Goal: Task Accomplishment & Management: Complete application form

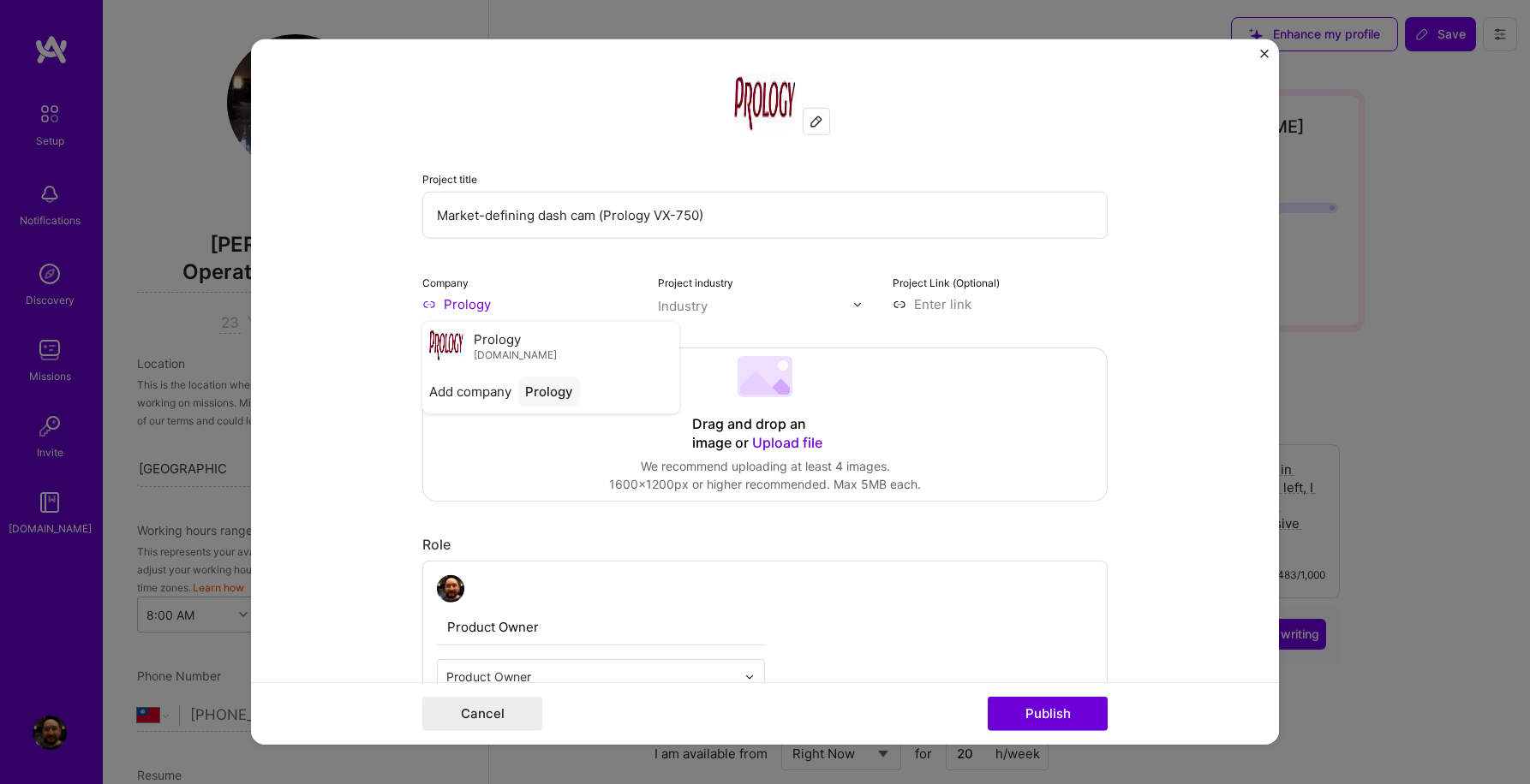
select select "TW"
select select "Right Now"
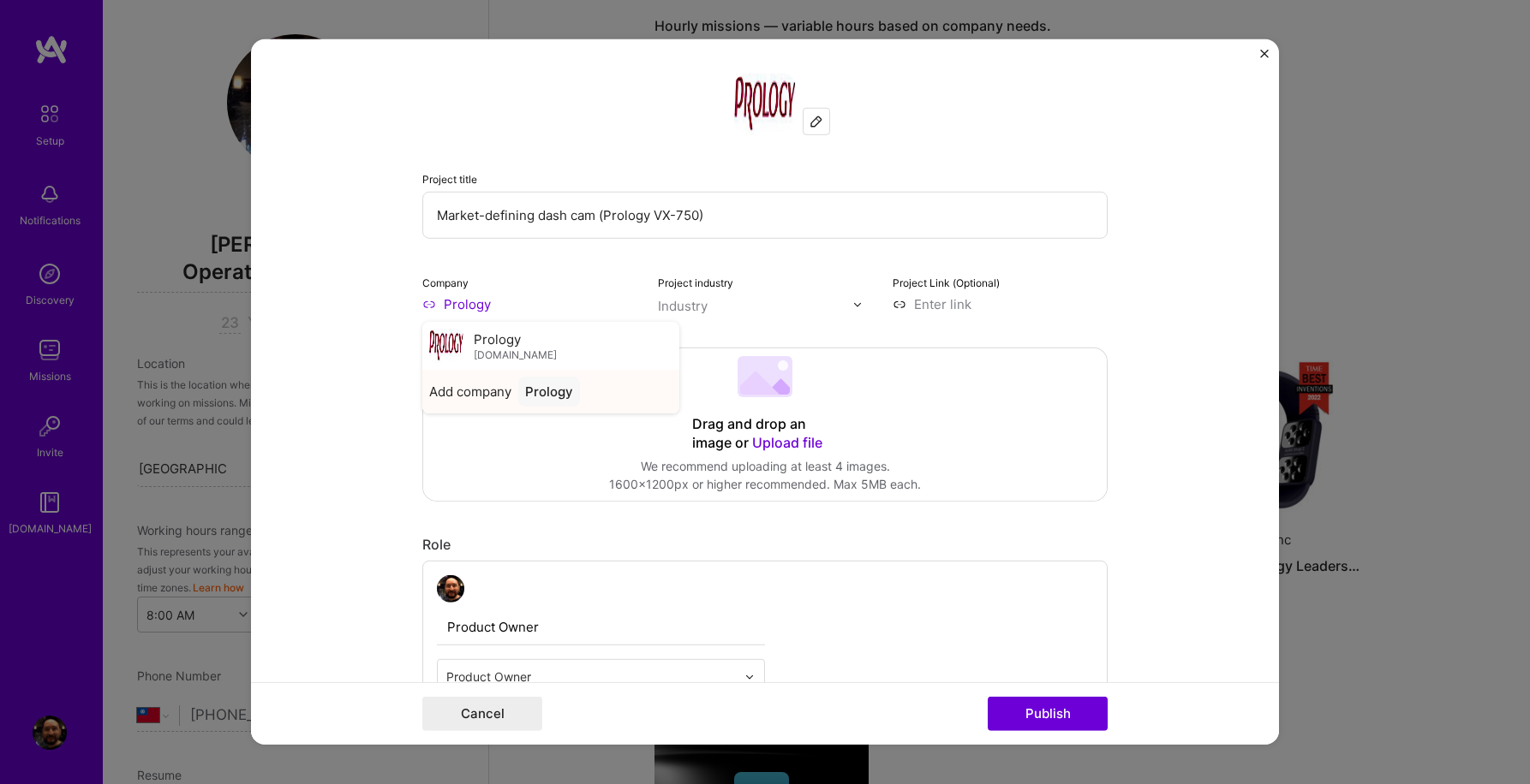
scroll to position [2, 0]
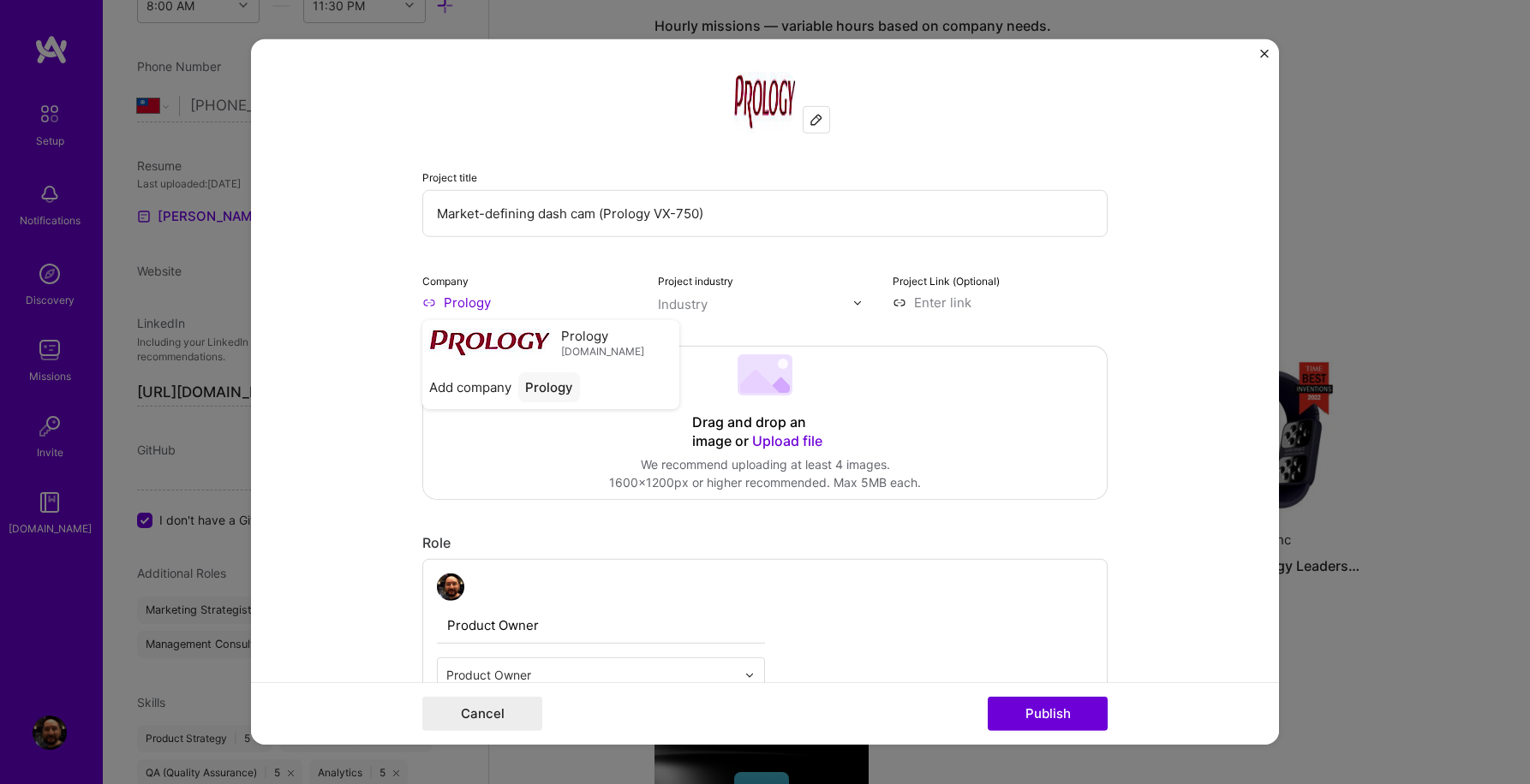
click at [1210, 429] on form "Project title Market-defining dash cam (Prology VX-750) Company Prology Prology…" at bounding box center [765, 392] width 1028 height 705
click at [858, 306] on img at bounding box center [857, 302] width 11 height 11
click at [705, 343] on div "No options" at bounding box center [706, 339] width 87 height 32
type input "Consumer electronics"
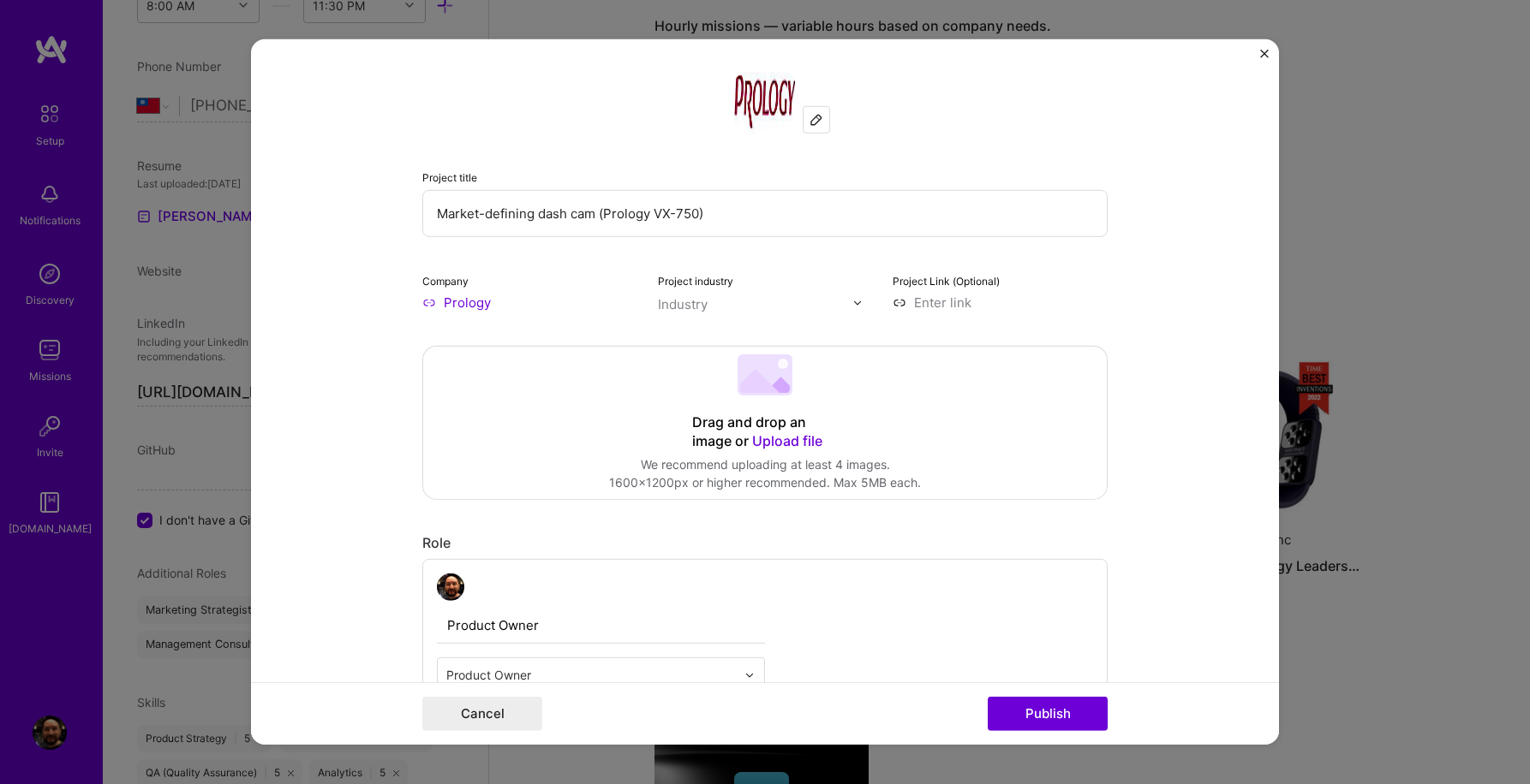
click at [1198, 279] on form "Project title Market-defining dash cam (Prology VX-750) Company Prology Project…" at bounding box center [765, 392] width 1028 height 705
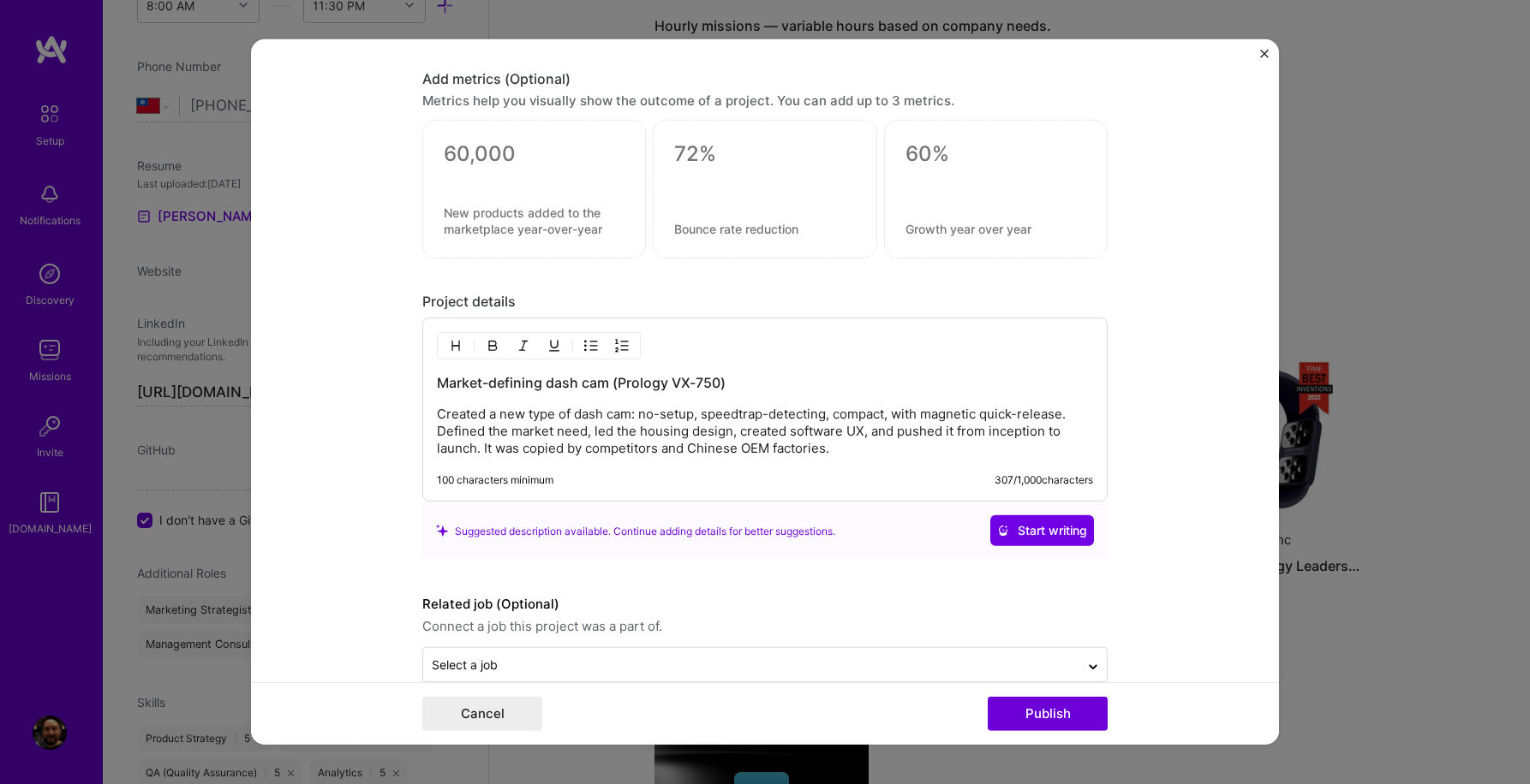
scroll to position [1483, 0]
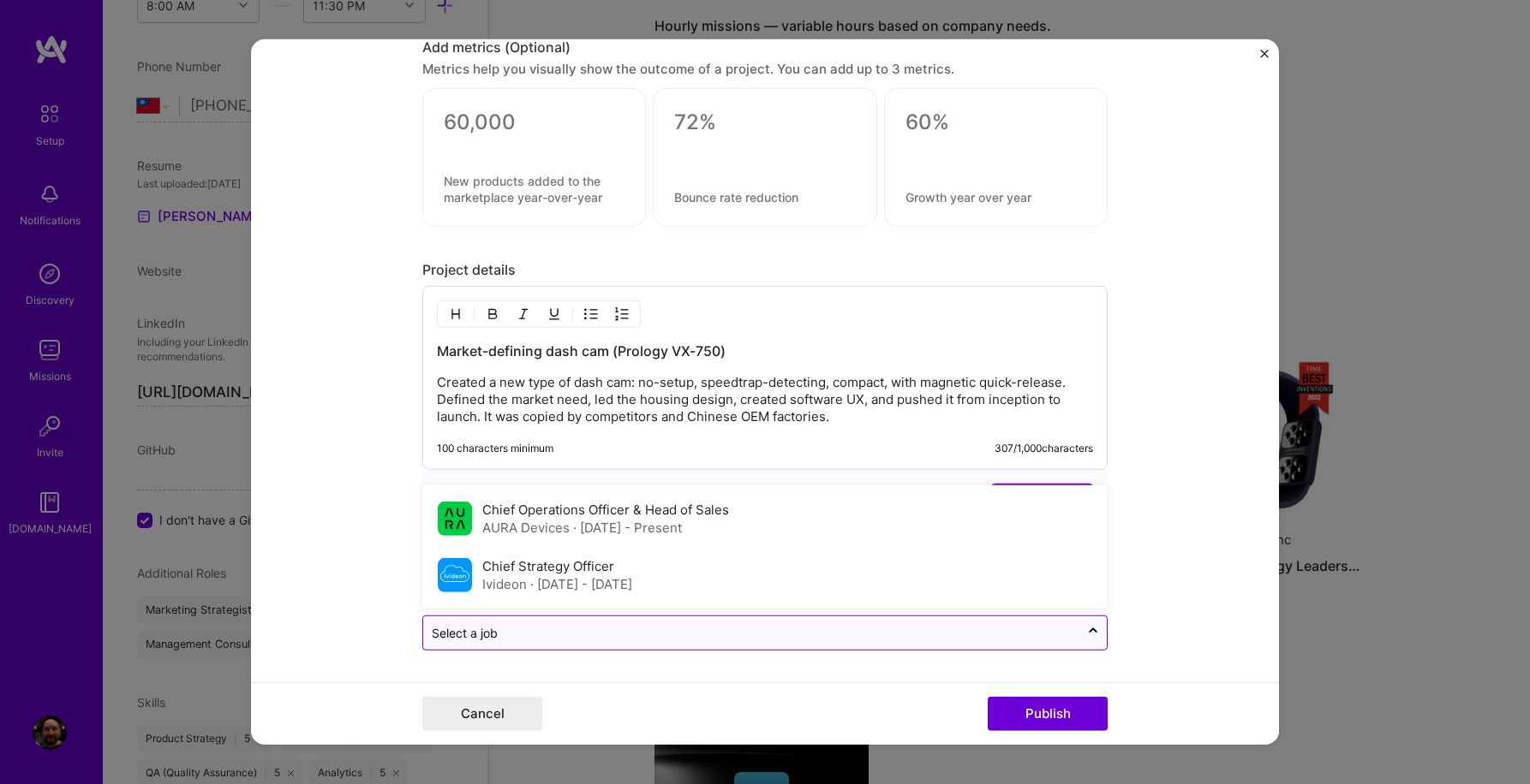
click at [945, 627] on input "text" at bounding box center [752, 633] width 639 height 18
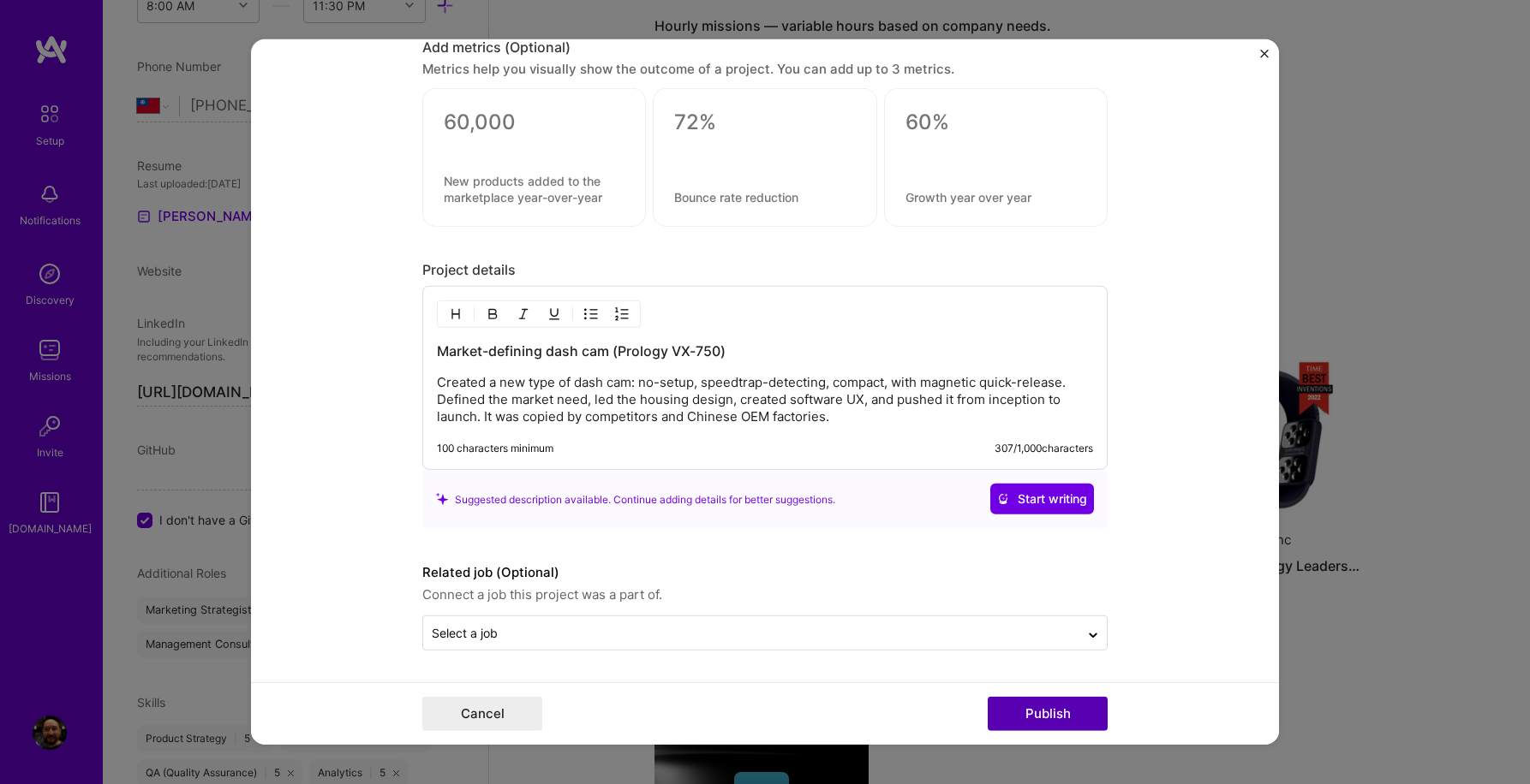
click at [1033, 715] on button "Publish" at bounding box center [1047, 714] width 120 height 35
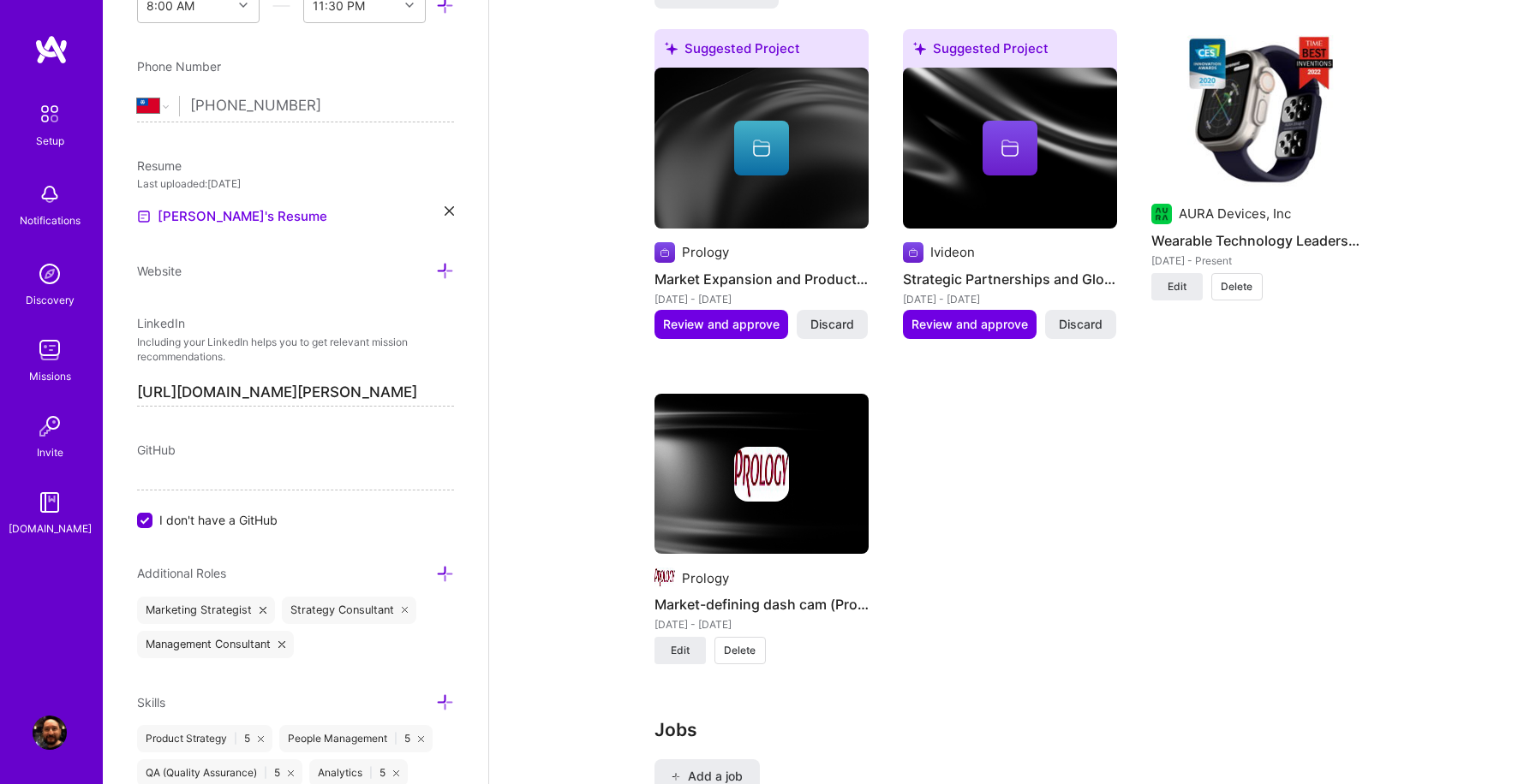
scroll to position [1424, 0]
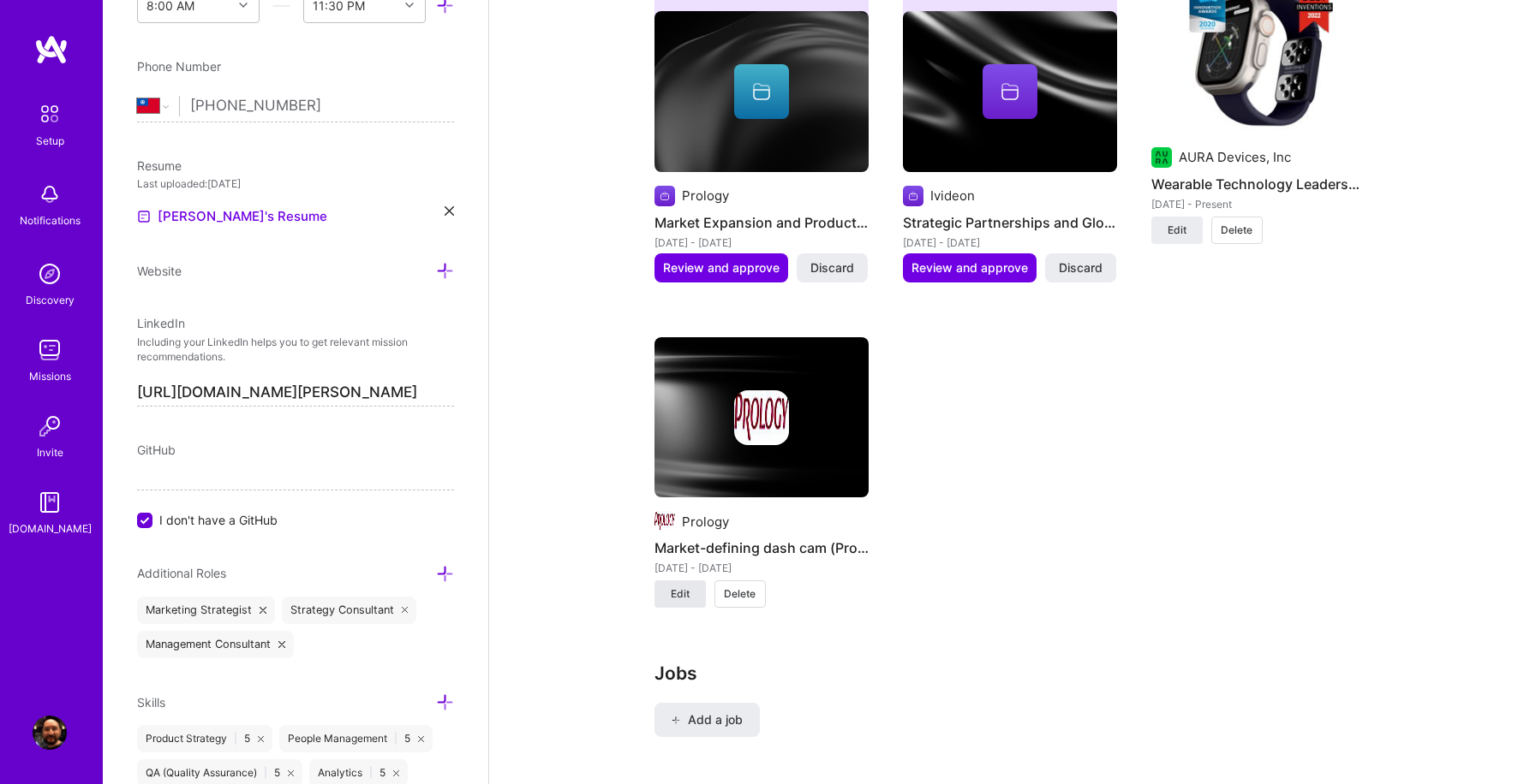
click at [674, 587] on span "Edit" at bounding box center [680, 594] width 19 height 15
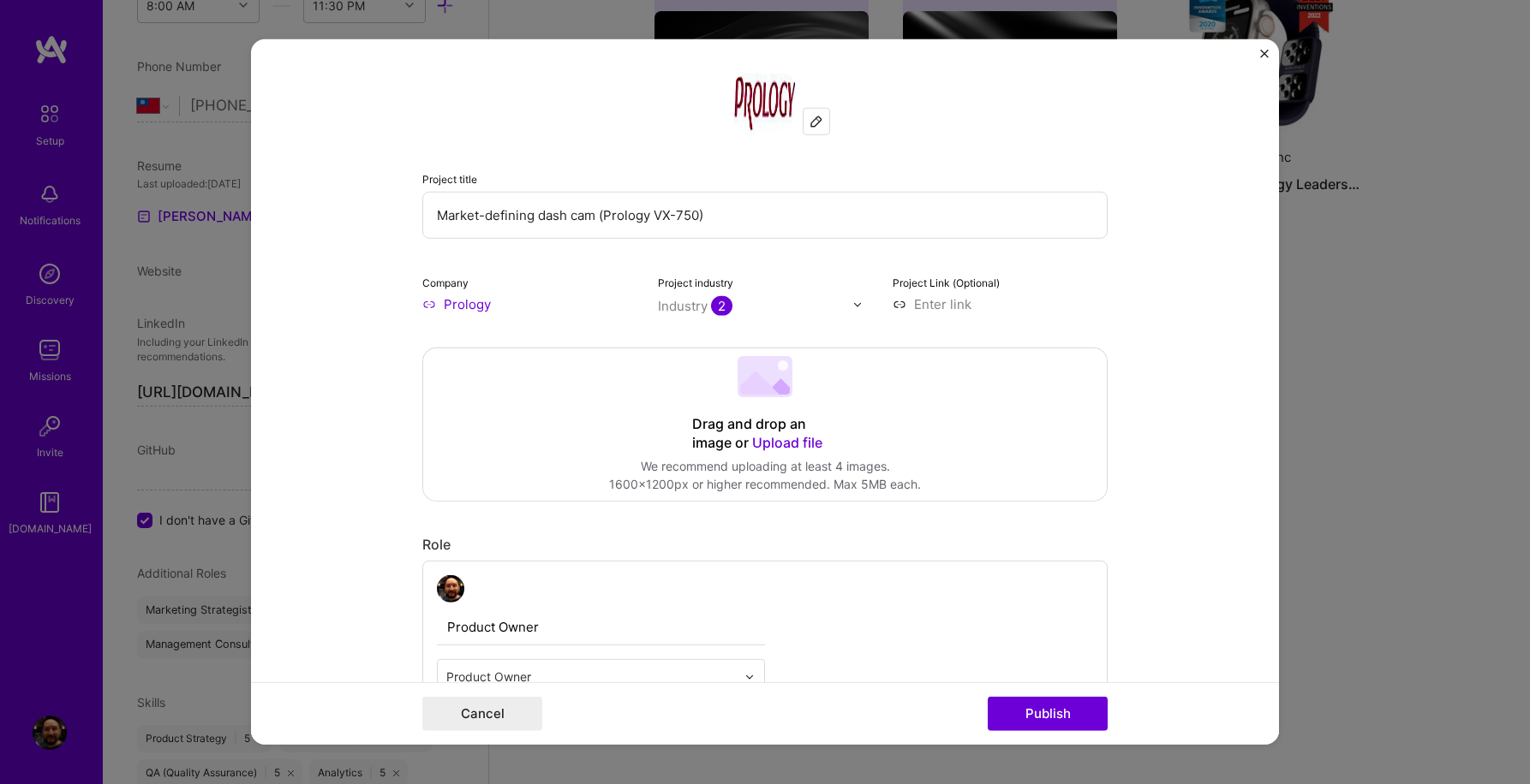
click at [799, 443] on span "Upload file" at bounding box center [786, 443] width 70 height 17
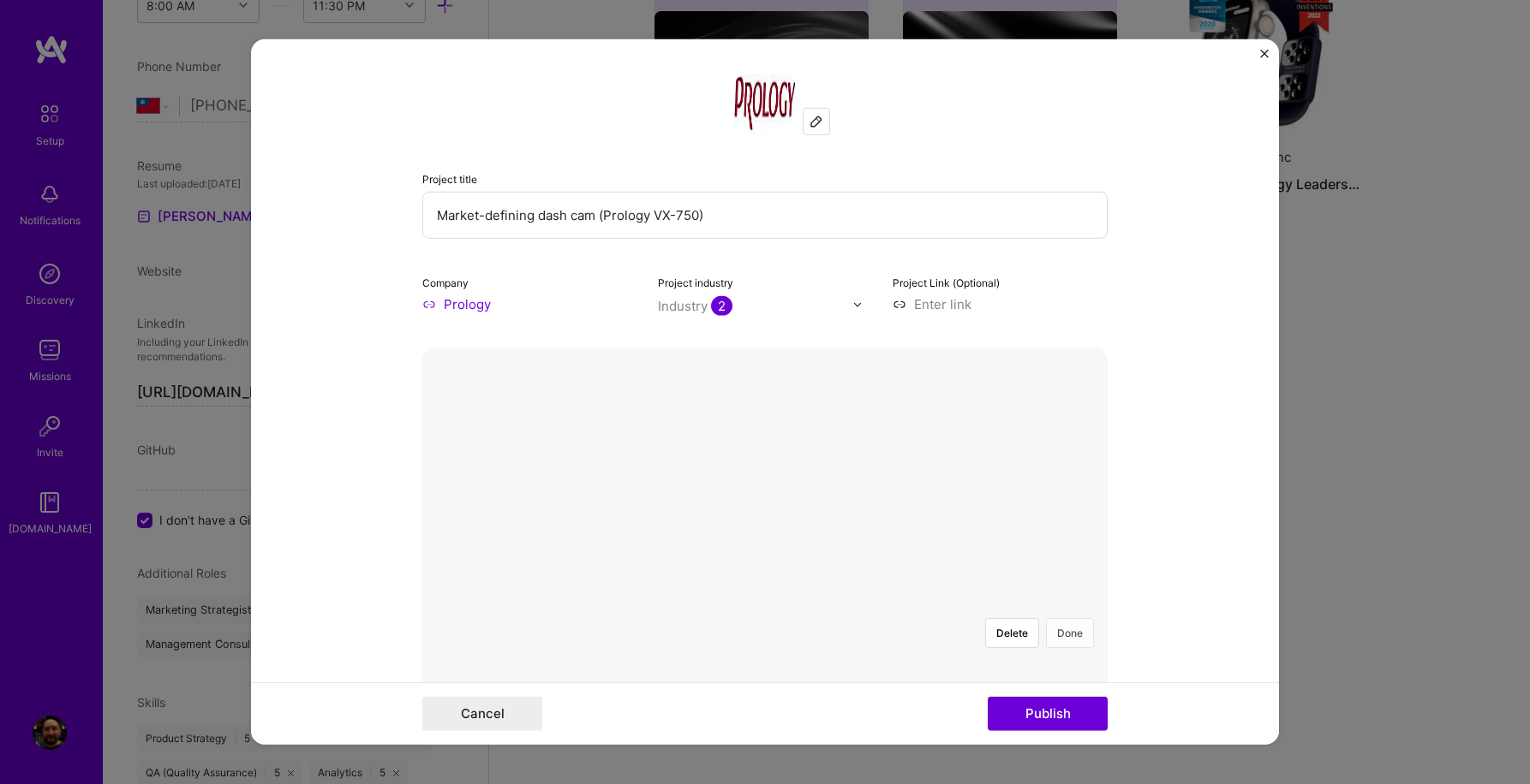
click at [1085, 619] on button "Done" at bounding box center [1070, 633] width 48 height 30
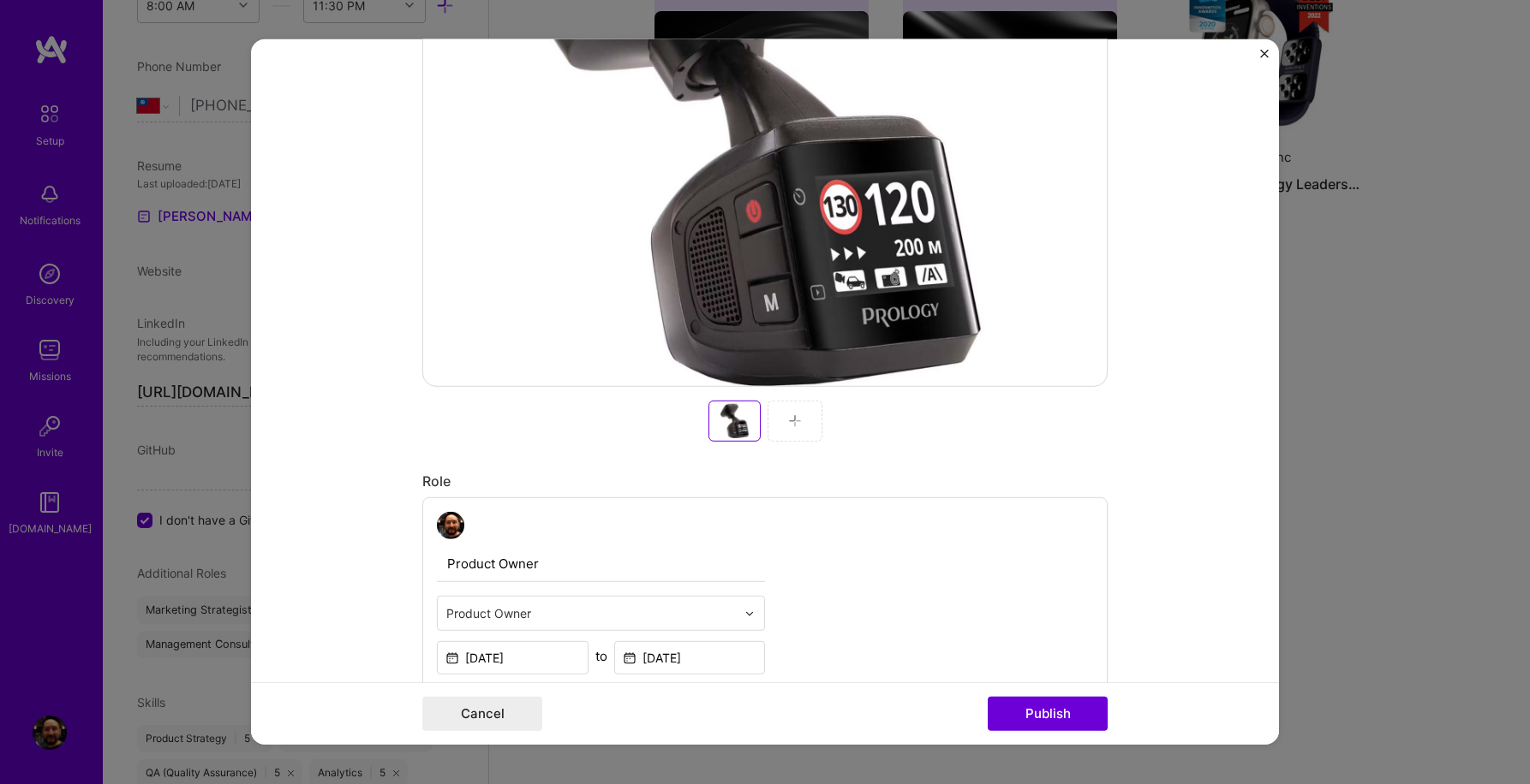
scroll to position [482, 0]
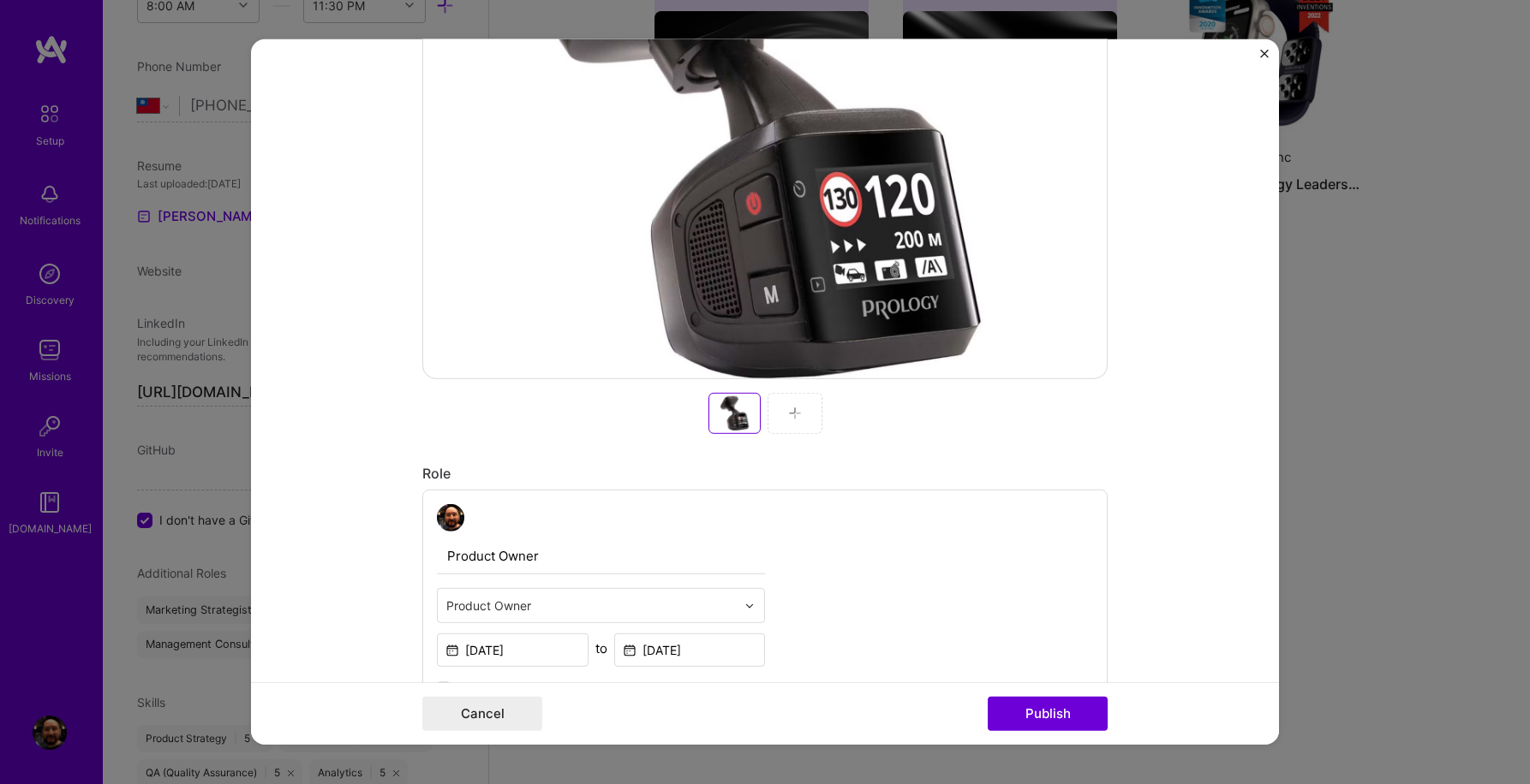
click at [802, 421] on div at bounding box center [794, 414] width 55 height 41
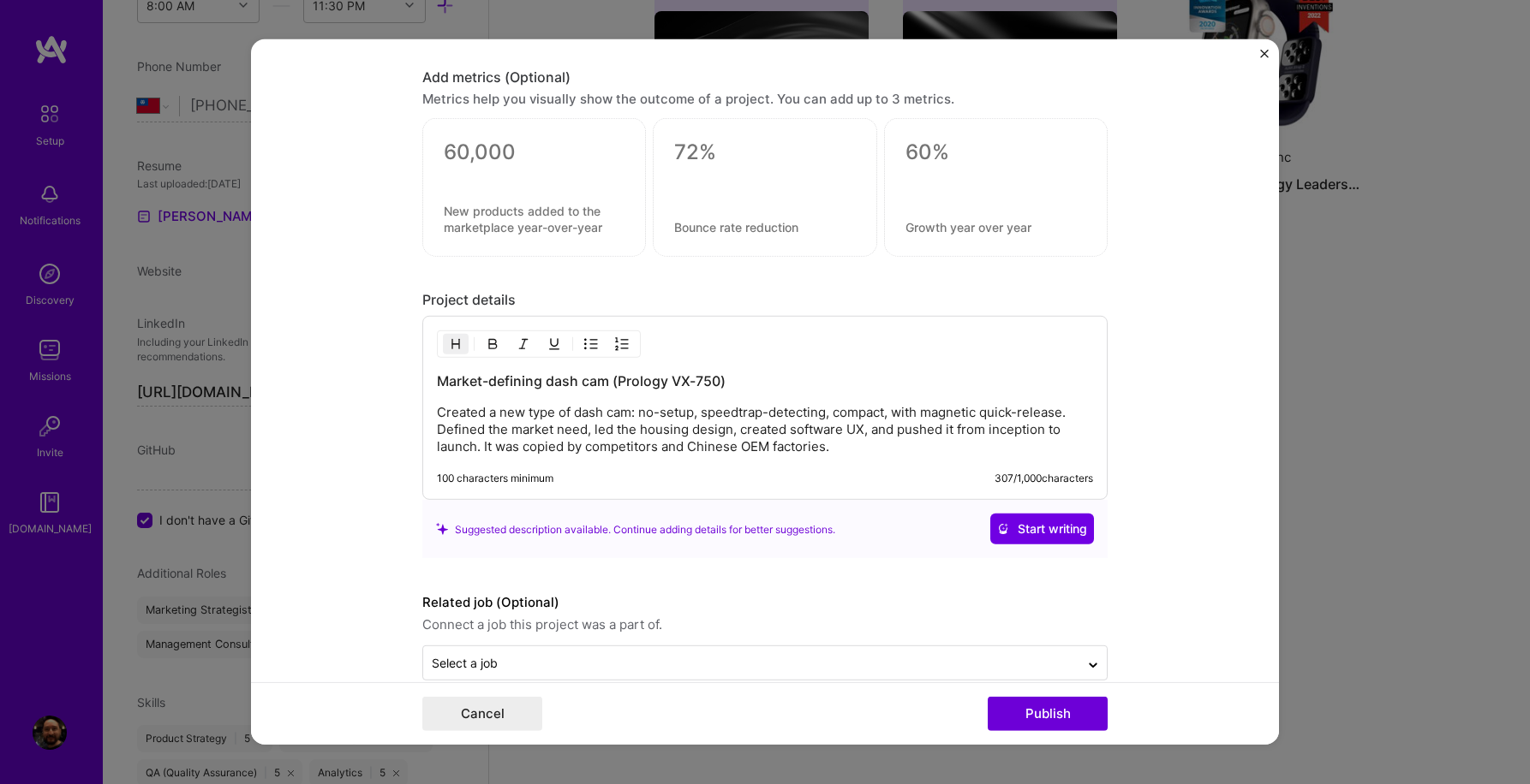
scroll to position [1947, 0]
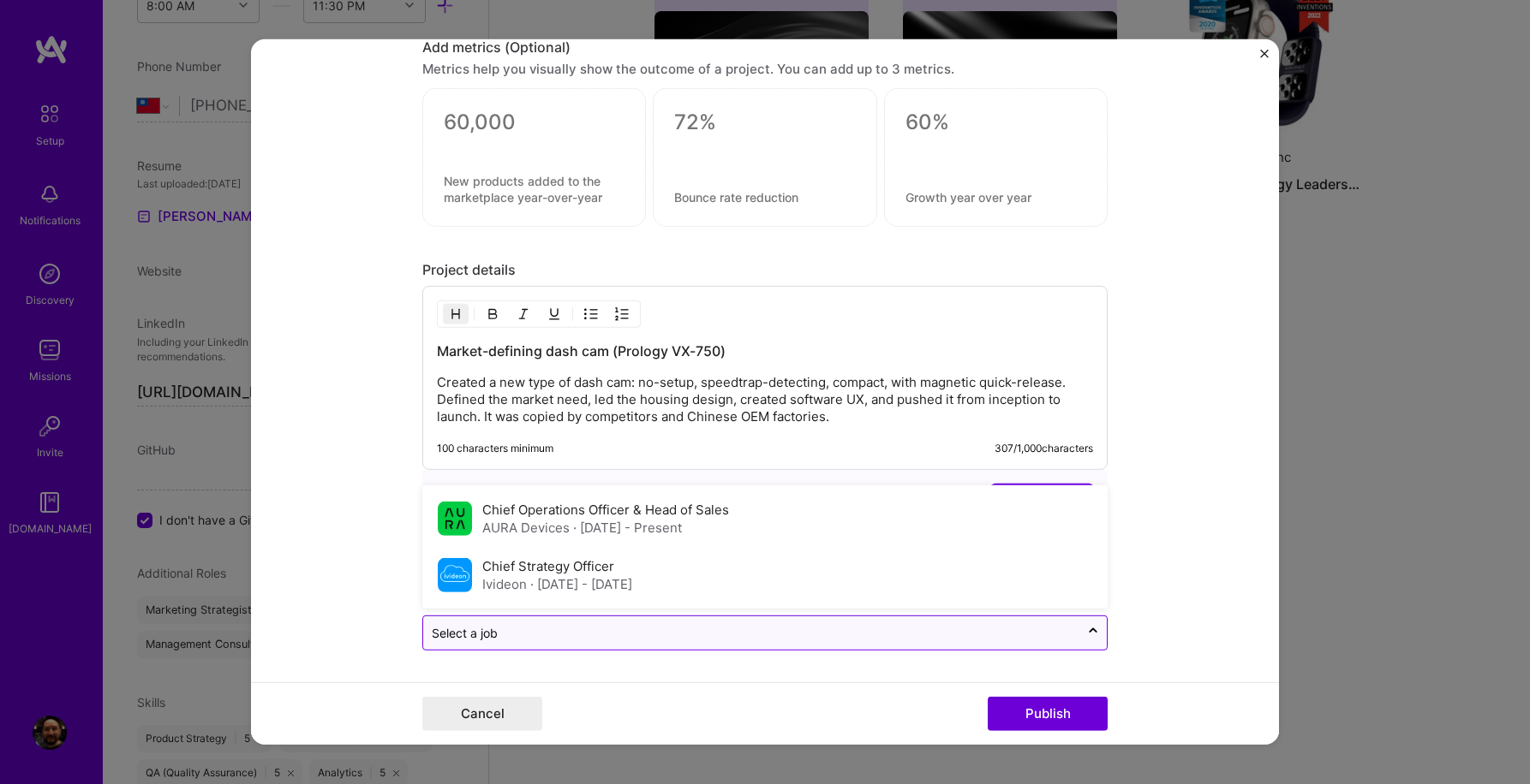
click at [864, 632] on input "text" at bounding box center [752, 633] width 639 height 18
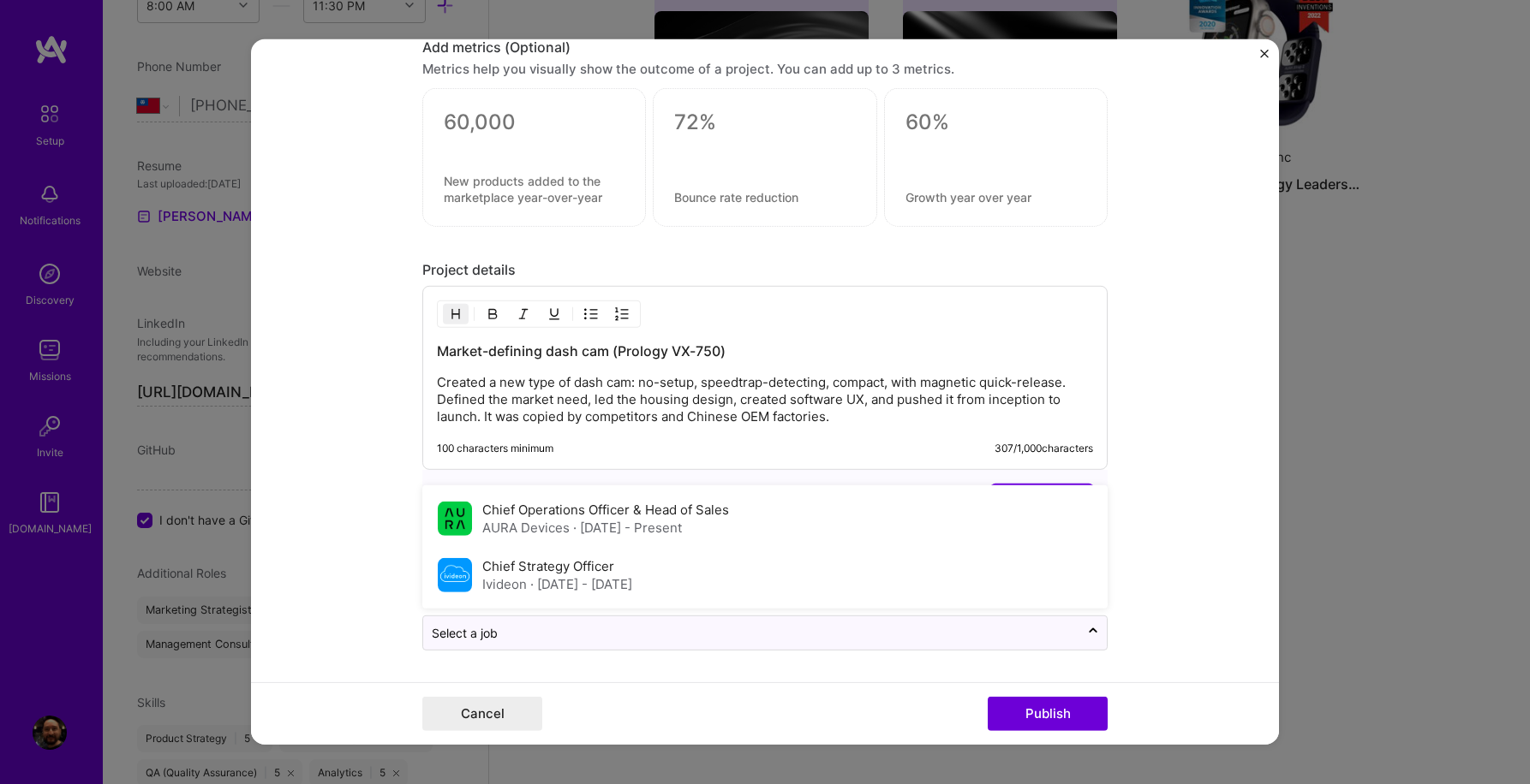
click at [1144, 519] on form "Project title Market-defining dash cam (Prology VX-750) Company Prology Project…" at bounding box center [765, 392] width 1028 height 705
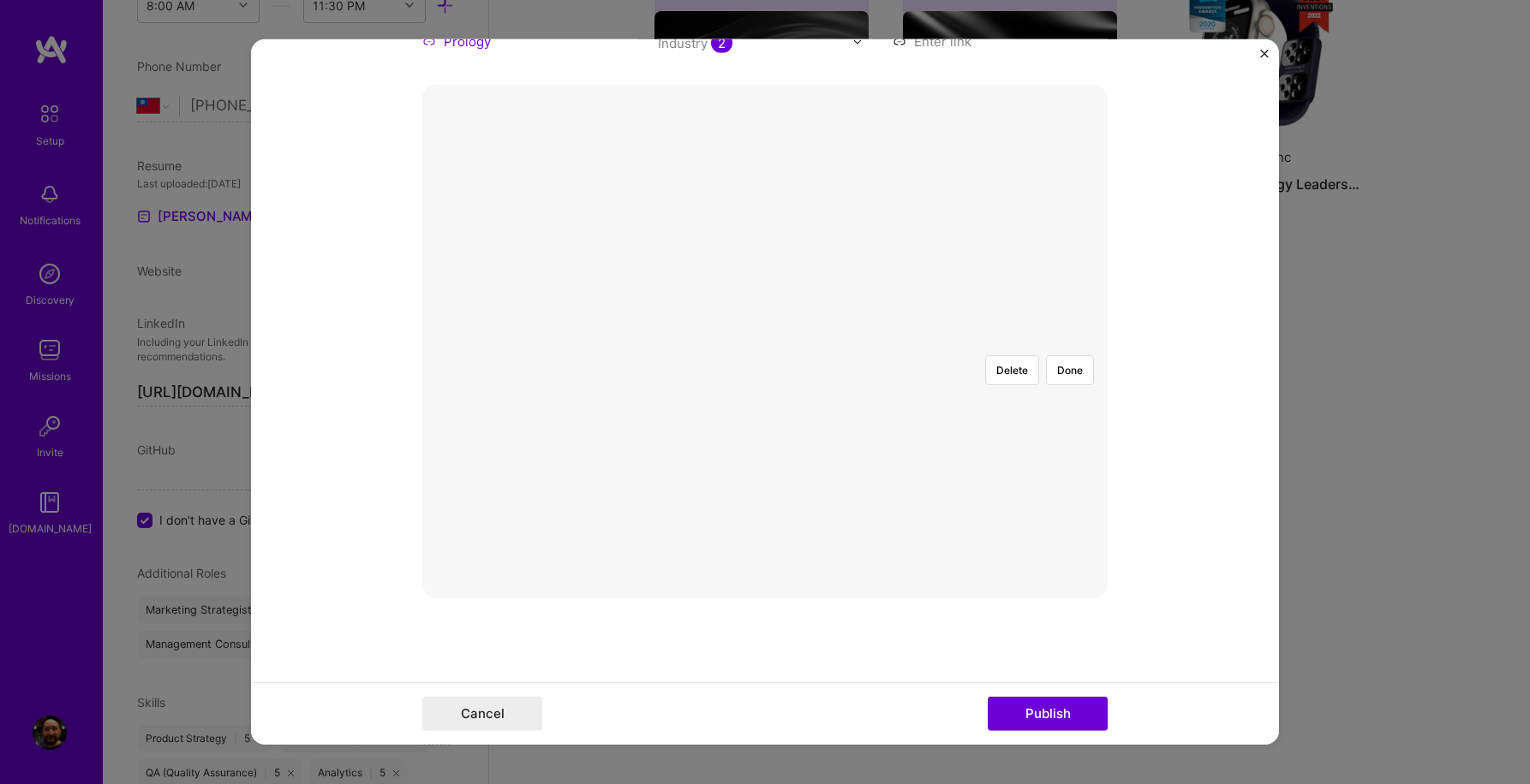
scroll to position [230, 0]
click at [1077, 389] on button "Done" at bounding box center [1070, 403] width 48 height 30
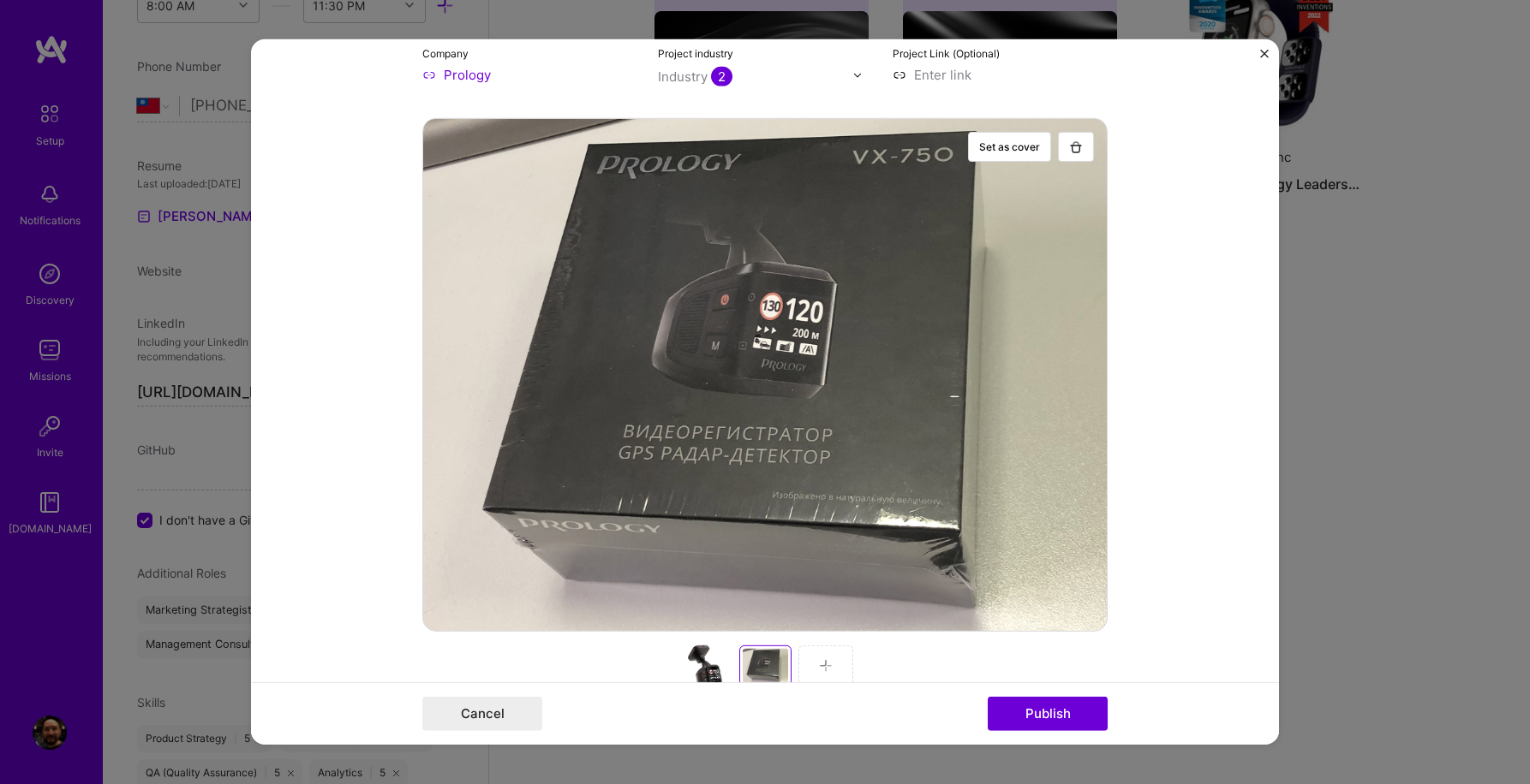
click at [824, 664] on img at bounding box center [826, 666] width 13 height 13
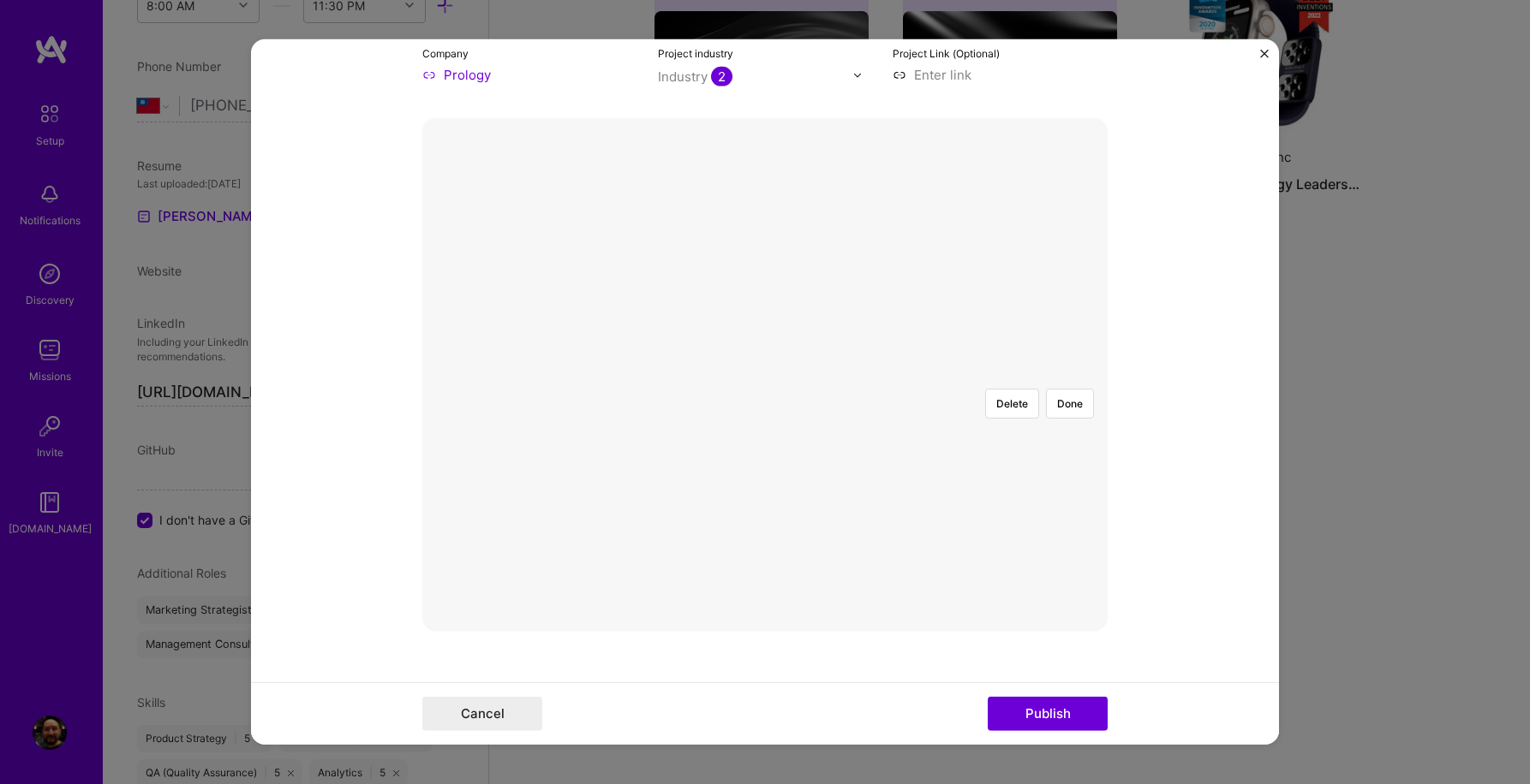
click at [1080, 389] on button "Done" at bounding box center [1070, 403] width 48 height 30
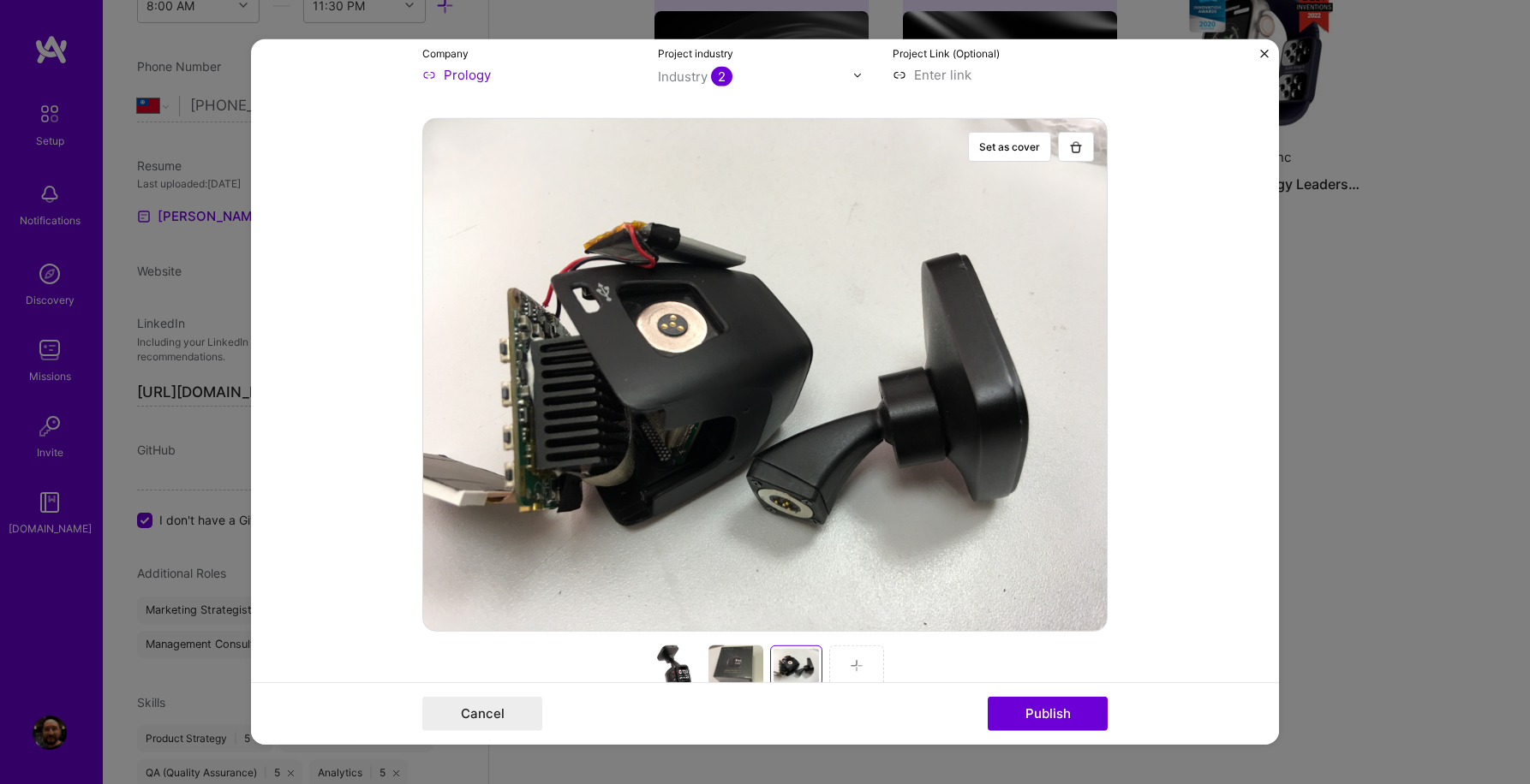
click at [861, 665] on img at bounding box center [856, 666] width 13 height 13
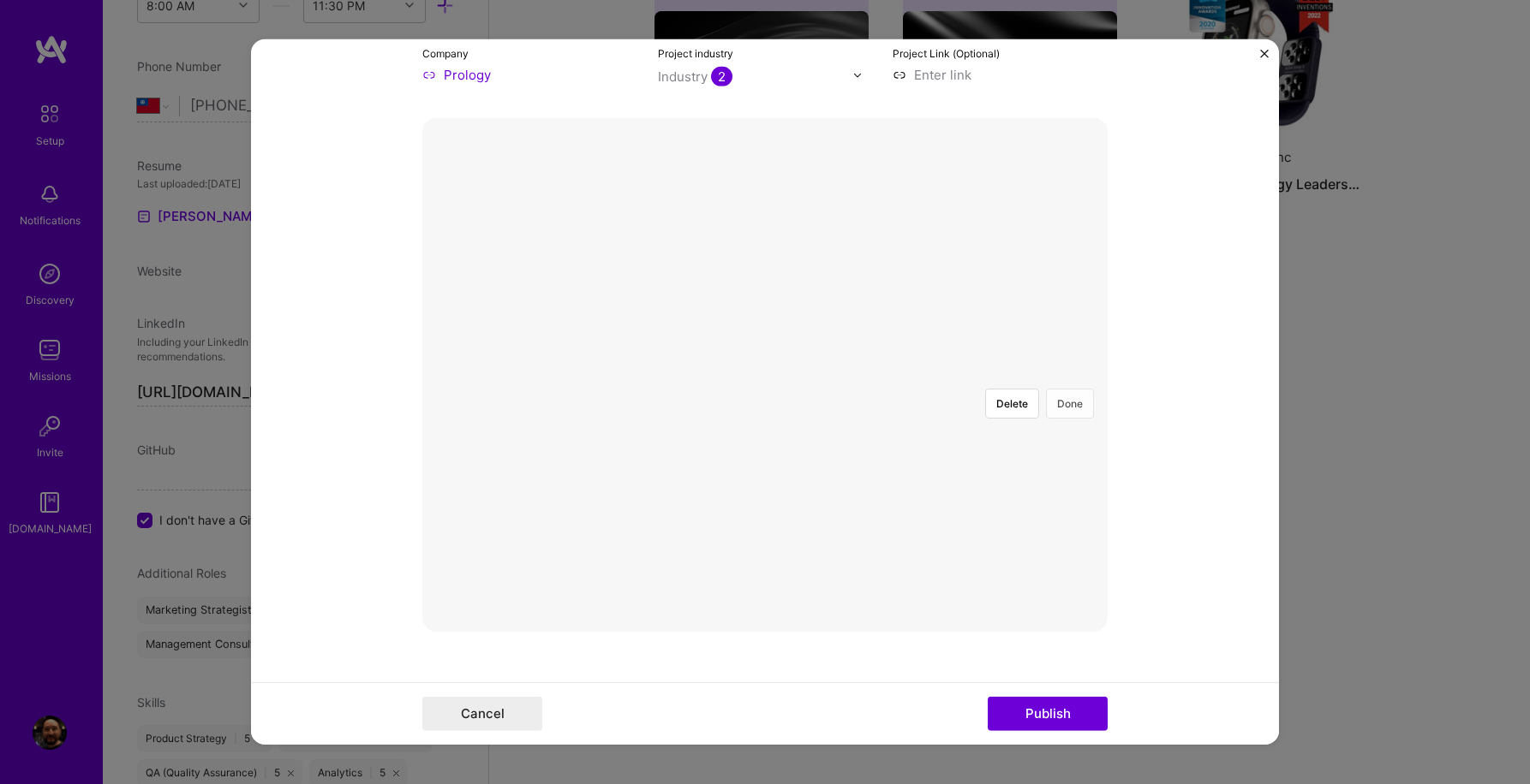
click at [1083, 389] on button "Done" at bounding box center [1070, 403] width 48 height 30
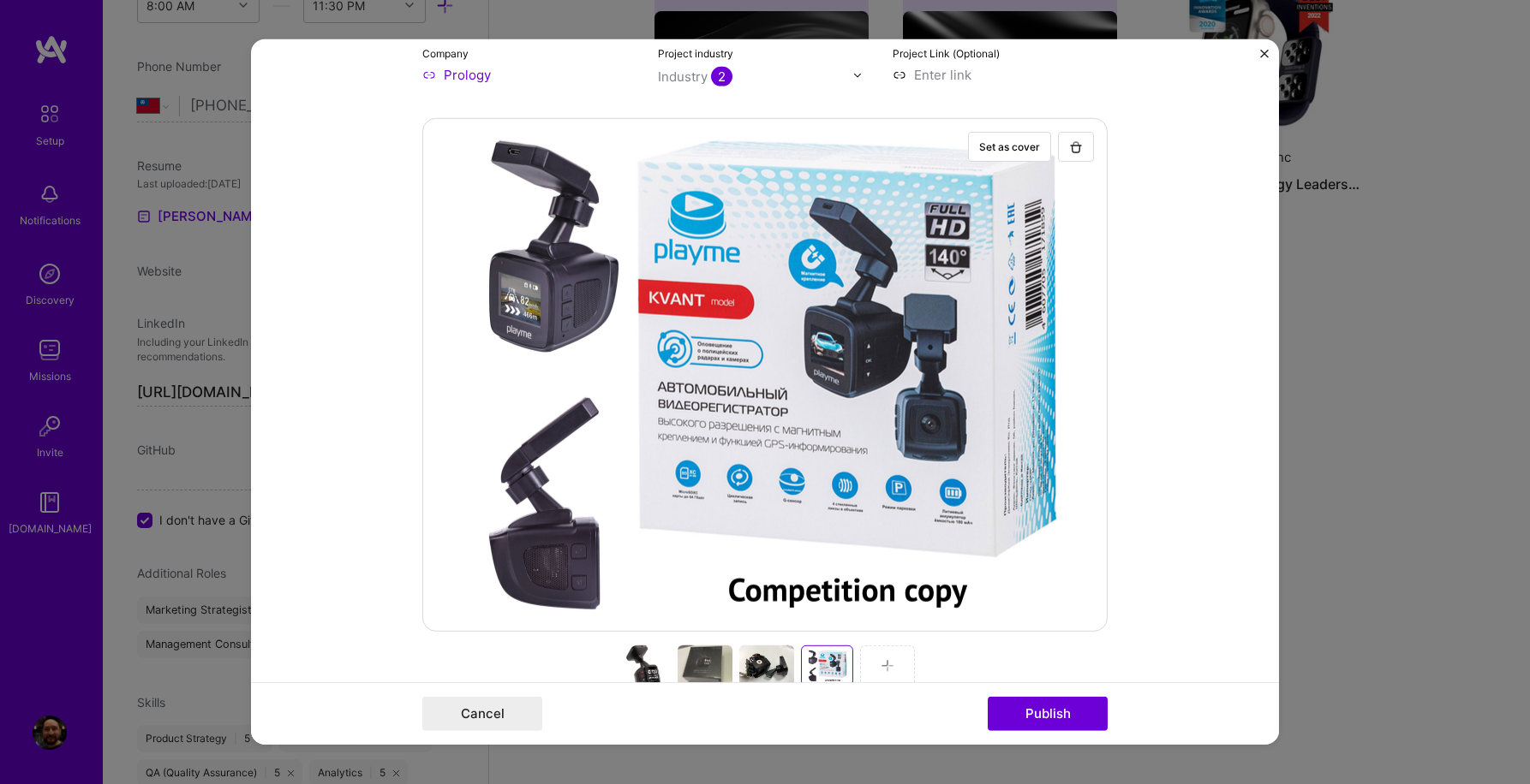
click at [882, 657] on div at bounding box center [887, 666] width 55 height 41
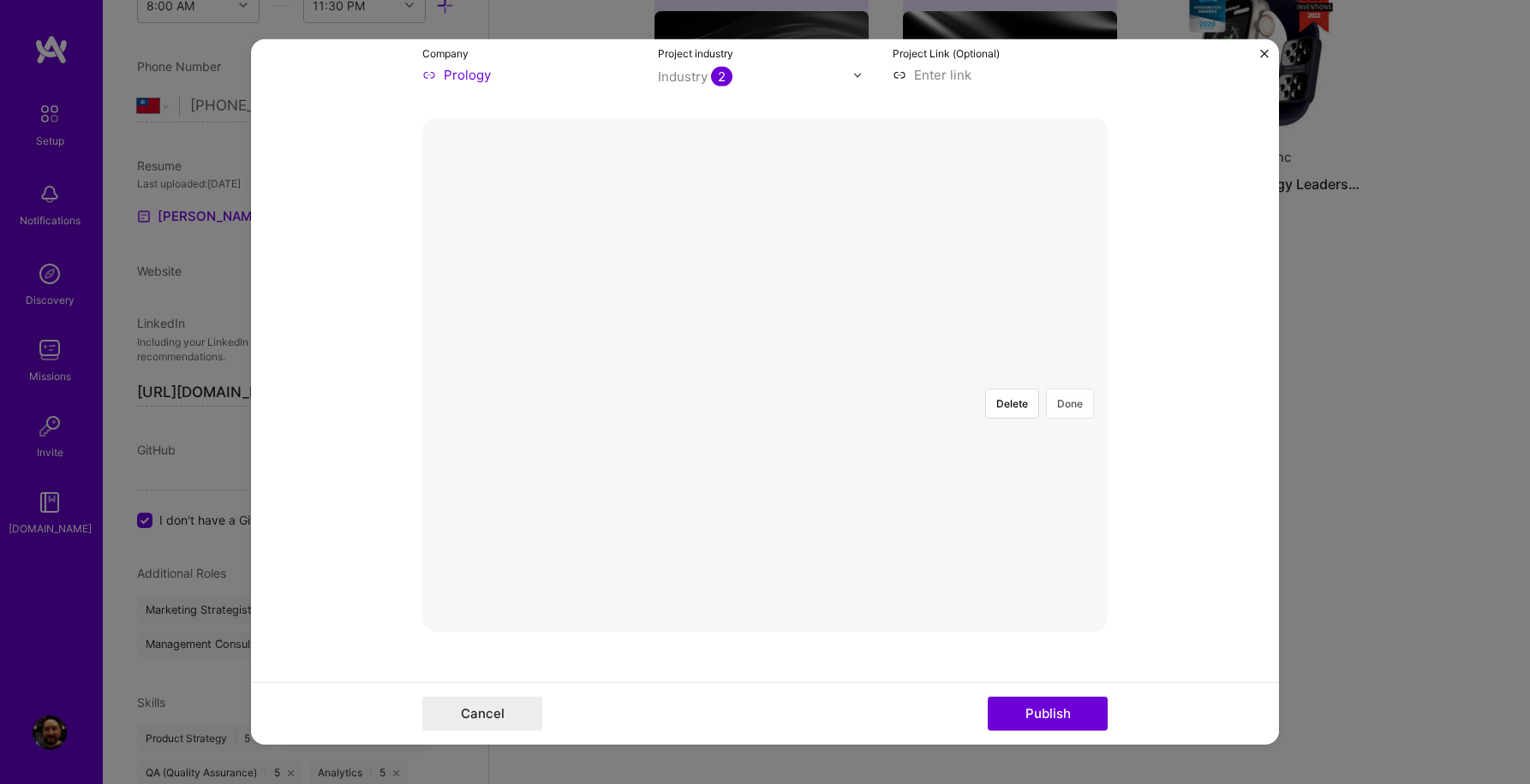
click at [1084, 389] on button "Done" at bounding box center [1070, 403] width 48 height 30
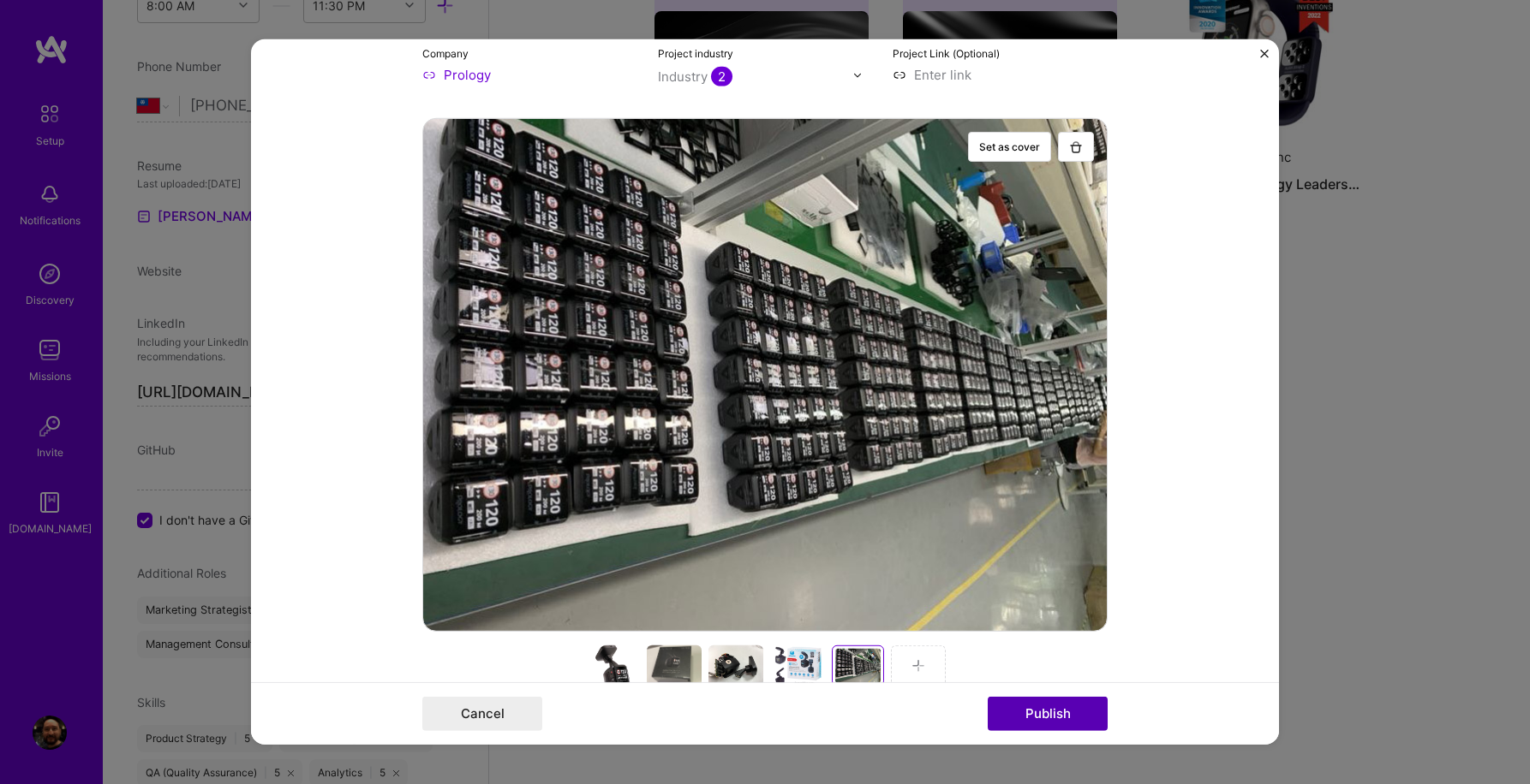
click at [1038, 718] on button "Publish" at bounding box center [1047, 714] width 120 height 35
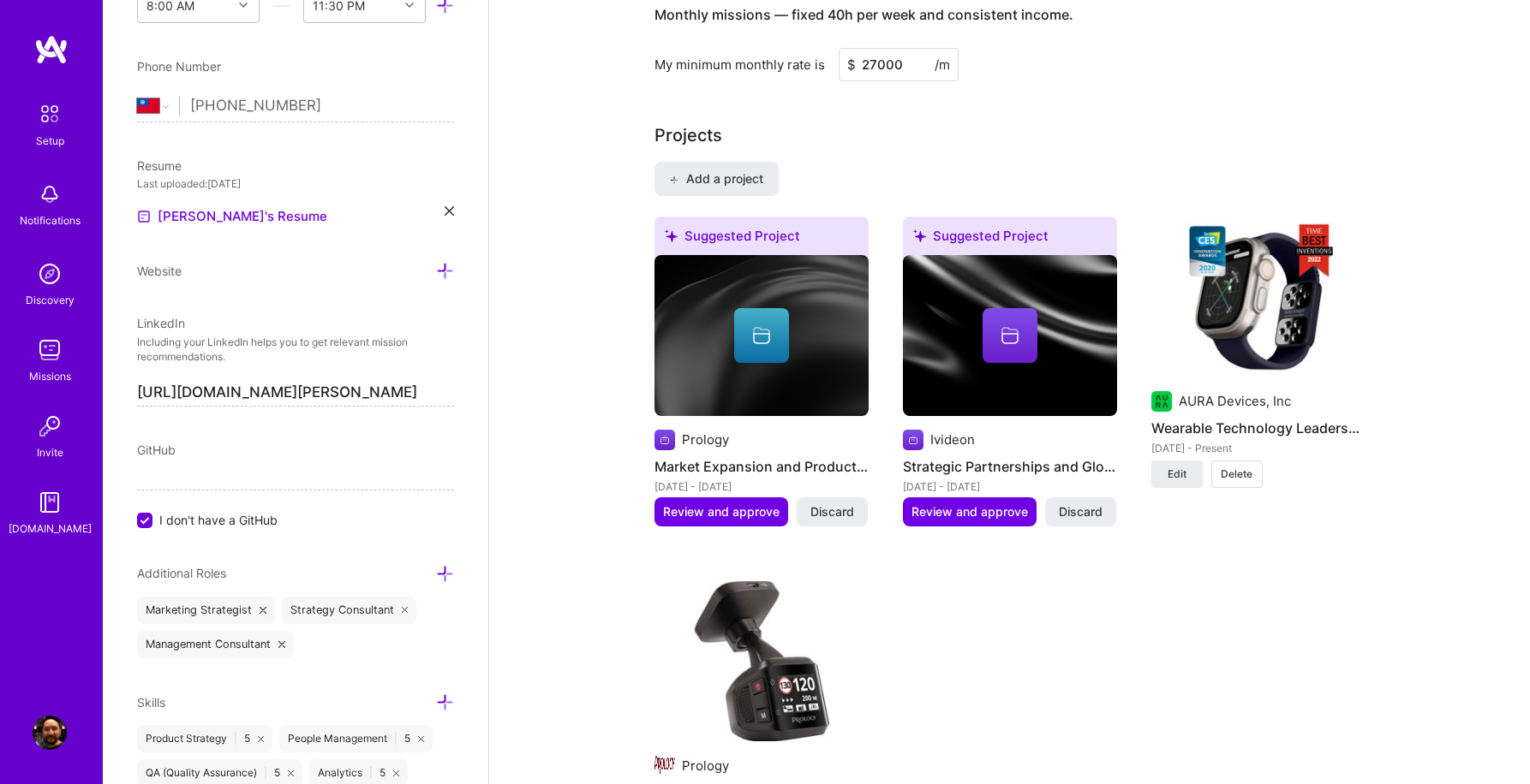
scroll to position [1233, 0]
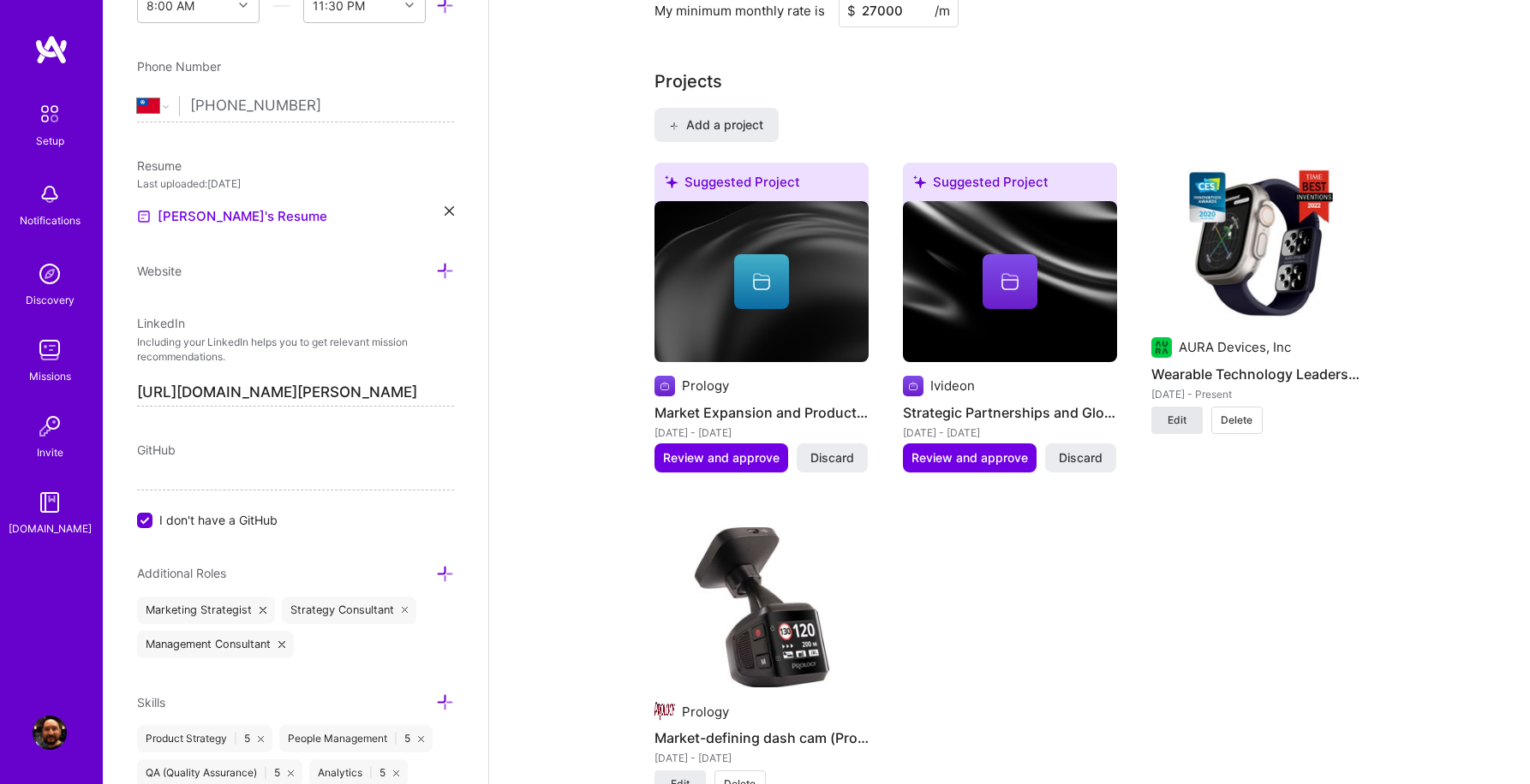
click at [1176, 413] on span "Edit" at bounding box center [1177, 420] width 19 height 15
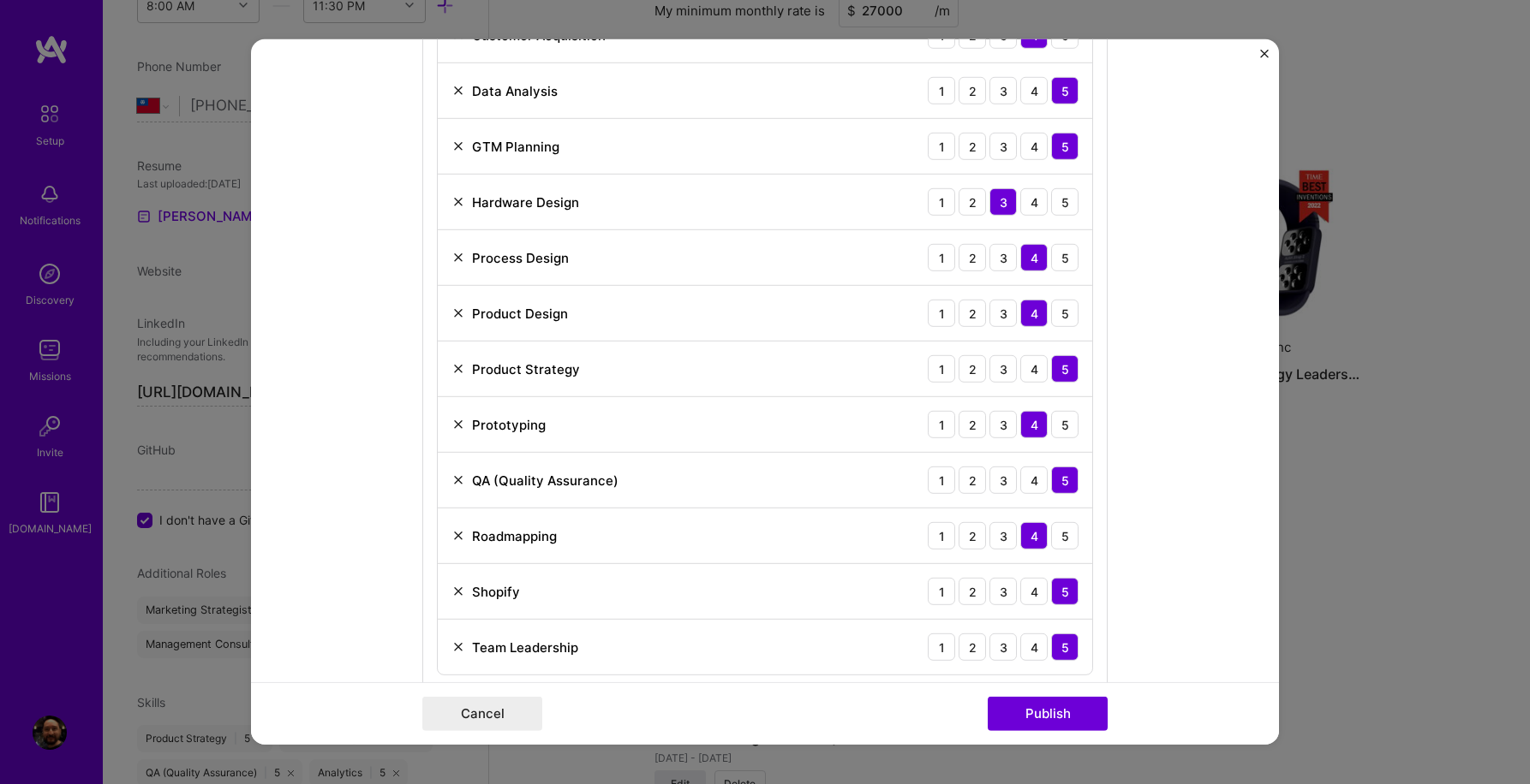
scroll to position [772, 0]
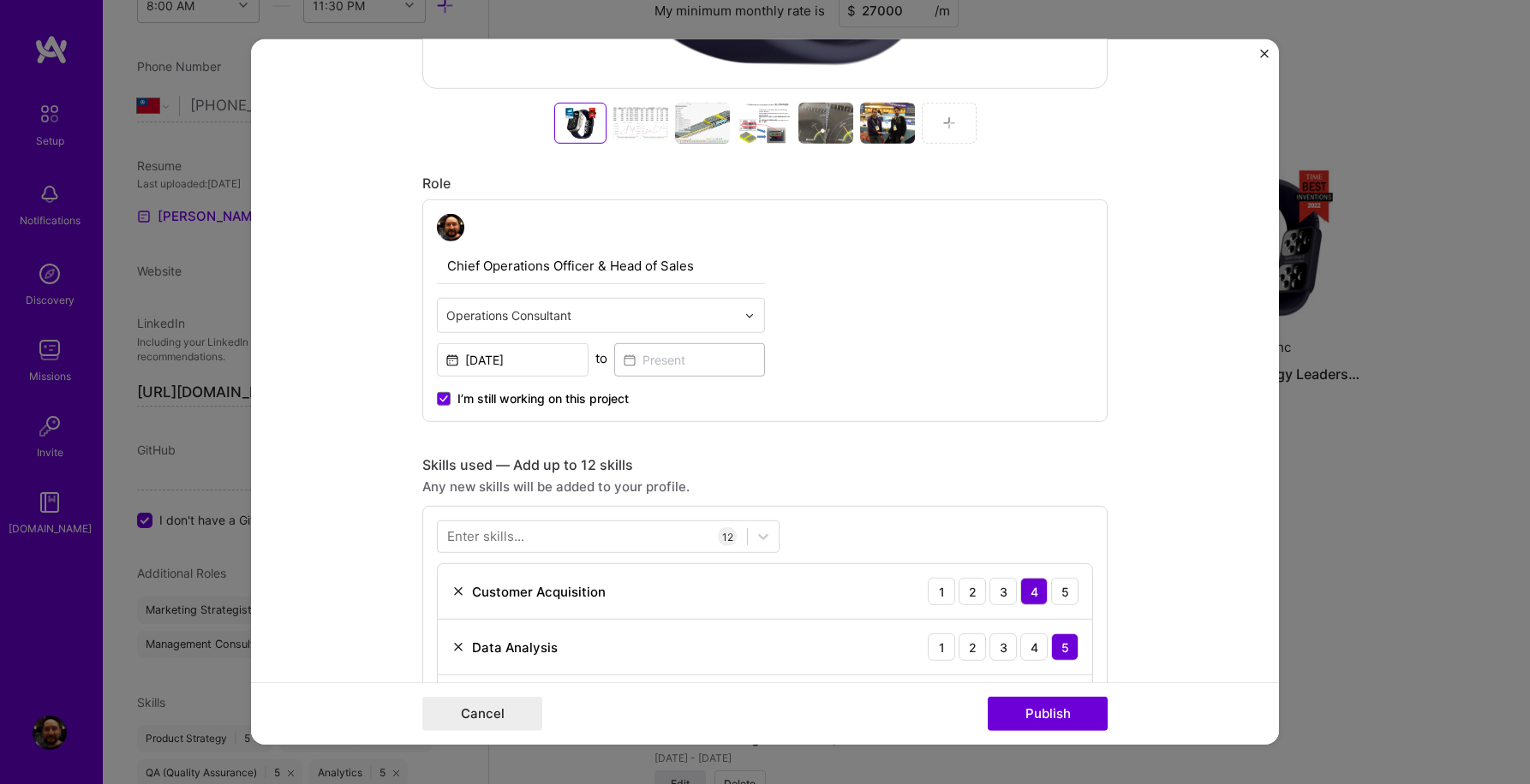
click at [643, 128] on div at bounding box center [640, 123] width 55 height 41
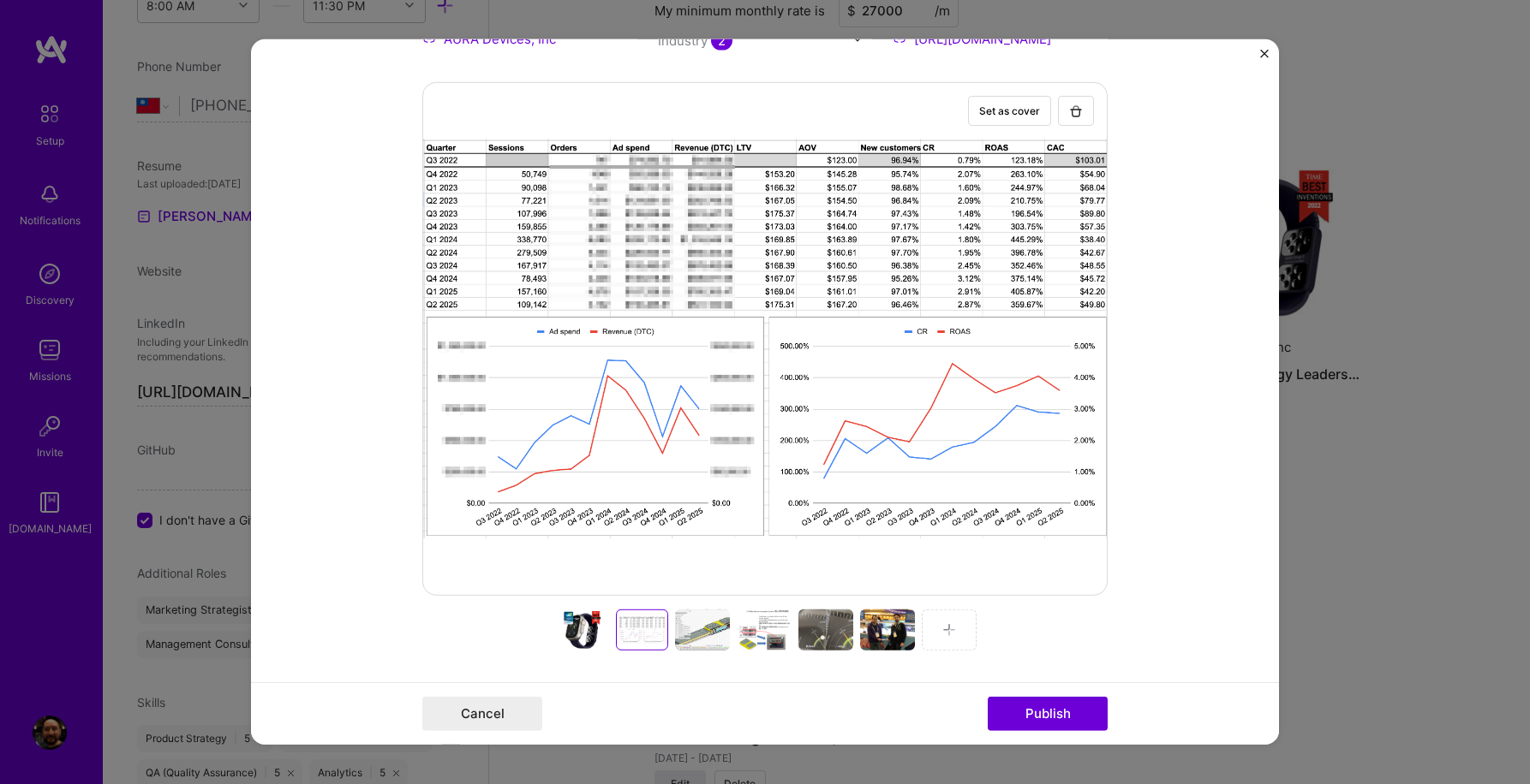
scroll to position [120, 0]
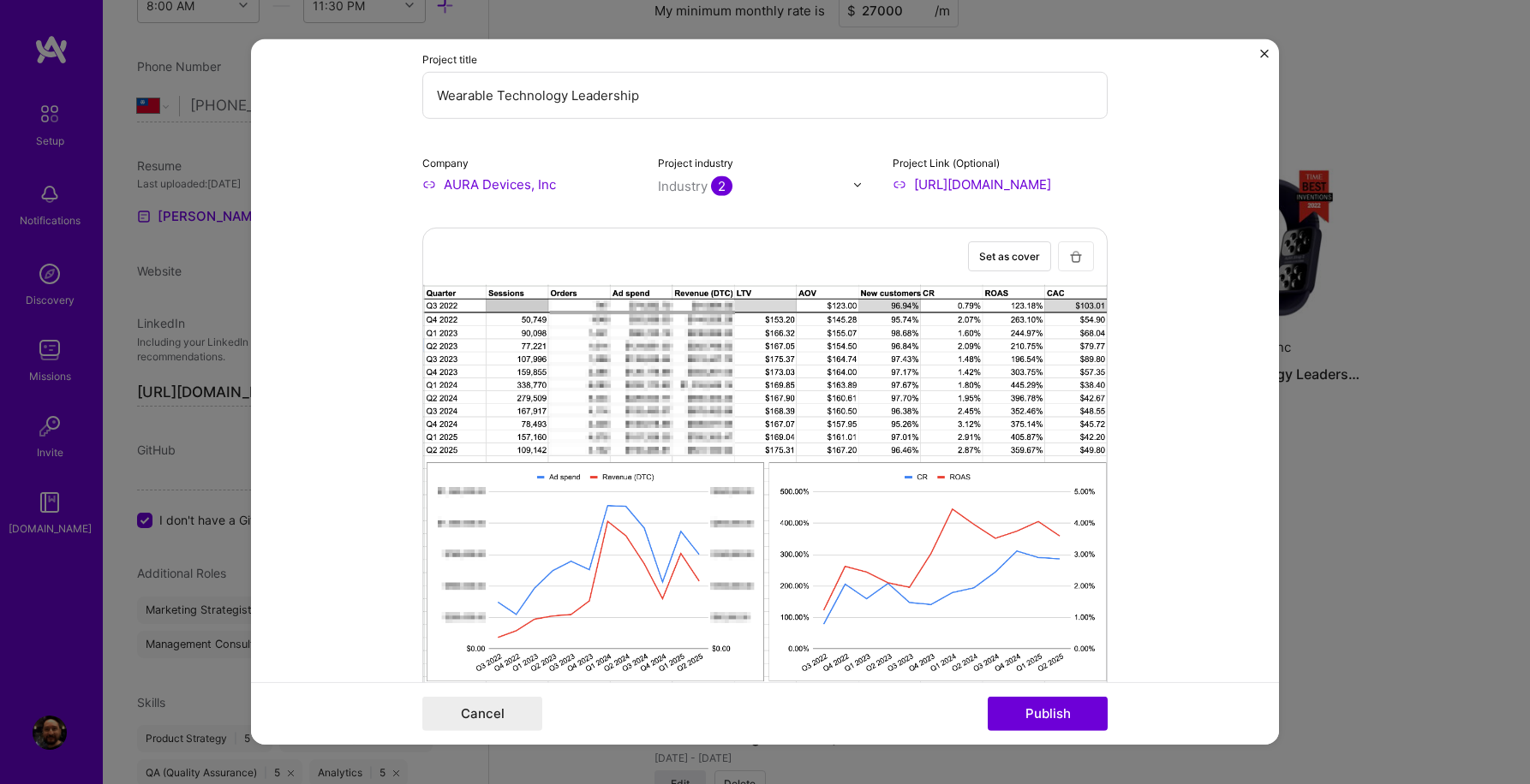
click at [1080, 262] on img "button" at bounding box center [1076, 256] width 13 height 13
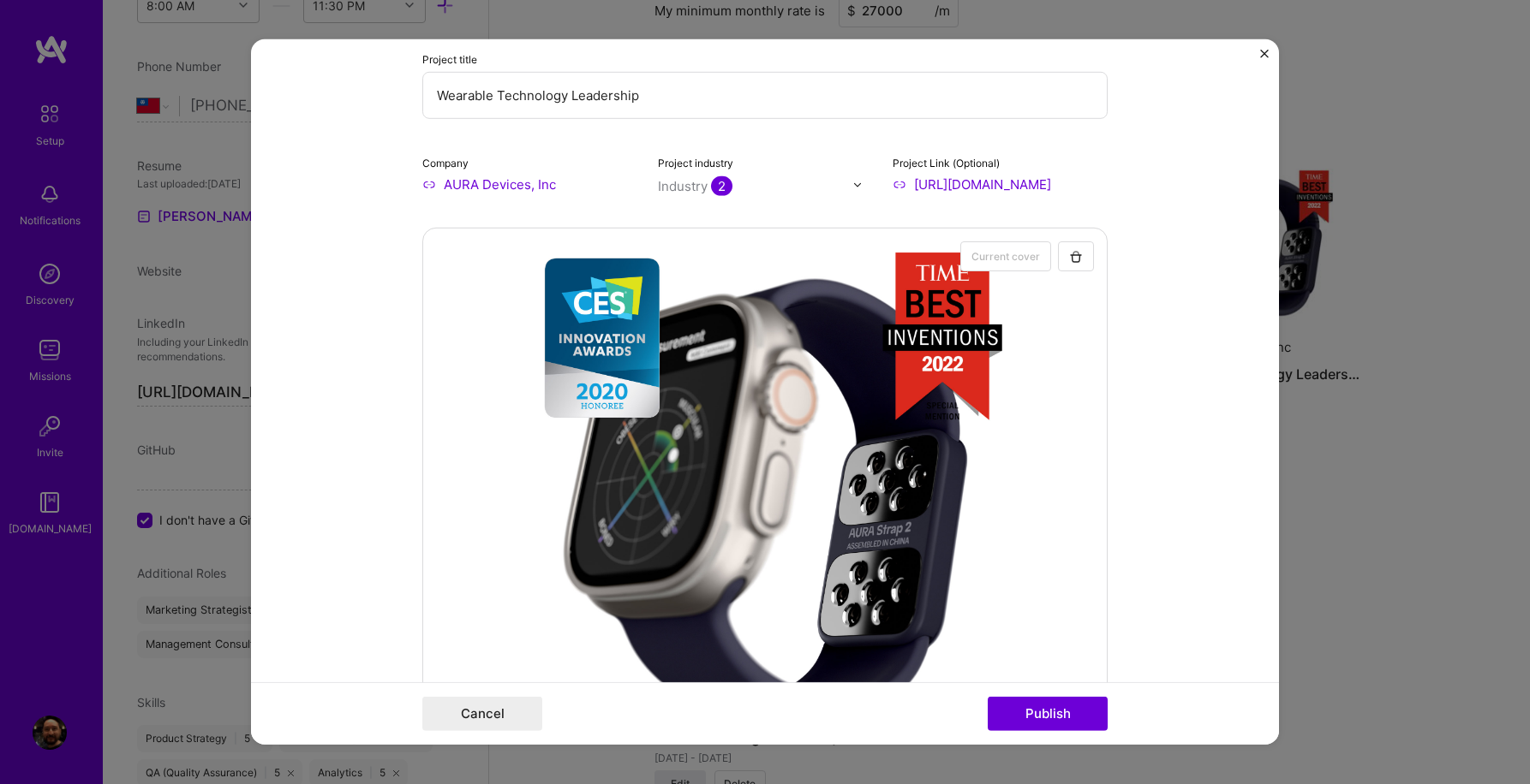
drag, startPoint x: 676, startPoint y: 98, endPoint x: 361, endPoint y: 97, distance: 315.0
click at [361, 97] on form "Project title Wearable Technology Leadership Company AURA Devices, Inc Project …" at bounding box center [765, 392] width 1028 height 705
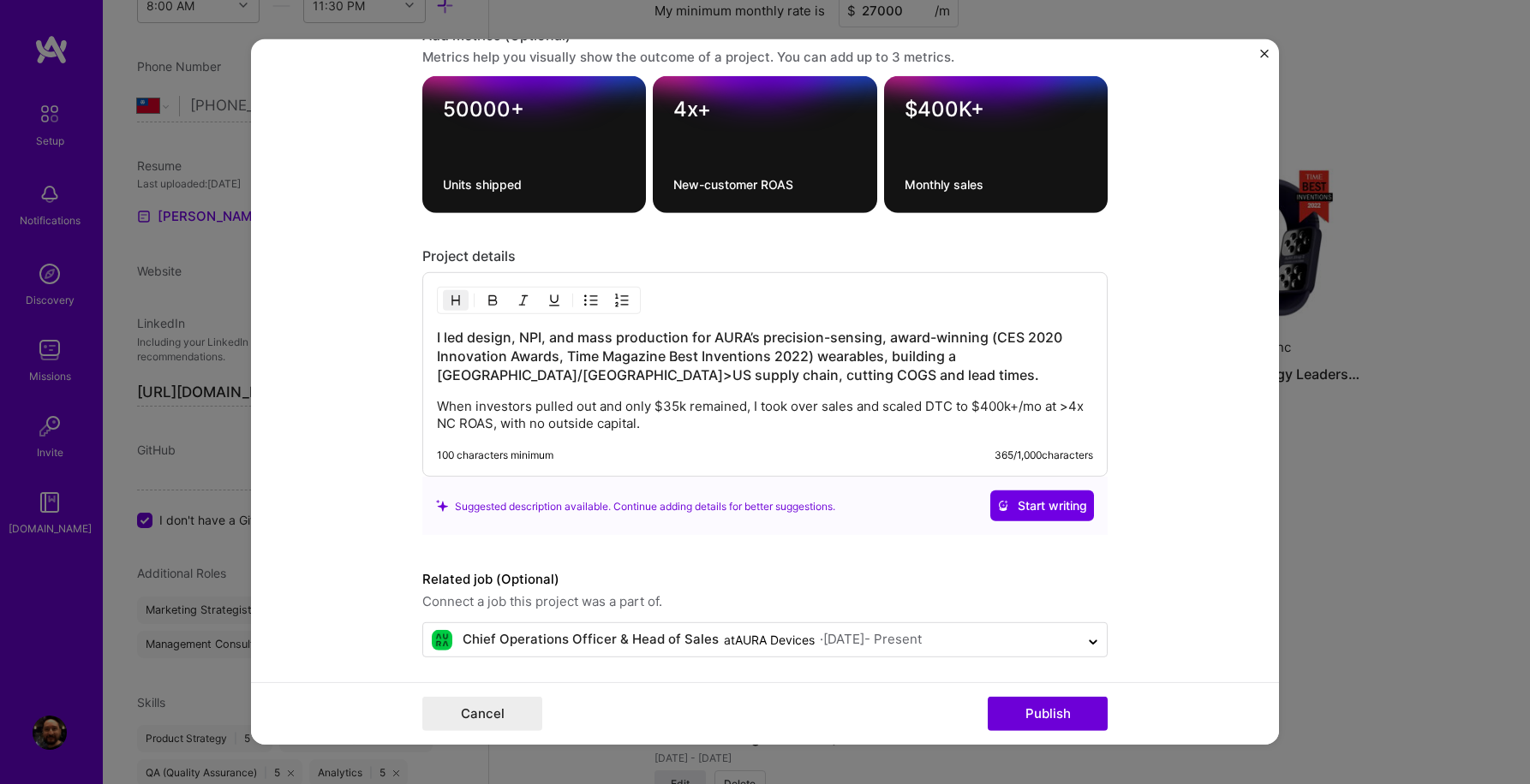
scroll to position [2247, 0]
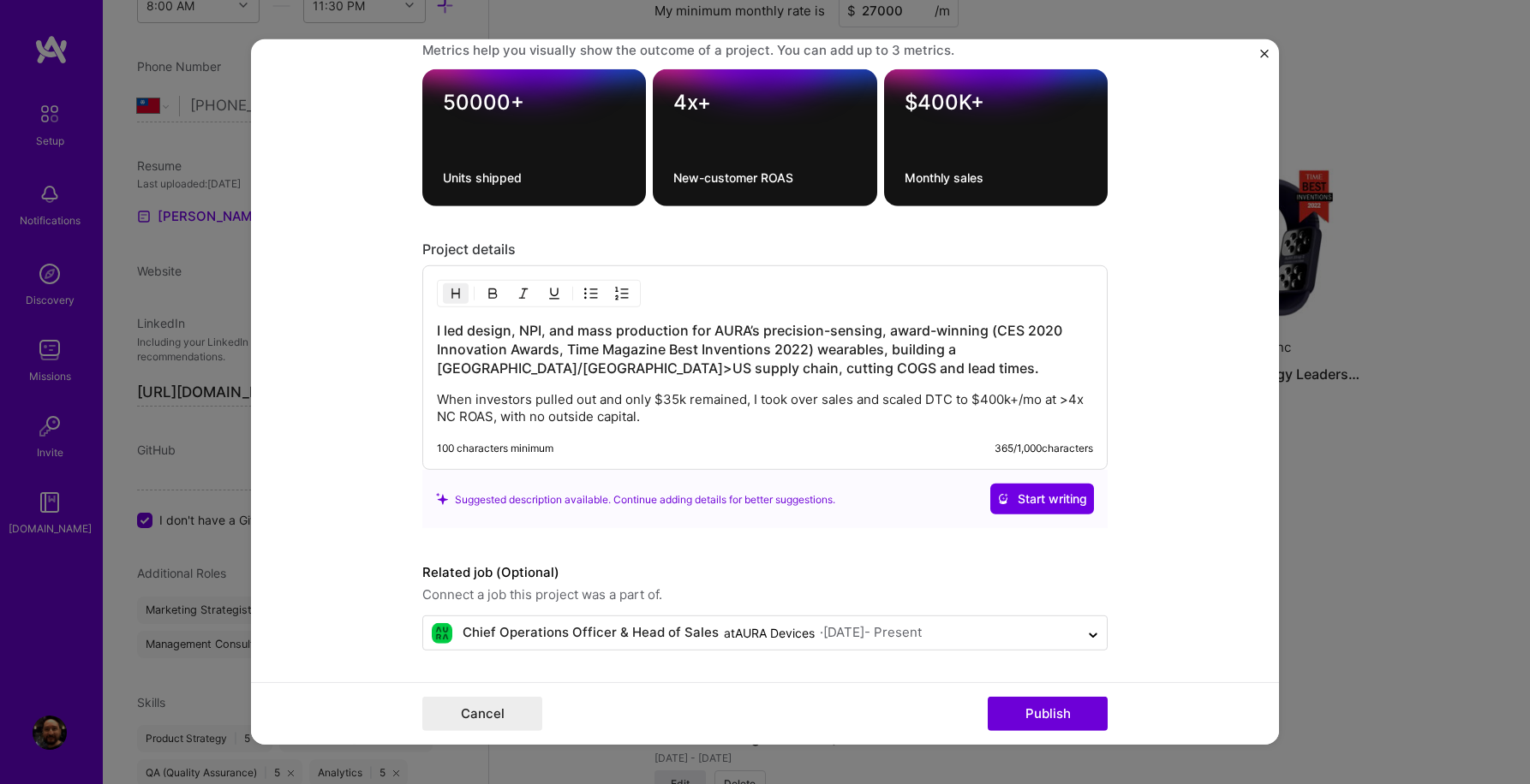
click at [438, 331] on h3 "I led design, NPI, and mass production for AURA’s precision-sensing, award-winn…" at bounding box center [765, 349] width 656 height 57
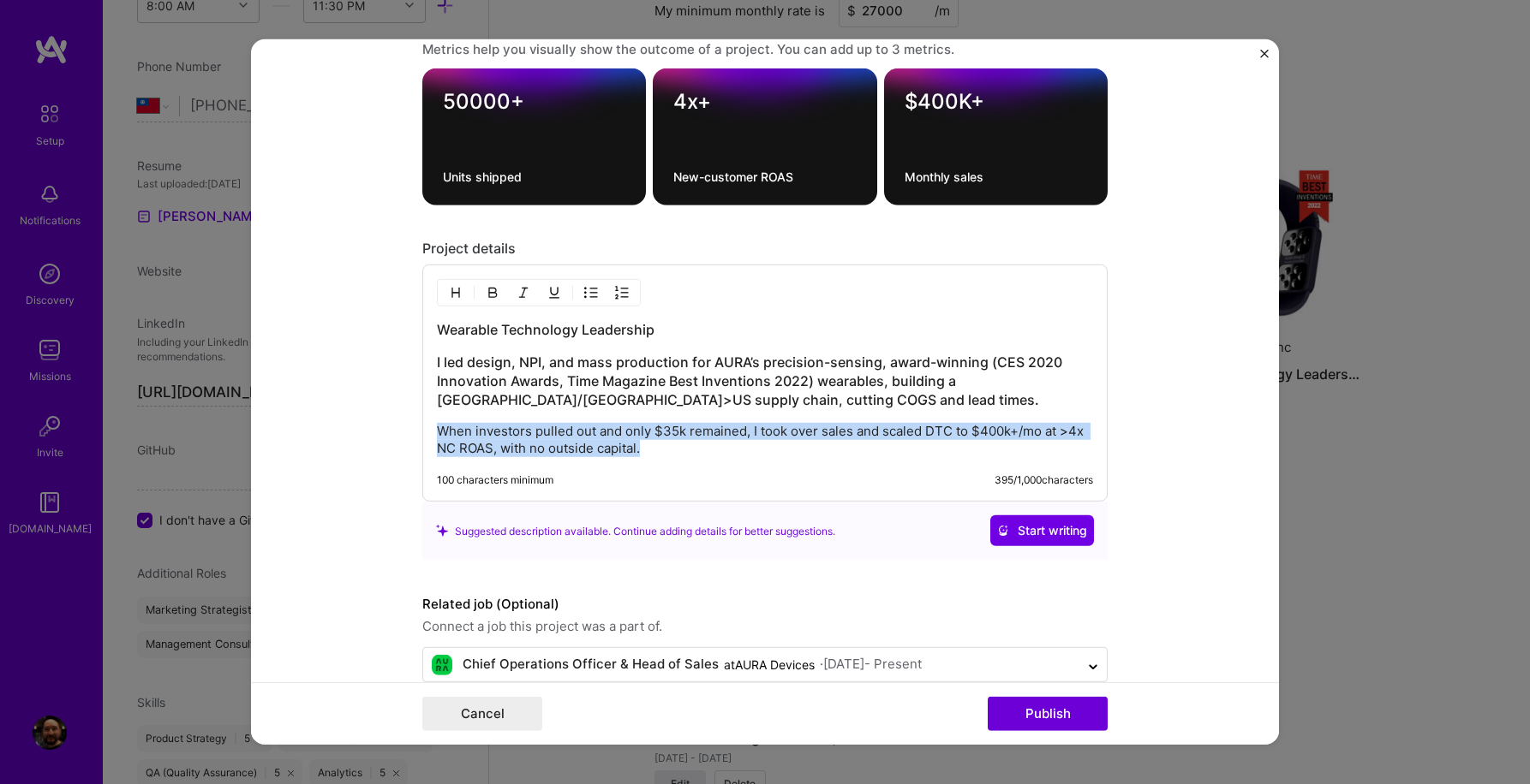
drag, startPoint x: 437, startPoint y: 435, endPoint x: 673, endPoint y: 463, distance: 237.7
click at [673, 463] on div "Wearable Technology Leadership I led design, NPI, and mass production for AURA’…" at bounding box center [765, 383] width 685 height 238
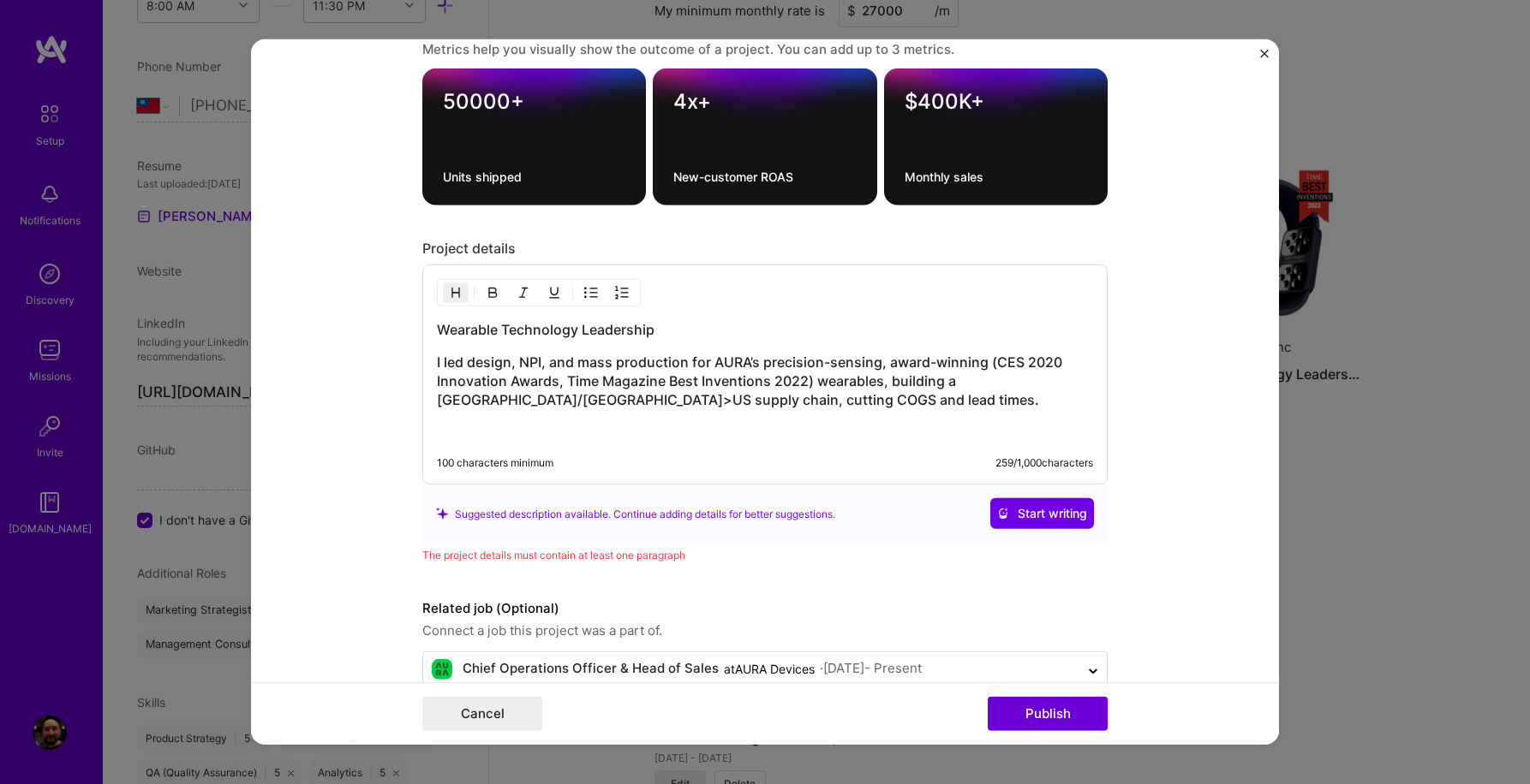
click at [460, 397] on h3 "I led design, NPI, and mass production for AURA’s precision-sensing, award-winn…" at bounding box center [765, 381] width 656 height 57
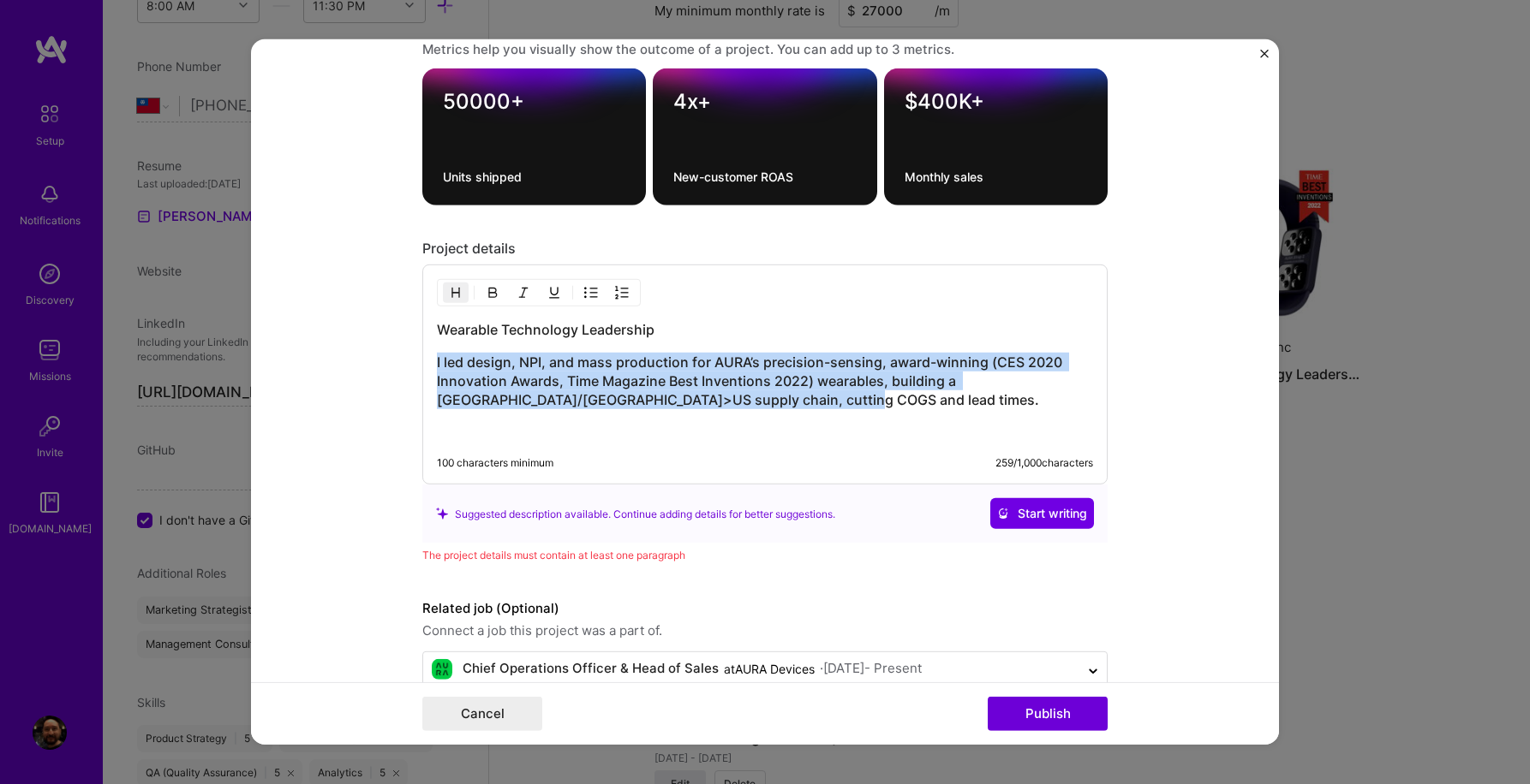
click at [460, 397] on h3 "I led design, NPI, and mass production for AURA’s precision-sensing, award-winn…" at bounding box center [765, 381] width 656 height 57
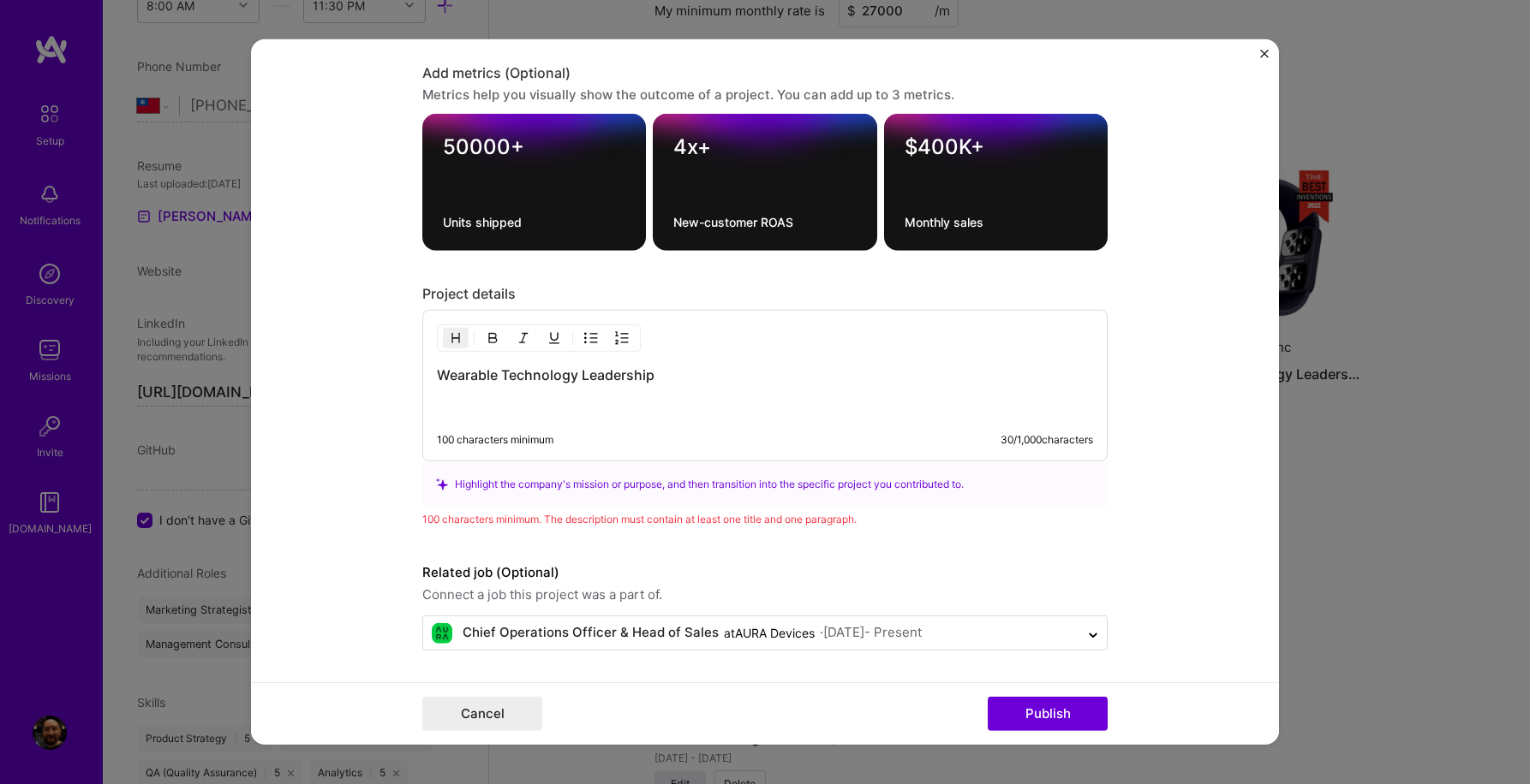
scroll to position [2203, 0]
click at [522, 407] on h3 at bounding box center [765, 408] width 656 height 19
click at [727, 367] on h3 "Wearable Technology Leadership" at bounding box center [765, 375] width 656 height 19
click at [598, 391] on div "Wearable Technology Leadership" at bounding box center [765, 391] width 656 height 51
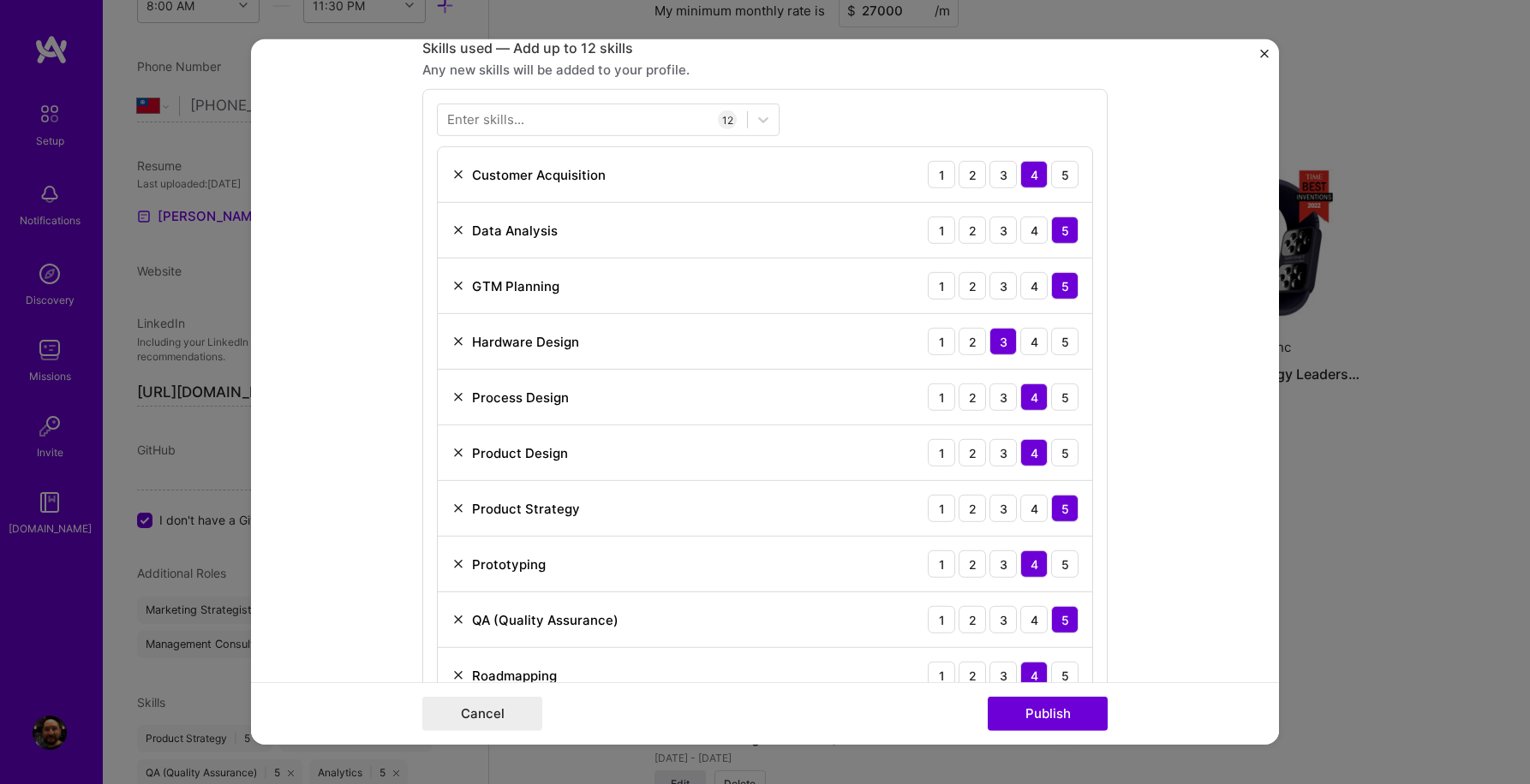
scroll to position [1211, 0]
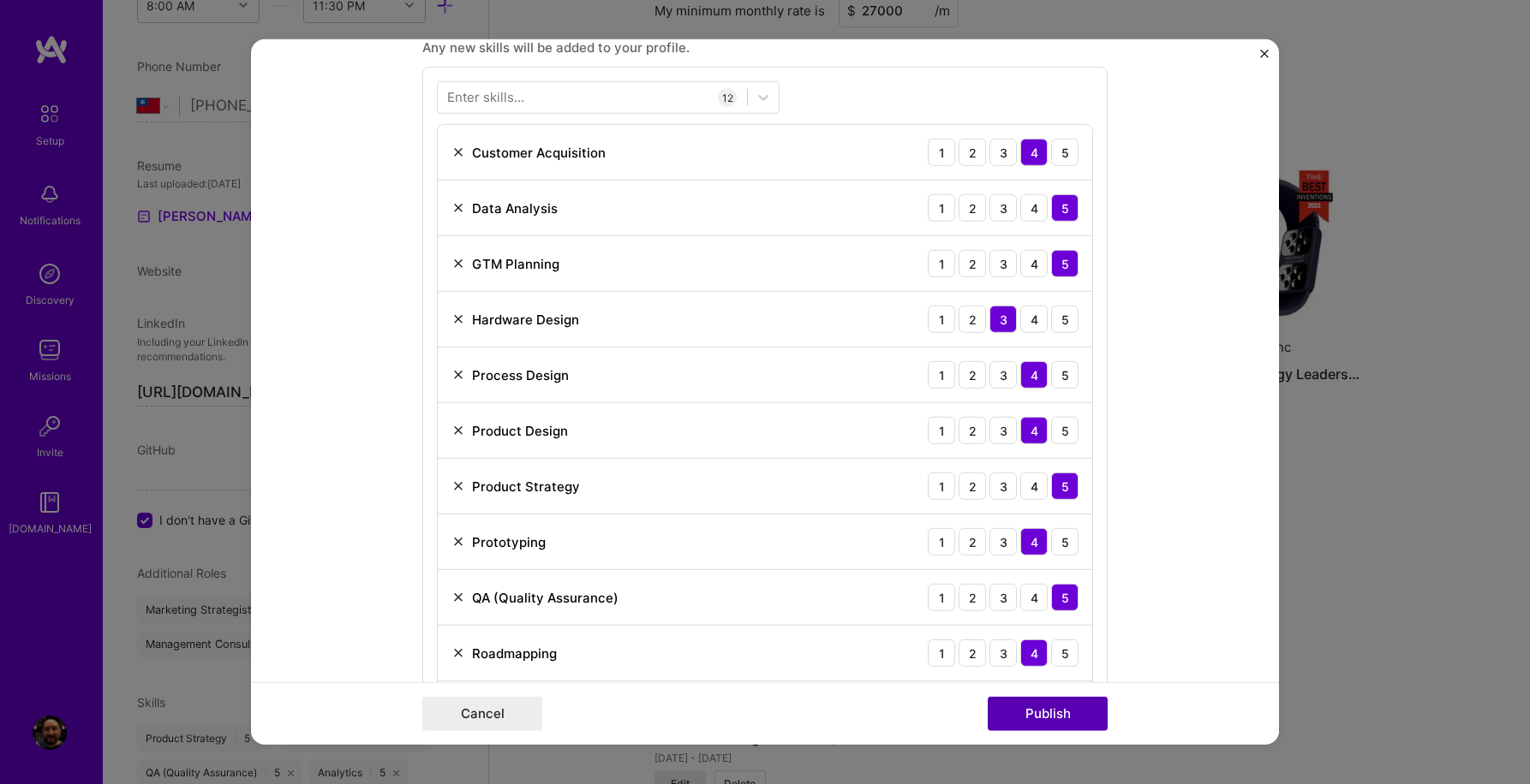
click at [1040, 717] on button "Publish" at bounding box center [1047, 714] width 120 height 35
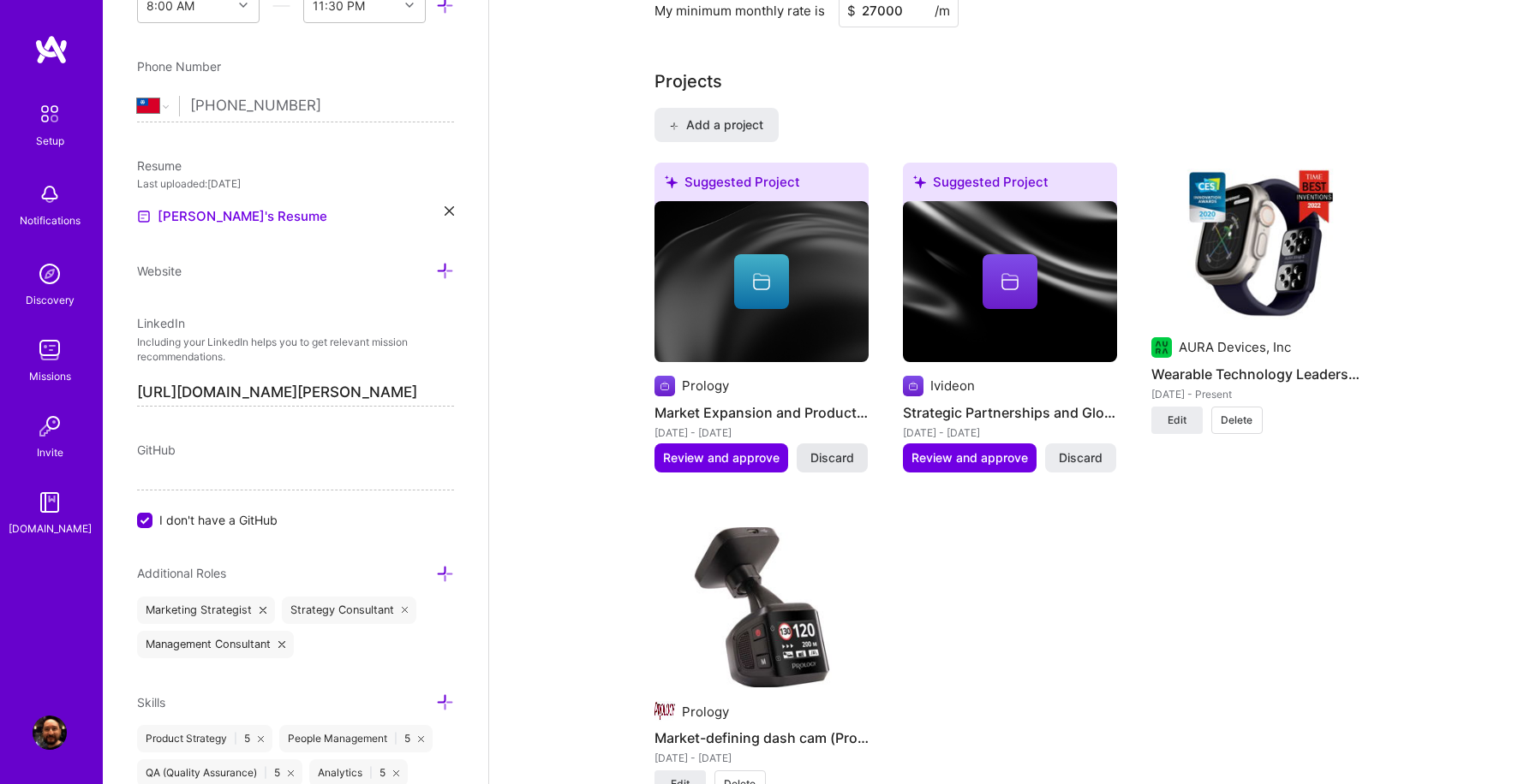
click at [837, 449] on span "Discard" at bounding box center [831, 458] width 43 height 17
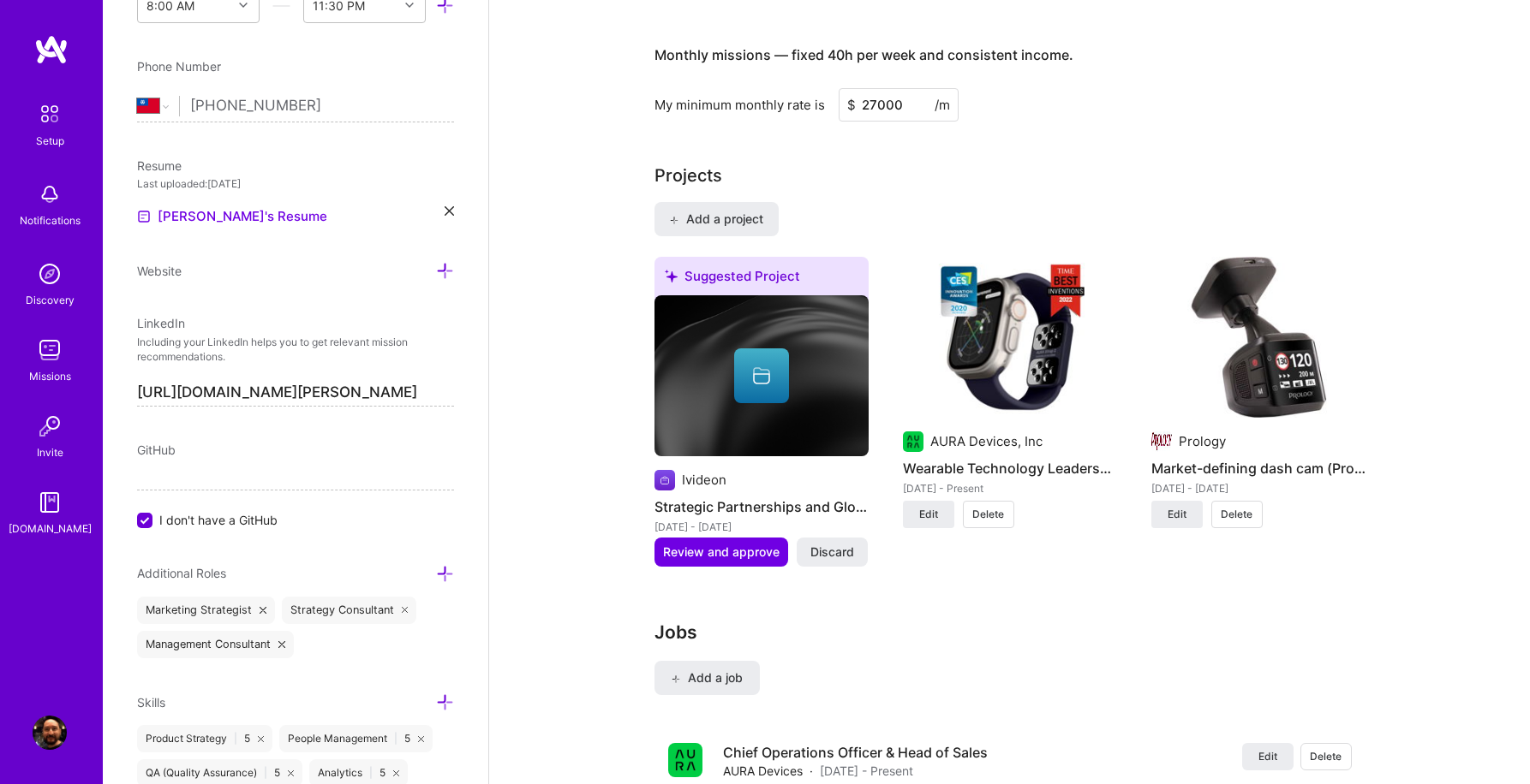
scroll to position [1095, 0]
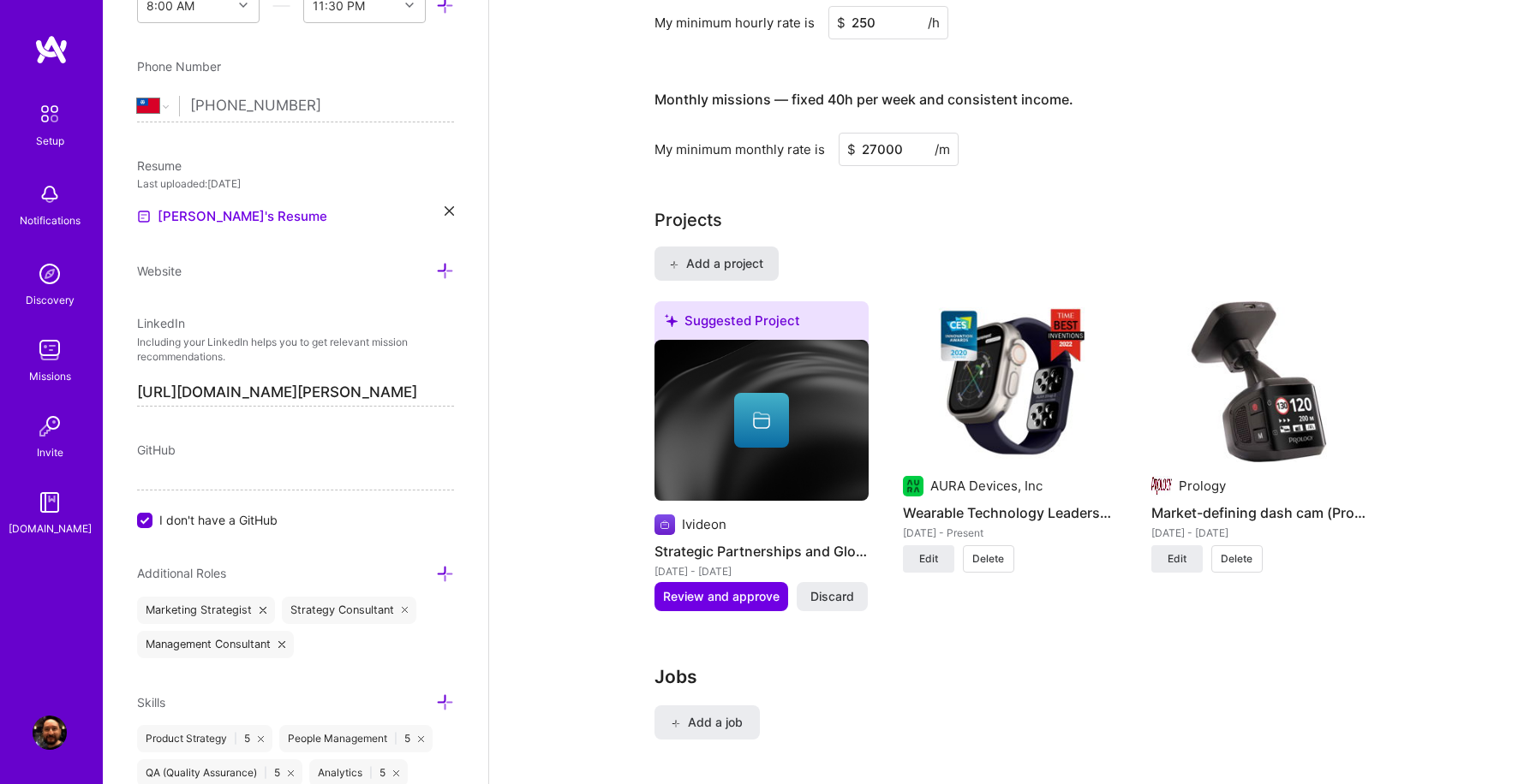
click at [717, 255] on span "Add a project" at bounding box center [715, 264] width 93 height 17
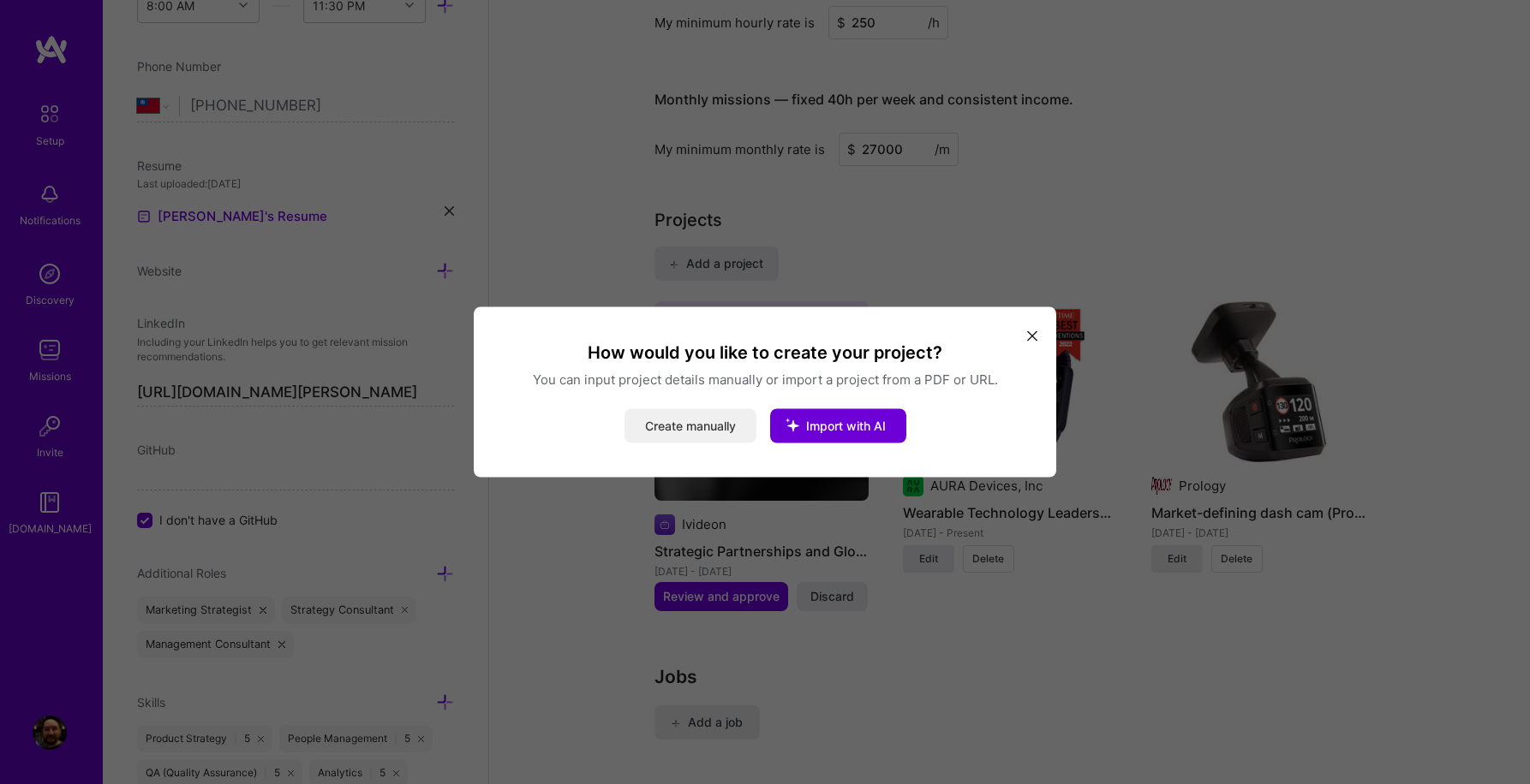
click at [701, 432] on button "Create manually" at bounding box center [690, 426] width 132 height 35
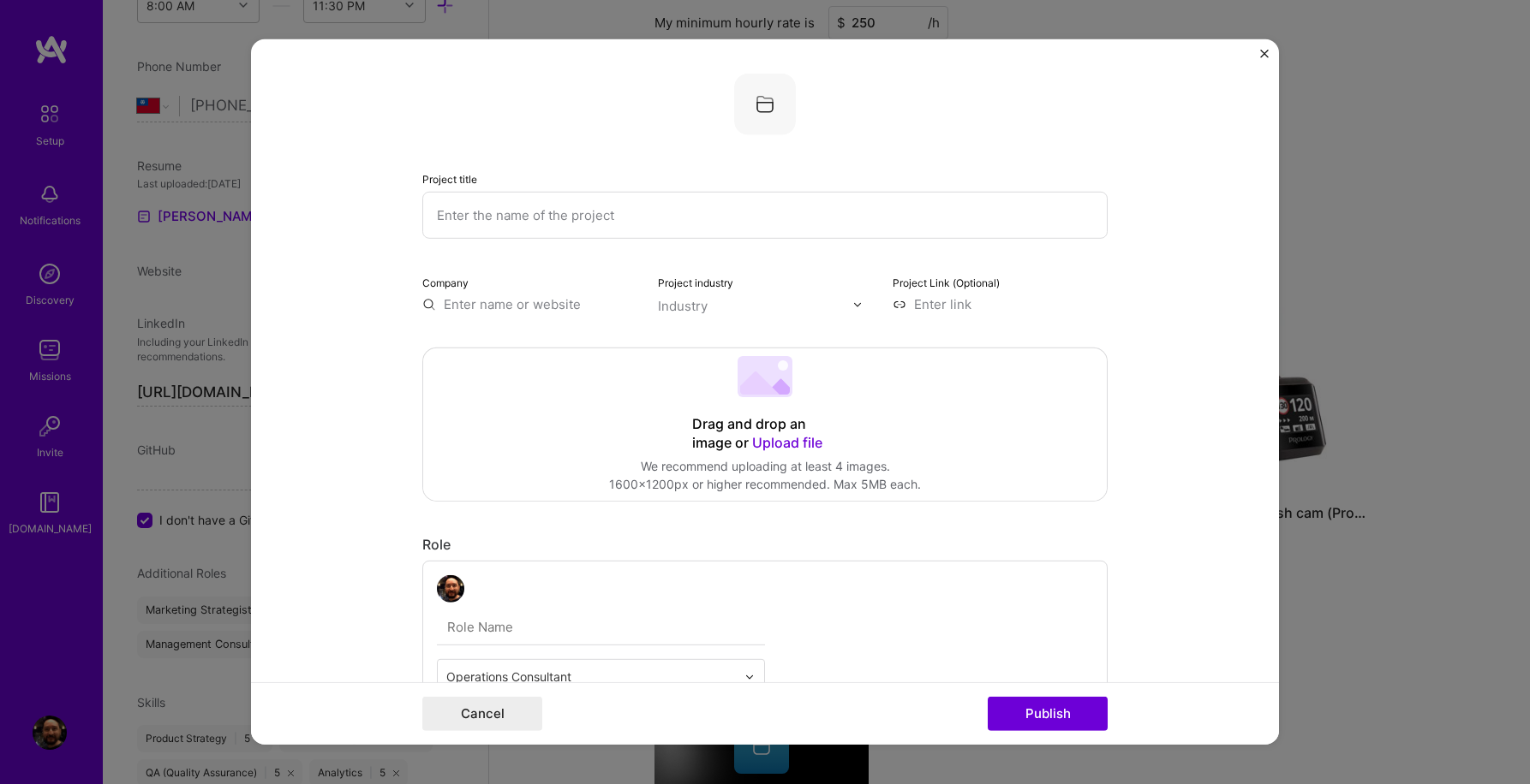
click at [770, 375] on 202 at bounding box center [764, 376] width 55 height 41
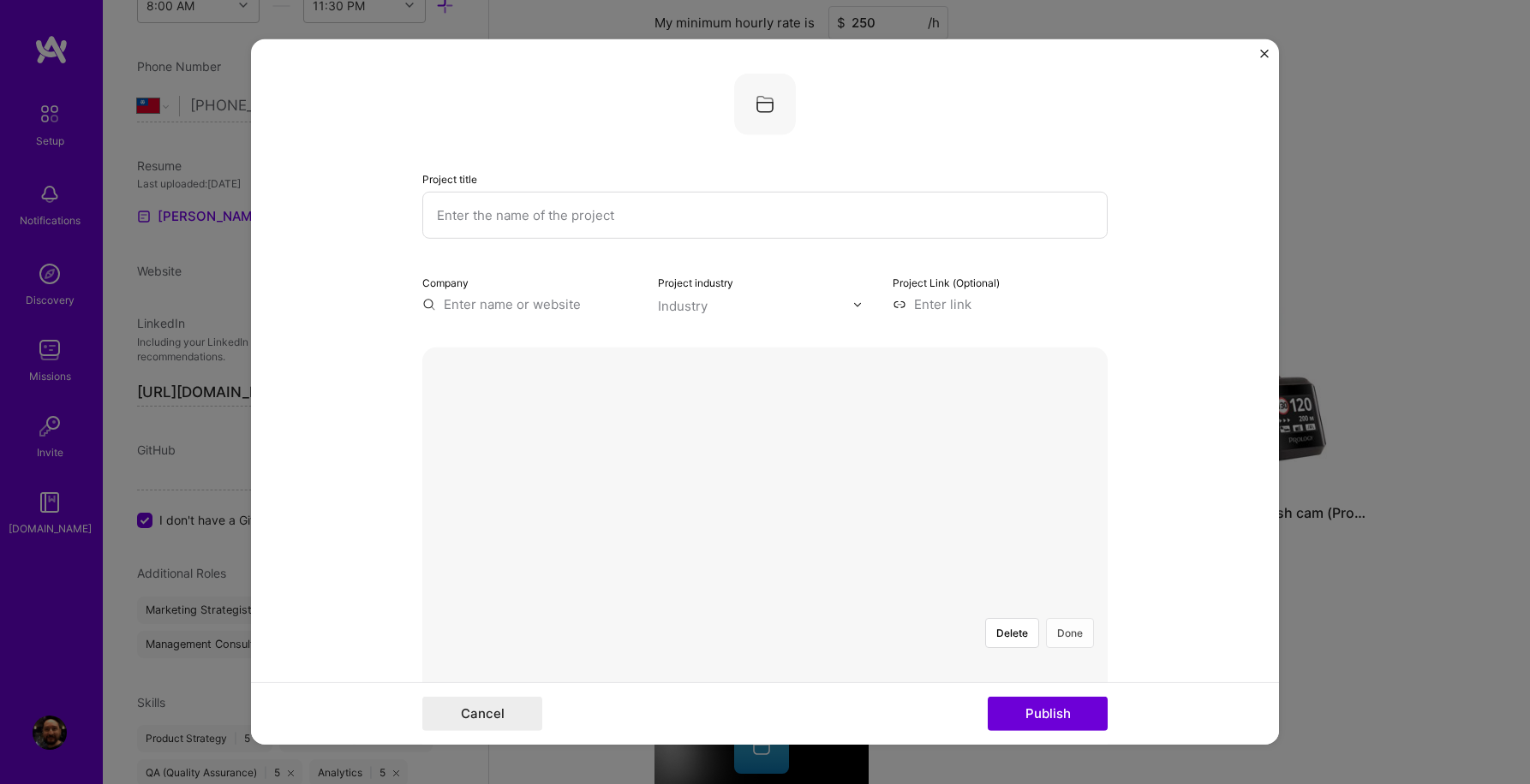
click at [1078, 619] on button "Done" at bounding box center [1070, 633] width 48 height 30
click at [559, 214] on input "text" at bounding box center [765, 215] width 685 height 47
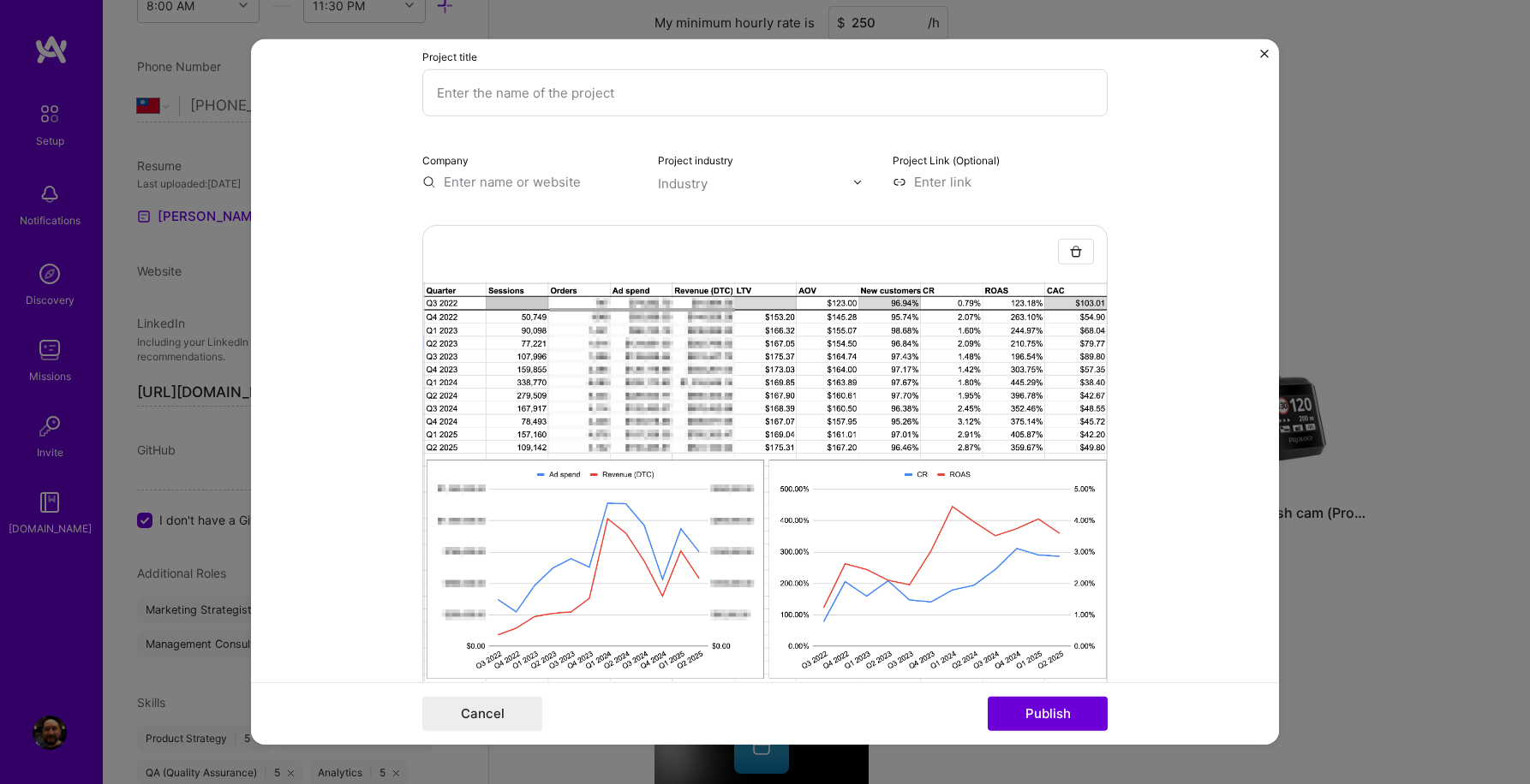
scroll to position [111, 0]
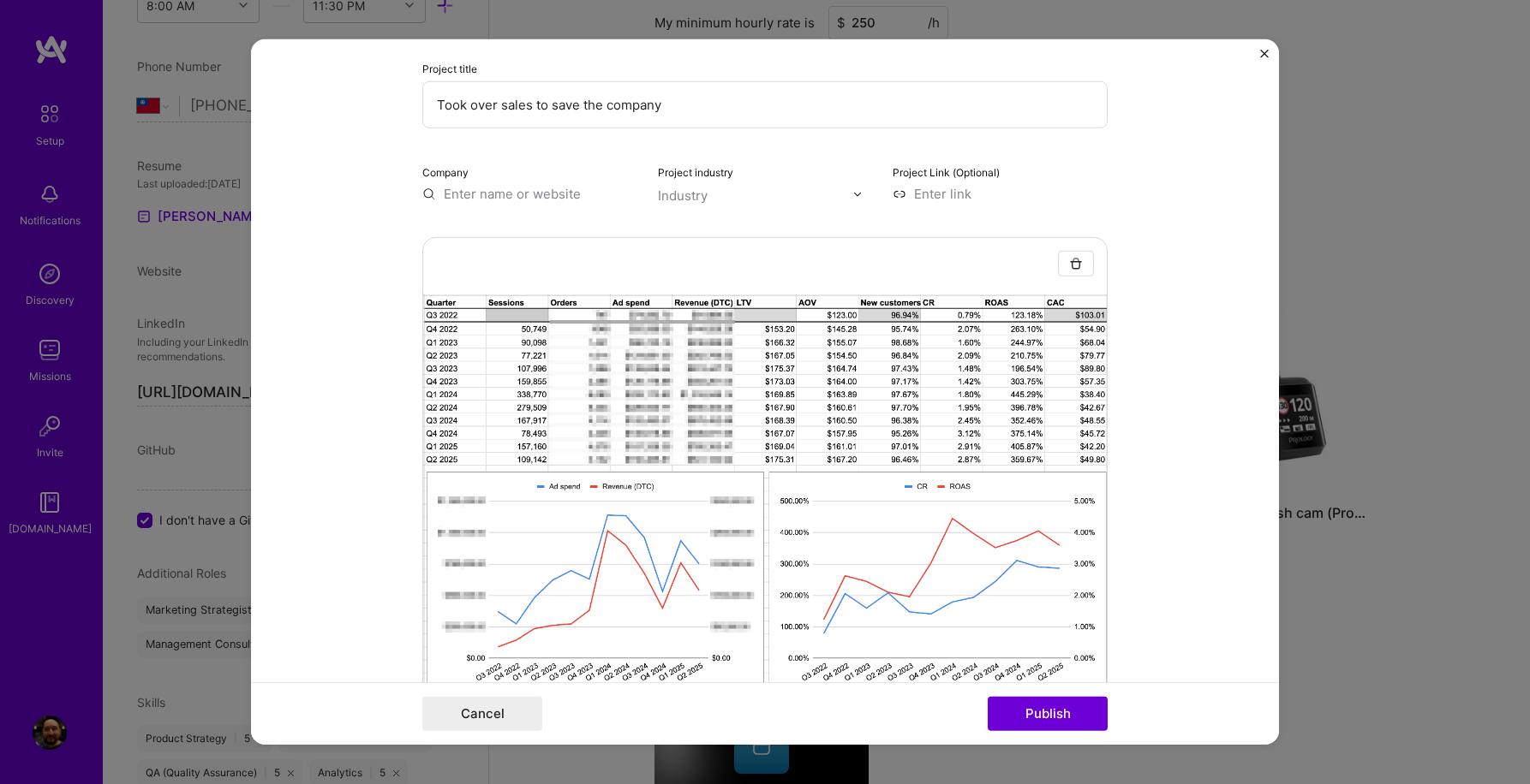
type input "Took over sales to save the company"
click at [554, 195] on input "text" at bounding box center [529, 193] width 215 height 18
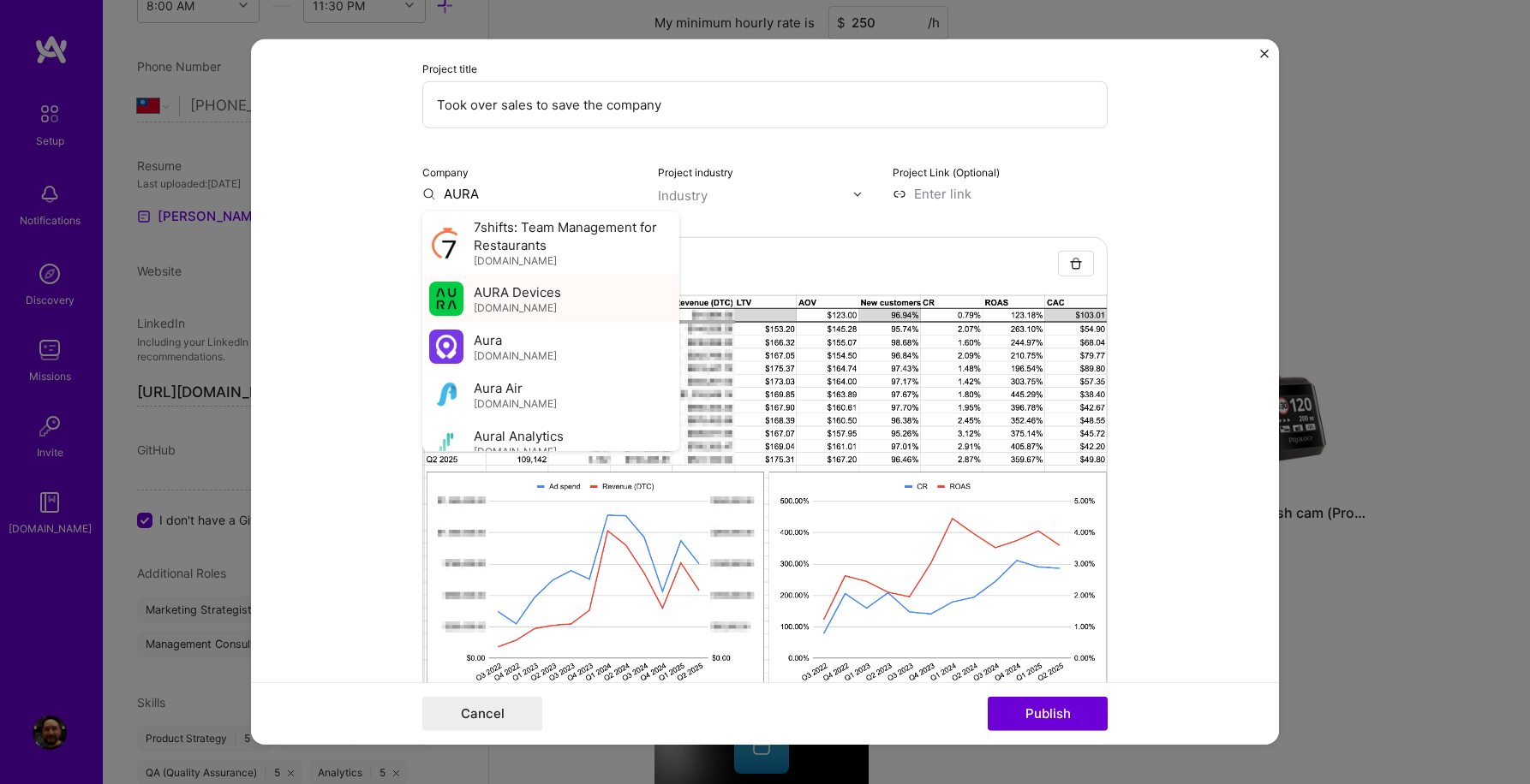
click at [446, 298] on img at bounding box center [446, 299] width 35 height 35
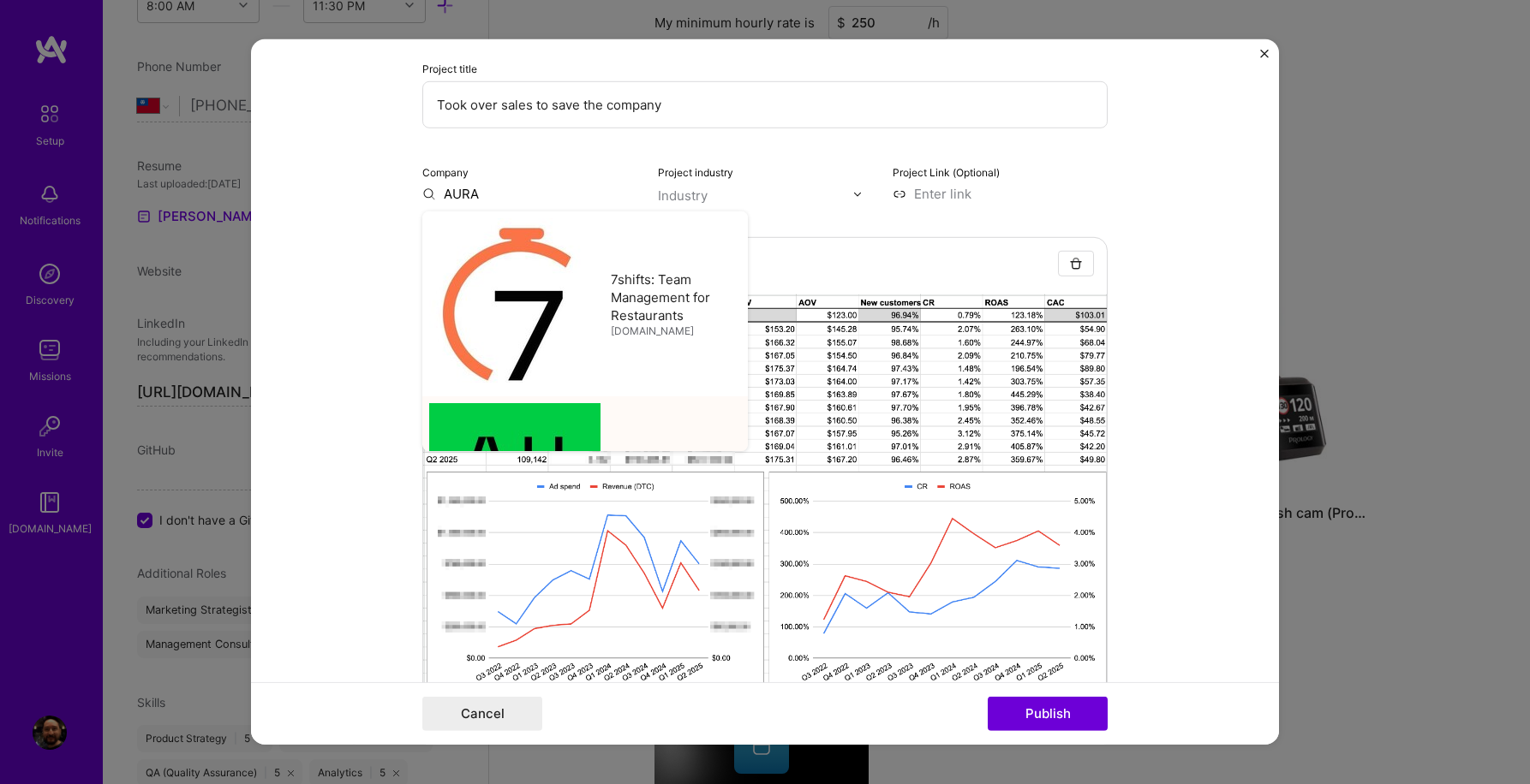
type input "AURA Devices"
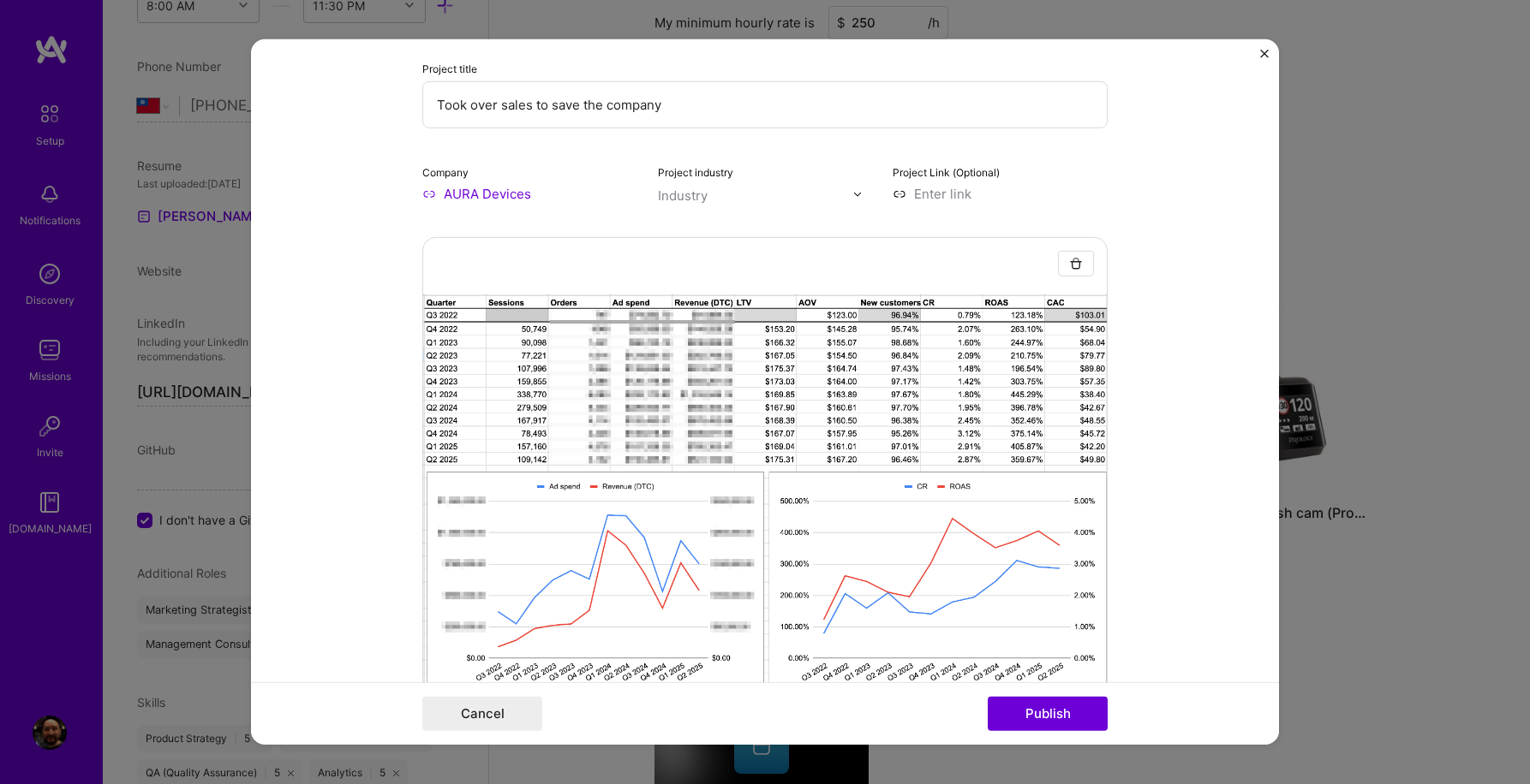
click at [681, 197] on div "Industry" at bounding box center [683, 195] width 50 height 18
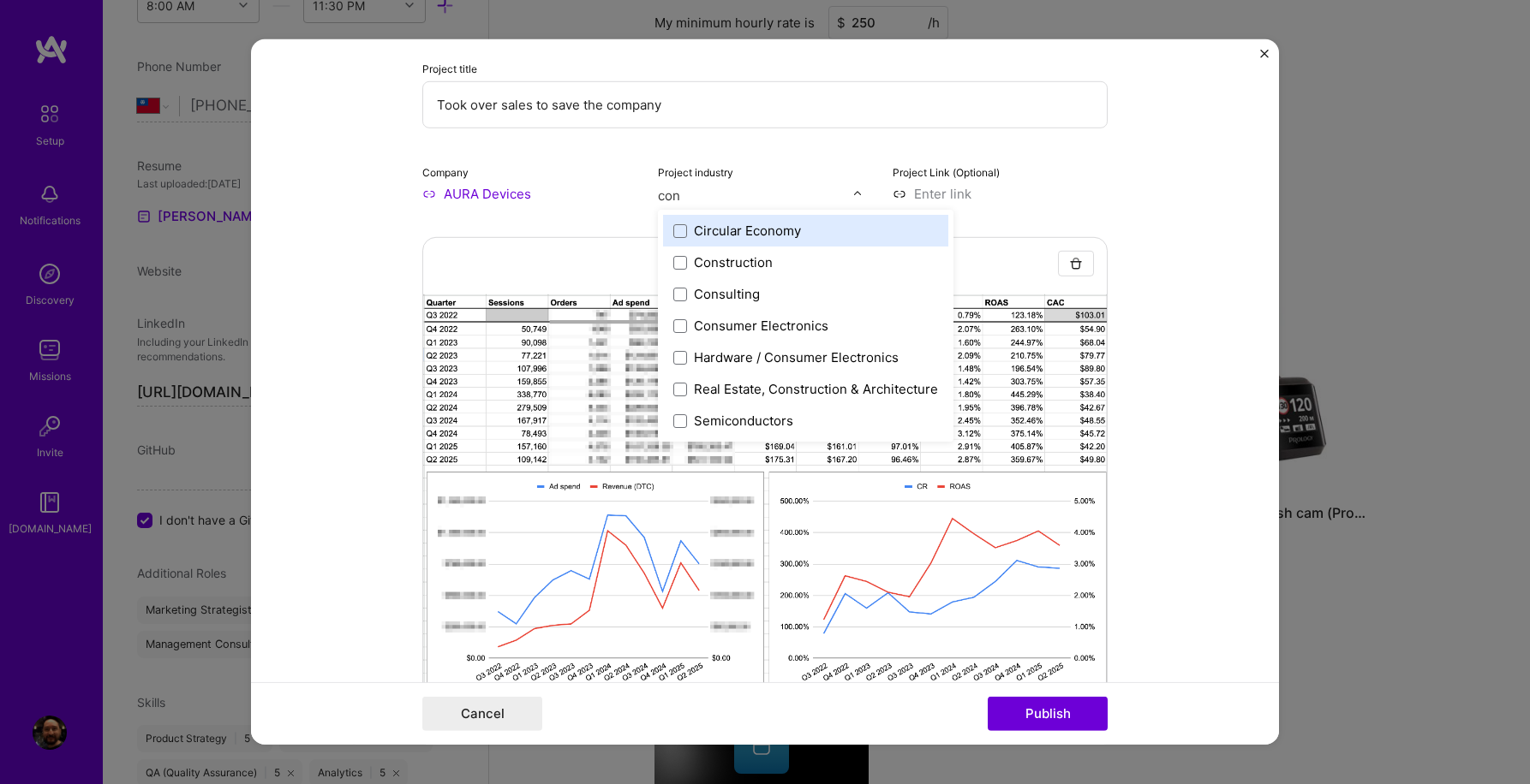
type input "cons"
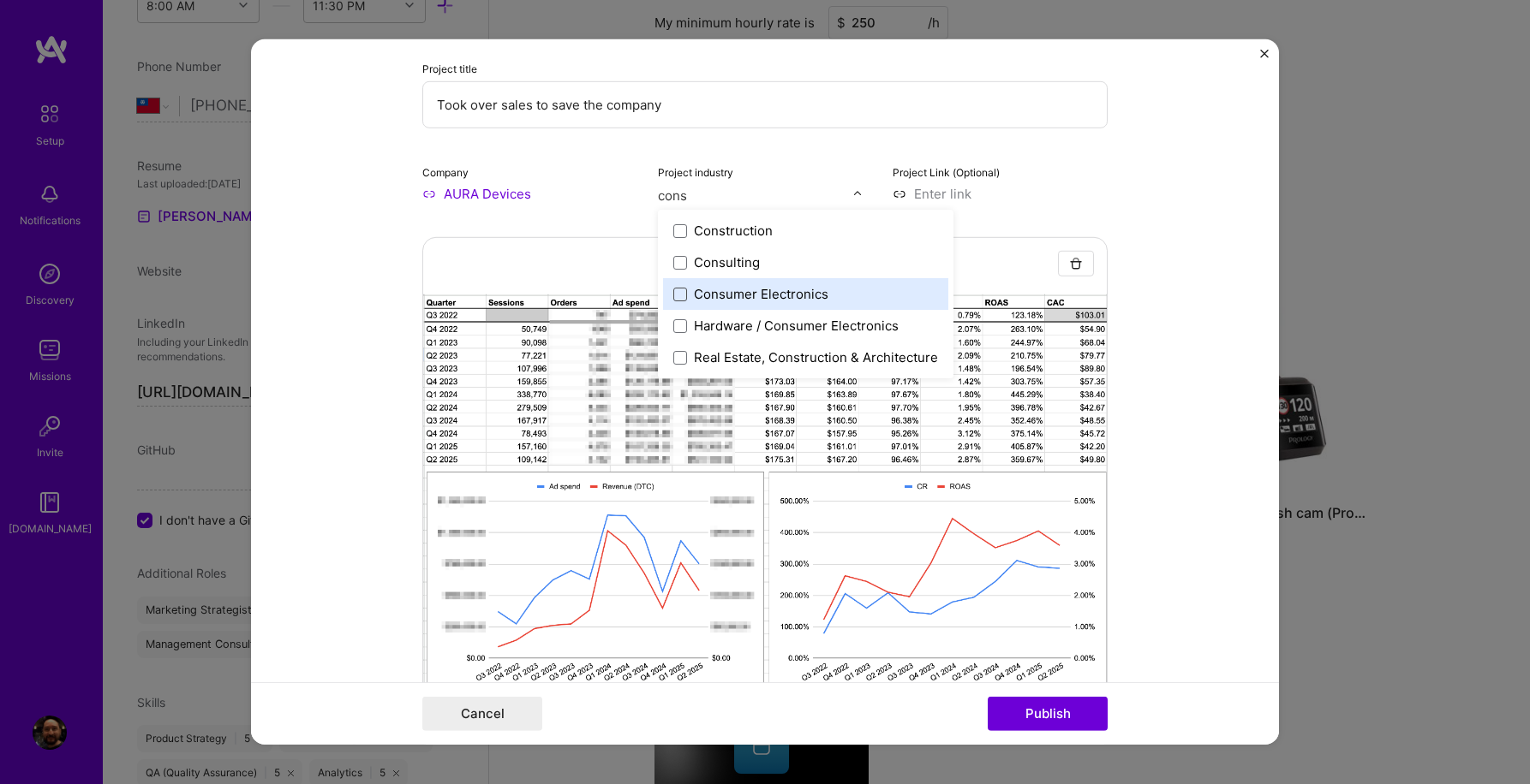
click at [676, 293] on span at bounding box center [680, 293] width 13 height 13
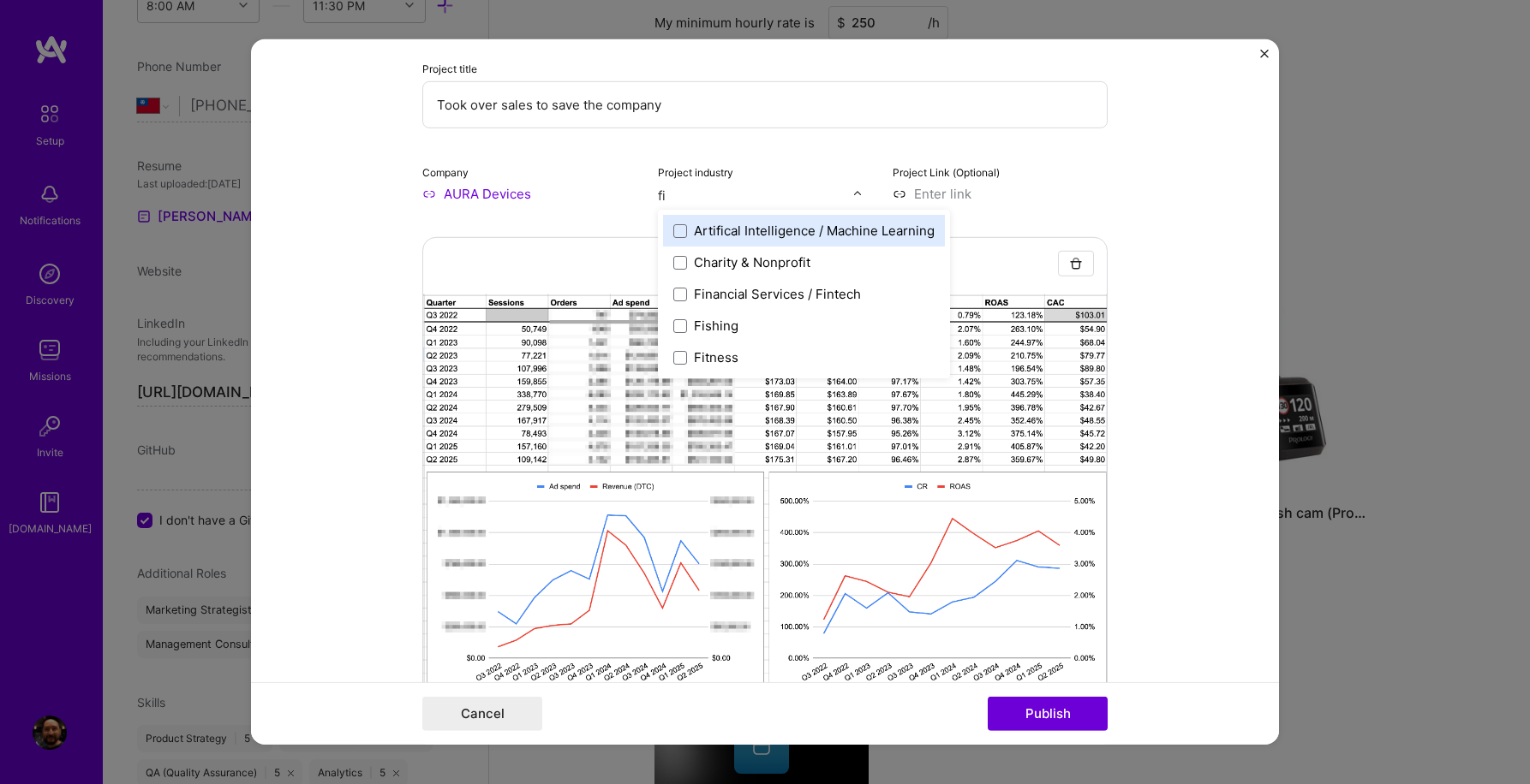
type input "fit"
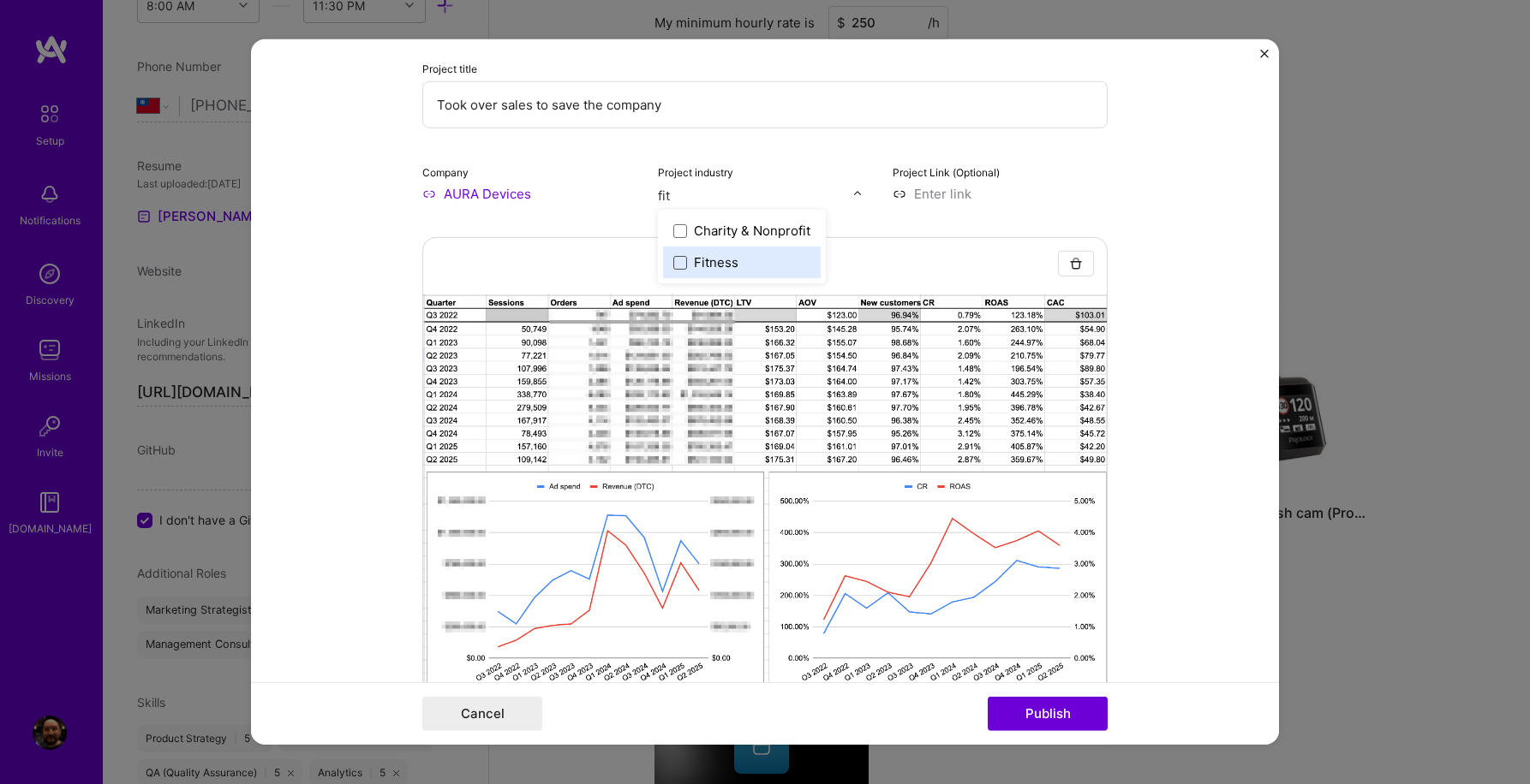
click at [681, 266] on span at bounding box center [680, 262] width 13 height 13
click at [1076, 198] on input at bounding box center [999, 193] width 215 height 18
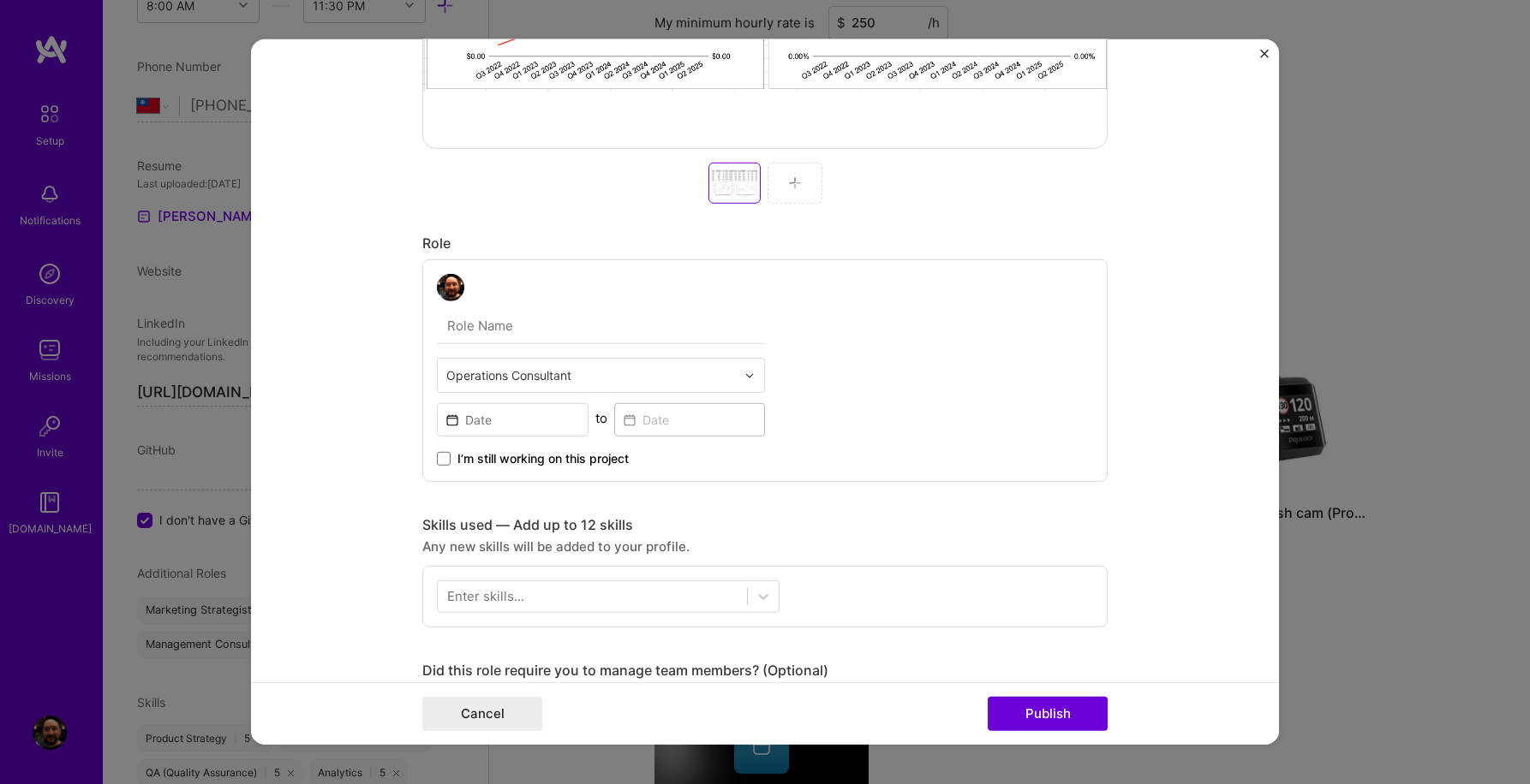
scroll to position [746, 0]
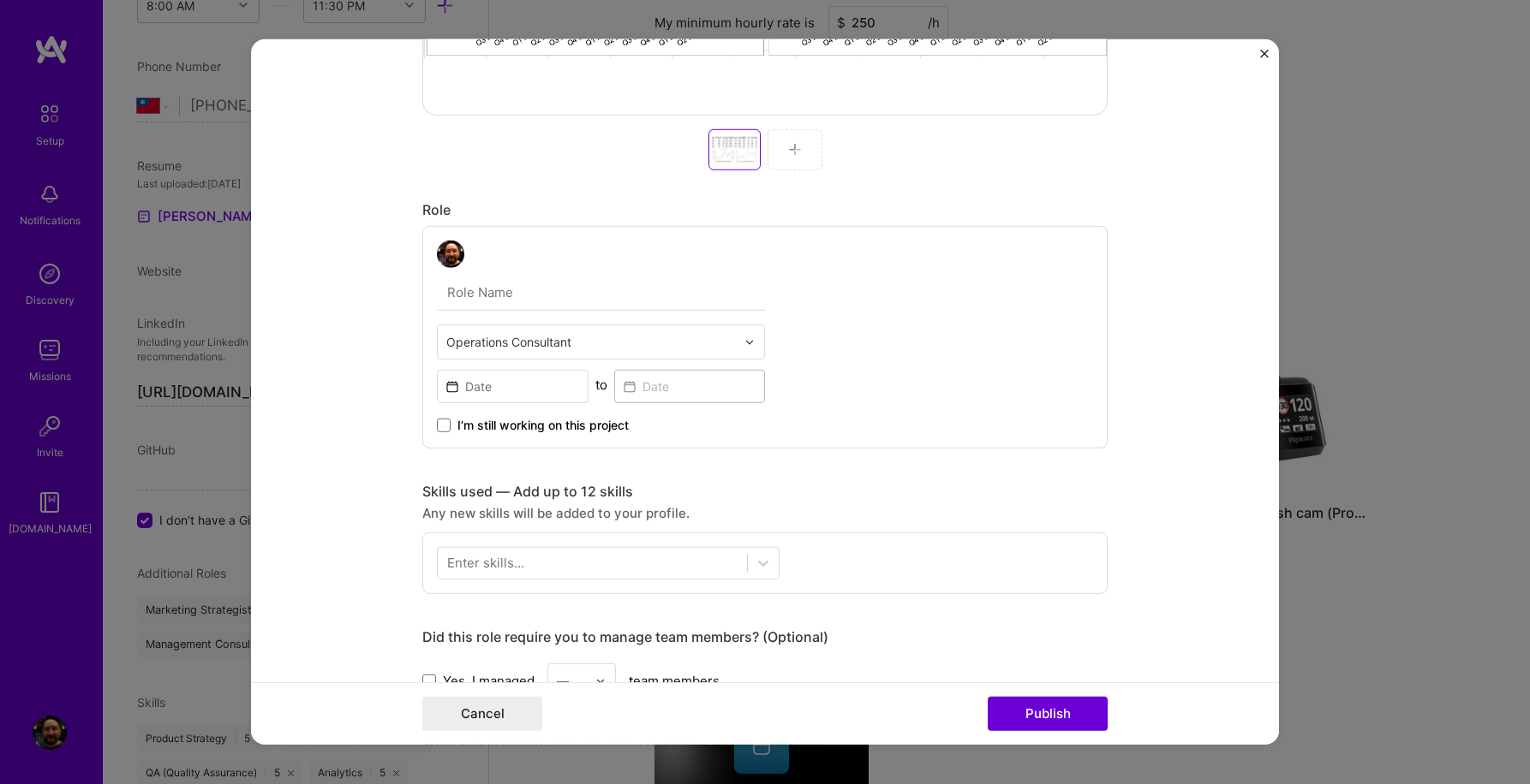
click at [750, 343] on img at bounding box center [749, 341] width 11 height 11
type input "grow"
click at [601, 389] on div "Growth Marketer" at bounding box center [600, 387] width 318 height 32
click at [562, 387] on input at bounding box center [513, 386] width 152 height 34
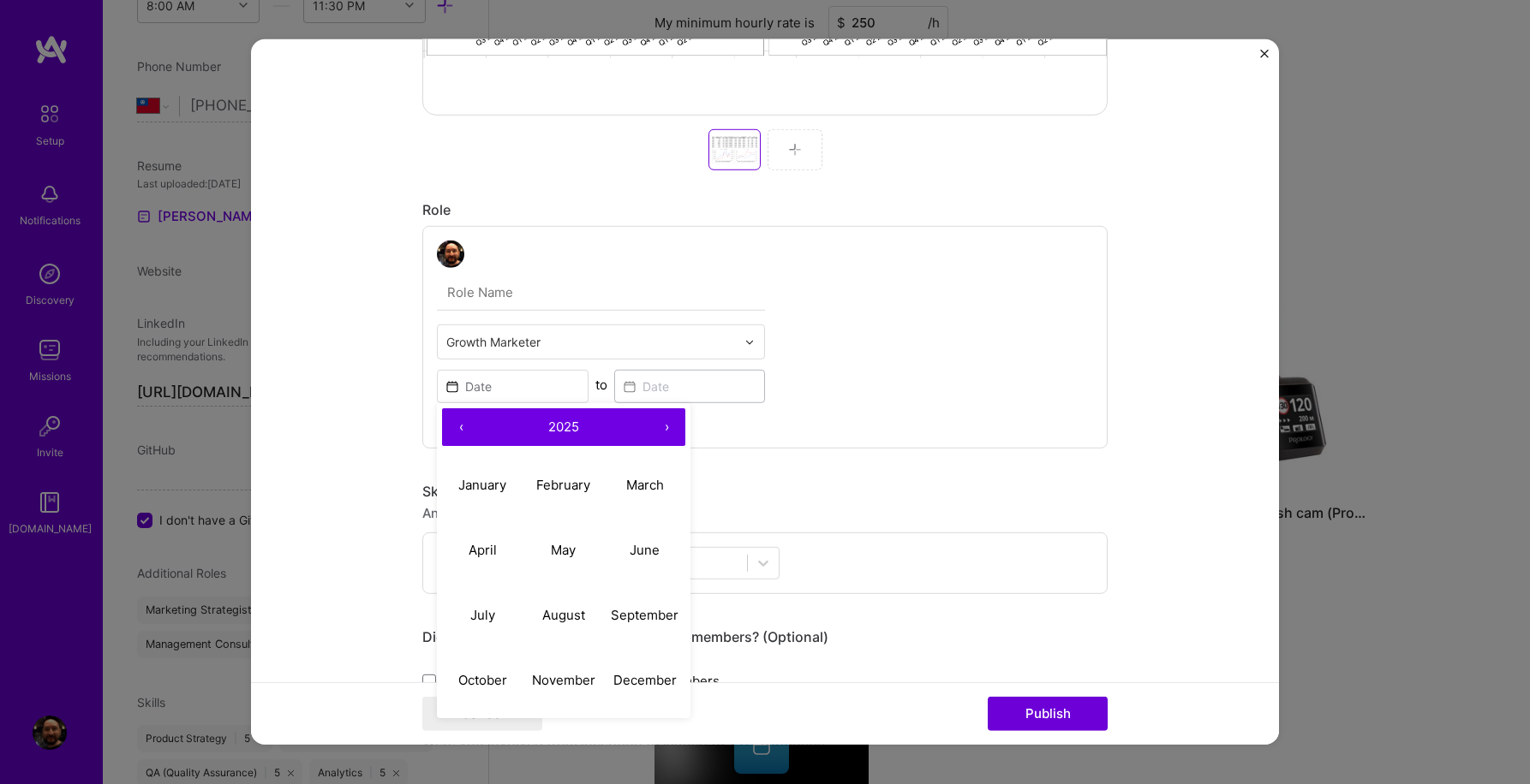
click at [461, 423] on button "‹" at bounding box center [460, 427] width 38 height 38
click at [644, 611] on abbr "September" at bounding box center [645, 614] width 67 height 16
type input "[DATE]"
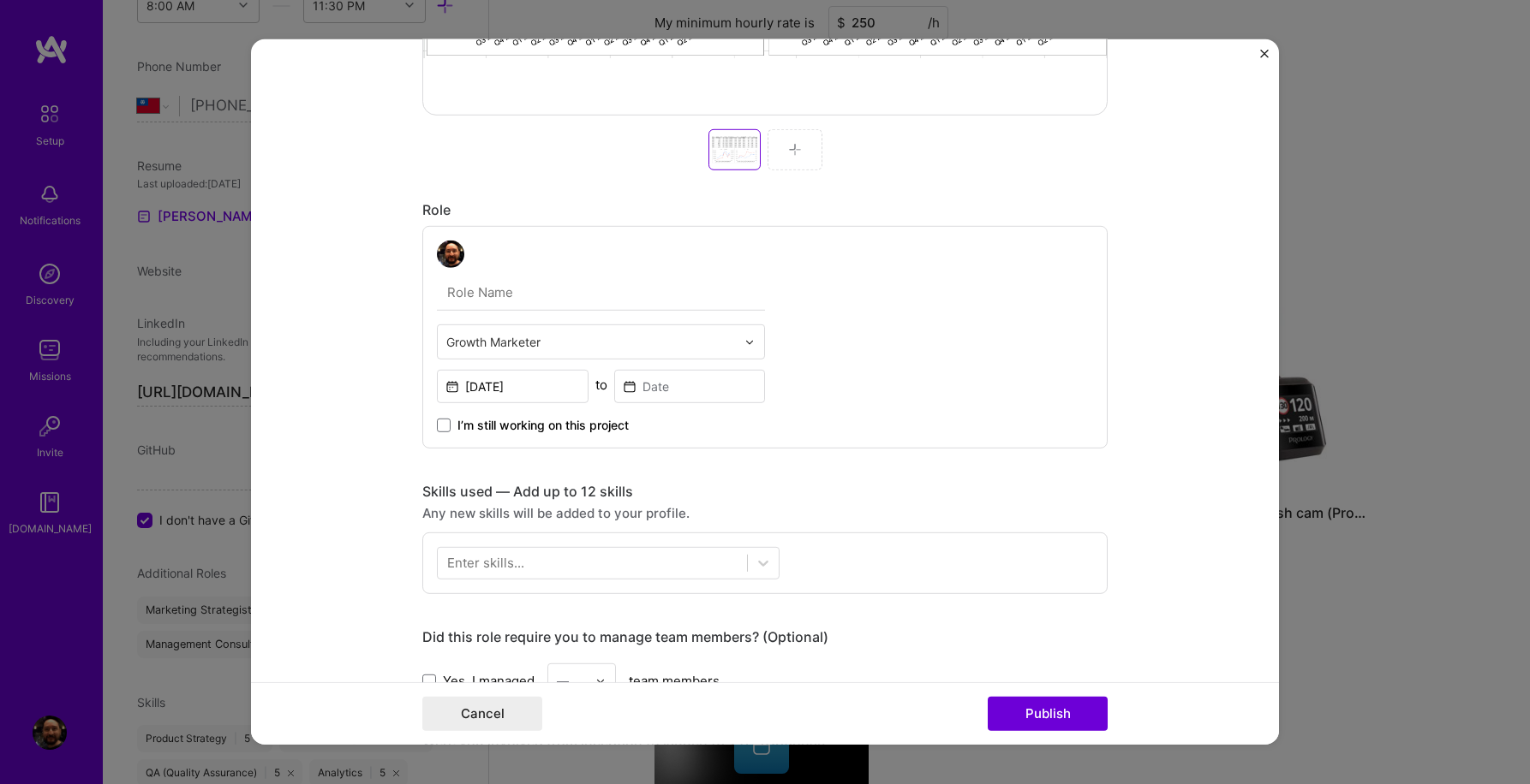
click at [510, 424] on span "I’m still working on this project" at bounding box center [543, 425] width 171 height 17
click at [0, 0] on input "I’m still working on this project" at bounding box center [0, 0] width 0 height 0
click at [755, 565] on icon at bounding box center [763, 564] width 17 height 17
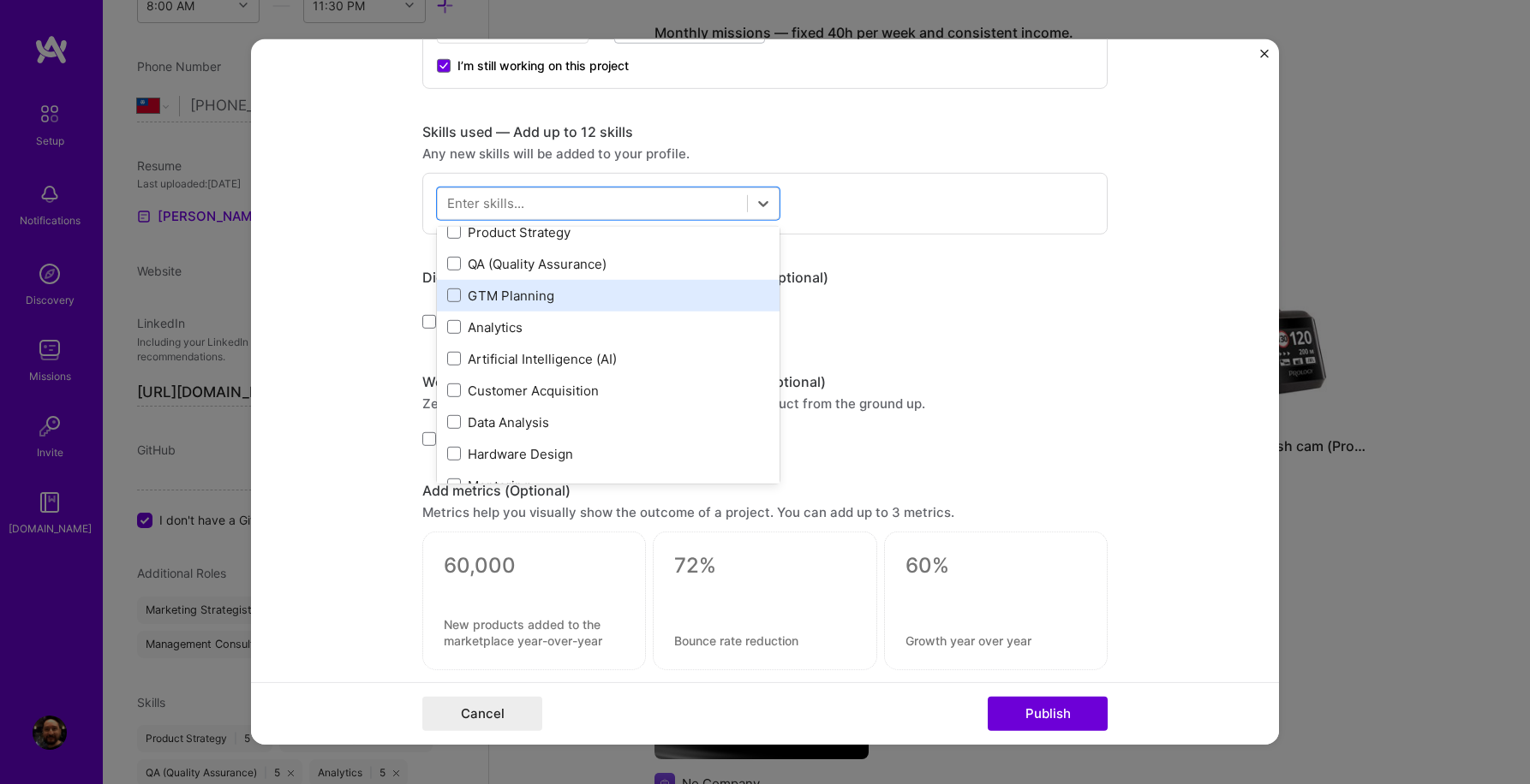
scroll to position [51, 0]
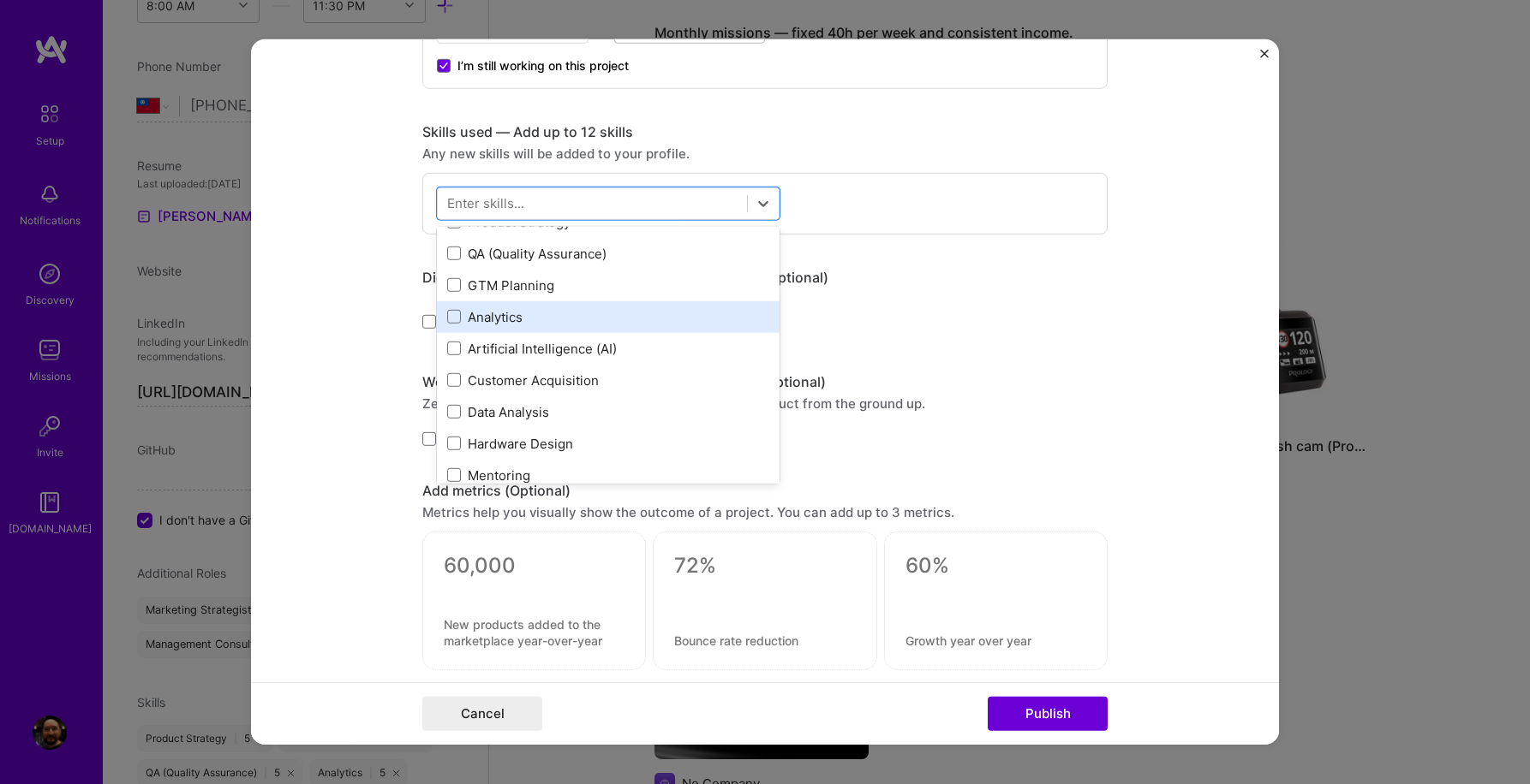
click at [506, 323] on div "Analytics" at bounding box center [608, 316] width 322 height 18
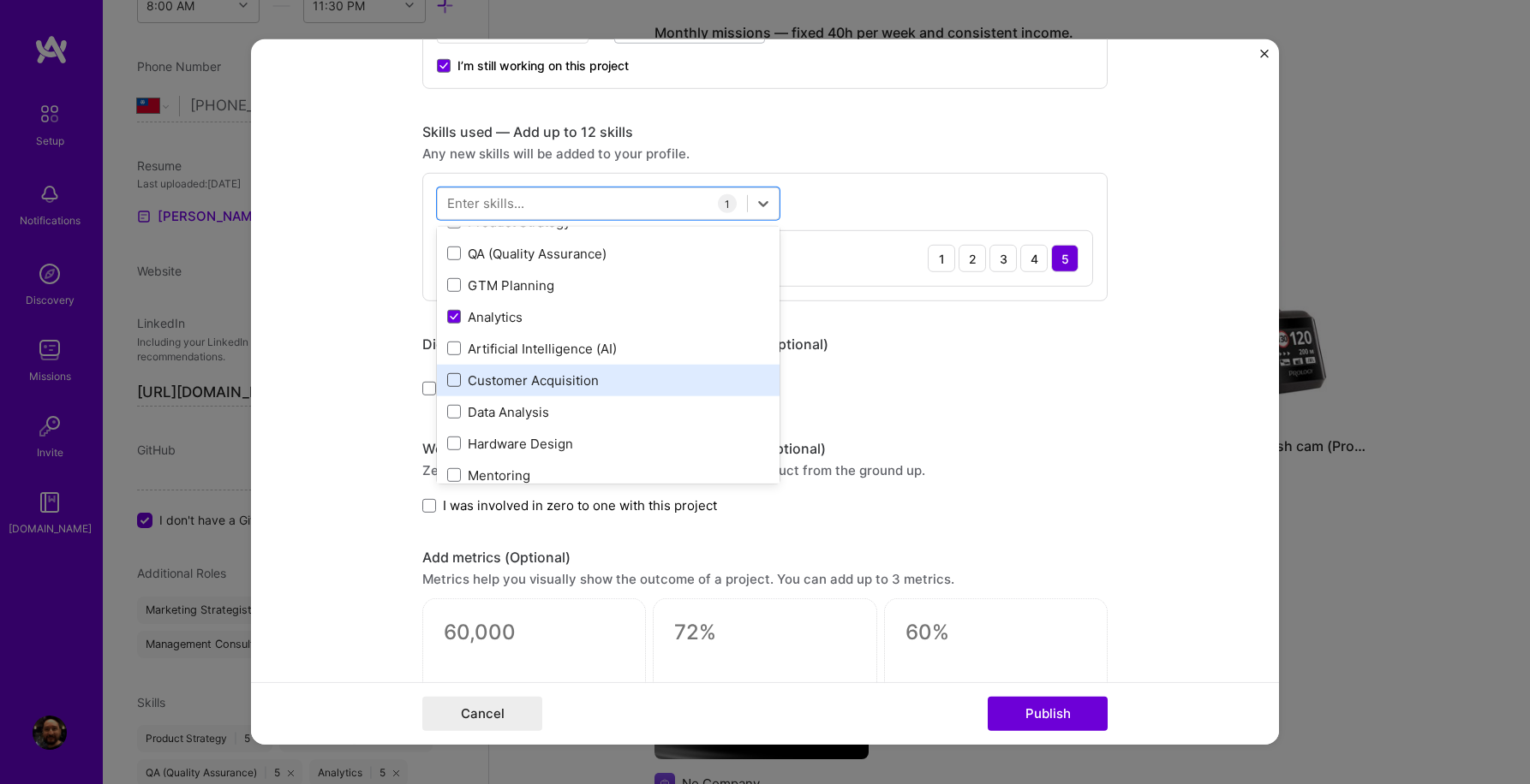
click at [452, 382] on span at bounding box center [454, 380] width 13 height 13
click at [0, 0] on input "checkbox" at bounding box center [0, 0] width 0 height 0
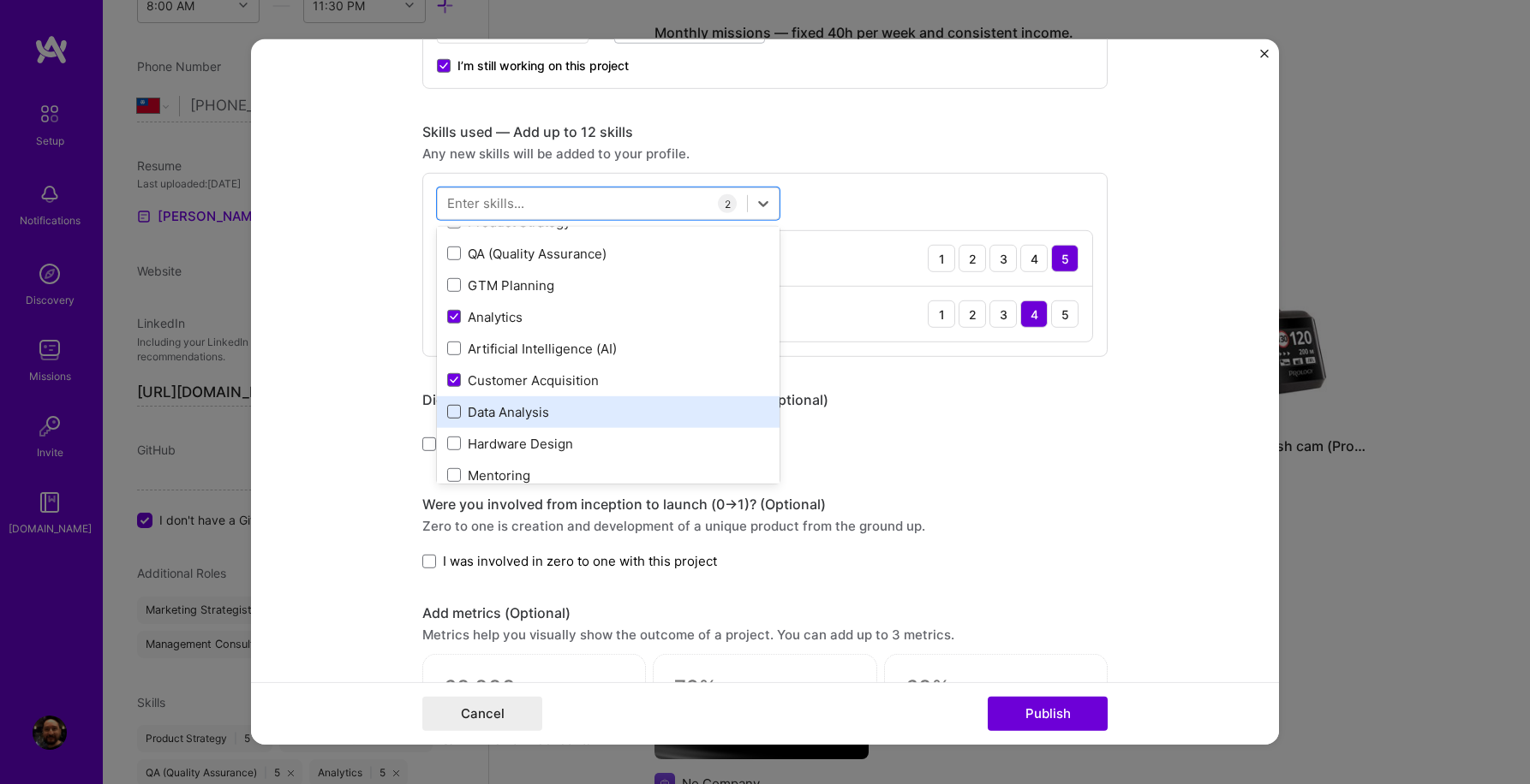
click at [454, 417] on span at bounding box center [454, 412] width 13 height 13
click at [0, 0] on input "checkbox" at bounding box center [0, 0] width 0 height 0
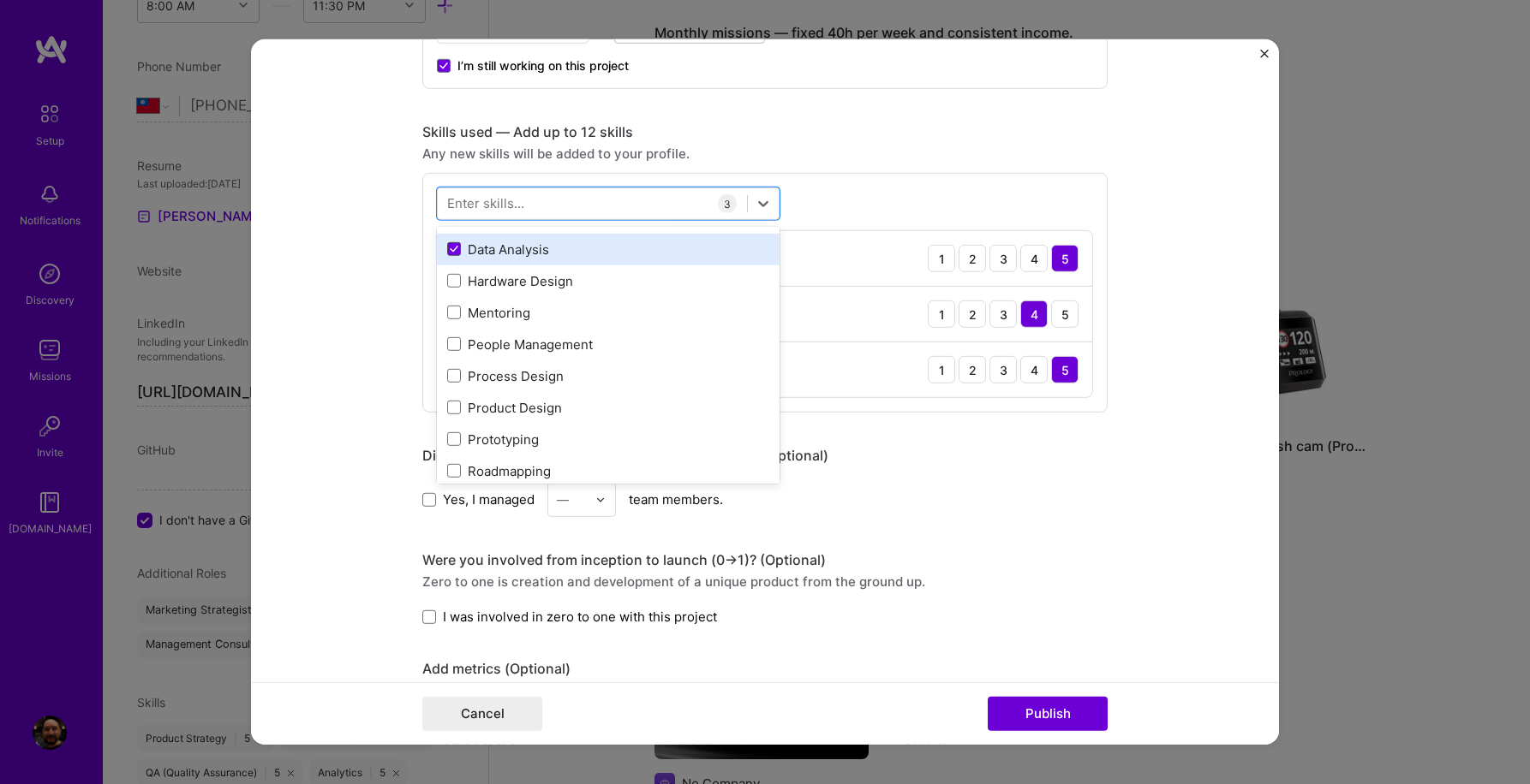
scroll to position [215, 0]
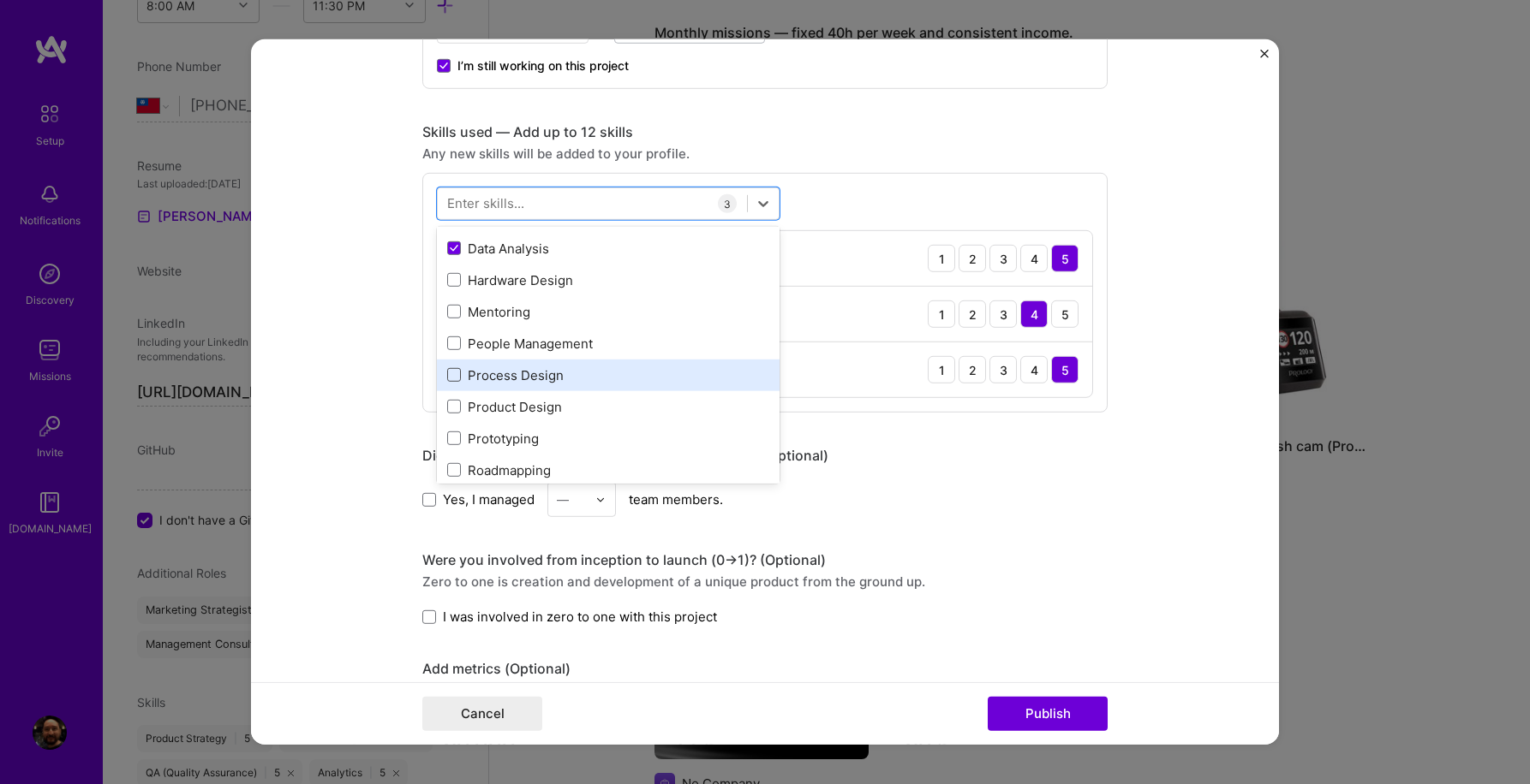
click at [452, 377] on span at bounding box center [454, 375] width 13 height 13
click at [0, 0] on input "checkbox" at bounding box center [0, 0] width 0 height 0
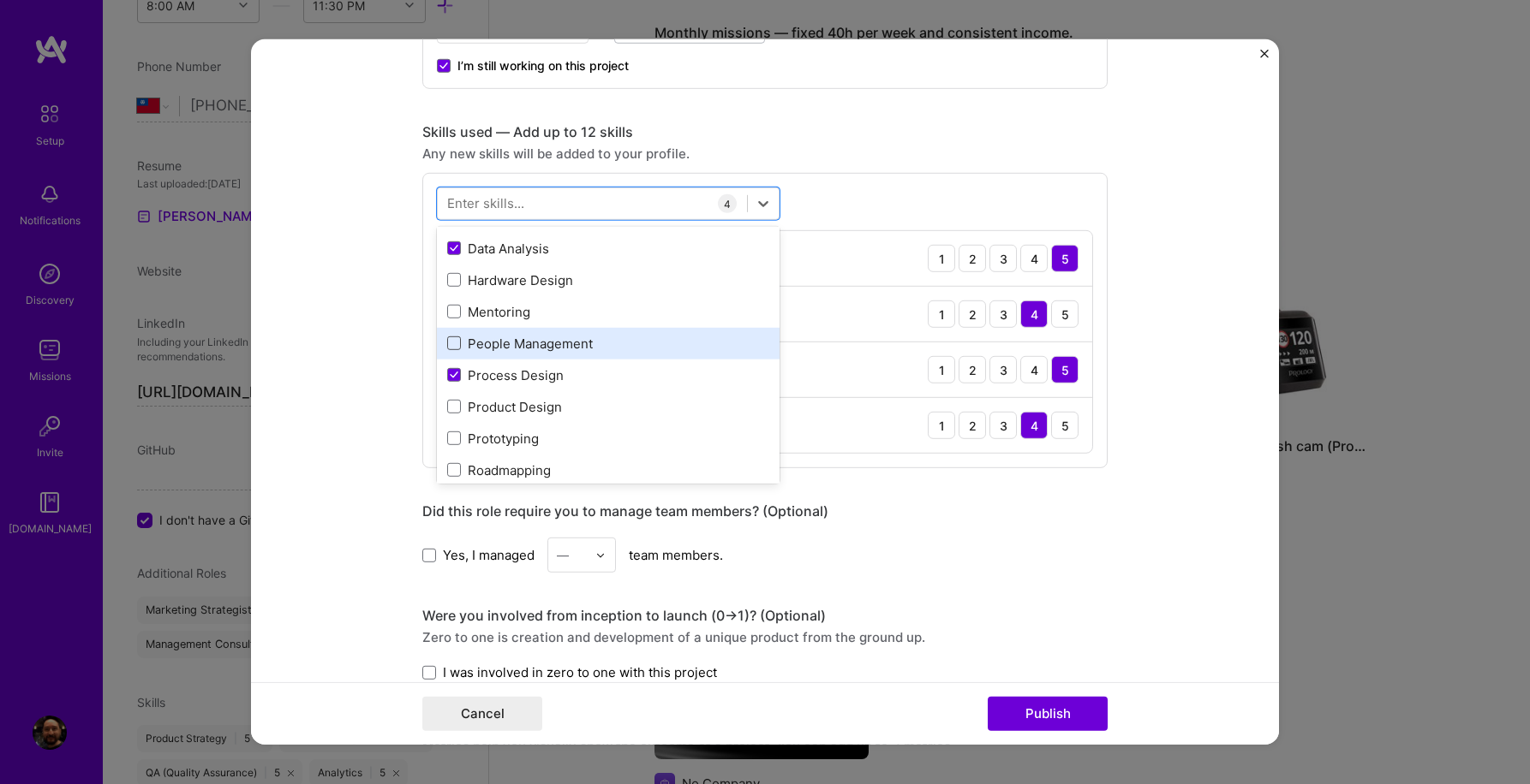
click at [455, 344] on span at bounding box center [454, 343] width 13 height 13
click at [0, 0] on input "checkbox" at bounding box center [0, 0] width 0 height 0
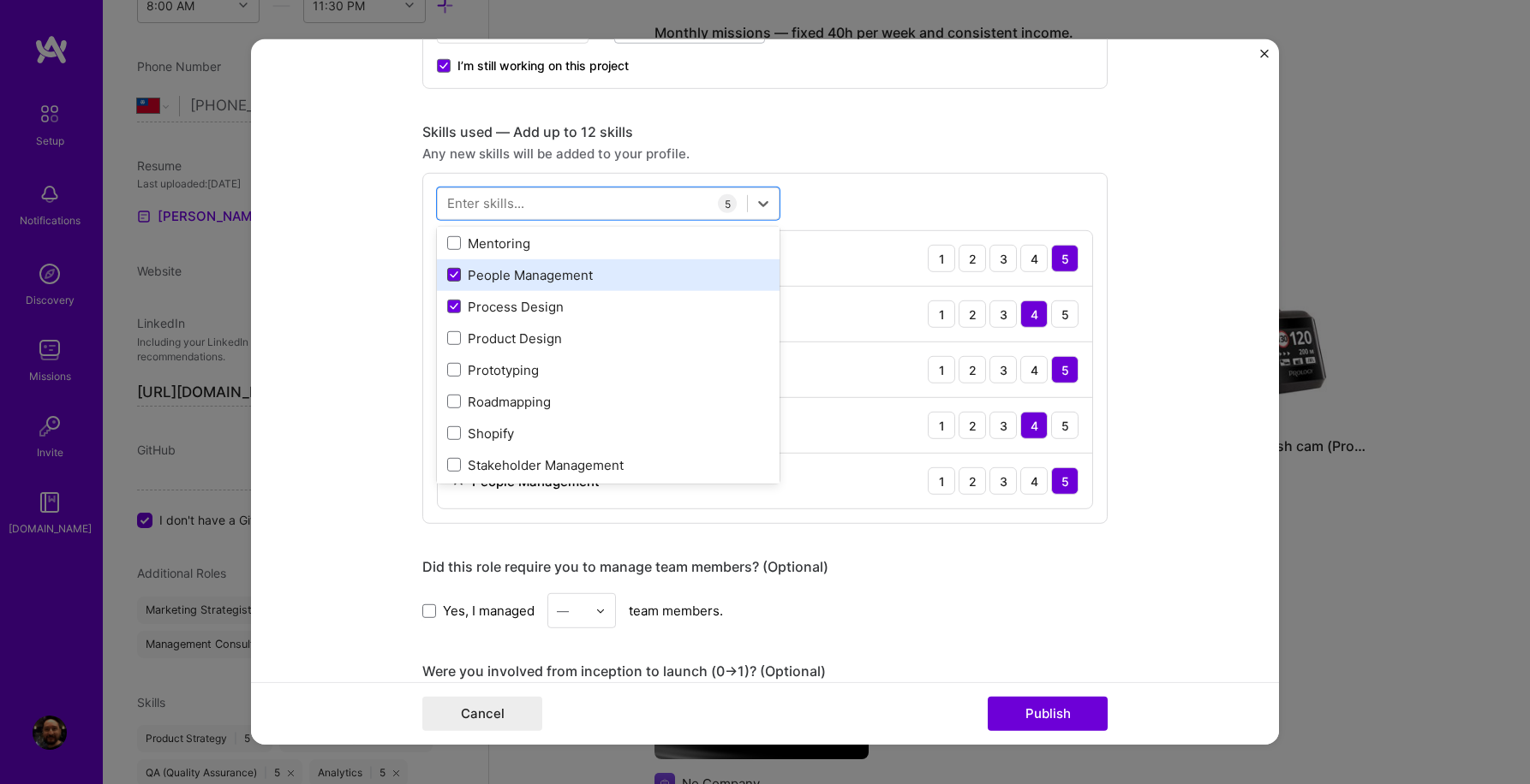
scroll to position [297, 0]
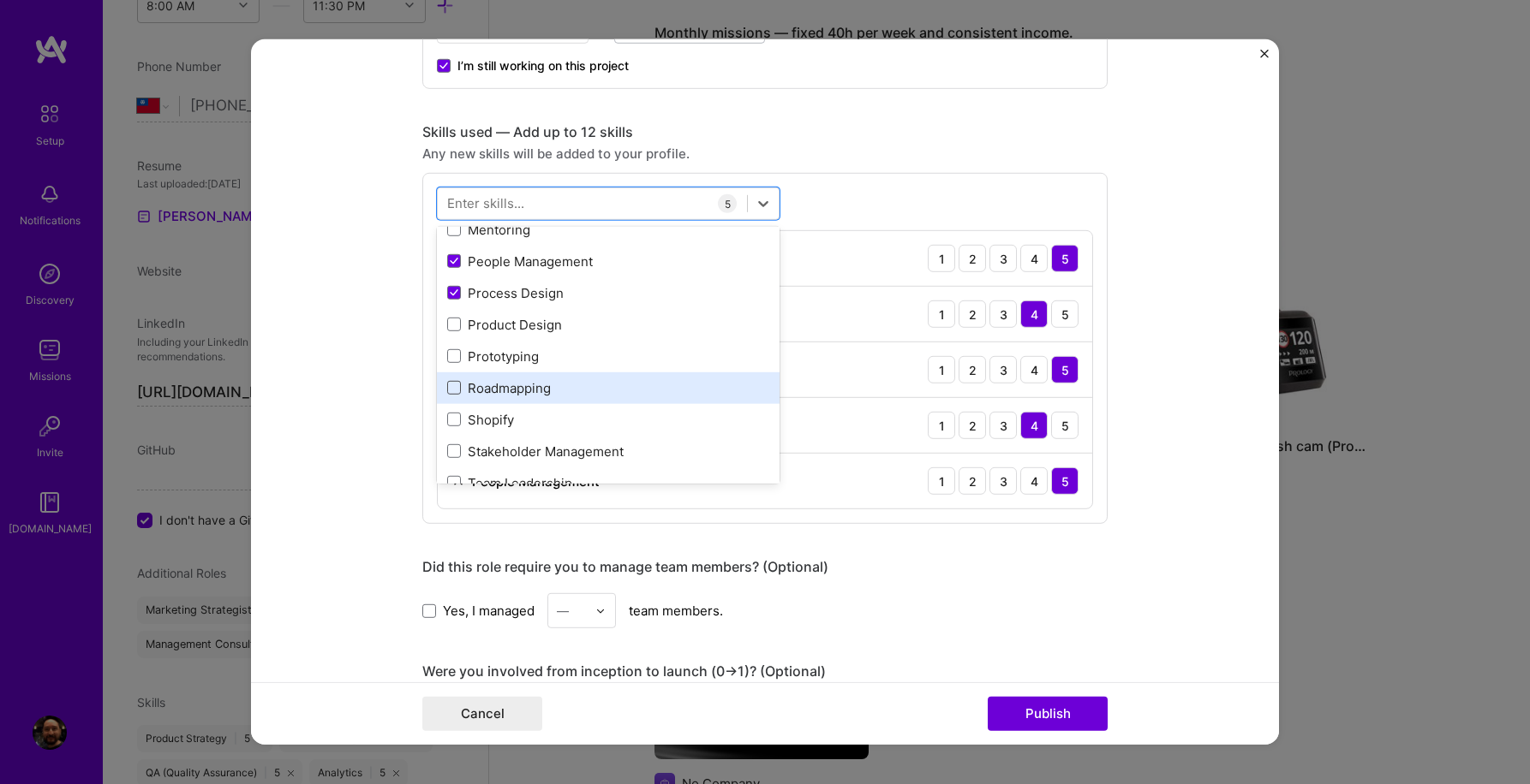
click at [452, 391] on span at bounding box center [454, 388] width 13 height 13
click at [0, 0] on input "checkbox" at bounding box center [0, 0] width 0 height 0
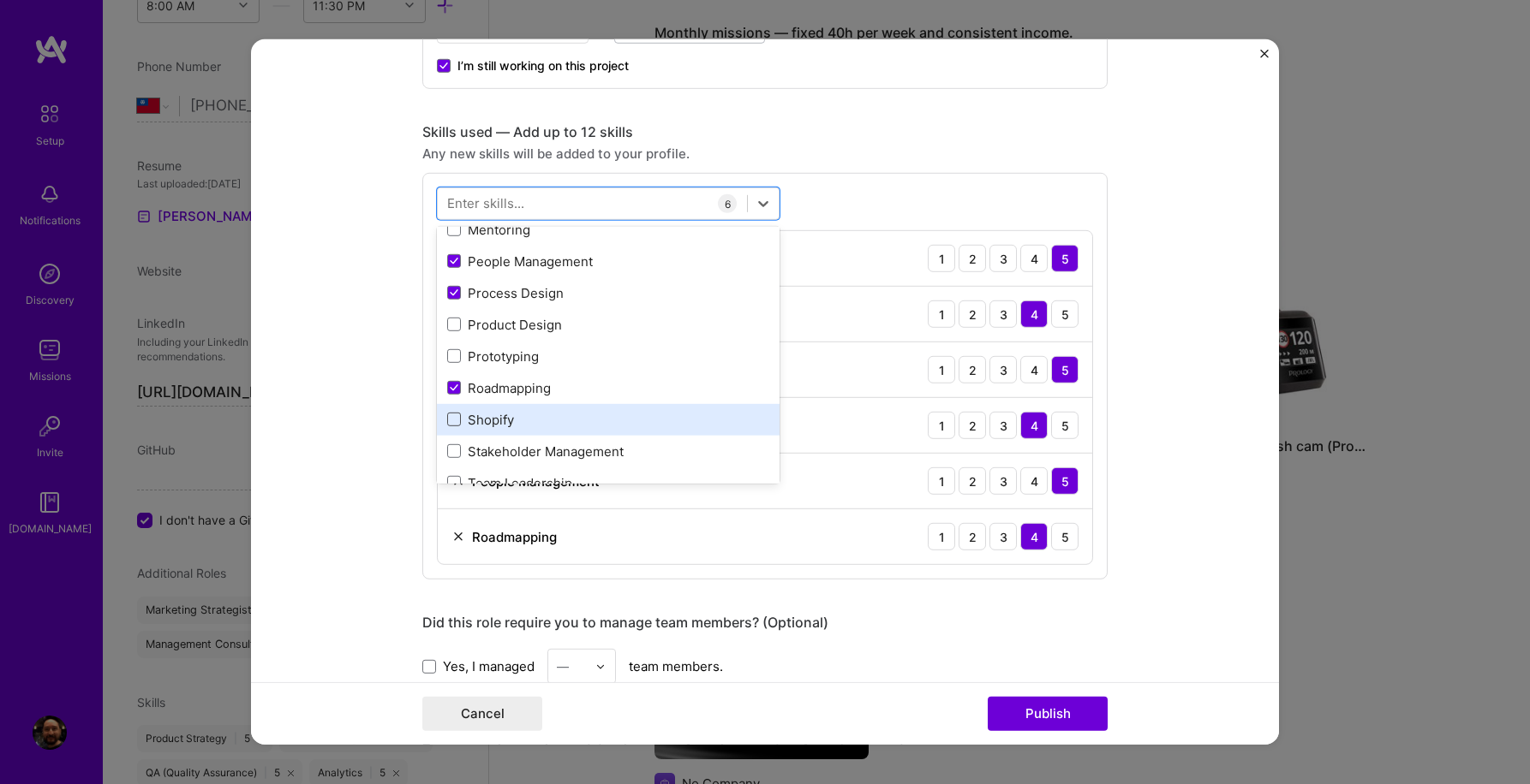
click at [452, 418] on span at bounding box center [454, 419] width 13 height 13
click at [0, 0] on input "checkbox" at bounding box center [0, 0] width 0 height 0
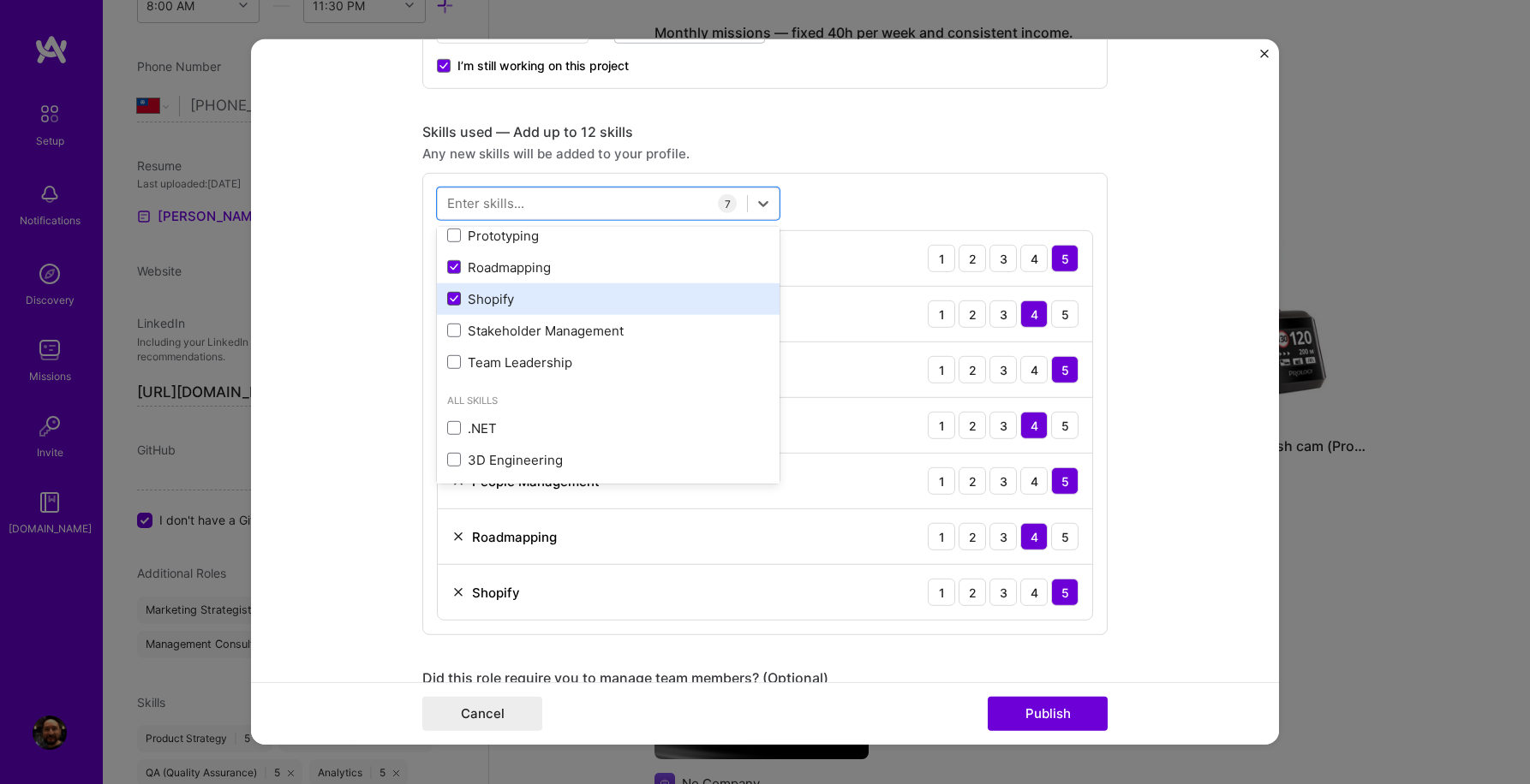
scroll to position [434, 0]
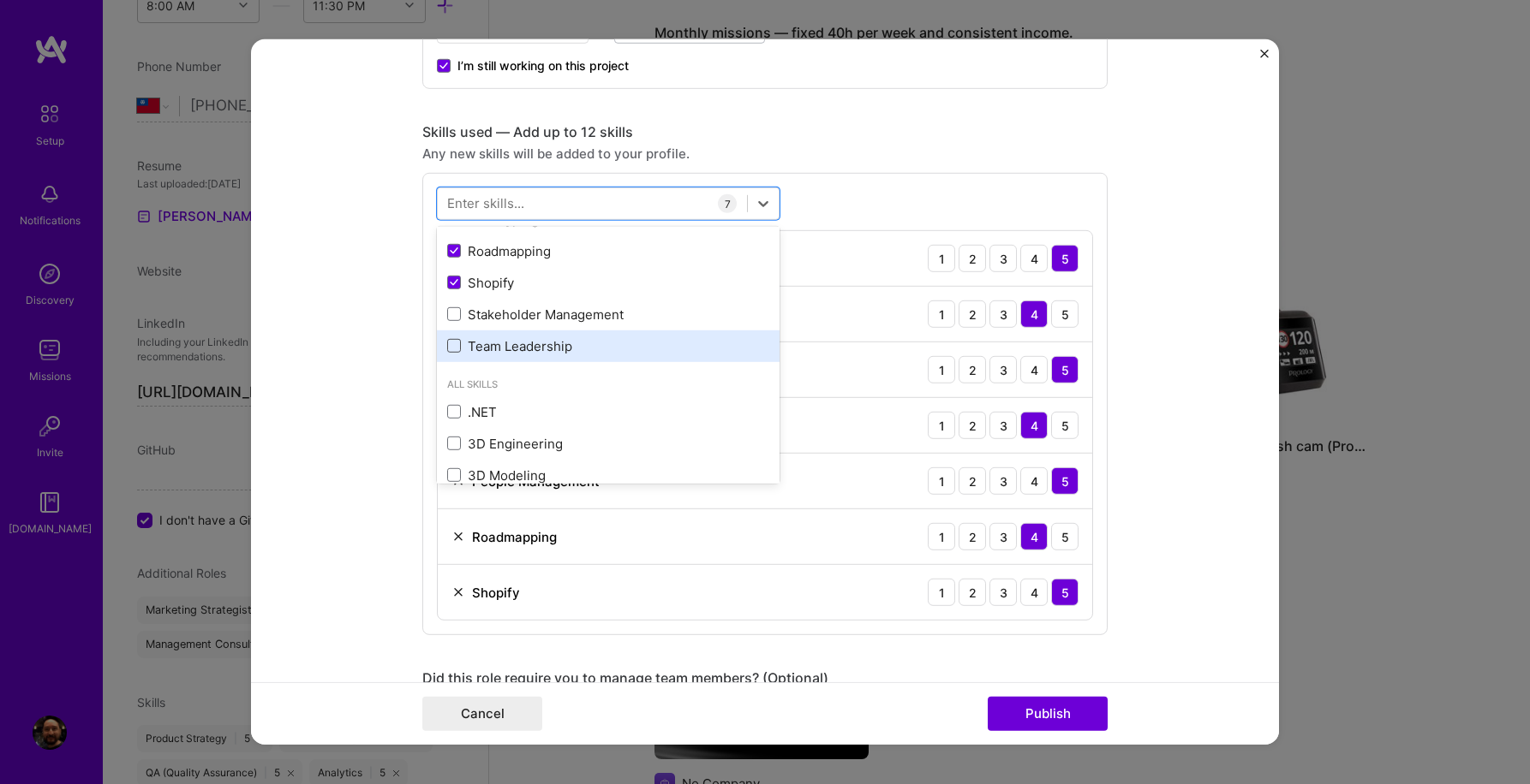
click at [457, 351] on span at bounding box center [454, 345] width 13 height 13
click at [0, 0] on input "checkbox" at bounding box center [0, 0] width 0 height 0
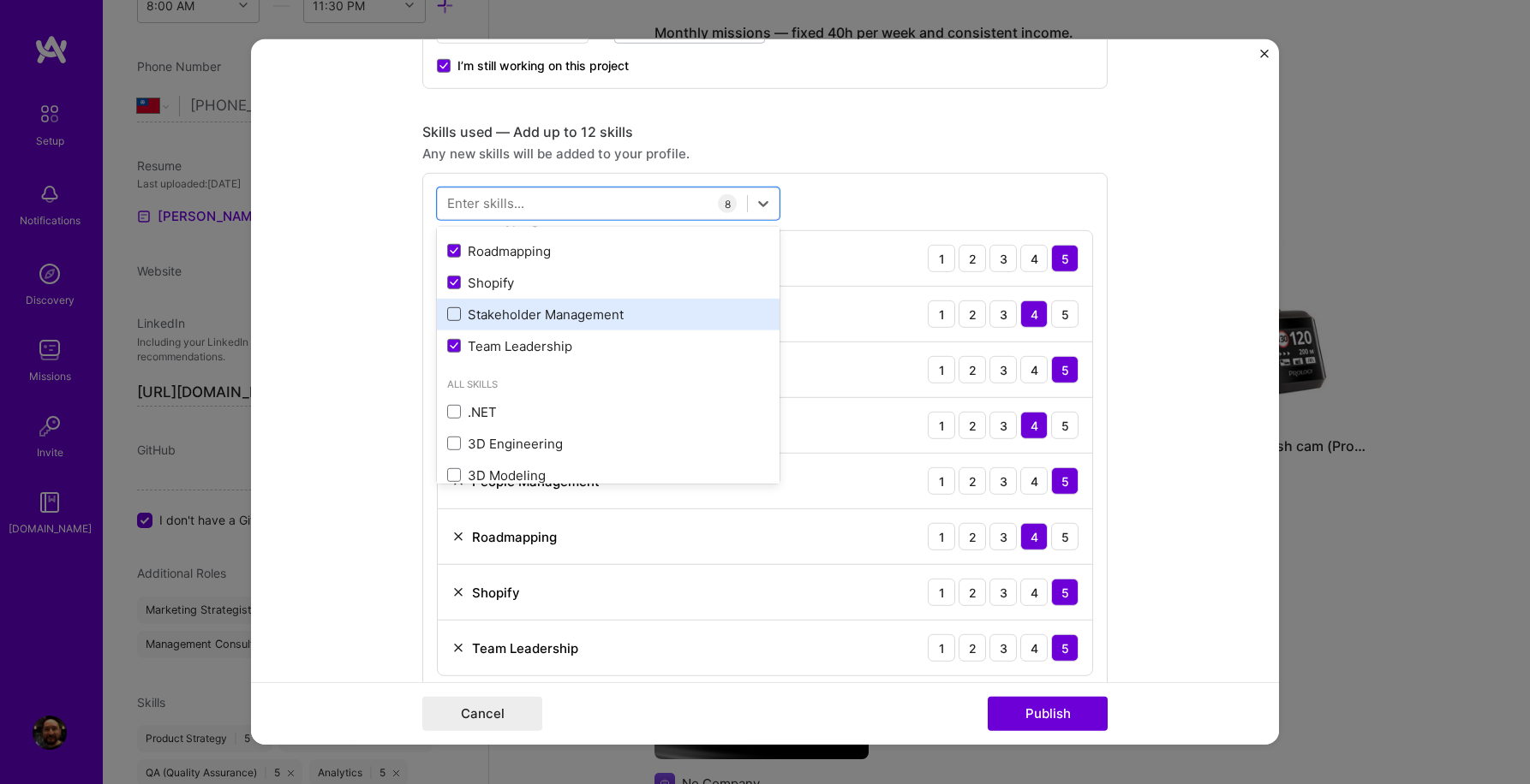
click at [457, 313] on span at bounding box center [454, 315] width 13 height 13
click at [0, 0] on input "checkbox" at bounding box center [0, 0] width 0 height 0
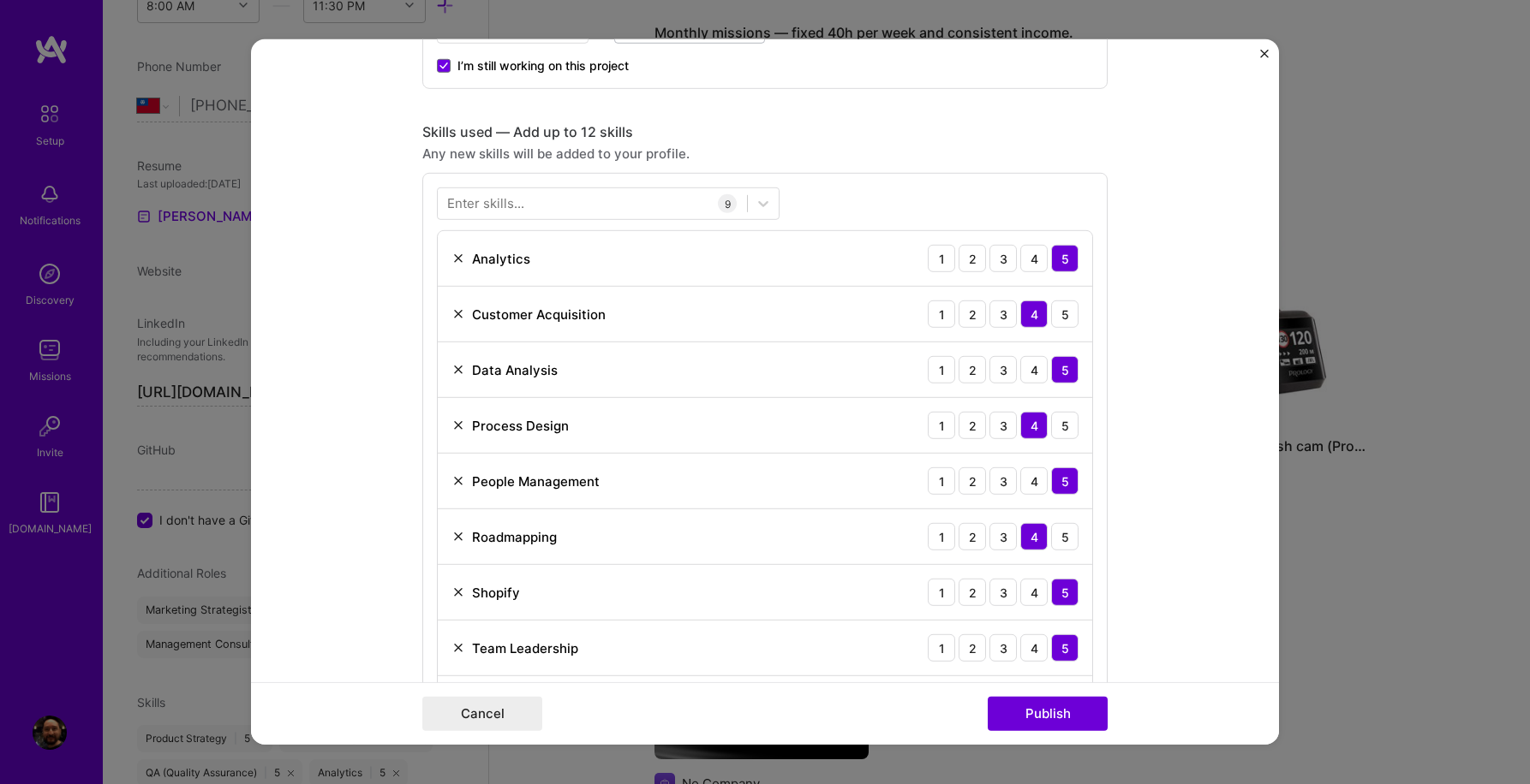
click at [1157, 219] on form "Project title Took over sales to save the company Company AURA Devices Project …" at bounding box center [765, 392] width 1028 height 705
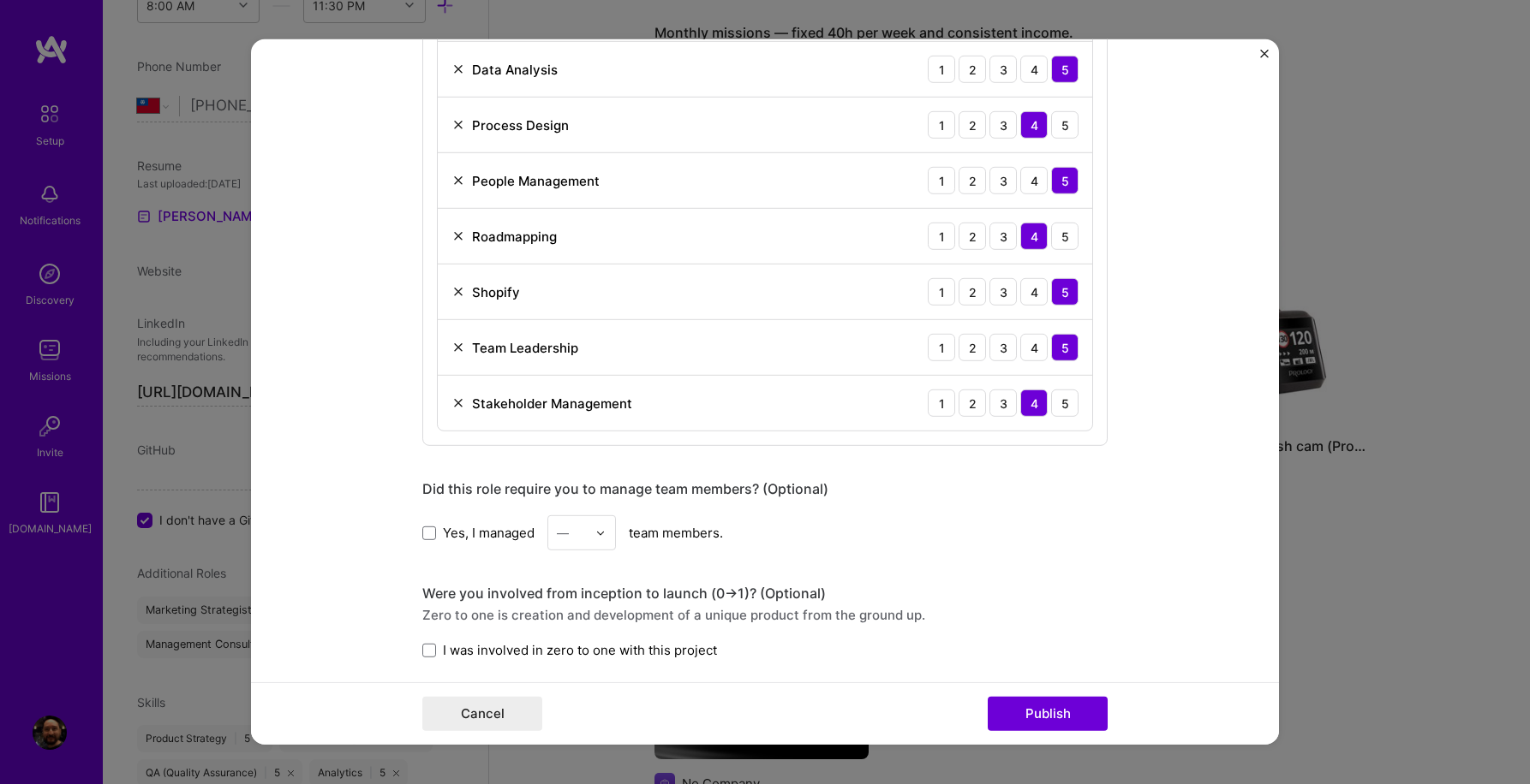
scroll to position [1411, 0]
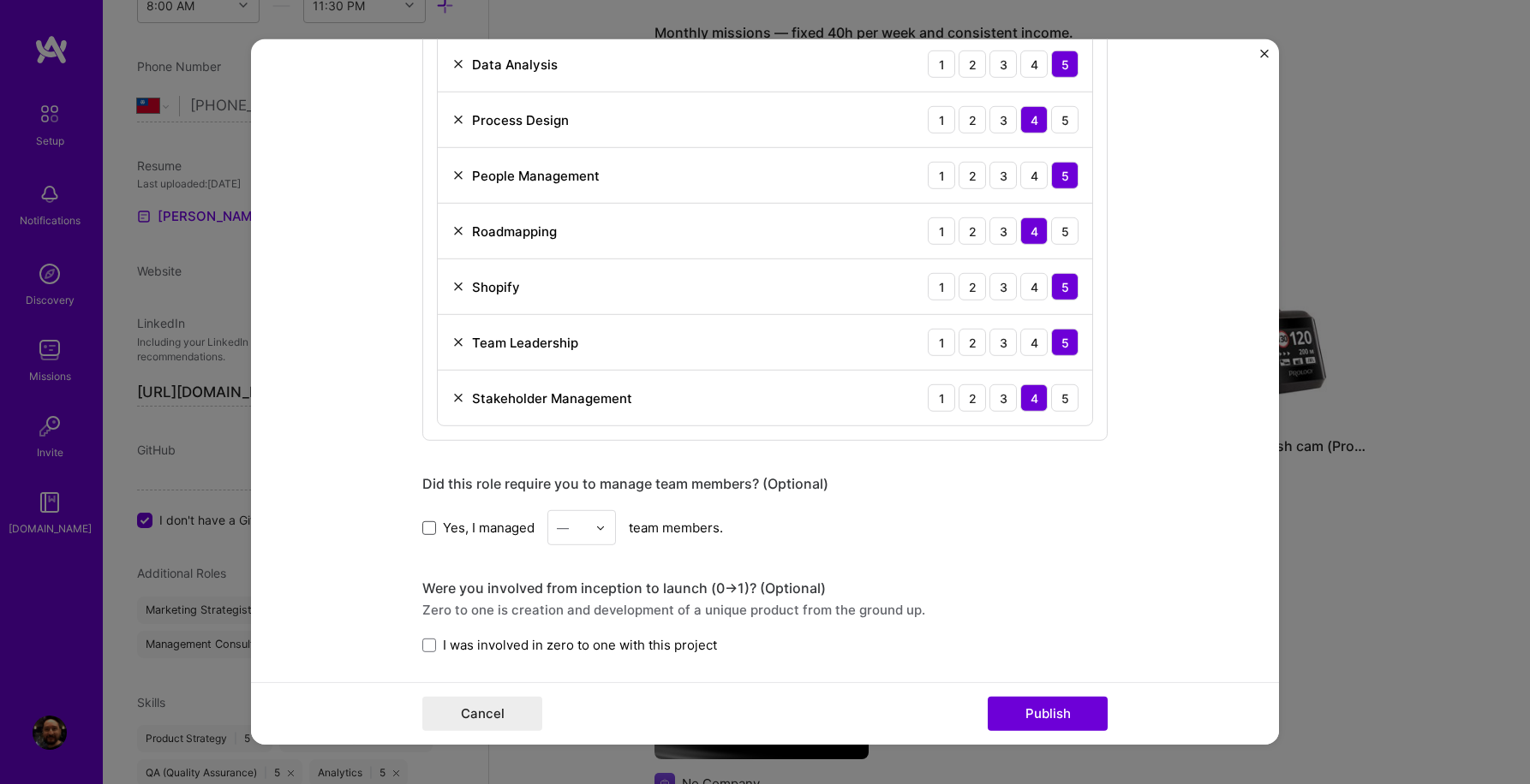
click at [432, 529] on span at bounding box center [429, 527] width 13 height 13
click at [0, 0] on input "Yes, I managed" at bounding box center [0, 0] width 0 height 0
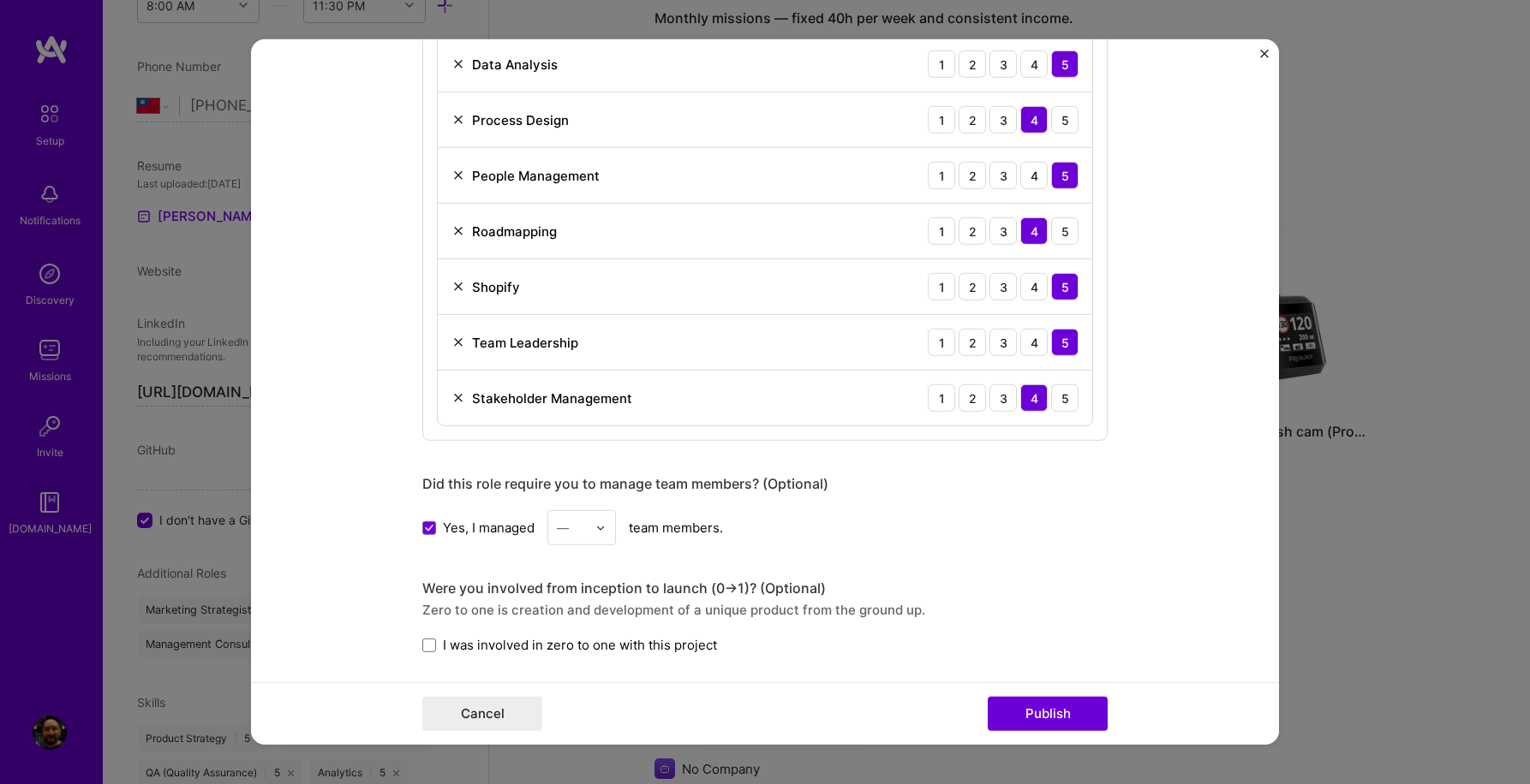
click at [603, 528] on img at bounding box center [600, 527] width 11 height 11
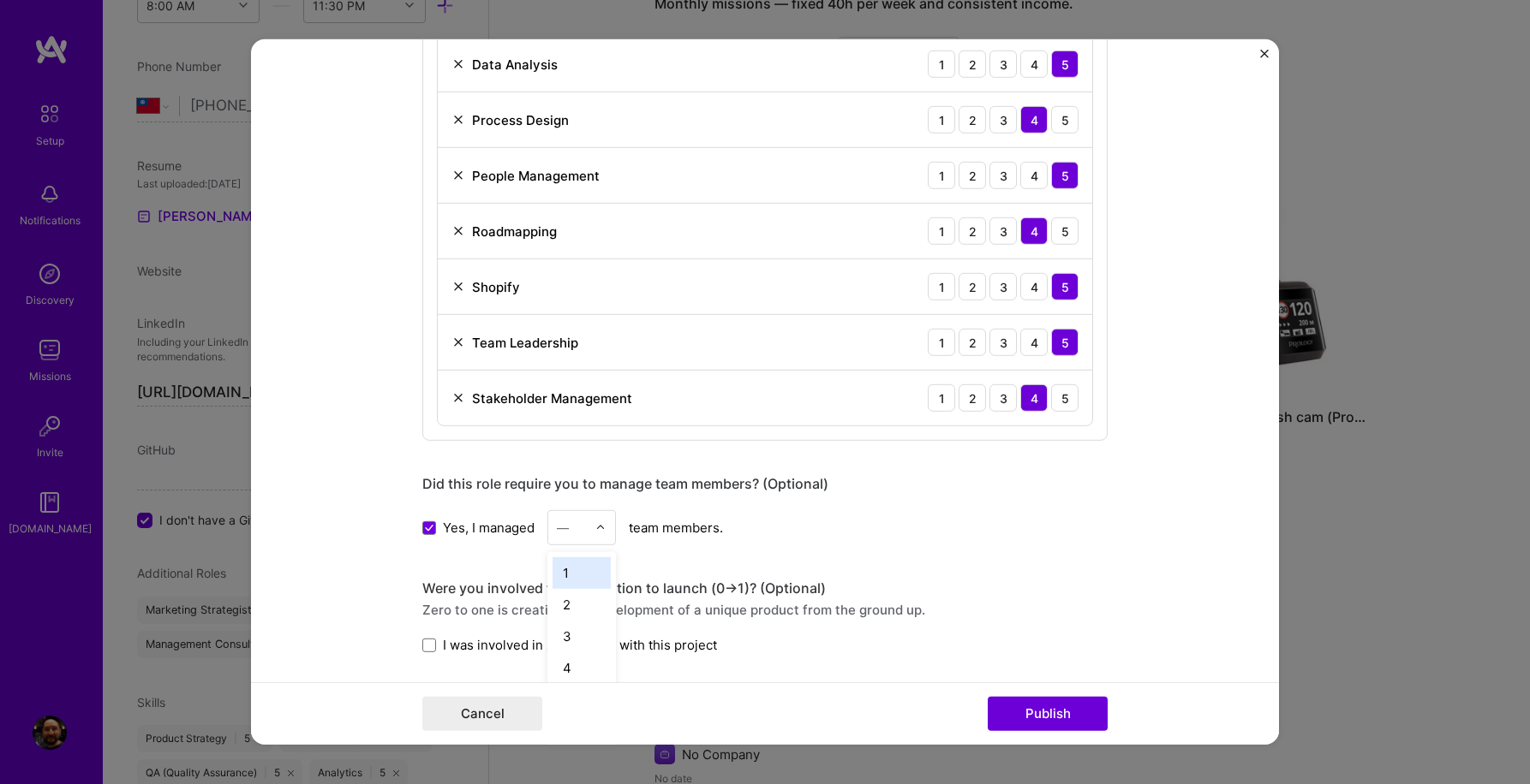
scroll to position [1195, 0]
click at [587, 642] on div "3" at bounding box center [581, 636] width 59 height 32
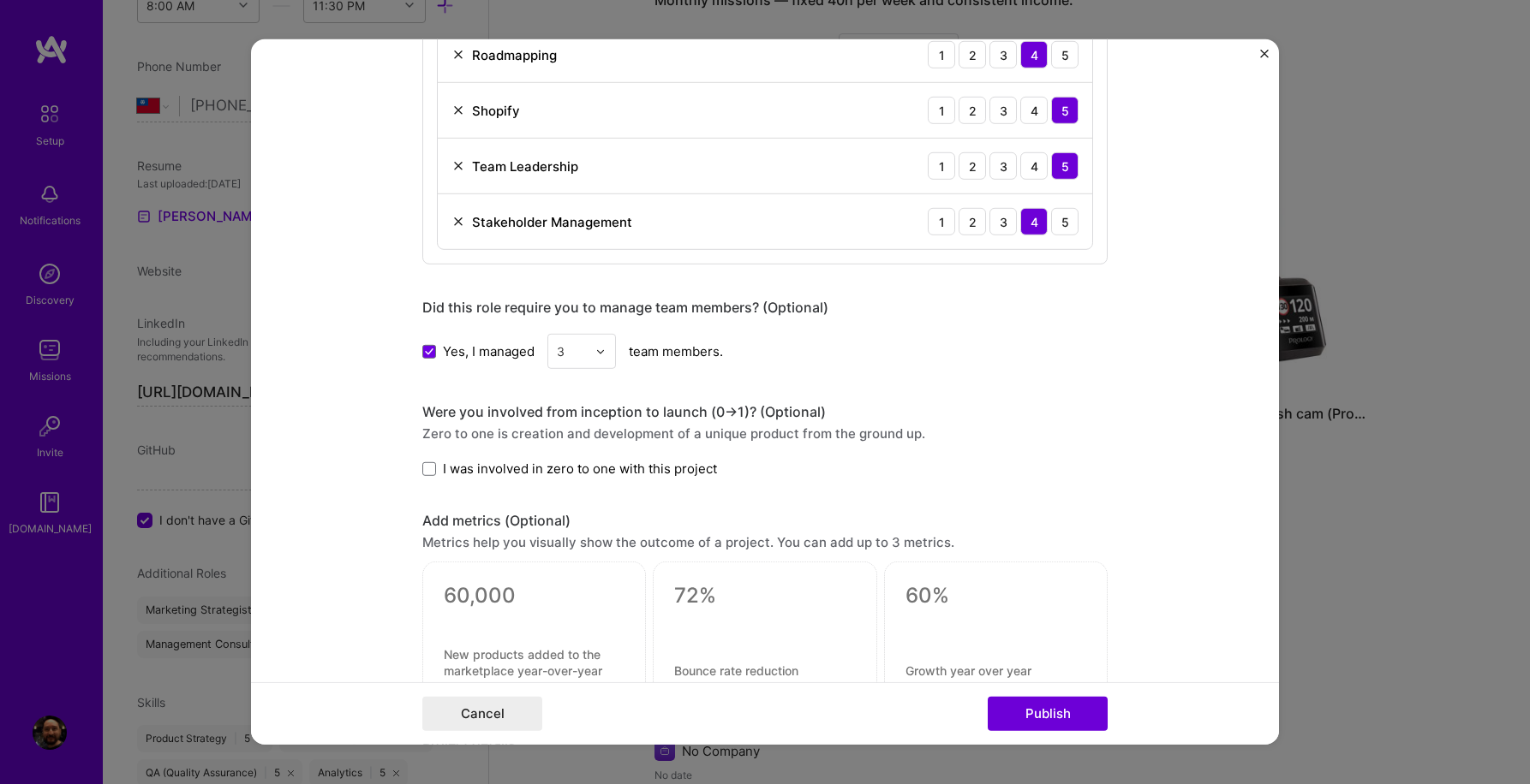
scroll to position [1588, 0]
click at [432, 468] on span at bounding box center [429, 468] width 13 height 13
click at [0, 0] on input "I was involved in zero to one with this project" at bounding box center [0, 0] width 0 height 0
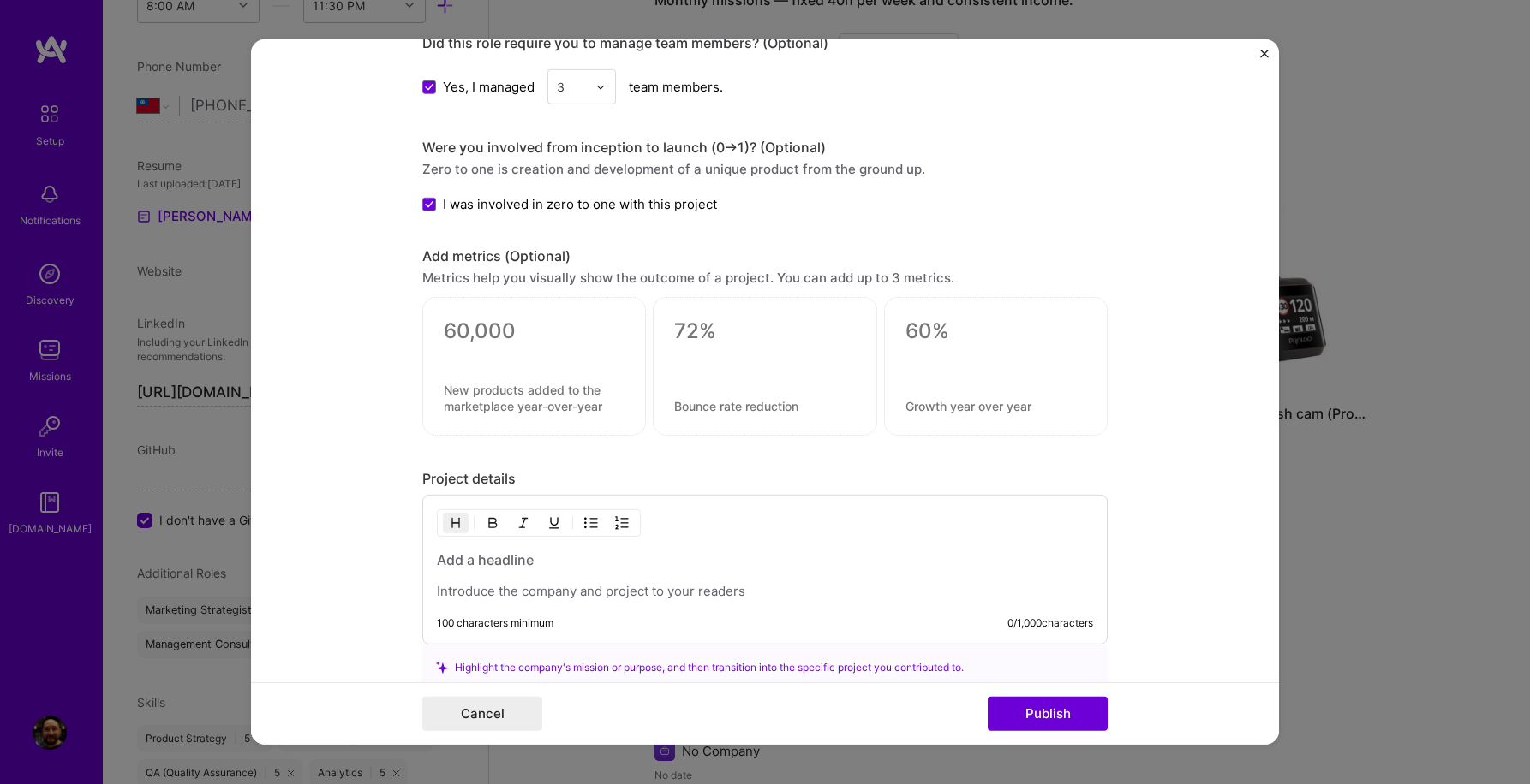
scroll to position [1952, 0]
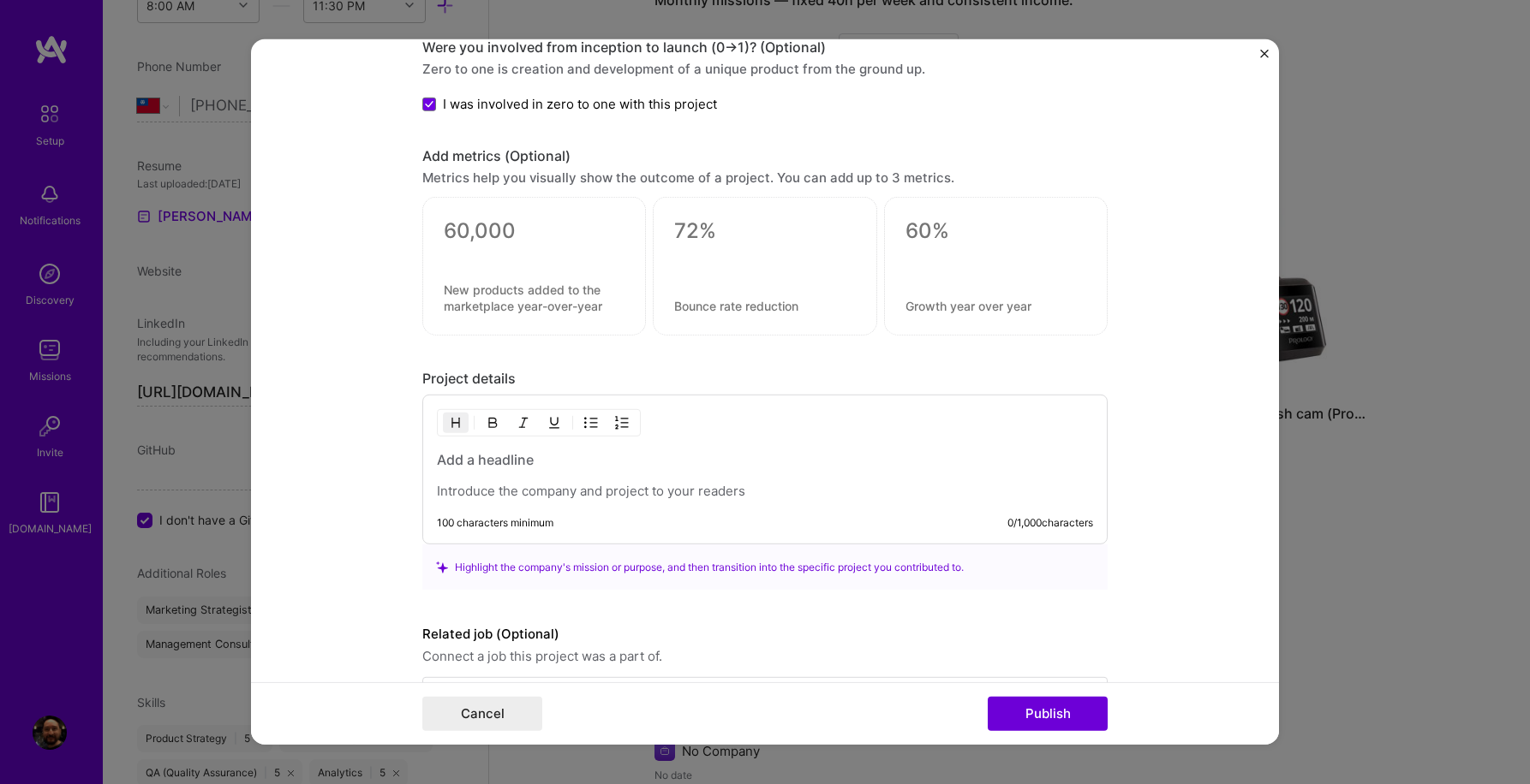
click at [500, 465] on h3 at bounding box center [765, 460] width 656 height 19
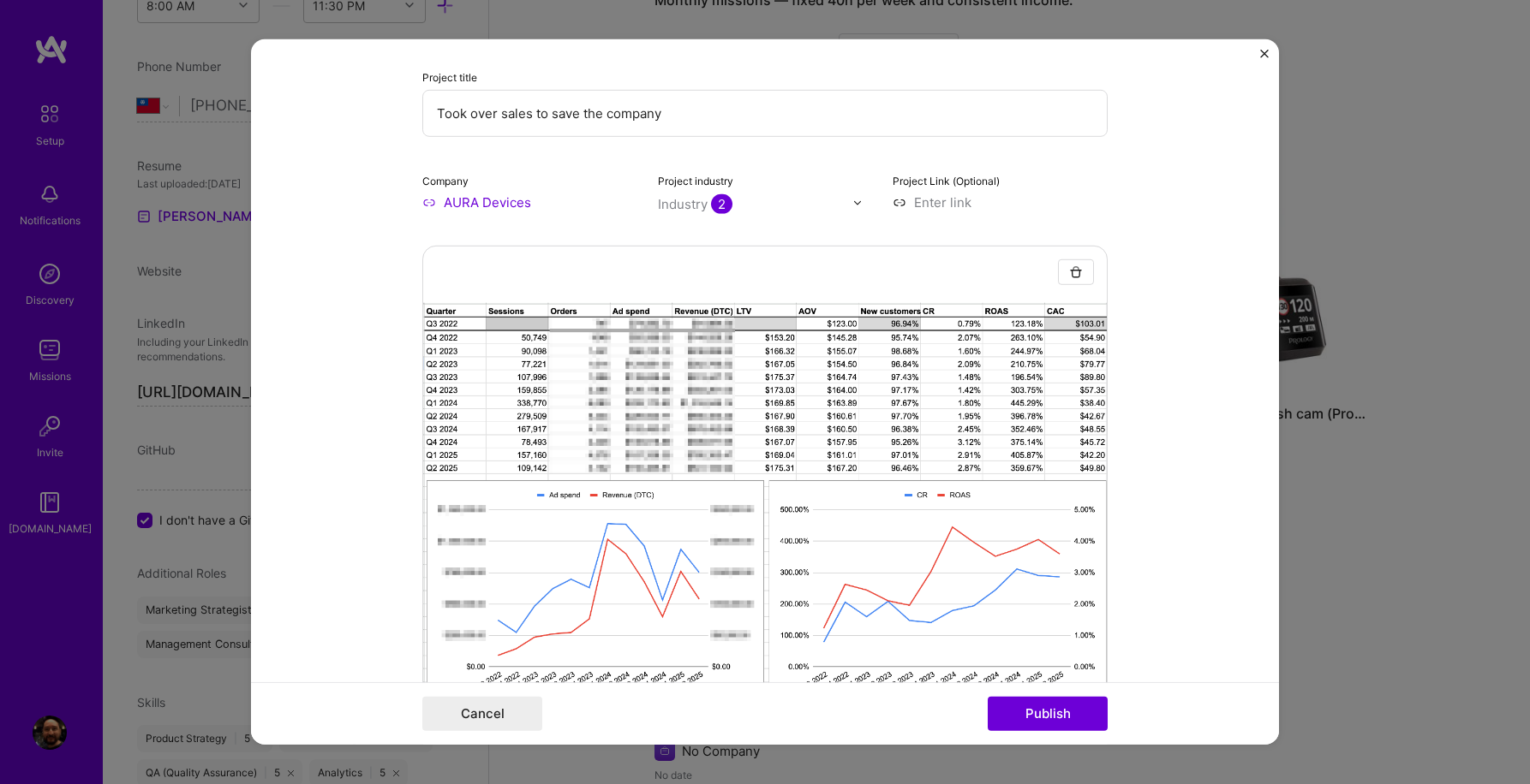
scroll to position [0, 0]
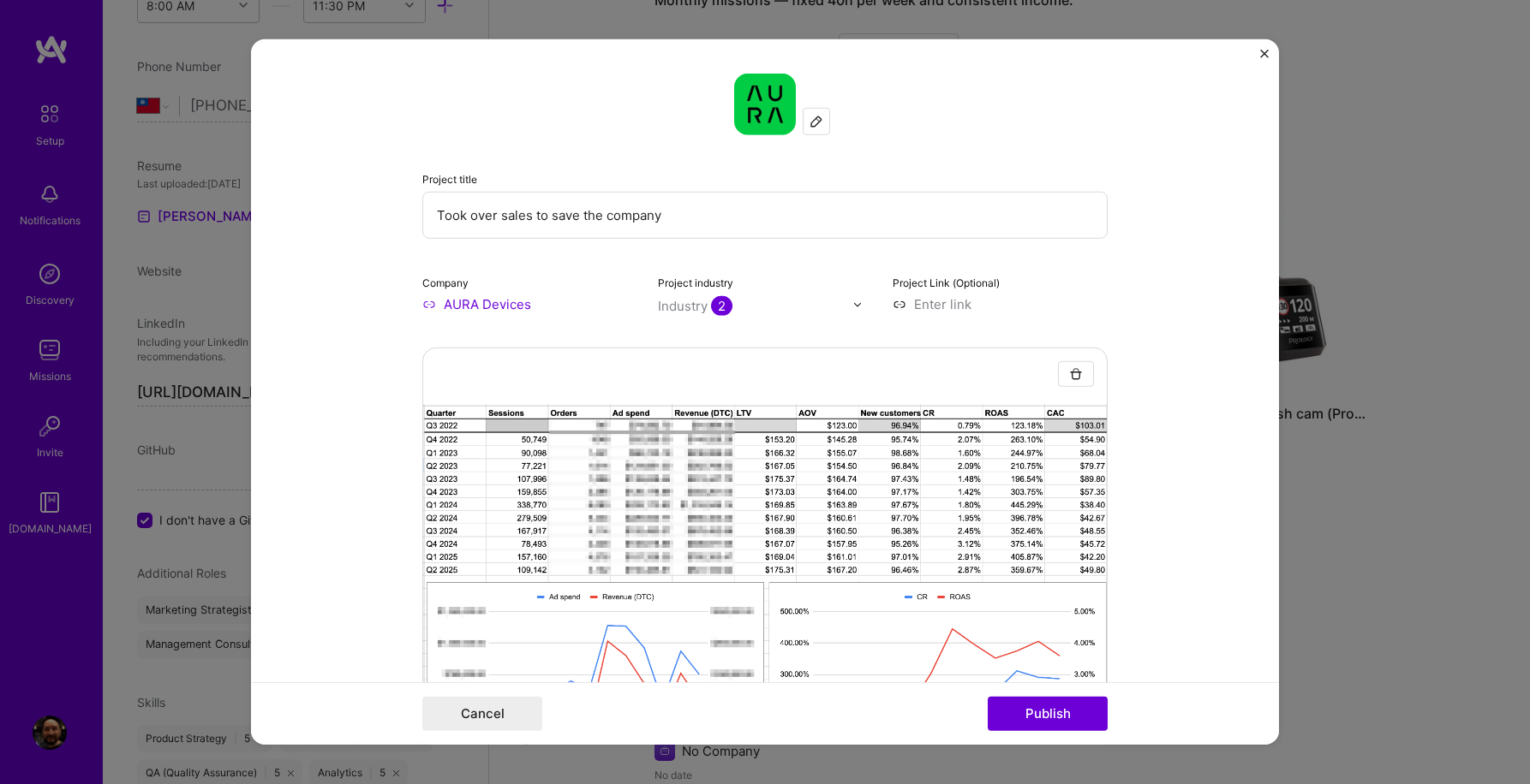
drag, startPoint x: 697, startPoint y: 219, endPoint x: 371, endPoint y: 216, distance: 326.0
click at [371, 216] on form "Project title Took over sales to save the company Company AURA Devices Project …" at bounding box center [765, 392] width 1028 height 705
paste input "Wartime revenue turnaround"
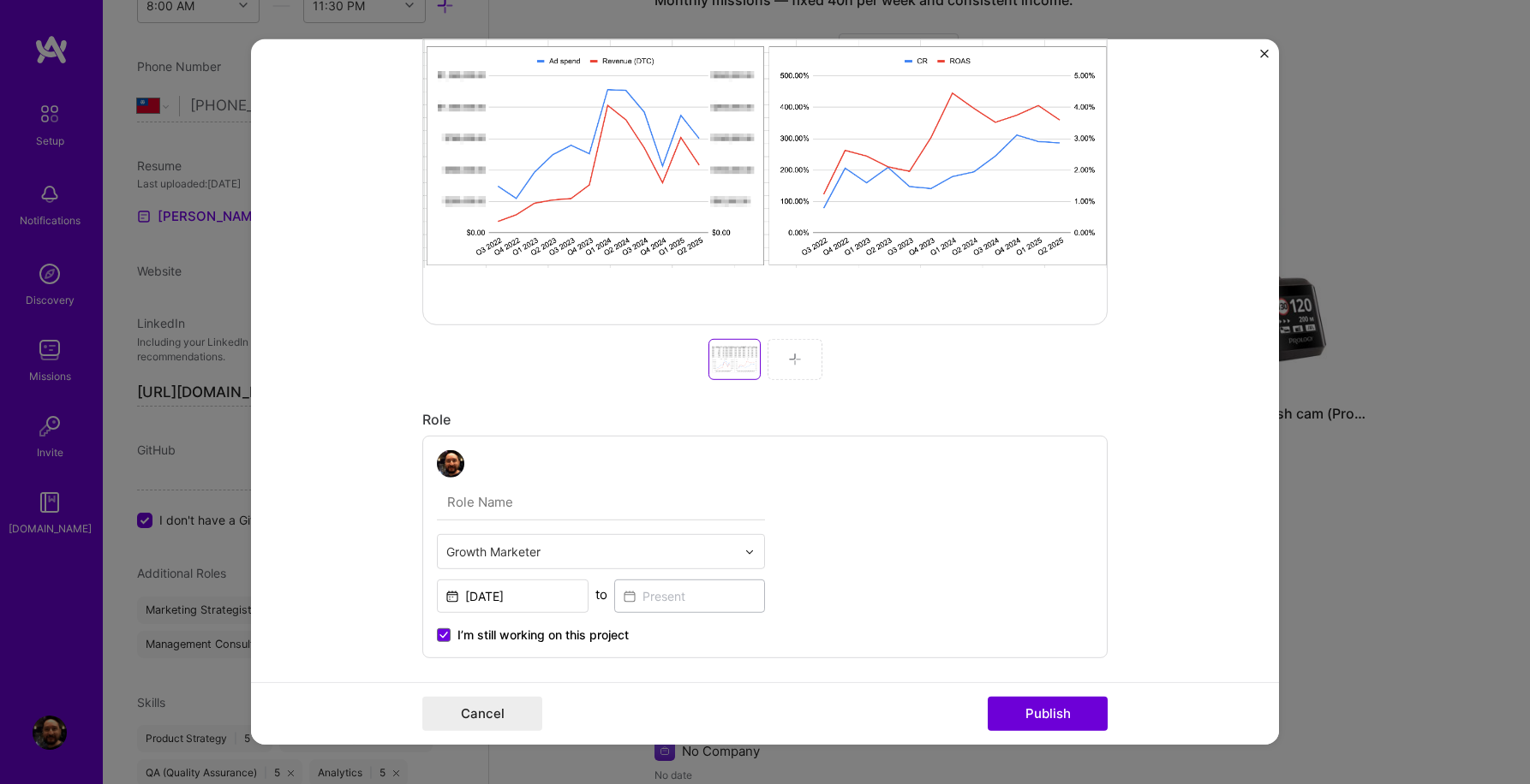
scroll to position [606, 0]
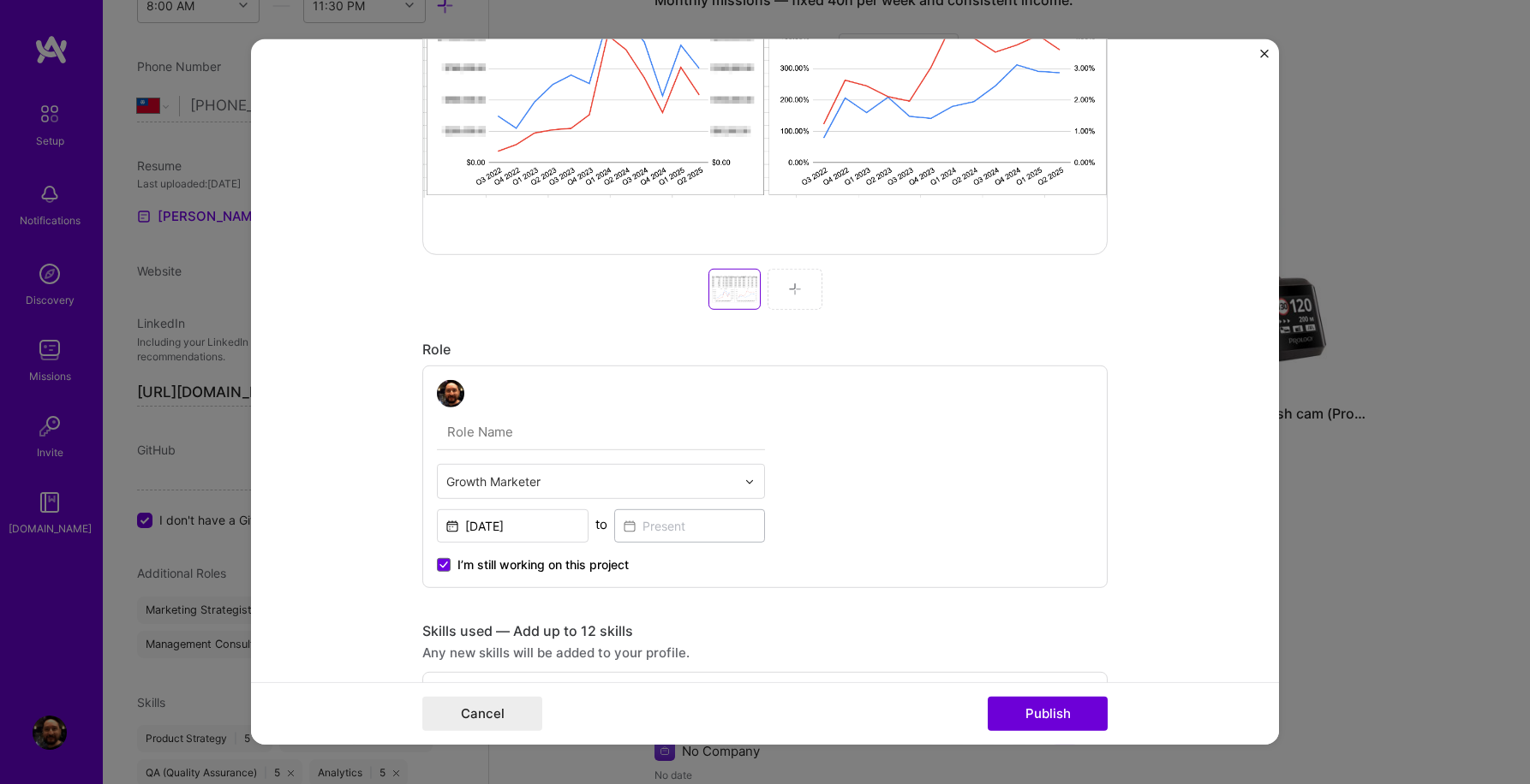
type input "Wartime revenue turnaround"
click at [706, 442] on input "text" at bounding box center [600, 432] width 328 height 36
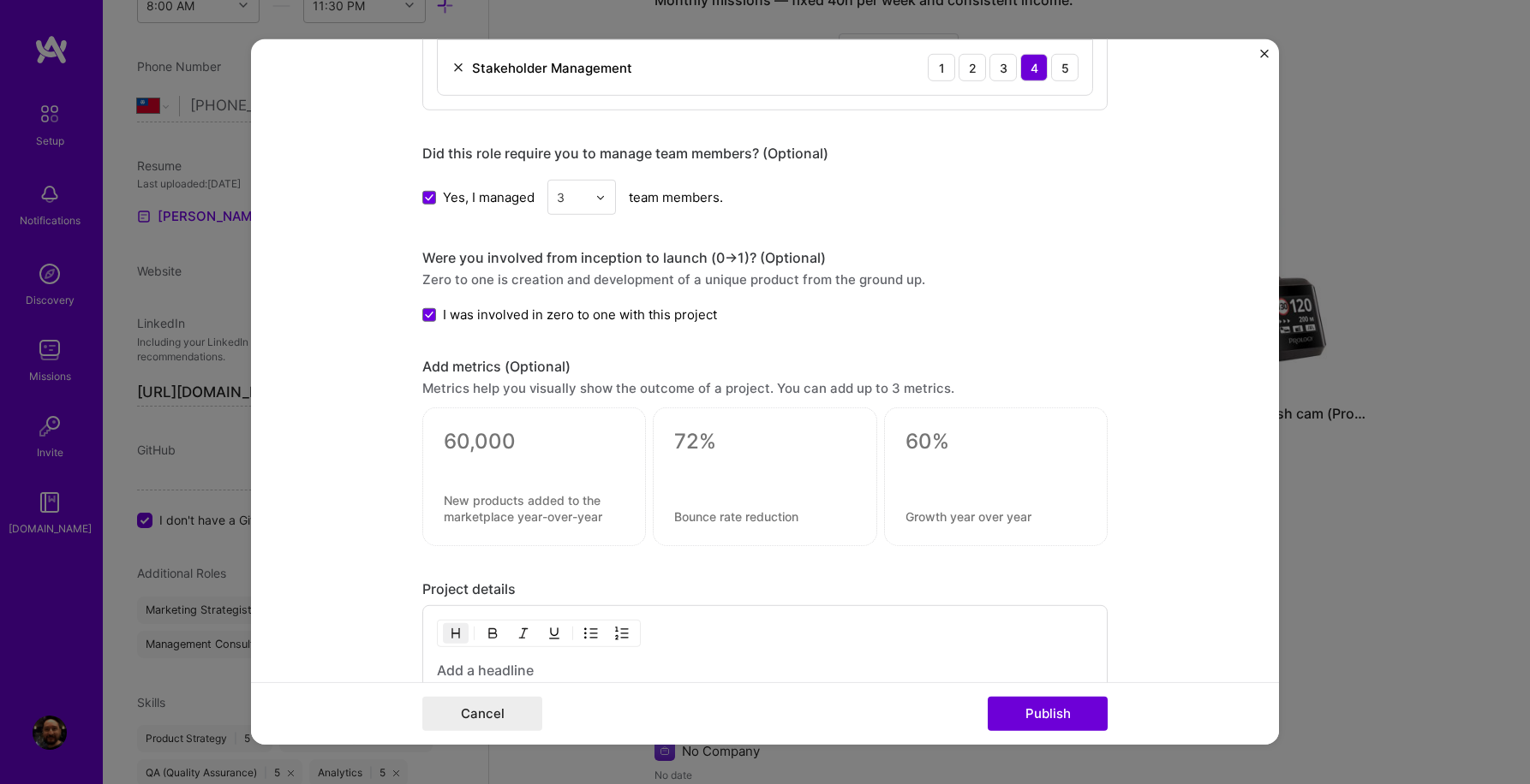
scroll to position [1887, 0]
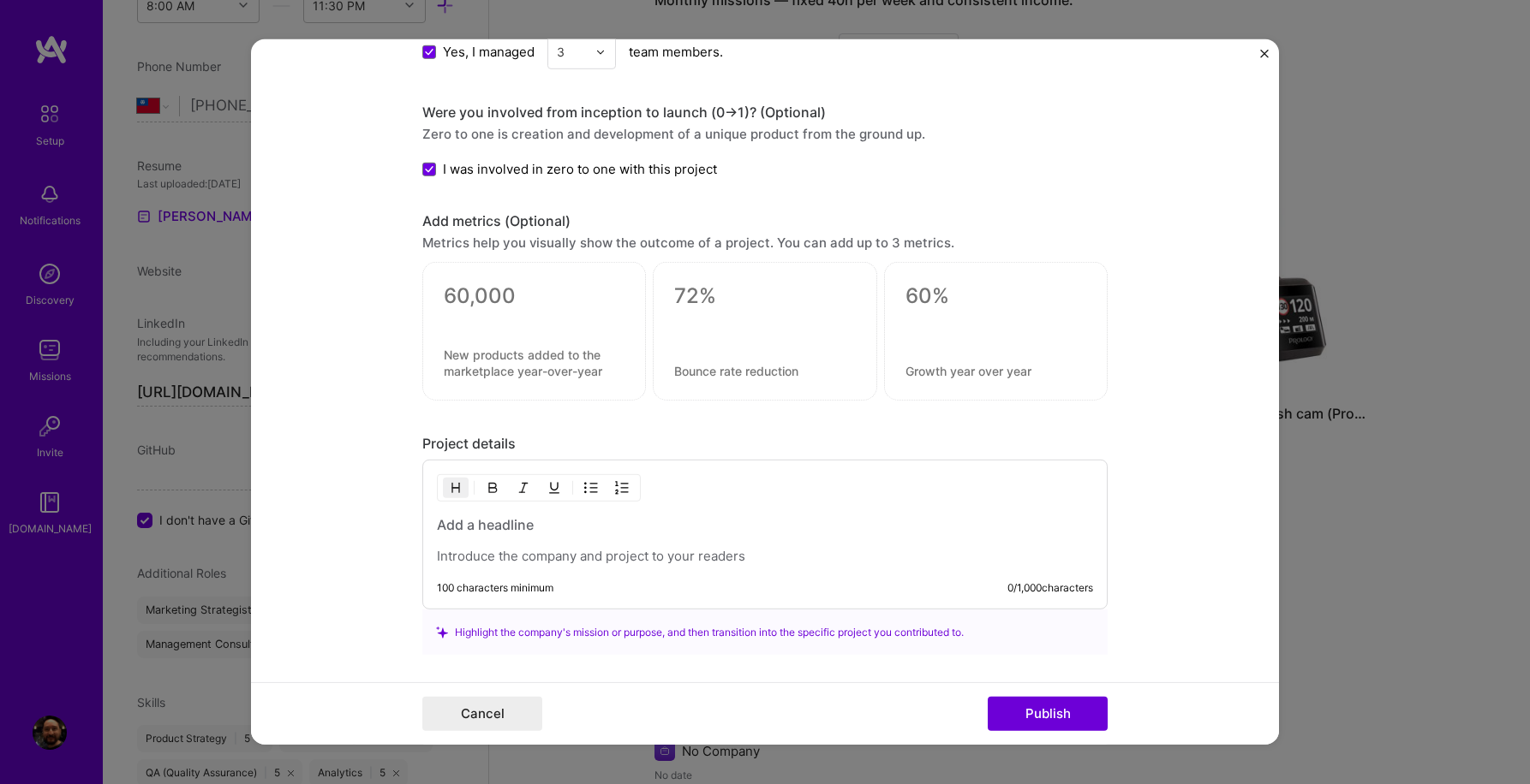
type input "Head of Sales"
click at [523, 532] on h3 at bounding box center [765, 525] width 656 height 19
click at [571, 548] on div "Wartime revenue turnaround" at bounding box center [765, 541] width 656 height 50
click at [656, 528] on h3 "Wartime revenue turnaround" at bounding box center [765, 525] width 656 height 19
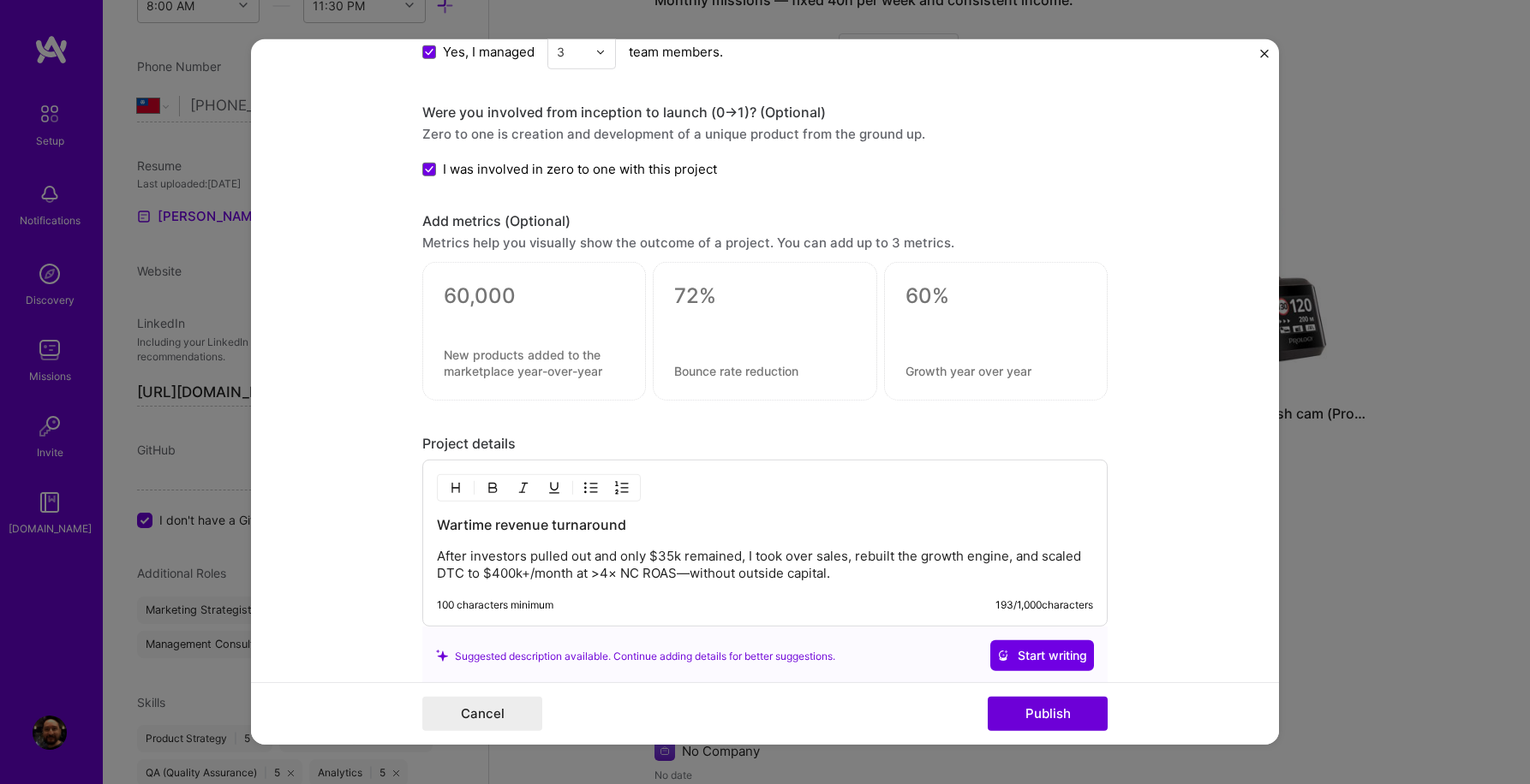
drag, startPoint x: 613, startPoint y: 574, endPoint x: 930, endPoint y: 594, distance: 317.6
click at [613, 574] on p "After investors pulled out and only $35k remained, I took over sales, rebuilt t…" at bounding box center [765, 566] width 656 height 35
click at [686, 577] on p "After investors pulled out and only $35k remained, I took over sales, rebuilt t…" at bounding box center [765, 566] width 656 height 35
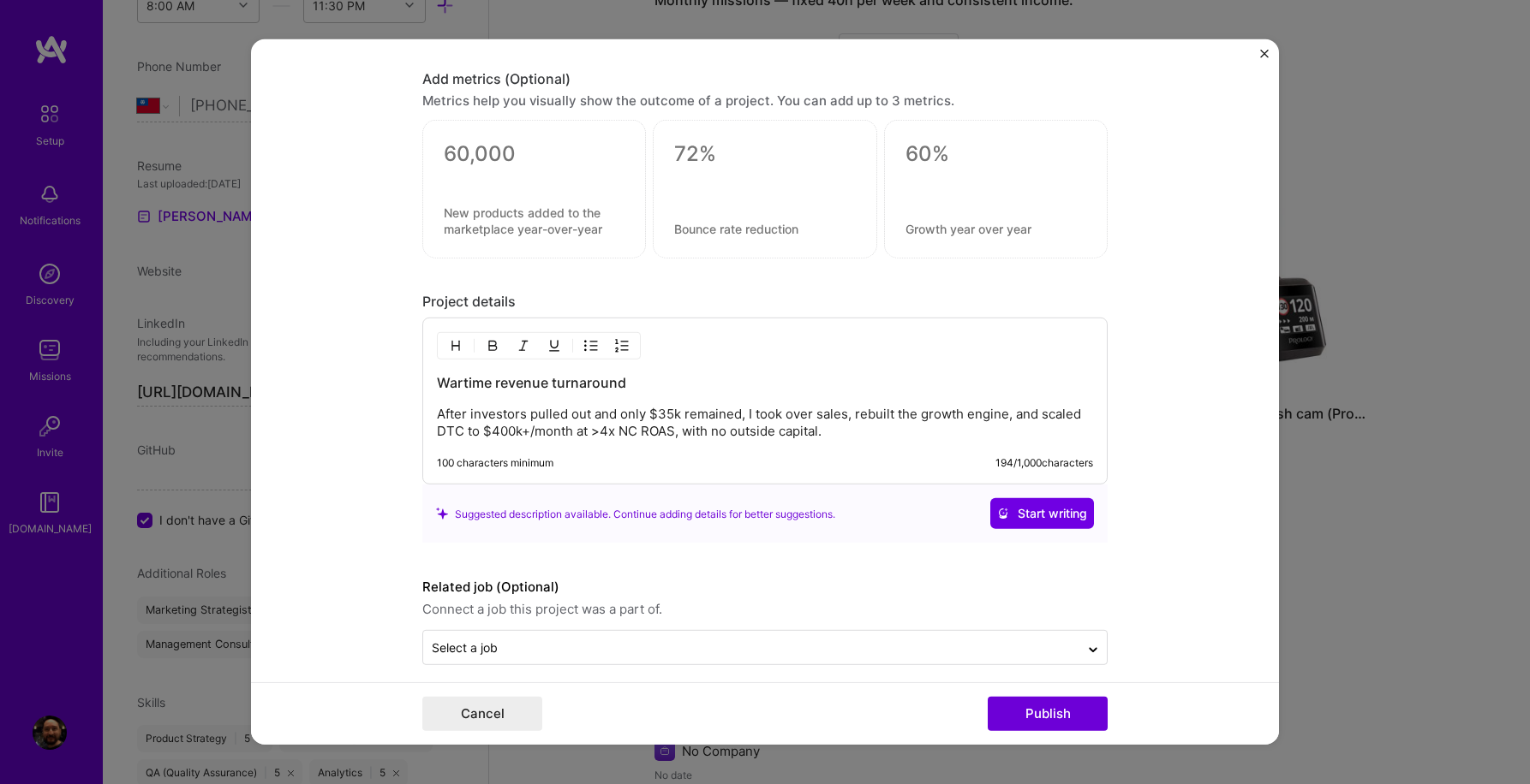
scroll to position [2044, 0]
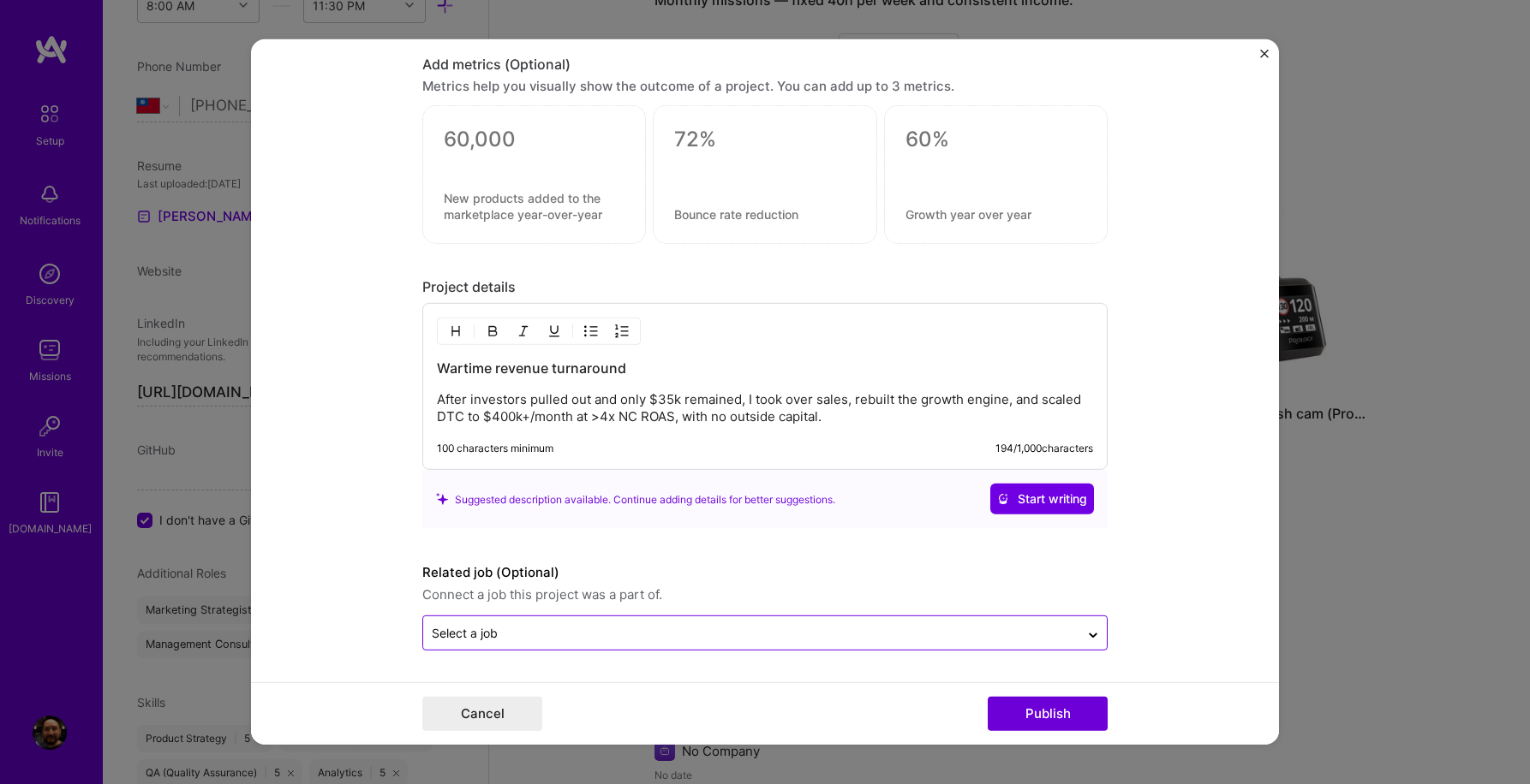
click at [726, 640] on input "text" at bounding box center [752, 633] width 639 height 18
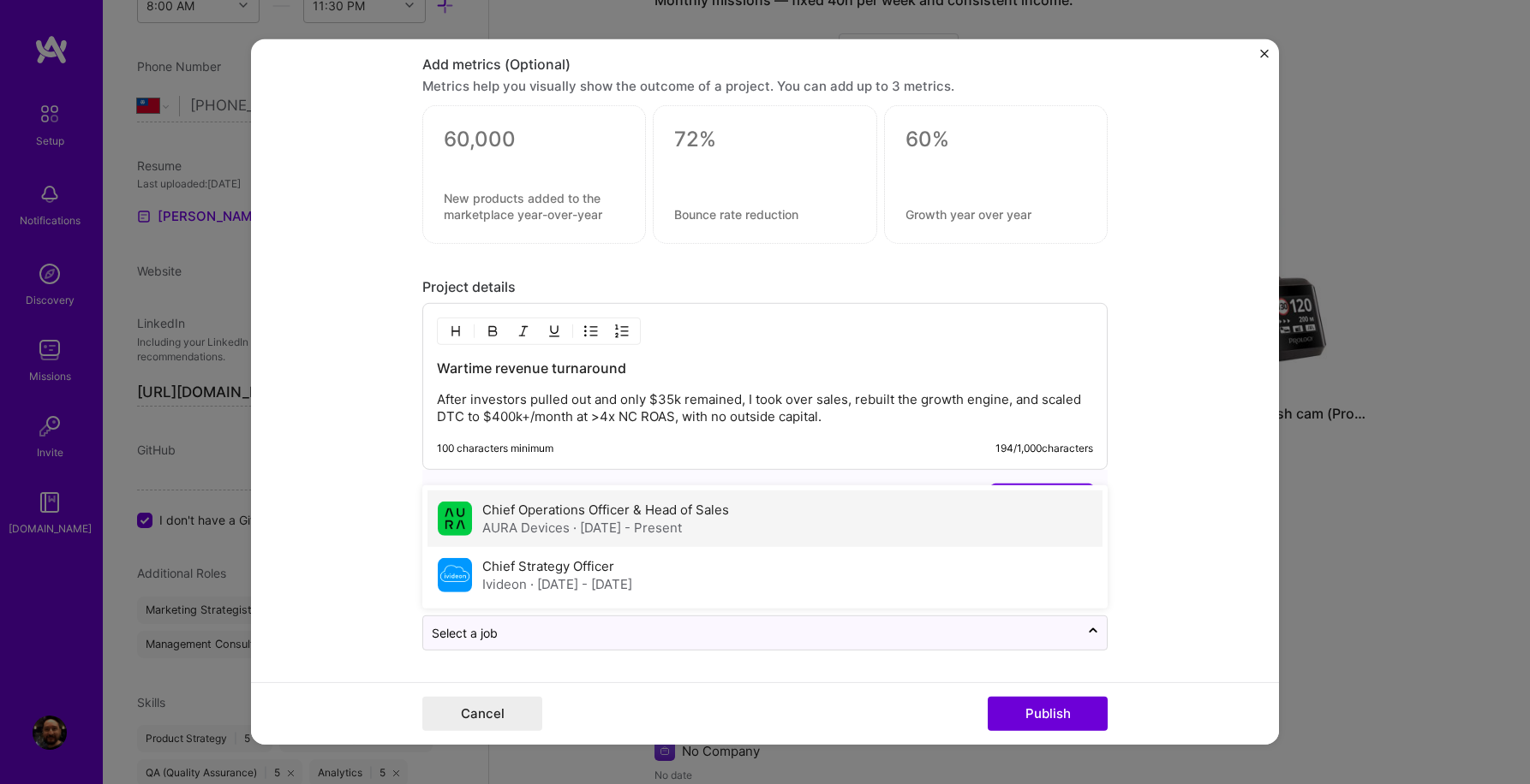
click at [756, 536] on div "Chief Operations Officer & Head of Sales AURA Devices · Feb 2019 - Present" at bounding box center [764, 518] width 675 height 57
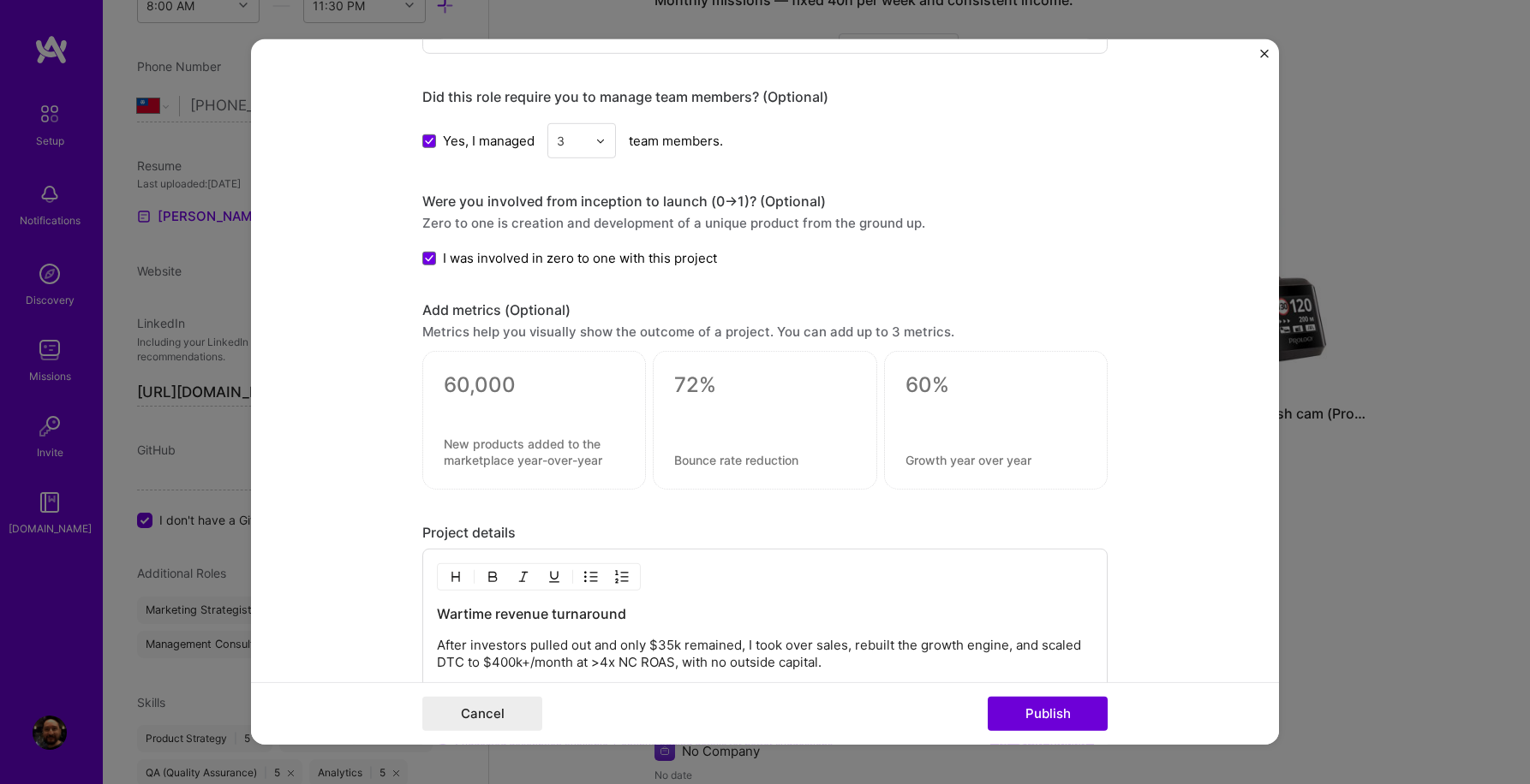
scroll to position [1782, 0]
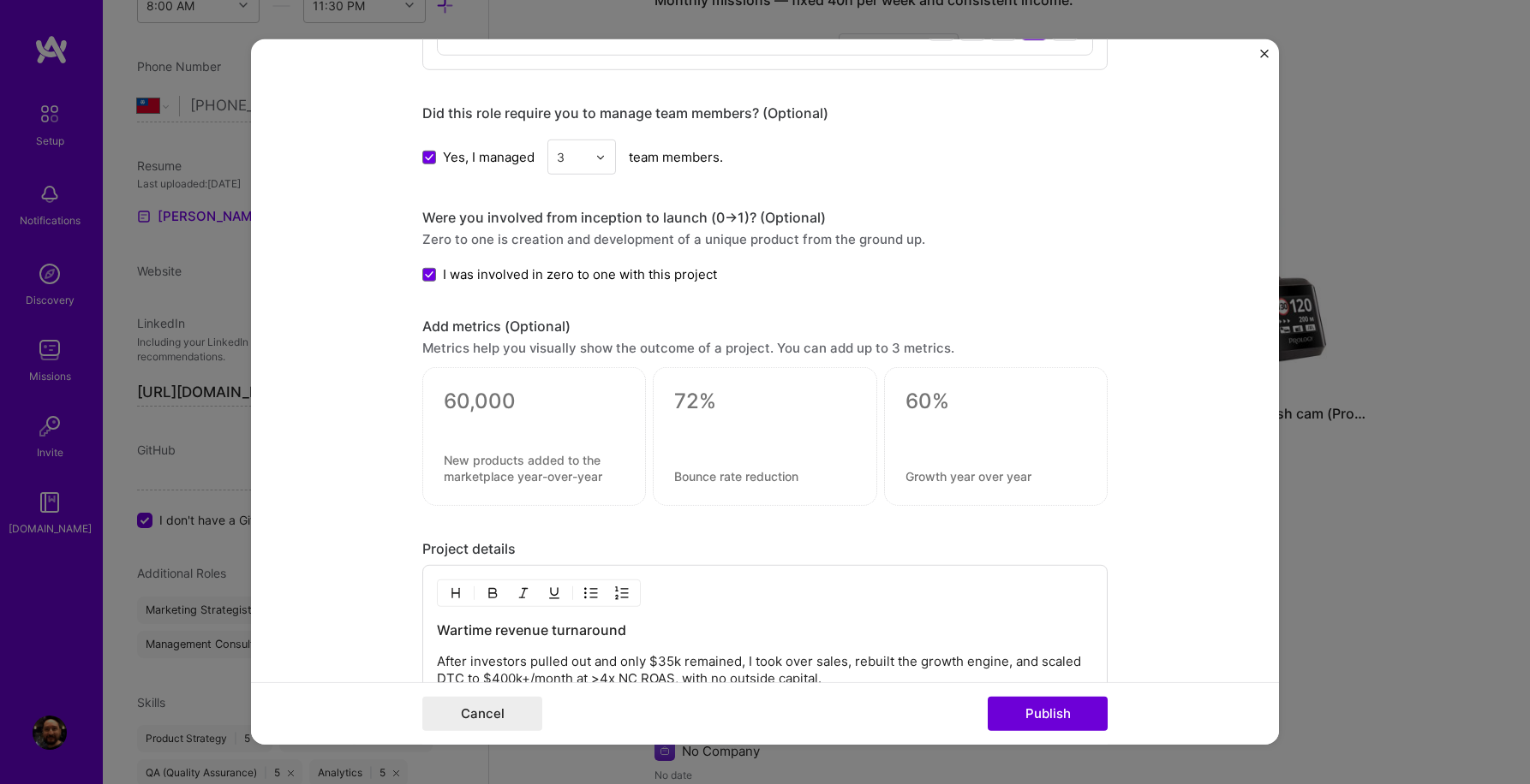
click at [491, 401] on textarea at bounding box center [534, 401] width 181 height 26
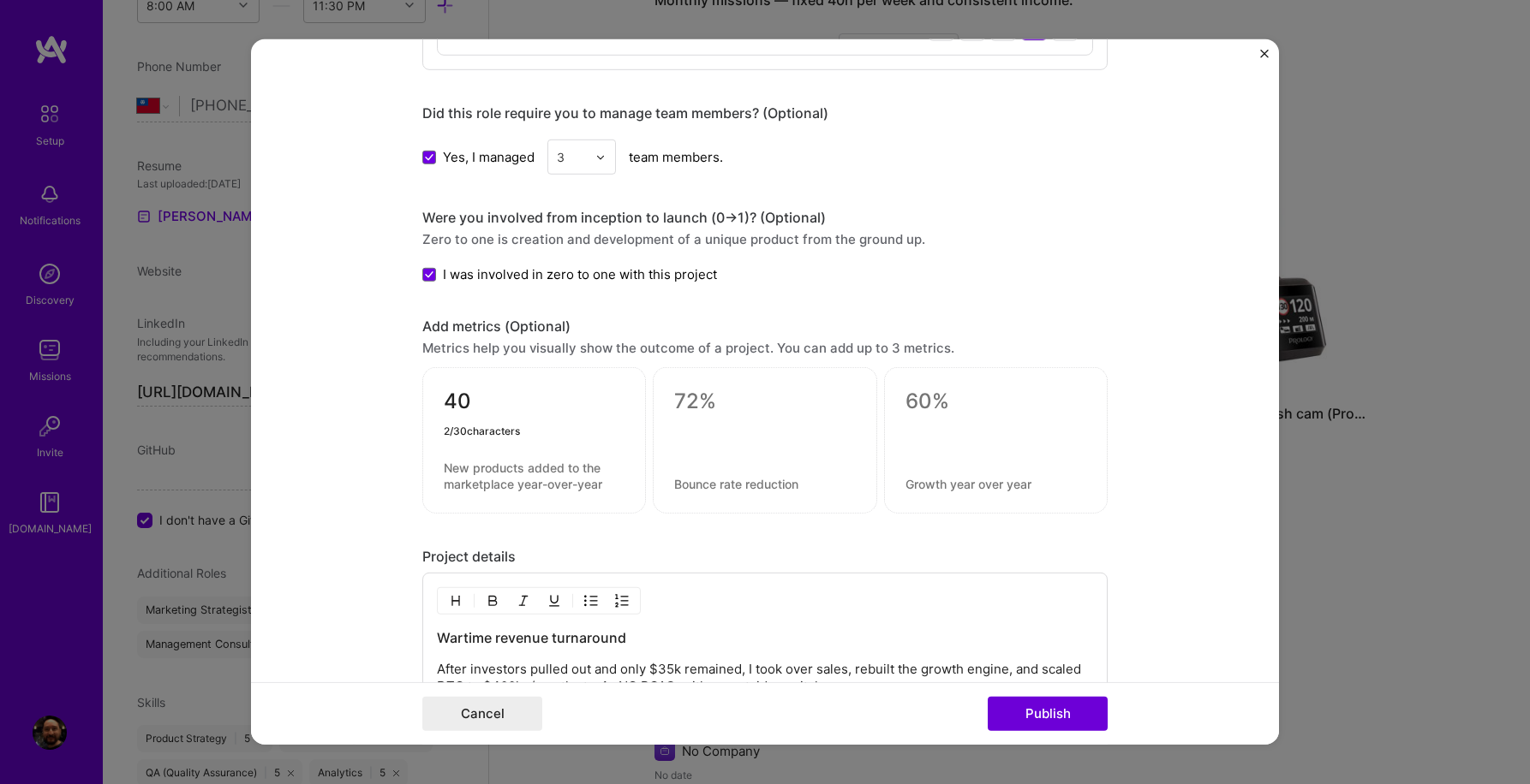
type textarea "4"
type textarea "$400K+/mo"
click at [481, 477] on textarea at bounding box center [534, 476] width 181 height 33
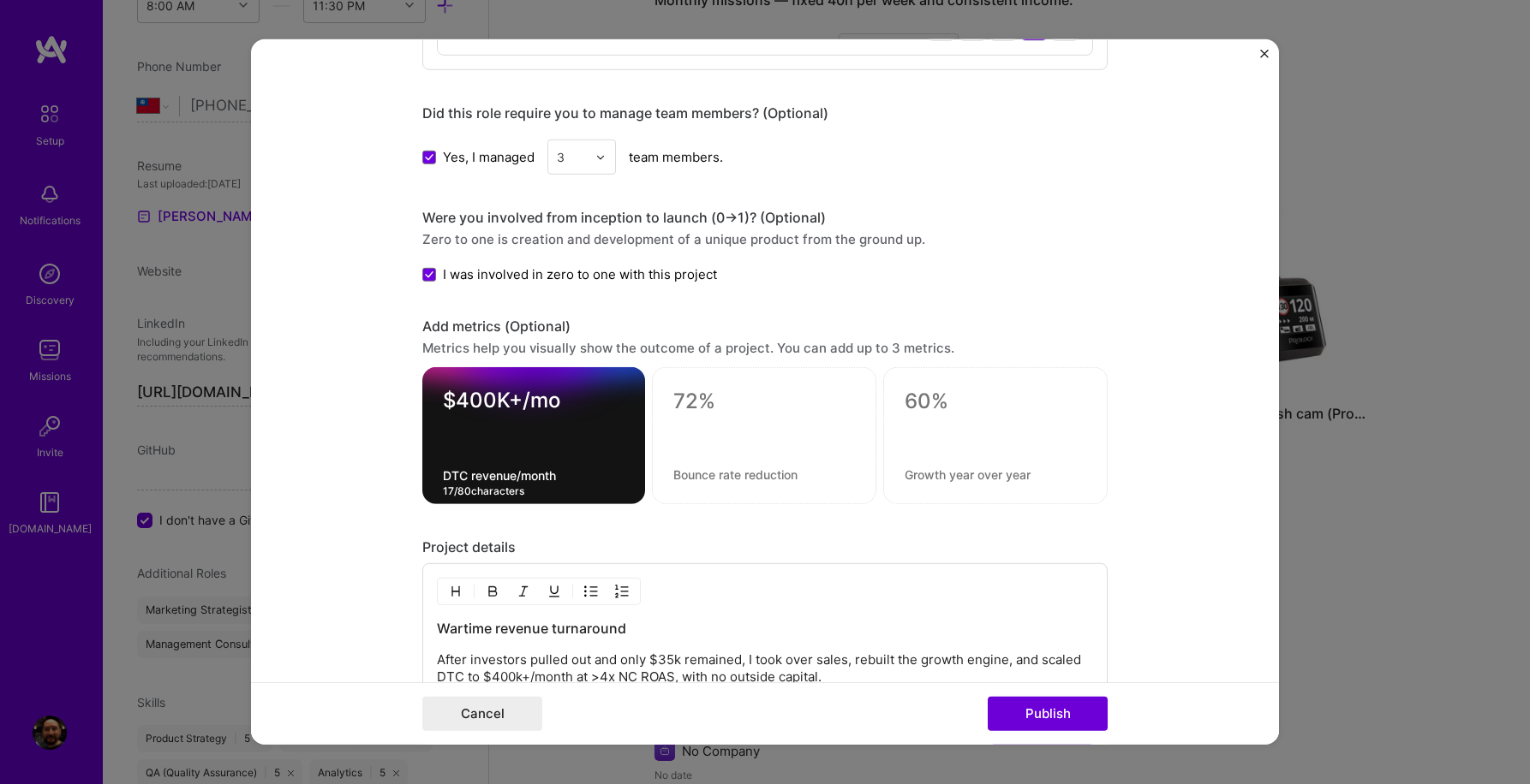
type textarea "DTC revenue/month"
click at [713, 412] on textarea at bounding box center [764, 401] width 182 height 26
type textarea "$"
type textarea "4x+"
click at [735, 477] on textarea at bounding box center [764, 474] width 182 height 16
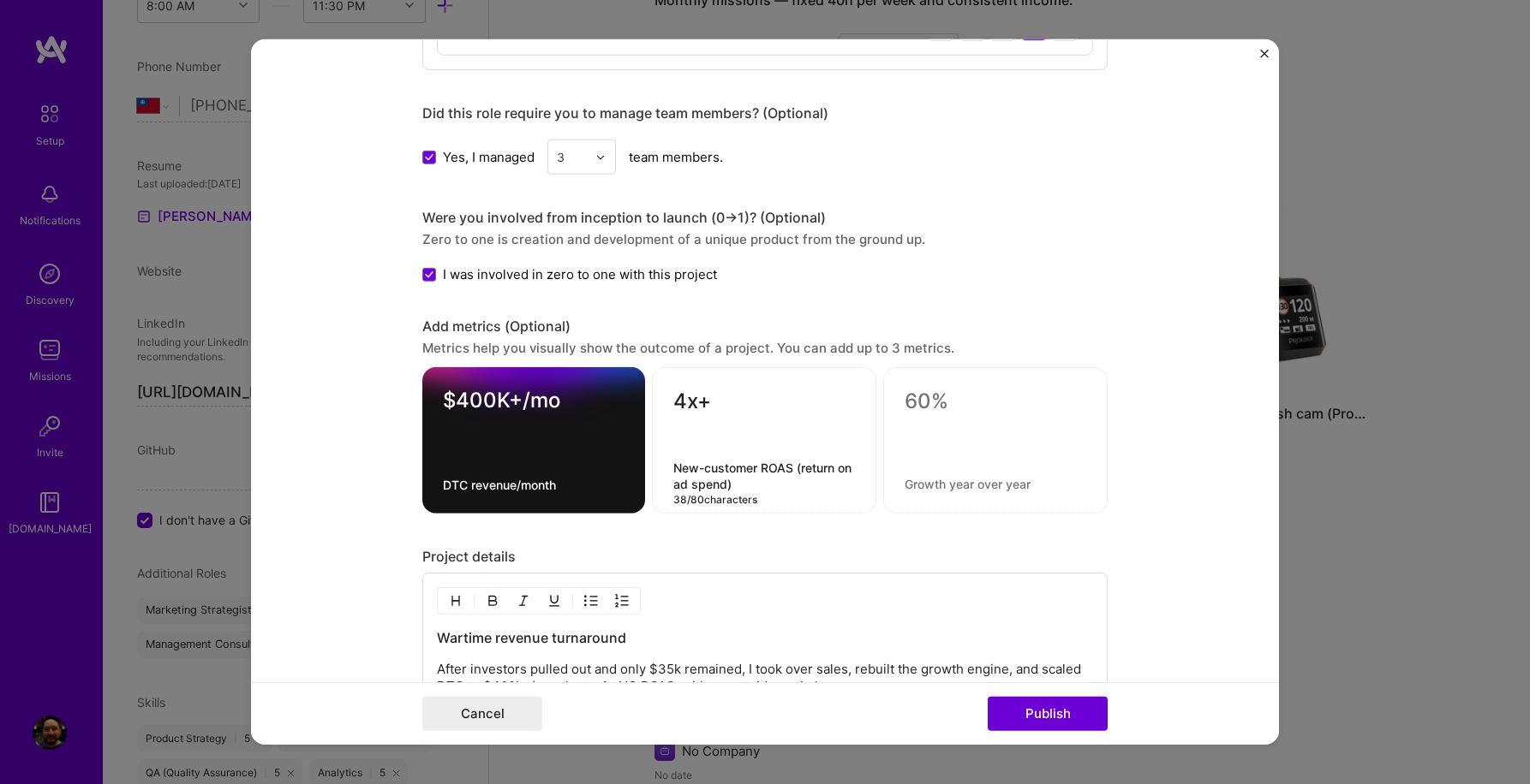
type textarea "New-customer ROAS (return on ad spend)"
click at [926, 417] on div at bounding box center [995, 441] width 224 height 146
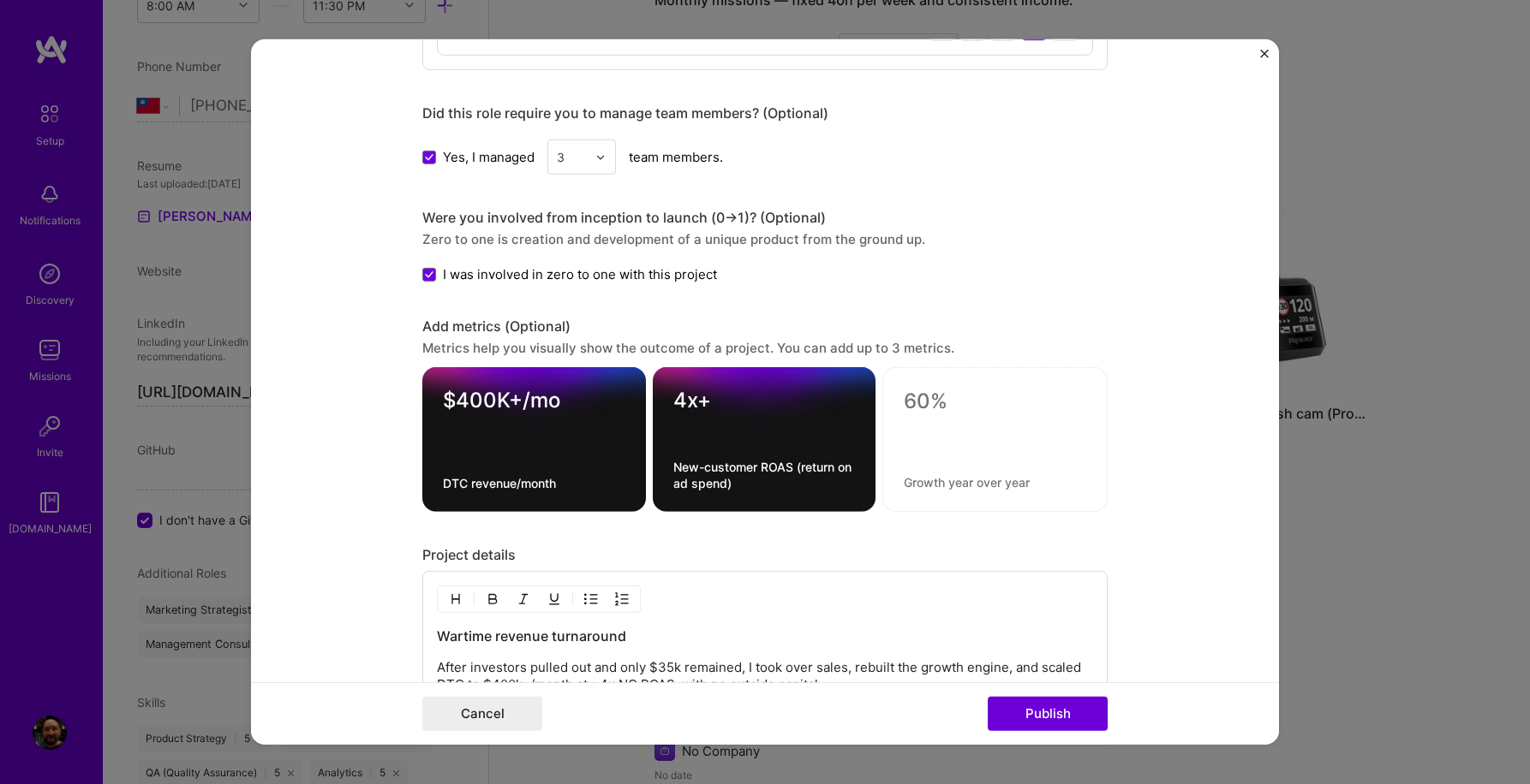
click at [936, 408] on textarea at bounding box center [995, 401] width 183 height 26
type textarea "1.26% > 3.1%"
click at [909, 483] on textarea at bounding box center [995, 482] width 183 height 16
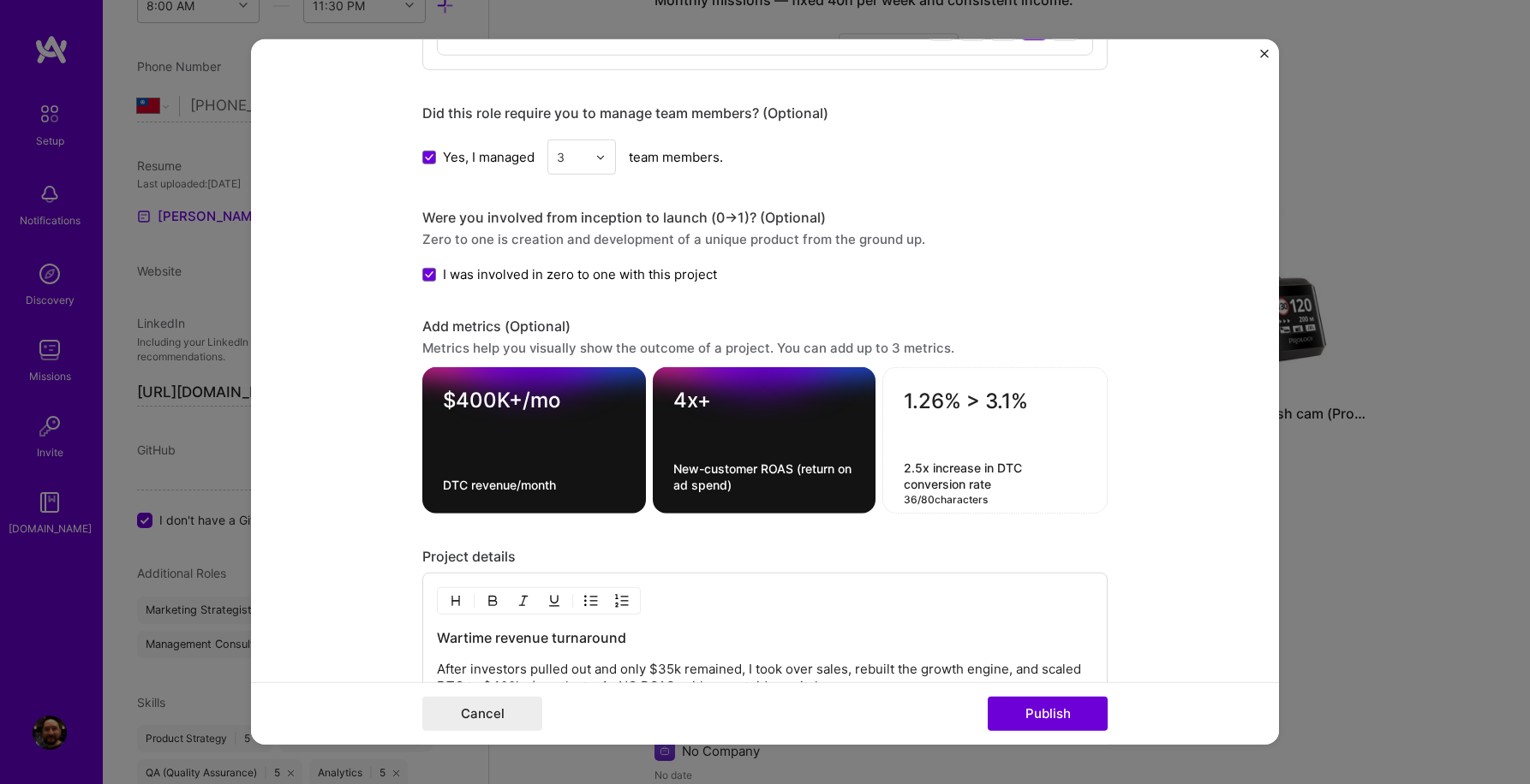
type textarea "2.5x increase in DTC conversion rate"
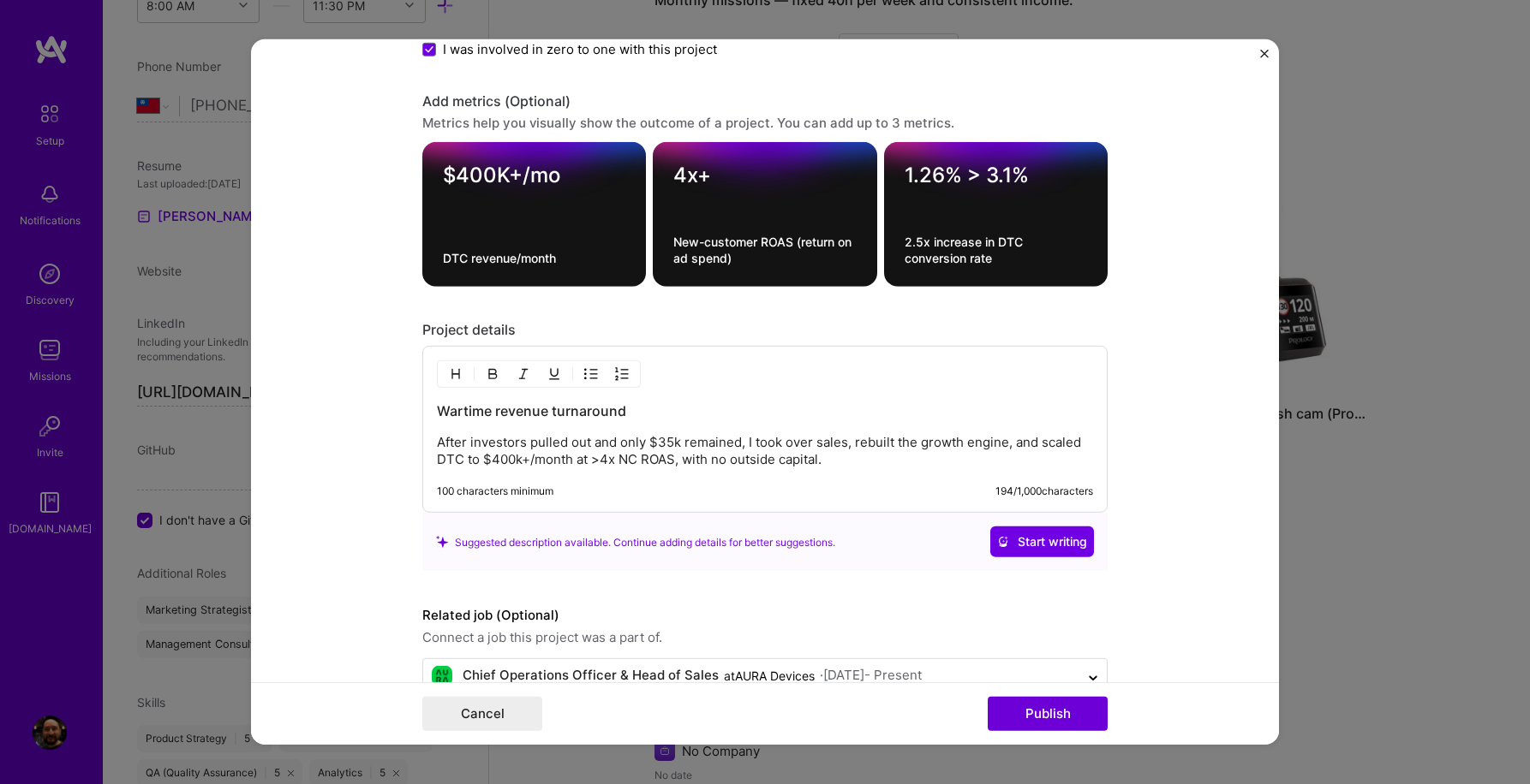
scroll to position [2030, 0]
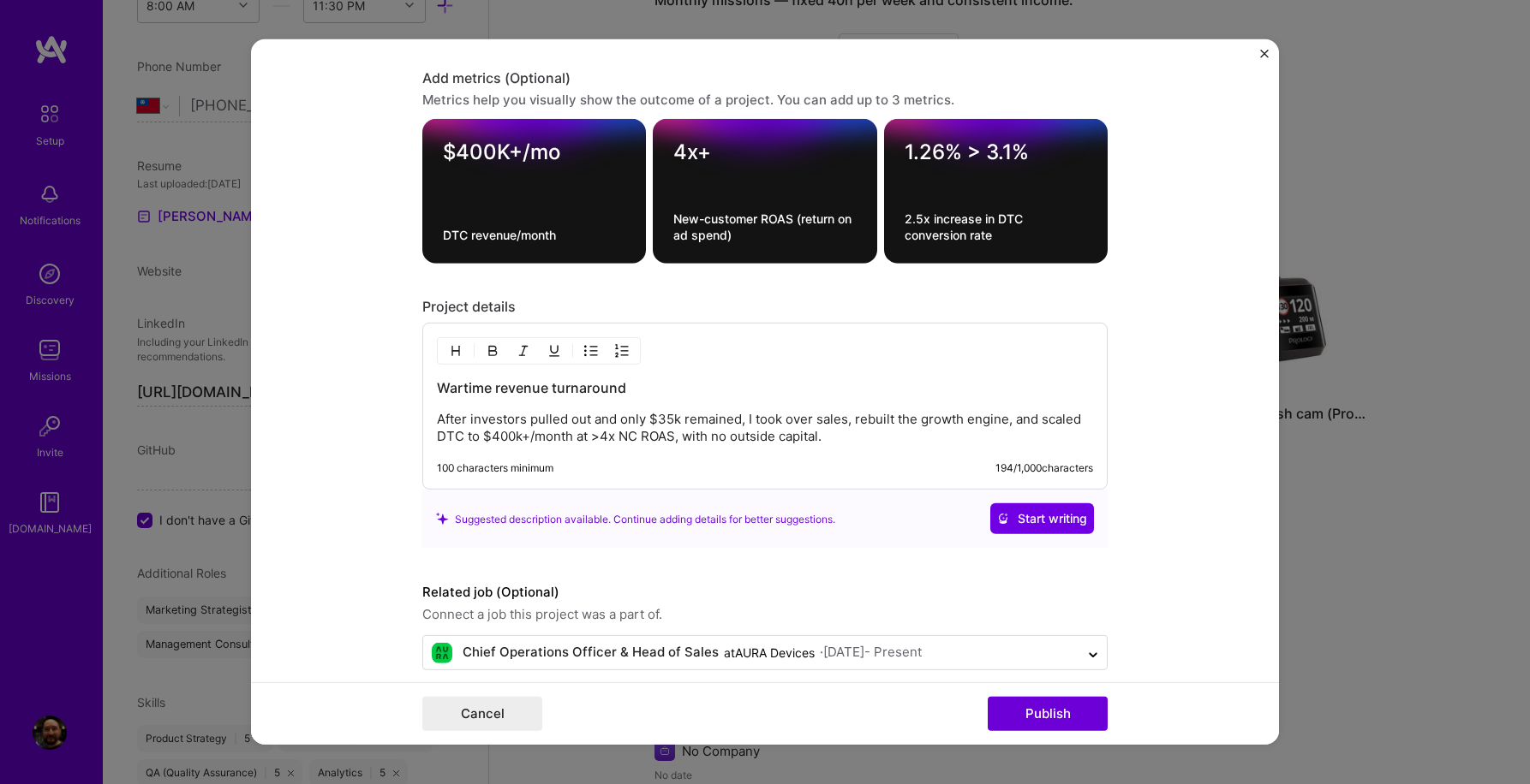
click at [868, 439] on p "After investors pulled out and only $35k remained, I took over sales, rebuilt t…" at bounding box center [765, 428] width 656 height 35
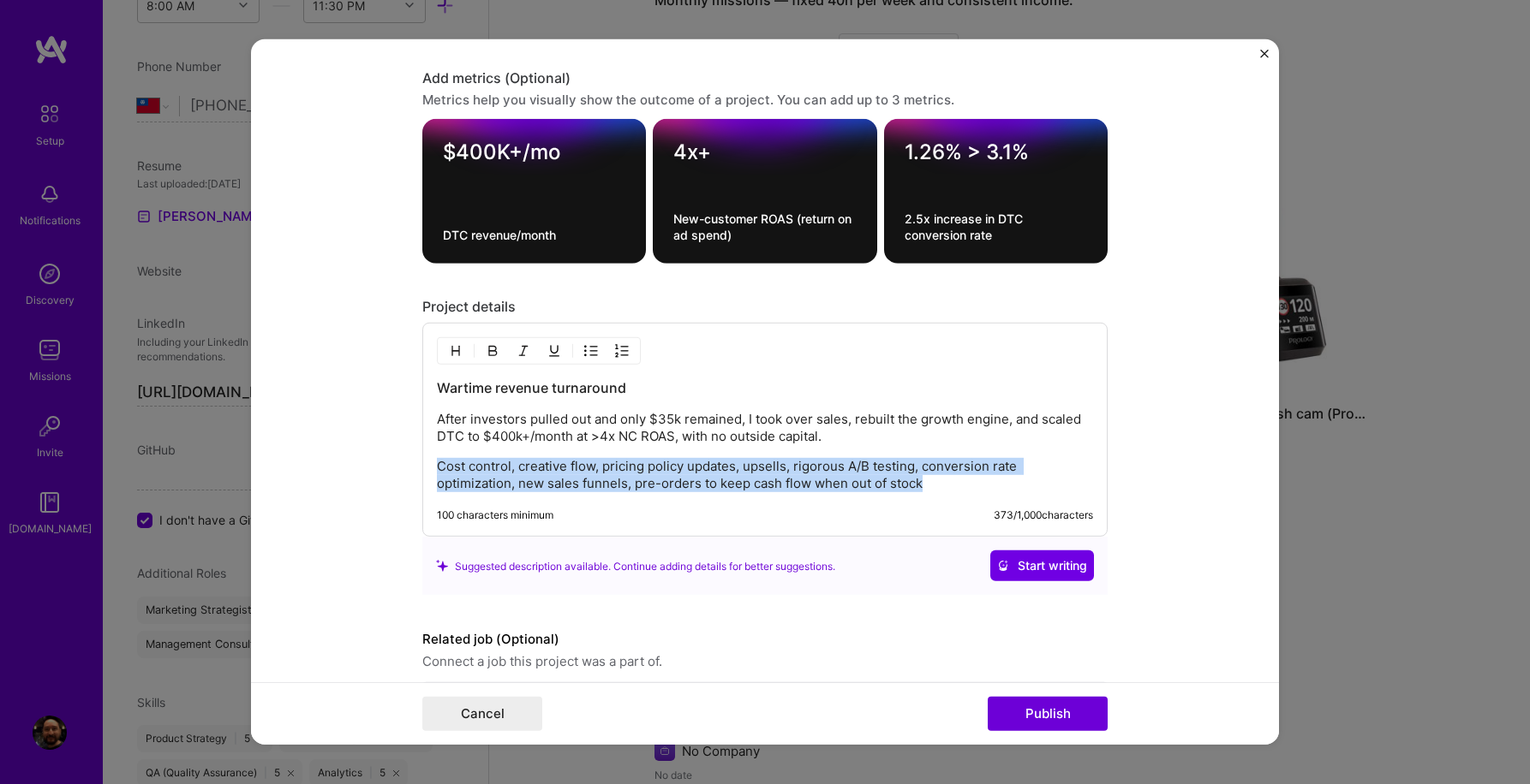
drag, startPoint x: 438, startPoint y: 468, endPoint x: 954, endPoint y: 478, distance: 516.1
click at [954, 478] on p "Cost control, creative flow, pricing policy updates, upsells, rigorous A/B test…" at bounding box center [765, 475] width 656 height 35
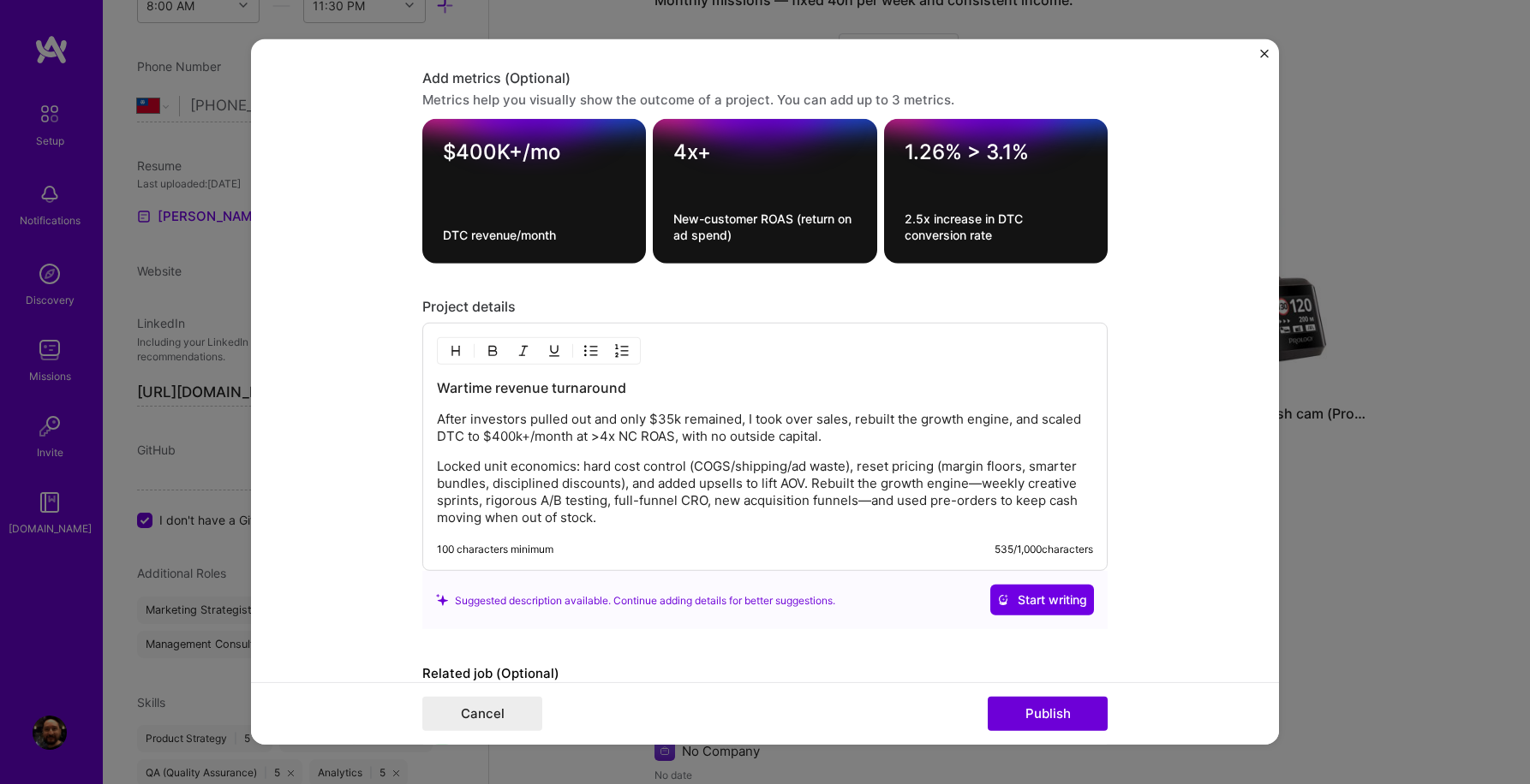
click at [1003, 488] on p "Locked unit economics: hard cost control (COGS/shipping/ad waste), reset pricin…" at bounding box center [765, 492] width 656 height 68
click at [854, 504] on p "Locked unit economics: hard cost control (COGS/shipping/ad waste), reset pricin…" at bounding box center [765, 492] width 656 height 68
click at [871, 502] on p "Locked unit economics: hard cost control (COGS/shipping/ad waste), reset pricin…" at bounding box center [765, 492] width 656 height 68
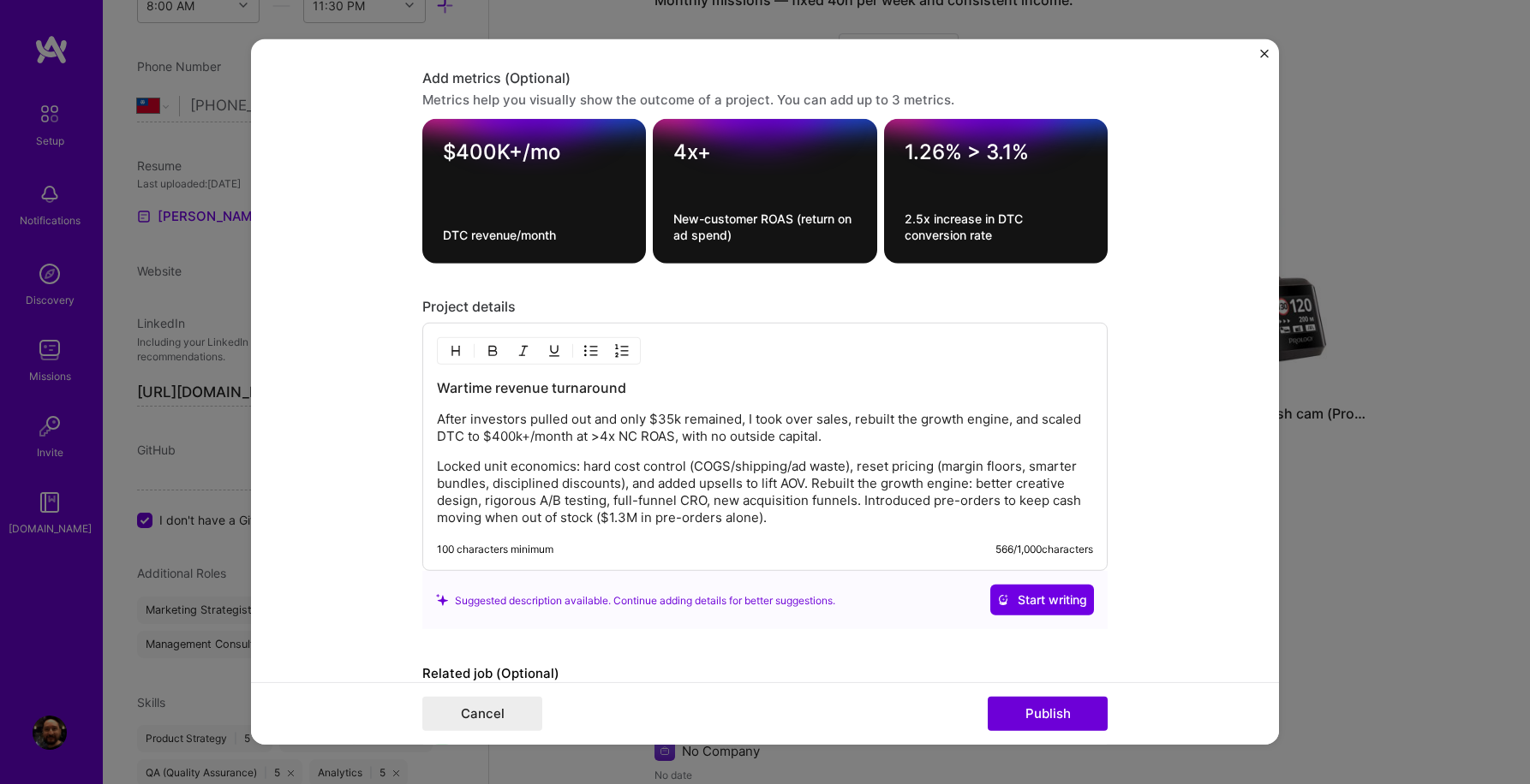
click at [654, 386] on h3 "Wartime revenue turnaround" at bounding box center [765, 388] width 656 height 19
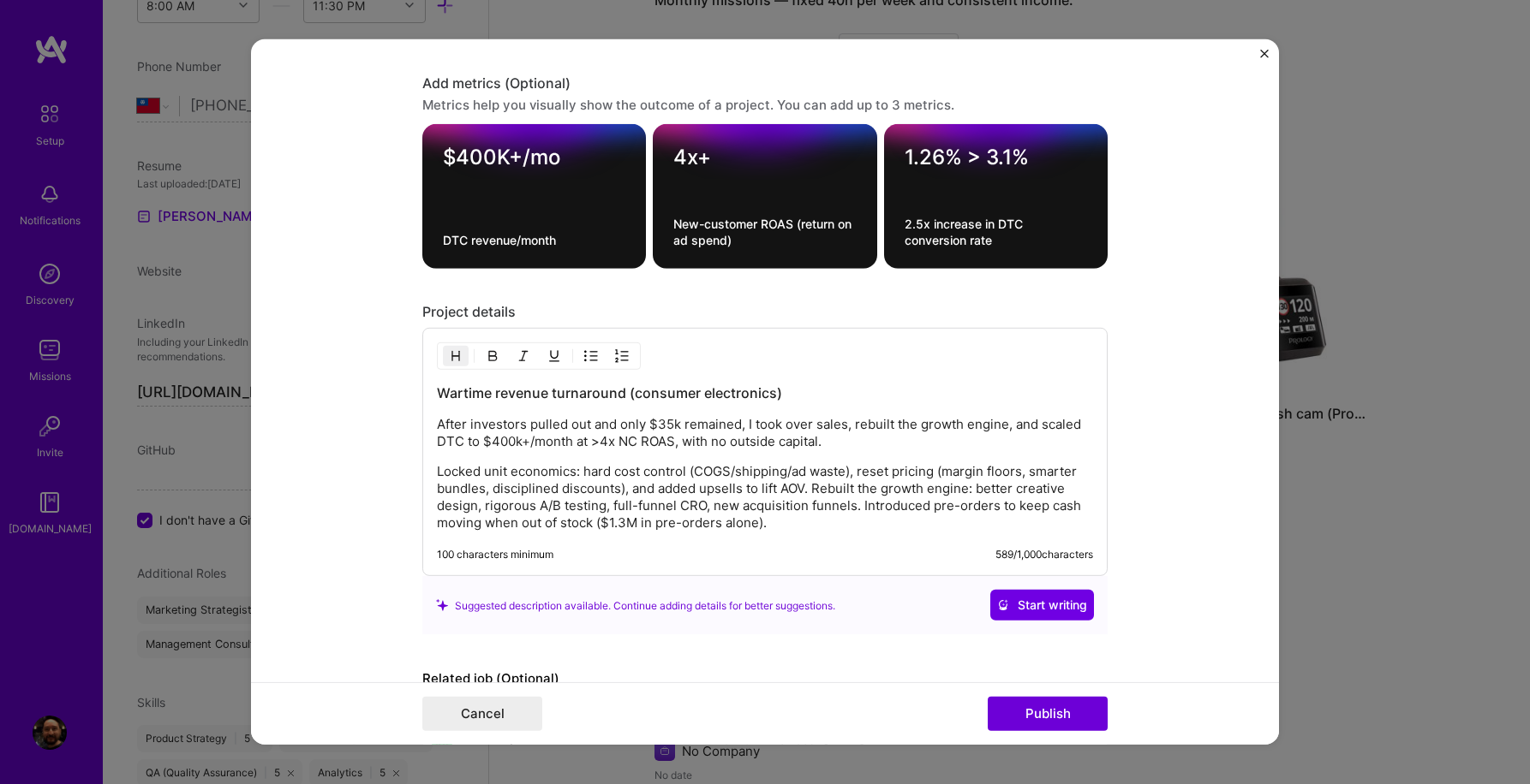
scroll to position [2132, 0]
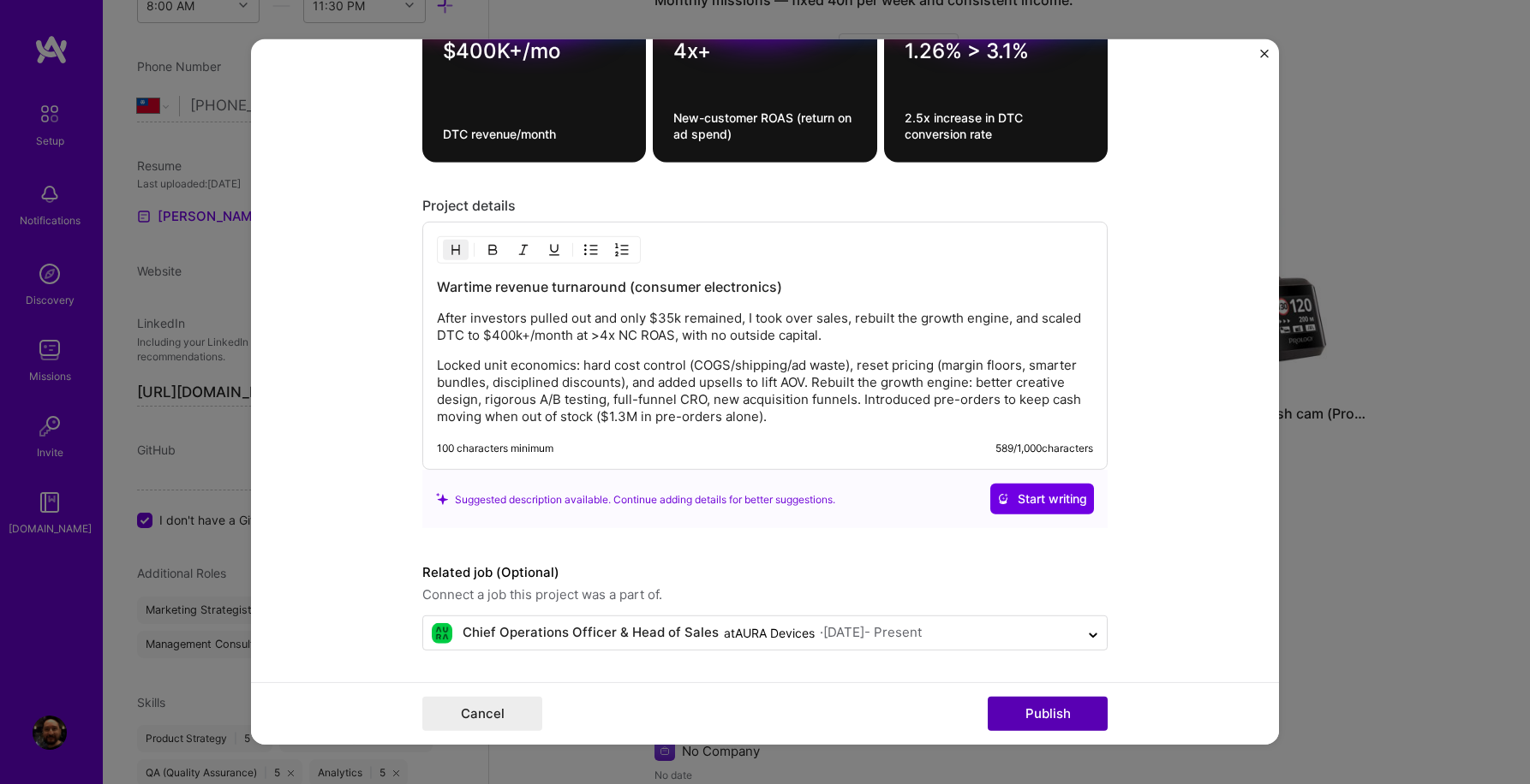
click at [1035, 719] on button "Publish" at bounding box center [1047, 714] width 120 height 35
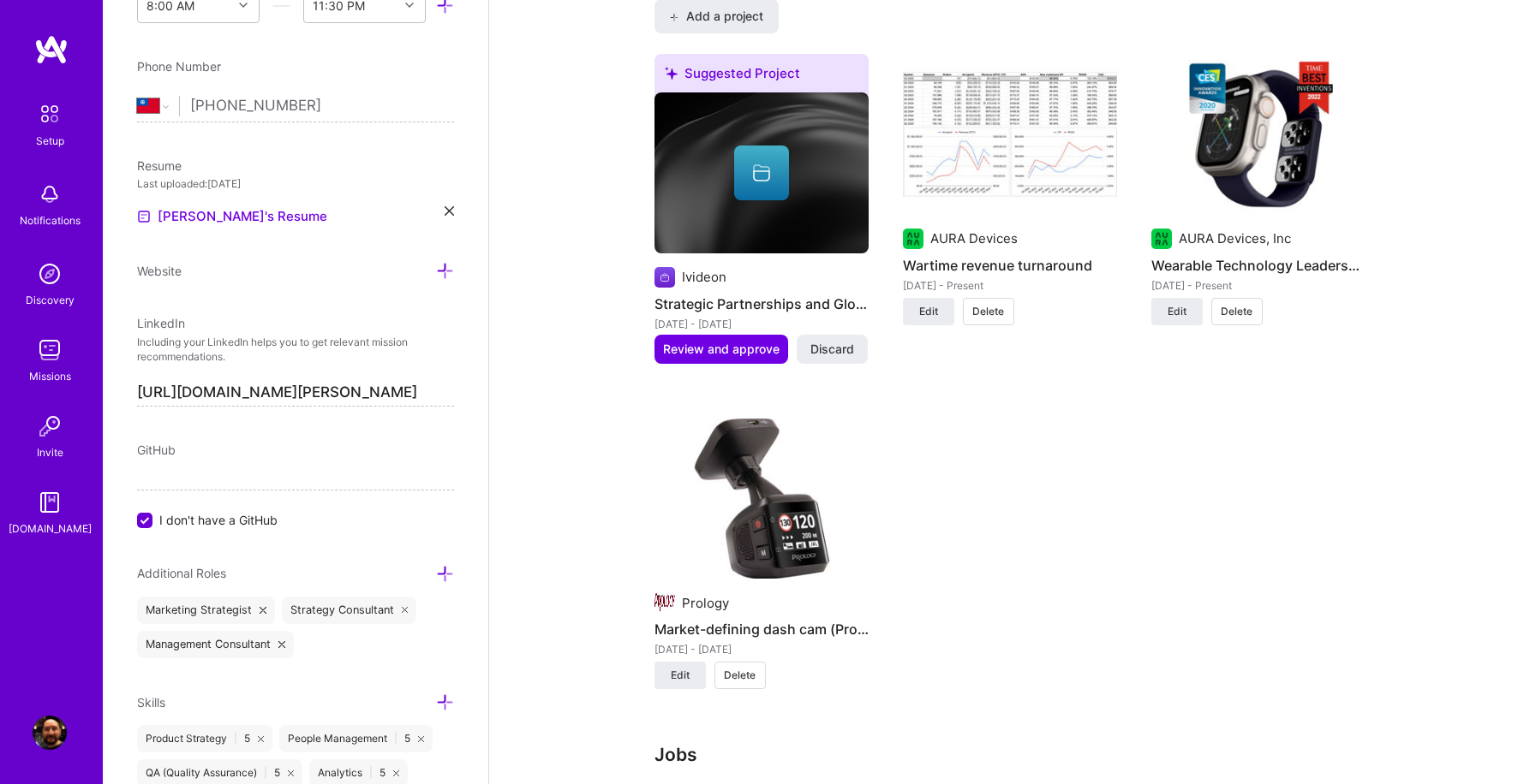
scroll to position [1338, 0]
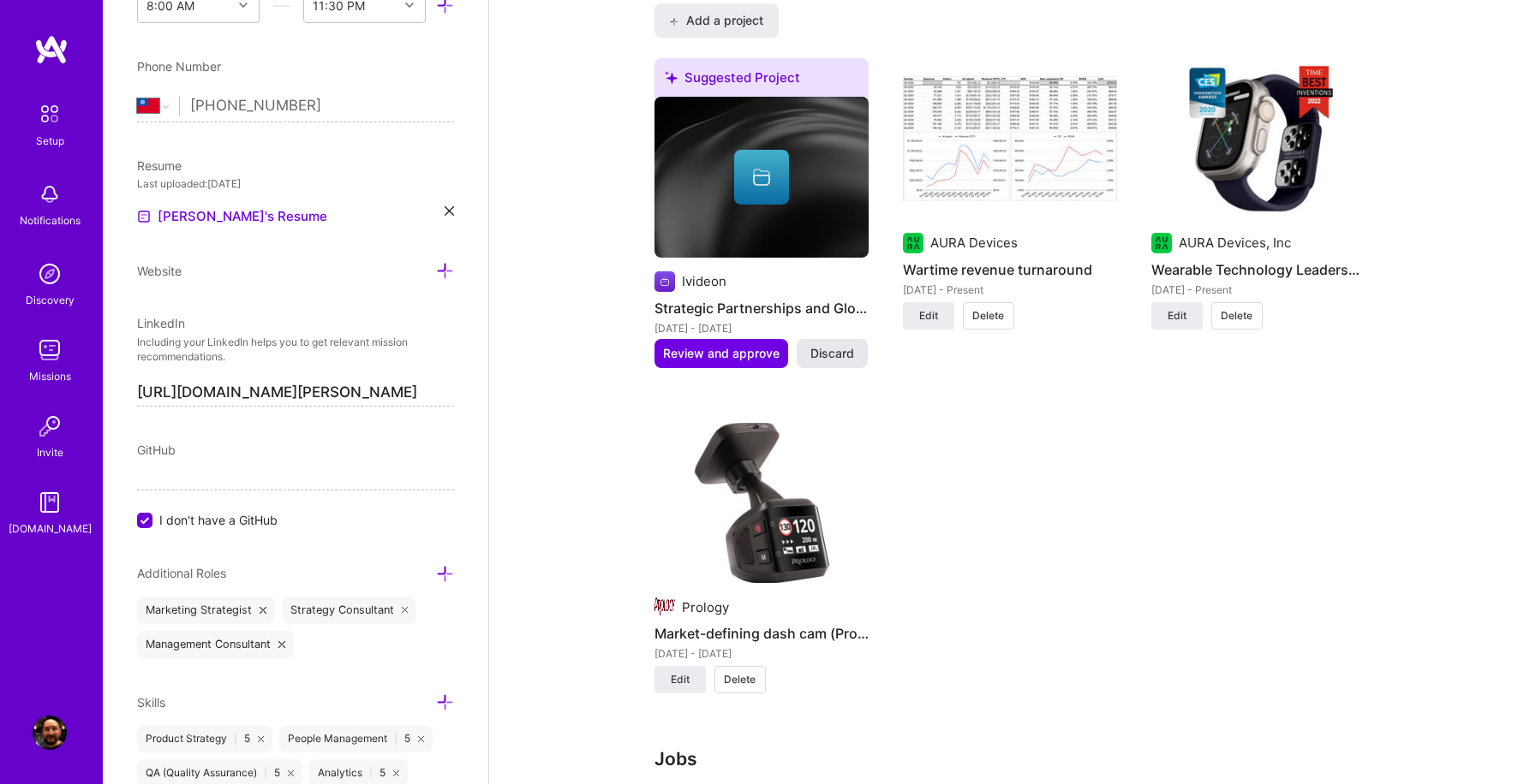
click at [836, 345] on span "Discard" at bounding box center [831, 354] width 43 height 17
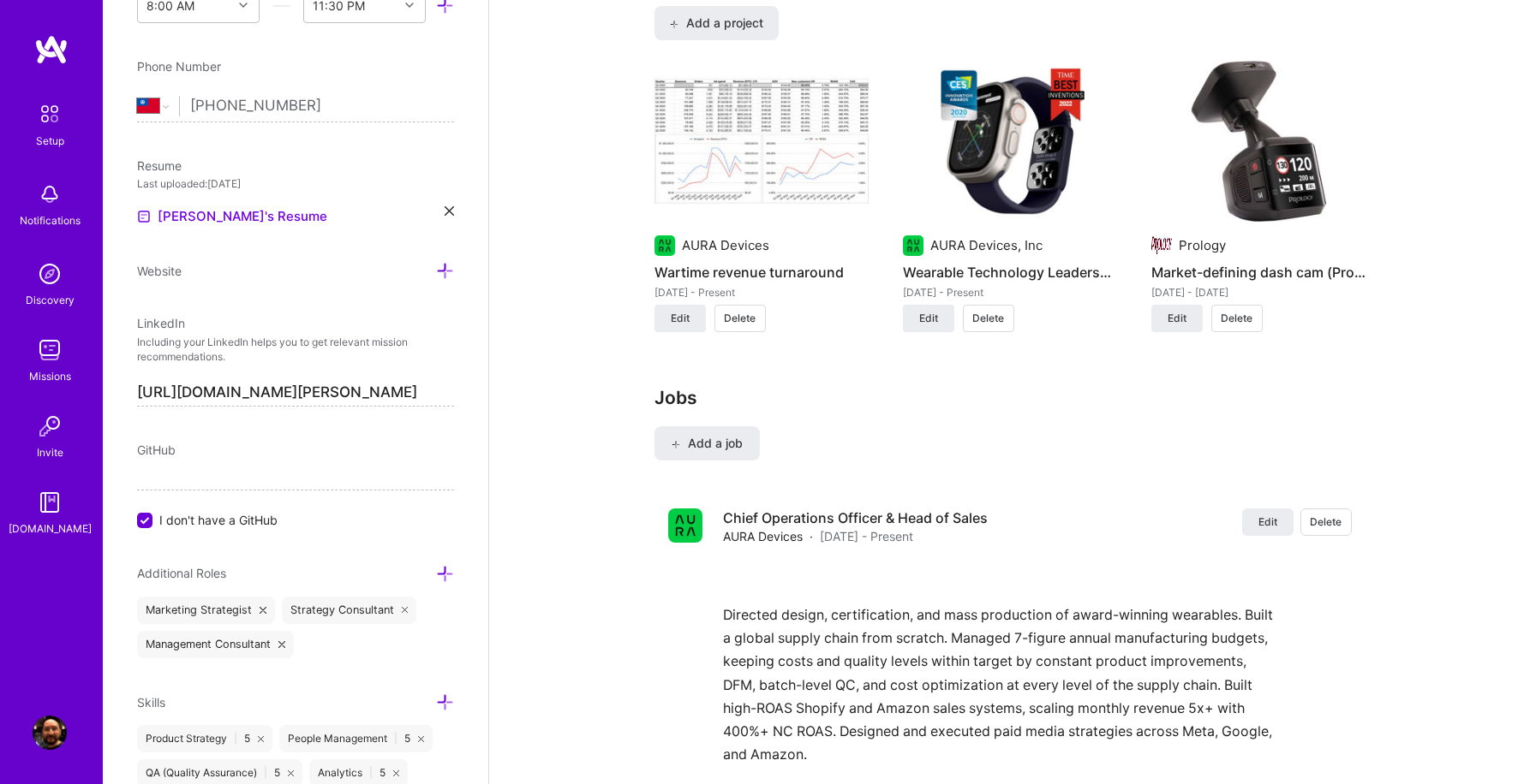
scroll to position [1266, 0]
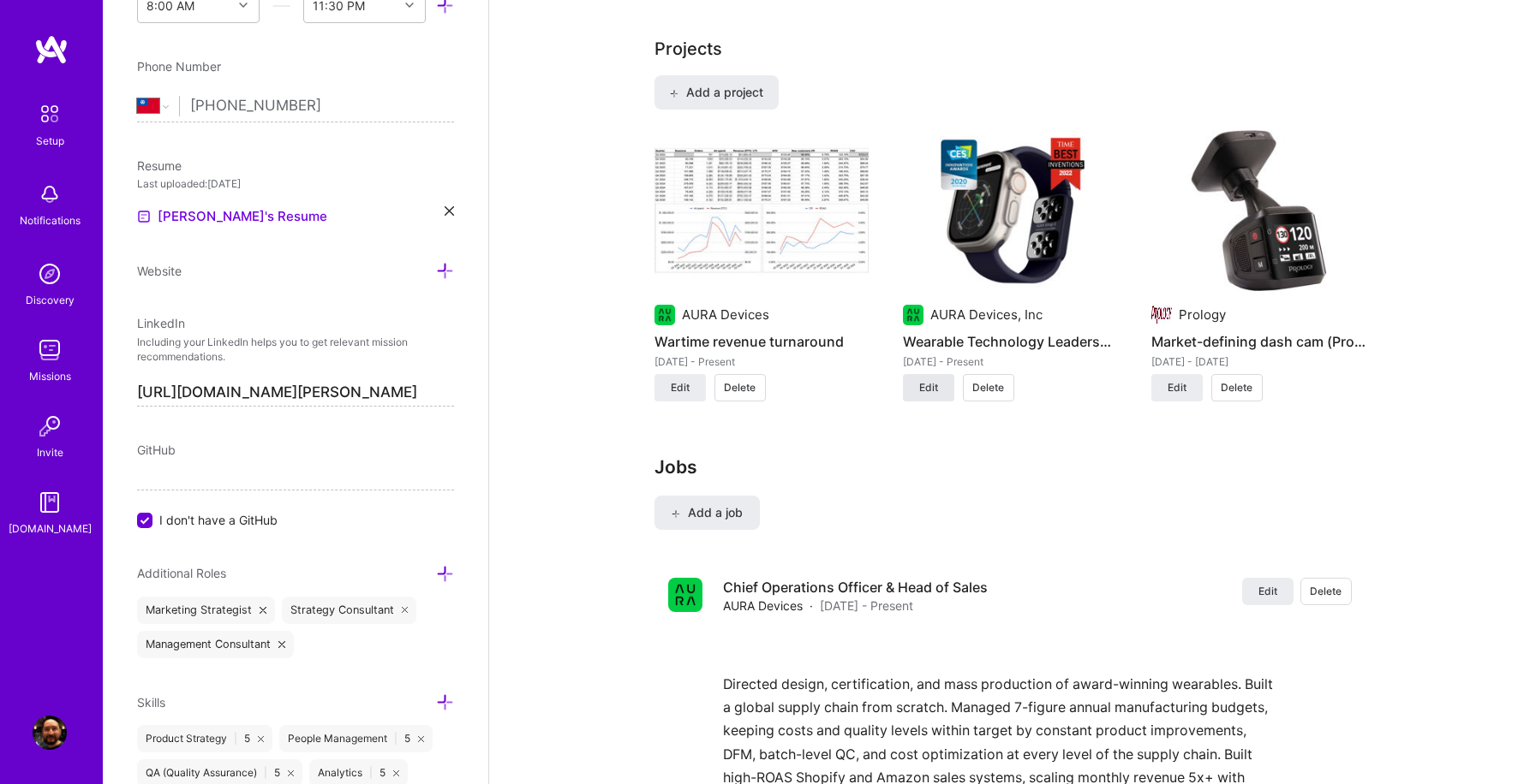
click at [931, 380] on span "Edit" at bounding box center [929, 388] width 19 height 15
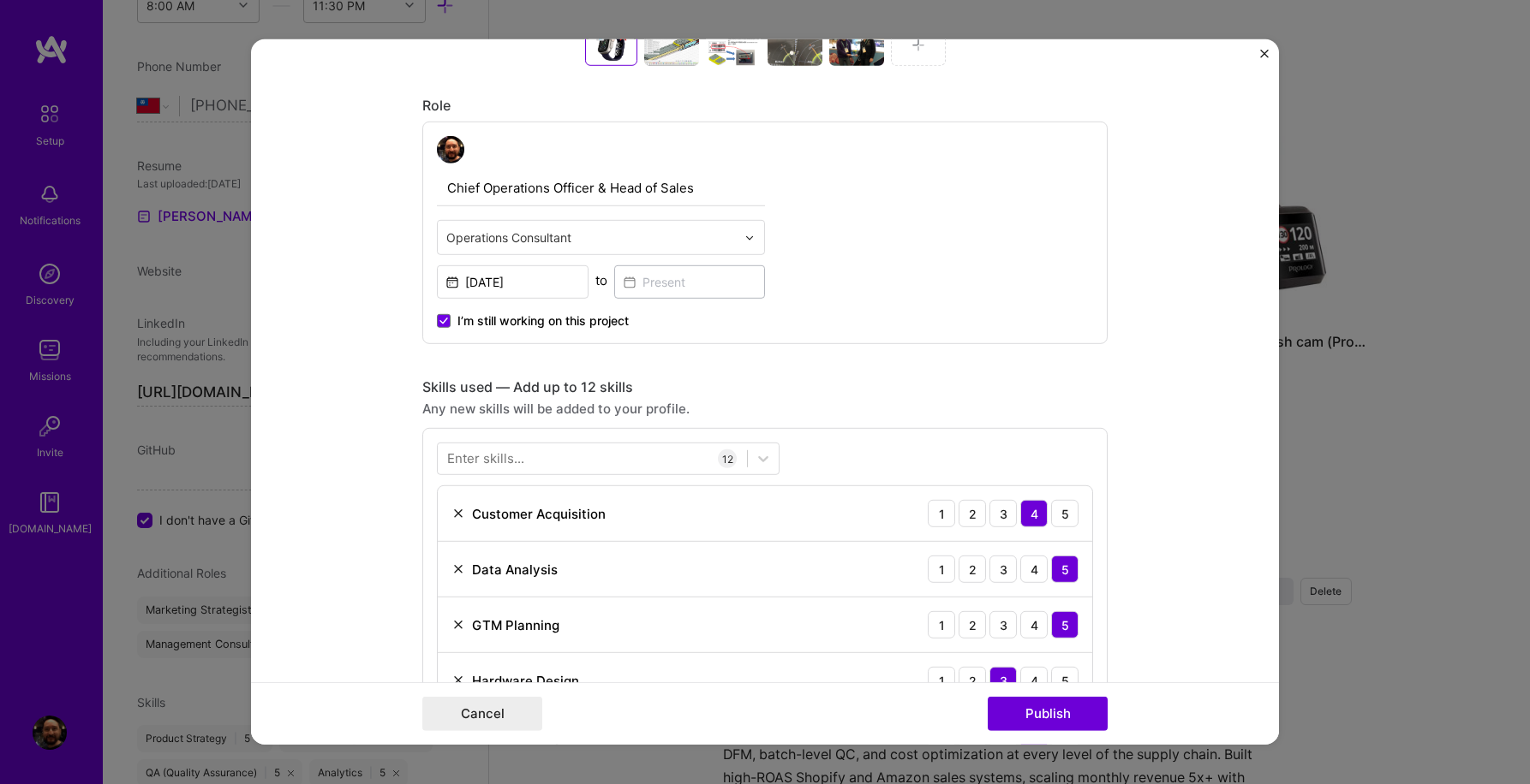
scroll to position [852, 0]
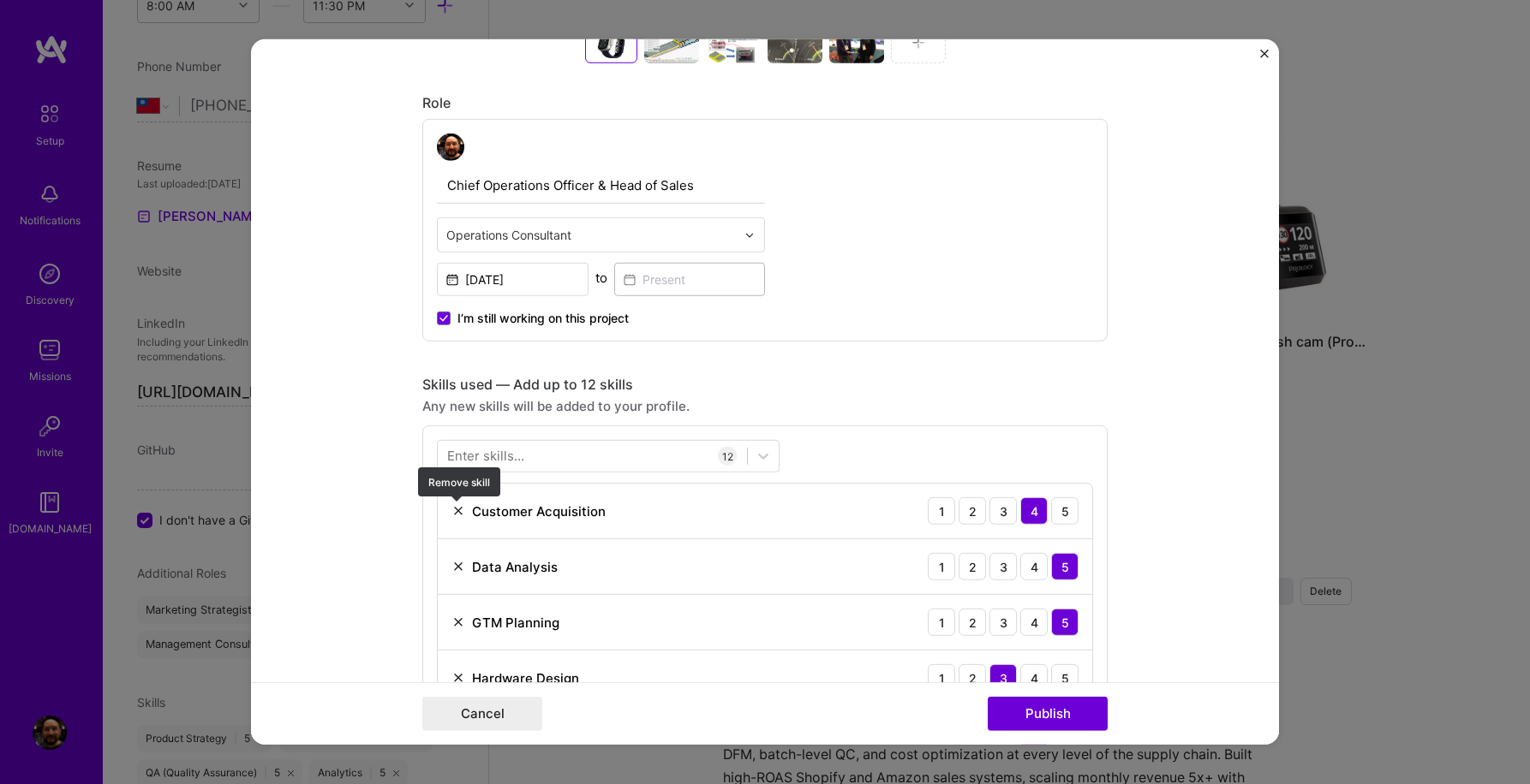
click at [457, 512] on img at bounding box center [458, 511] width 13 height 13
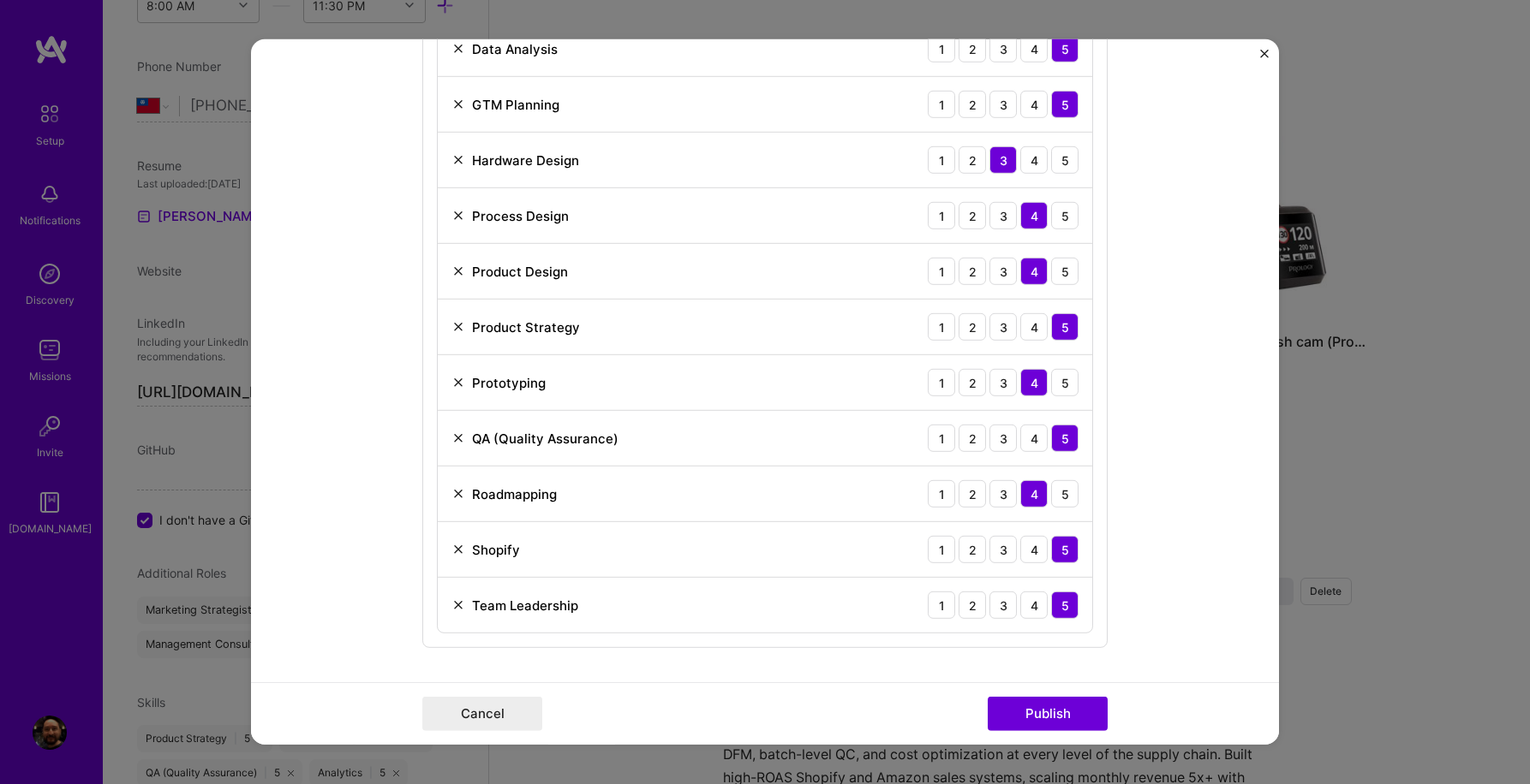
scroll to position [1317, 0]
click at [459, 546] on img at bounding box center [458, 547] width 13 height 13
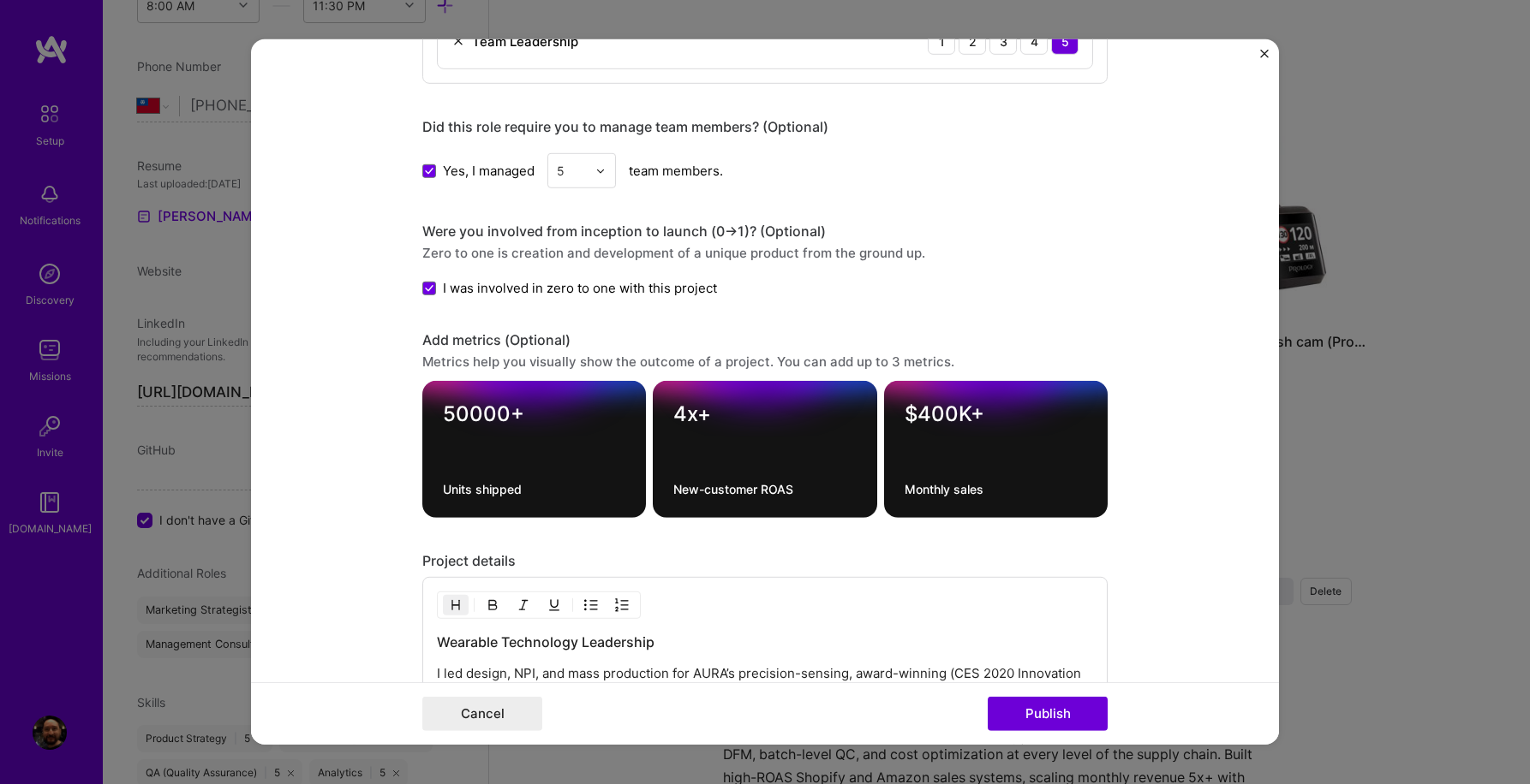
scroll to position [1830, 0]
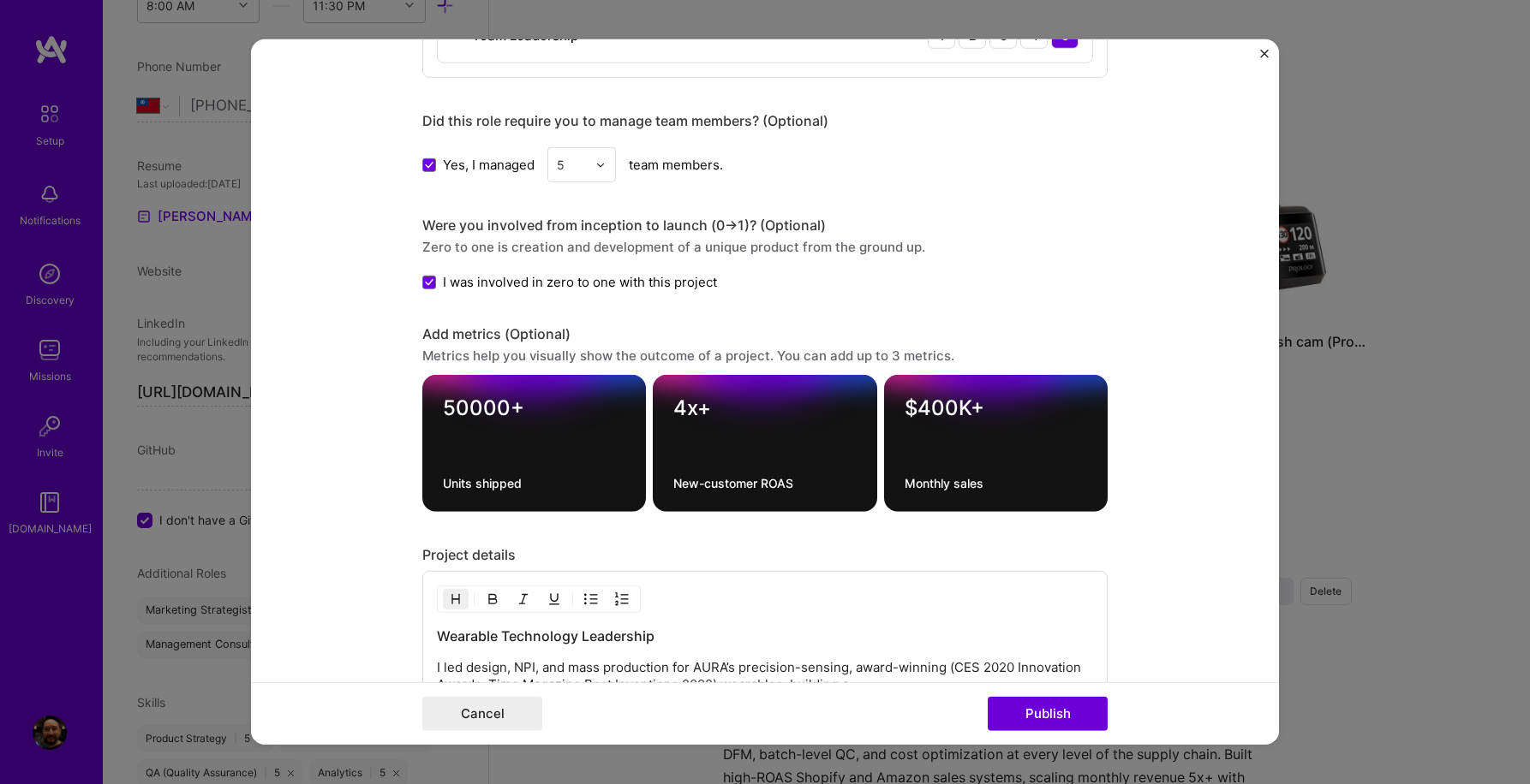
click at [851, 427] on div "4x+ New-customer ROAS" at bounding box center [764, 443] width 223 height 137
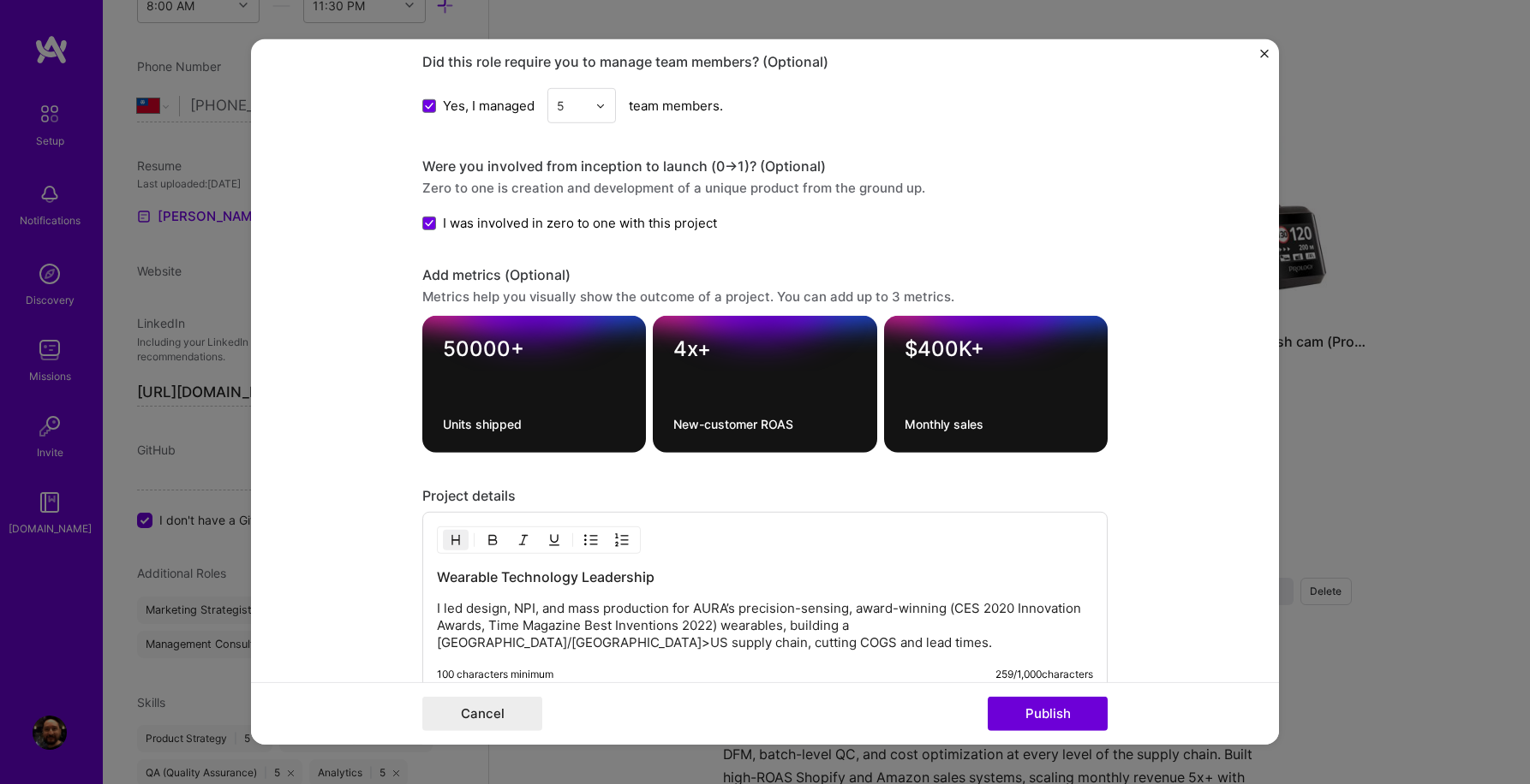
click at [754, 429] on textarea "New-customer ROAS" at bounding box center [765, 424] width 183 height 16
click at [806, 377] on div at bounding box center [765, 379] width 183 height 18
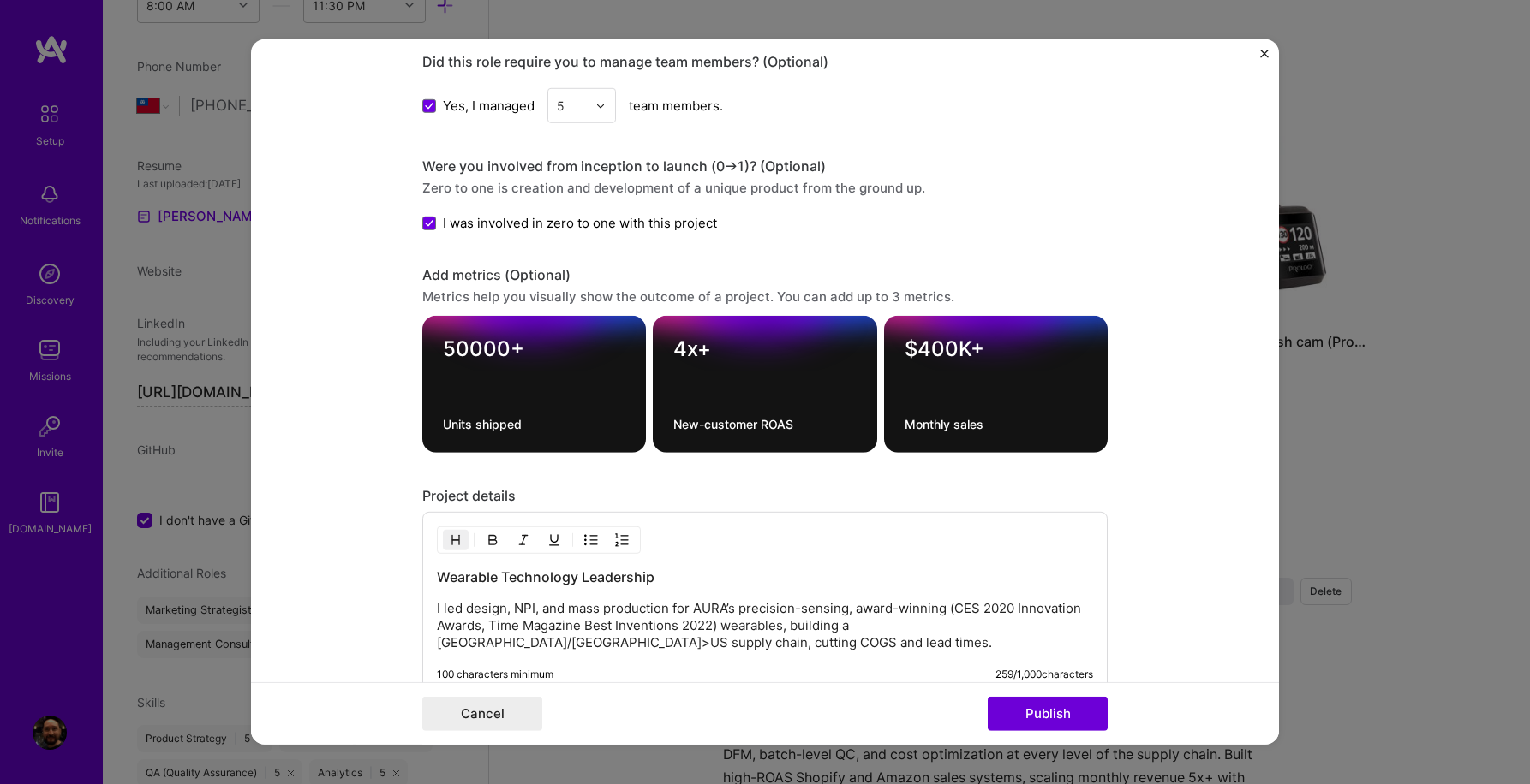
click at [778, 297] on div "Metrics help you visually show the outcome of a project. You can add up to 3 me…" at bounding box center [765, 296] width 685 height 18
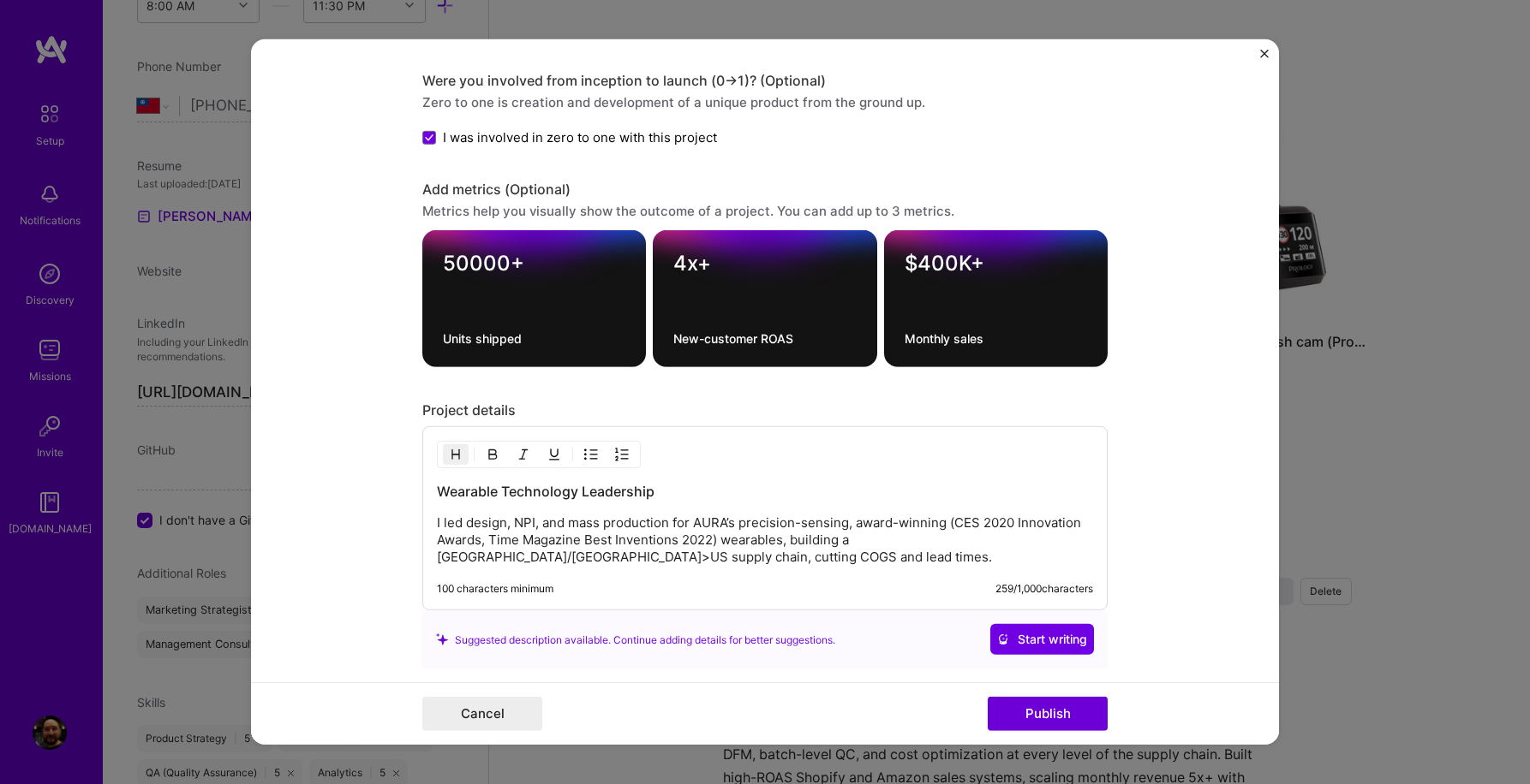
click at [1120, 308] on form "Project title Wearable Technology Leadership Company AURA Devices, Inc Project …" at bounding box center [765, 392] width 1028 height 705
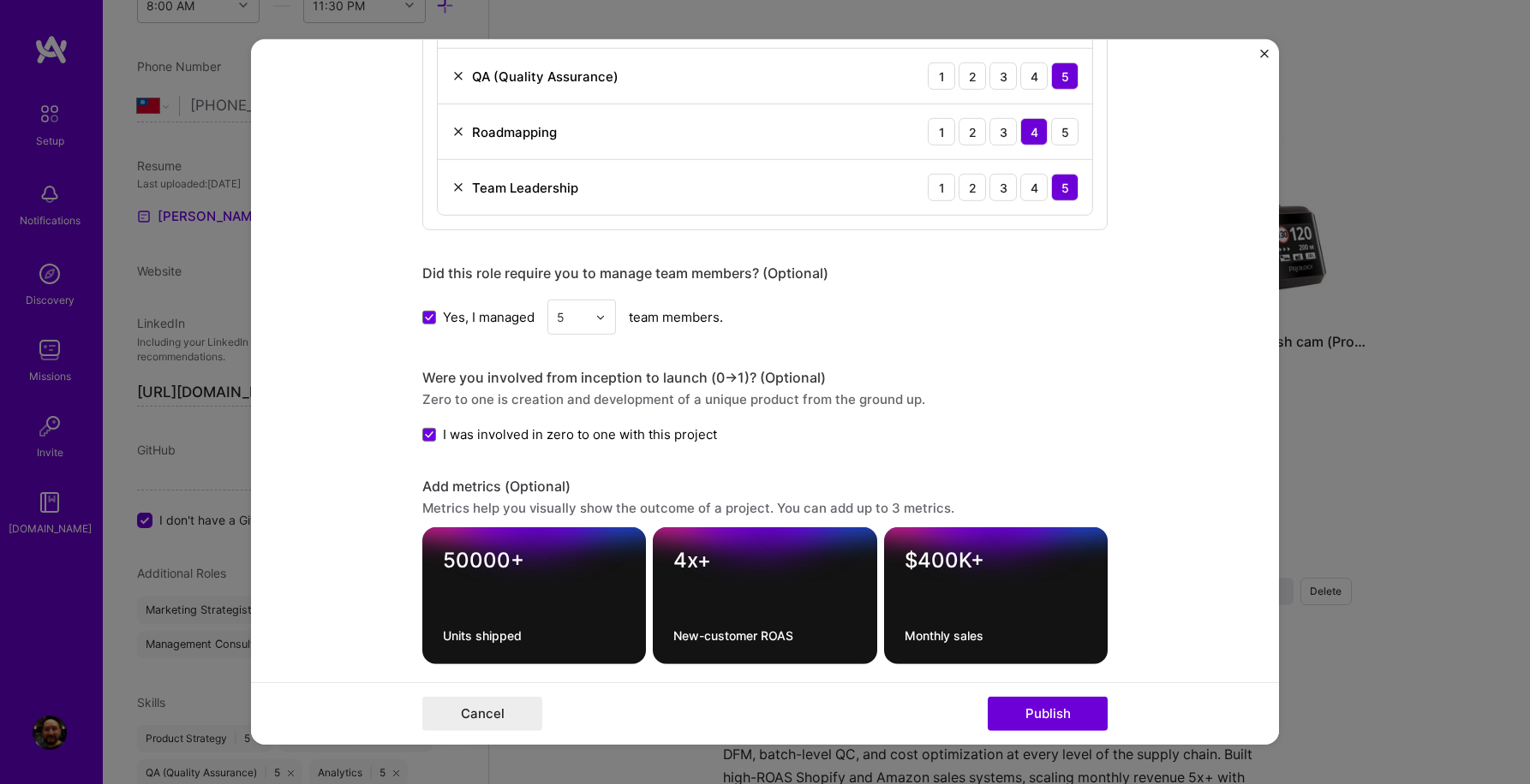
scroll to position [1732, 0]
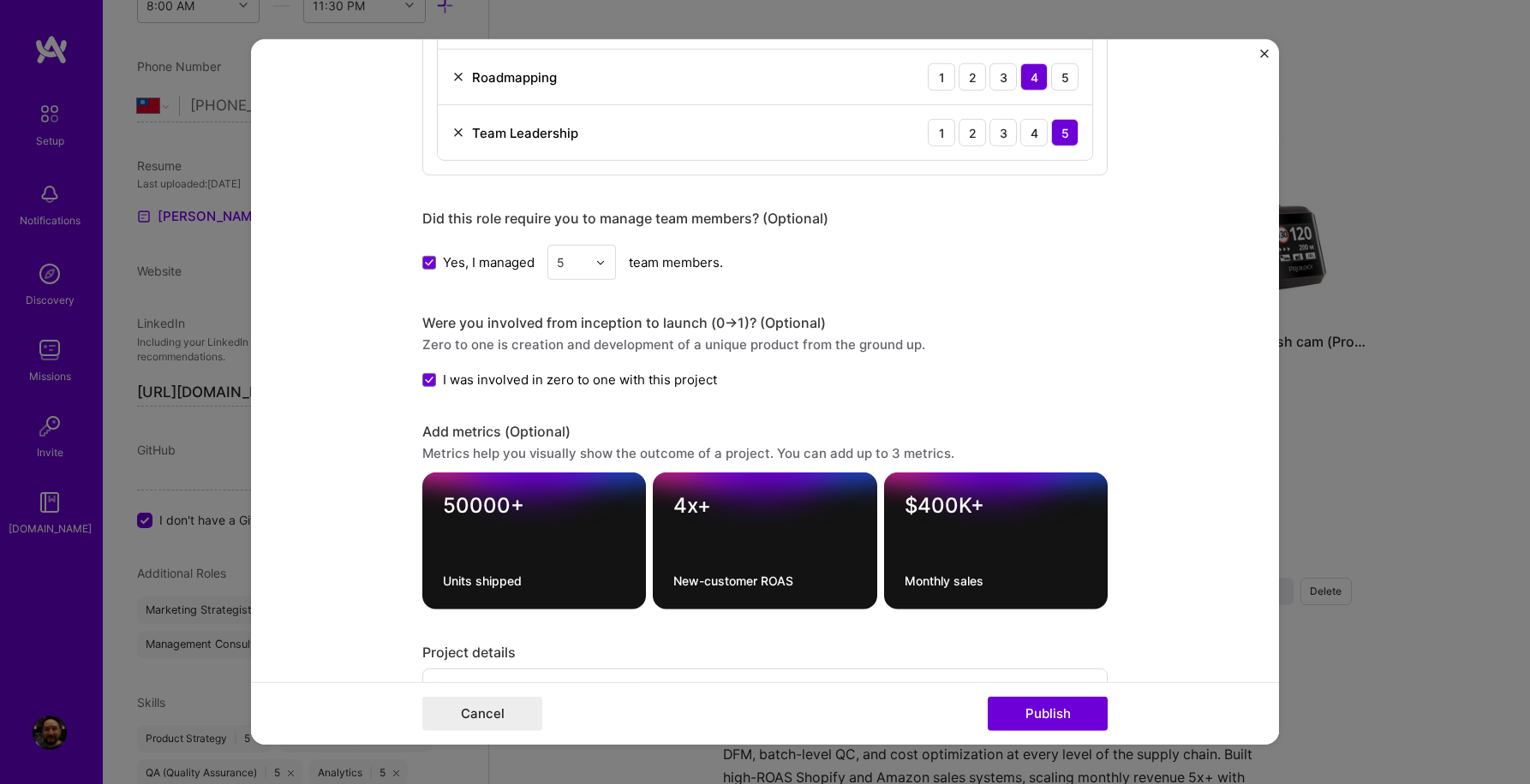
click at [459, 432] on div "Add metrics (Optional)" at bounding box center [765, 432] width 685 height 18
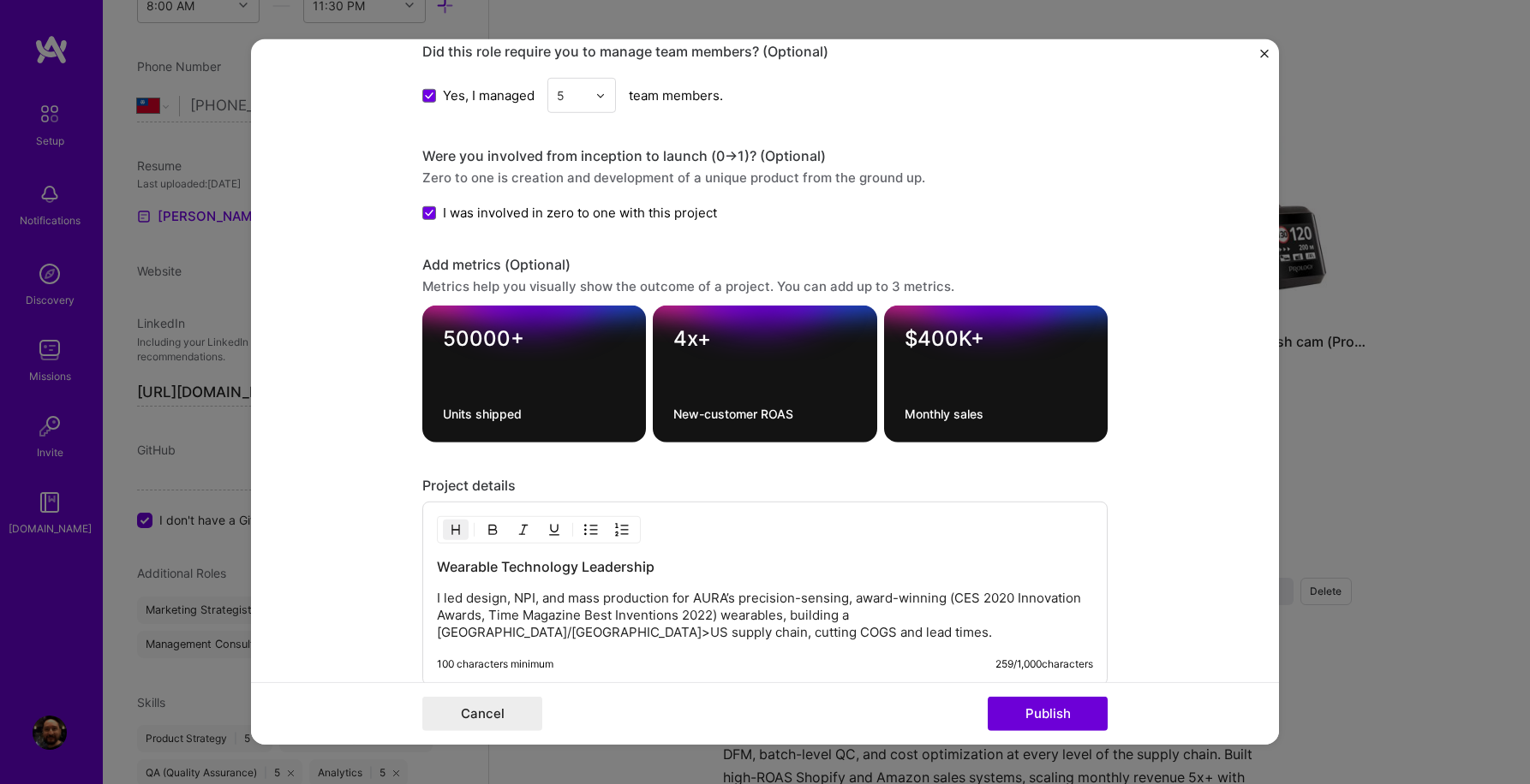
scroll to position [1920, 0]
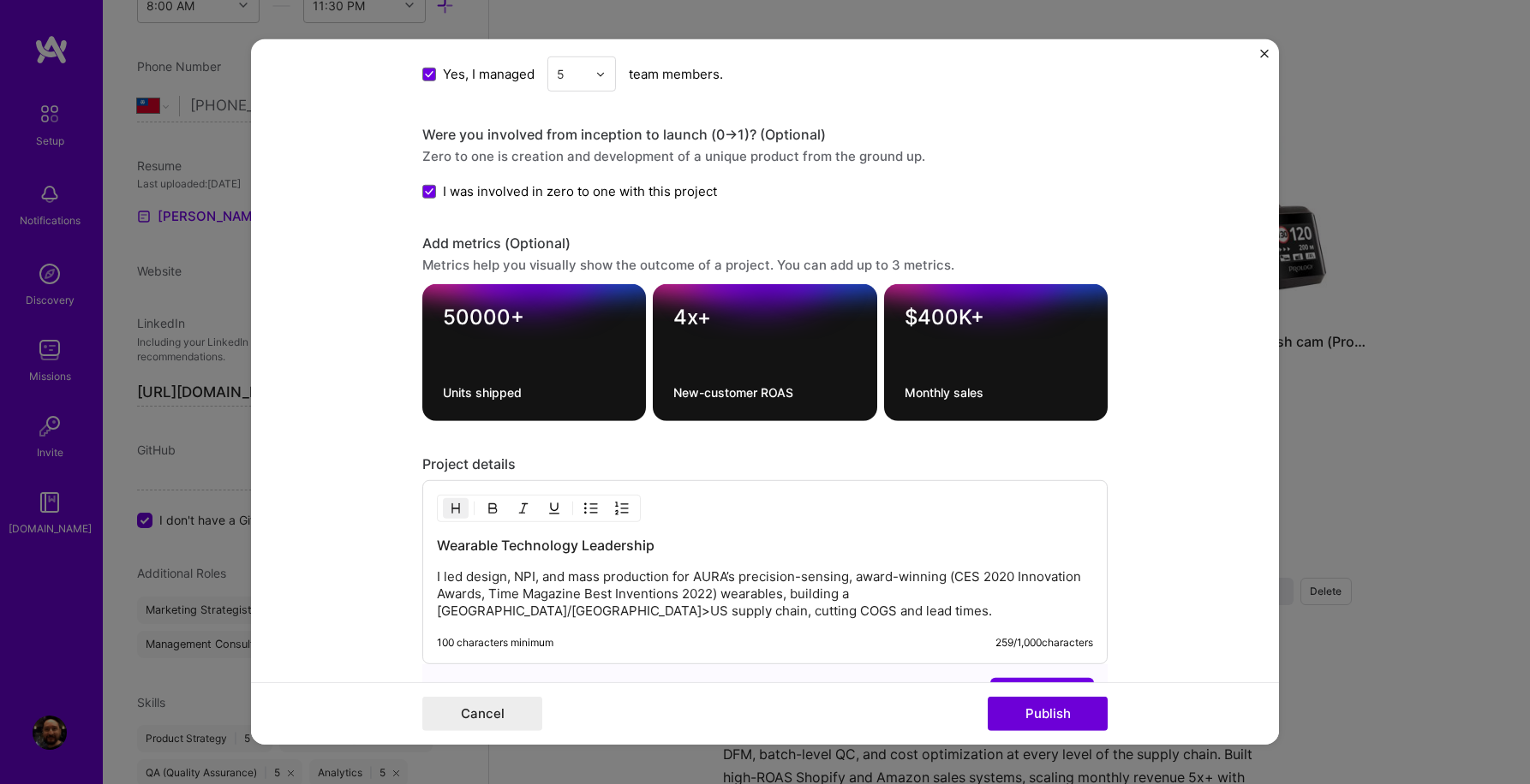
click at [566, 383] on div "50000+ Units shipped" at bounding box center [534, 352] width 223 height 137
click at [735, 331] on textarea "4x+" at bounding box center [765, 317] width 183 height 26
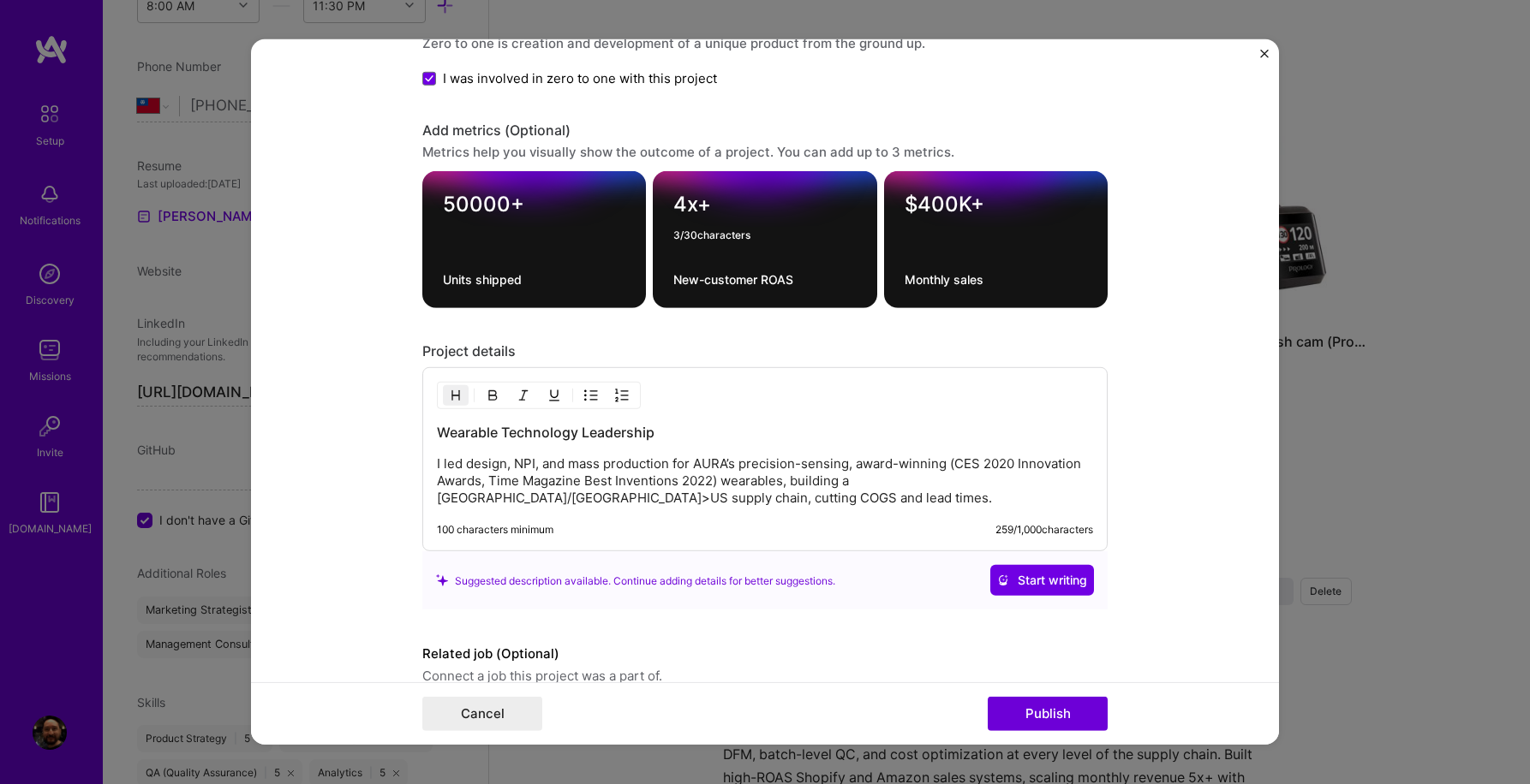
scroll to position [2115, 0]
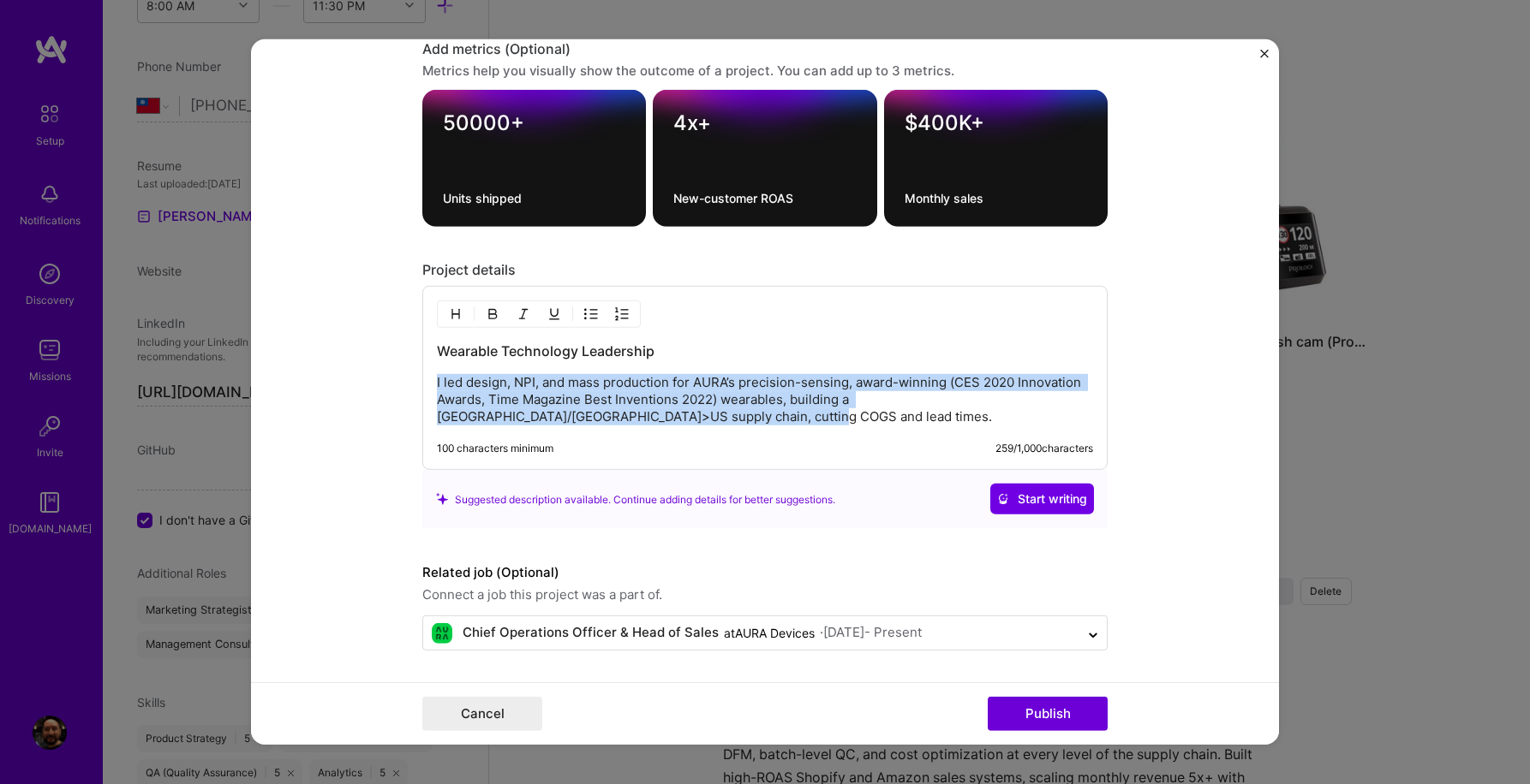
drag, startPoint x: 436, startPoint y: 385, endPoint x: 658, endPoint y: 438, distance: 228.2
click at [658, 438] on div "Wearable Technology Leadership I led design, NPI, and mass production for AURA’…" at bounding box center [765, 377] width 685 height 184
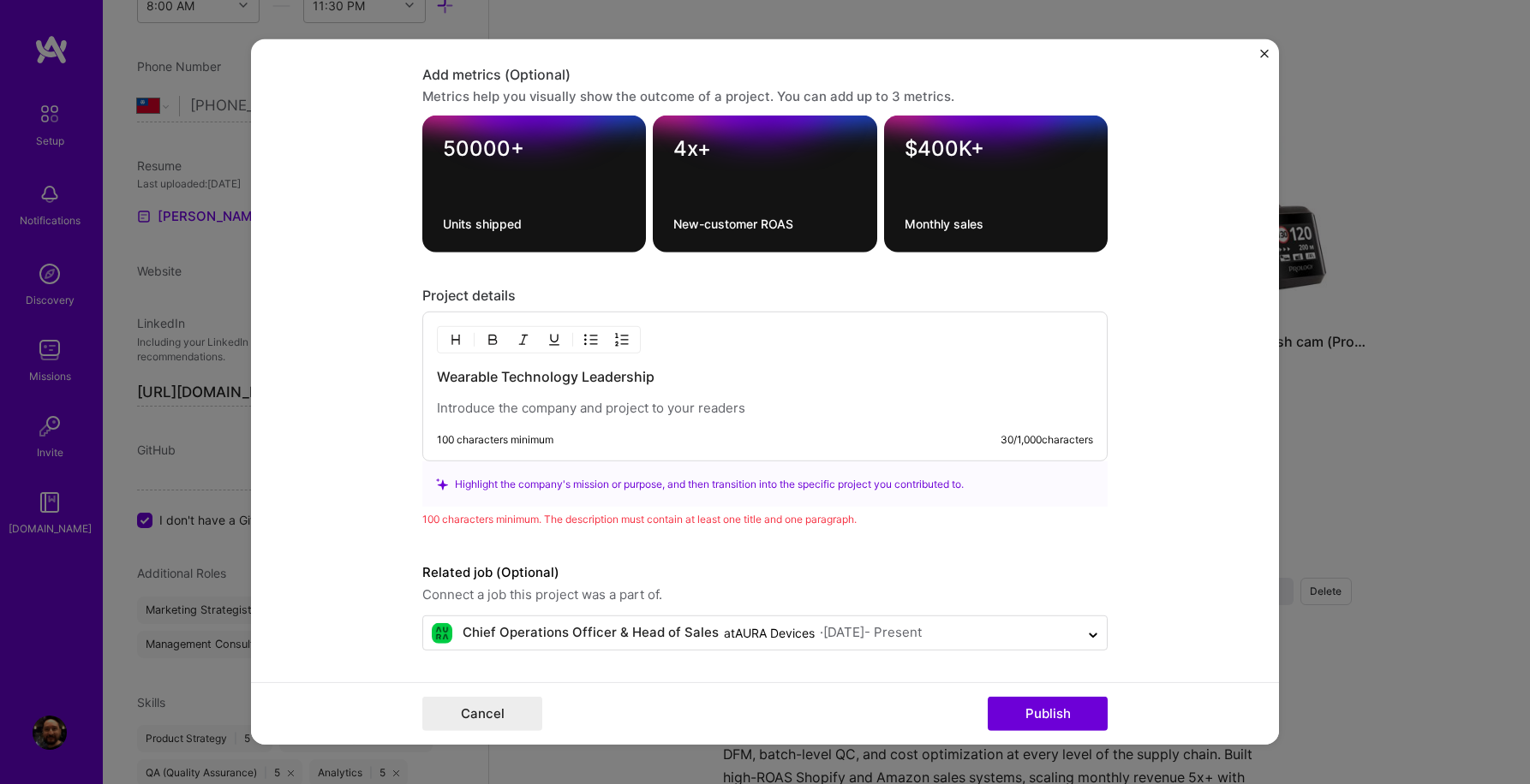
scroll to position [2089, 0]
click at [496, 713] on button "Cancel" at bounding box center [482, 714] width 120 height 35
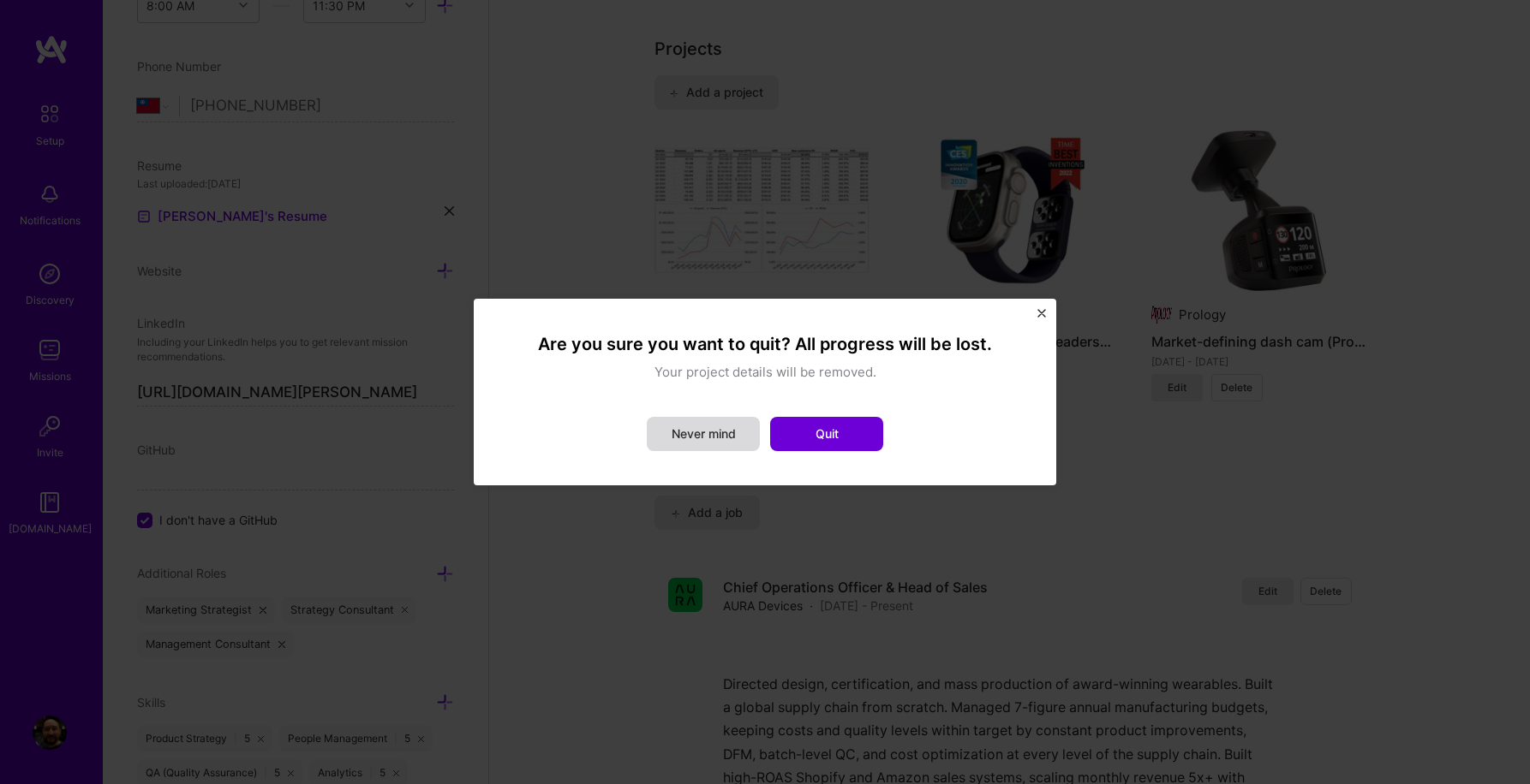
click at [707, 440] on button "Never mind" at bounding box center [702, 434] width 113 height 35
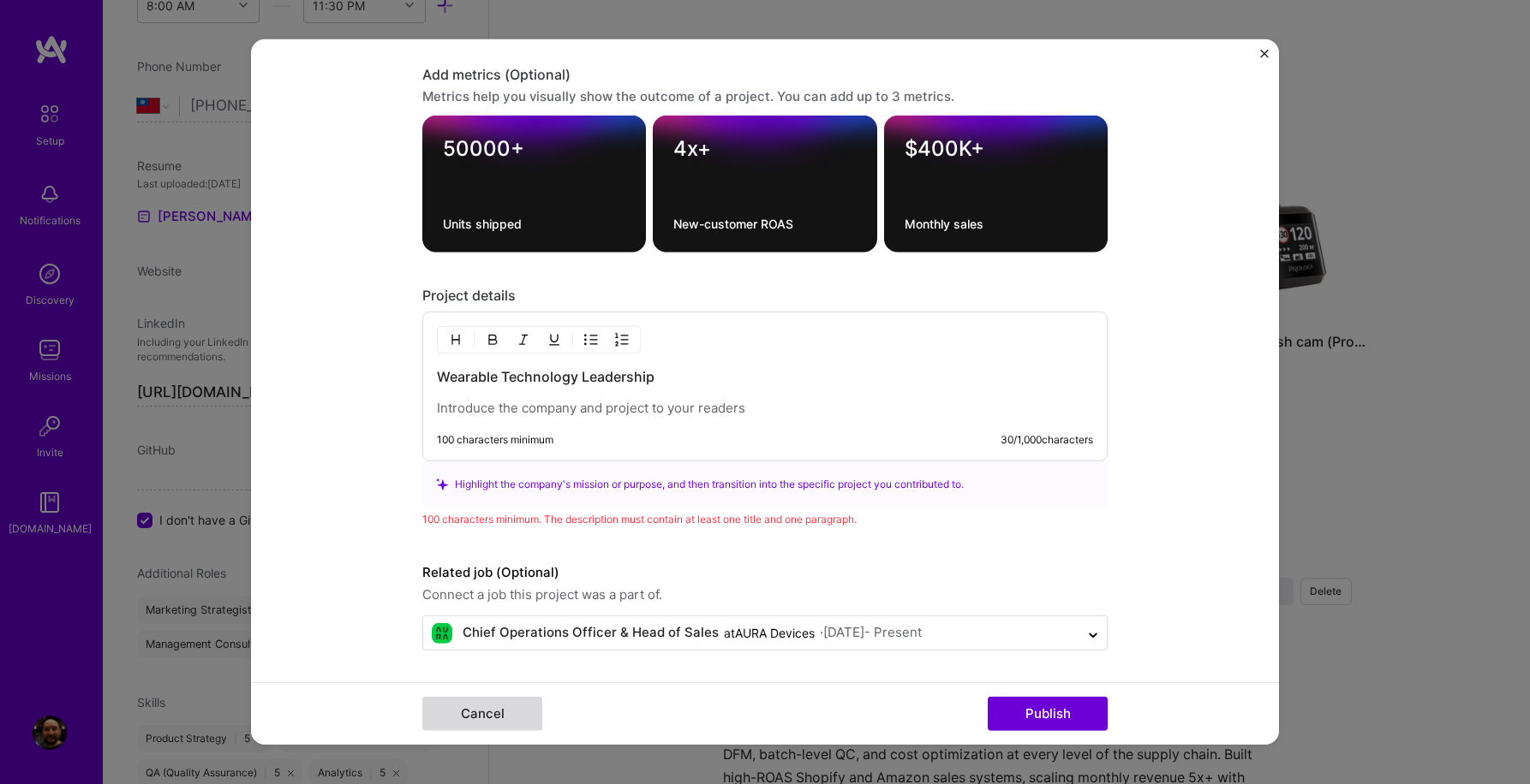
click at [518, 712] on button "Cancel" at bounding box center [482, 714] width 120 height 35
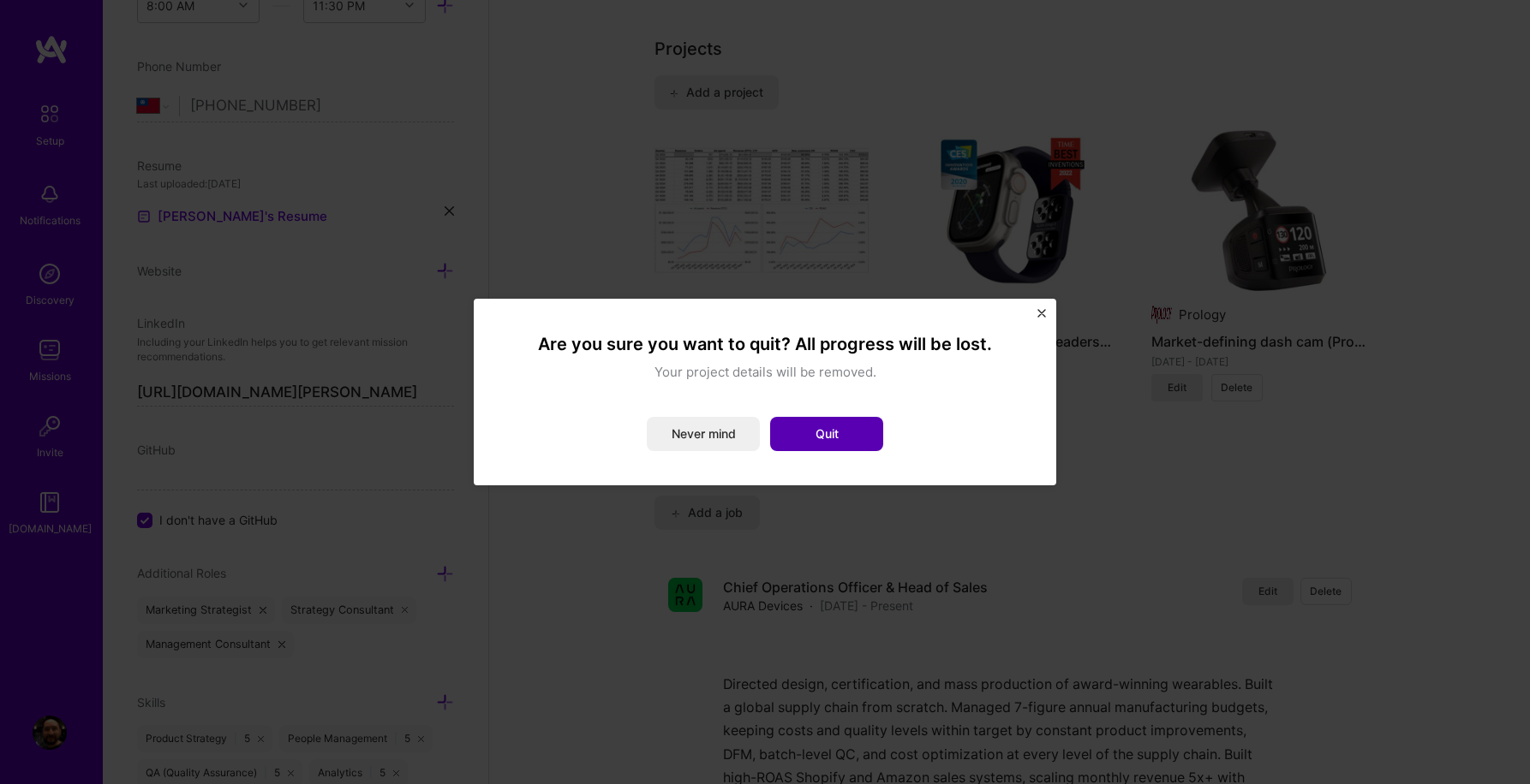
click at [827, 424] on button "Quit" at bounding box center [826, 434] width 113 height 35
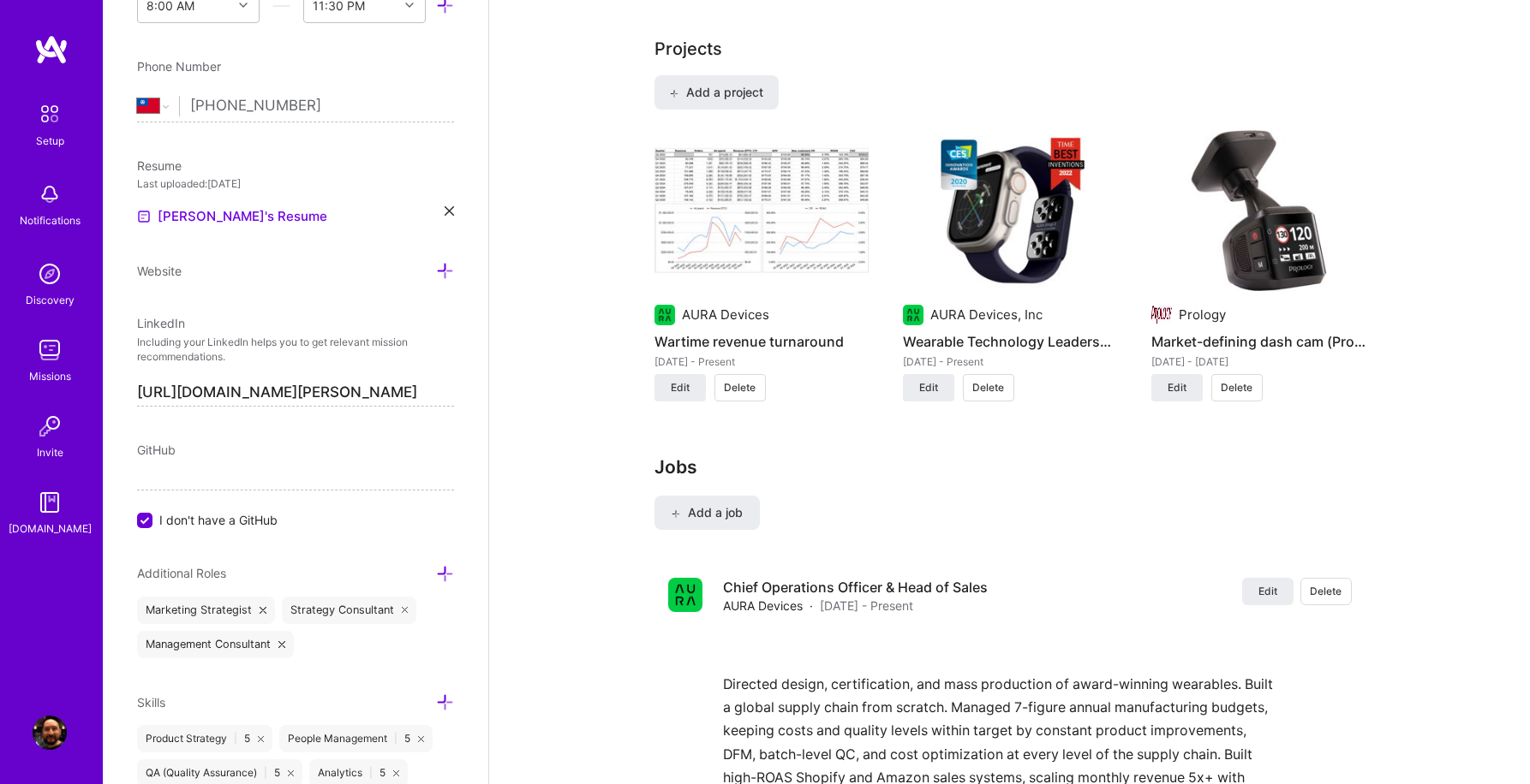
click at [989, 380] on span "Delete" at bounding box center [987, 388] width 32 height 15
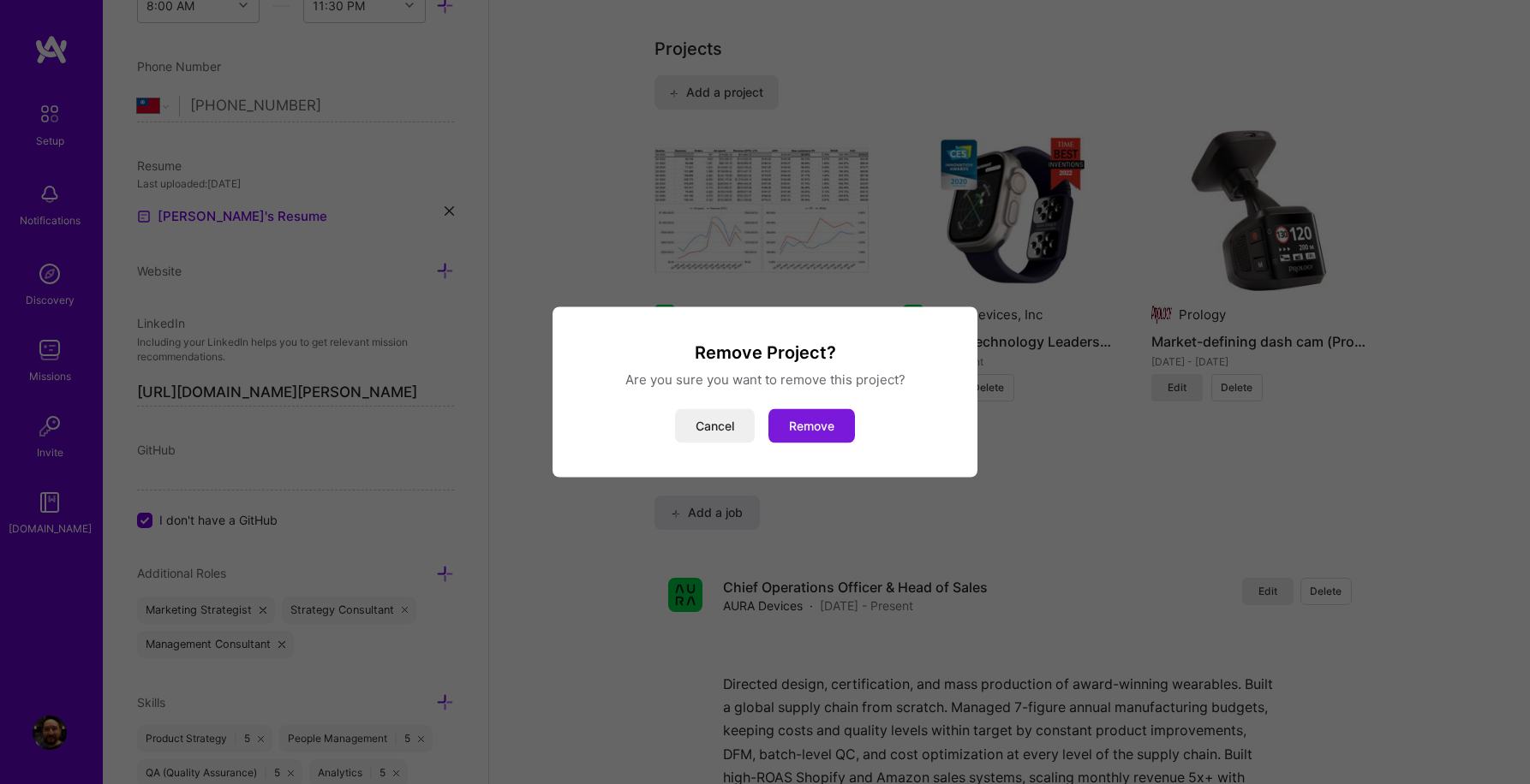
click at [808, 422] on button "Remove" at bounding box center [811, 426] width 87 height 35
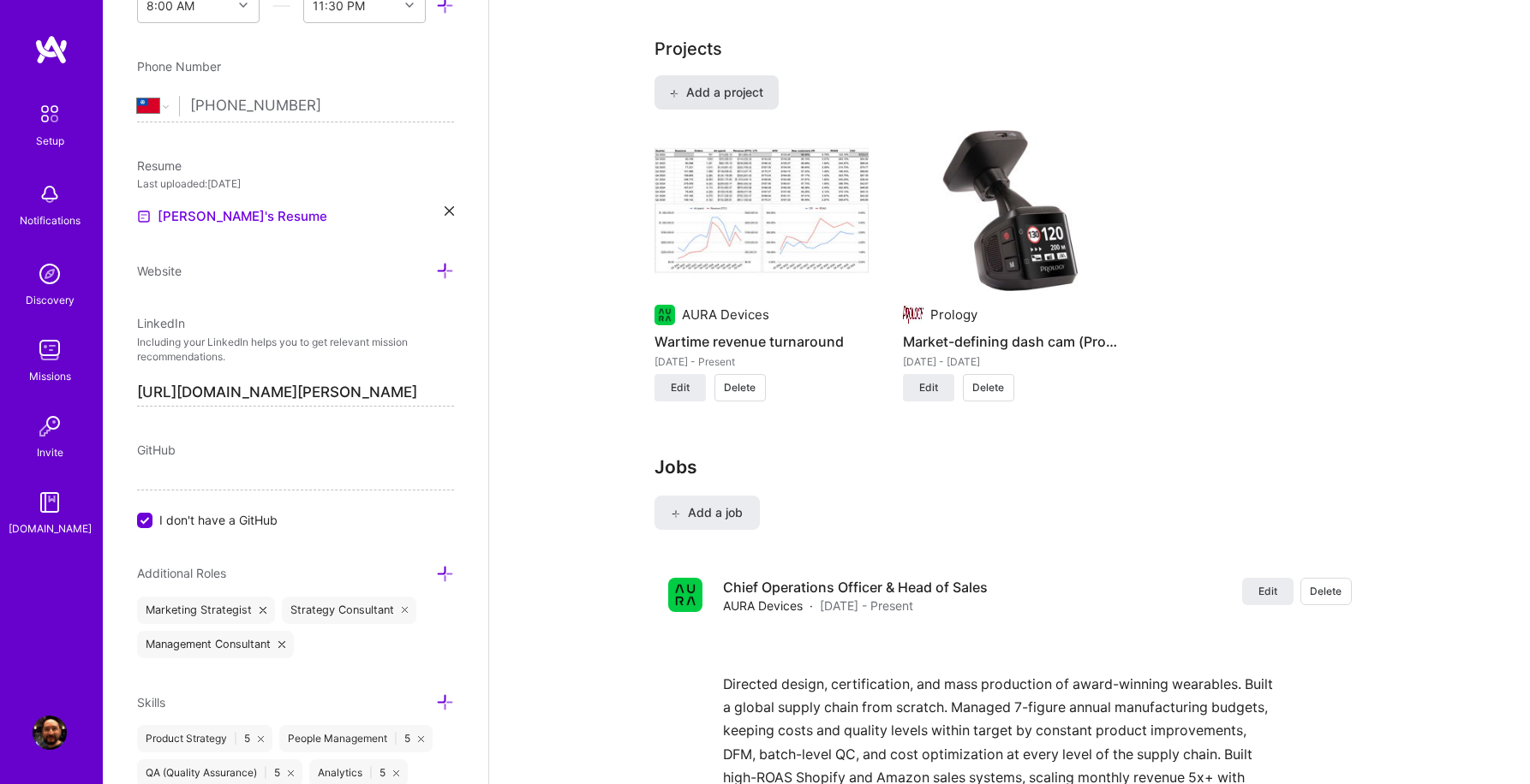
click at [752, 84] on span "Add a project" at bounding box center [715, 92] width 93 height 17
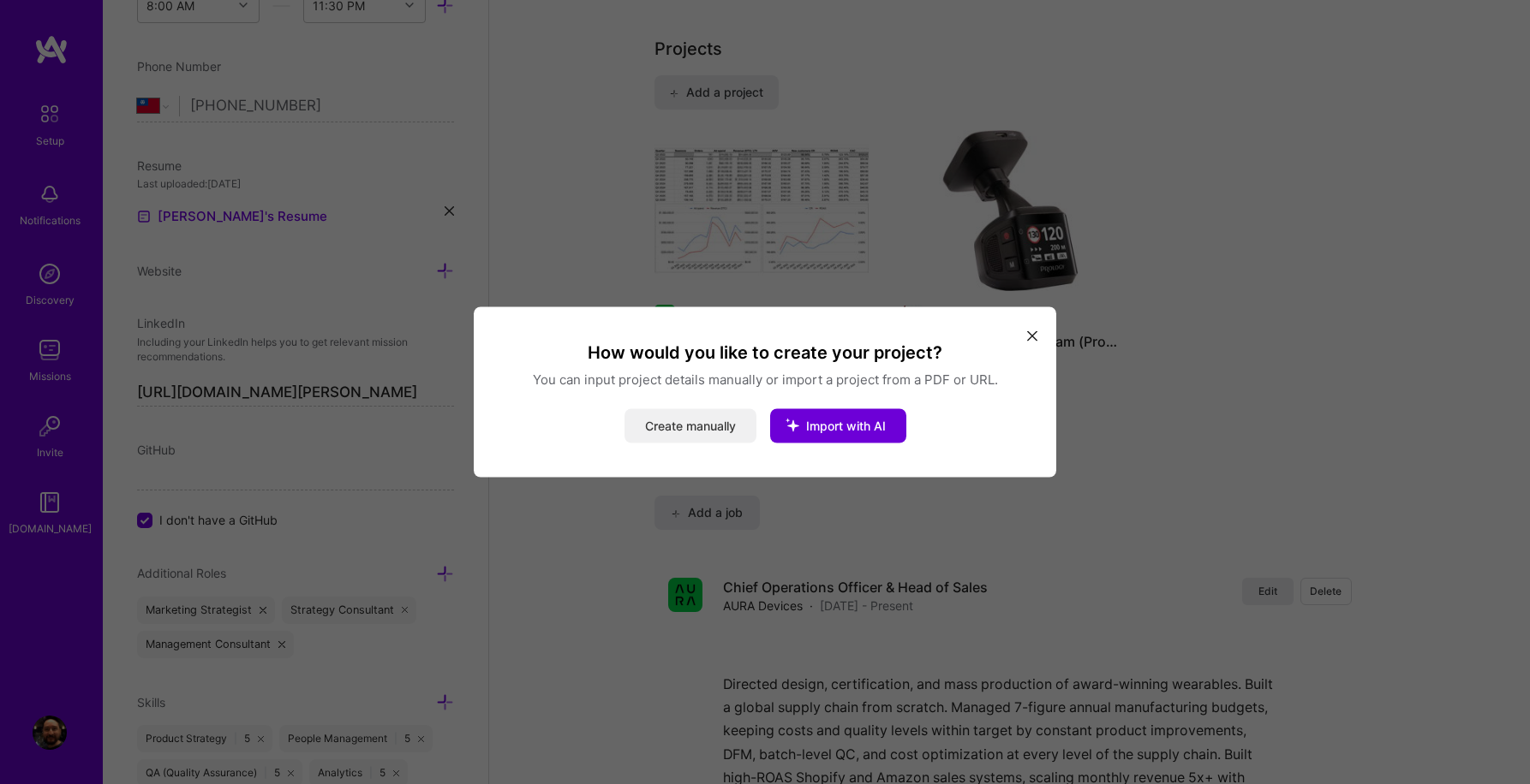
click at [688, 429] on button "Create manually" at bounding box center [690, 426] width 132 height 35
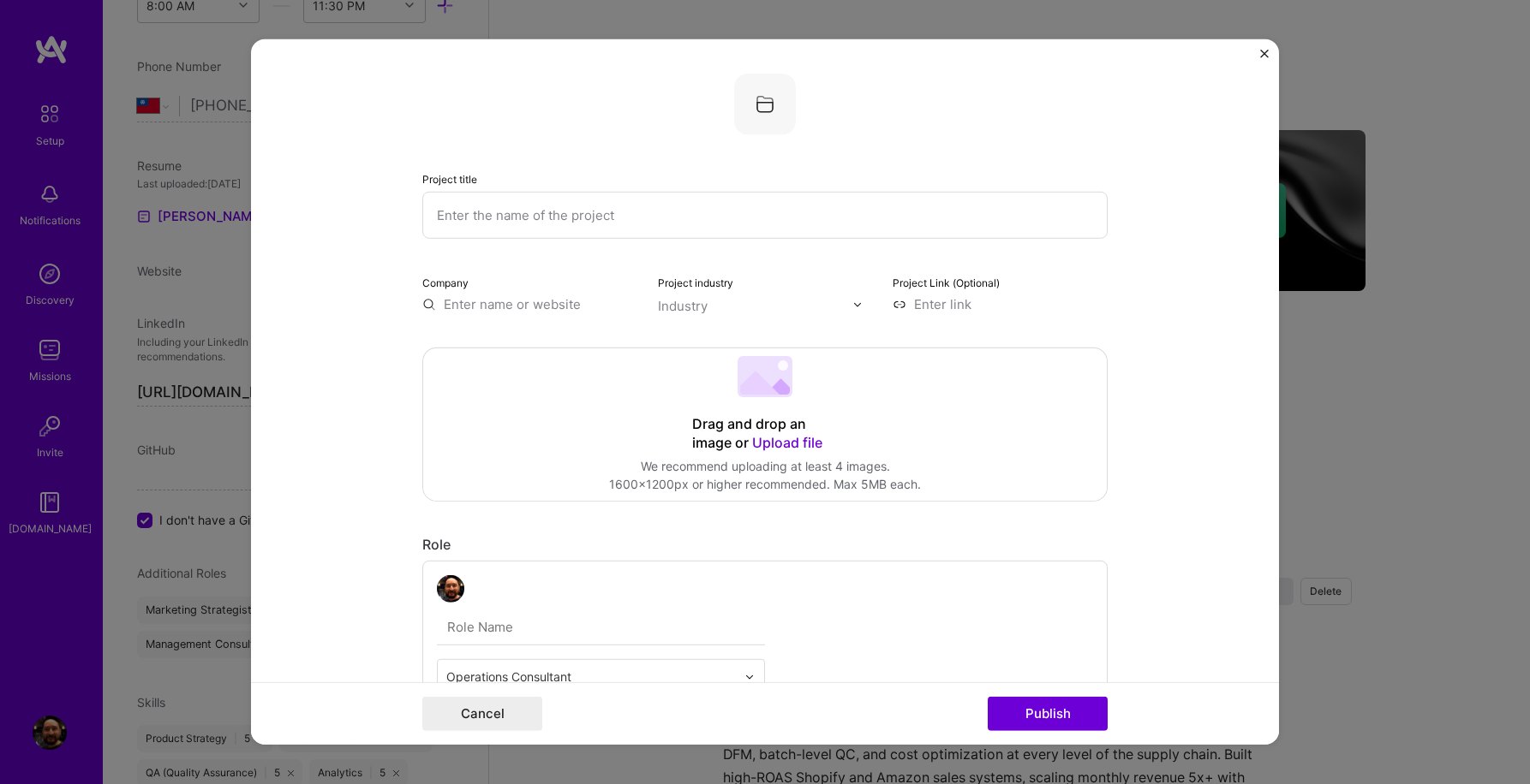
click at [681, 223] on input "text" at bounding box center [765, 215] width 685 height 47
type input "Wearables production leadership"
click at [569, 301] on input "text" at bounding box center [529, 304] width 215 height 18
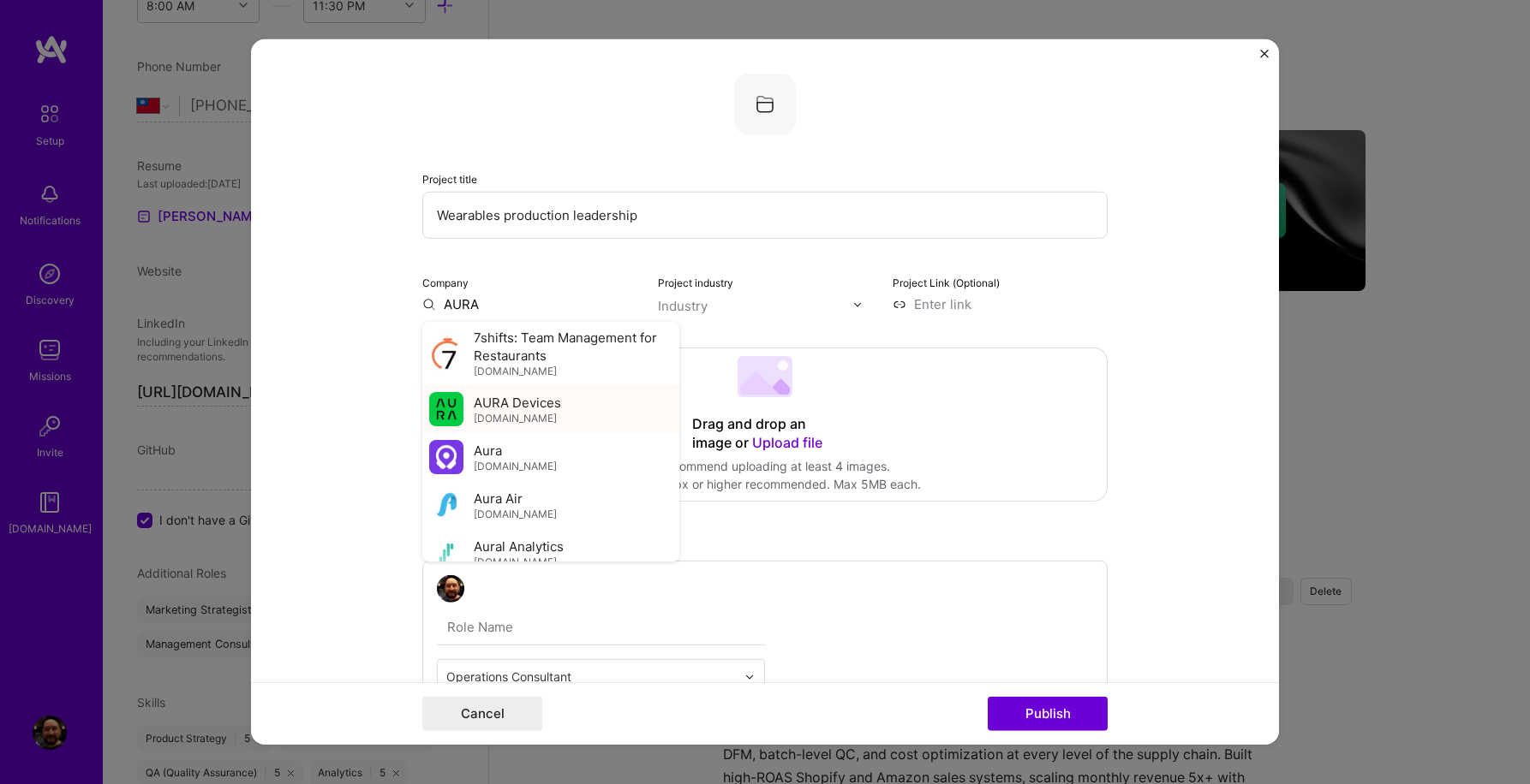
click at [440, 411] on img at bounding box center [446, 410] width 35 height 35
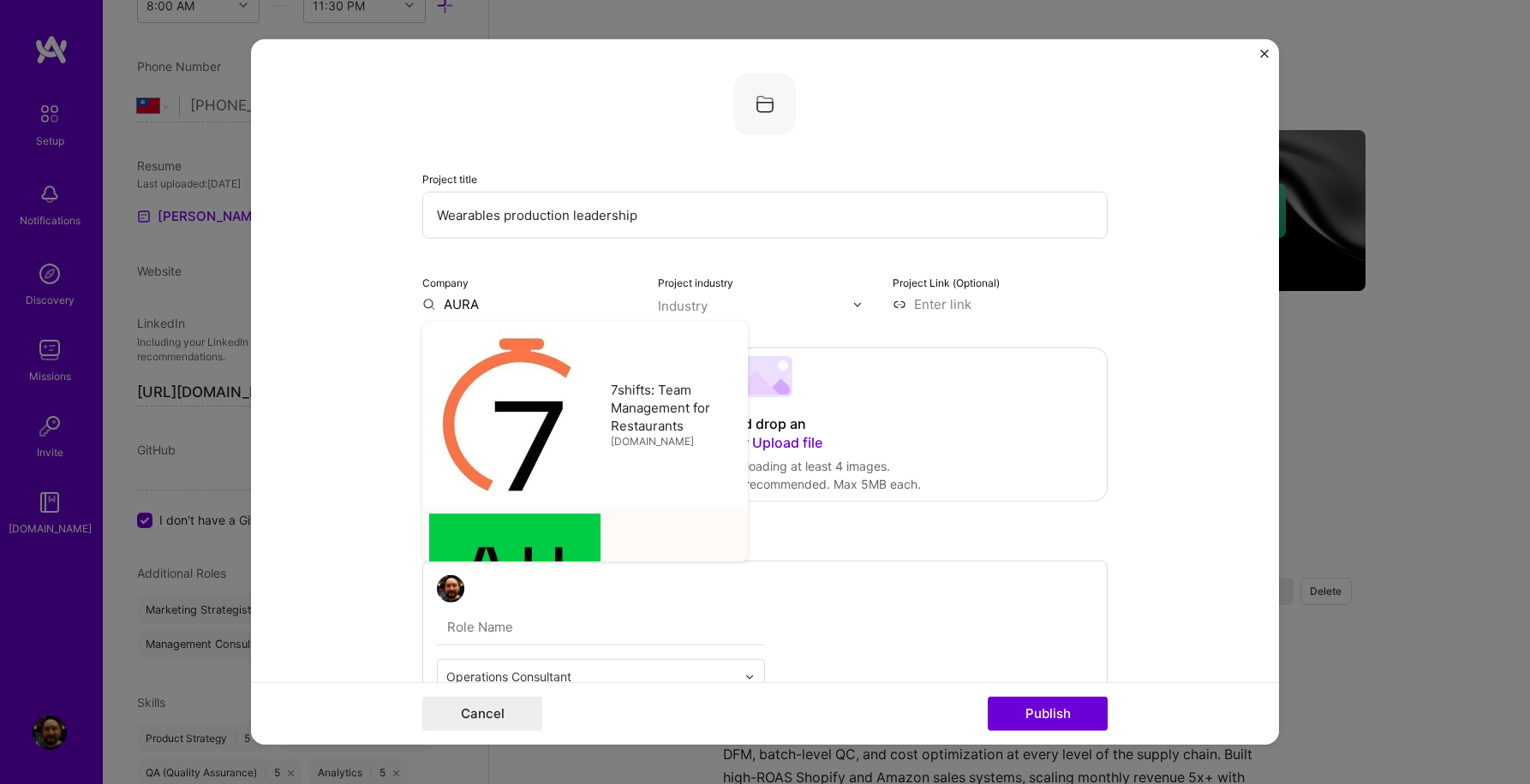
type input "AURA Devices"
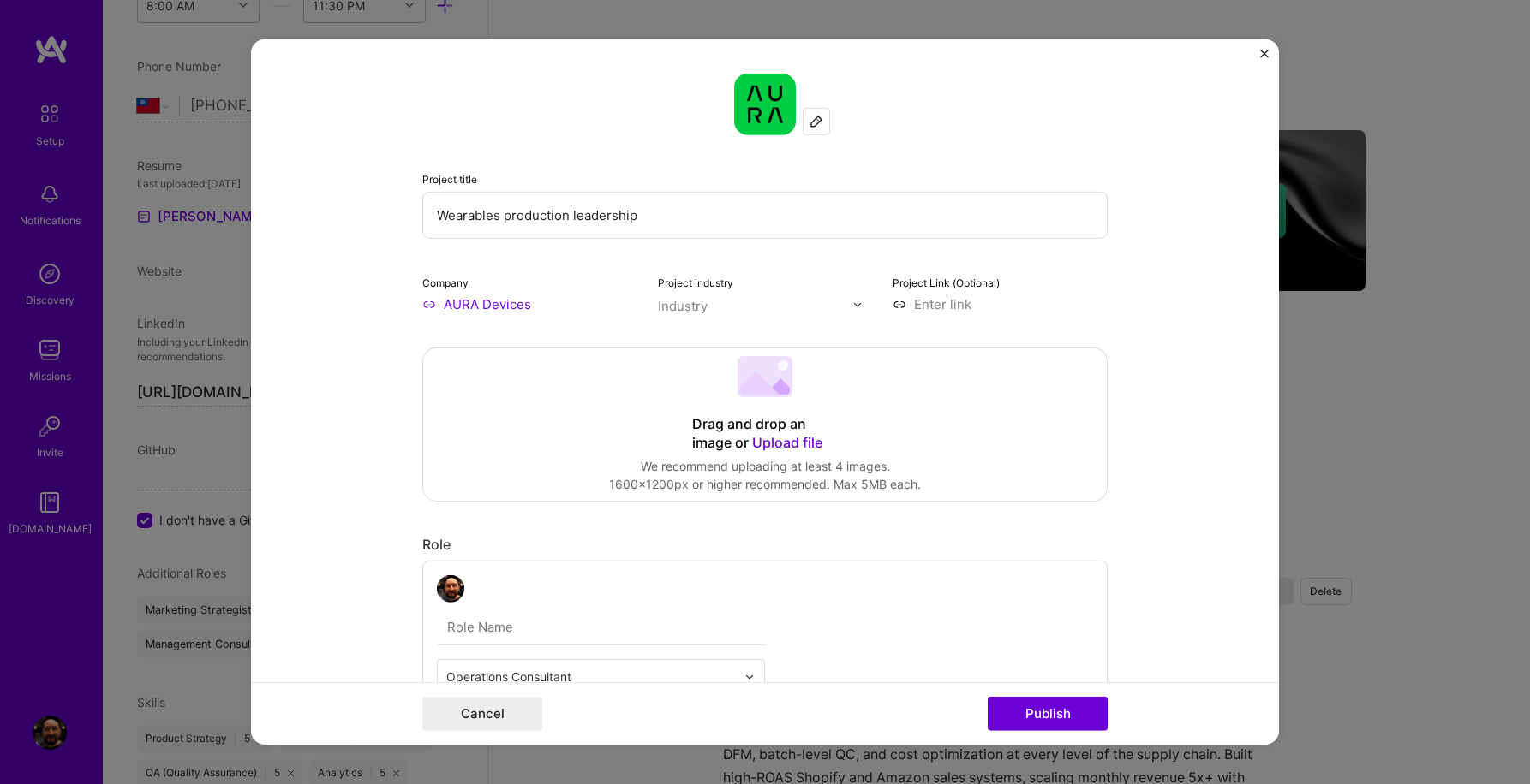
click at [694, 314] on div "Industry" at bounding box center [683, 306] width 50 height 18
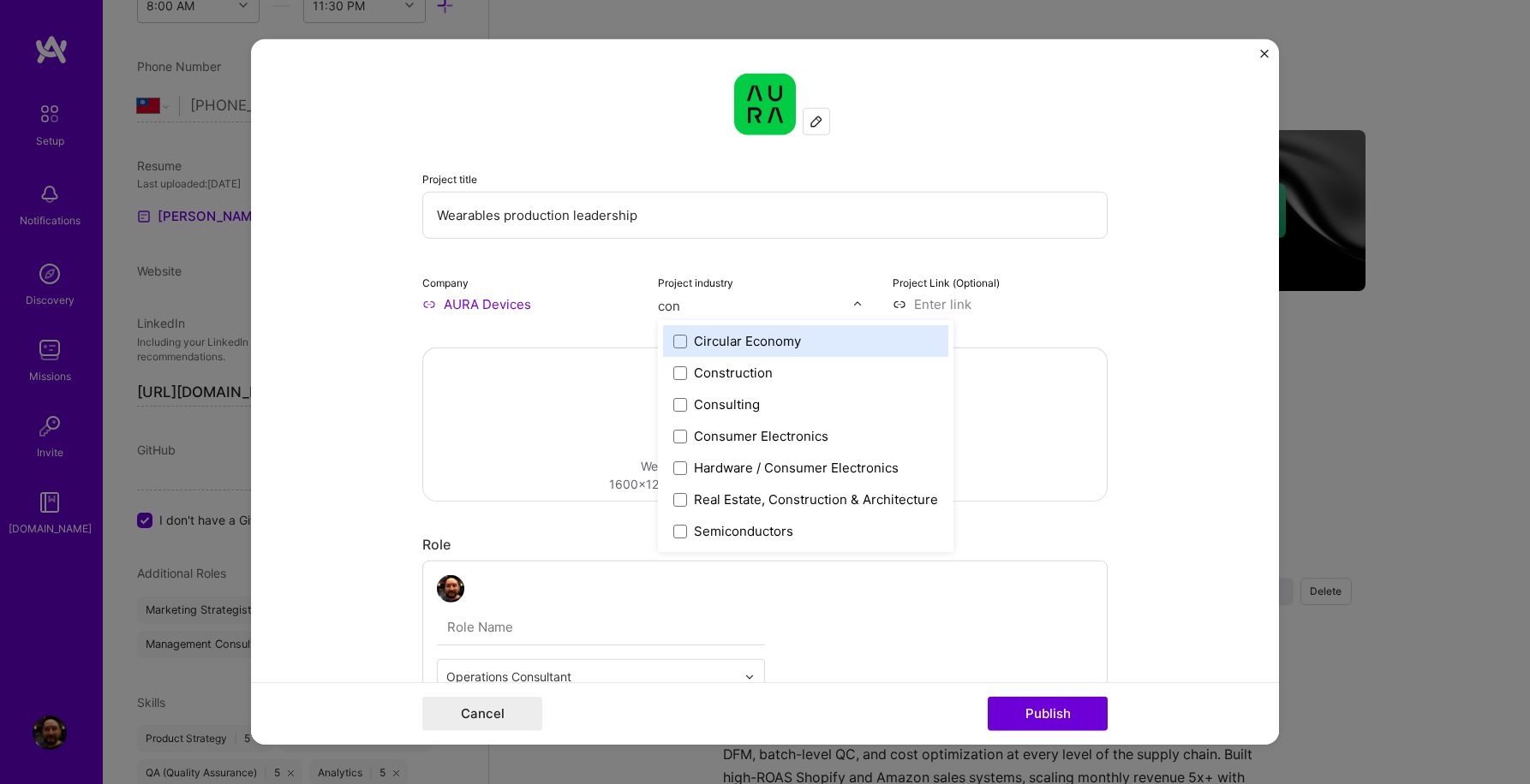
type input "cons"
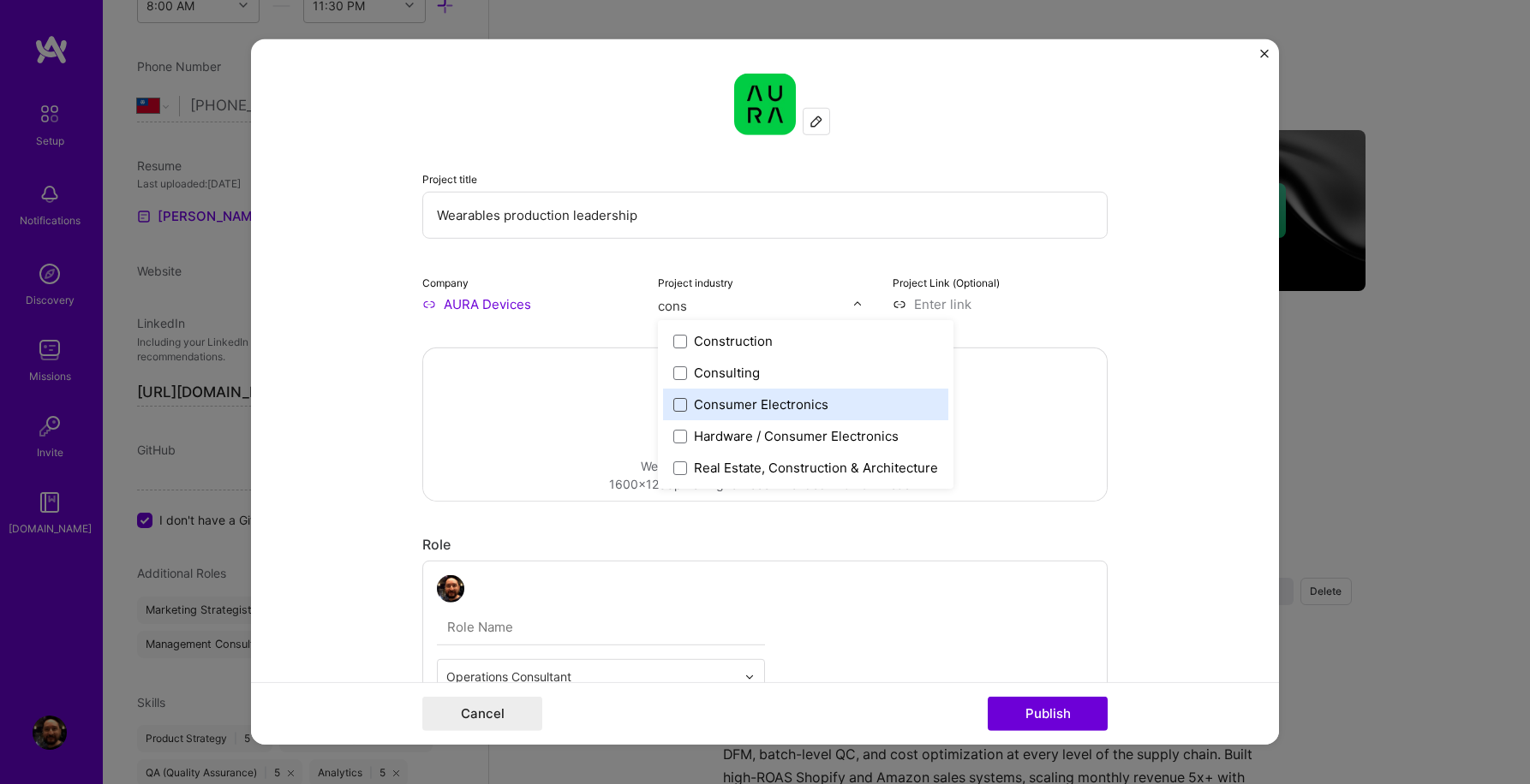
click at [680, 405] on span at bounding box center [680, 404] width 13 height 13
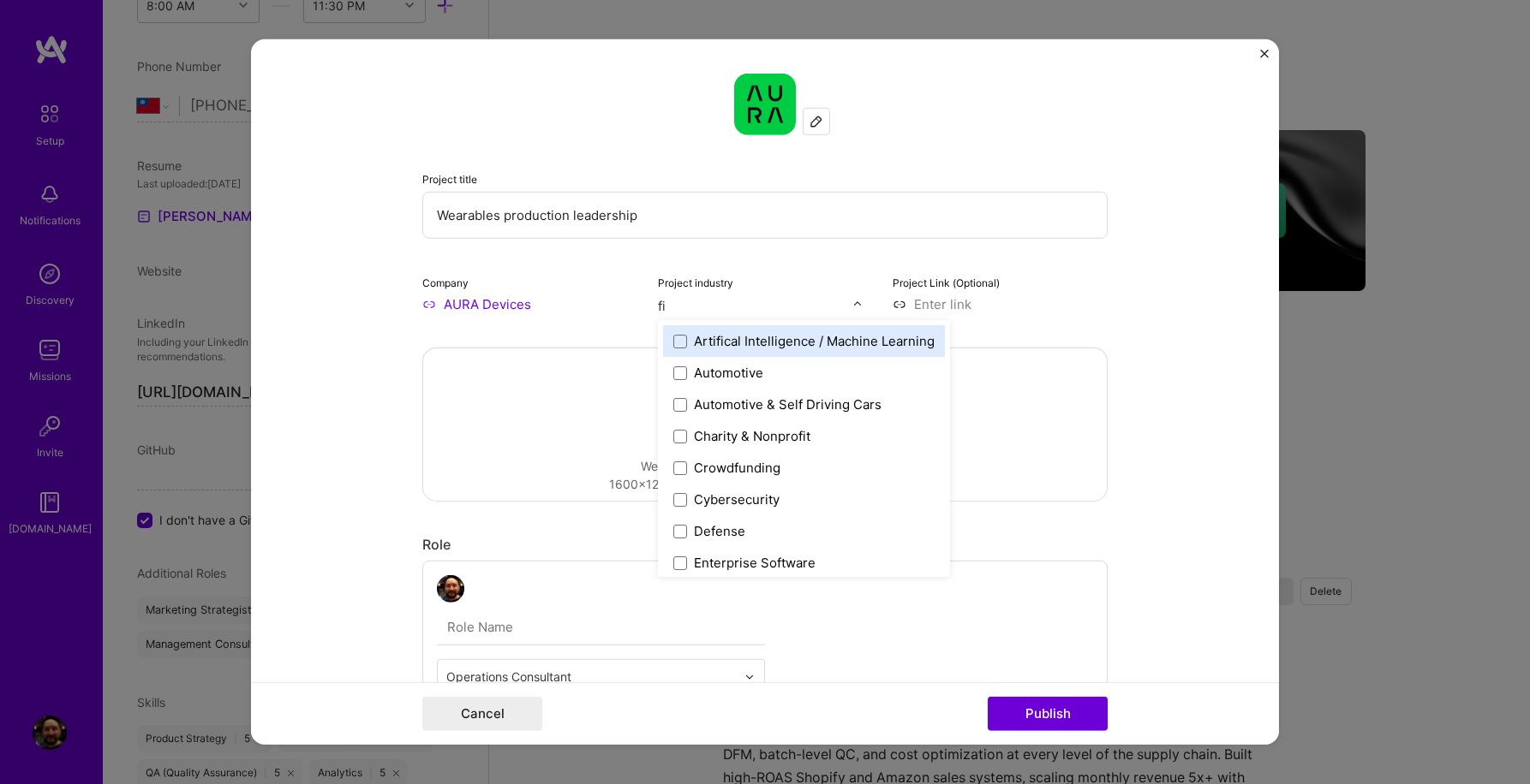
type input "fit"
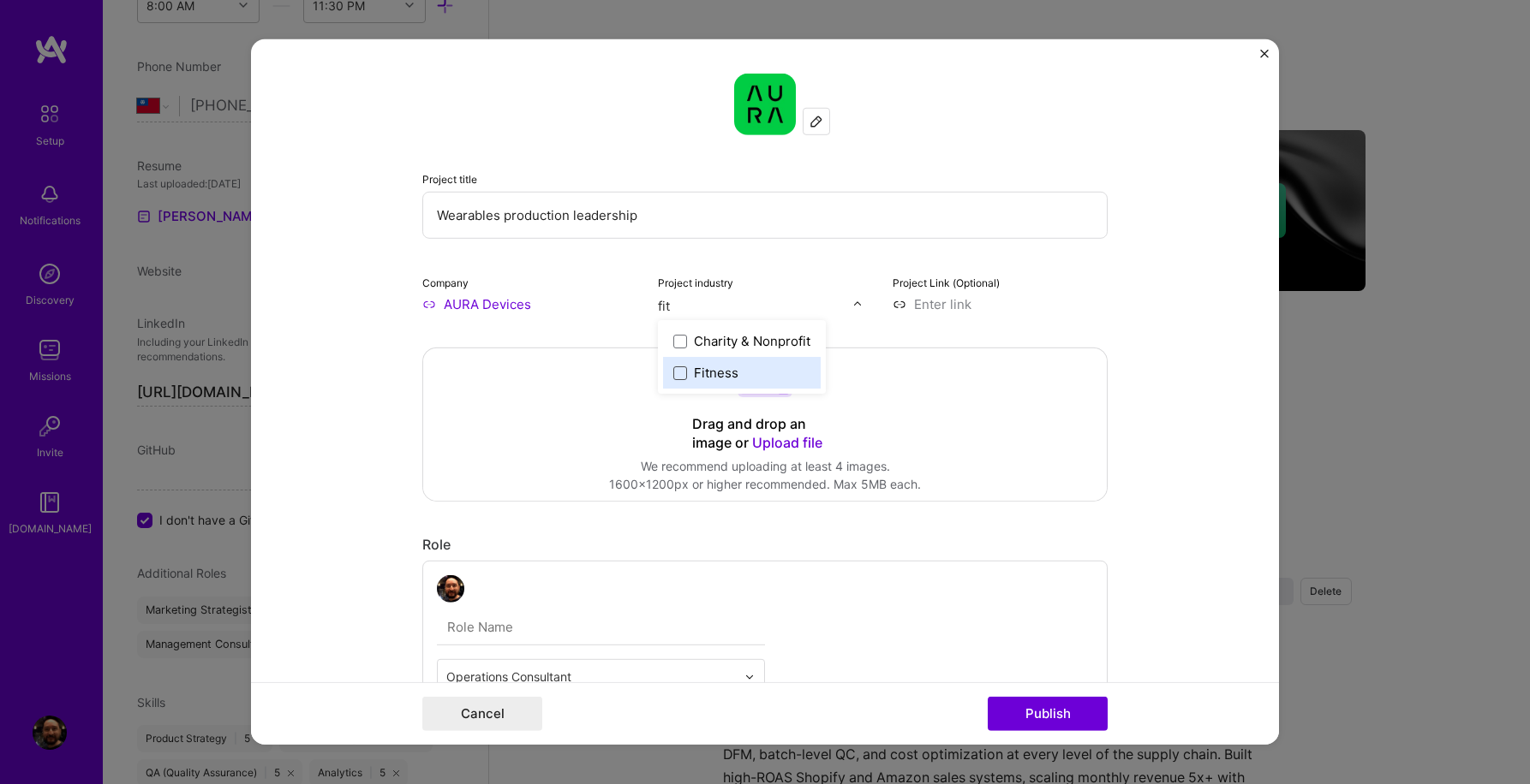
click at [675, 375] on span at bounding box center [680, 372] width 13 height 13
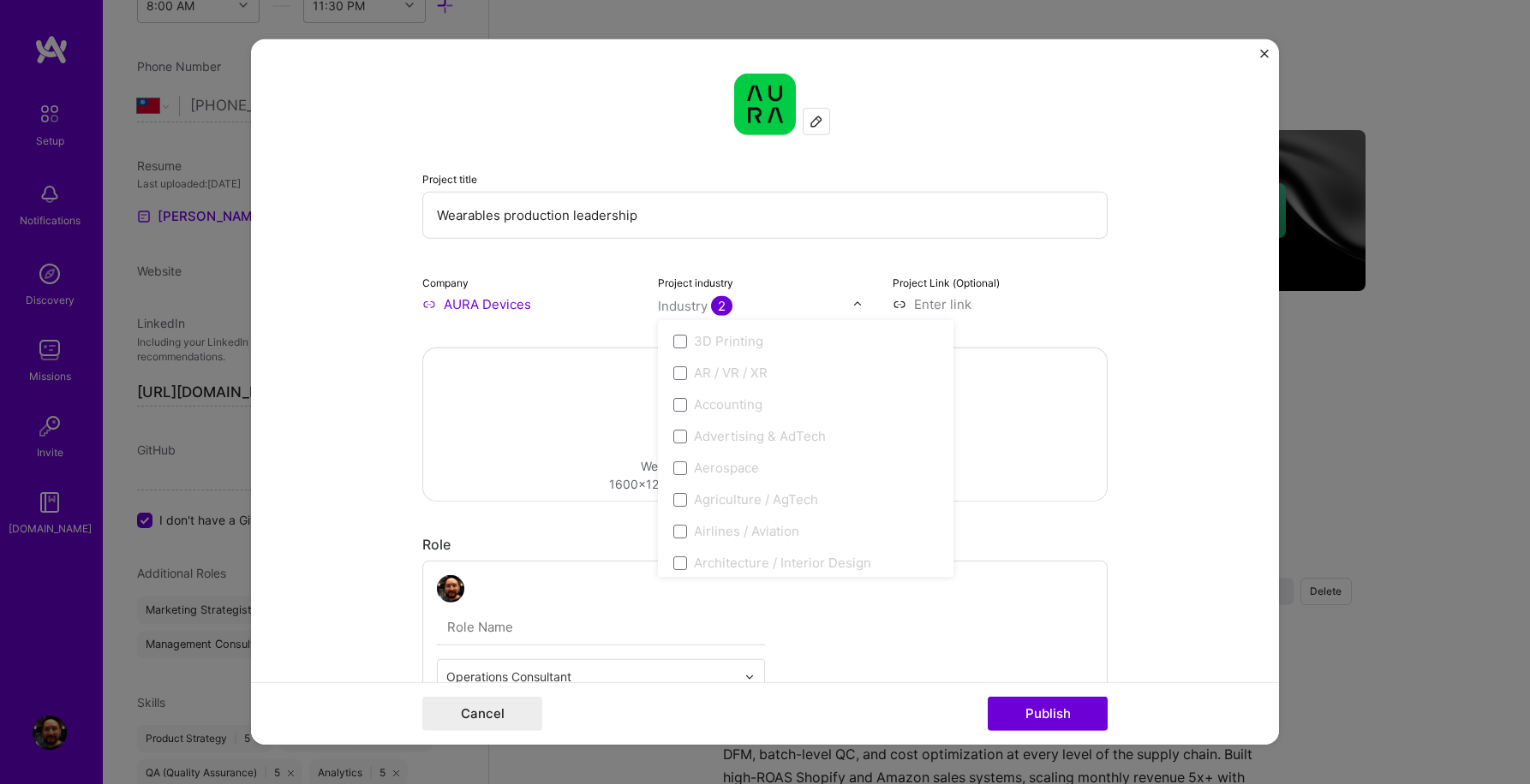
click at [1177, 299] on form "Project title Wearables production leadership Company AURA Devices Project indu…" at bounding box center [765, 392] width 1028 height 705
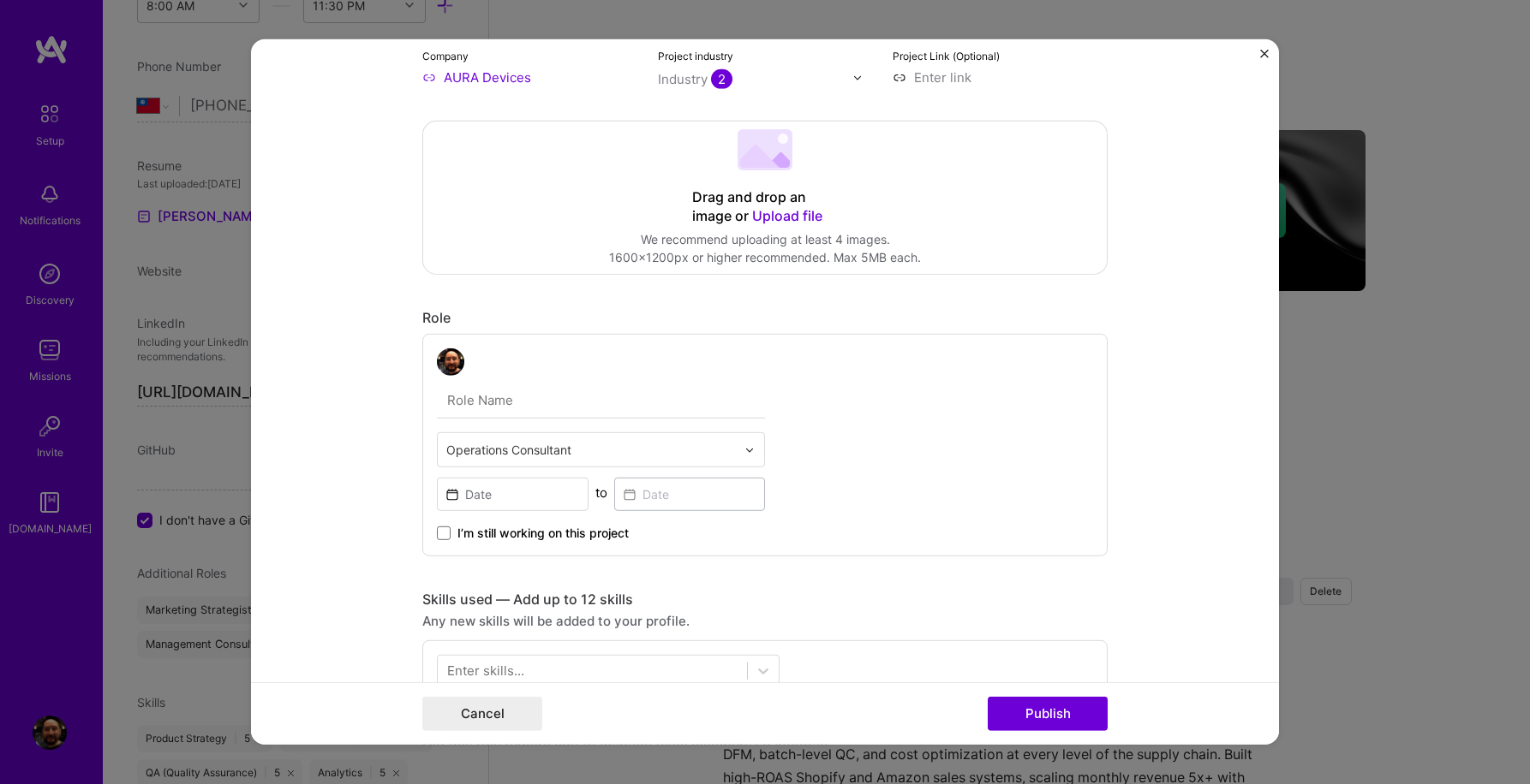
scroll to position [266, 0]
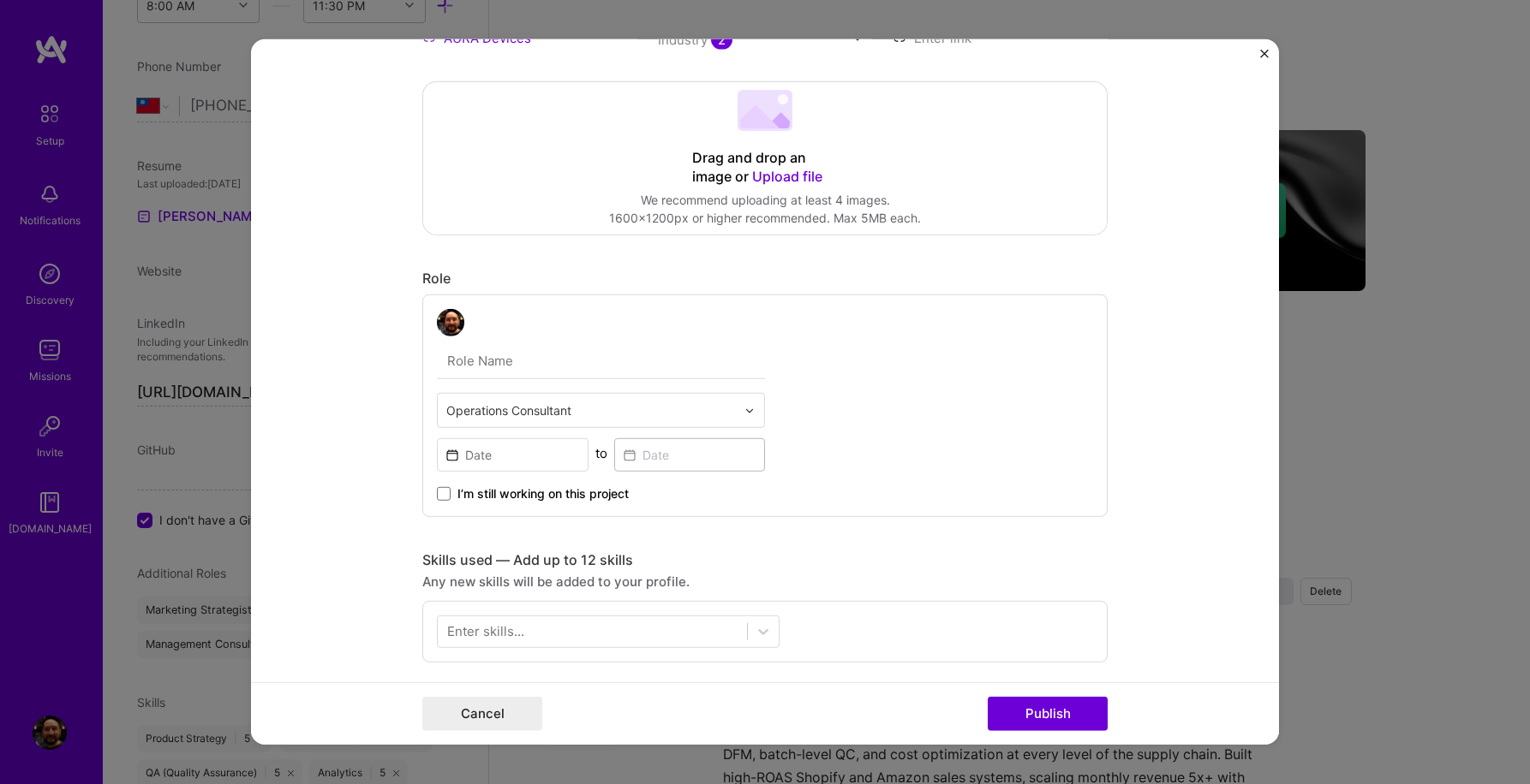
click at [794, 175] on span "Upload file" at bounding box center [786, 176] width 70 height 17
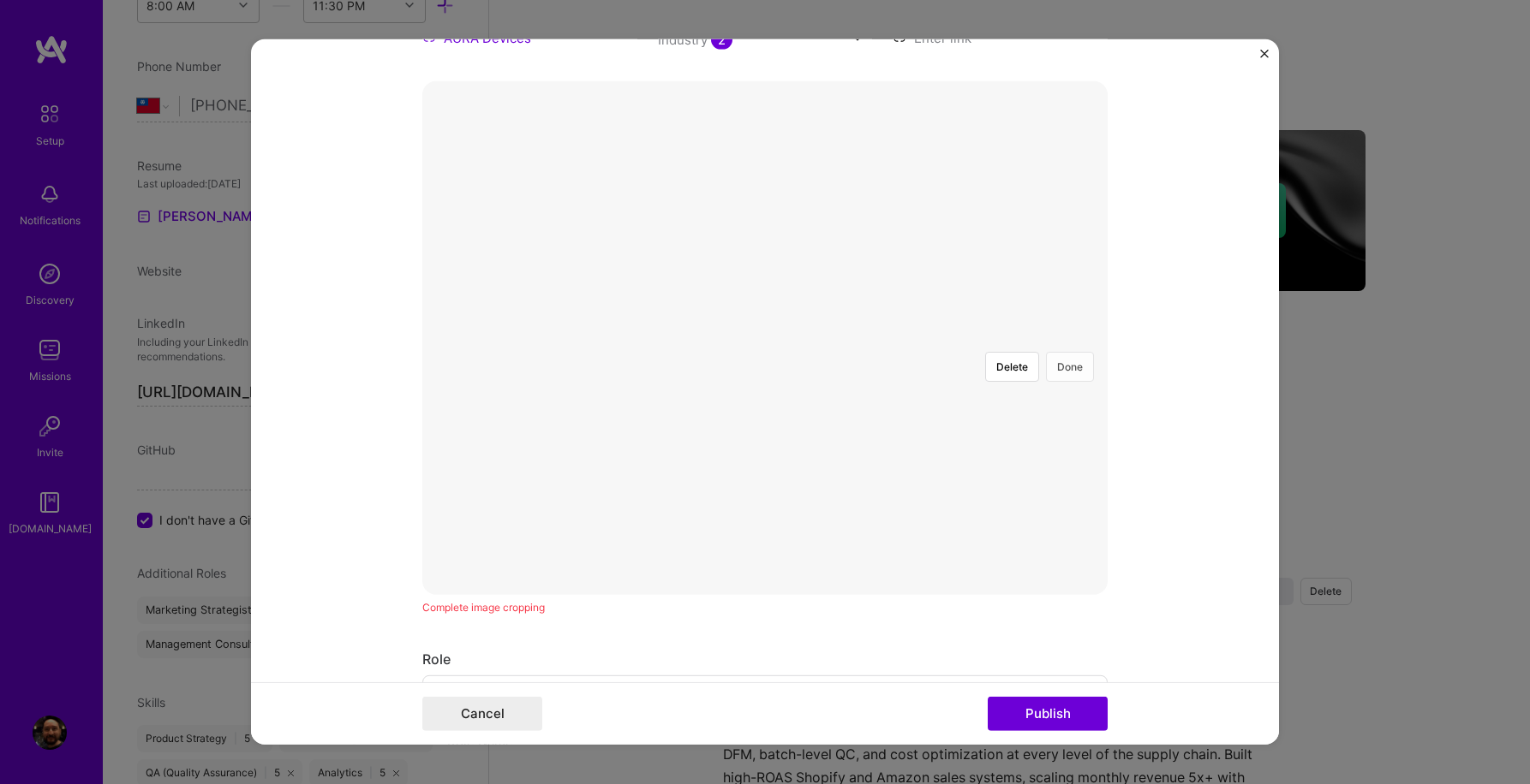
click at [1075, 352] on button "Done" at bounding box center [1070, 367] width 48 height 30
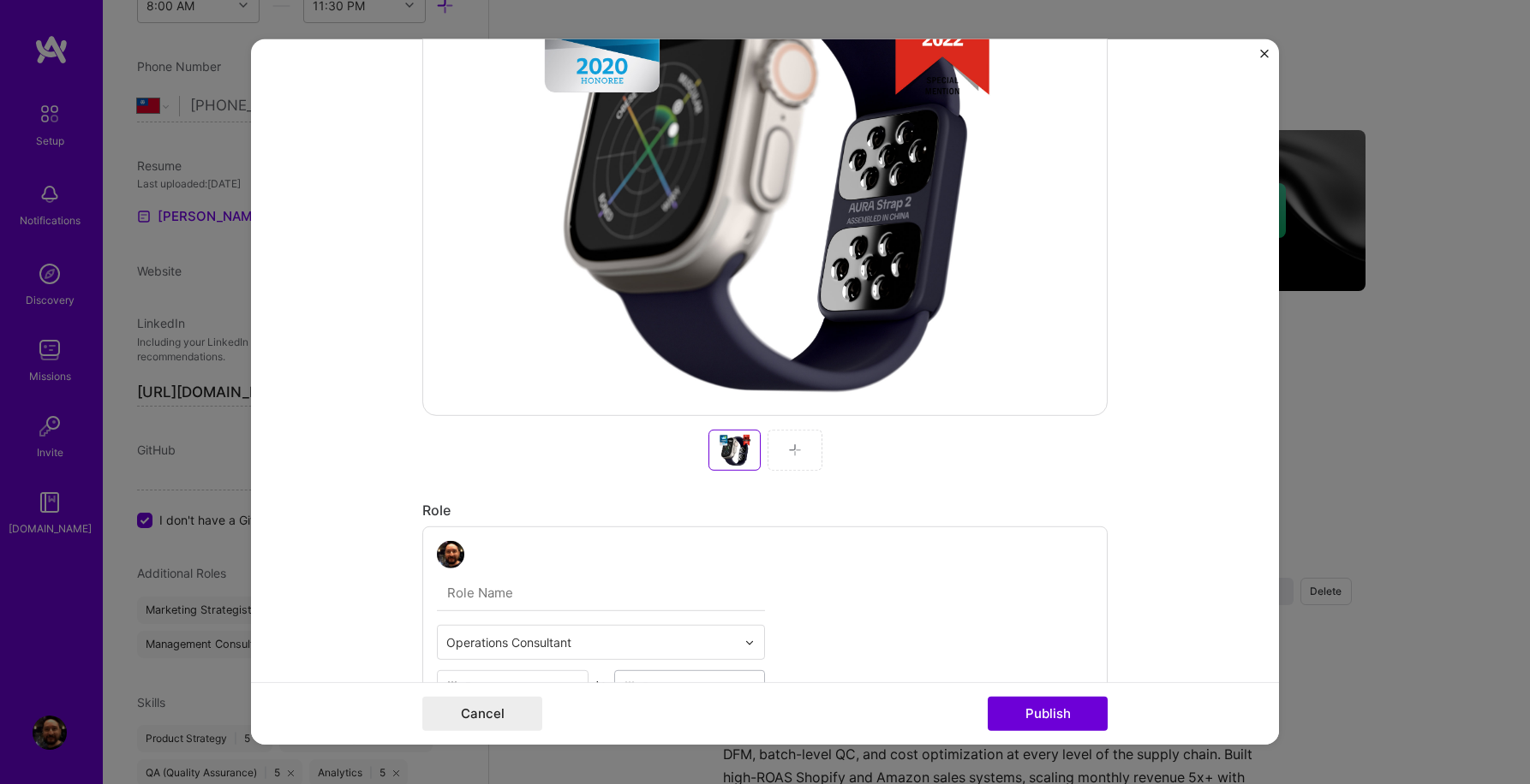
scroll to position [447, 0]
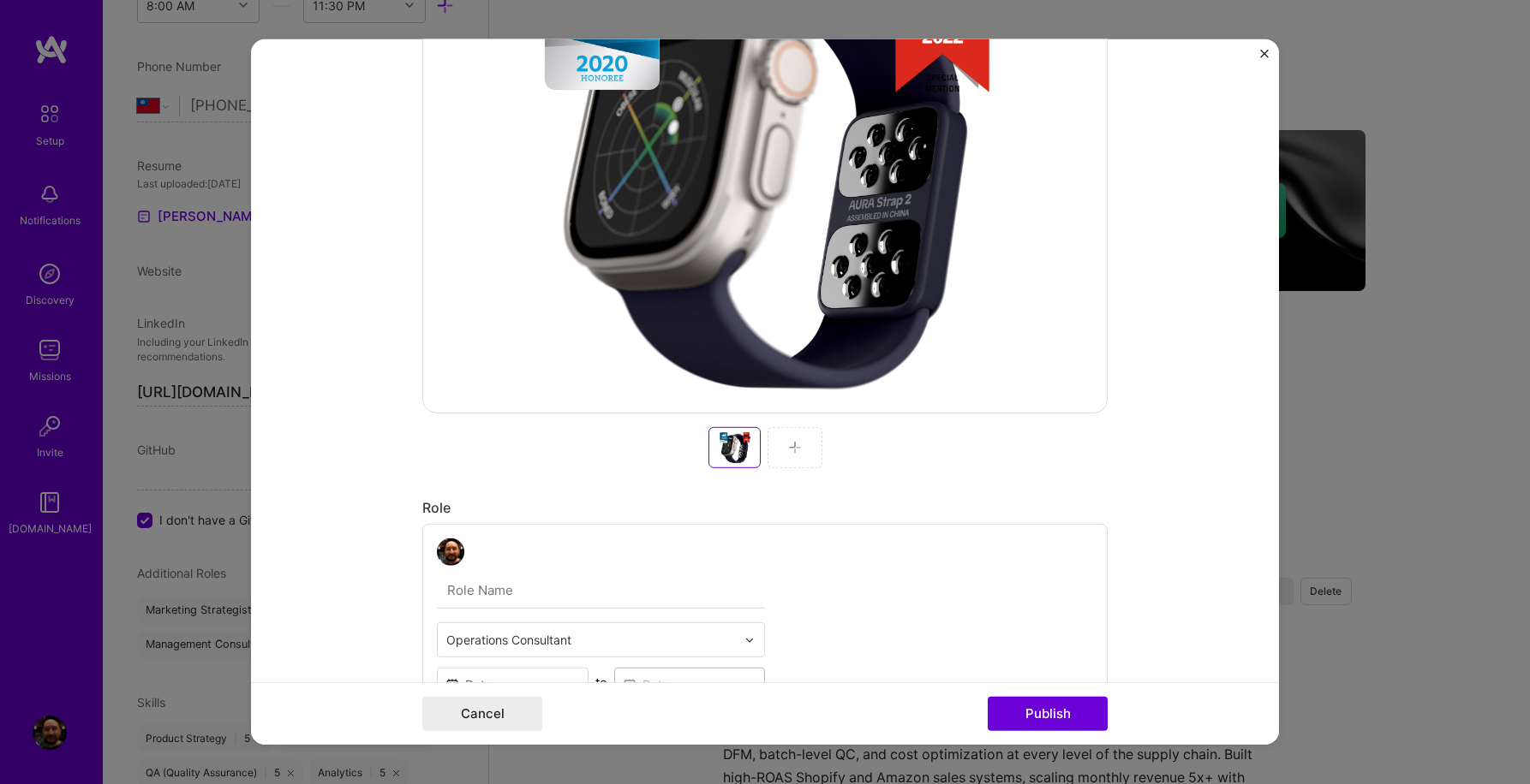
click at [792, 453] on img at bounding box center [795, 447] width 13 height 13
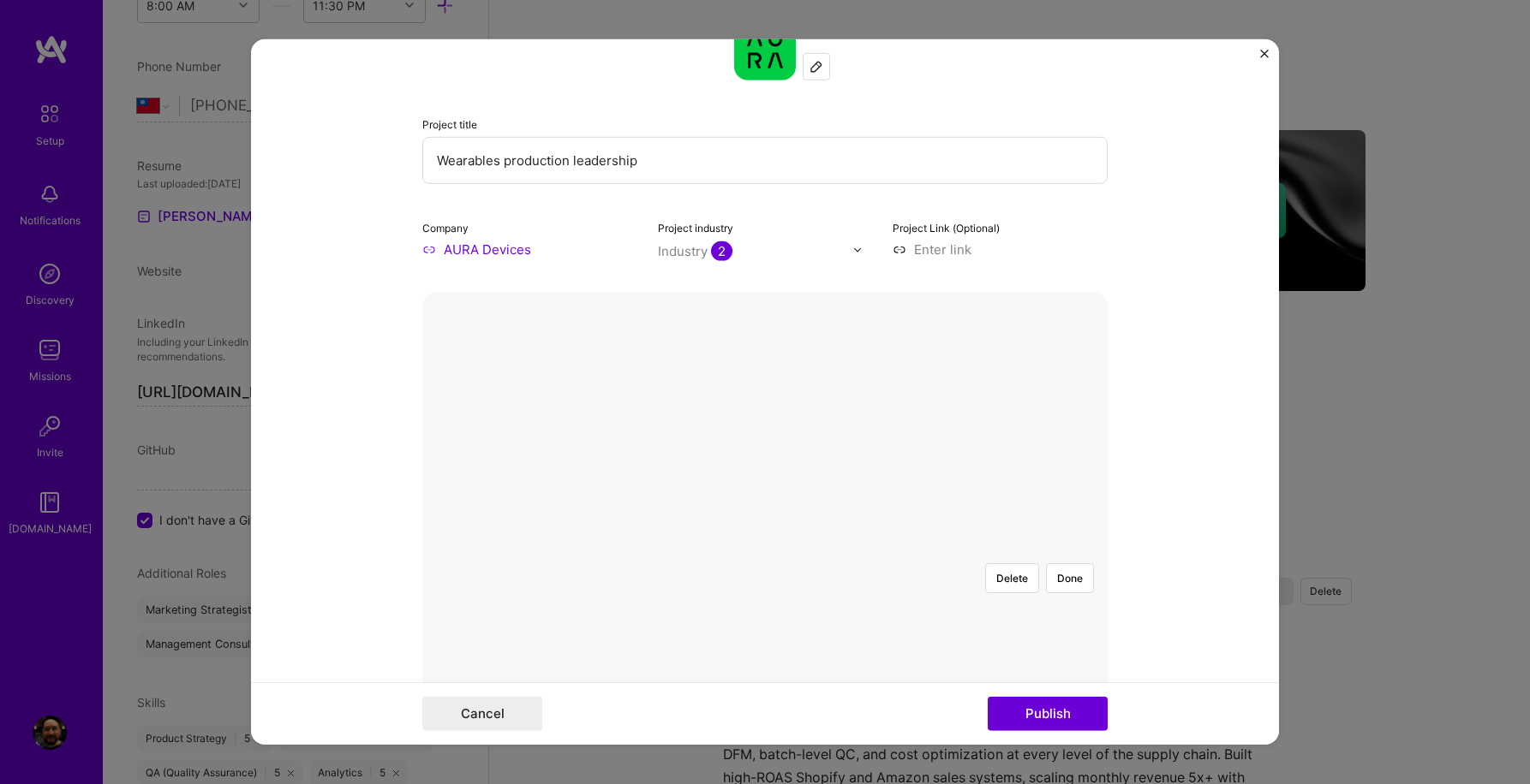
scroll to position [21, 0]
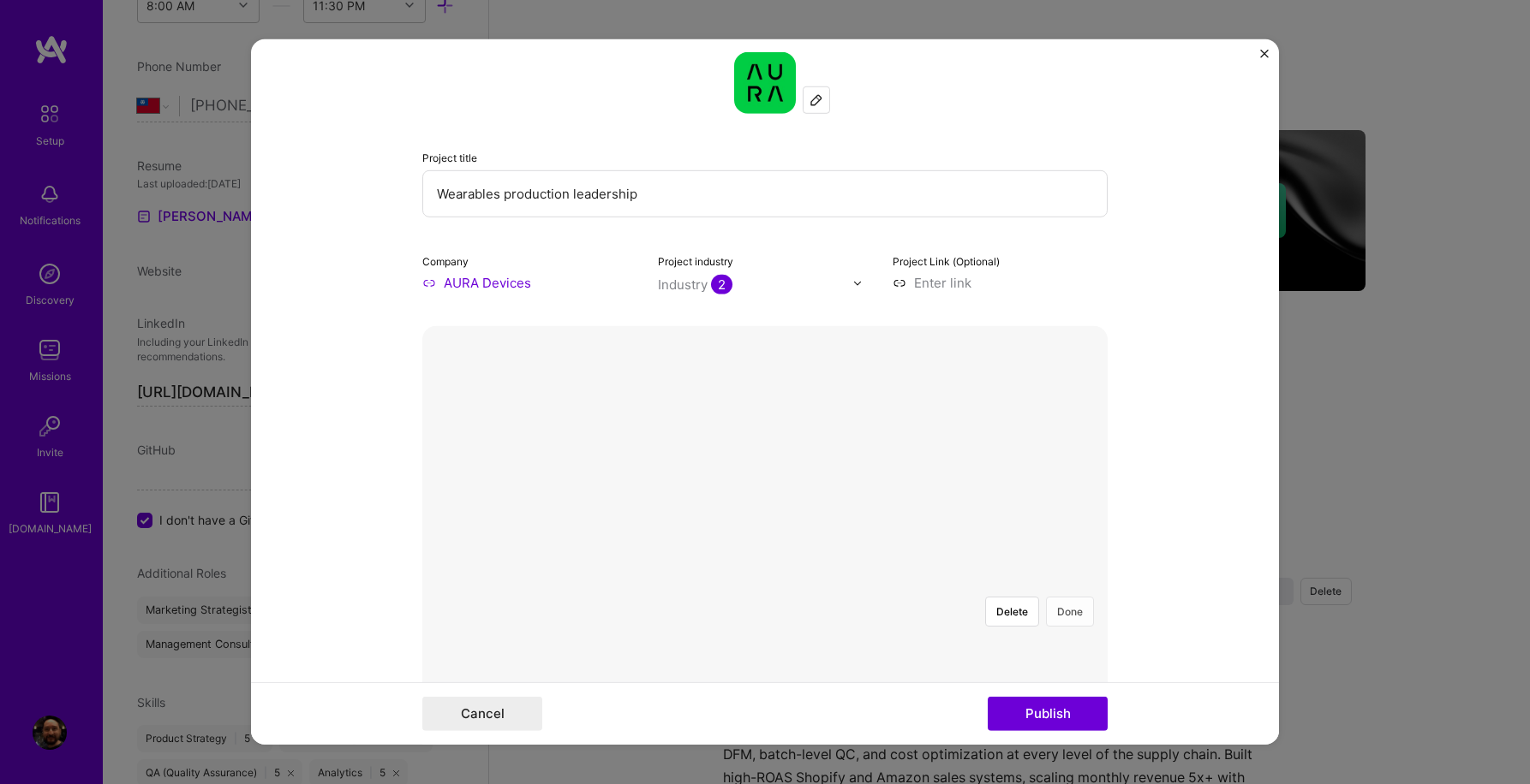
click at [1071, 596] on button "Done" at bounding box center [1070, 611] width 48 height 30
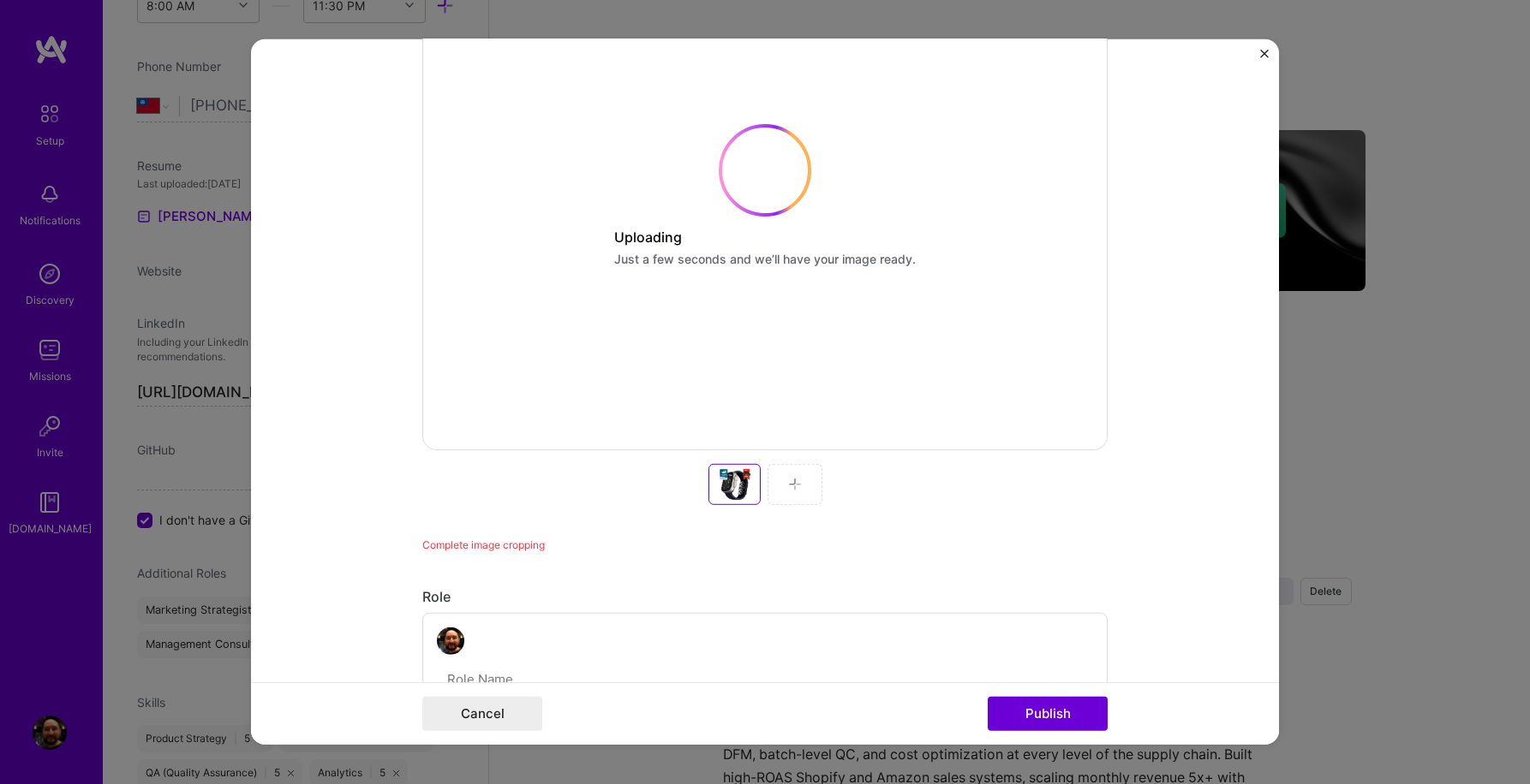
scroll to position [475, 0]
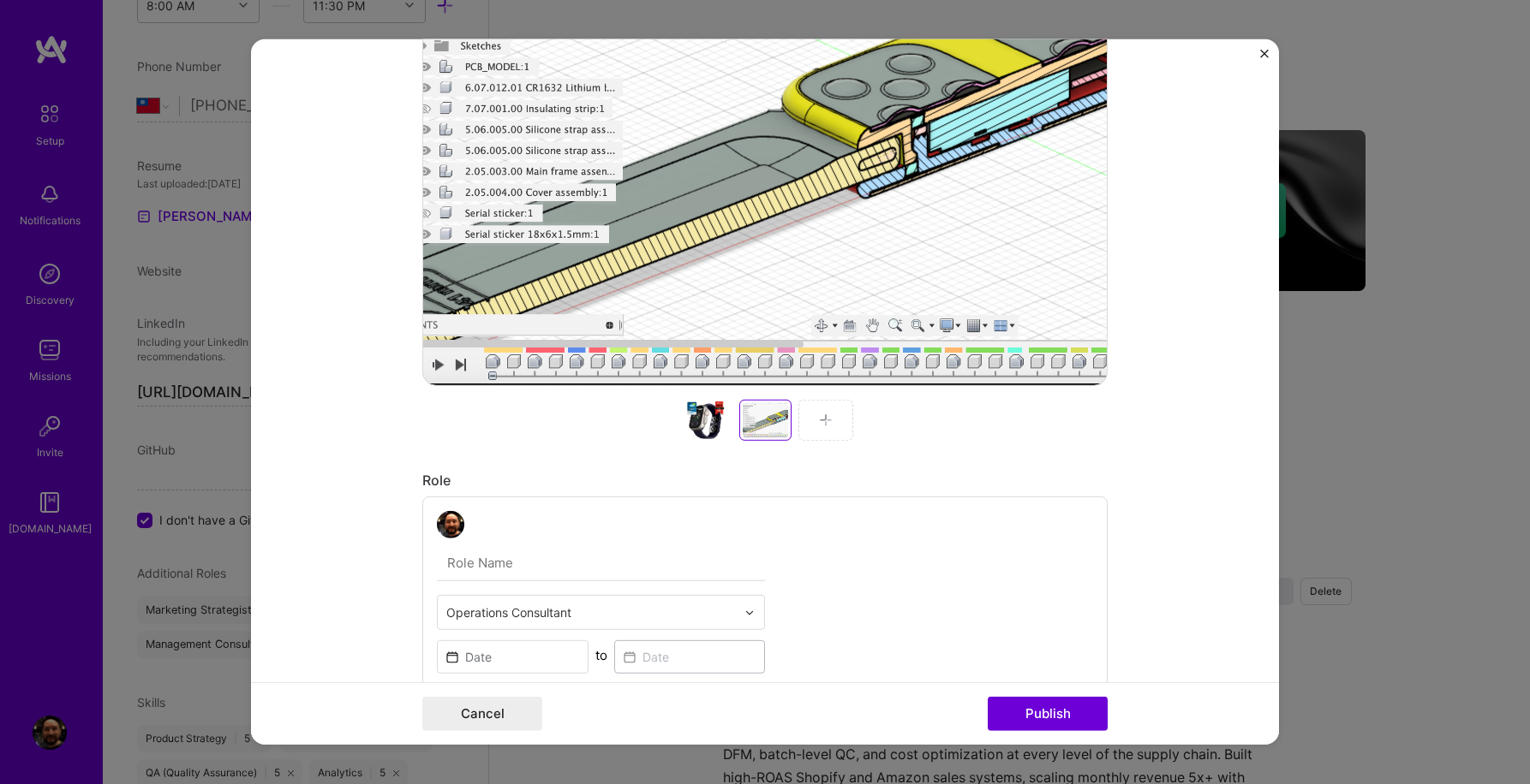
click at [822, 420] on img at bounding box center [826, 420] width 13 height 13
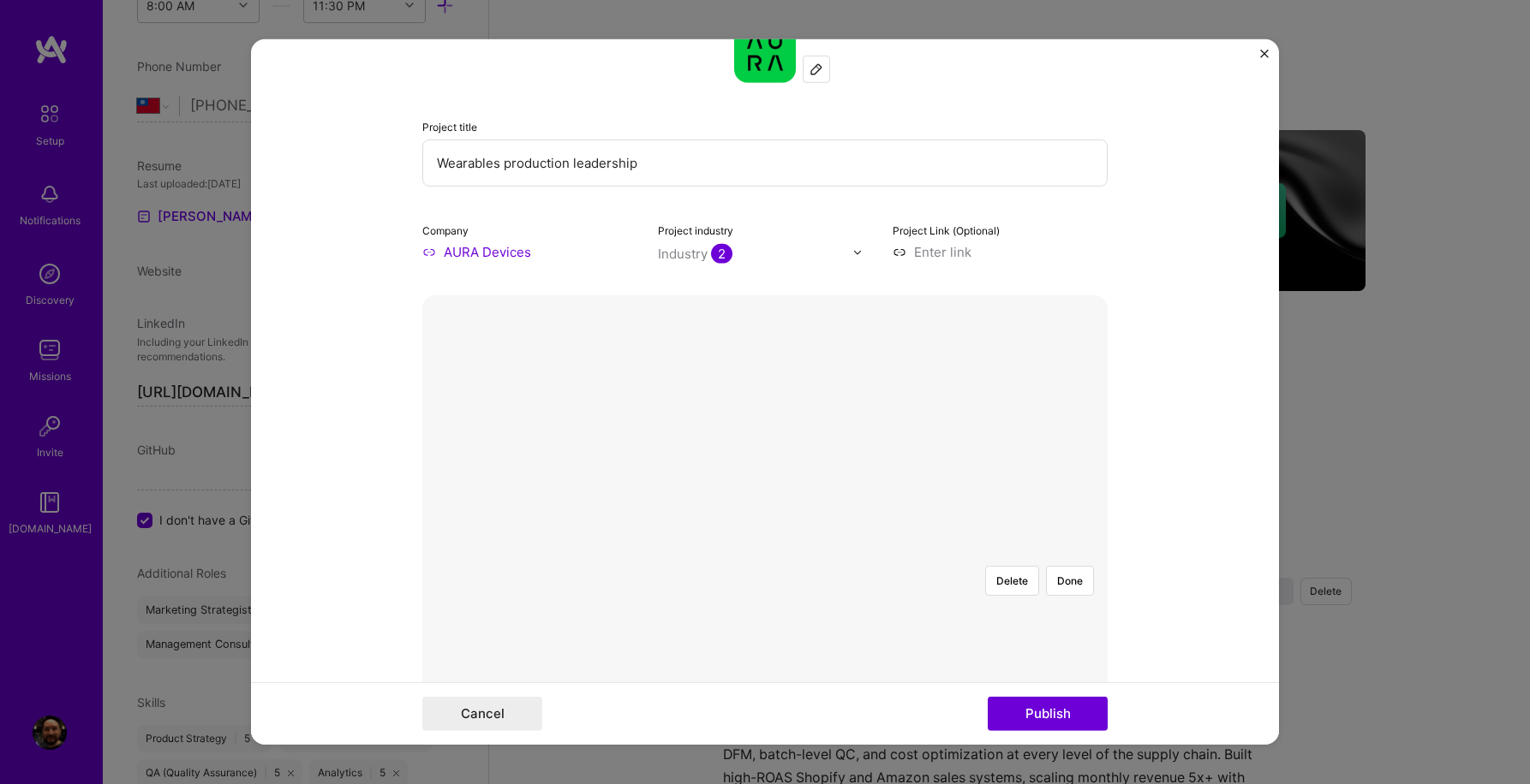
scroll to position [77, 0]
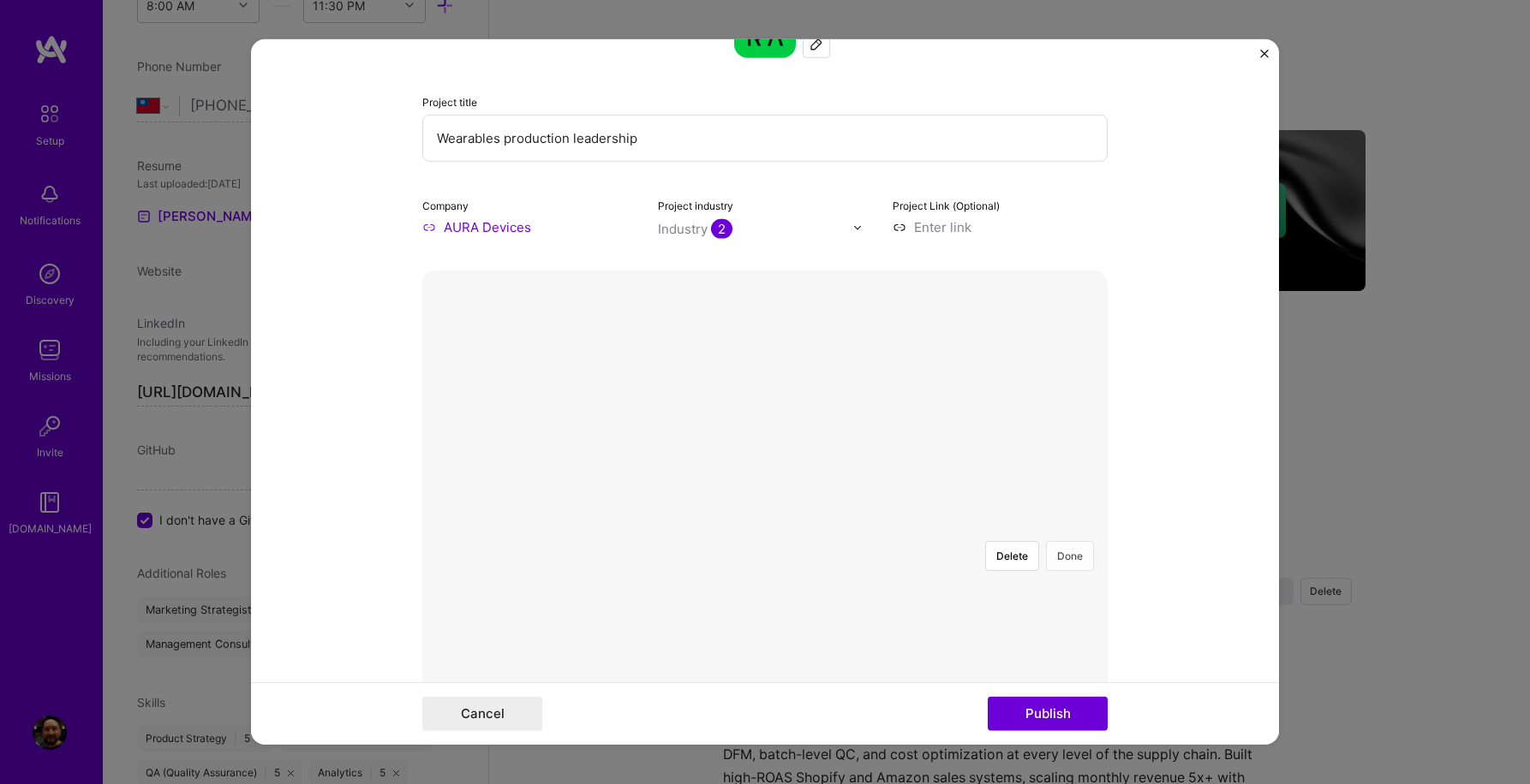
click at [1080, 541] on button "Done" at bounding box center [1070, 555] width 48 height 30
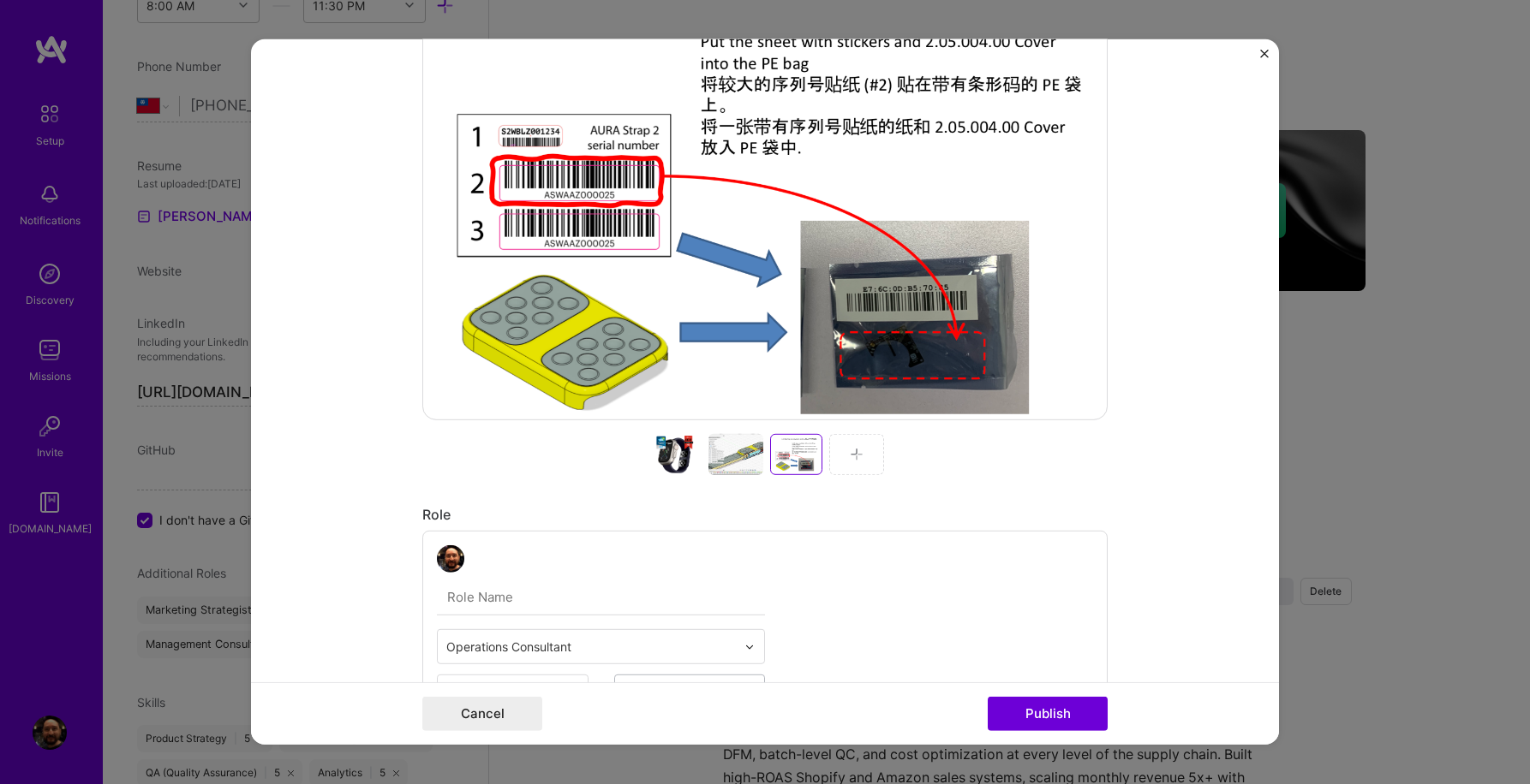
scroll to position [454, 0]
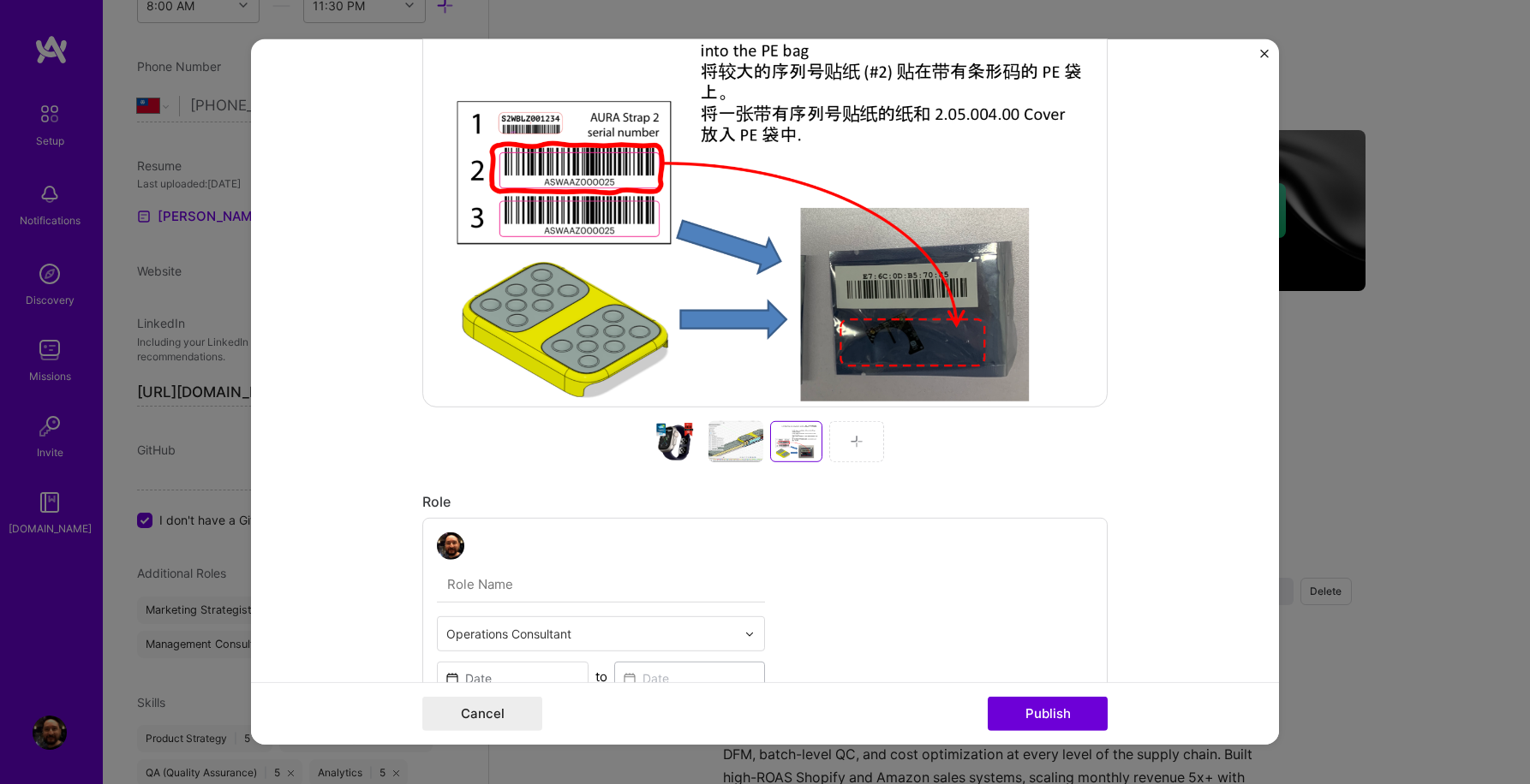
click at [858, 435] on img at bounding box center [856, 442] width 13 height 13
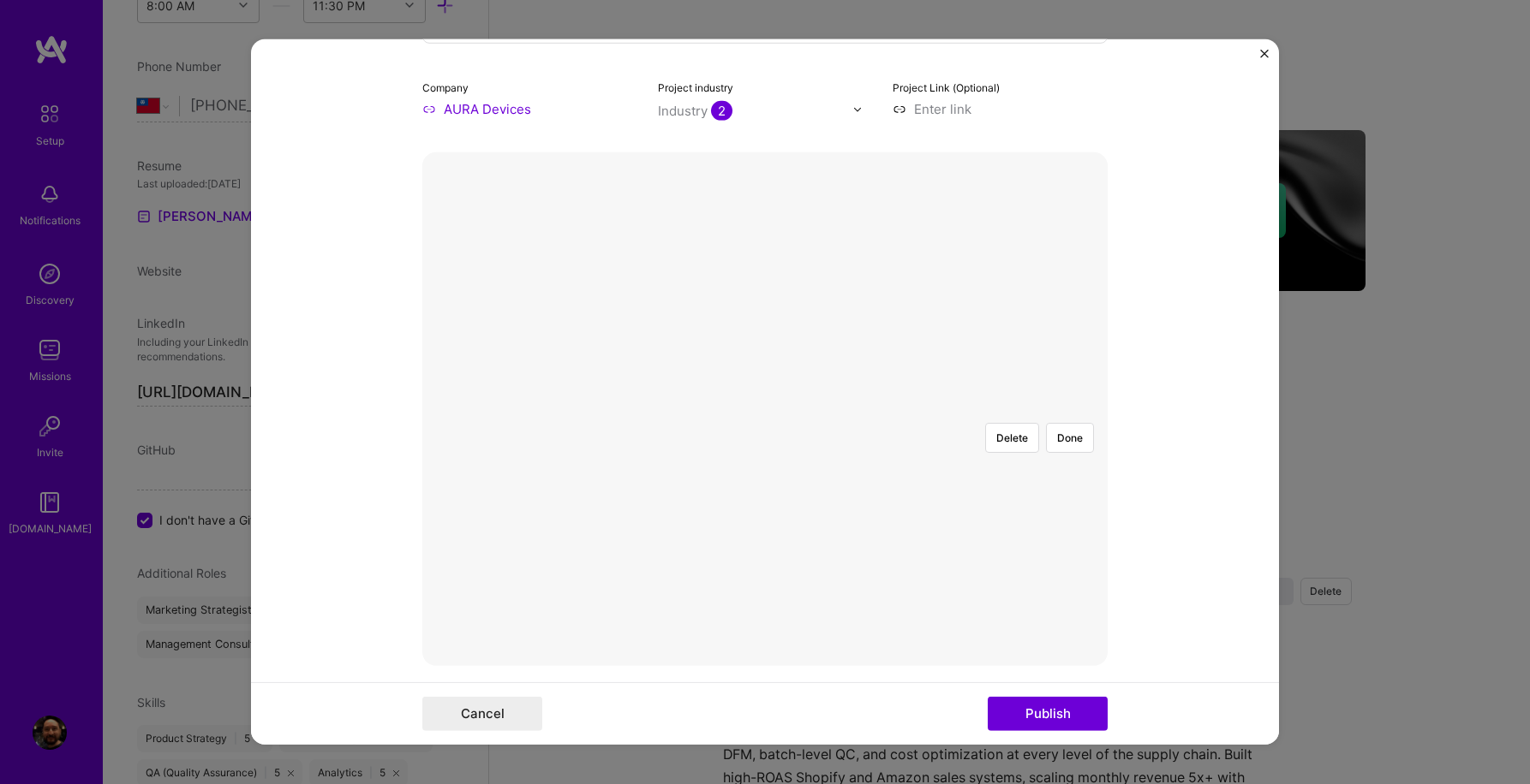
scroll to position [181, 0]
click at [1065, 438] on button "Done" at bounding box center [1070, 452] width 48 height 30
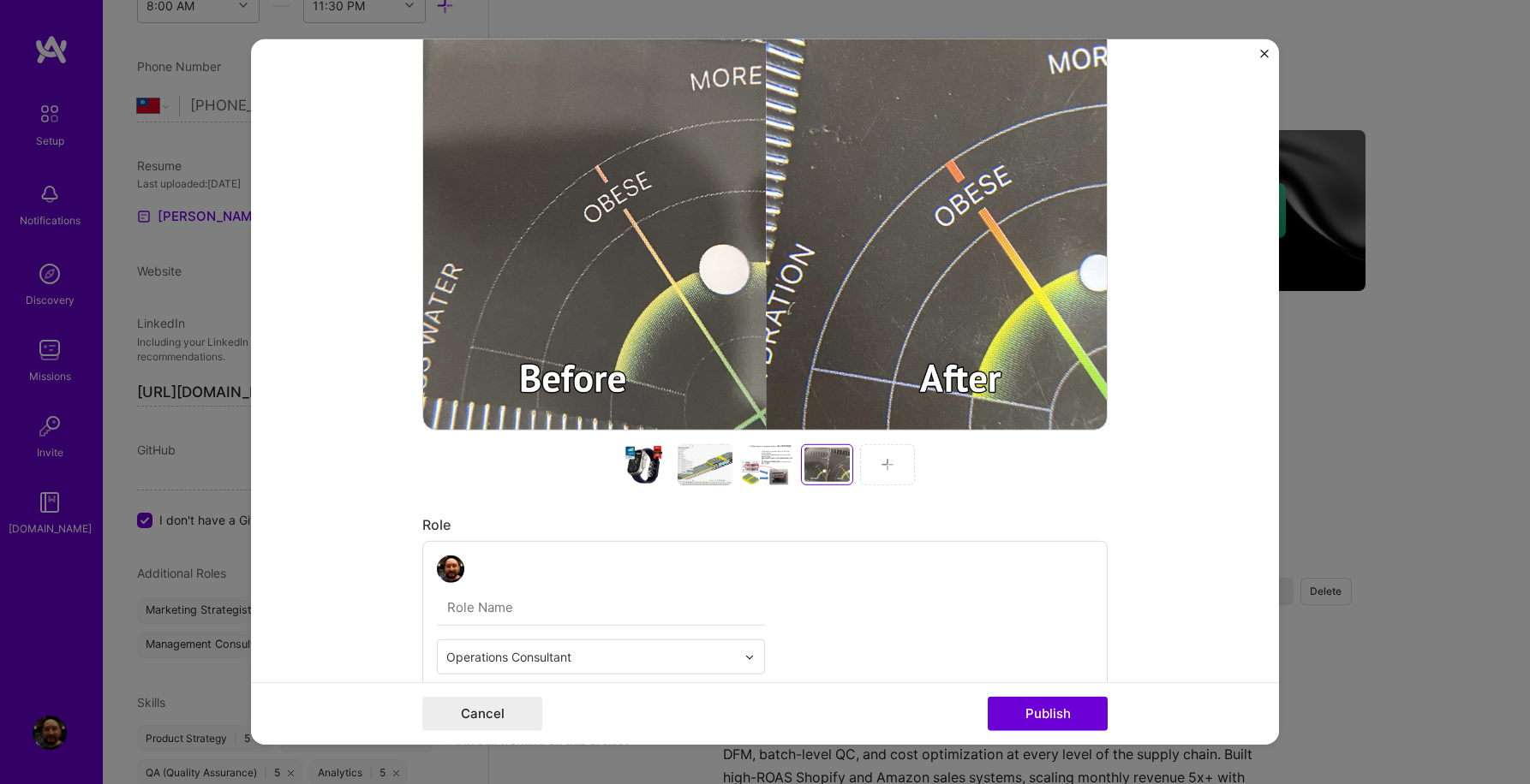
scroll to position [443, 0]
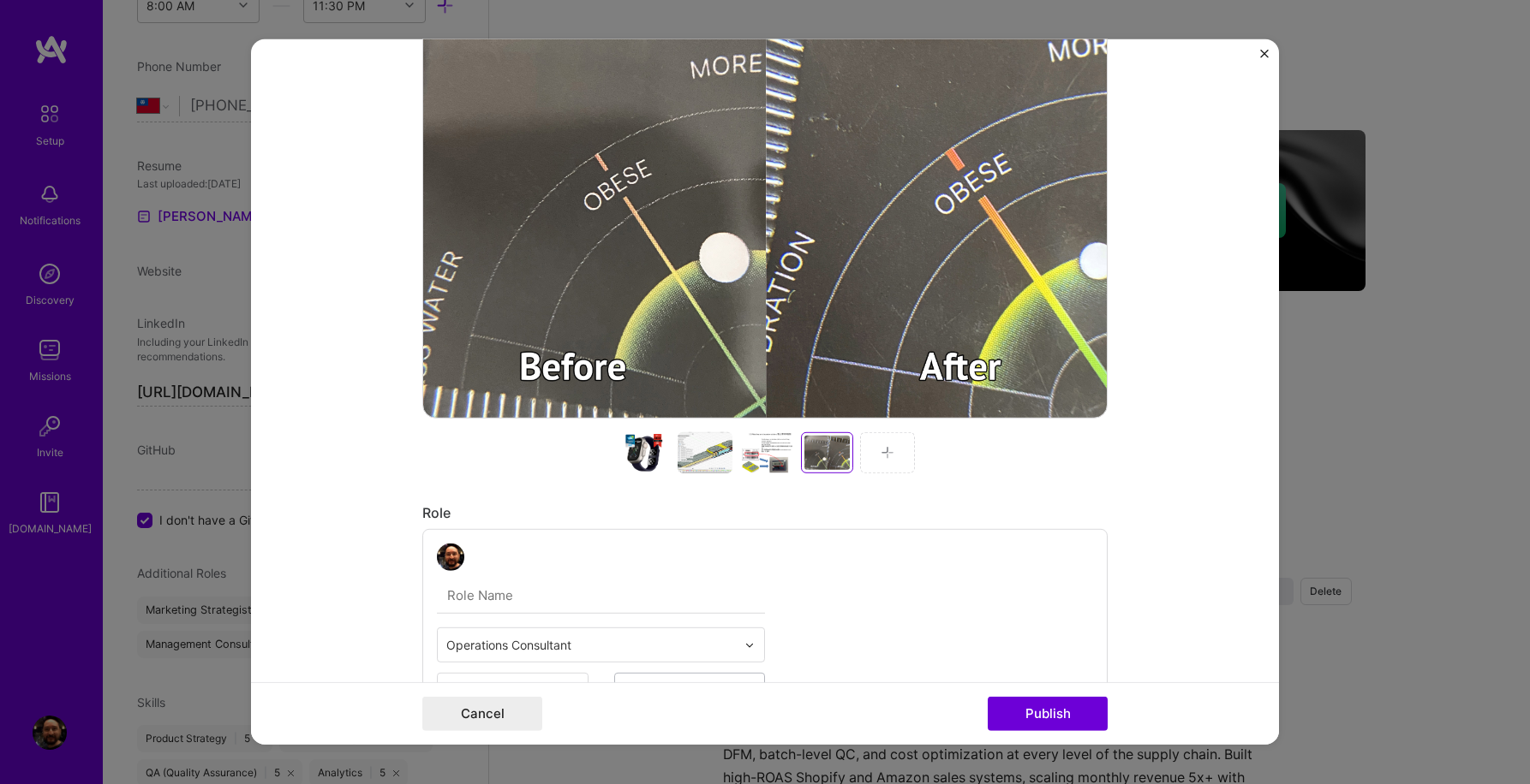
click at [890, 452] on img at bounding box center [887, 453] width 13 height 13
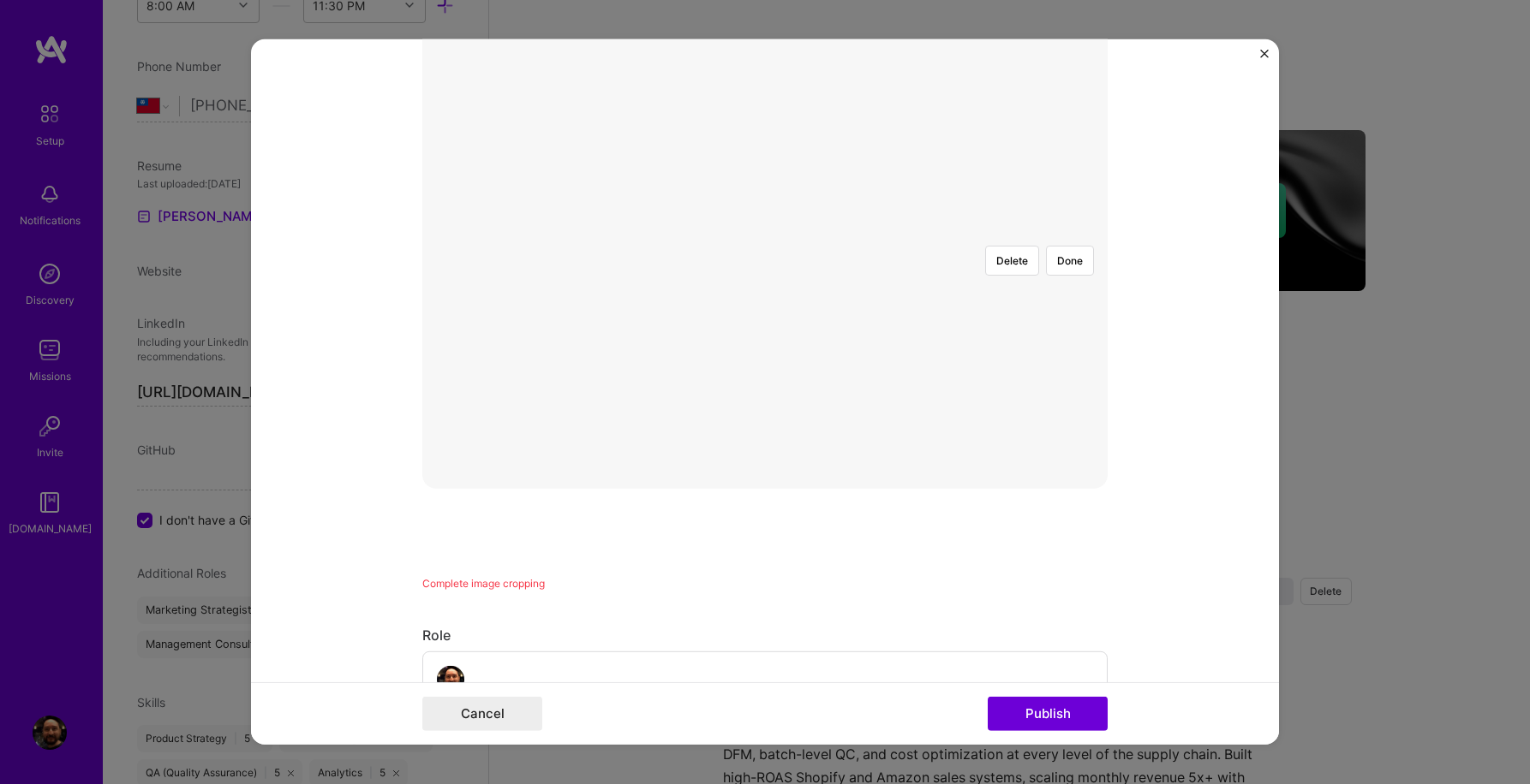
scroll to position [240, 0]
click at [1074, 378] on button "Done" at bounding box center [1070, 392] width 48 height 30
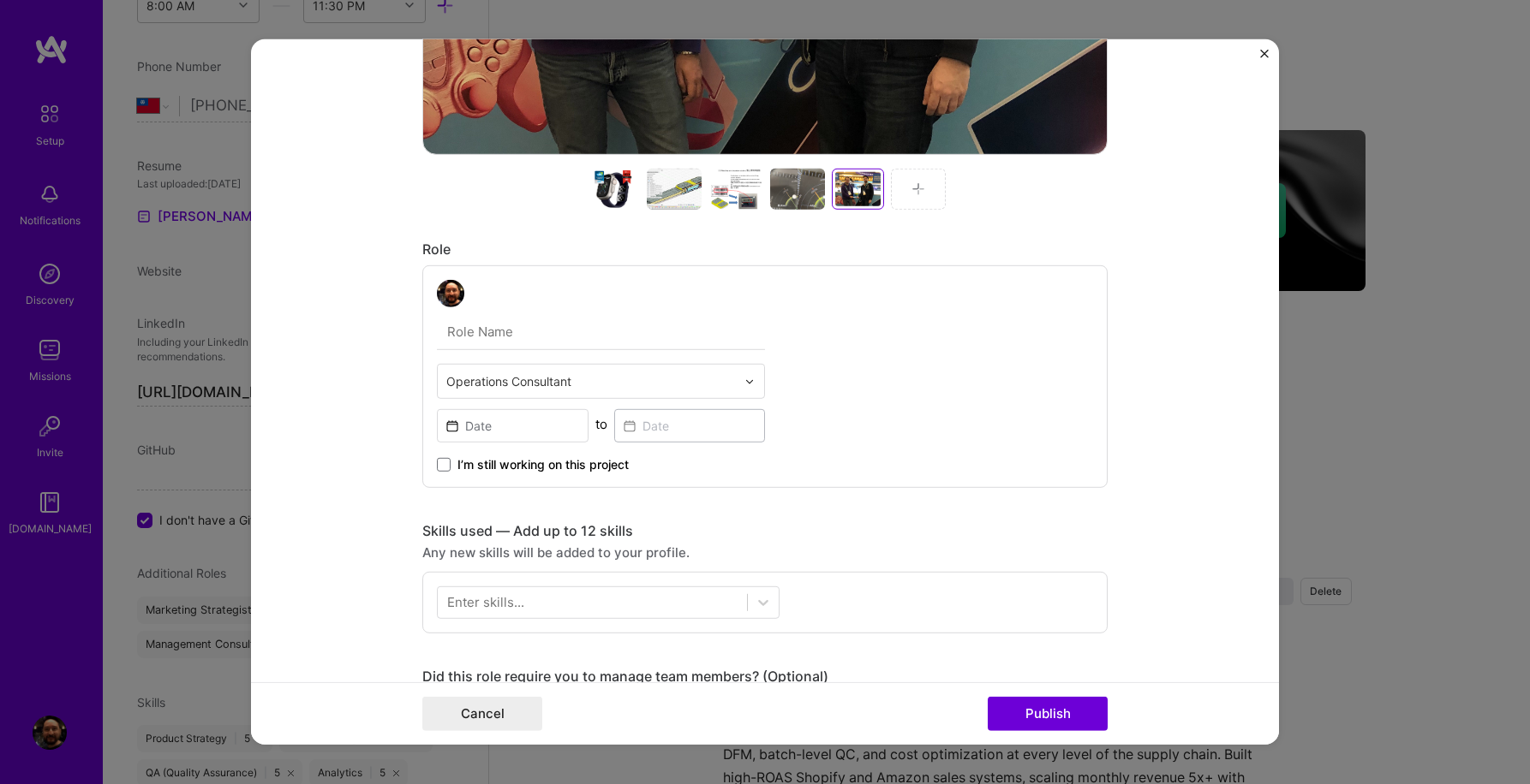
scroll to position [725, 0]
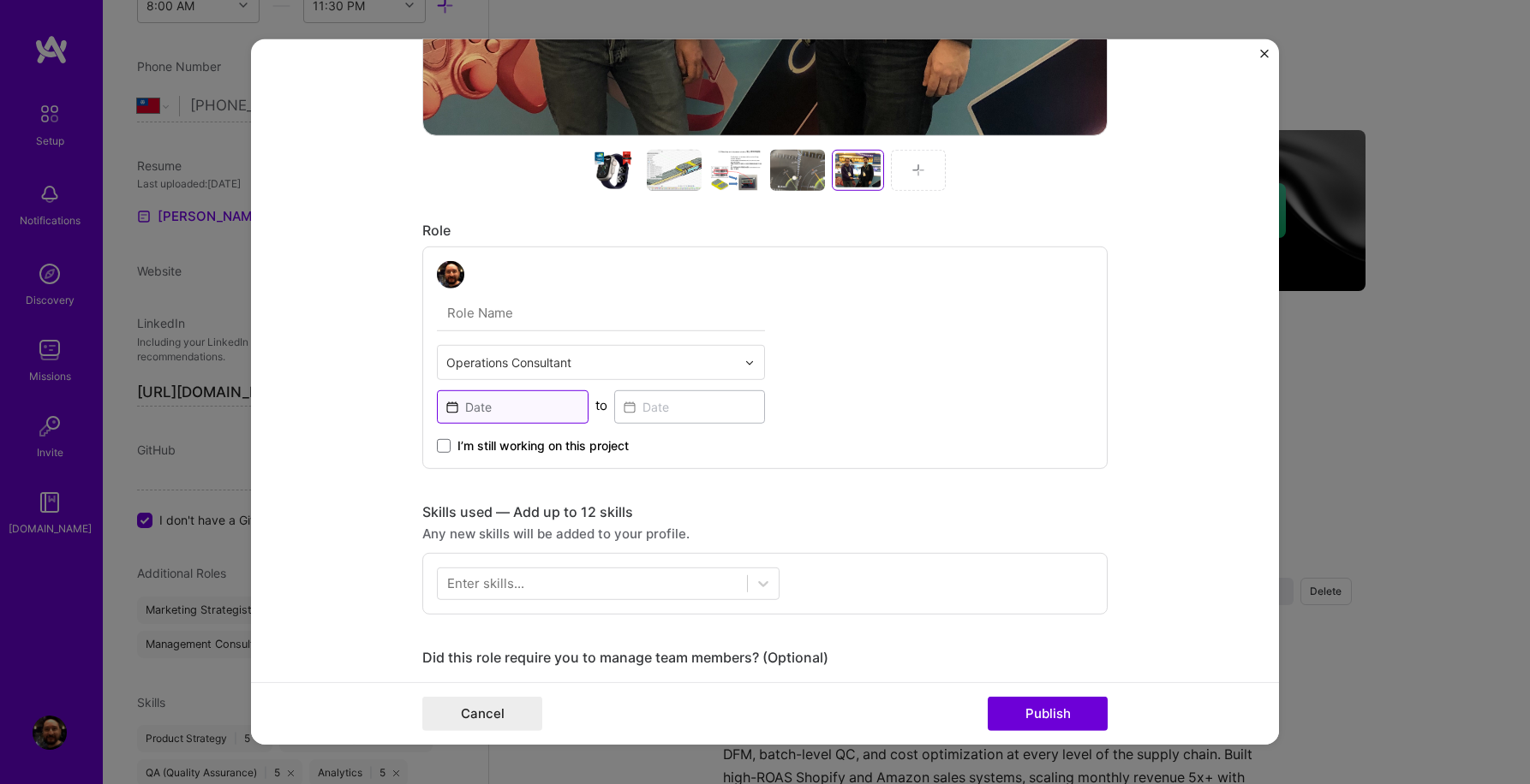
click at [534, 413] on input at bounding box center [513, 407] width 152 height 34
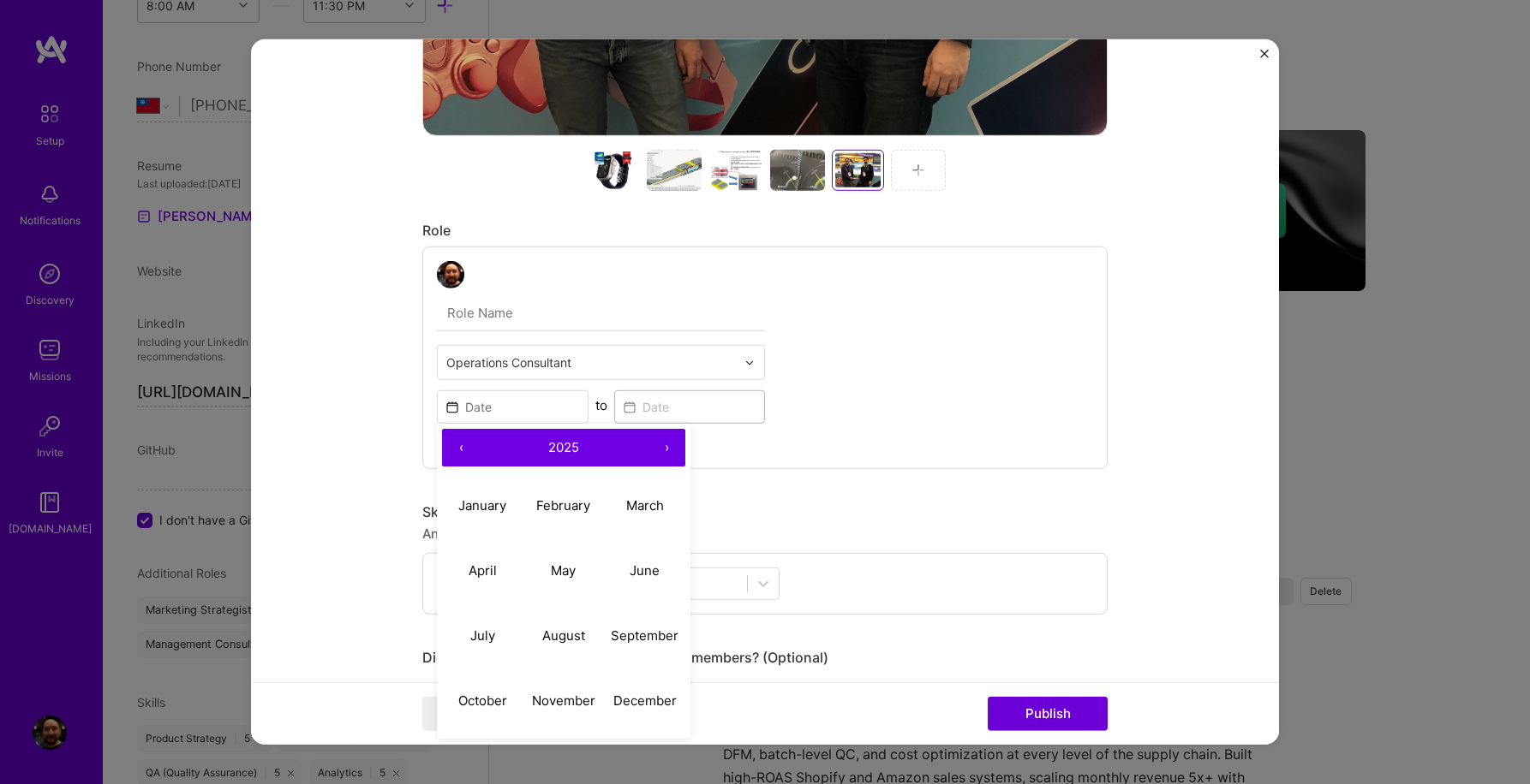
click at [461, 444] on button "‹" at bounding box center [460, 447] width 38 height 38
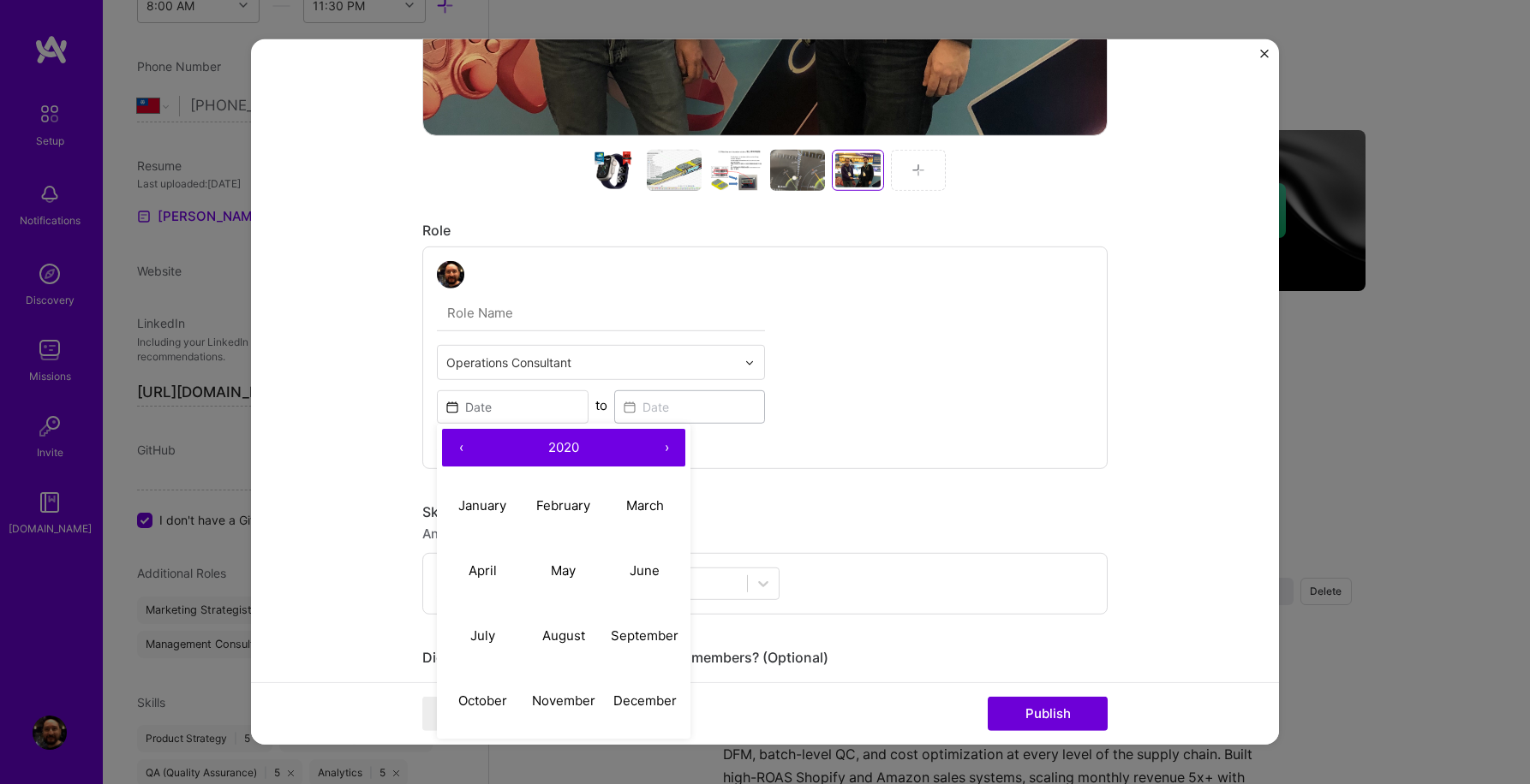
click at [461, 444] on button "‹" at bounding box center [460, 447] width 38 height 38
click at [556, 502] on abbr "February" at bounding box center [563, 504] width 54 height 16
type input "[DATE]"
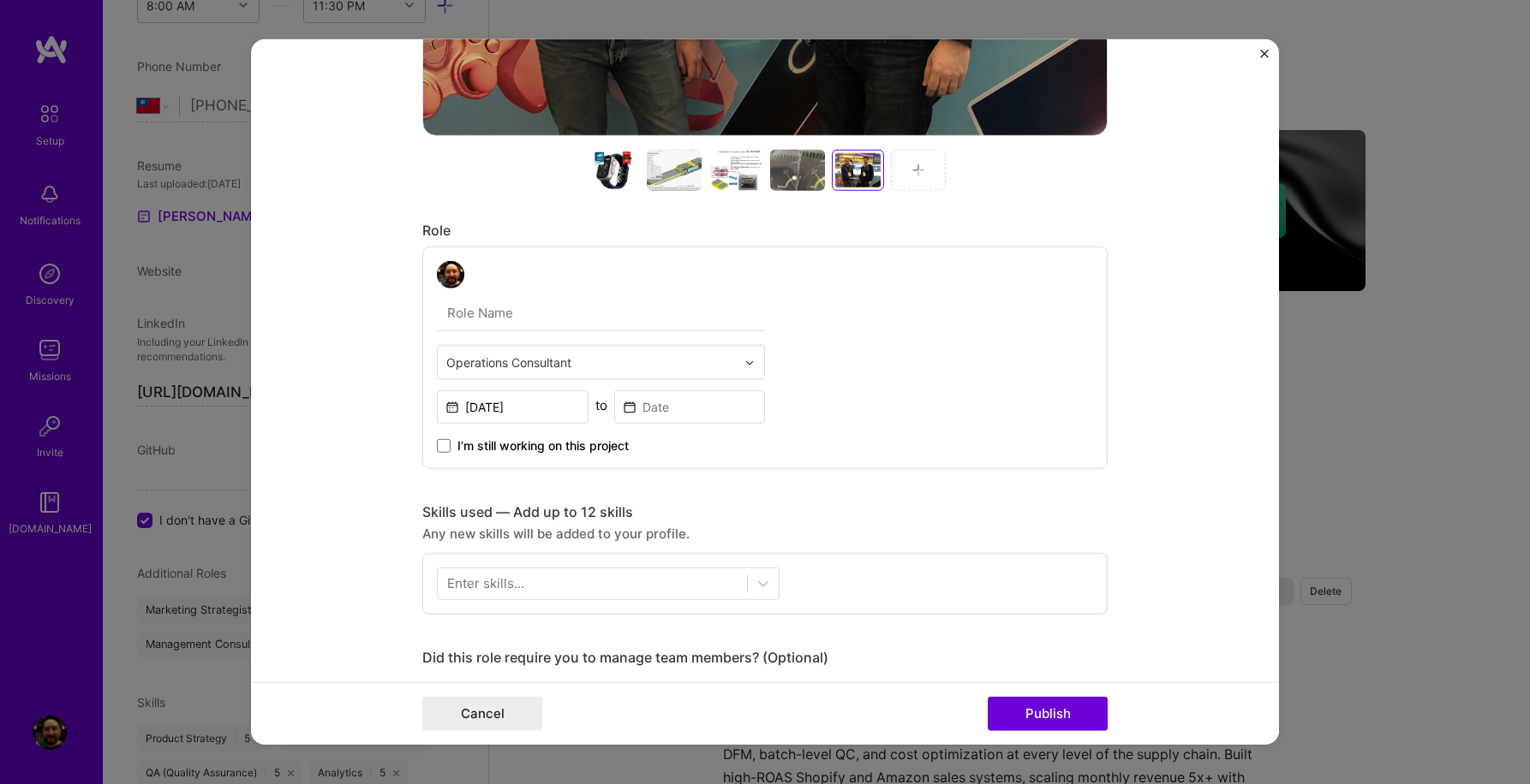
click at [511, 445] on span "I’m still working on this project" at bounding box center [543, 446] width 171 height 17
click at [0, 0] on input "I’m still working on this project" at bounding box center [0, 0] width 0 height 0
click at [761, 582] on icon at bounding box center [763, 584] width 17 height 17
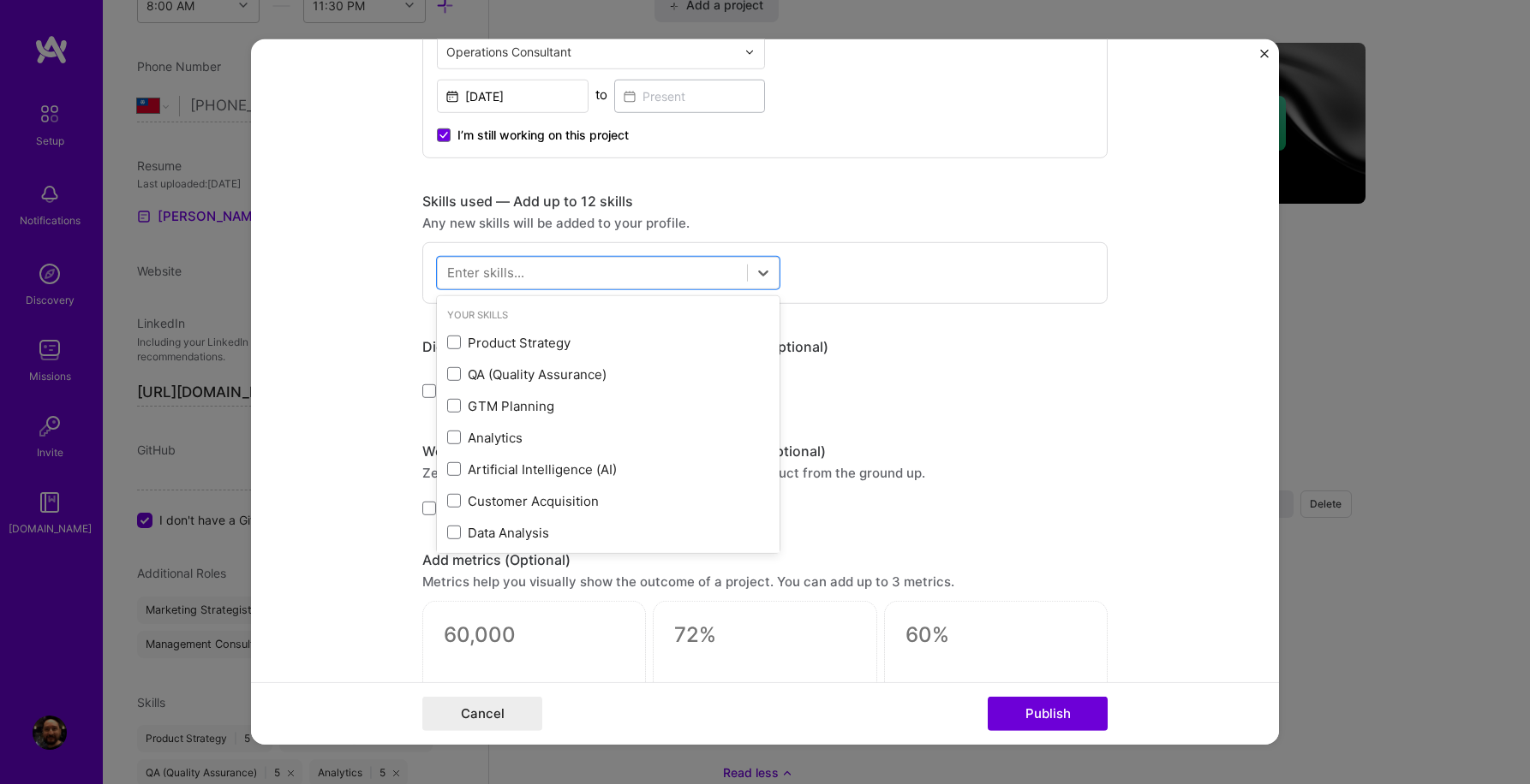
scroll to position [1087, 0]
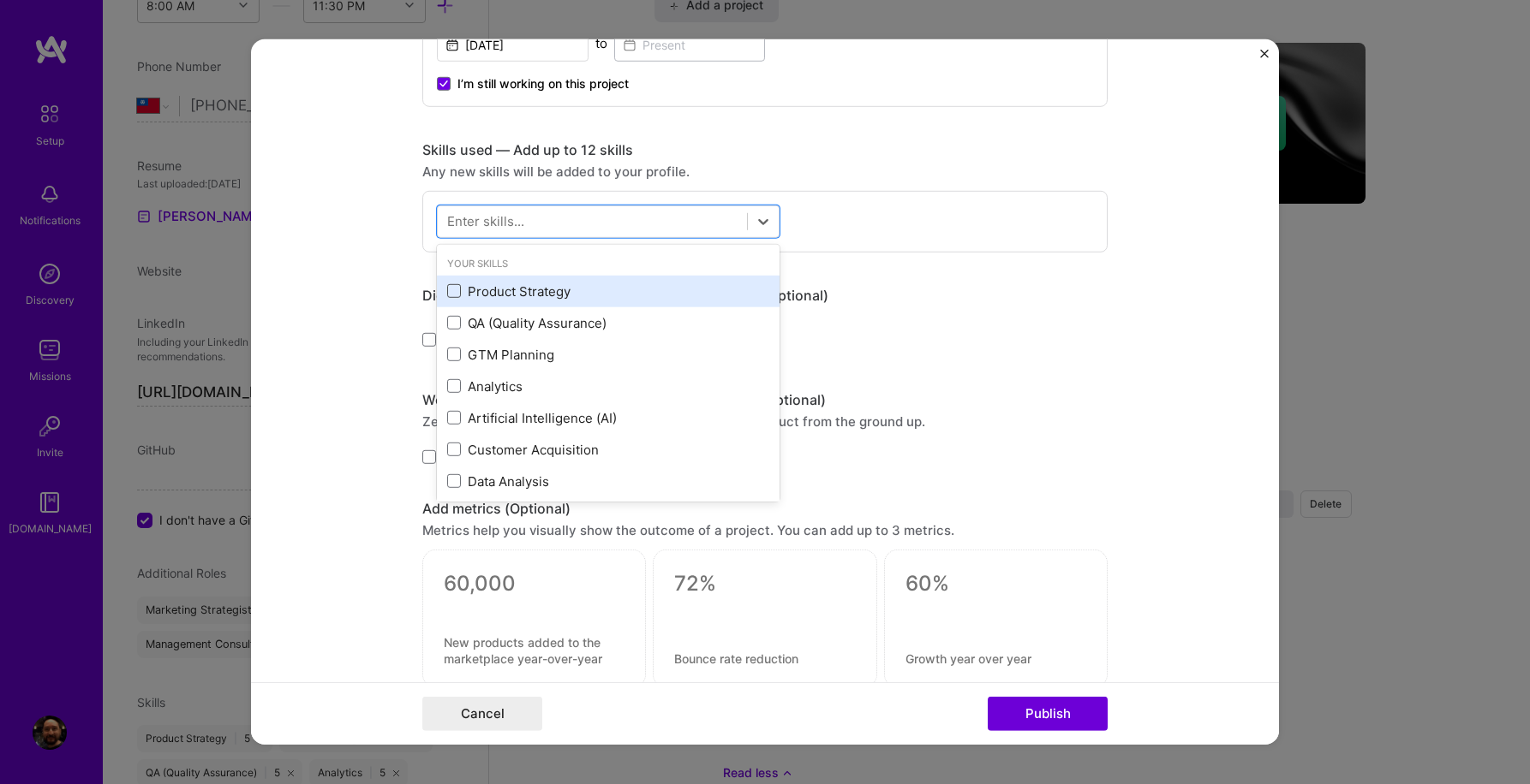
click at [450, 295] on span at bounding box center [454, 291] width 13 height 13
click at [0, 0] on input "checkbox" at bounding box center [0, 0] width 0 height 0
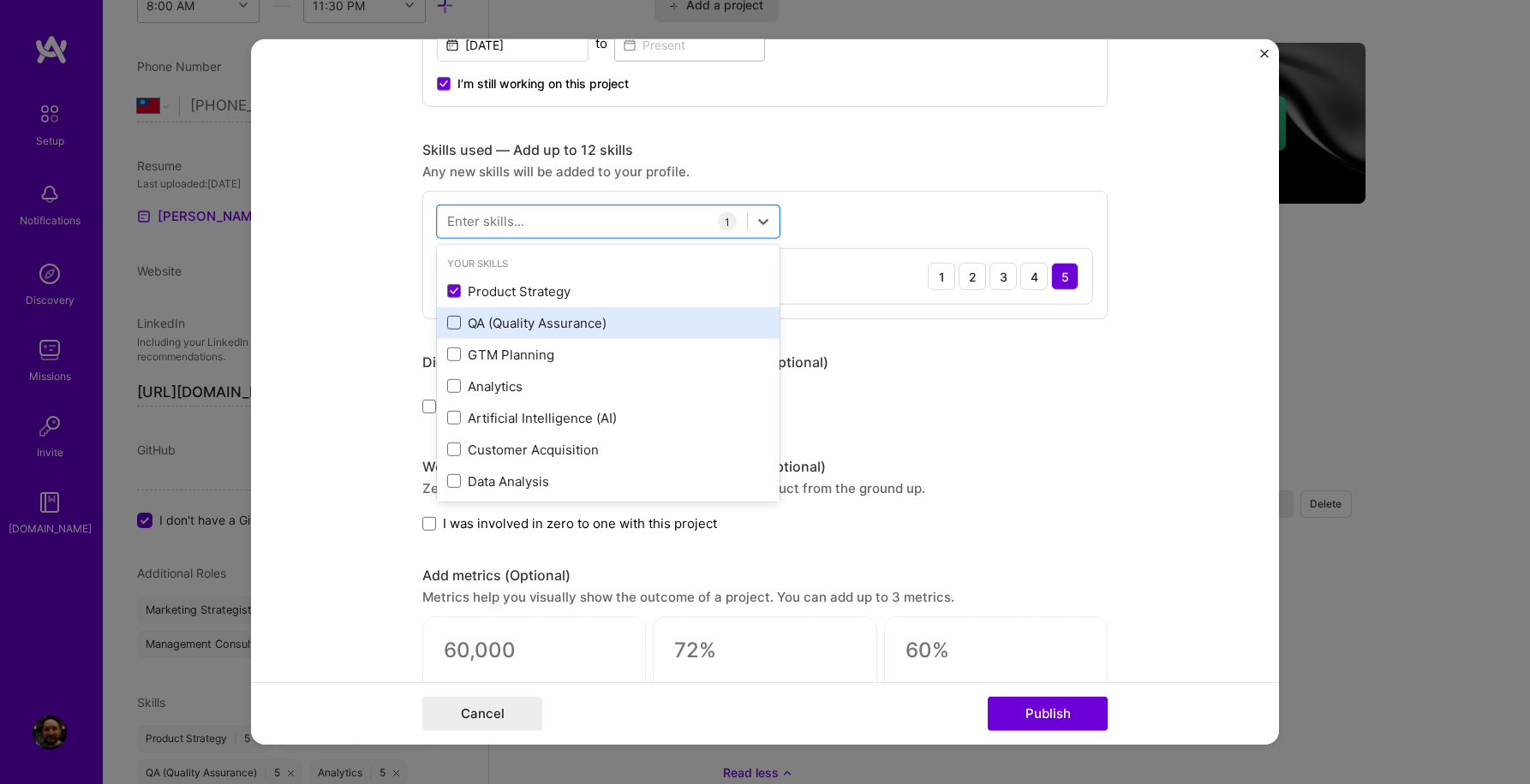
click at [451, 325] on span at bounding box center [454, 322] width 13 height 13
click at [0, 0] on input "checkbox" at bounding box center [0, 0] width 0 height 0
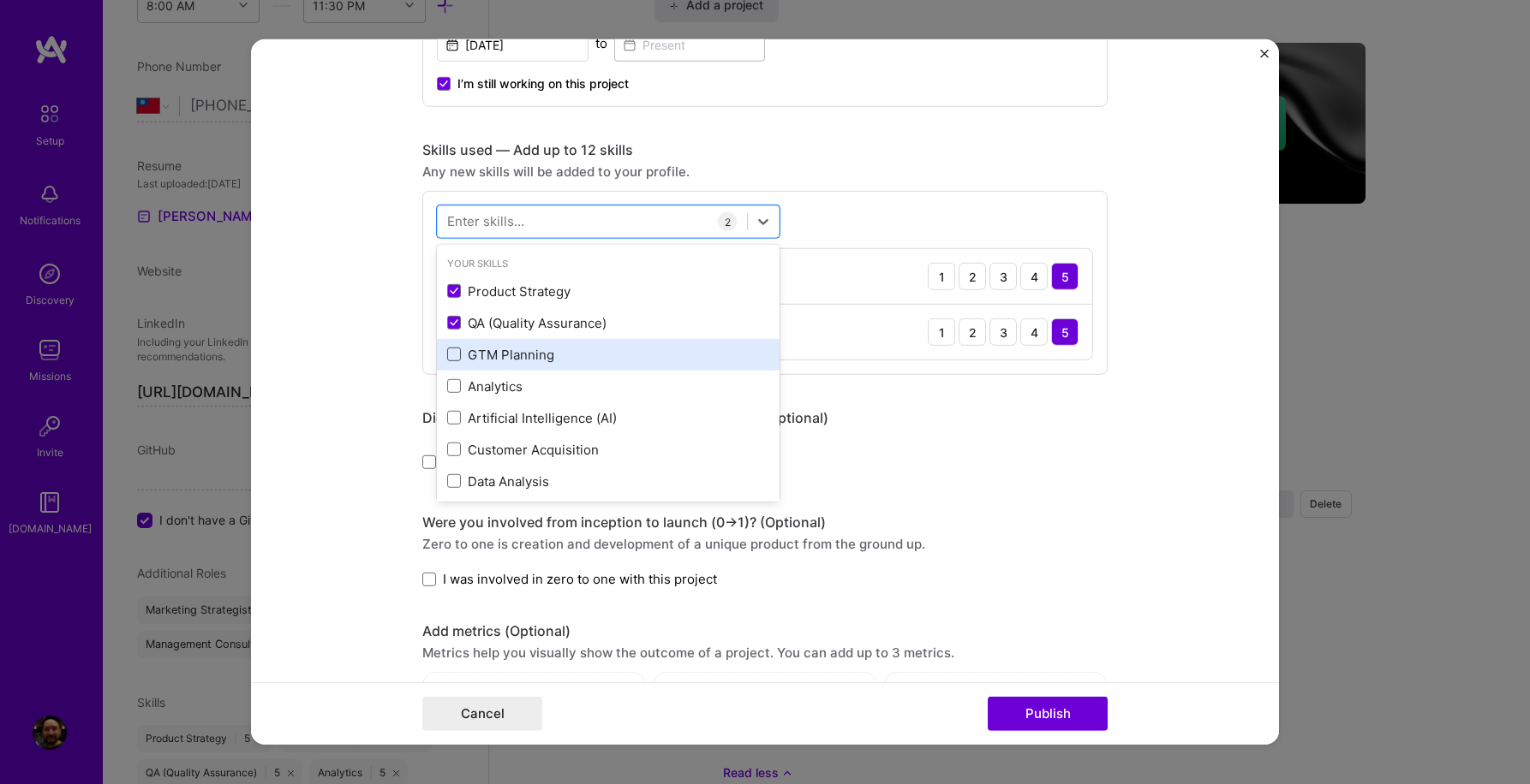
click at [452, 354] on span at bounding box center [454, 354] width 13 height 13
click at [0, 0] on input "checkbox" at bounding box center [0, 0] width 0 height 0
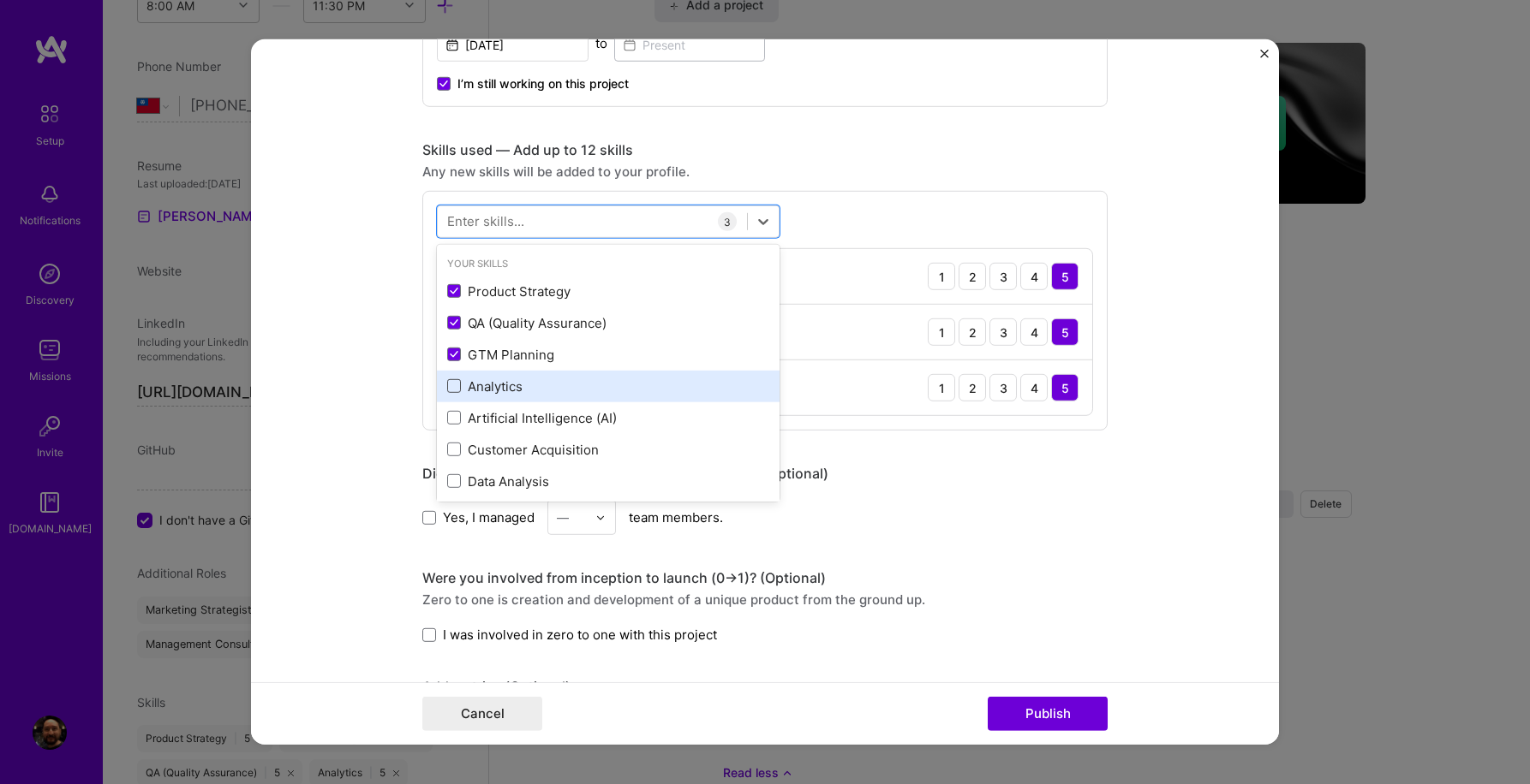
click at [451, 388] on span at bounding box center [454, 386] width 13 height 13
click at [0, 0] on input "checkbox" at bounding box center [0, 0] width 0 height 0
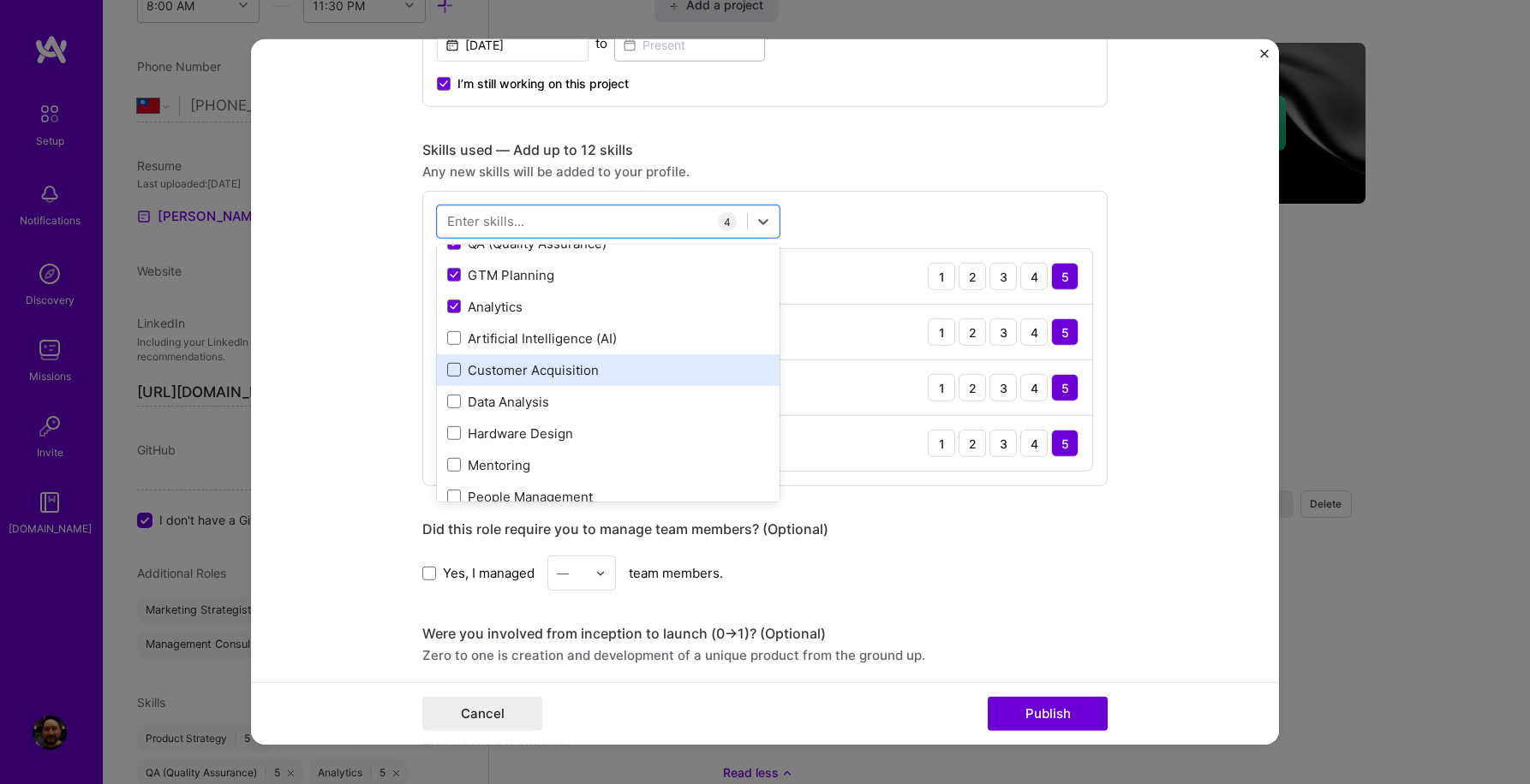
scroll to position [92, 0]
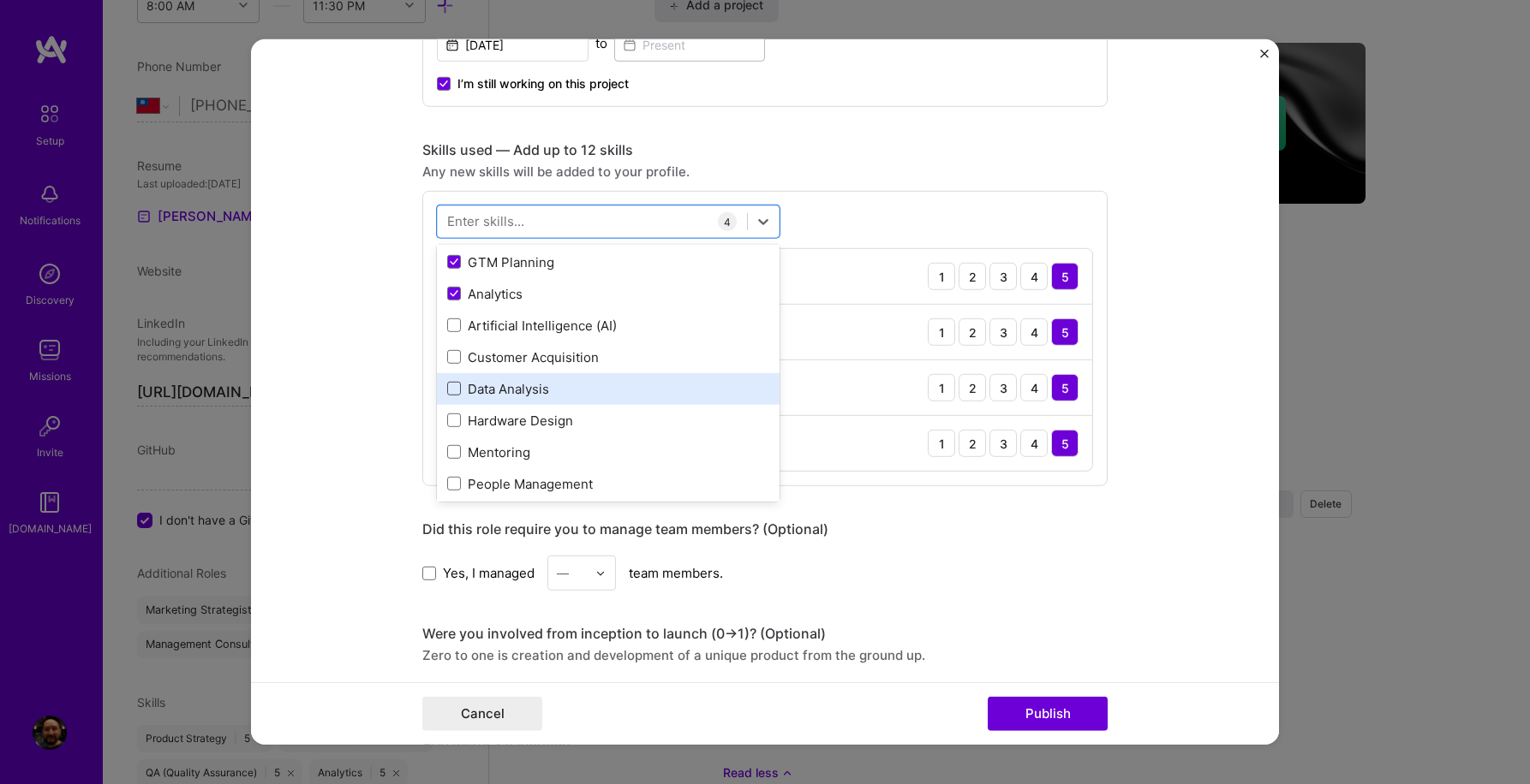
click at [455, 394] on span at bounding box center [454, 389] width 13 height 13
click at [0, 0] on input "checkbox" at bounding box center [0, 0] width 0 height 0
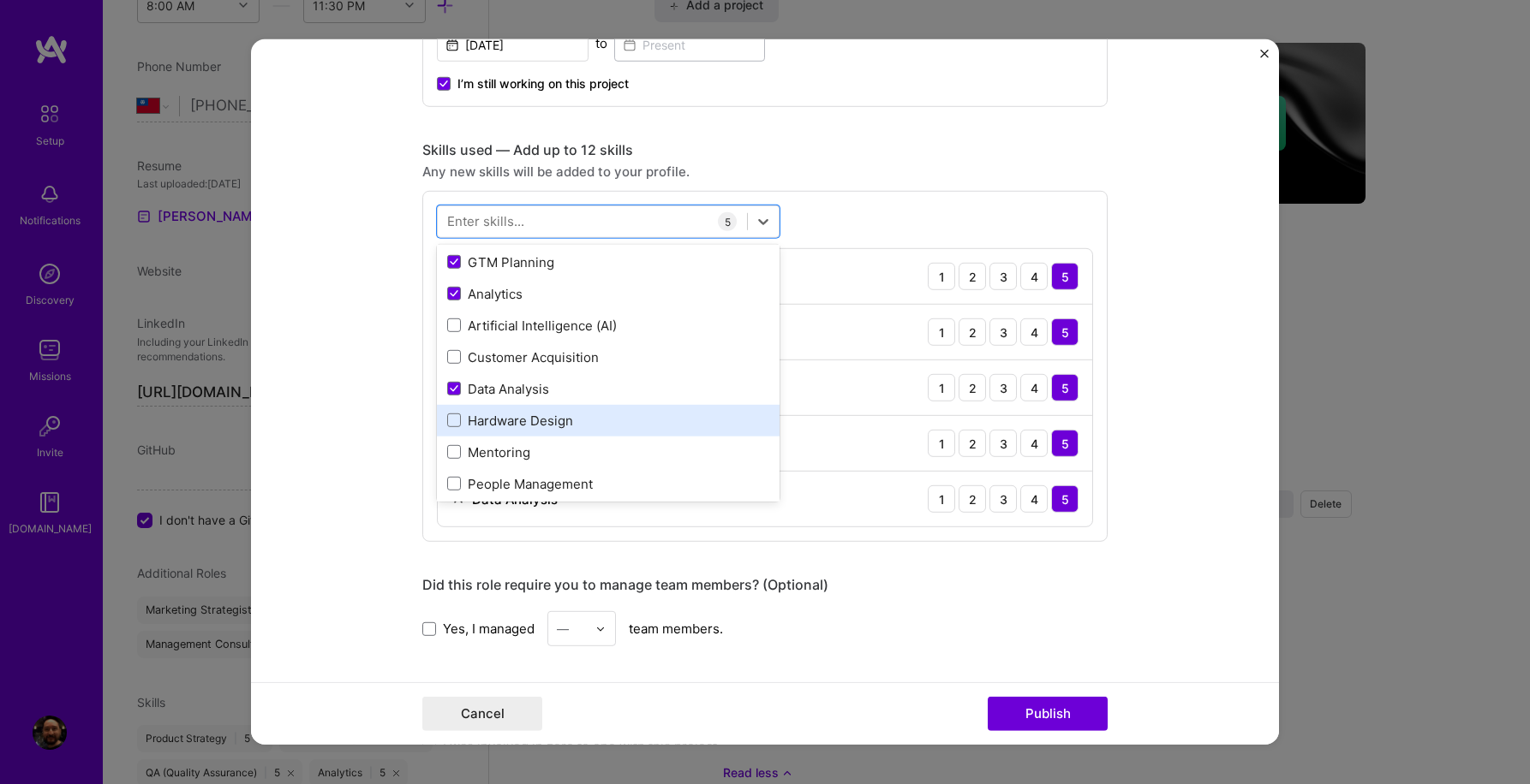
click at [455, 412] on div "Hardware Design" at bounding box center [608, 420] width 322 height 18
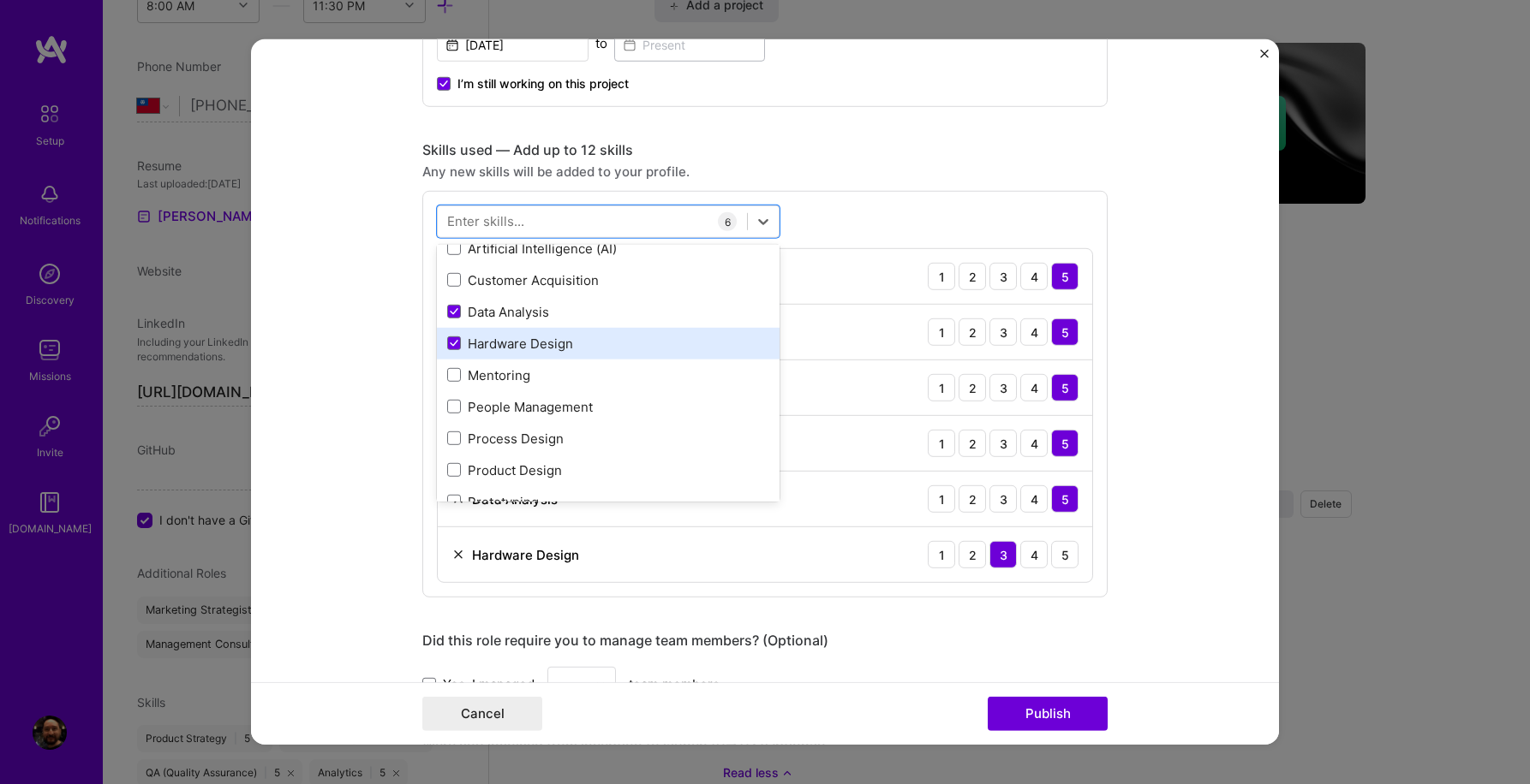
scroll to position [178, 0]
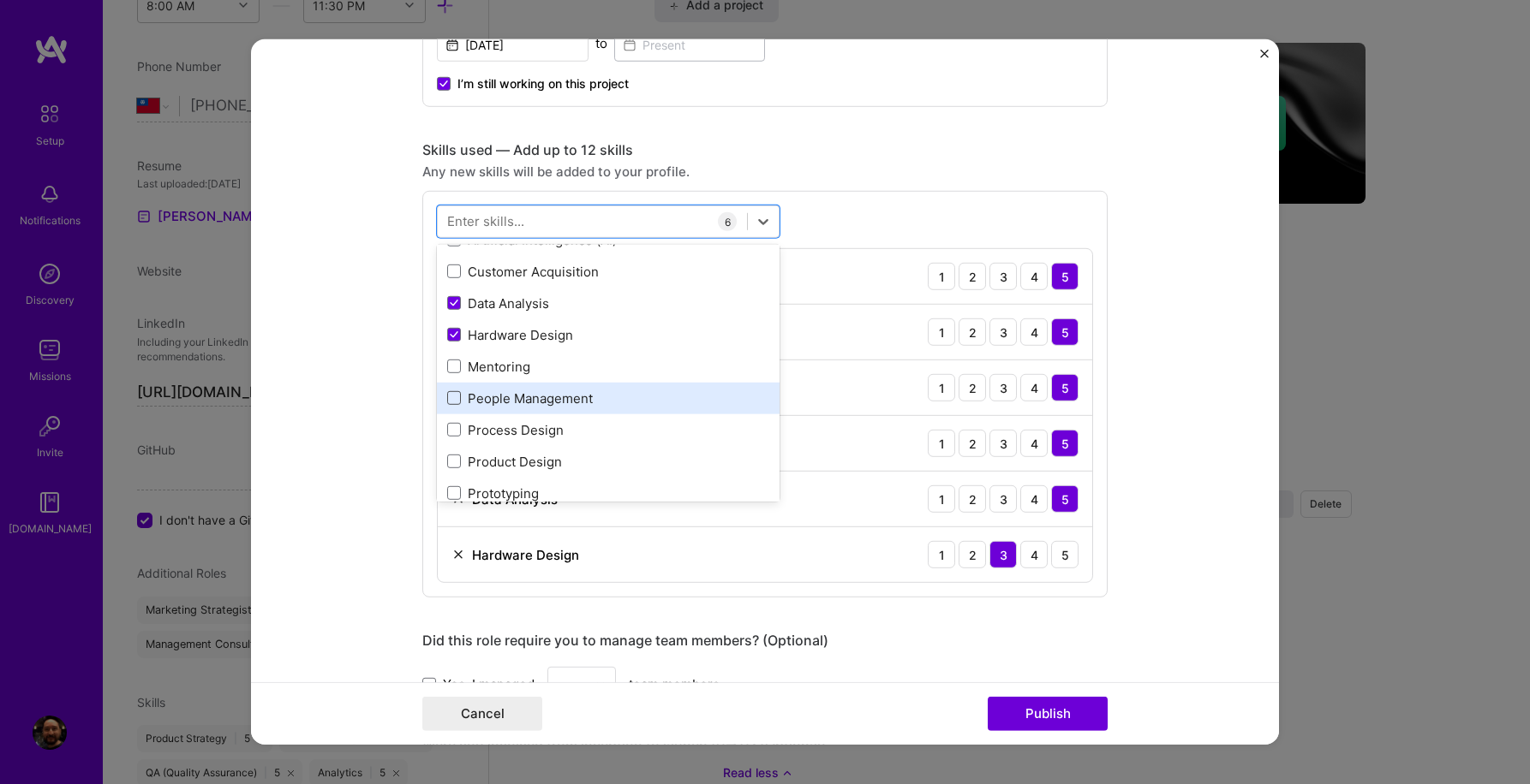
click at [455, 401] on span at bounding box center [454, 398] width 13 height 13
click at [0, 0] on input "checkbox" at bounding box center [0, 0] width 0 height 0
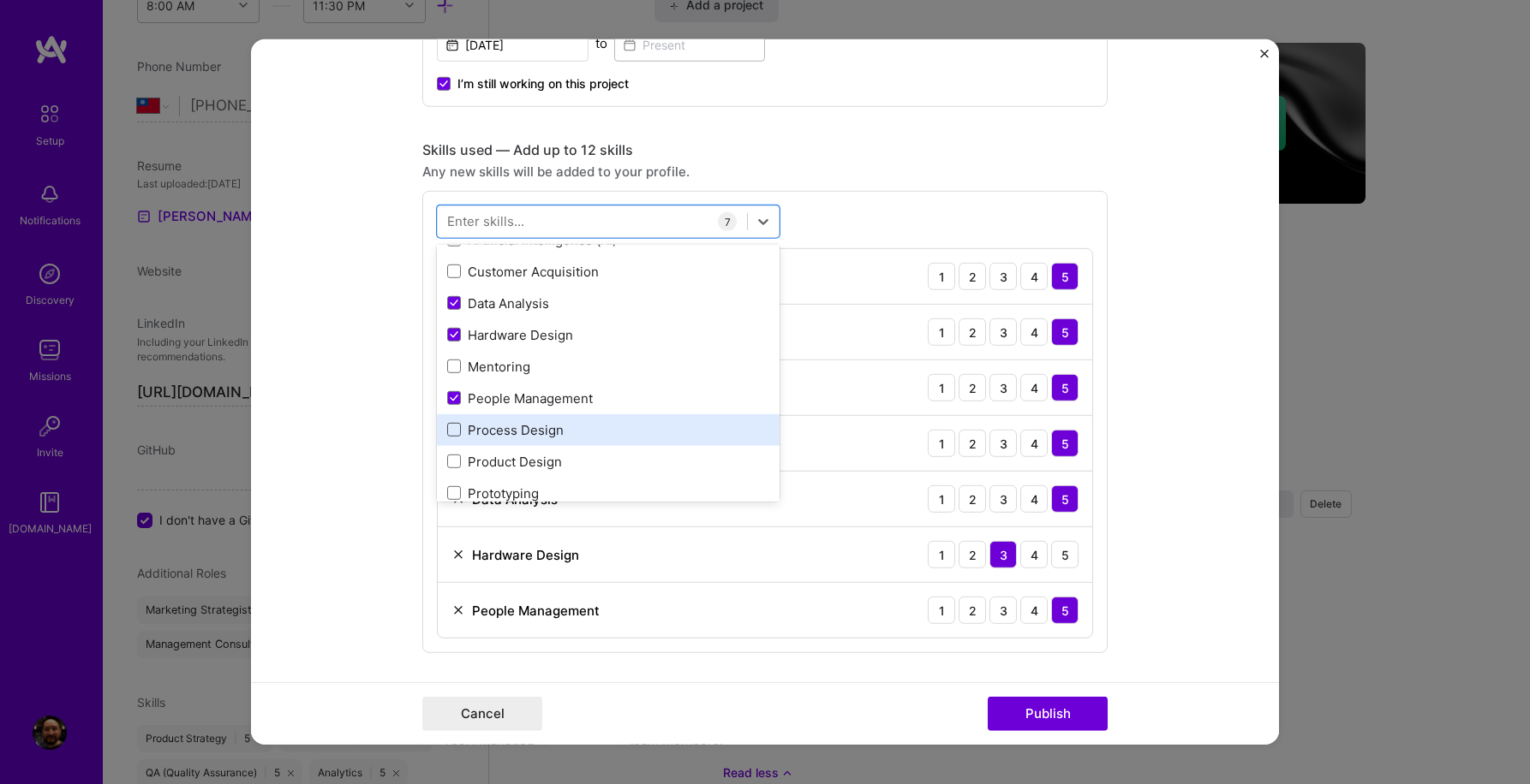
click at [455, 435] on span at bounding box center [454, 430] width 13 height 13
click at [0, 0] on input "checkbox" at bounding box center [0, 0] width 0 height 0
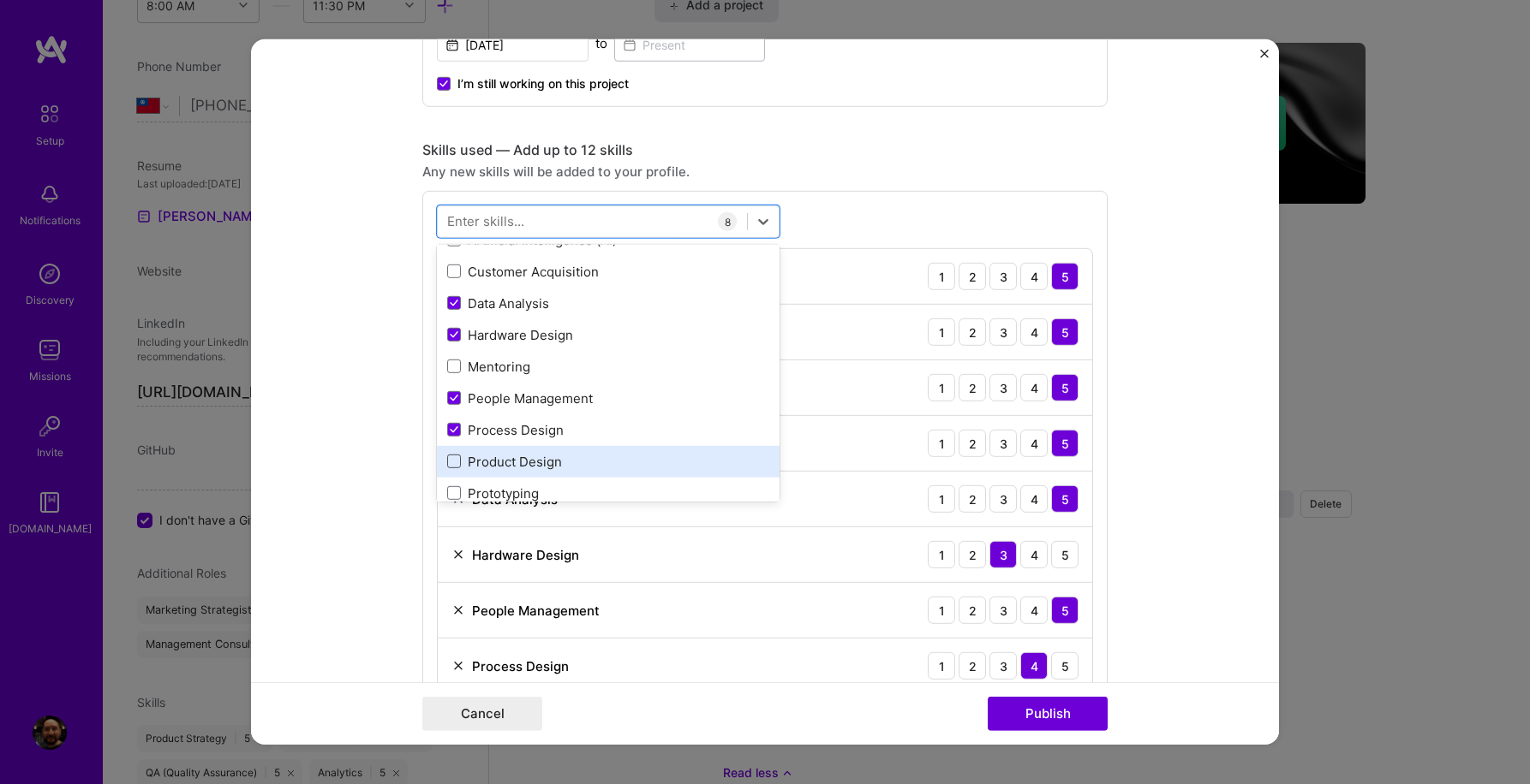
click at [455, 462] on span at bounding box center [454, 462] width 13 height 13
click at [0, 0] on input "checkbox" at bounding box center [0, 0] width 0 height 0
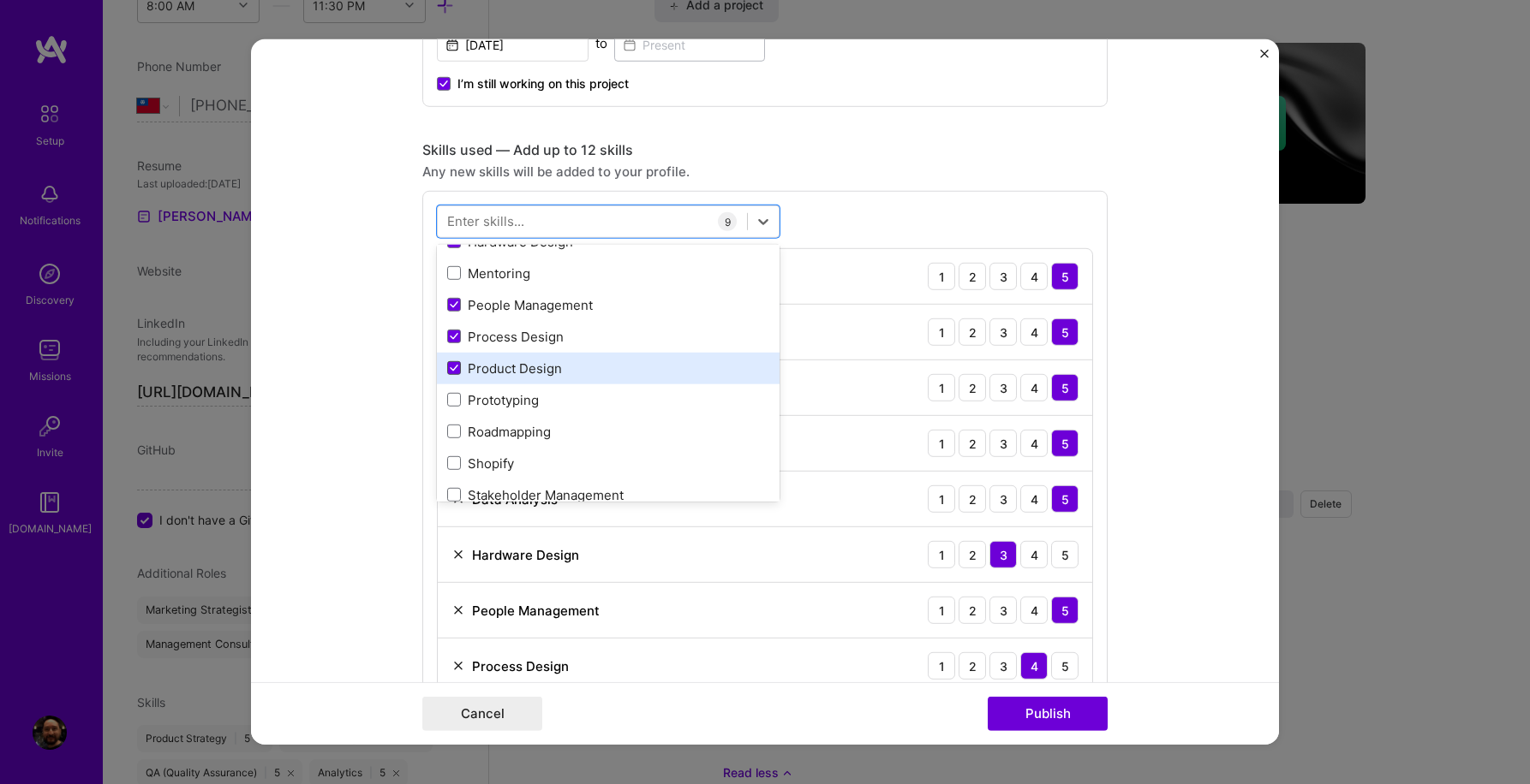
scroll to position [300, 0]
click at [455, 378] on div "Prototyping" at bounding box center [608, 370] width 322 height 18
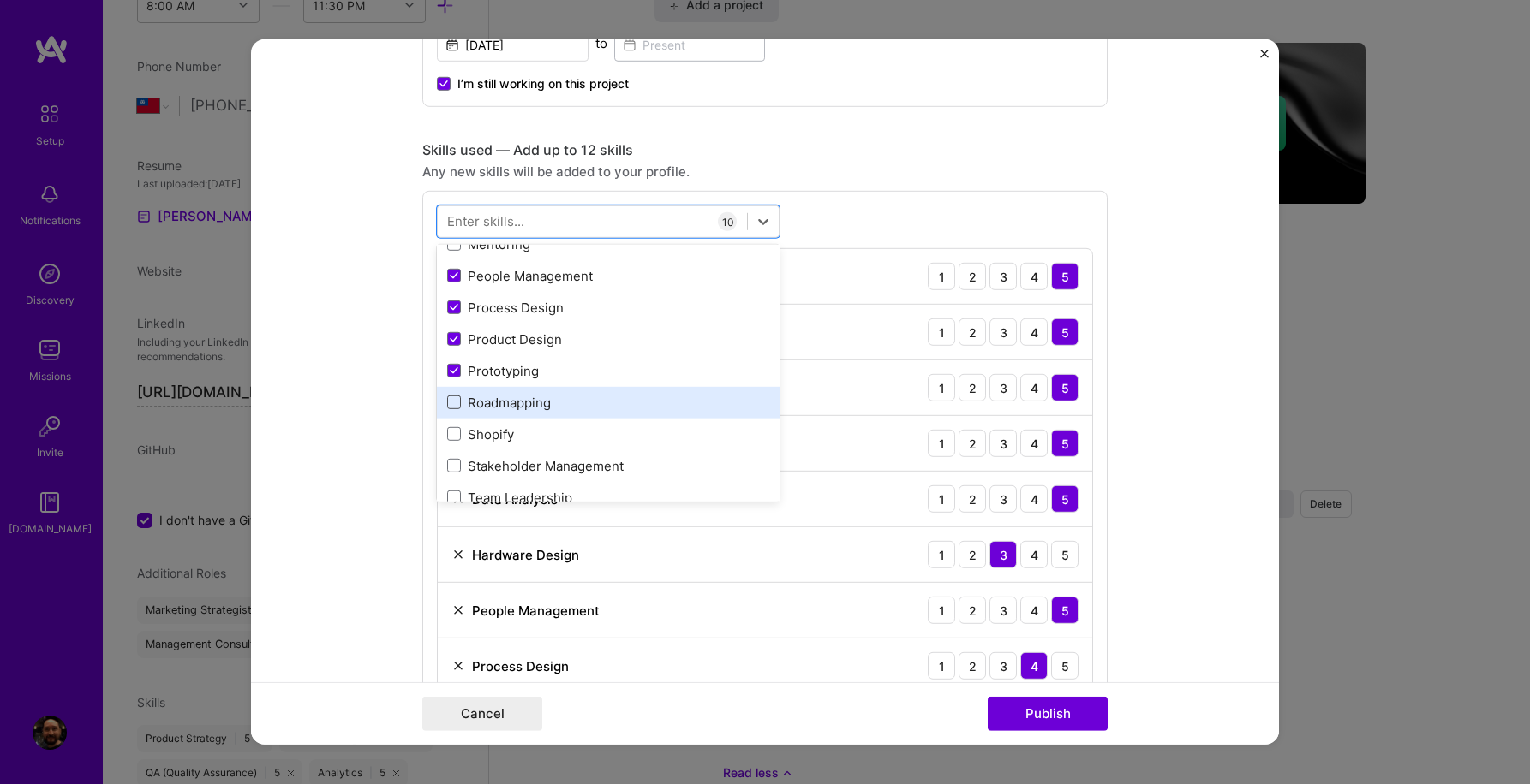
click at [453, 400] on span at bounding box center [454, 402] width 13 height 13
click at [0, 0] on input "checkbox" at bounding box center [0, 0] width 0 height 0
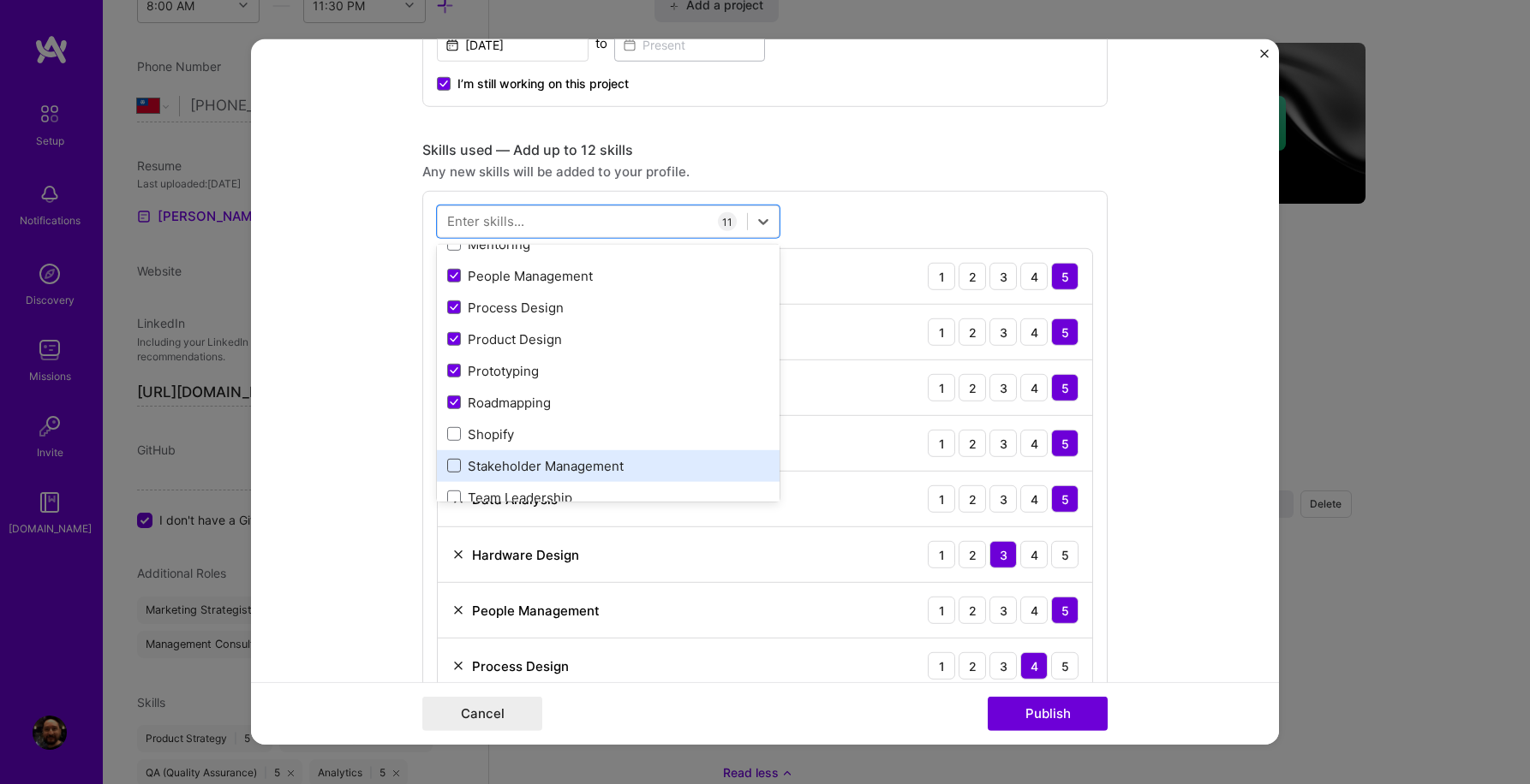
click at [451, 467] on span at bounding box center [454, 466] width 13 height 13
click at [0, 0] on input "checkbox" at bounding box center [0, 0] width 0 height 0
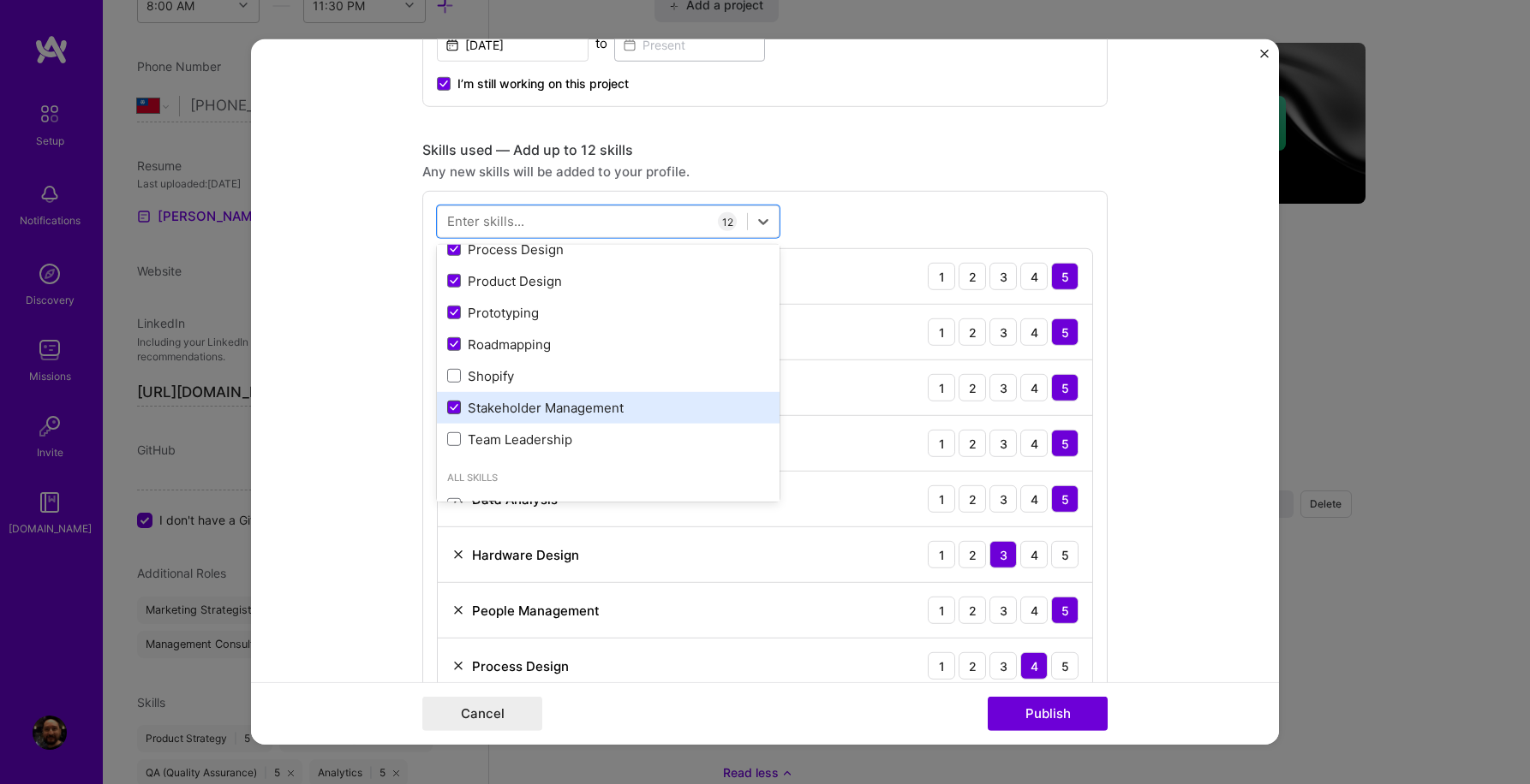
scroll to position [425, 0]
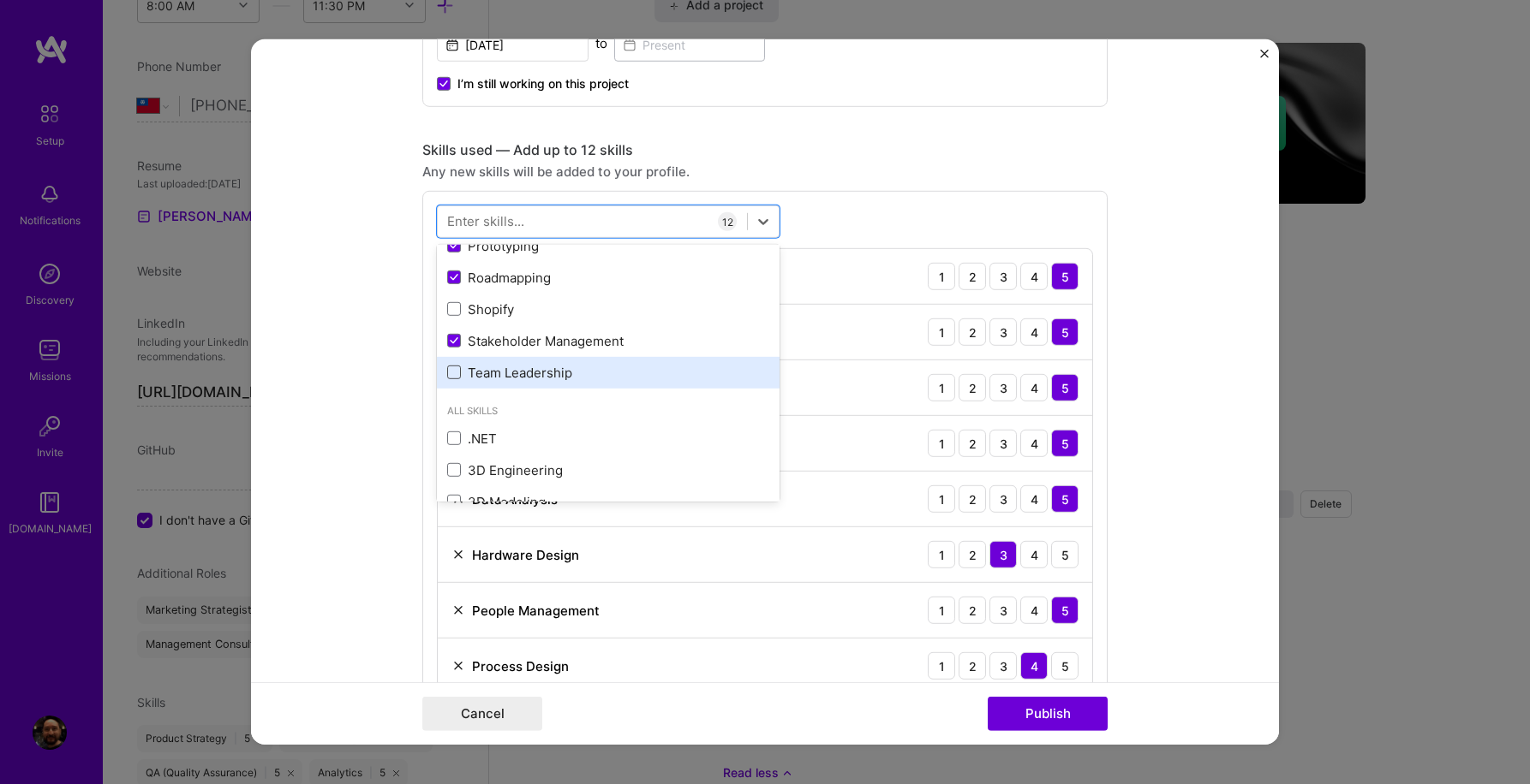
click at [452, 374] on span at bounding box center [454, 372] width 13 height 13
click at [0, 0] on input "checkbox" at bounding box center [0, 0] width 0 height 0
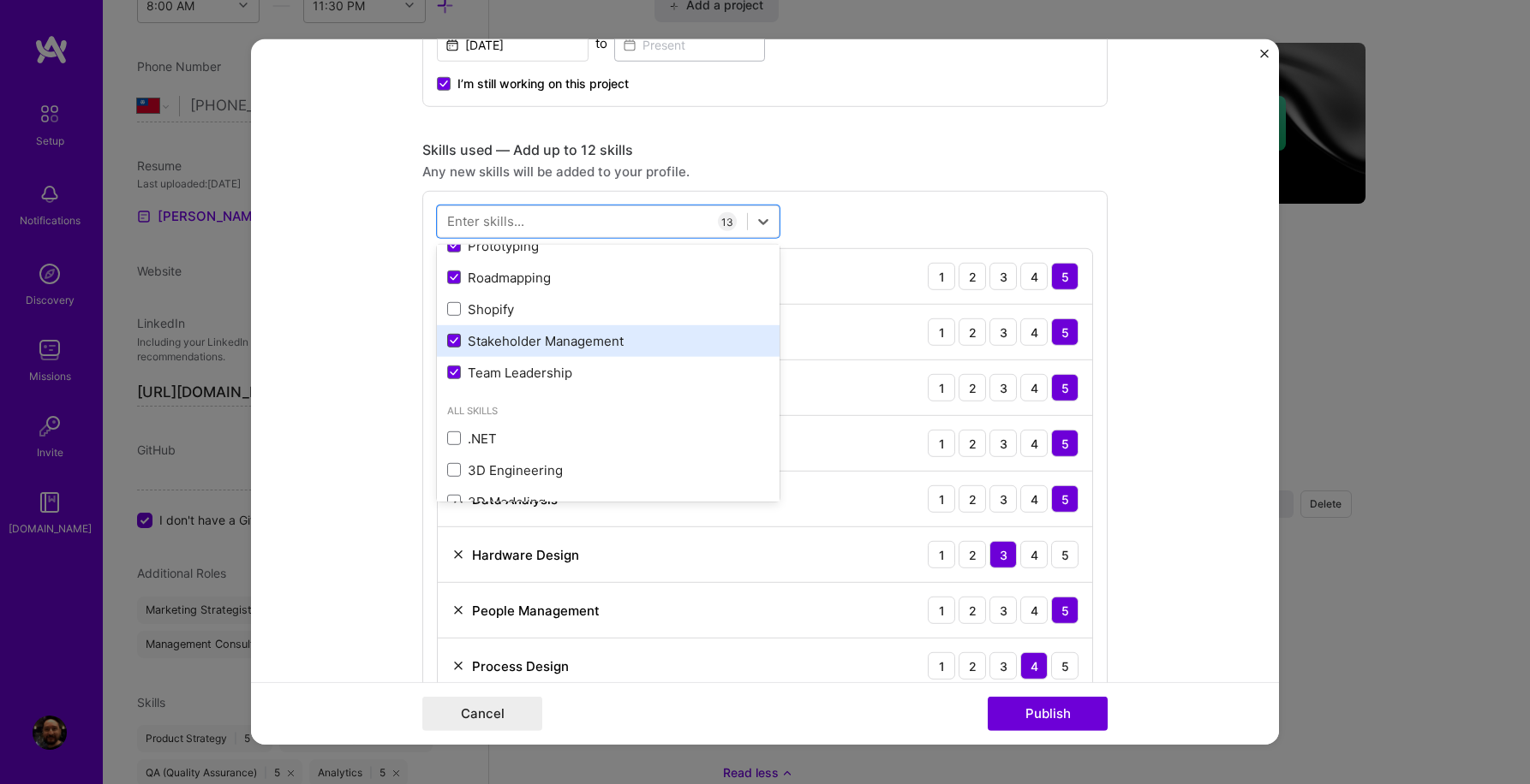
click at [454, 347] on span at bounding box center [454, 341] width 13 height 13
click at [0, 0] on input "checkbox" at bounding box center [0, 0] width 0 height 0
click at [876, 214] on div "option Stakeholder Management, deselected. option Roadmapping selected, 0 of 2.…" at bounding box center [765, 561] width 685 height 741
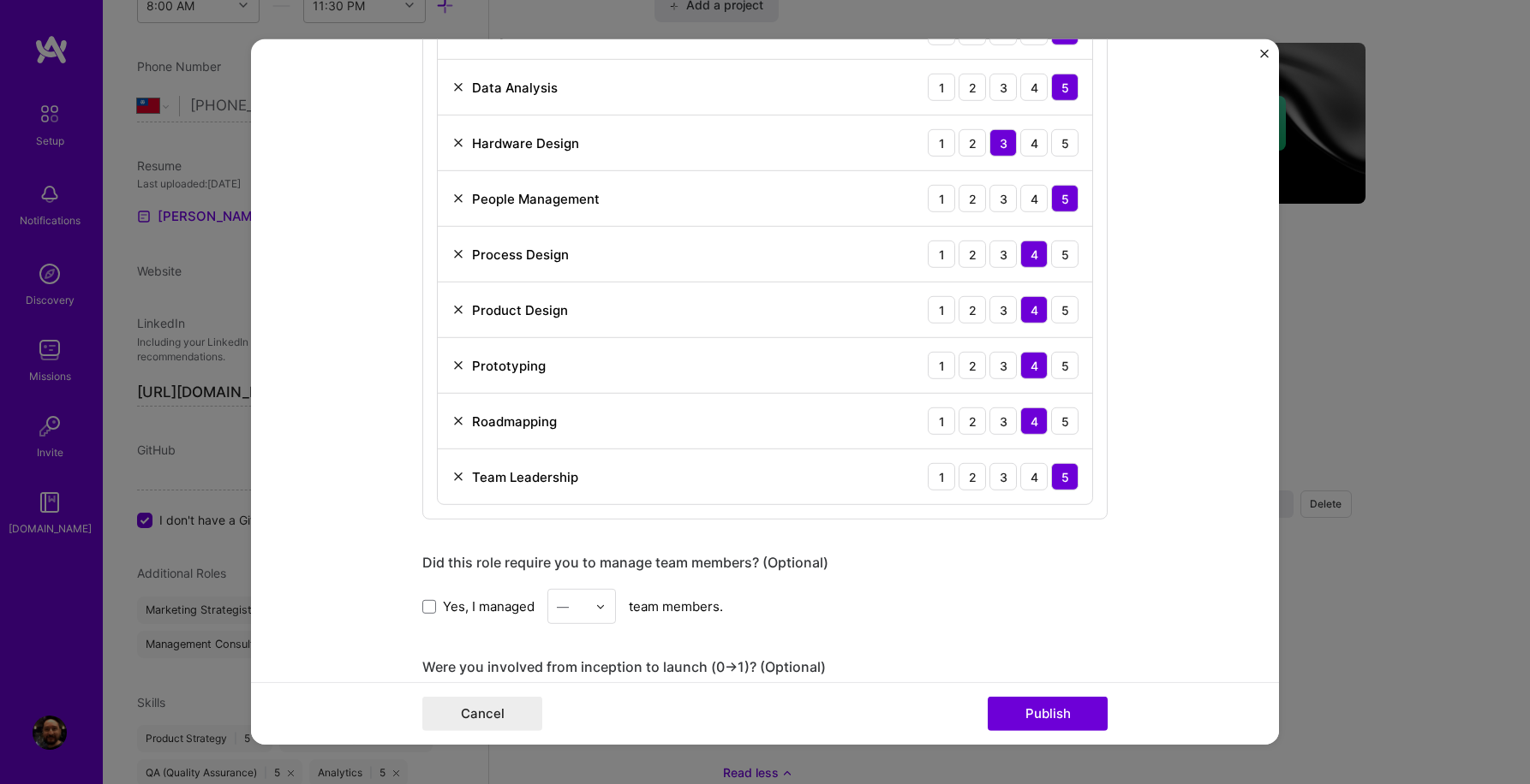
scroll to position [1724, 0]
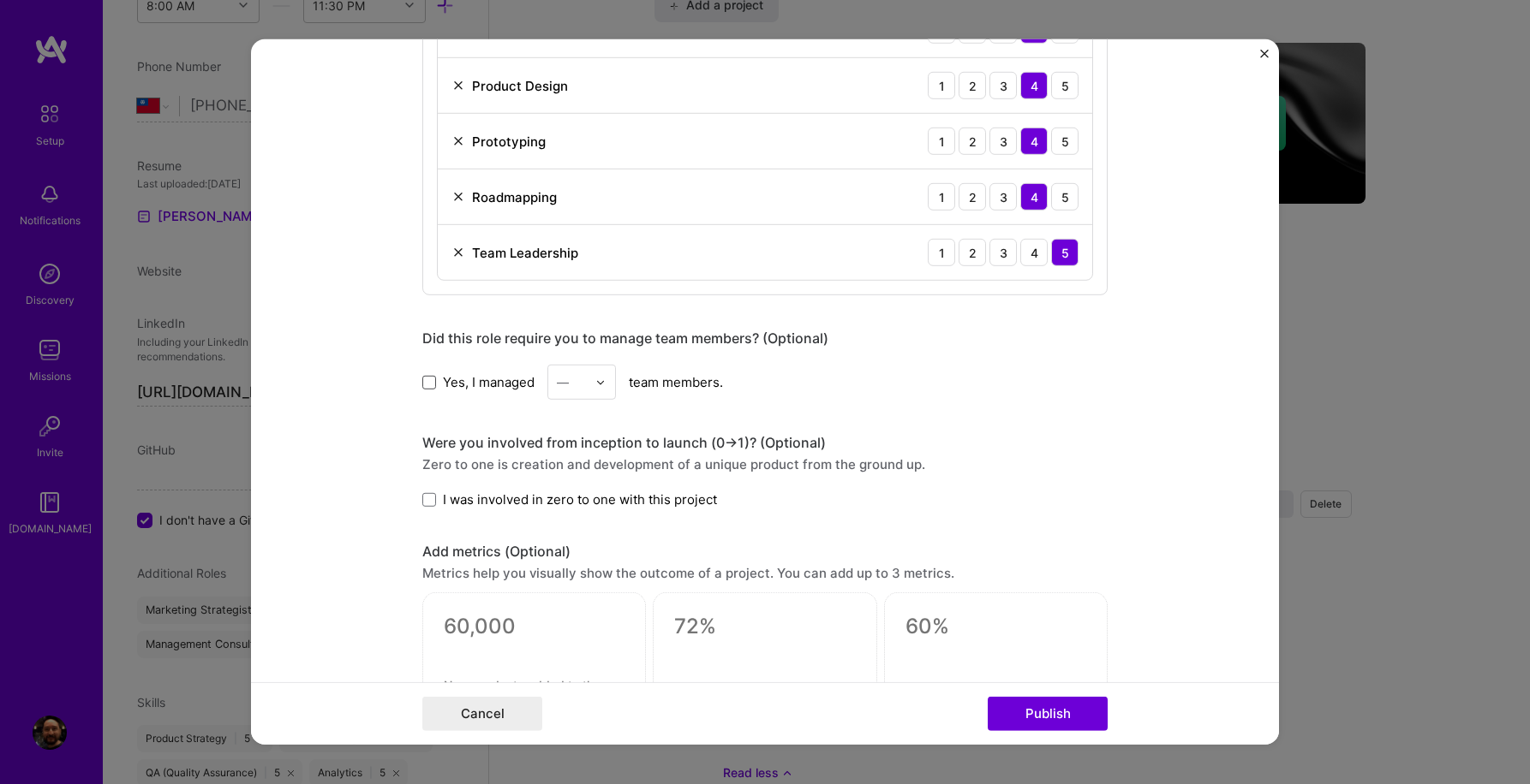
click at [427, 385] on span at bounding box center [429, 382] width 13 height 13
click at [0, 0] on input "Yes, I managed" at bounding box center [0, 0] width 0 height 0
click at [596, 384] on img at bounding box center [600, 382] width 11 height 11
click at [560, 556] on div "5" at bounding box center [581, 554] width 59 height 32
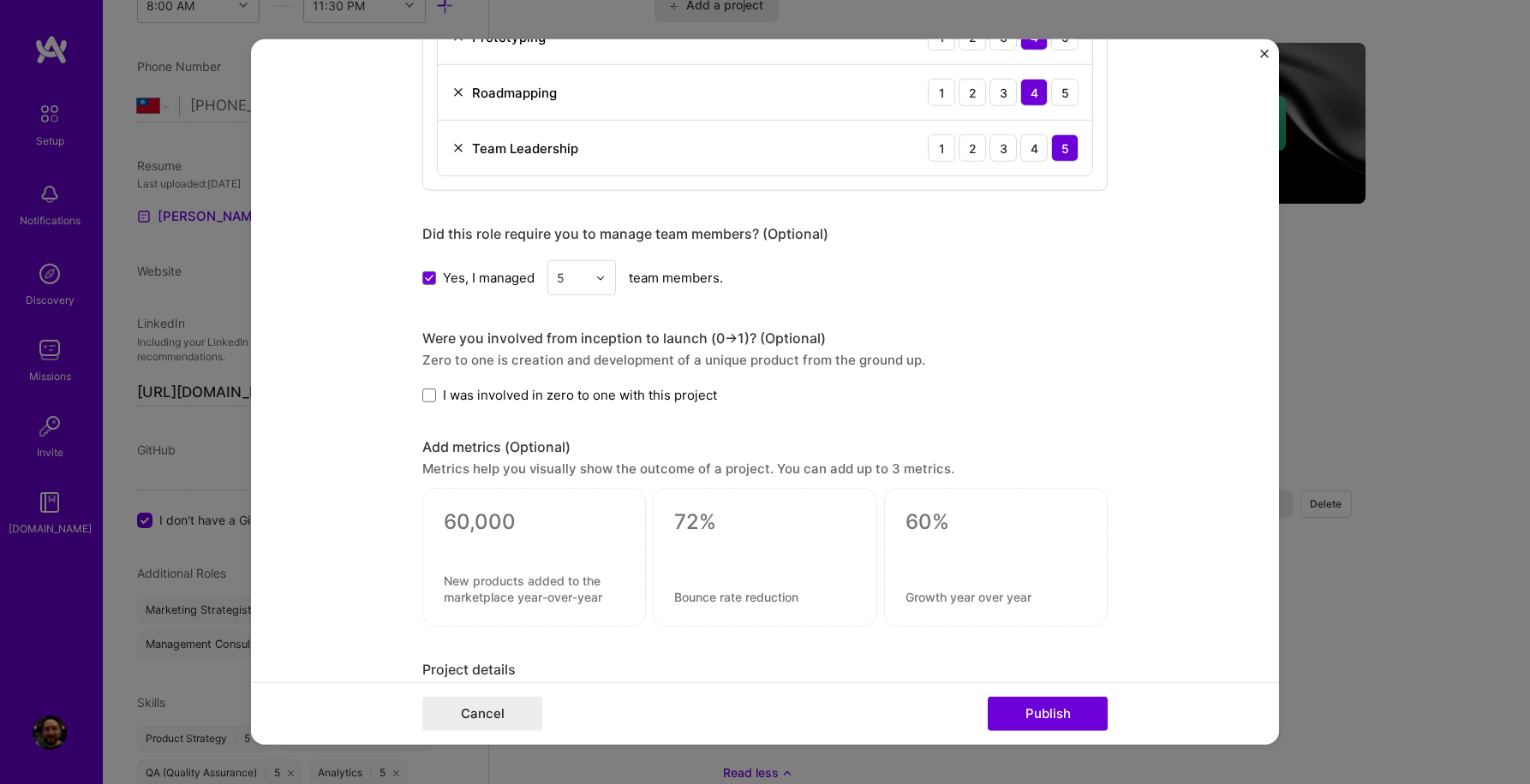
scroll to position [1837, 0]
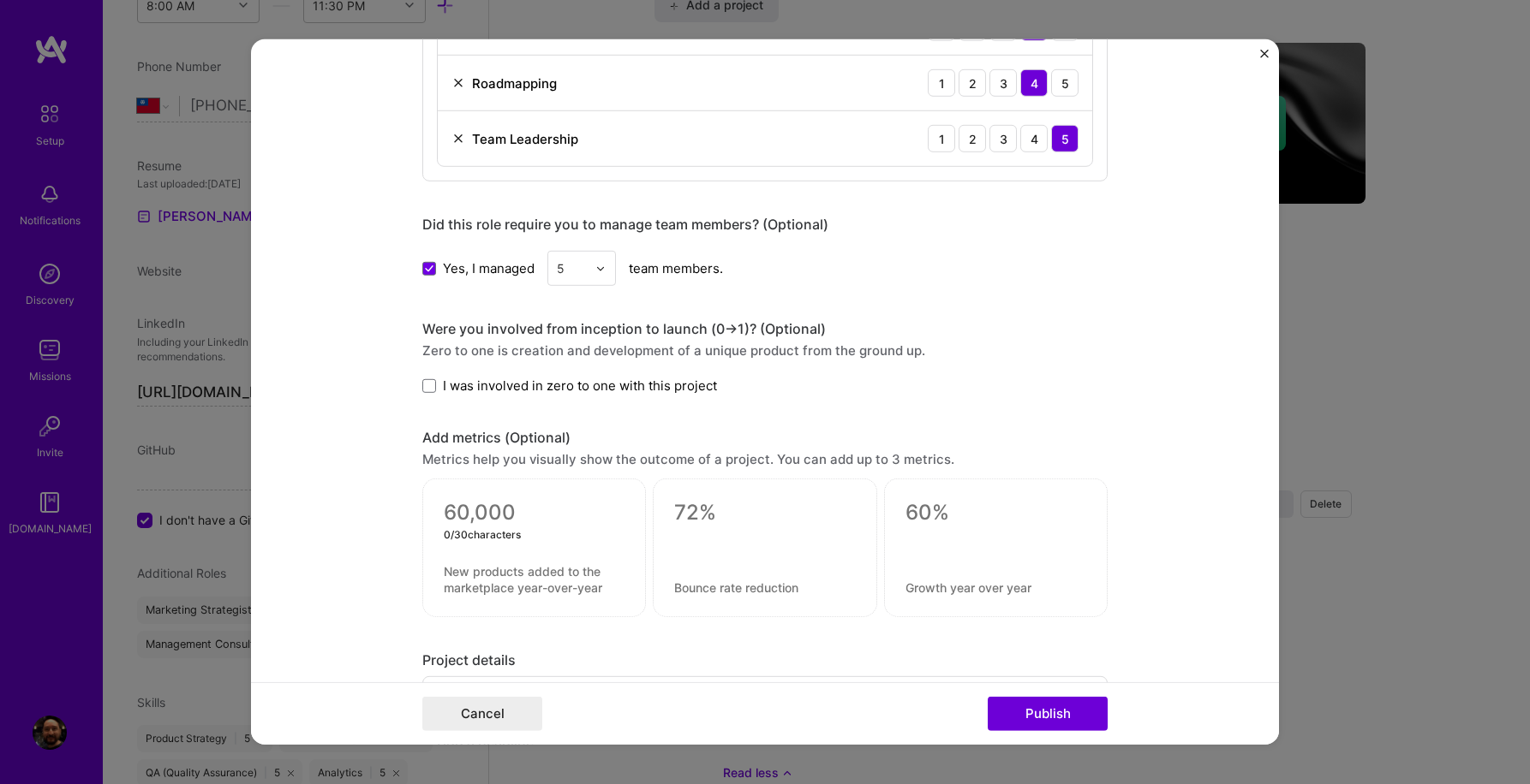
click at [513, 513] on textarea at bounding box center [534, 513] width 181 height 26
type textarea "0"
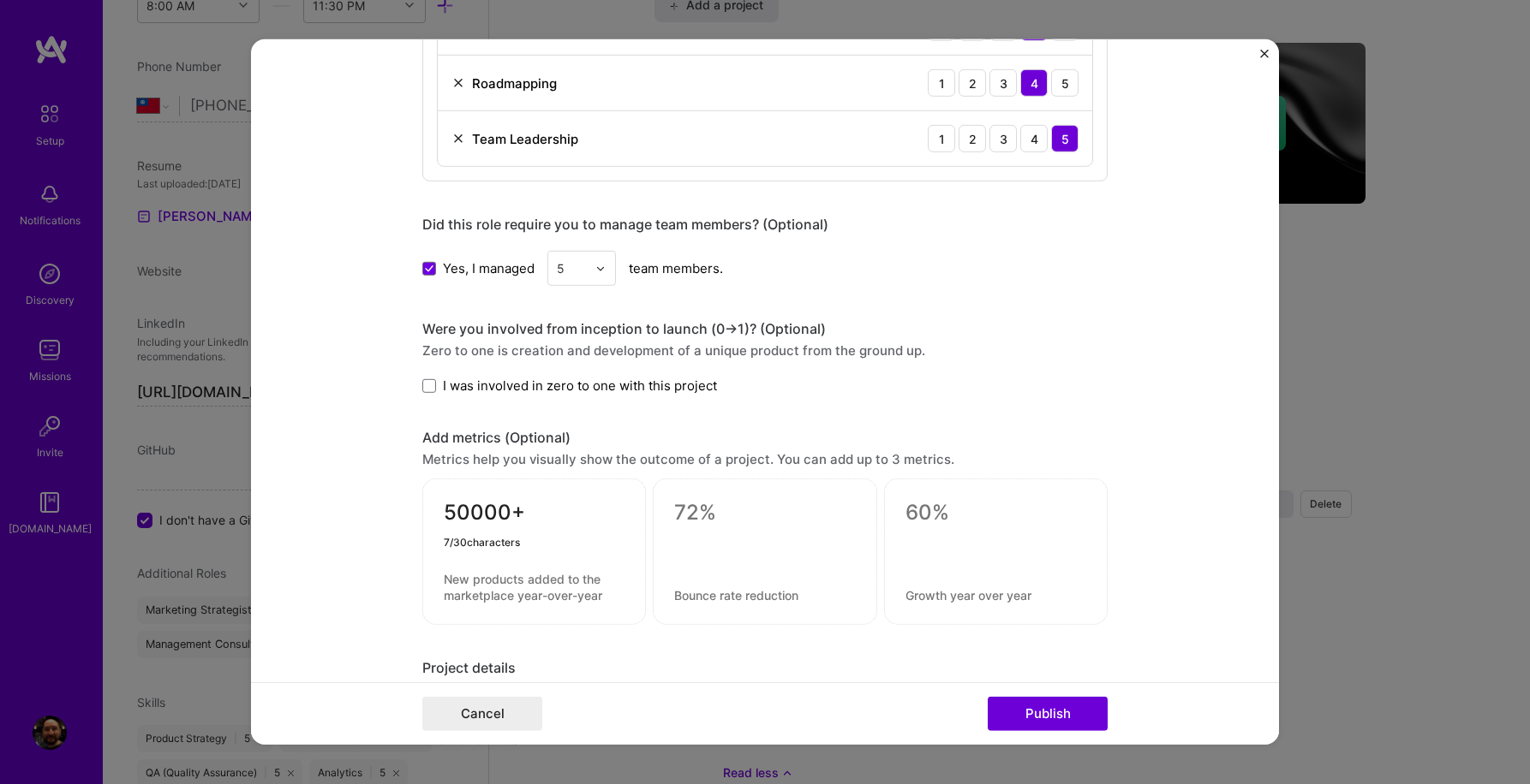
type textarea "50000+"
click at [469, 588] on textarea at bounding box center [534, 588] width 181 height 33
type textarea "Units shipped"
click at [708, 513] on textarea at bounding box center [764, 513] width 181 height 26
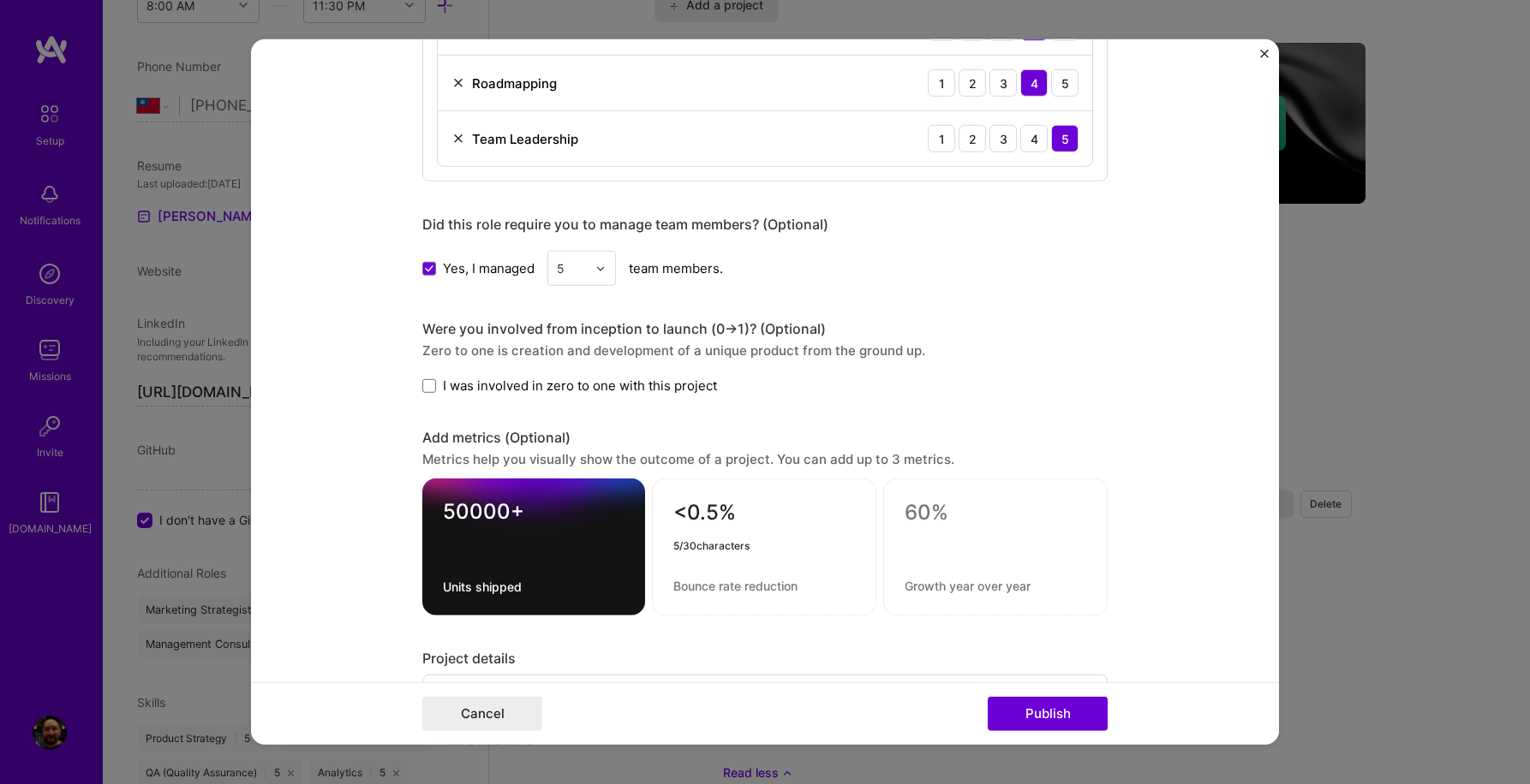
type textarea "<0.5%"
click at [715, 585] on textarea at bounding box center [764, 586] width 182 height 16
type textarea "Factory defect rate"
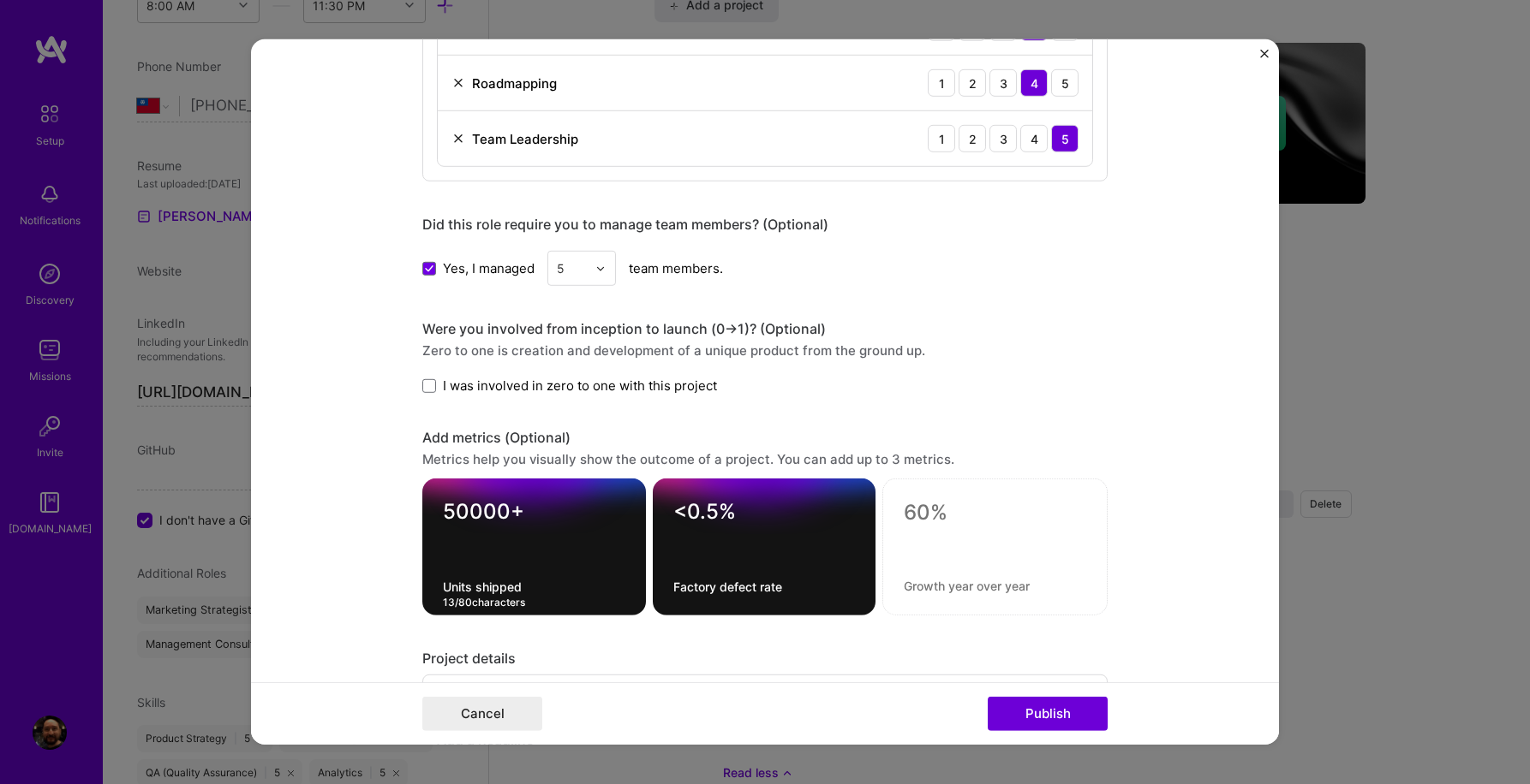
click at [489, 591] on textarea "Units shipped" at bounding box center [534, 587] width 183 height 16
click at [490, 598] on div "50000+ Units shipped 13 / 80 characters" at bounding box center [534, 547] width 223 height 137
click at [518, 588] on textarea "Units shipped" at bounding box center [534, 587] width 183 height 16
click at [500, 512] on textarea "50000+" at bounding box center [534, 516] width 183 height 34
click at [763, 513] on textarea "<0.5%" at bounding box center [765, 516] width 183 height 34
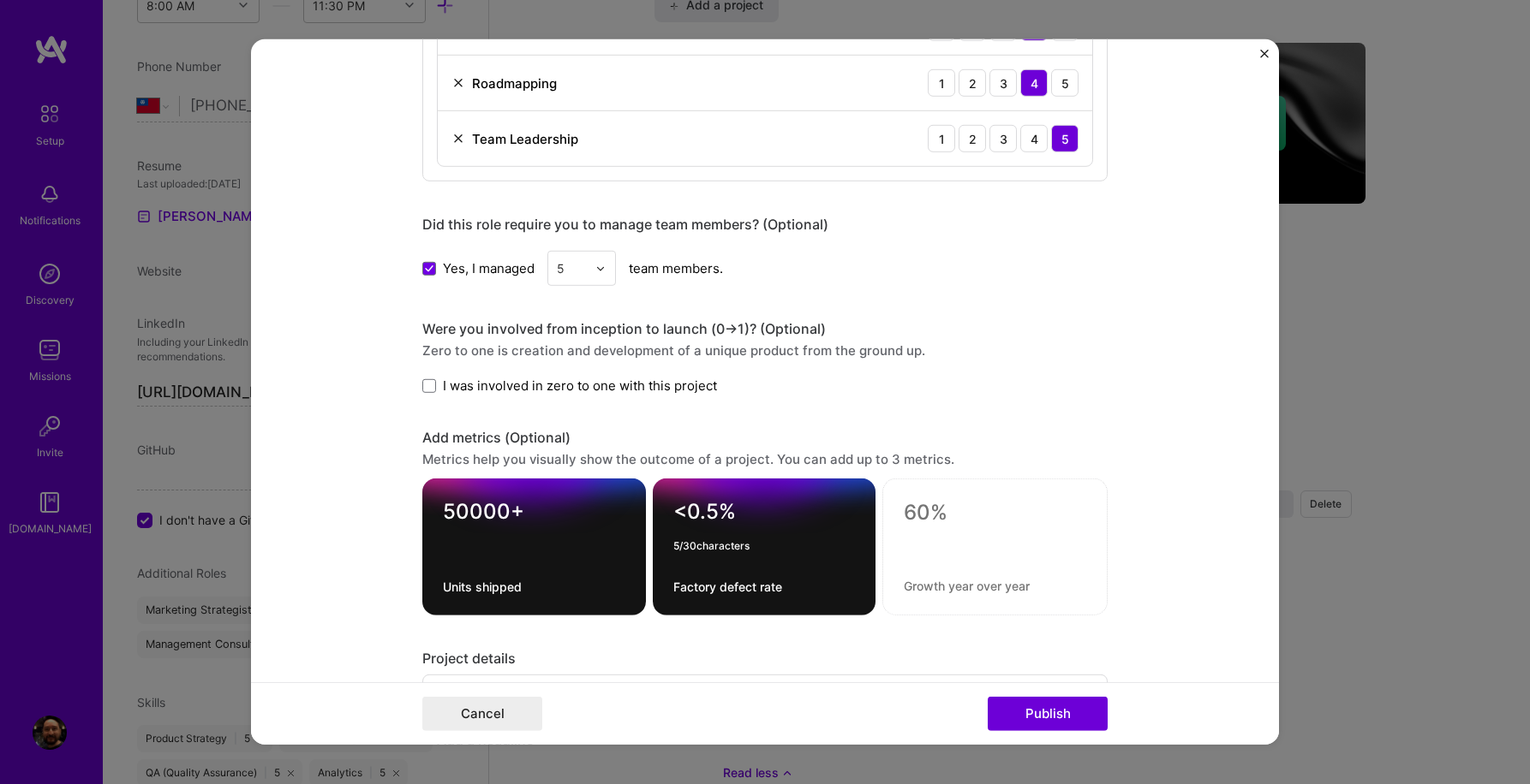
click at [923, 513] on textarea at bounding box center [995, 513] width 183 height 26
click at [523, 591] on textarea "Units shipped" at bounding box center [534, 587] width 183 height 16
click at [790, 511] on textarea "<0.5%" at bounding box center [765, 516] width 183 height 34
click at [947, 509] on textarea at bounding box center [995, 513] width 183 height 26
type textarea "9"
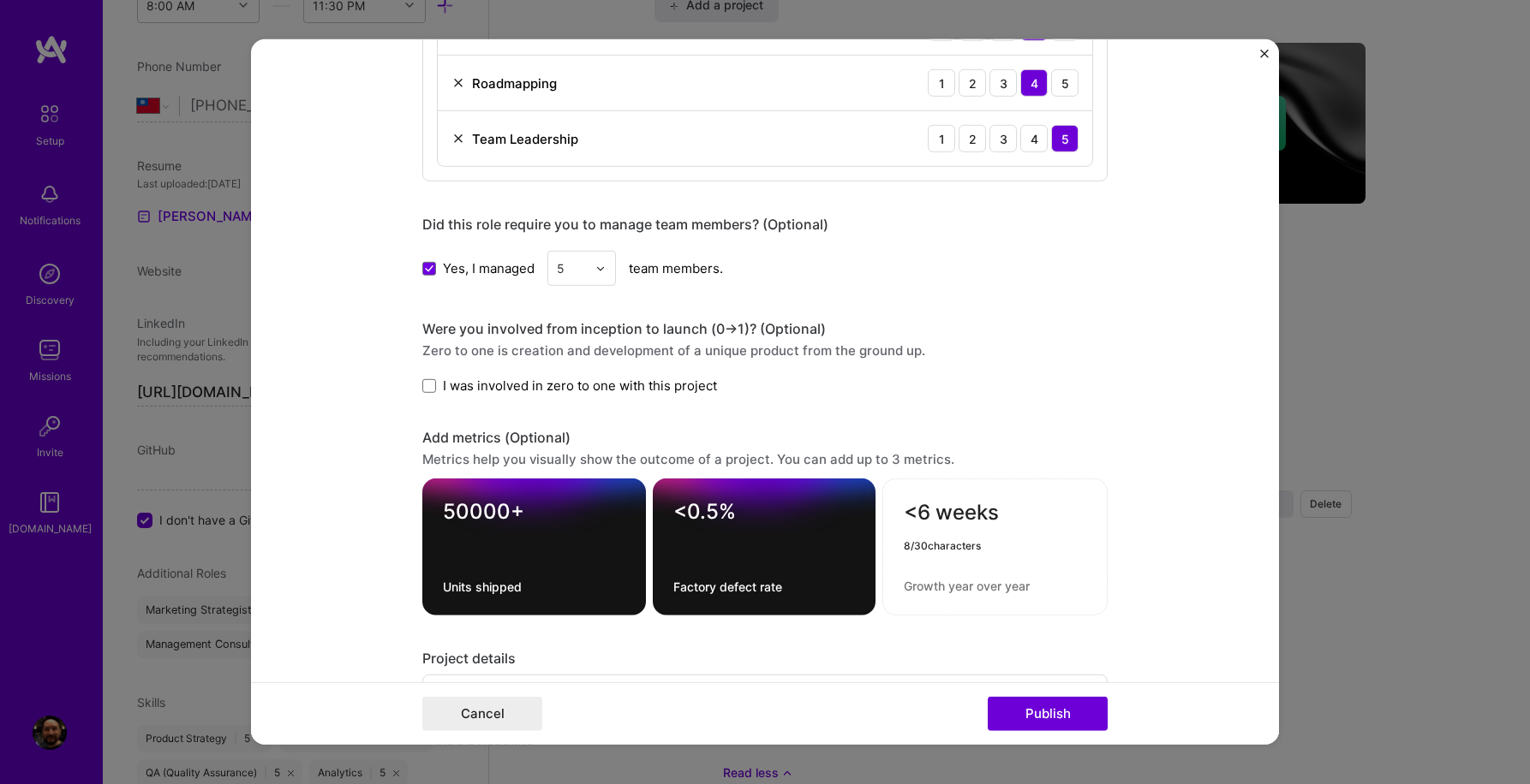
type textarea "<6 weeks"
click at [953, 593] on div "<6 weeks 8 / 30 characters" at bounding box center [995, 547] width 225 height 137
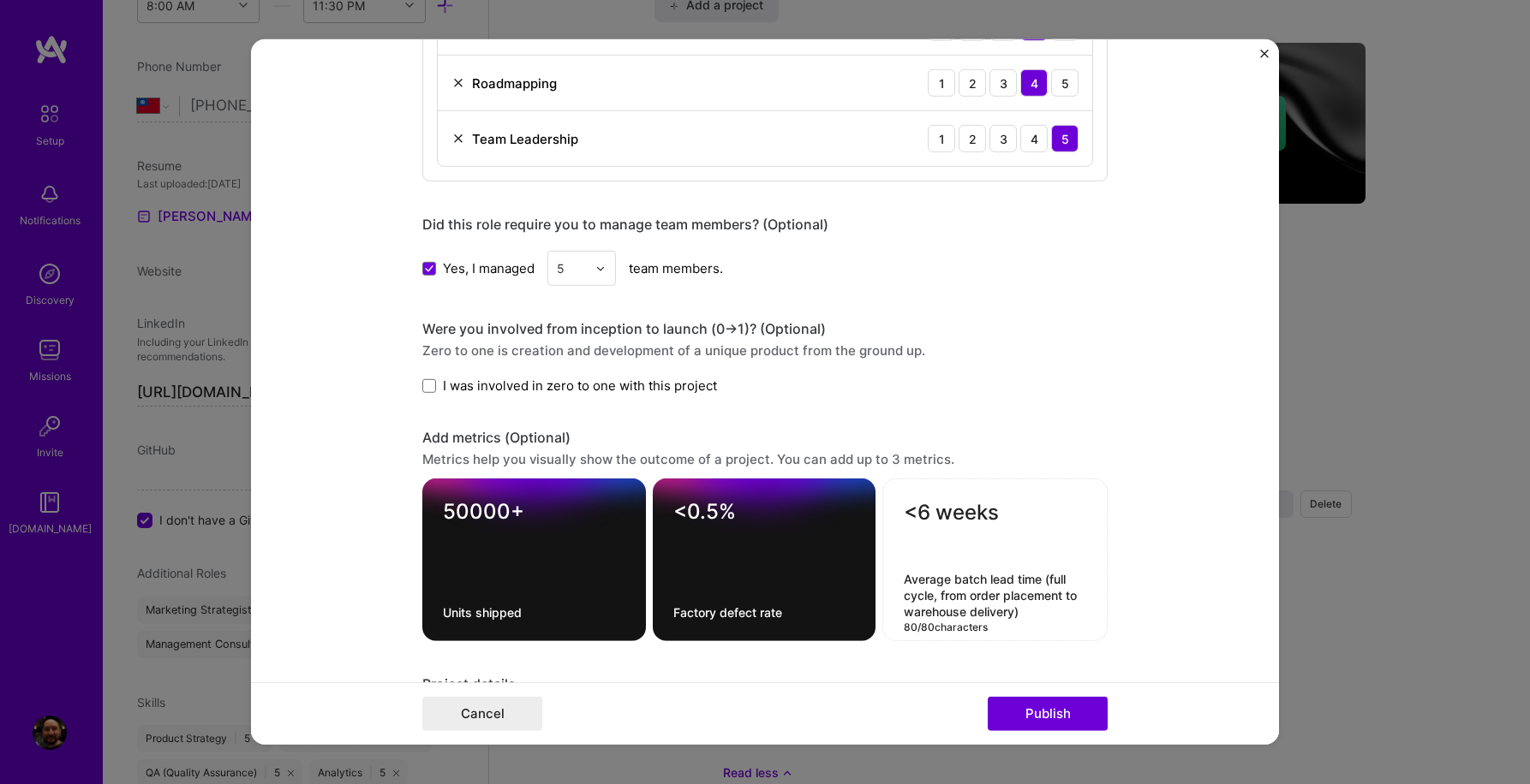
type textarea "Average batch lead time (full cycle, from order placement to warehouse delivery)"
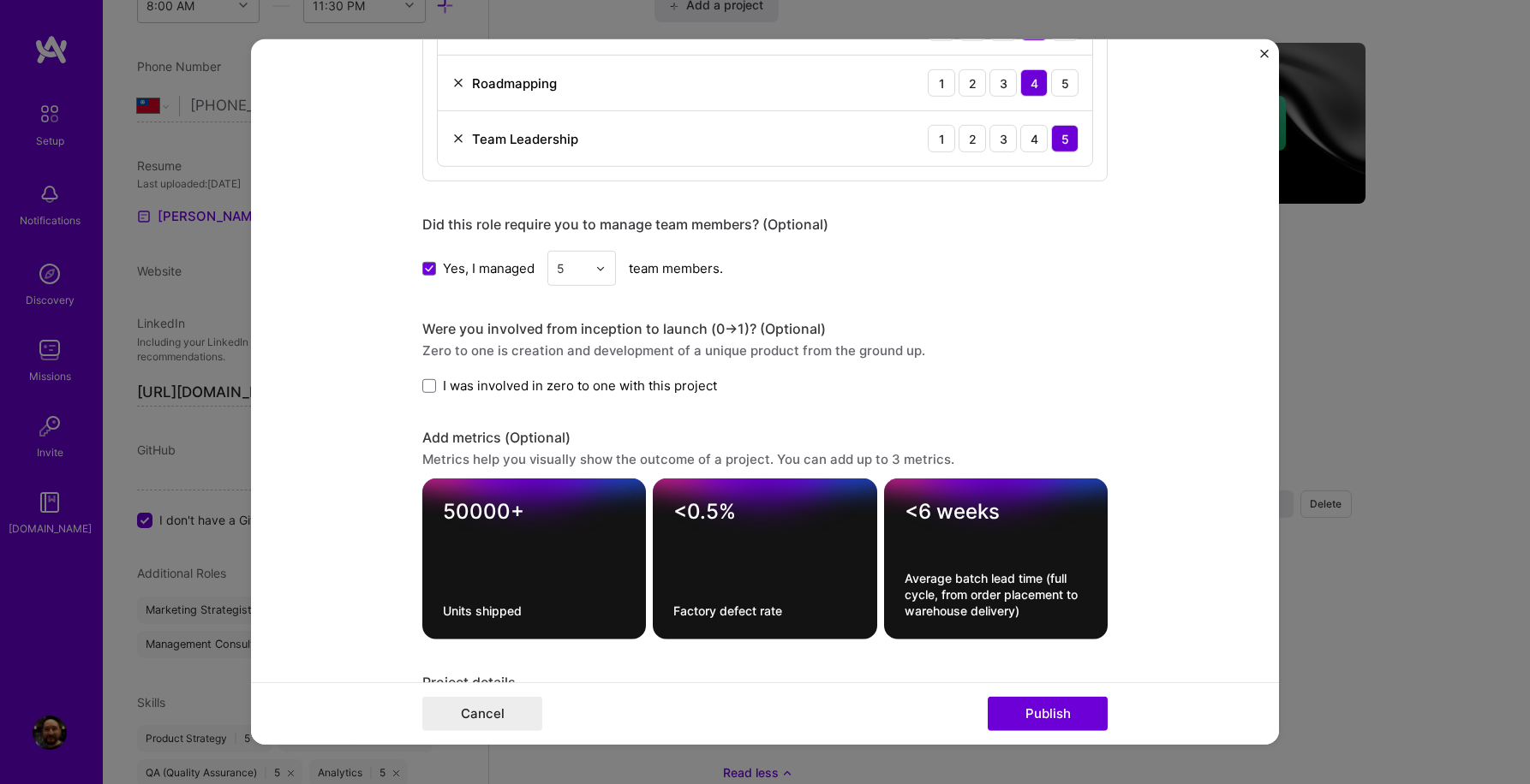
click at [1130, 502] on form "Project title Wearables production leadership Company AURA Devices Project indu…" at bounding box center [765, 392] width 1028 height 705
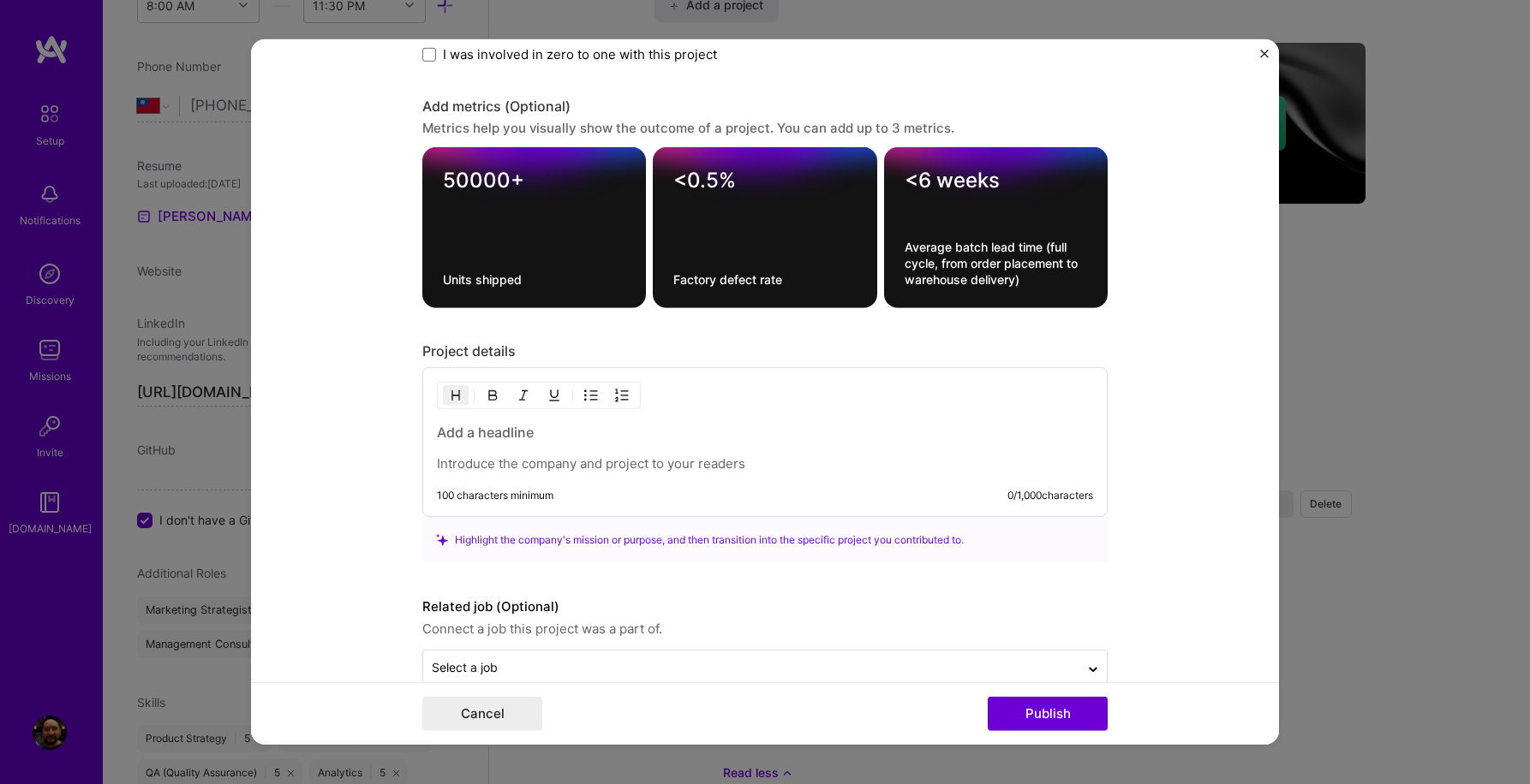
scroll to position [2174, 0]
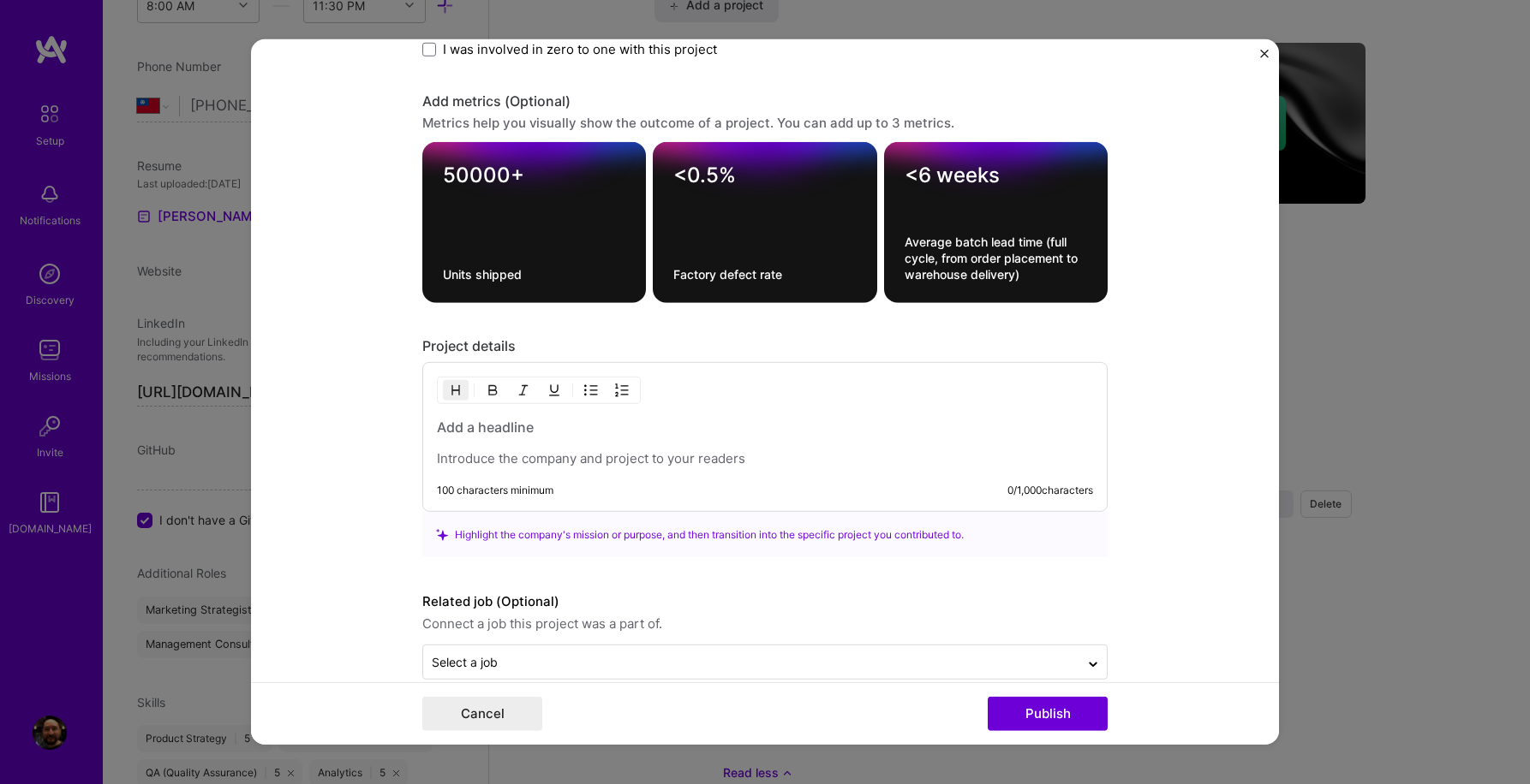
click at [553, 432] on h3 at bounding box center [765, 427] width 656 height 19
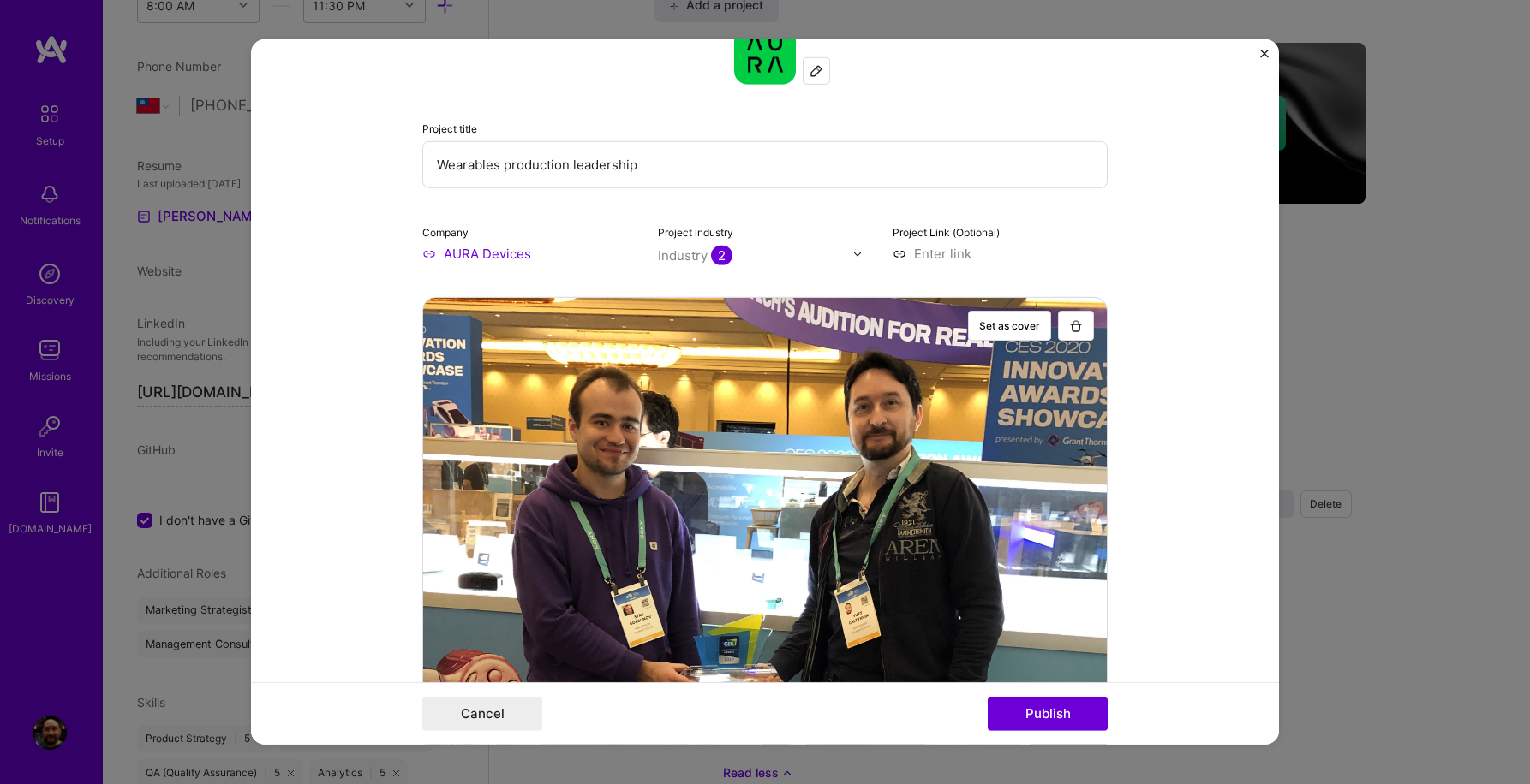
scroll to position [0, 0]
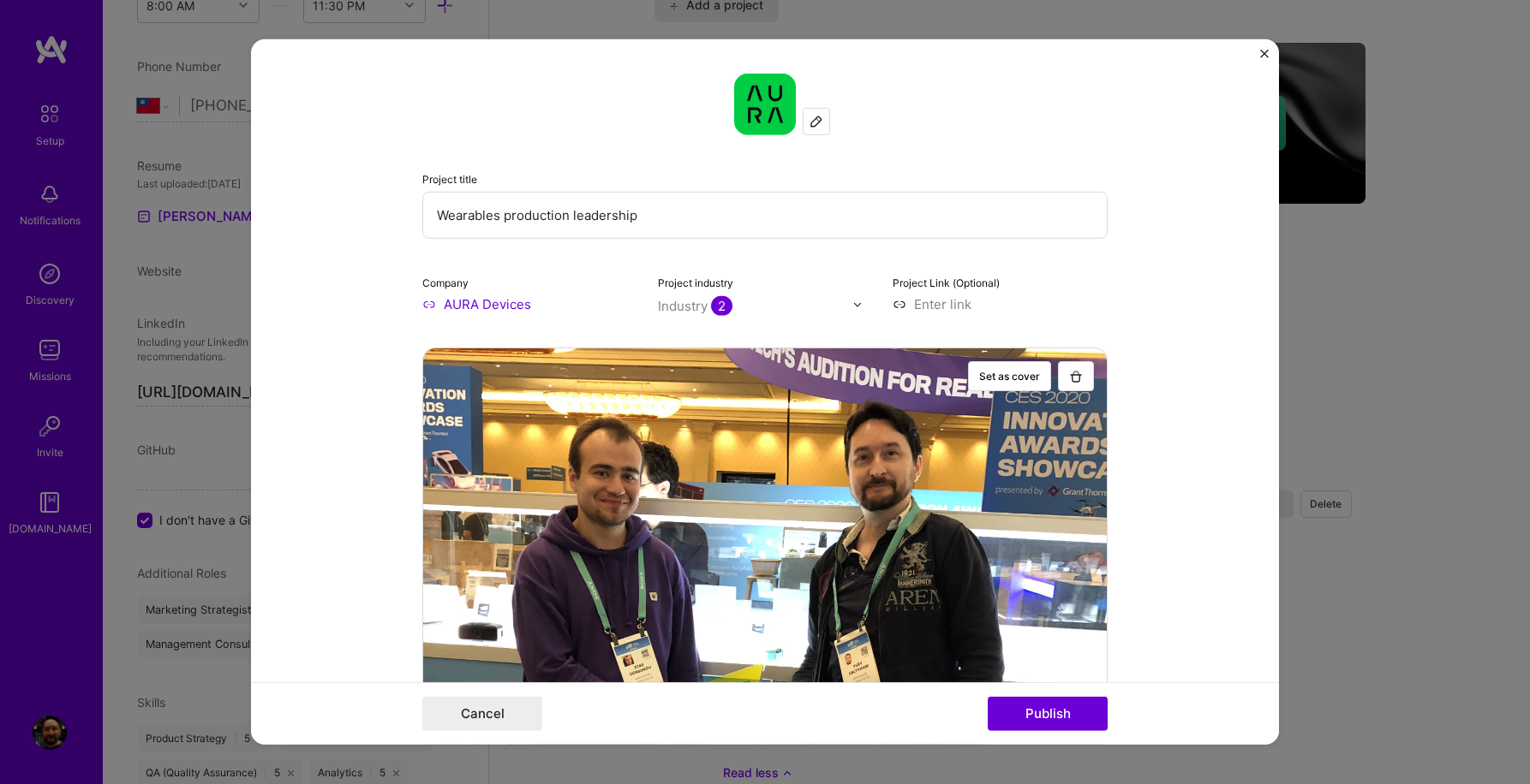
drag, startPoint x: 672, startPoint y: 222, endPoint x: 404, endPoint y: 215, distance: 268.1
click at [404, 215] on form "Project title Wearables production leadership Company AURA Devices Project indu…" at bounding box center [765, 392] width 1028 height 705
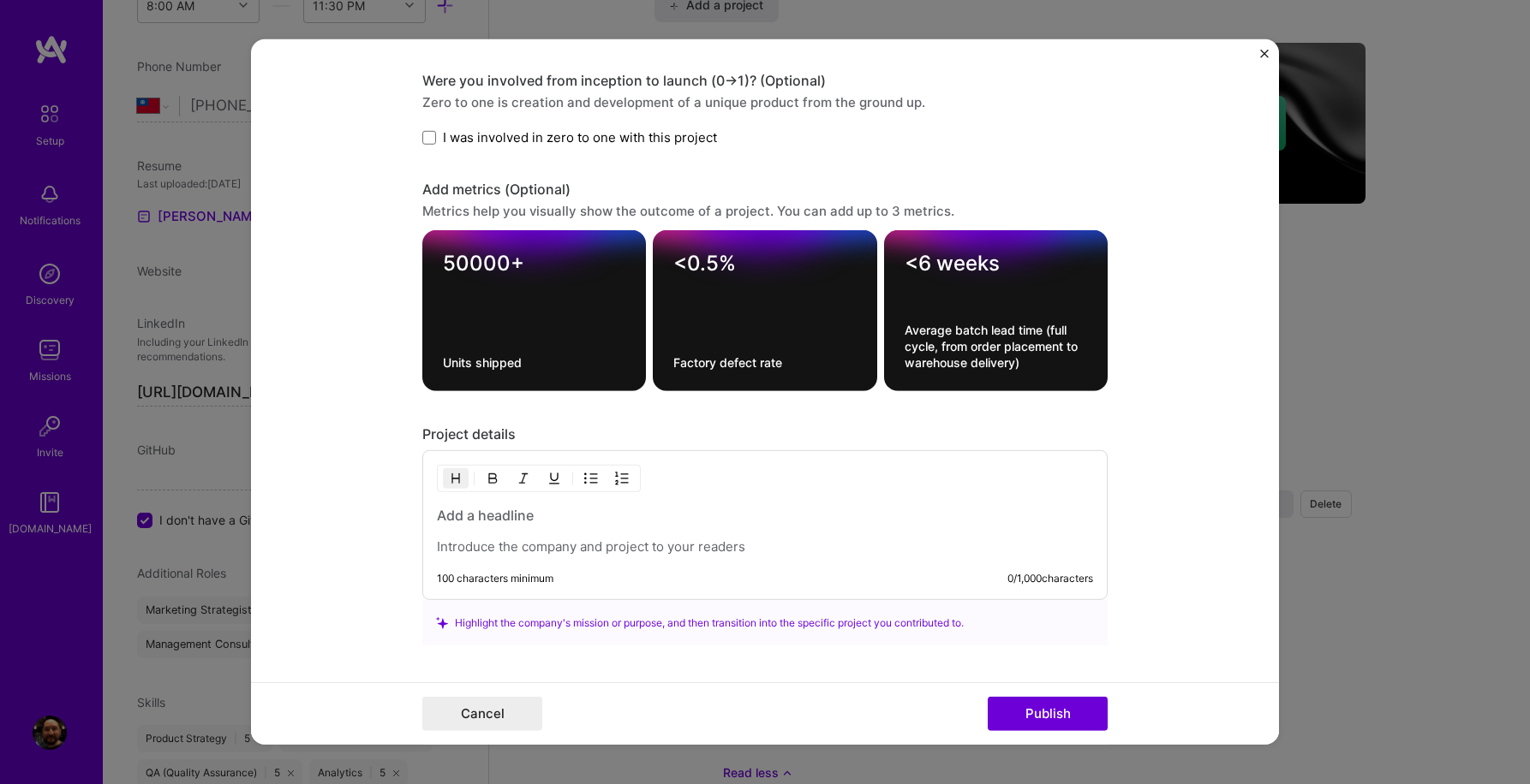
scroll to position [2111, 0]
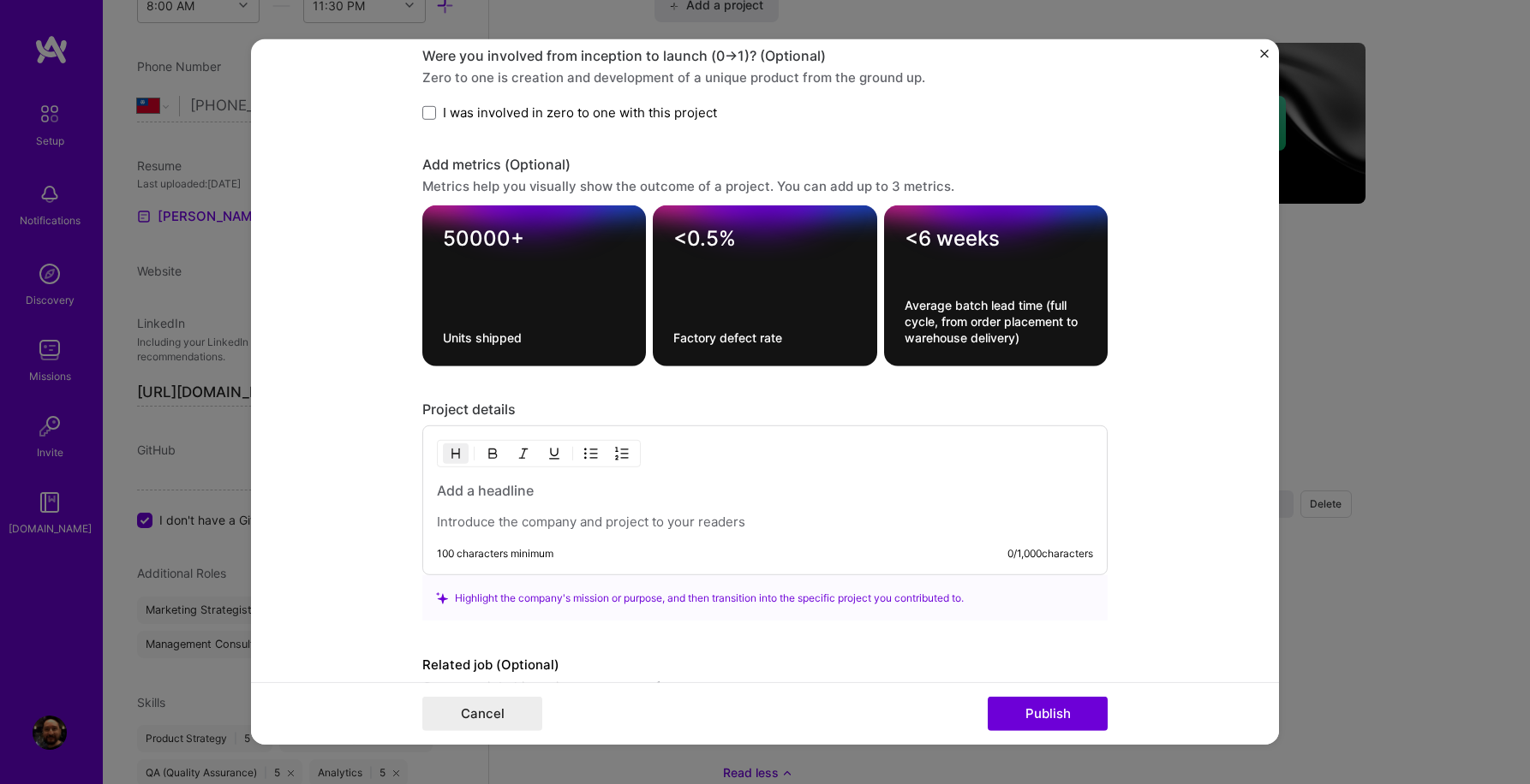
click at [535, 496] on h3 at bounding box center [765, 491] width 656 height 19
click at [524, 525] on p at bounding box center [765, 522] width 656 height 17
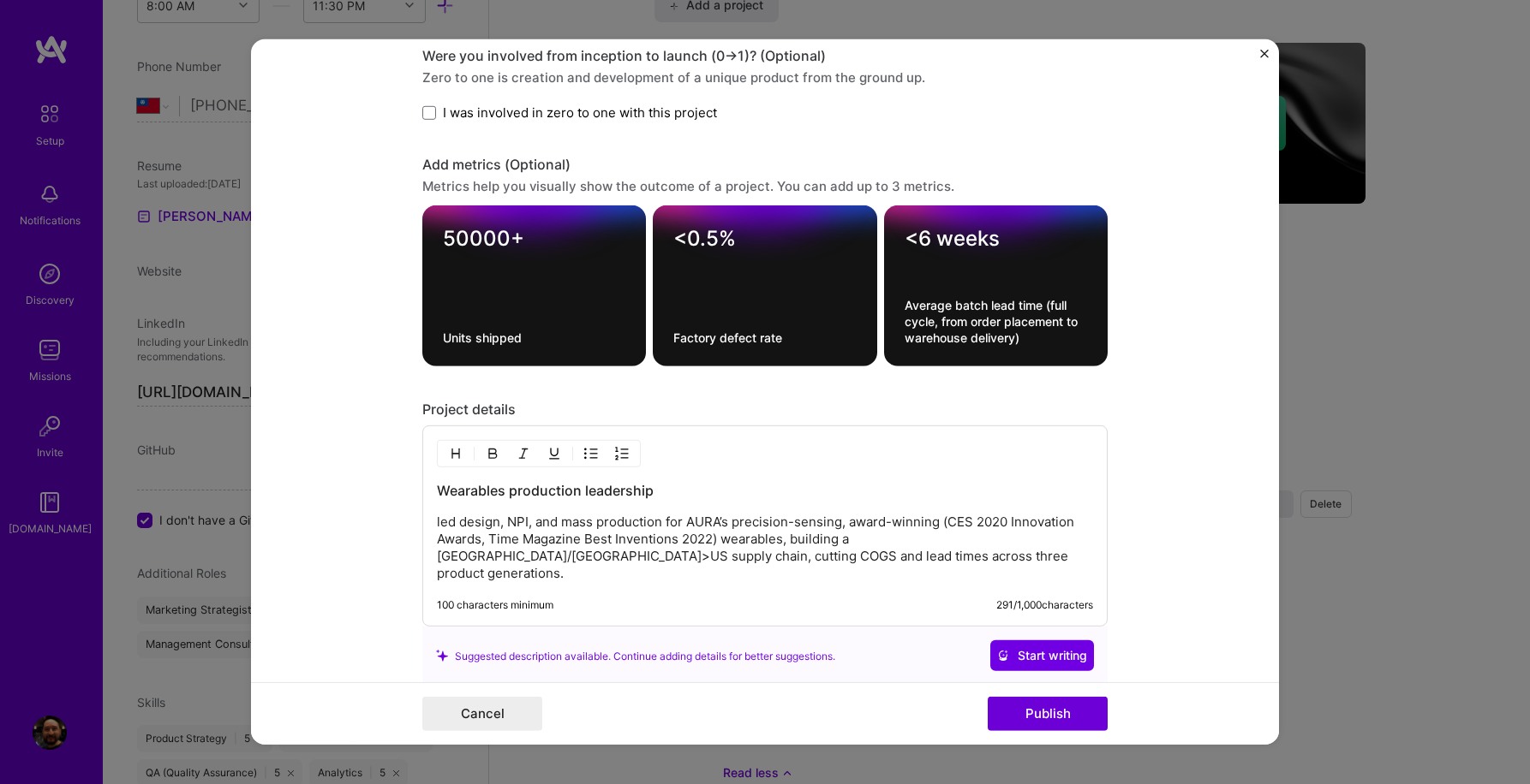
click at [1148, 235] on form "Project title Wearables production leadership Company AURA Devices Project indu…" at bounding box center [765, 392] width 1028 height 705
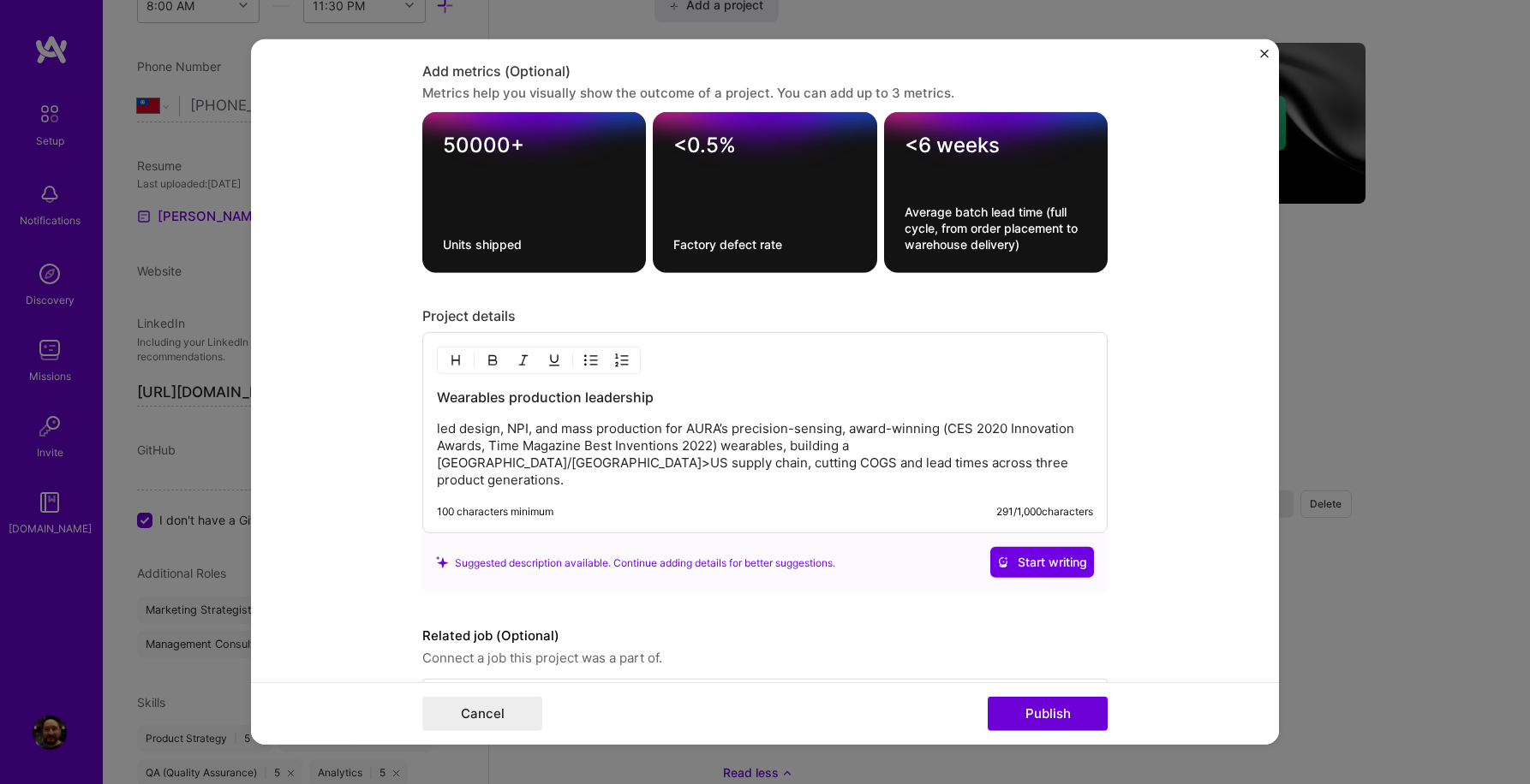
scroll to position [2251, 0]
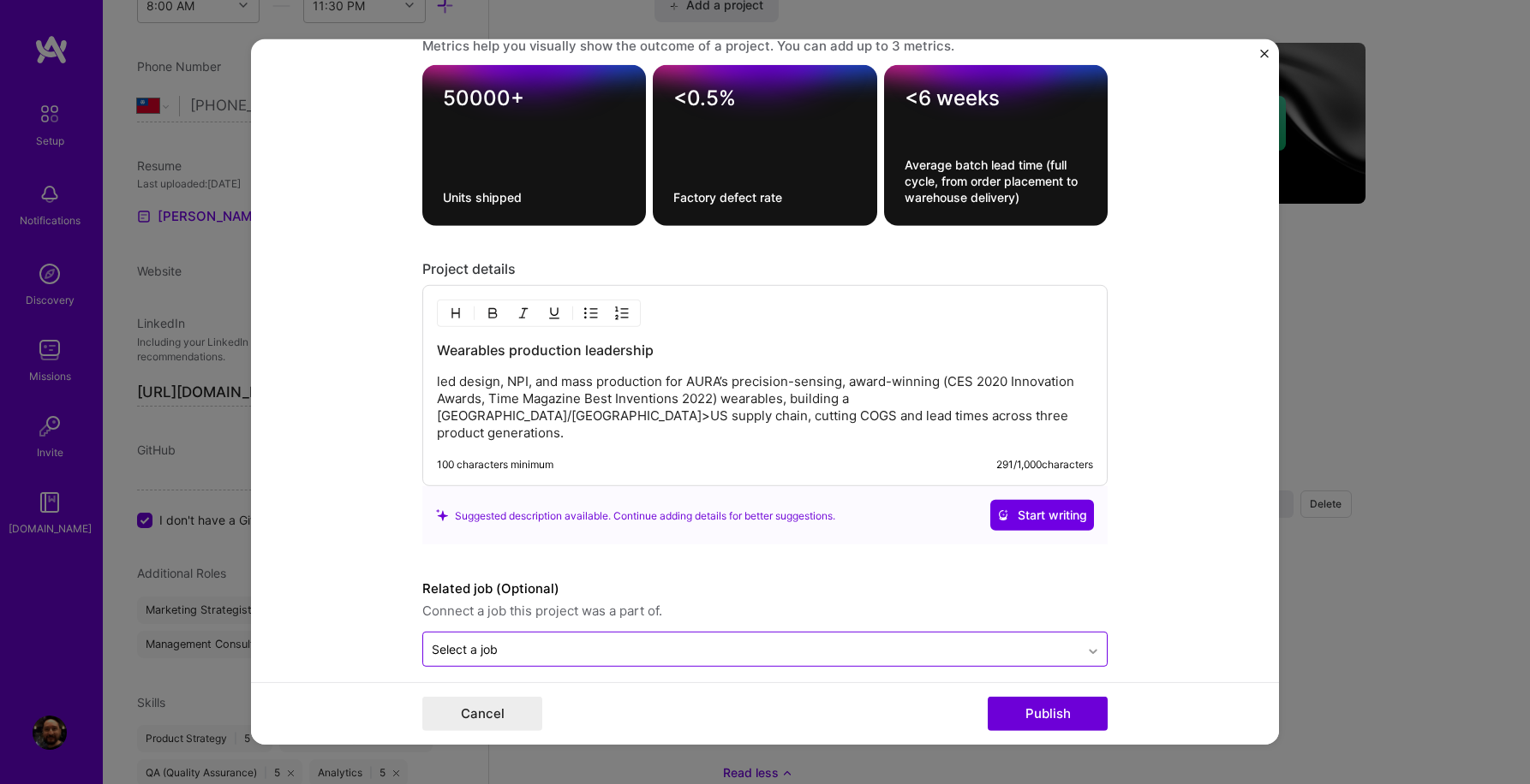
click at [1086, 643] on icon at bounding box center [1093, 651] width 13 height 17
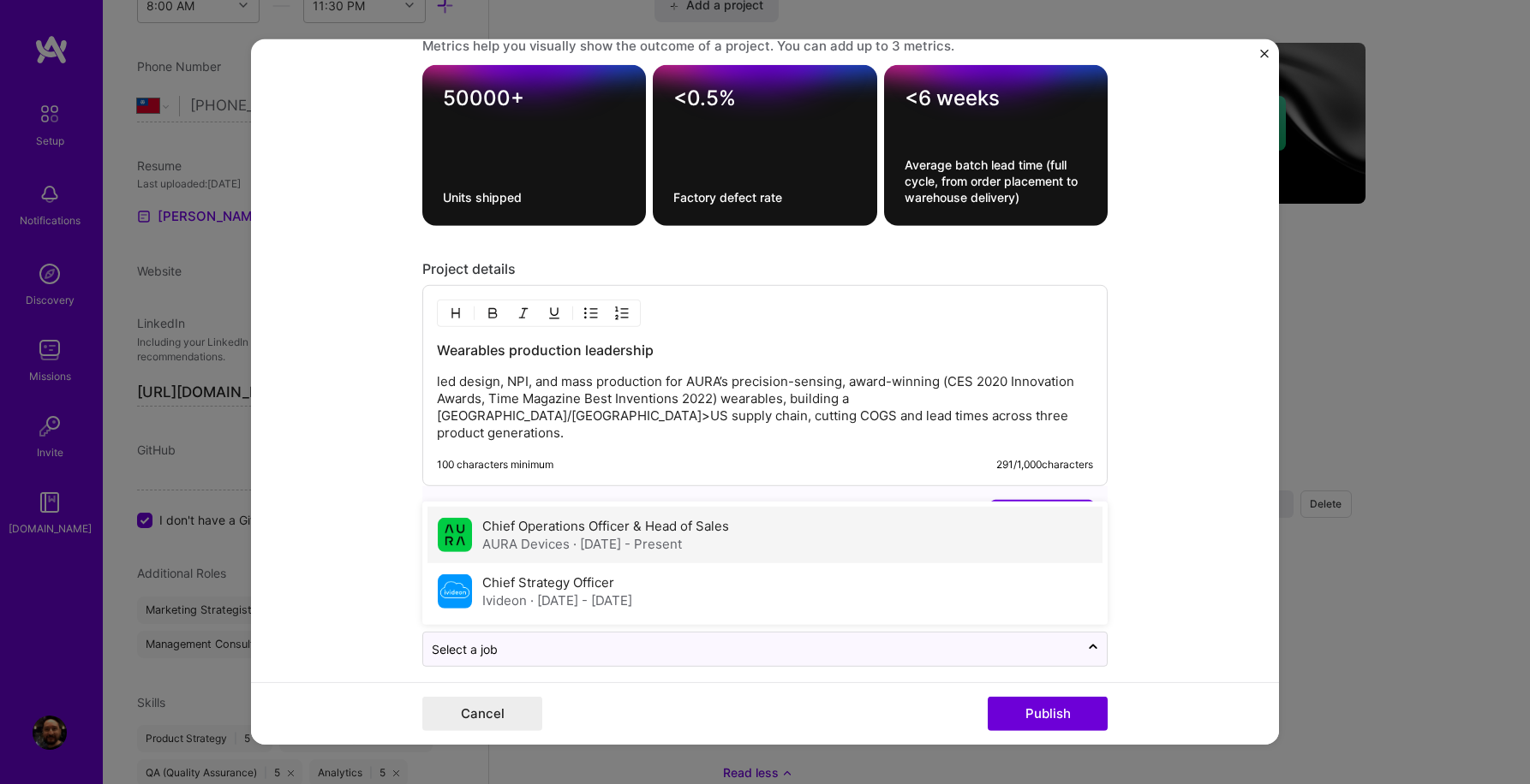
click at [868, 523] on div "Chief Operations Officer & Head of Sales AURA Devices · Feb 2019 - Present" at bounding box center [764, 535] width 675 height 57
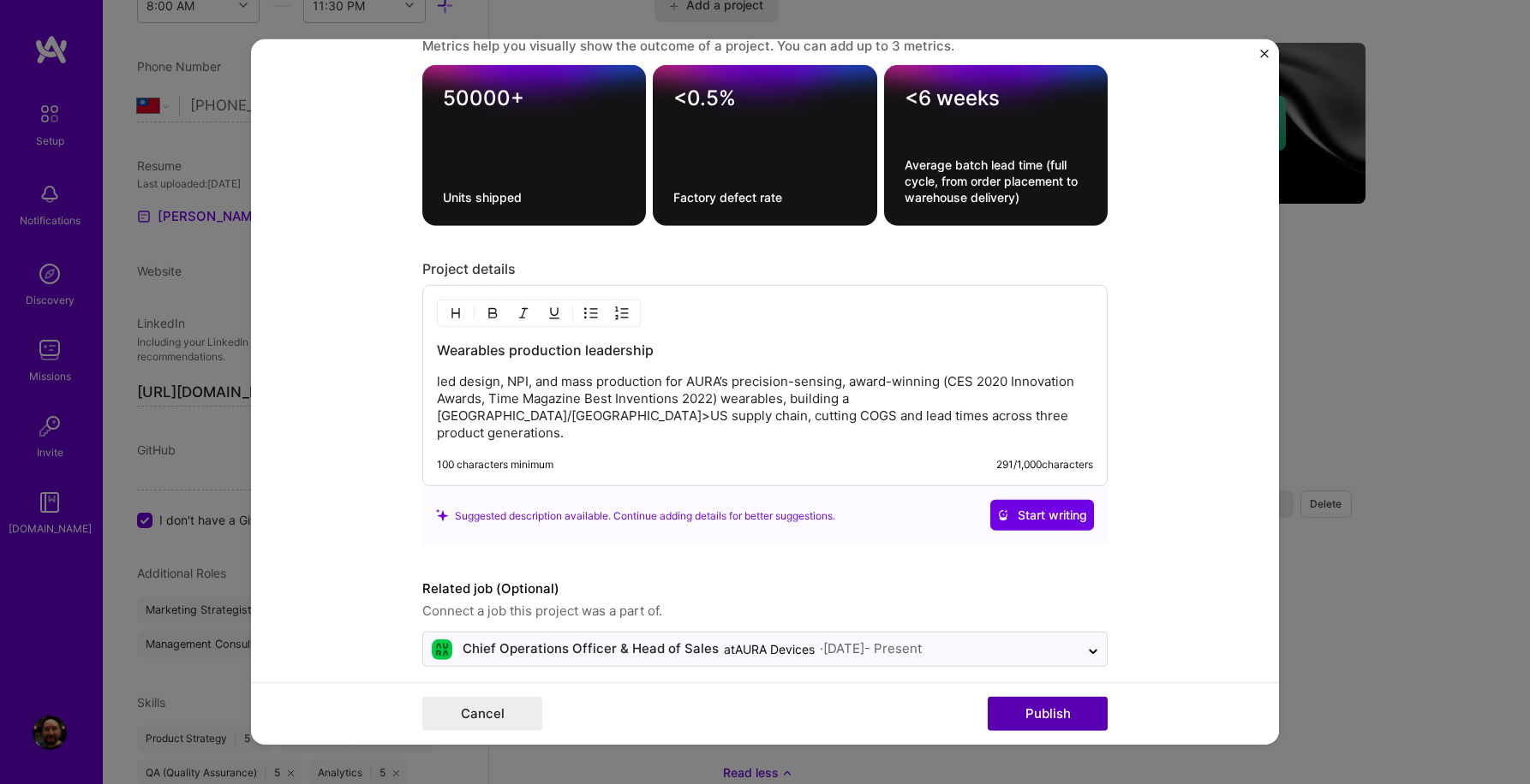
click at [1062, 720] on button "Publish" at bounding box center [1047, 714] width 120 height 35
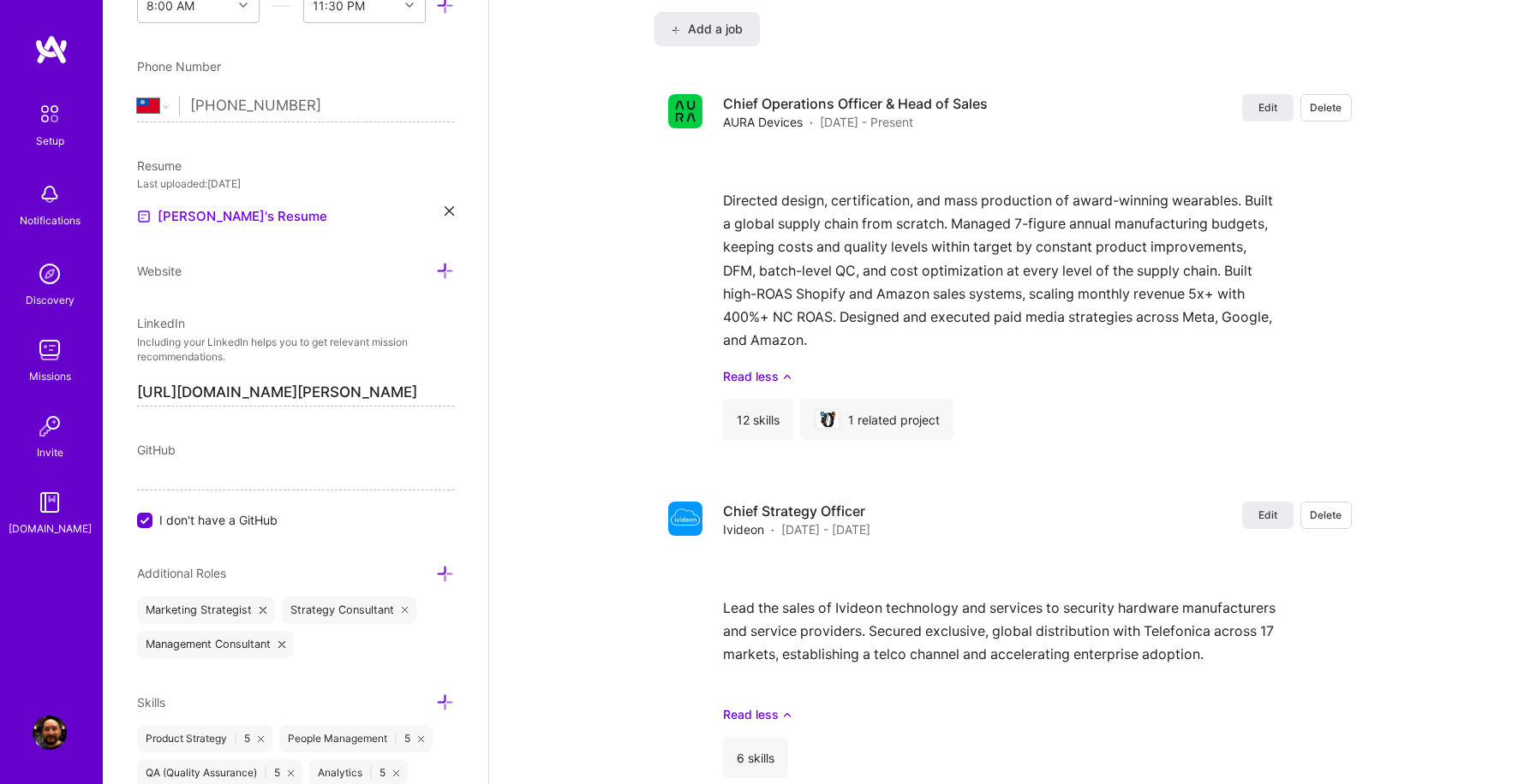
scroll to position [1712, 0]
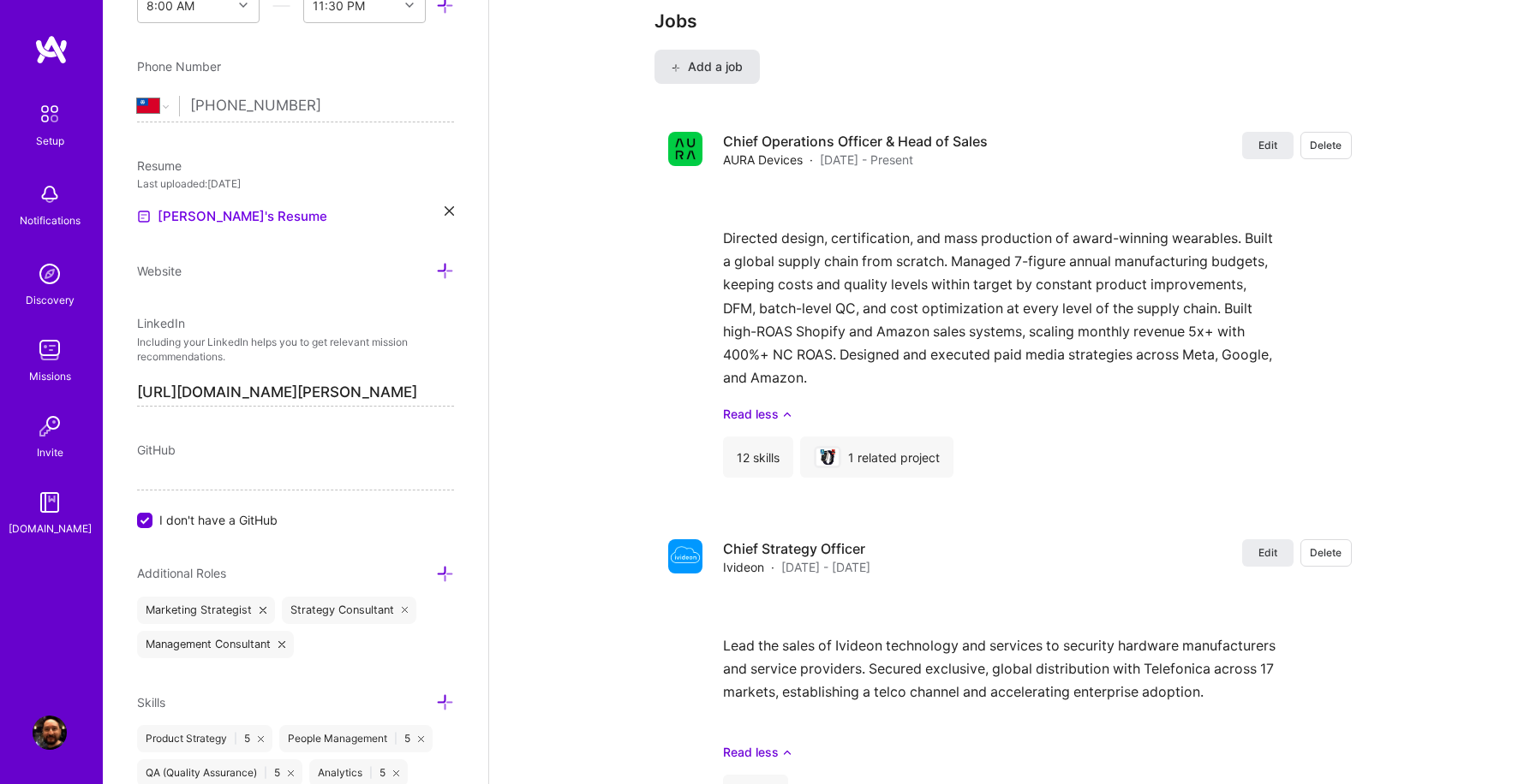
click at [734, 59] on span "Add a job" at bounding box center [707, 67] width 71 height 17
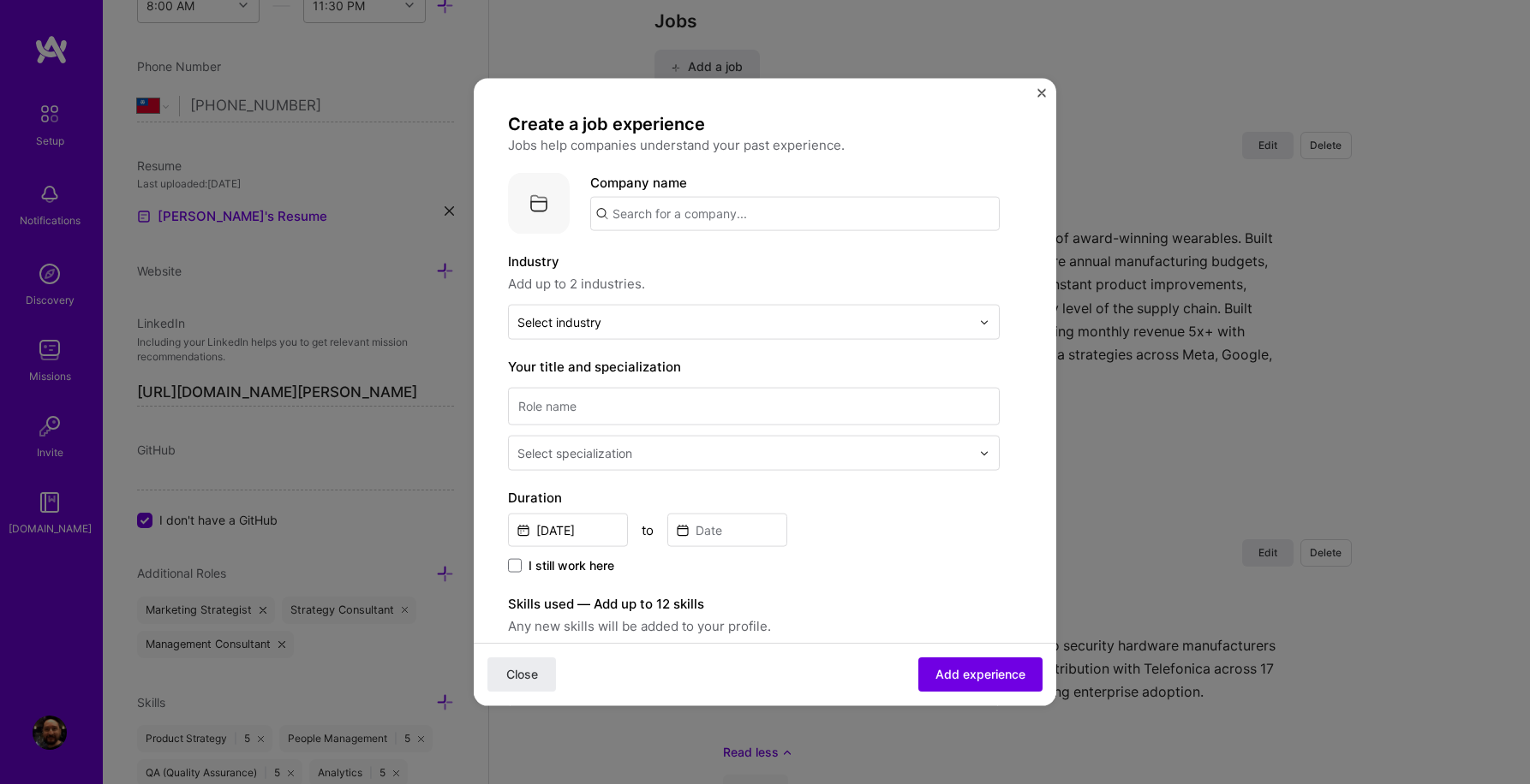
click at [722, 216] on input "text" at bounding box center [794, 215] width 409 height 35
type input "Prology"
click at [619, 263] on img at bounding box center [614, 264] width 35 height 35
click at [640, 314] on input "text" at bounding box center [744, 322] width 453 height 18
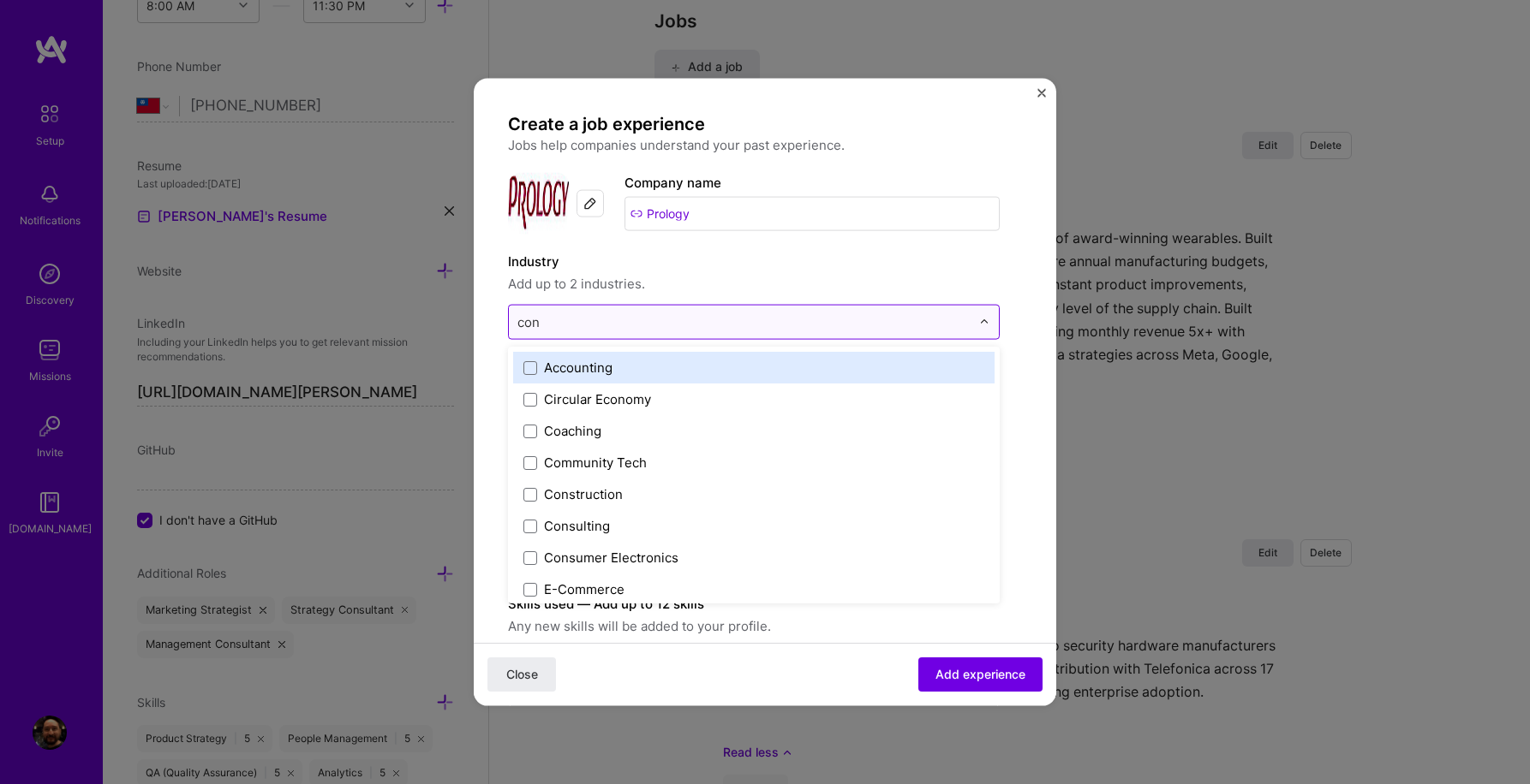
type input "cons"
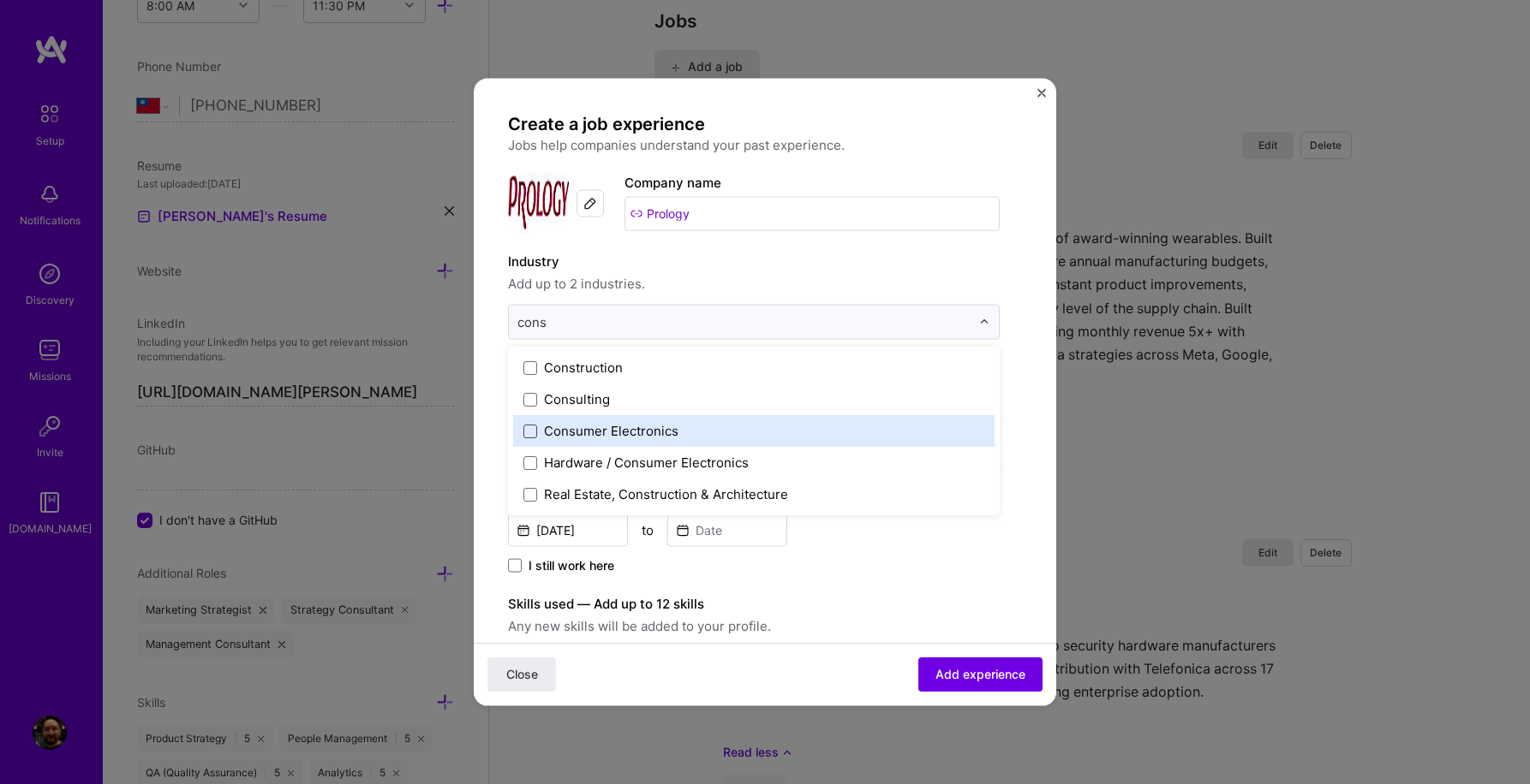
click at [531, 430] on span at bounding box center [530, 431] width 13 height 13
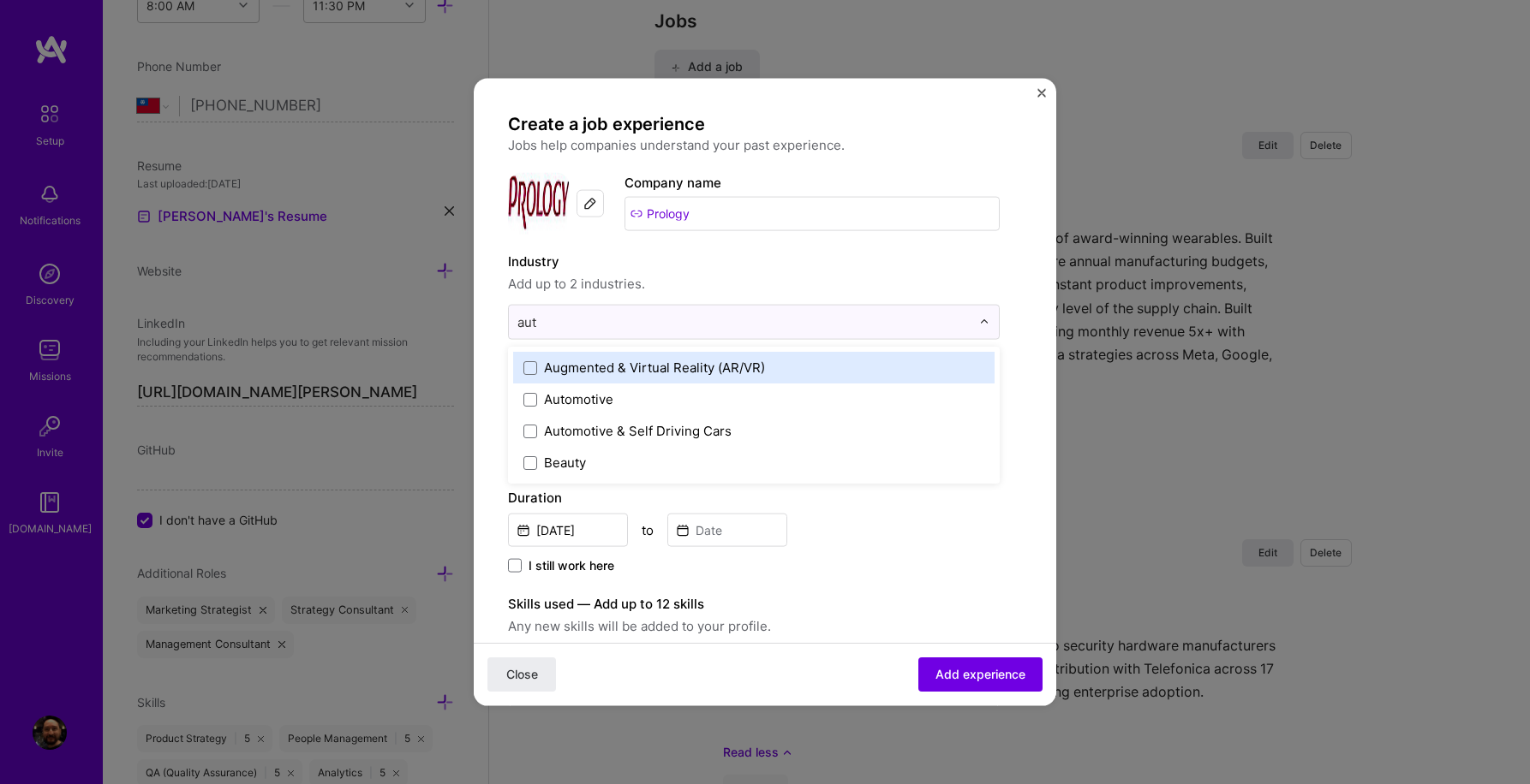
type input "auto"
click at [531, 370] on span at bounding box center [530, 367] width 13 height 13
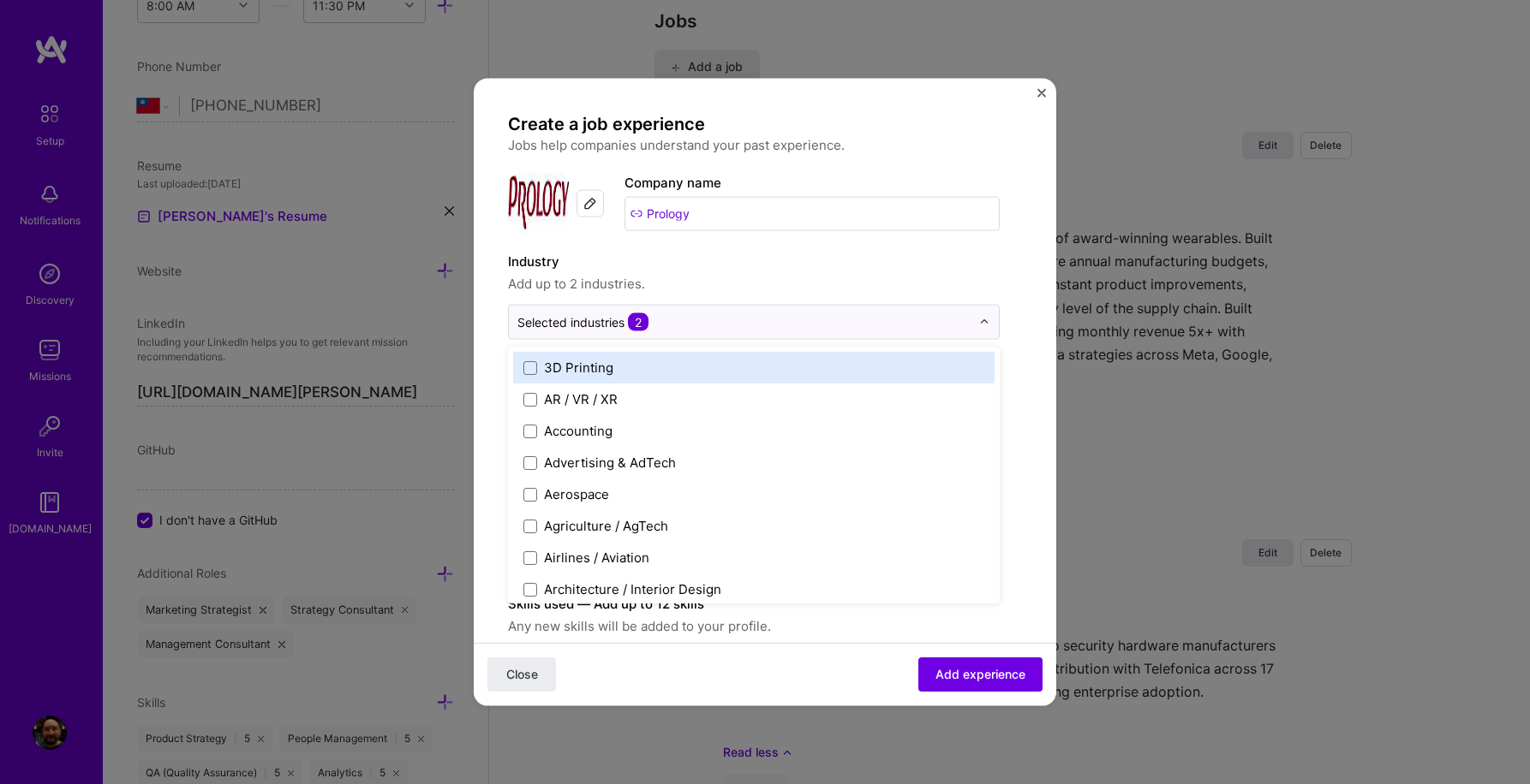
click at [986, 256] on label "Industry" at bounding box center [753, 262] width 492 height 20
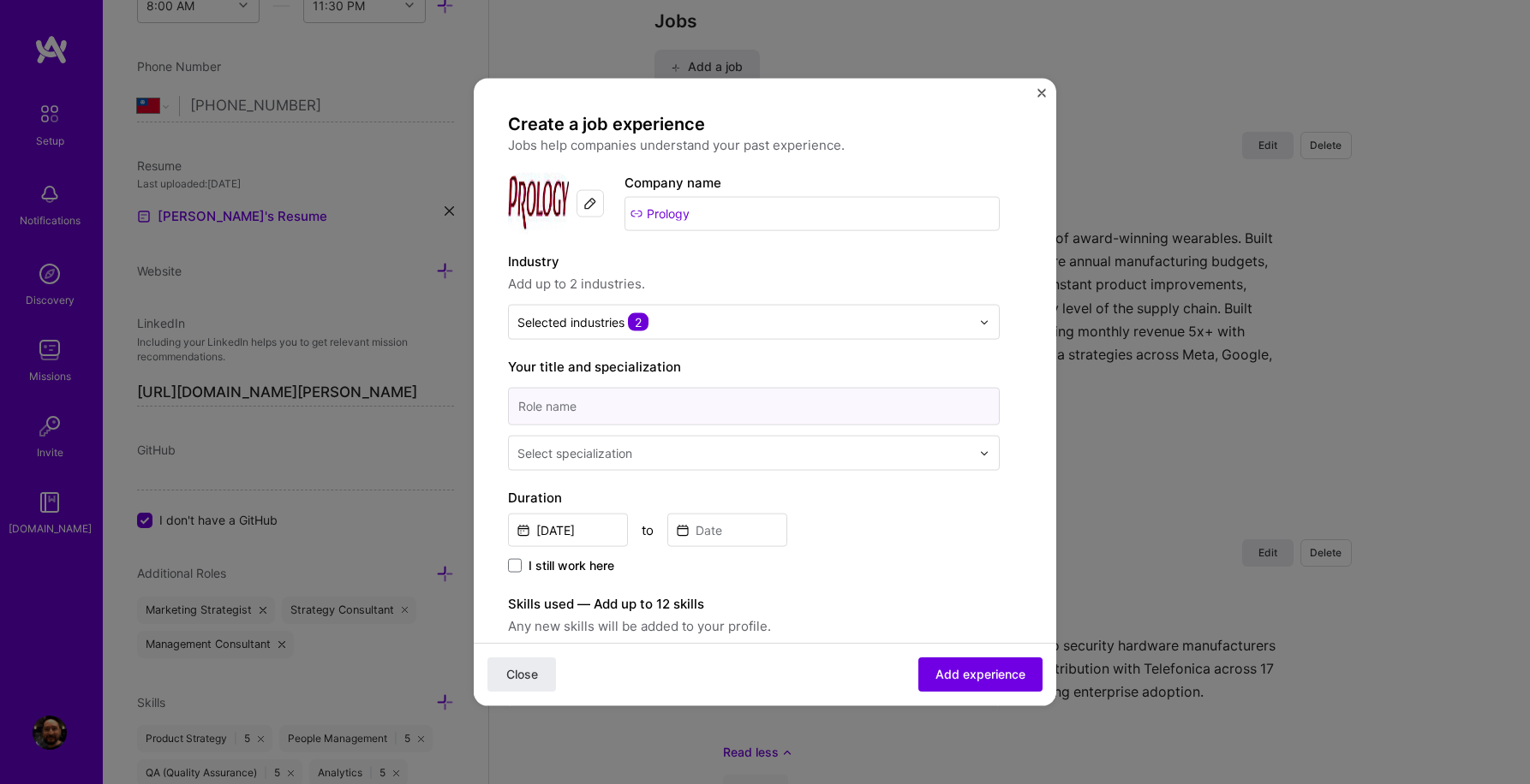
click at [794, 399] on input at bounding box center [753, 406] width 492 height 38
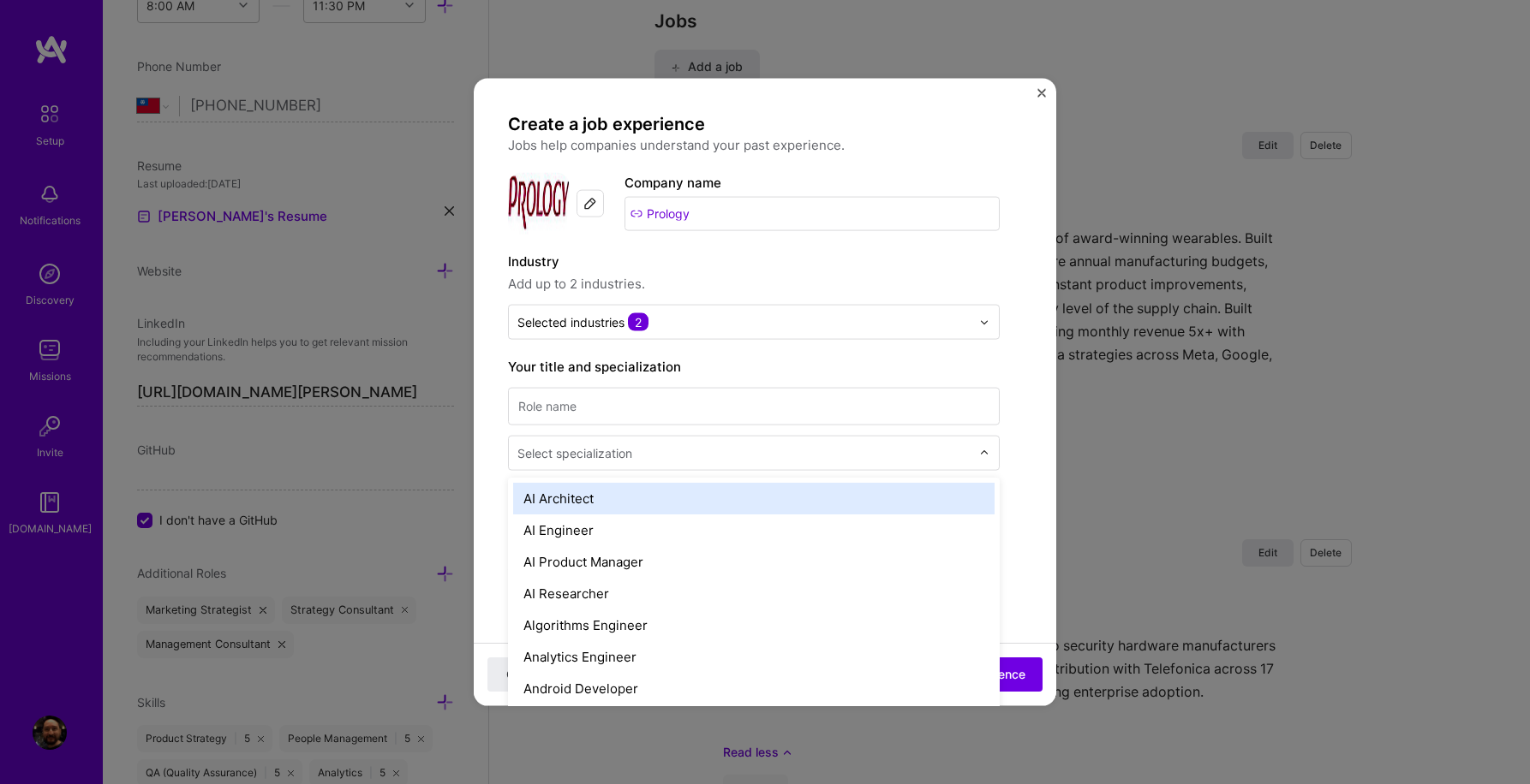
click at [986, 448] on img at bounding box center [983, 452] width 11 height 11
type input "opera"
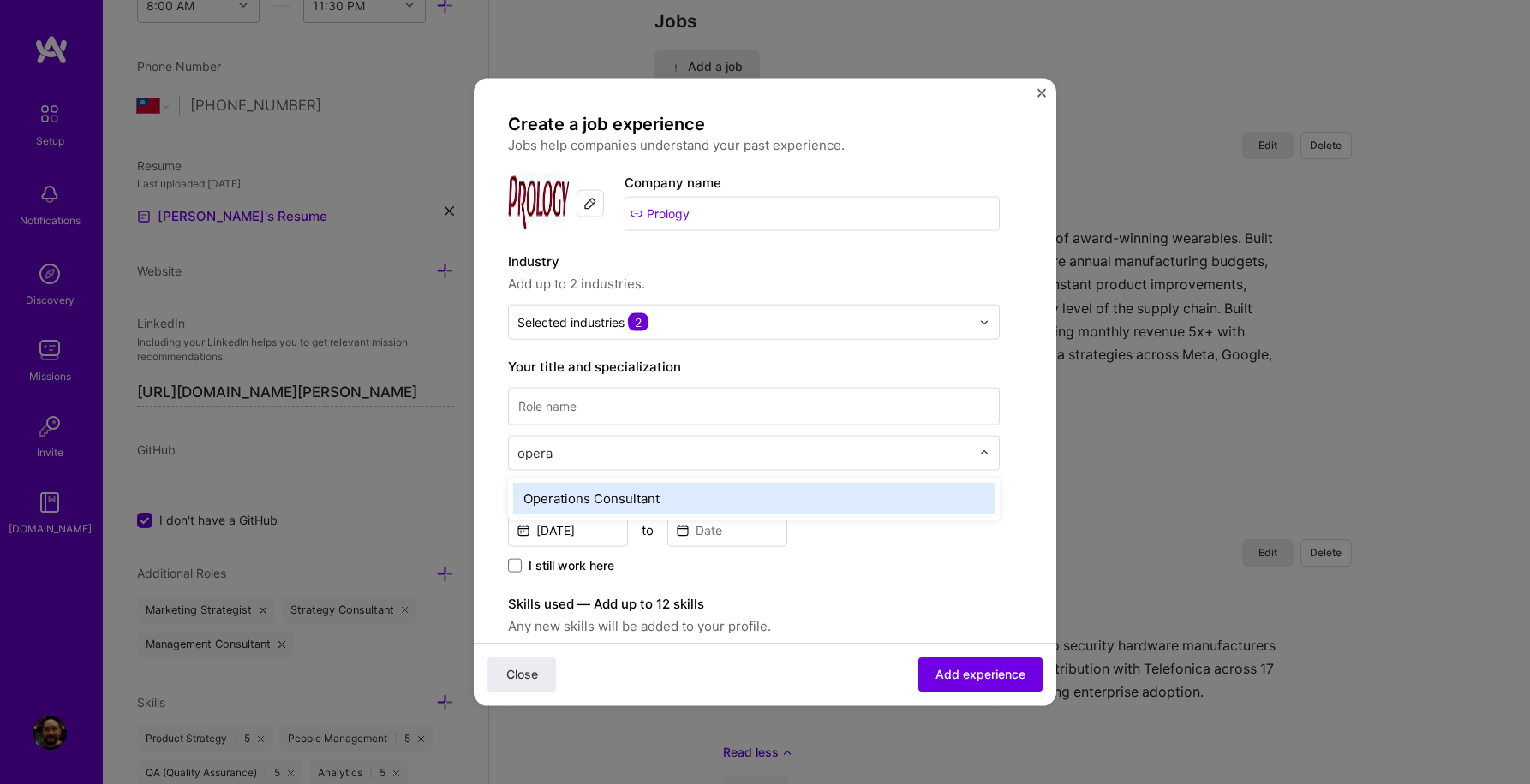
click at [765, 502] on div "Operations Consultant" at bounding box center [753, 498] width 481 height 32
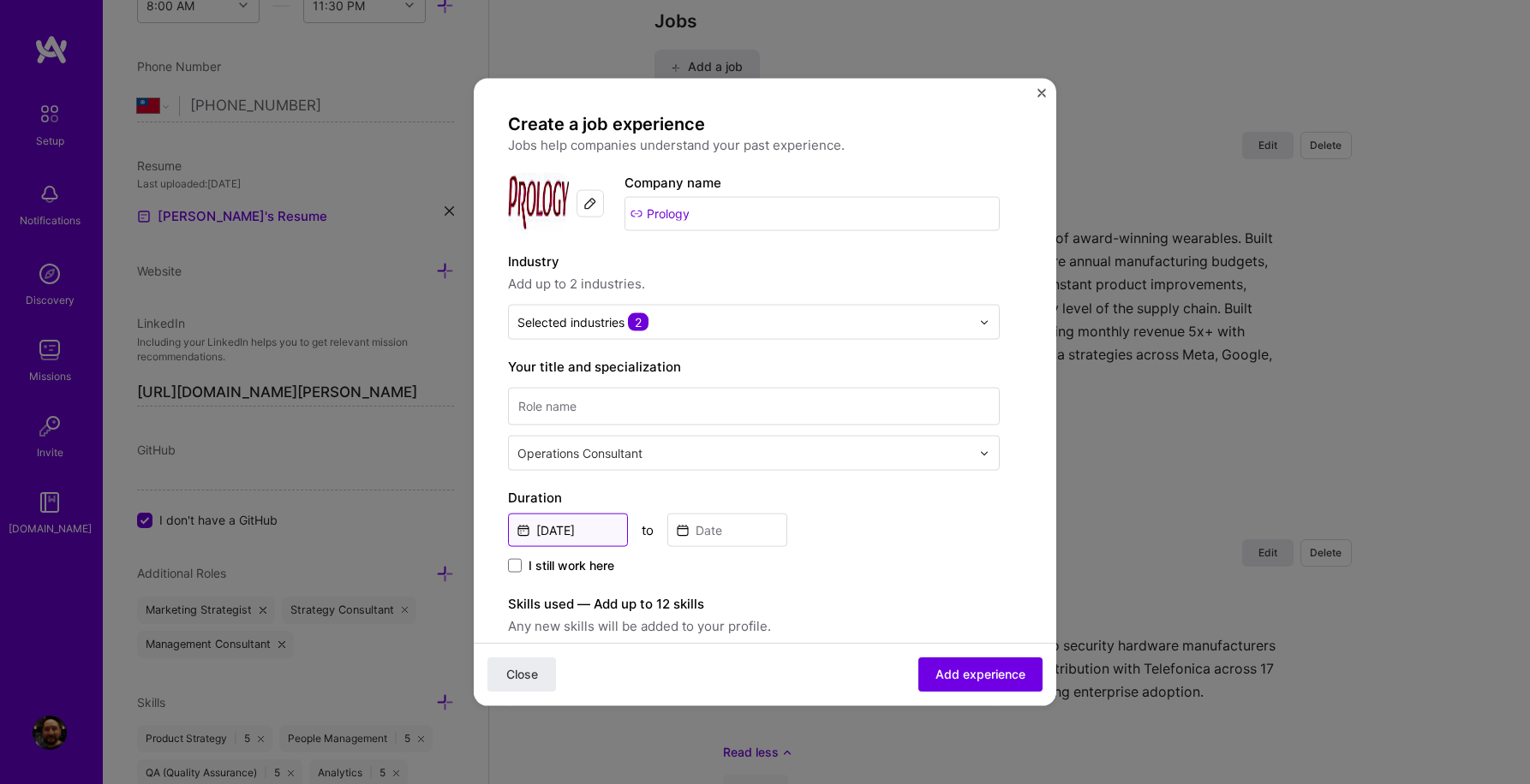
click at [601, 531] on input "Sep, 2025" at bounding box center [568, 530] width 120 height 34
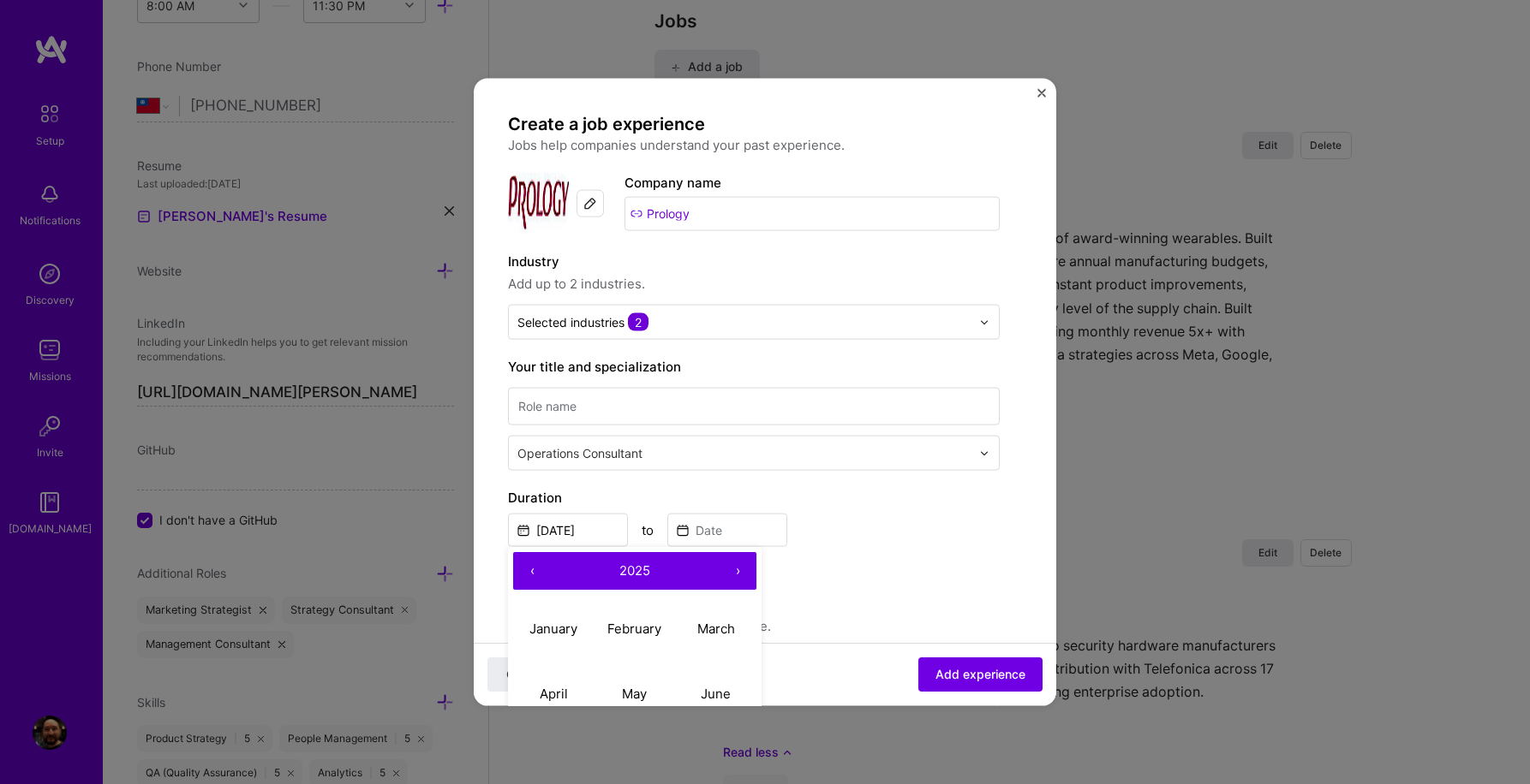
click at [531, 571] on button "‹" at bounding box center [531, 570] width 38 height 38
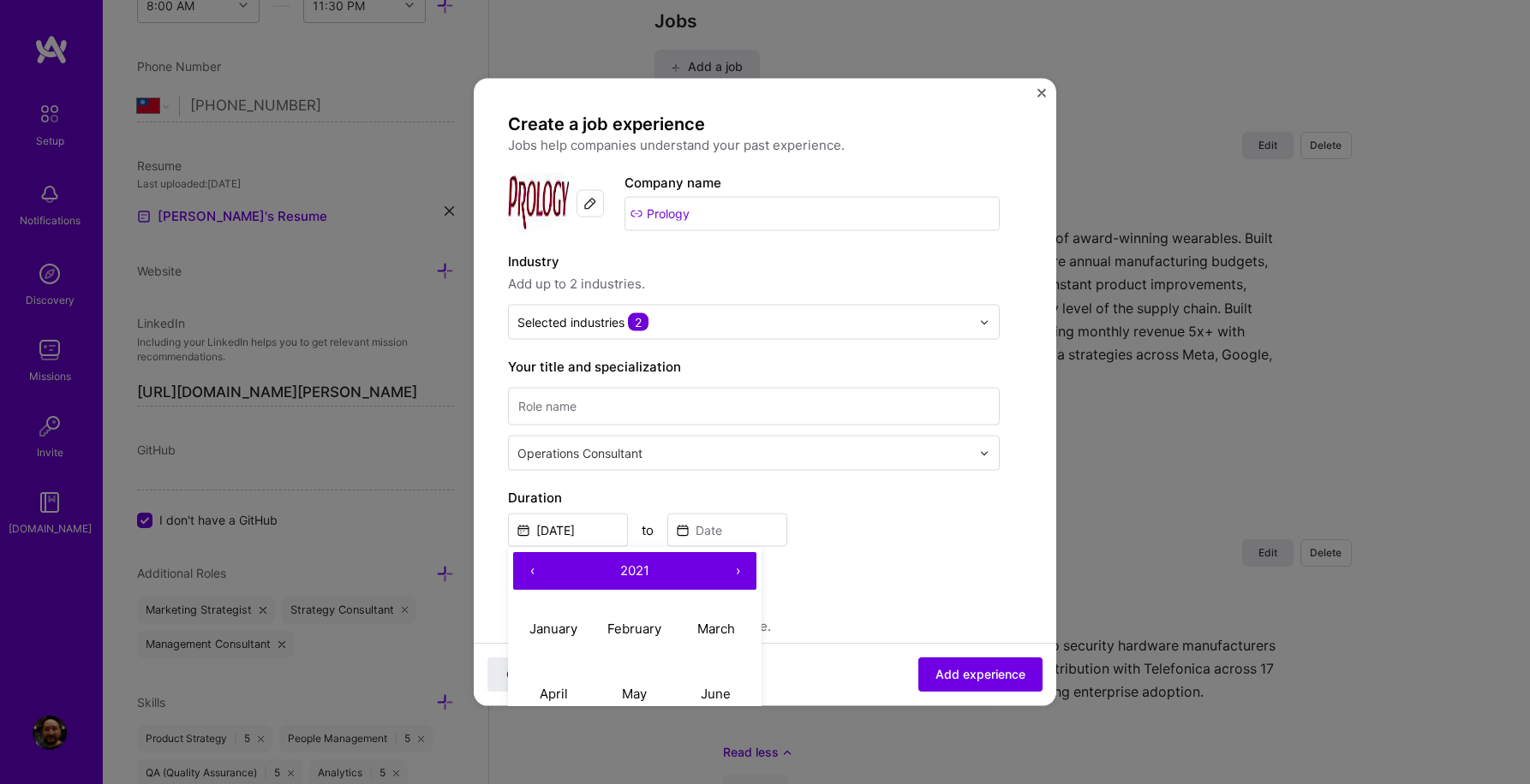
click at [531, 571] on button "‹" at bounding box center [531, 570] width 38 height 38
click at [530, 571] on button "‹" at bounding box center [531, 570] width 38 height 38
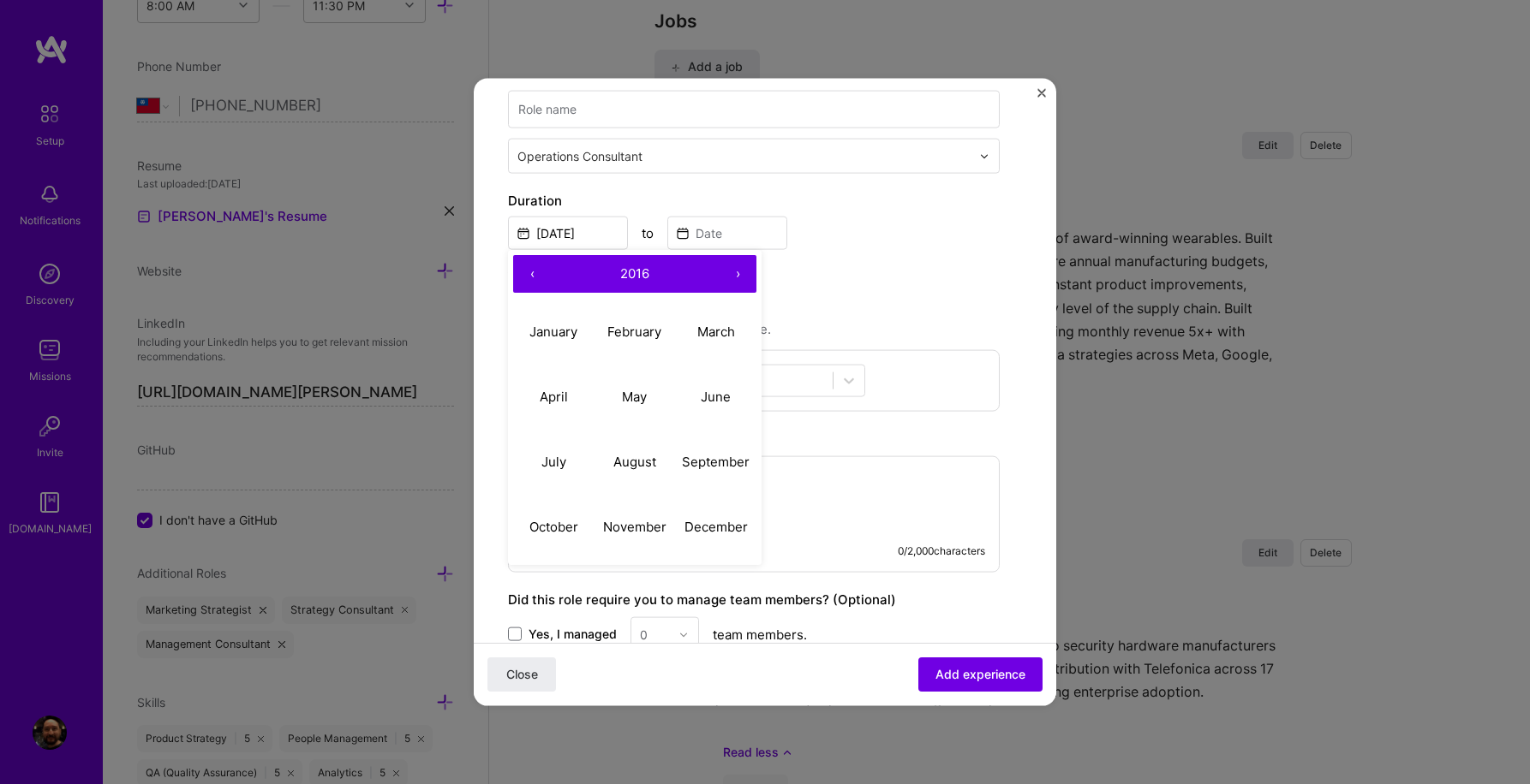
scroll to position [308, 0]
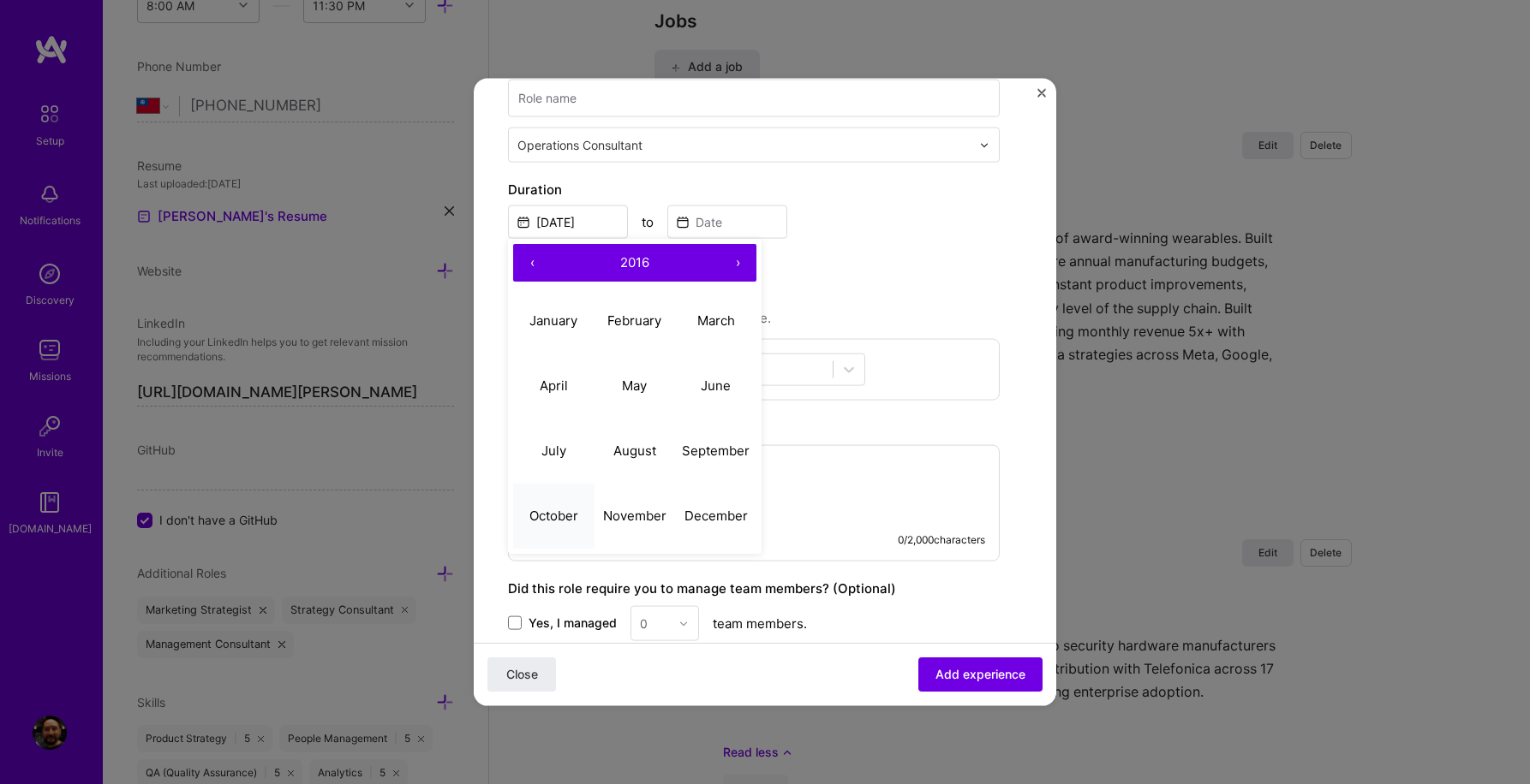
click at [562, 522] on abbr "October" at bounding box center [553, 515] width 49 height 16
type input "Oct, 2016"
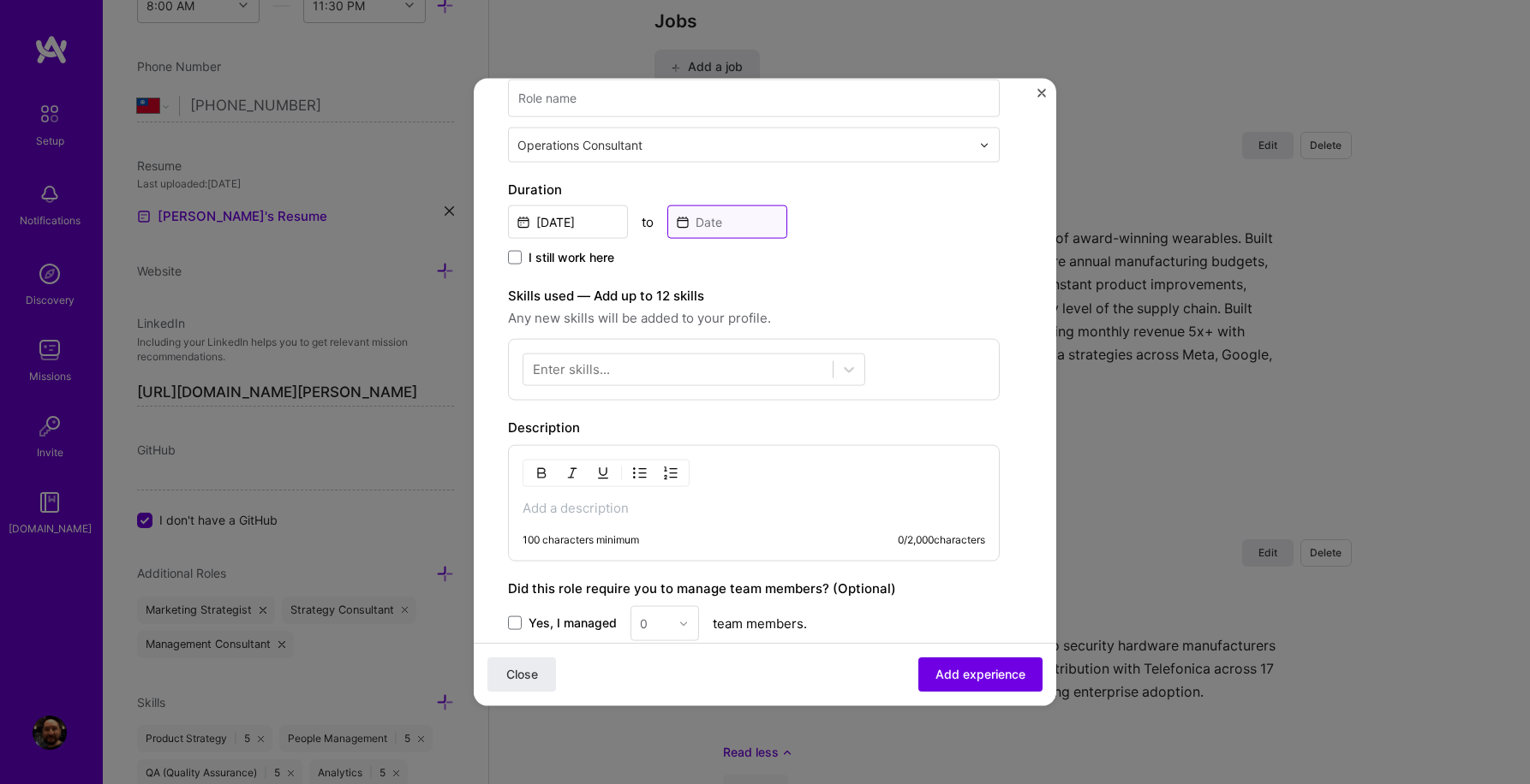
click at [710, 224] on input at bounding box center [727, 222] width 120 height 34
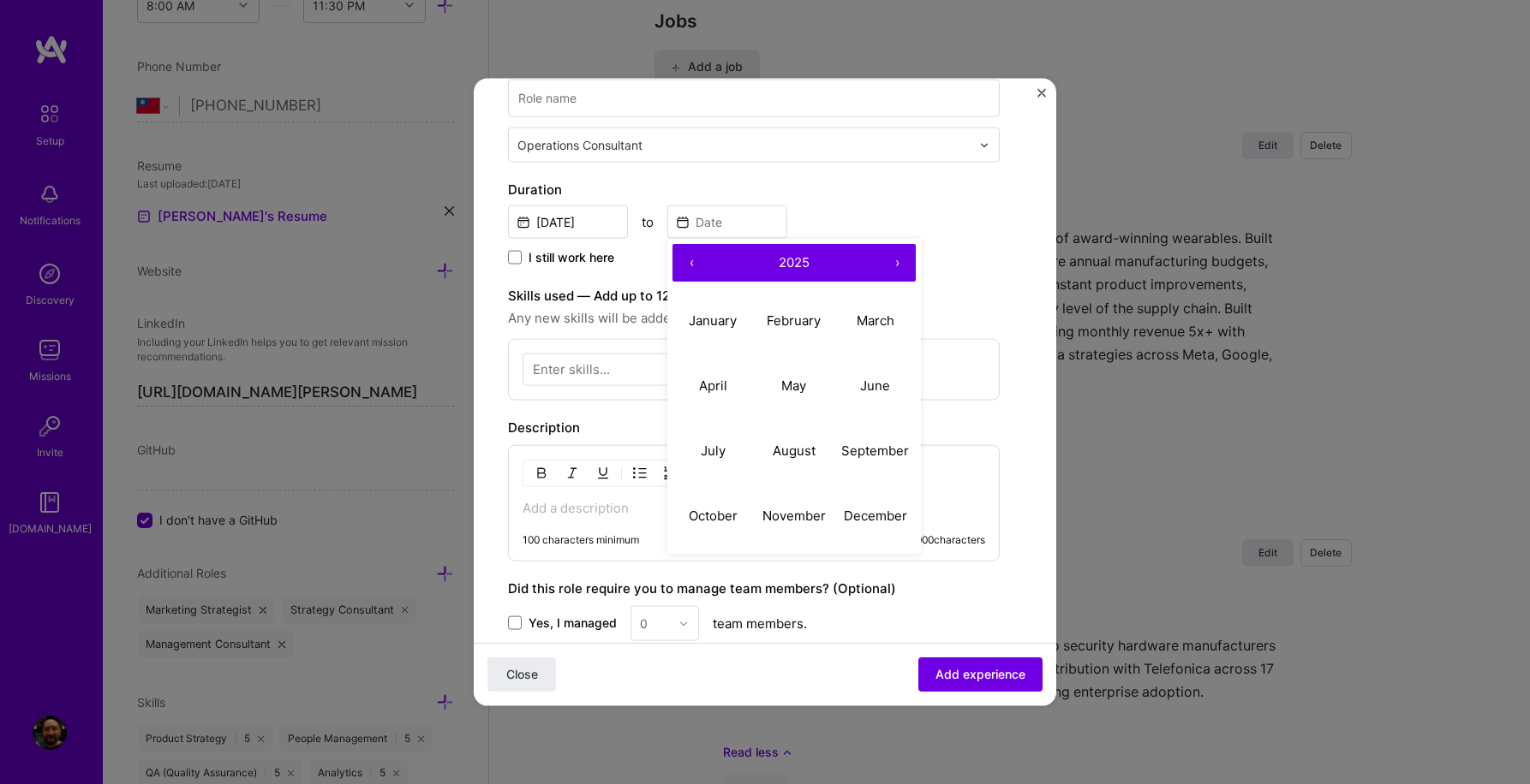
click at [690, 262] on button "‹" at bounding box center [691, 263] width 38 height 38
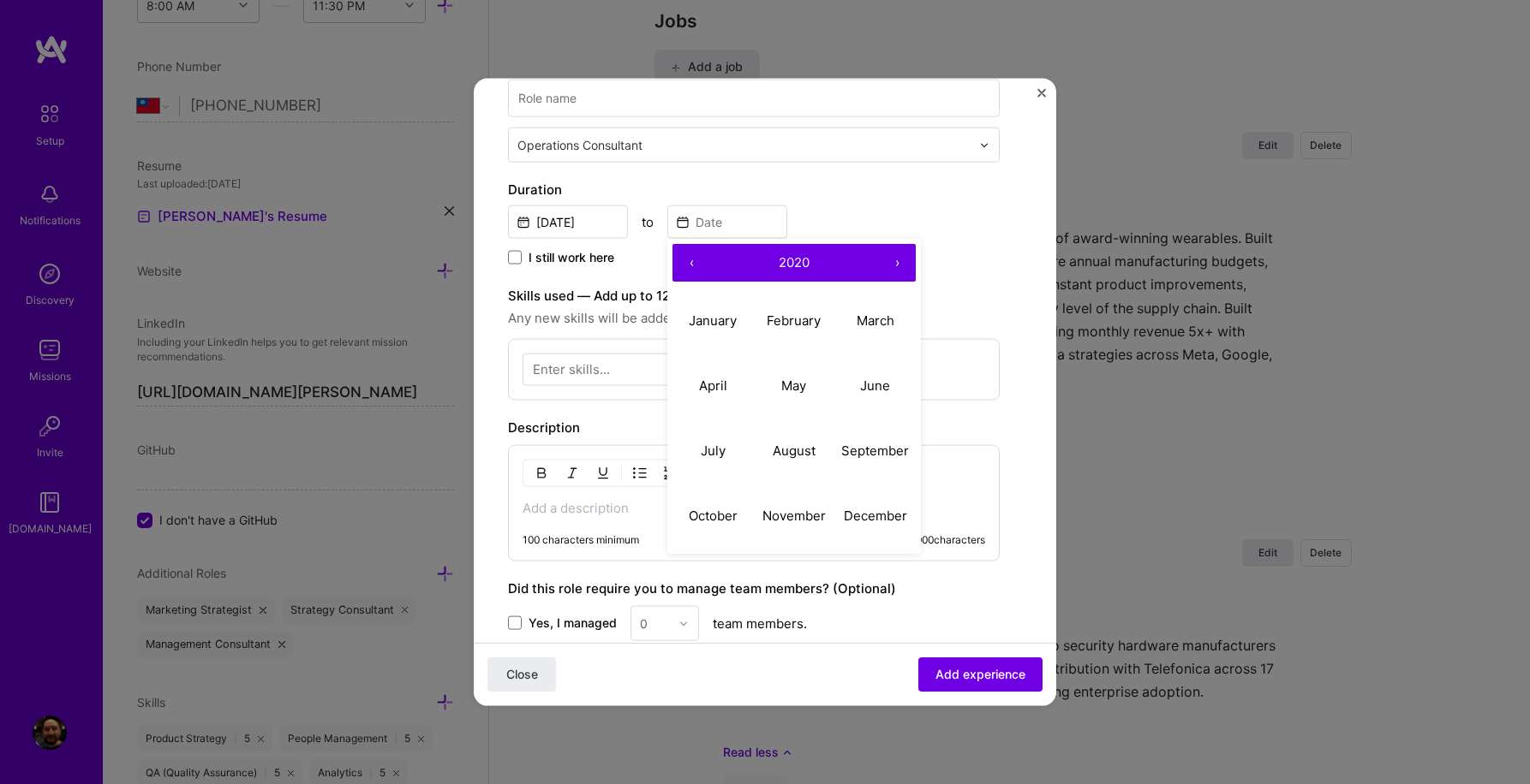
click at [690, 262] on button "‹" at bounding box center [691, 263] width 38 height 38
click at [715, 452] on abbr "July" at bounding box center [713, 449] width 25 height 16
type input "Jul, 2019"
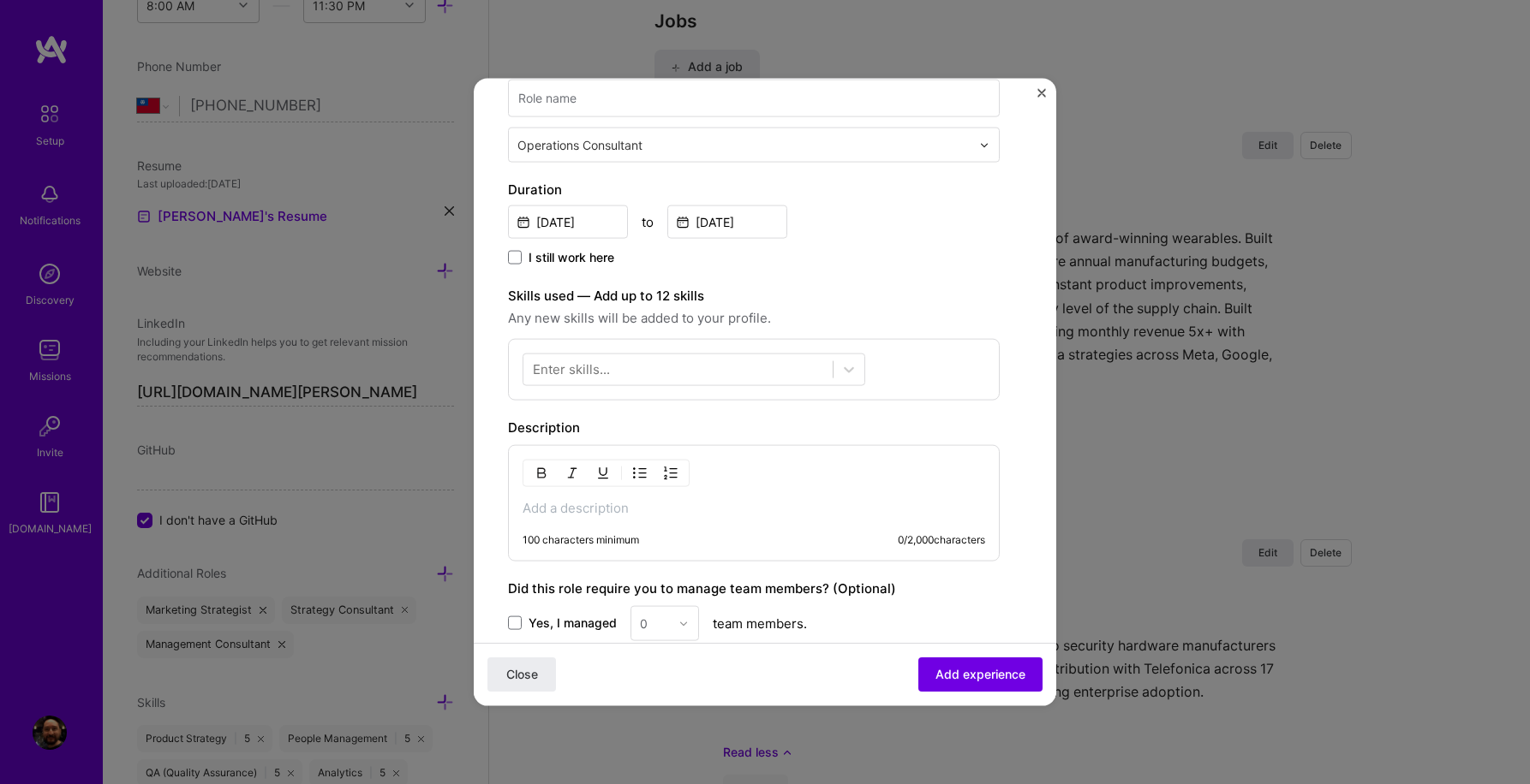
click at [893, 290] on label "Skills used — Add up to 12 skills" at bounding box center [753, 295] width 492 height 20
click at [844, 370] on icon at bounding box center [849, 370] width 17 height 17
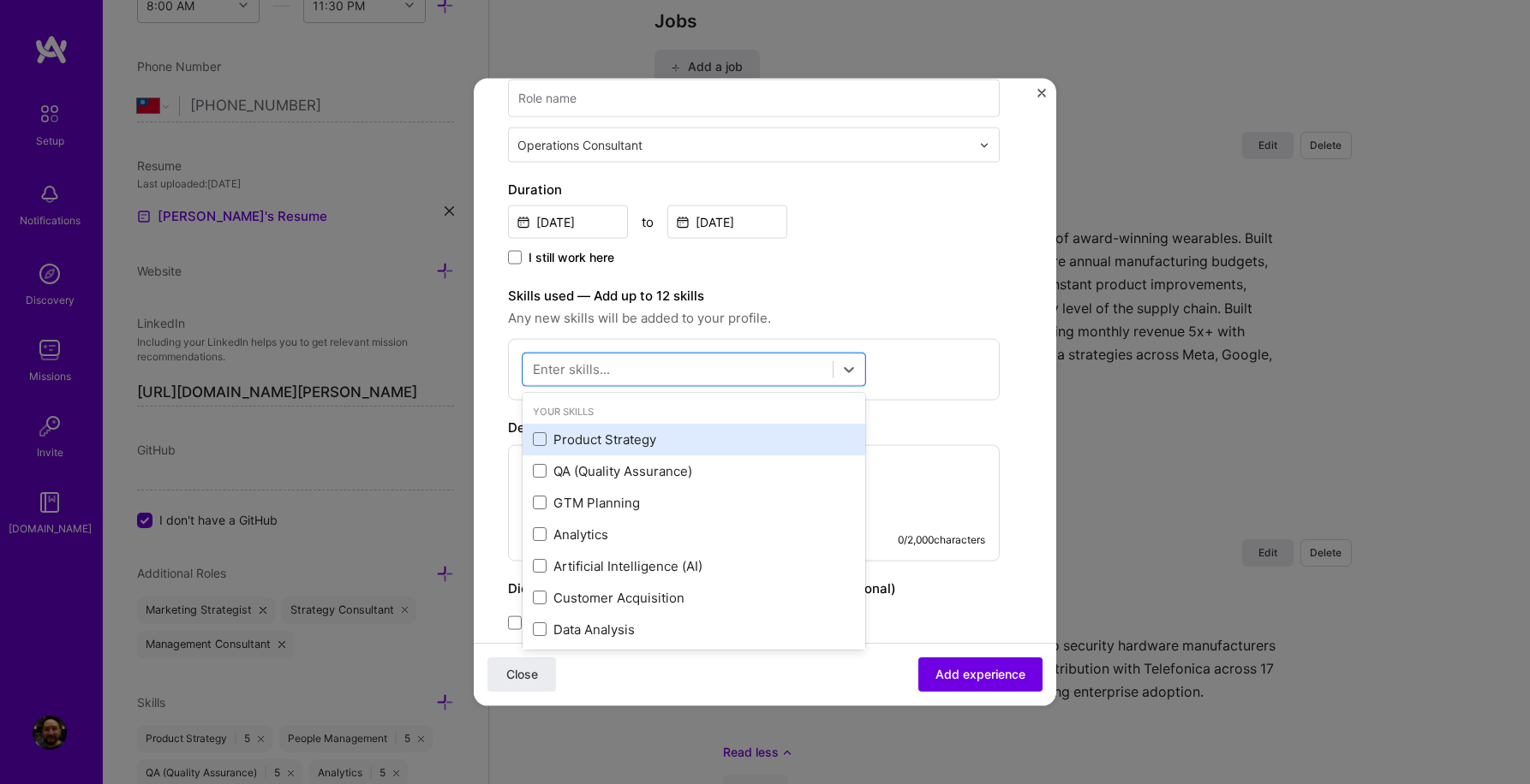
click at [641, 434] on div "Product Strategy" at bounding box center [694, 439] width 322 height 18
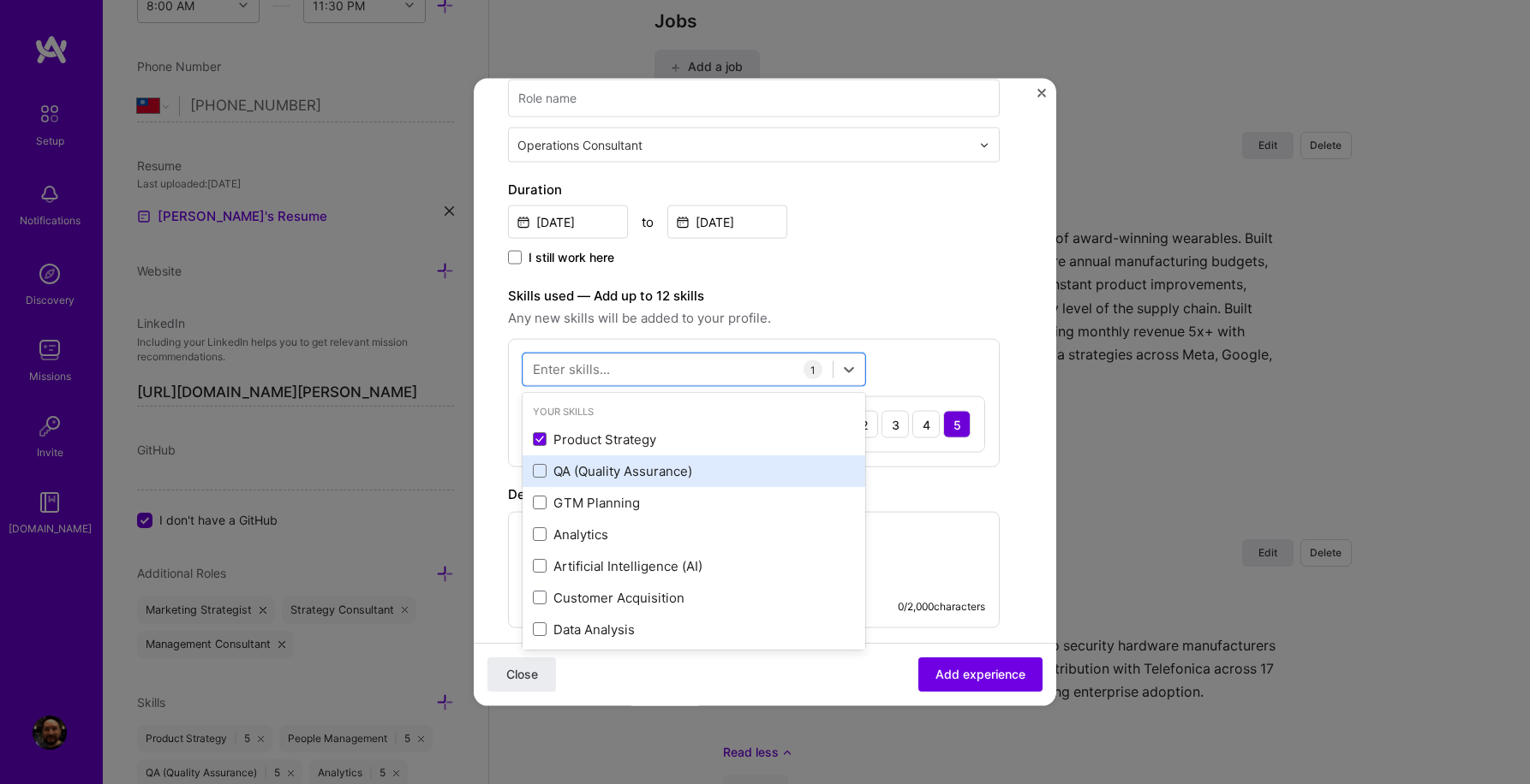
click at [654, 467] on div "QA (Quality Assurance)" at bounding box center [694, 470] width 322 height 18
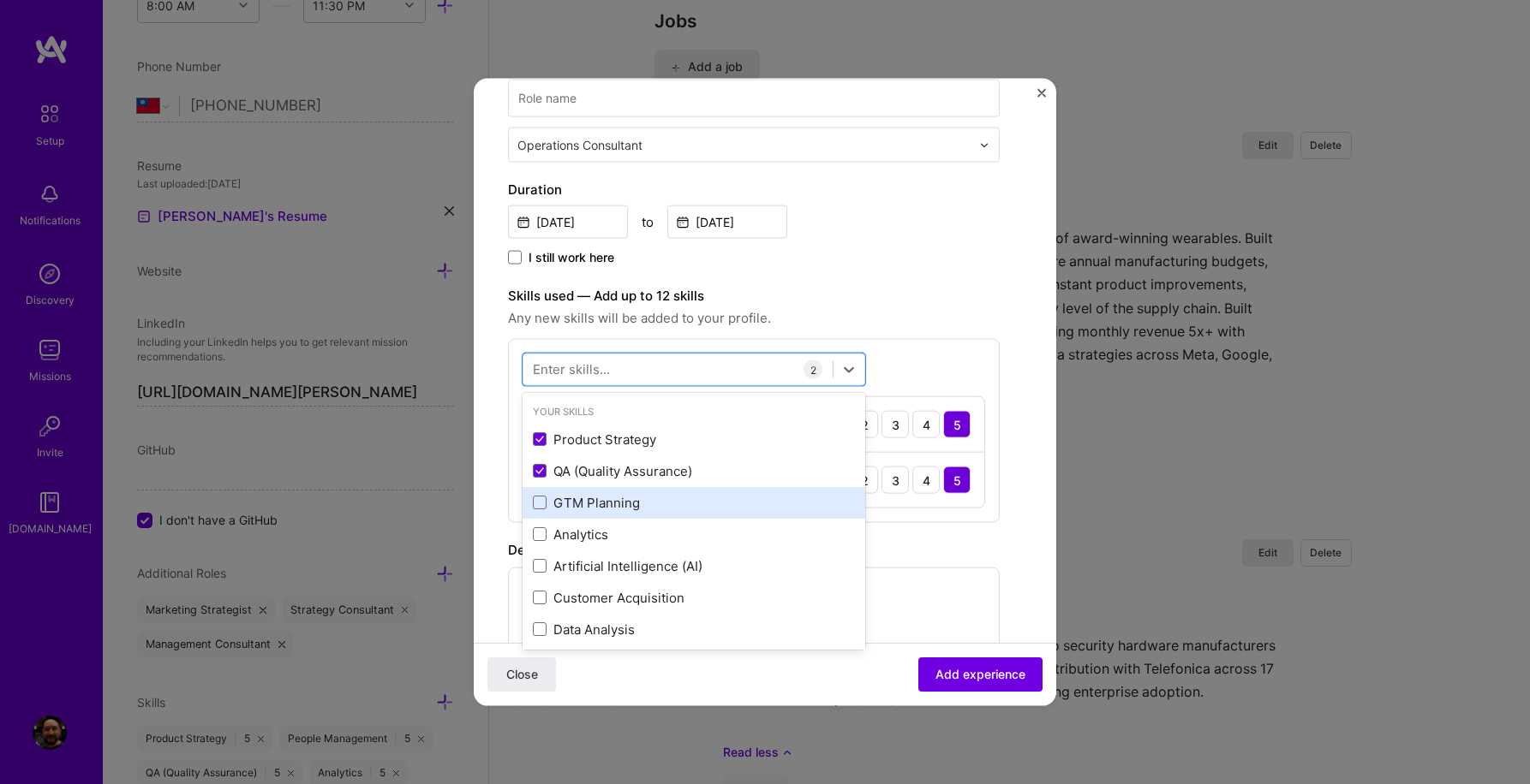
click at [627, 500] on div "GTM Planning" at bounding box center [694, 502] width 322 height 18
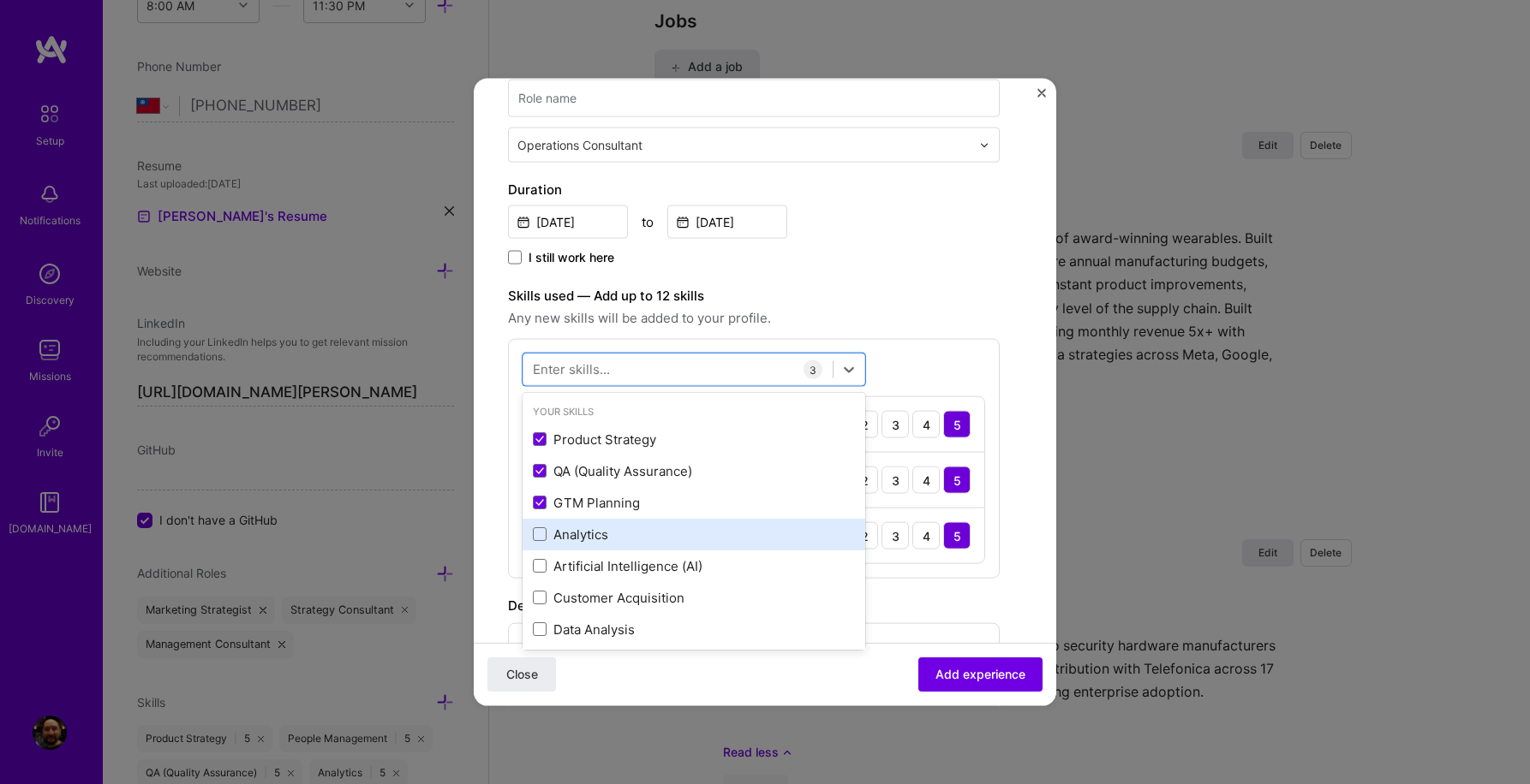
click at [606, 531] on div "Analytics" at bounding box center [694, 534] width 322 height 18
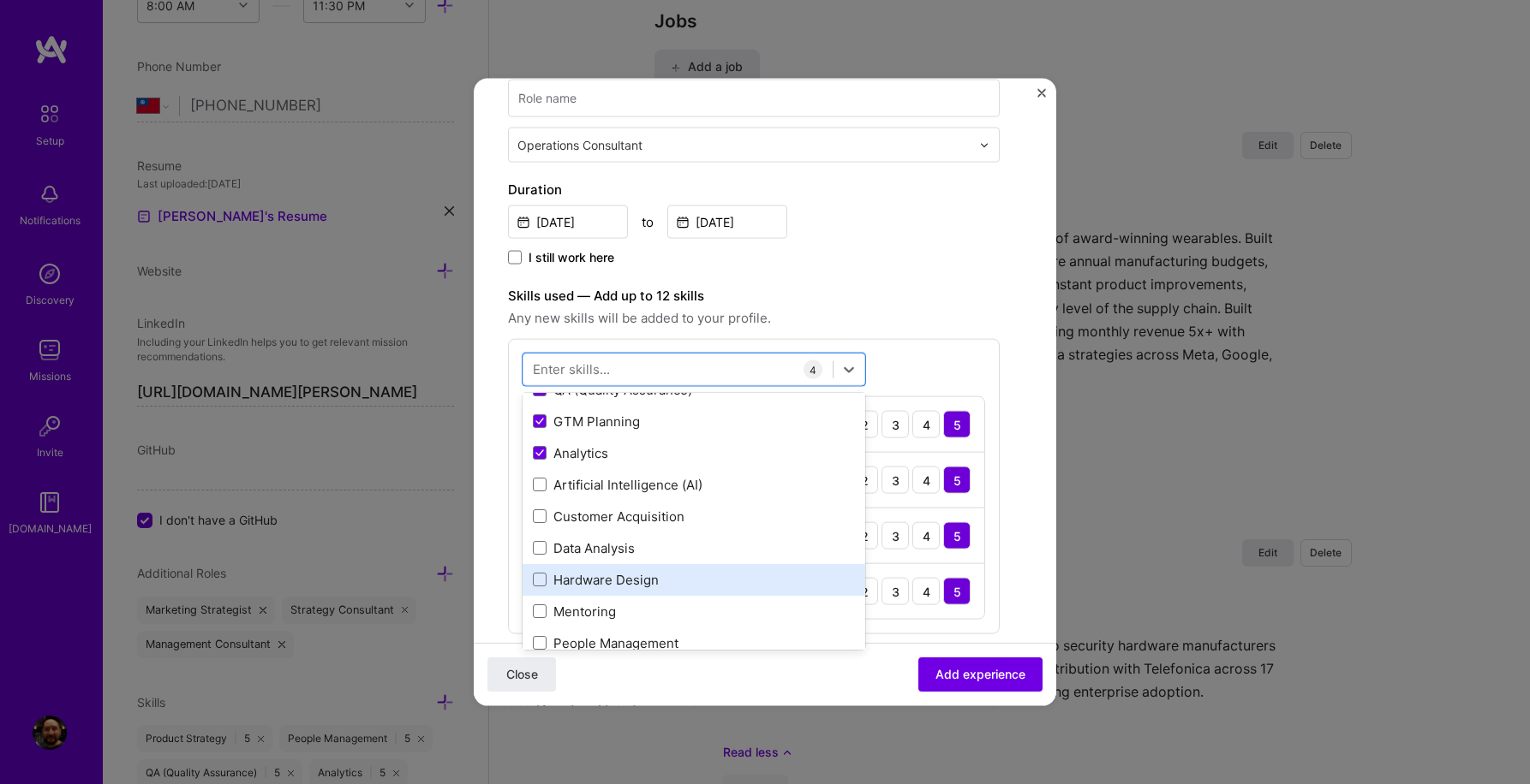
click at [616, 575] on div "Hardware Design" at bounding box center [694, 579] width 322 height 18
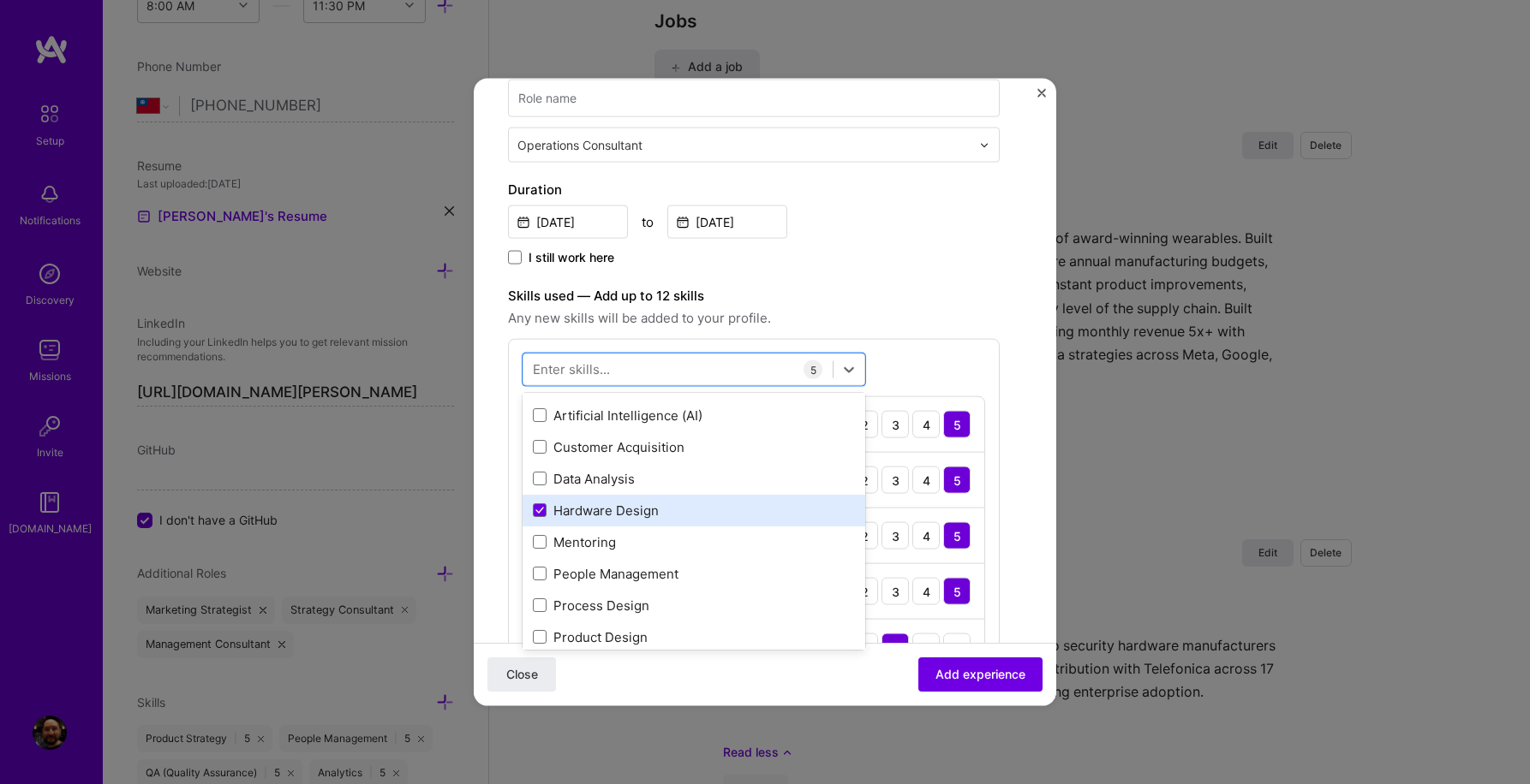
scroll to position [189, 0]
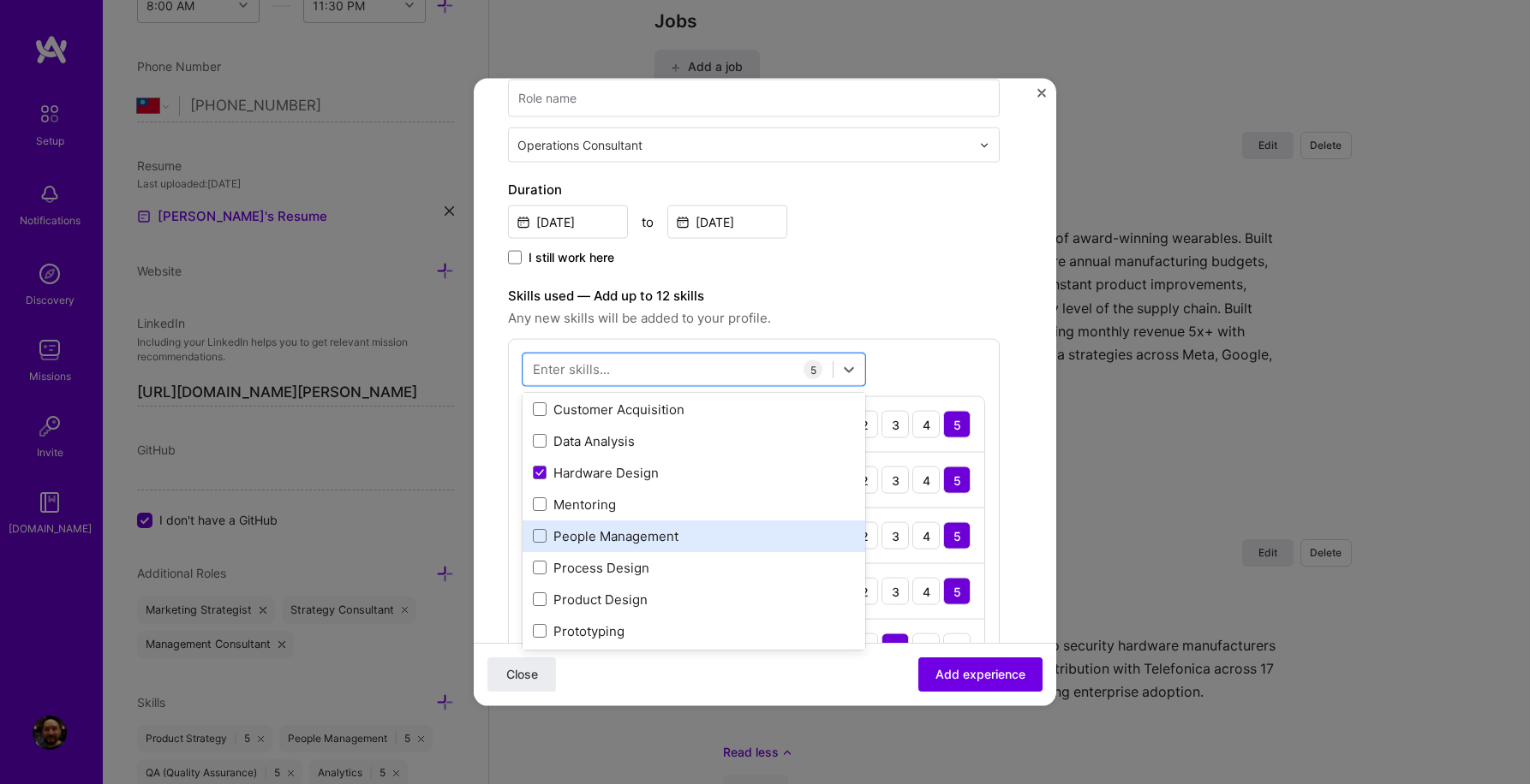
click at [626, 534] on div "People Management" at bounding box center [694, 535] width 322 height 18
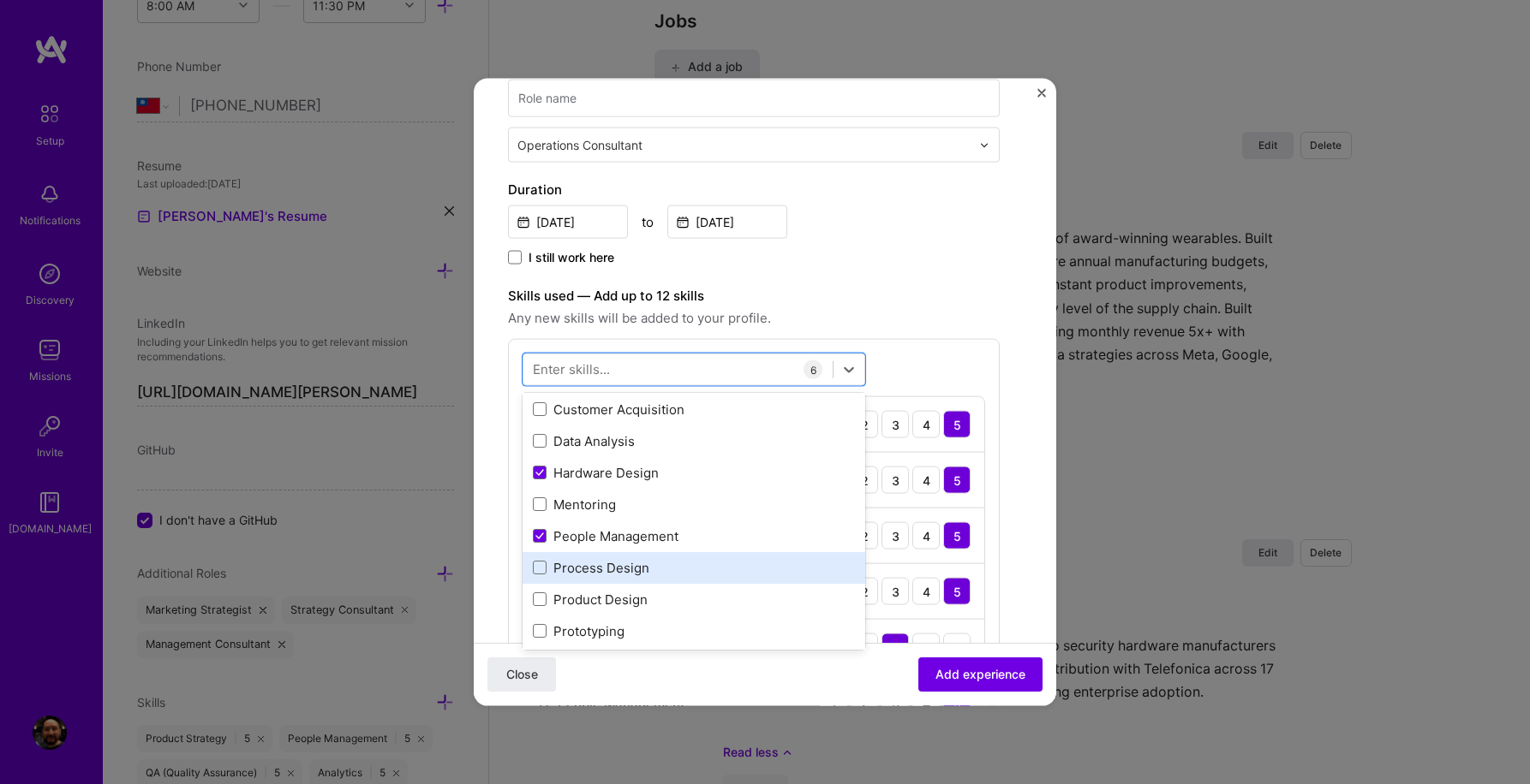
click at [614, 573] on div "Process Design" at bounding box center [694, 567] width 322 height 18
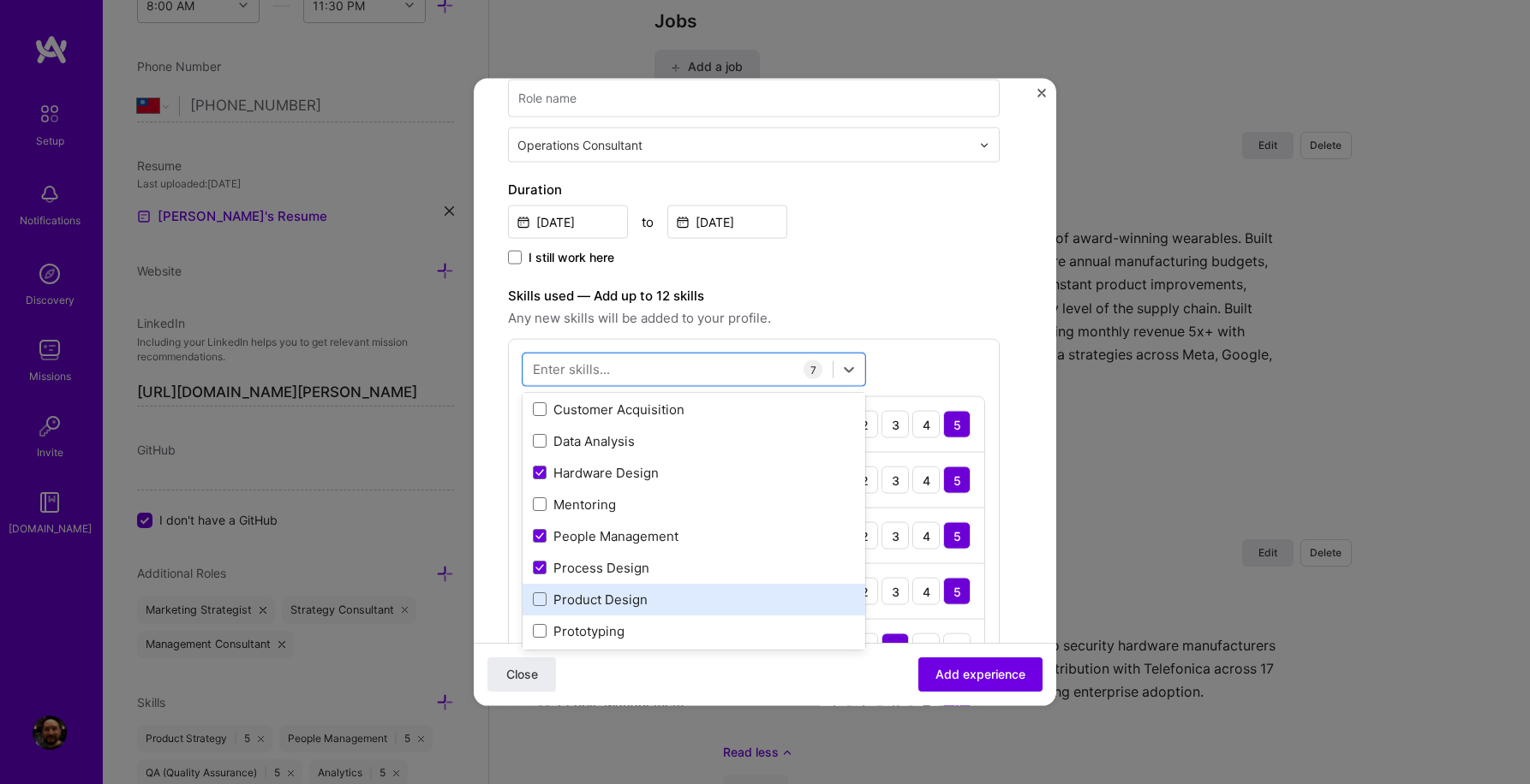
click at [610, 602] on div "Product Design" at bounding box center [694, 598] width 322 height 18
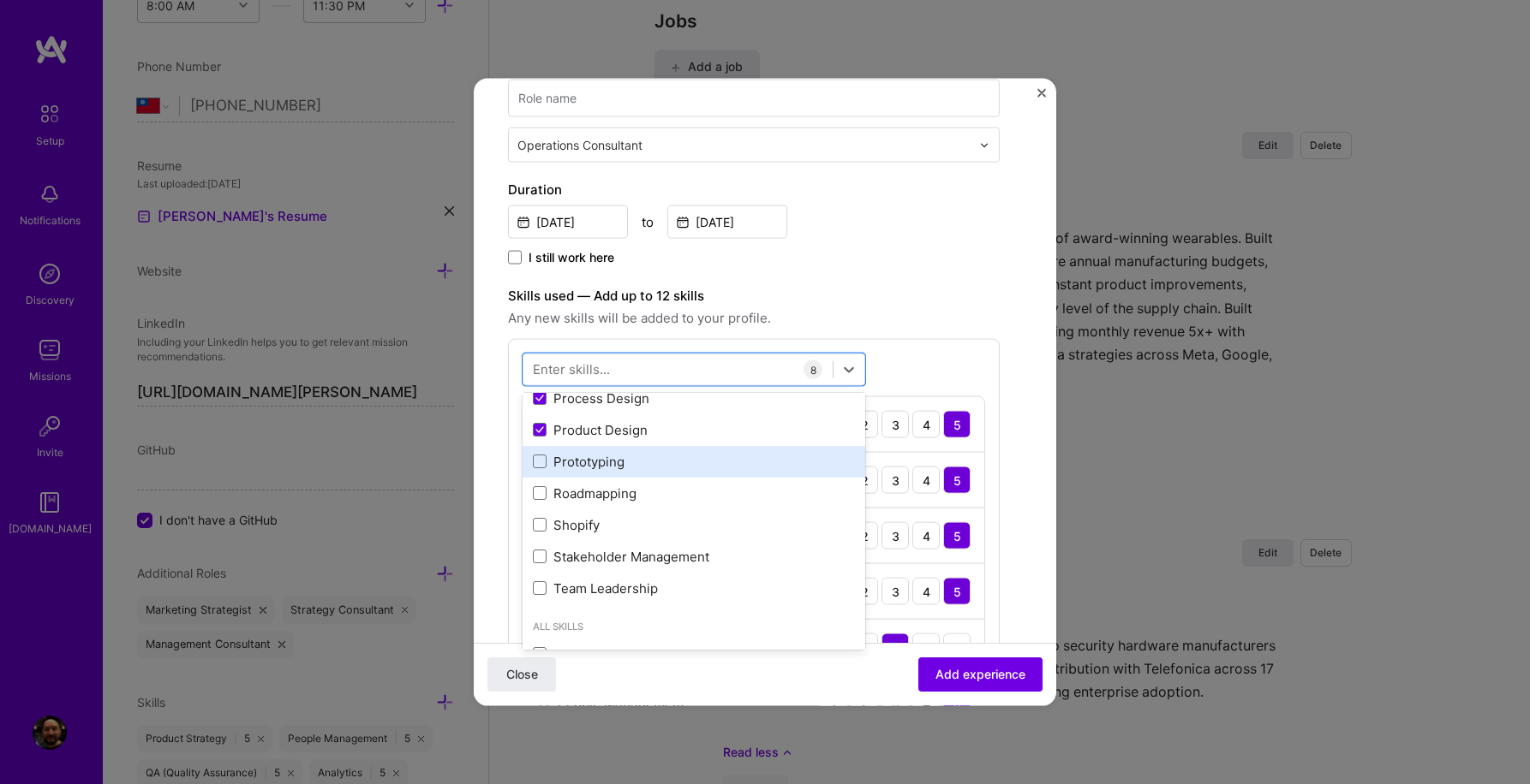
click at [603, 462] on div "Prototyping" at bounding box center [694, 461] width 322 height 18
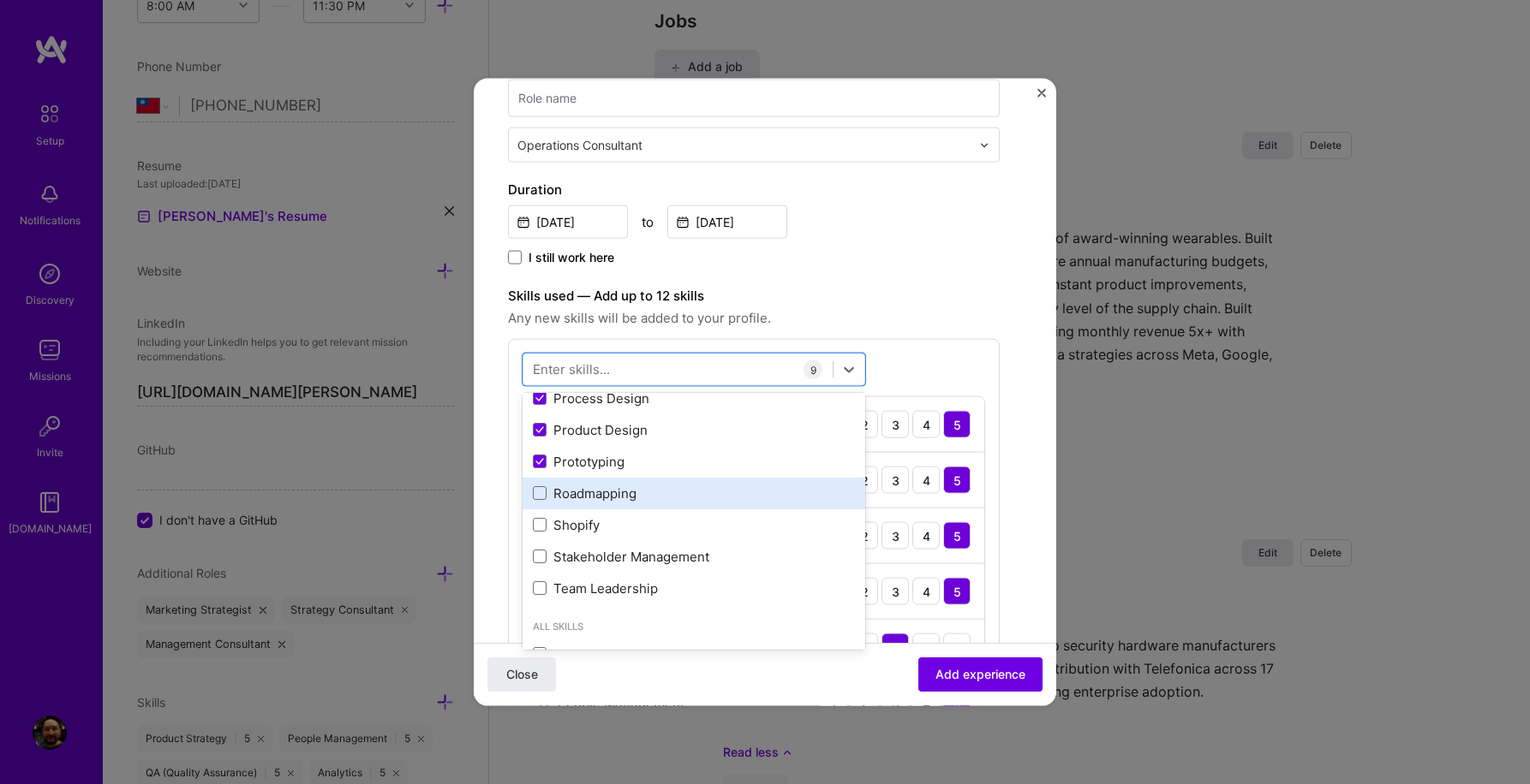
click at [612, 494] on div "Roadmapping" at bounding box center [694, 493] width 322 height 18
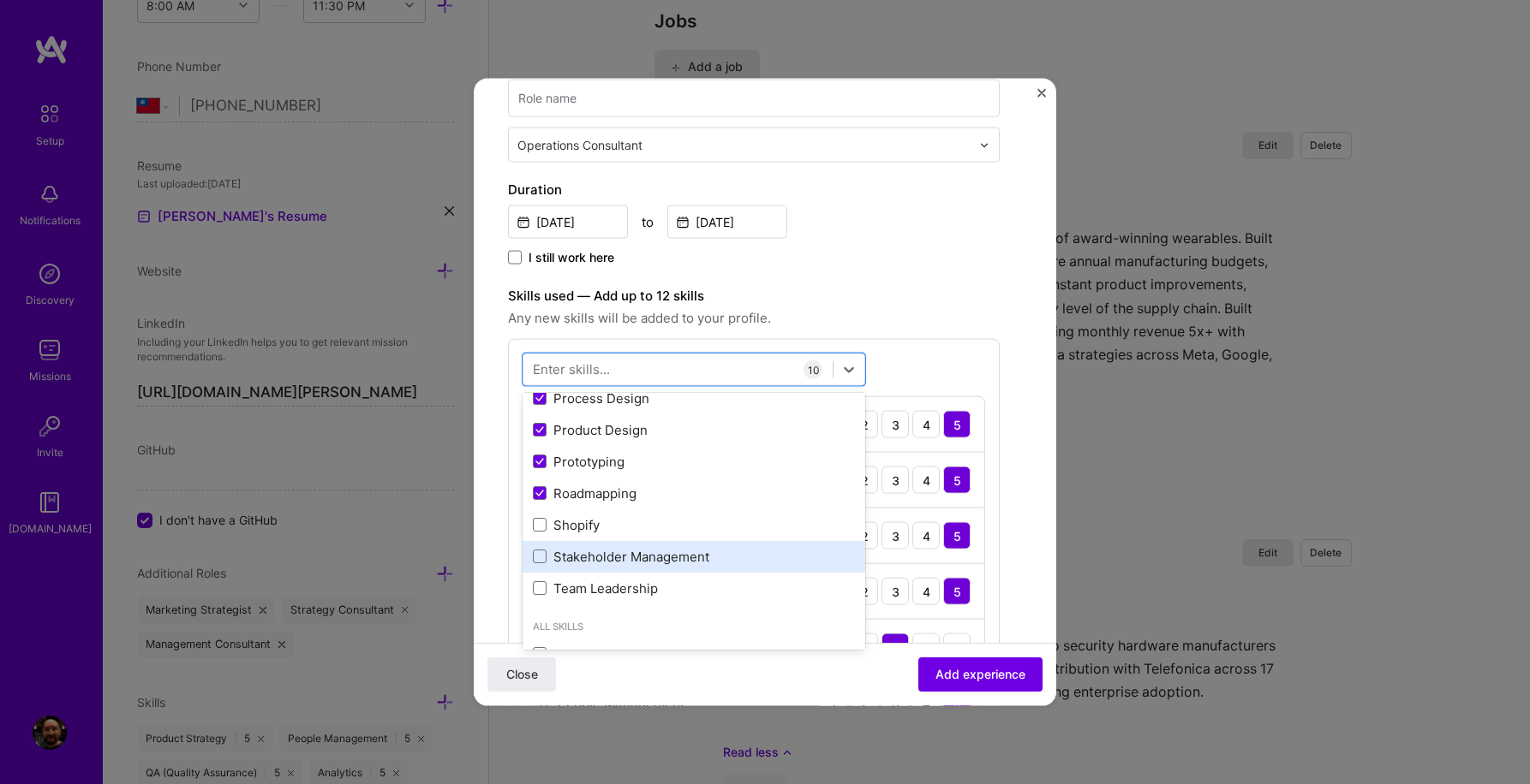
click at [625, 555] on div "Stakeholder Management" at bounding box center [694, 556] width 322 height 18
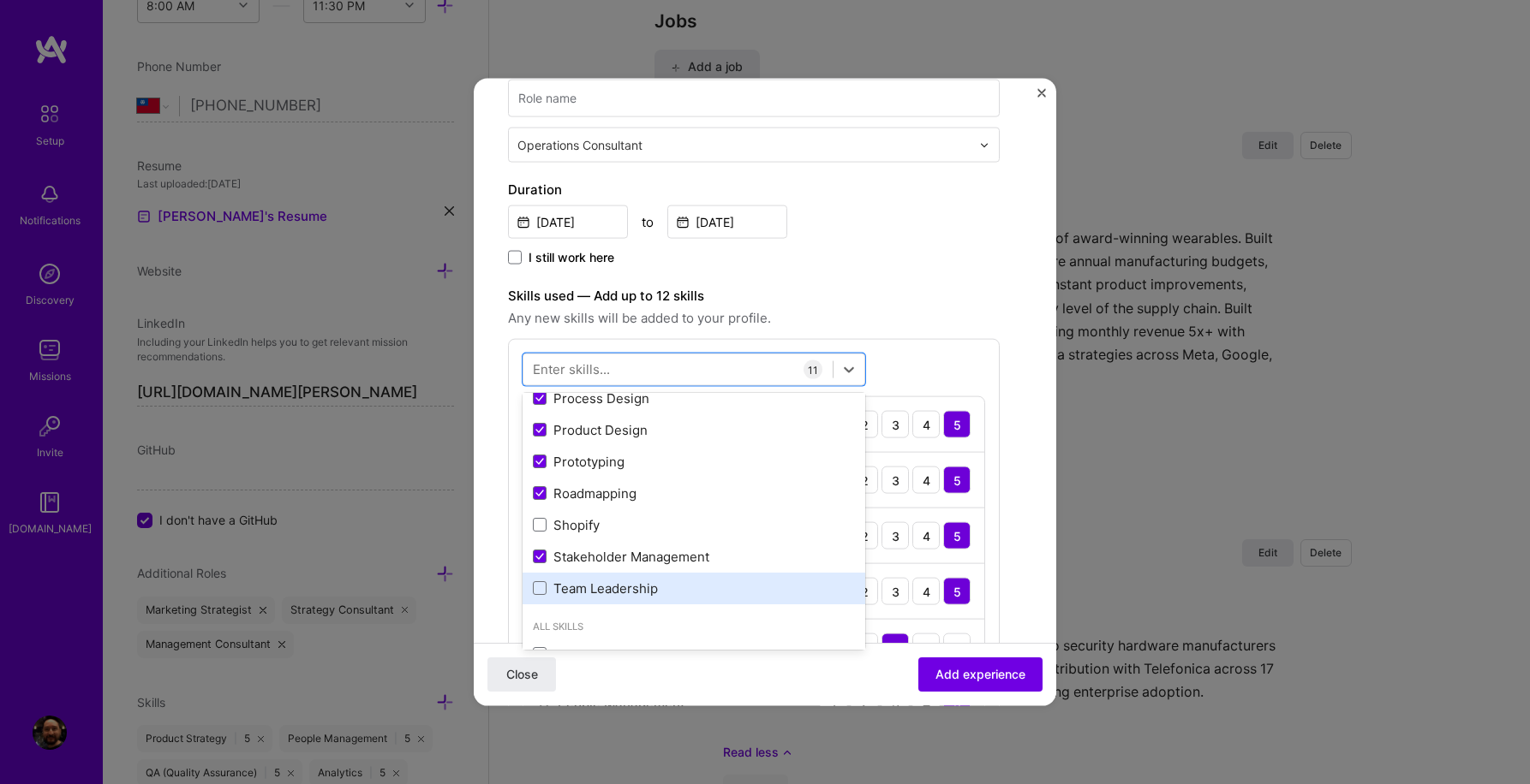
click at [623, 590] on div "Team Leadership" at bounding box center [694, 588] width 322 height 18
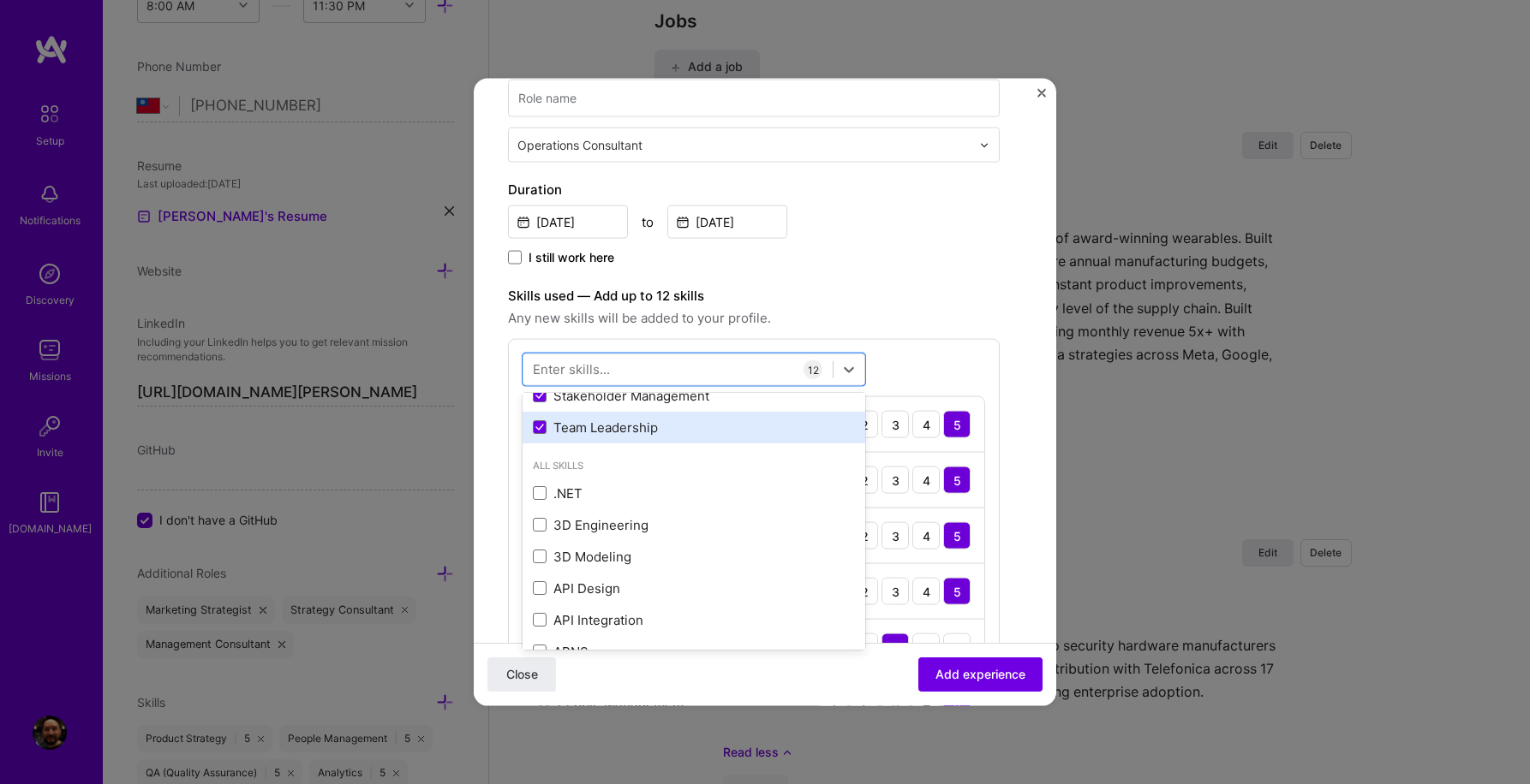
scroll to position [538, 0]
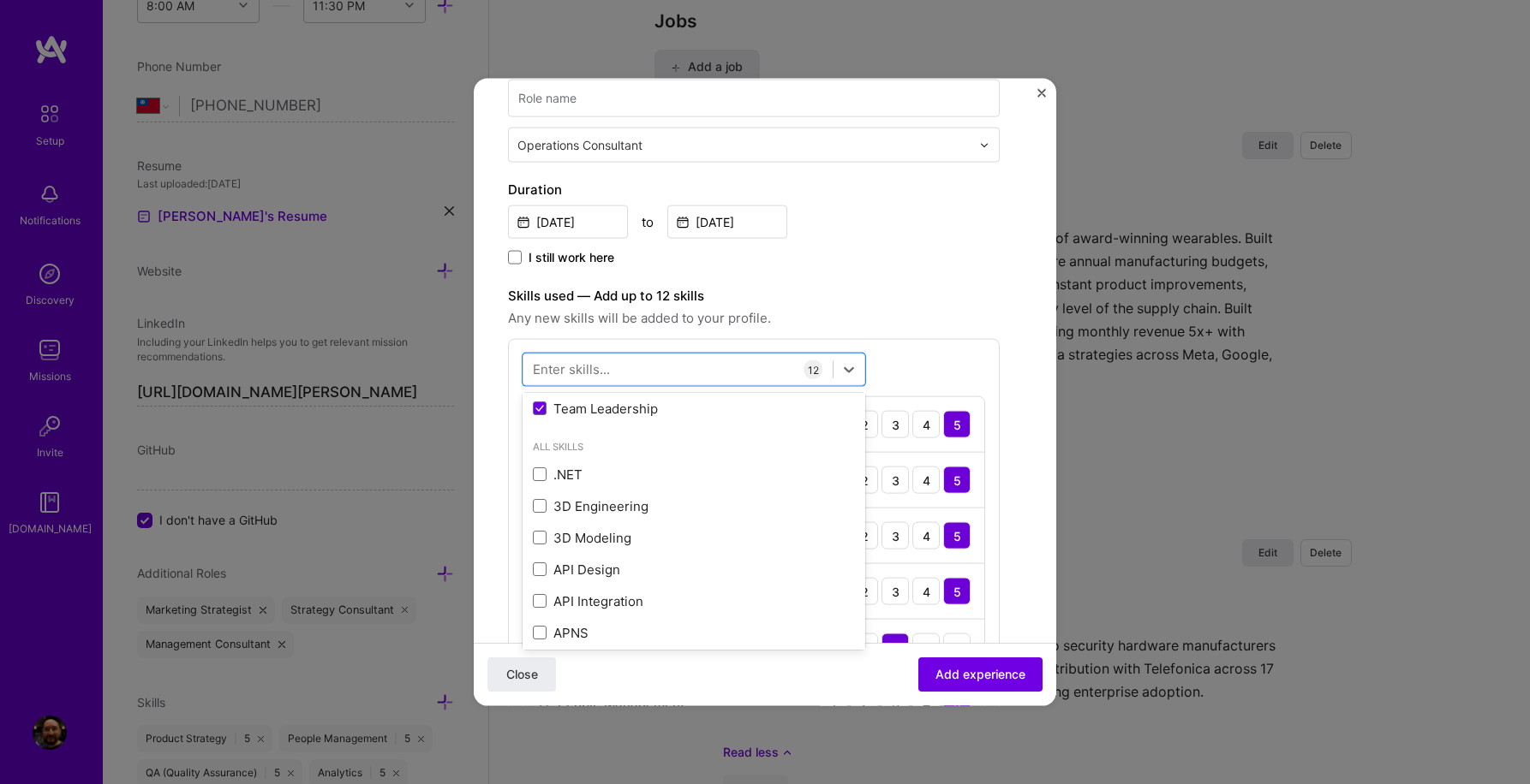
click at [971, 268] on div "Create a job experience Jobs help companies understand your past experience. Co…" at bounding box center [753, 659] width 492 height 1709
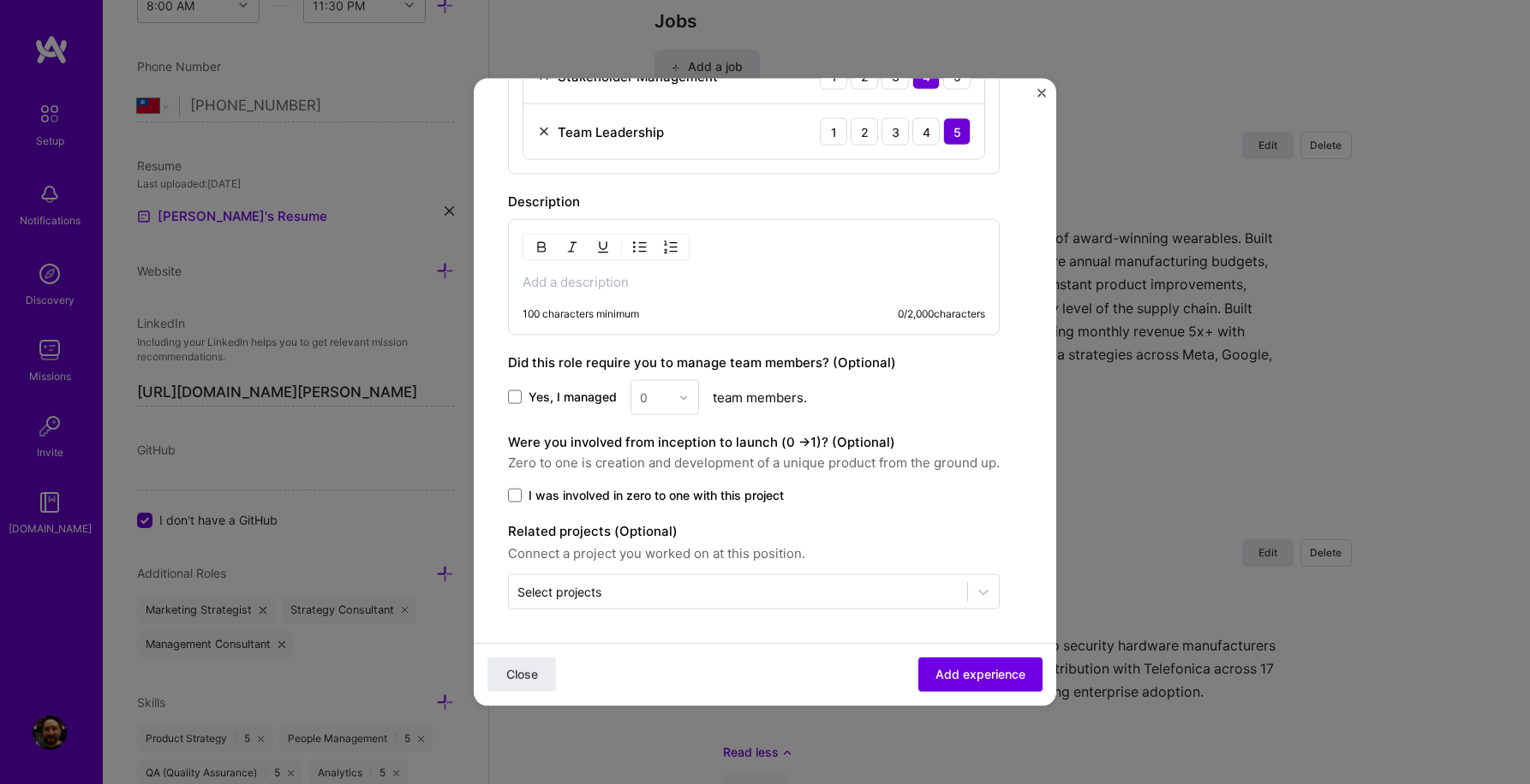
scroll to position [1176, 0]
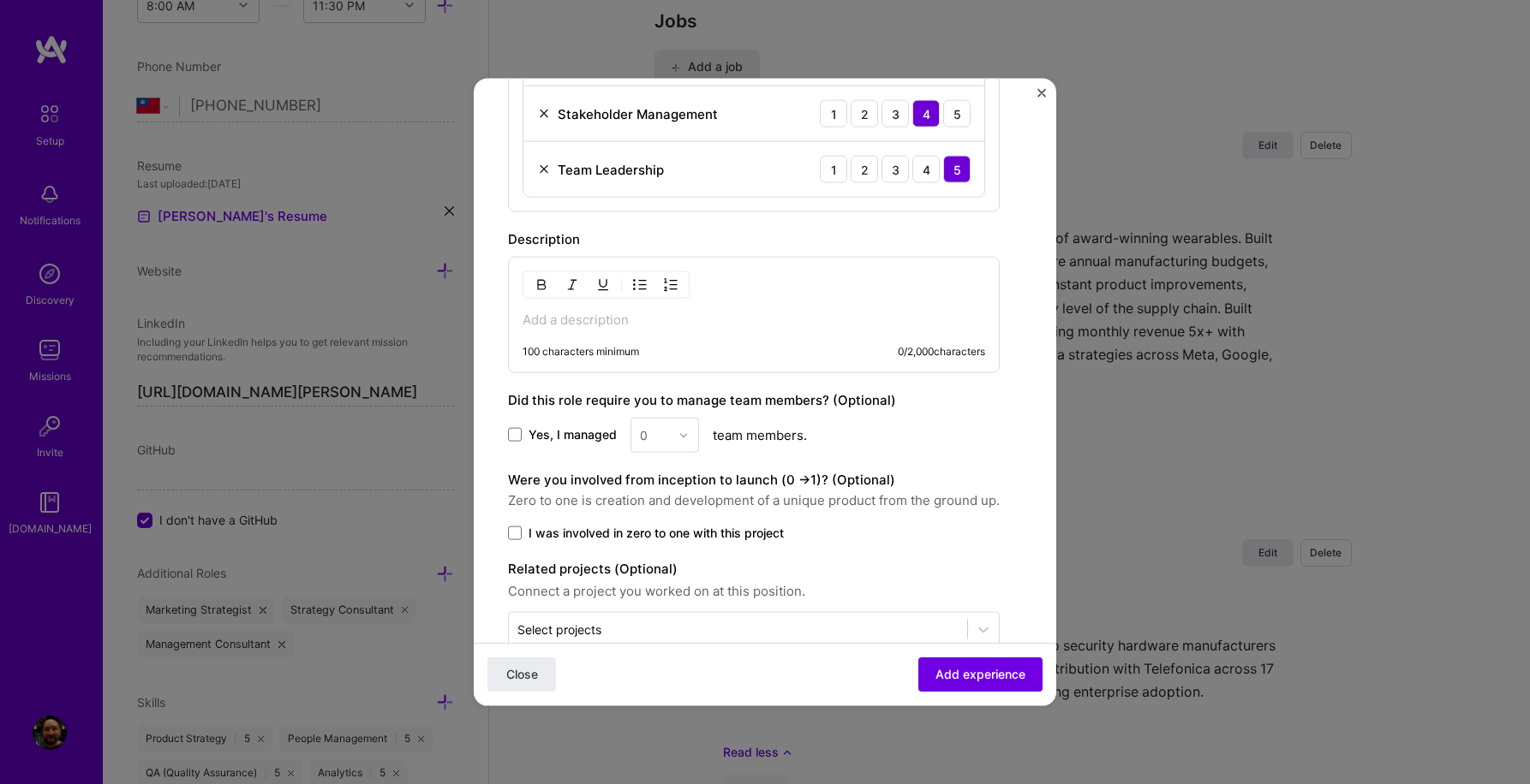
click at [778, 319] on p at bounding box center [753, 320] width 463 height 17
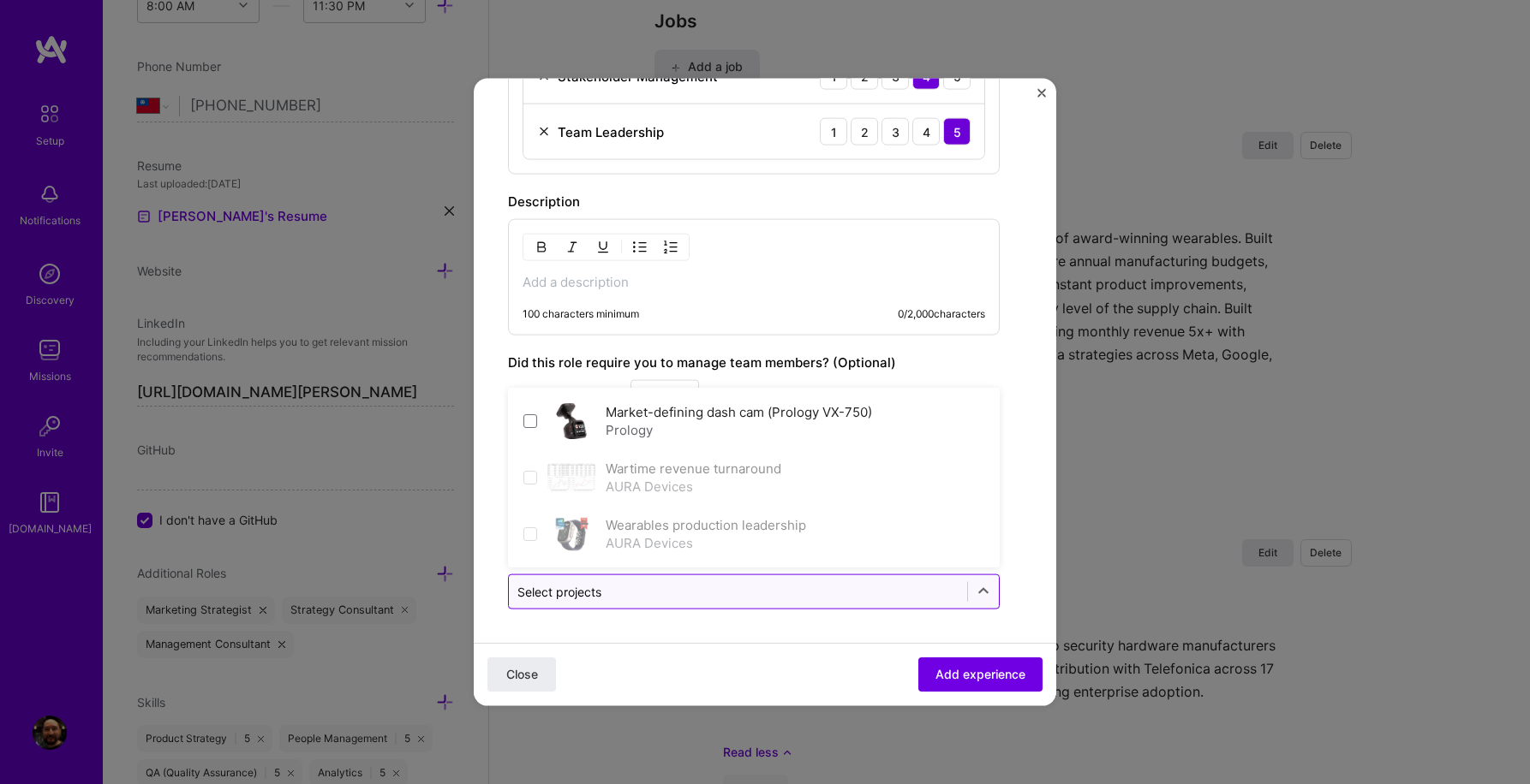
click at [743, 601] on div at bounding box center [738, 592] width 441 height 21
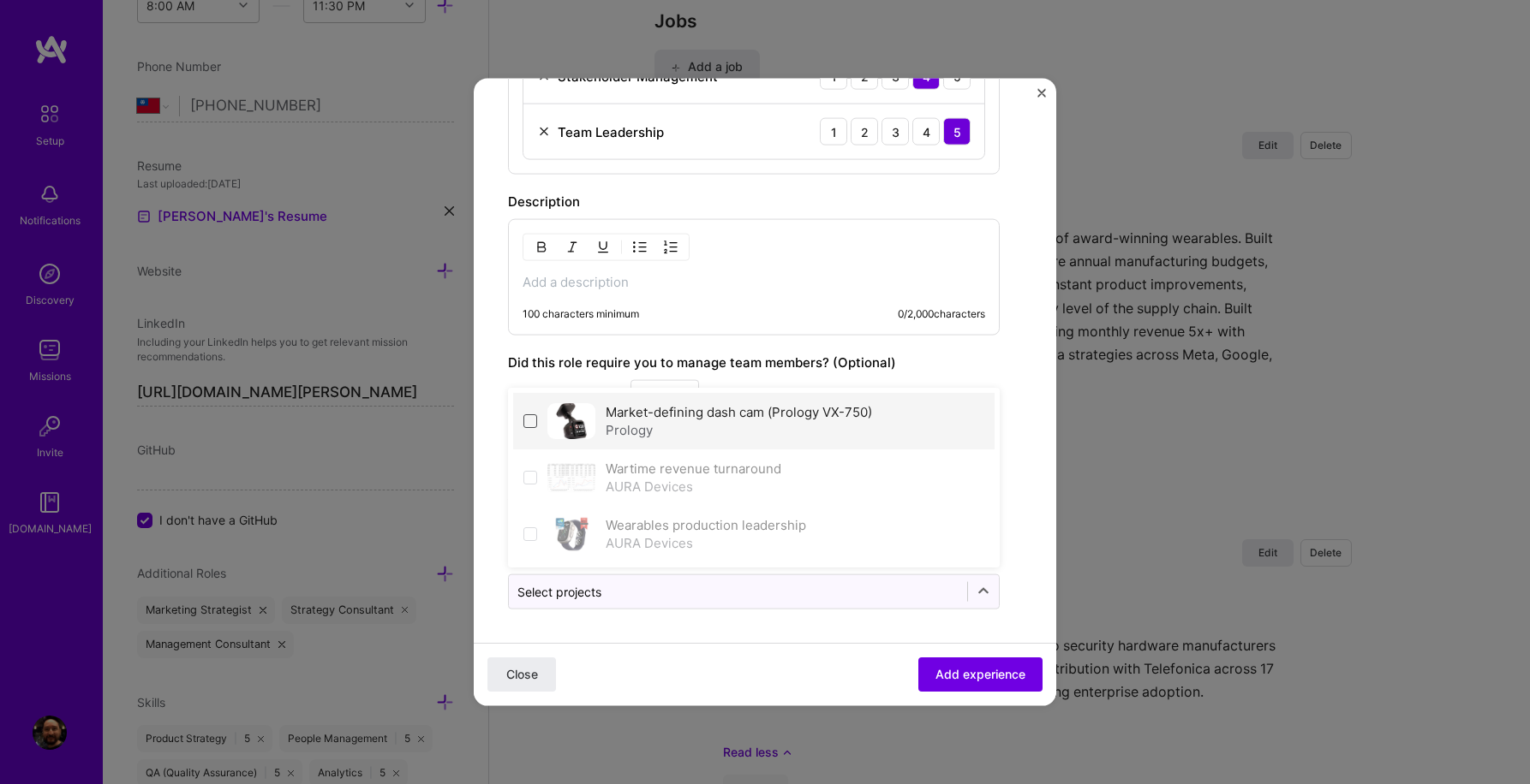
click at [529, 418] on span at bounding box center [530, 421] width 13 height 13
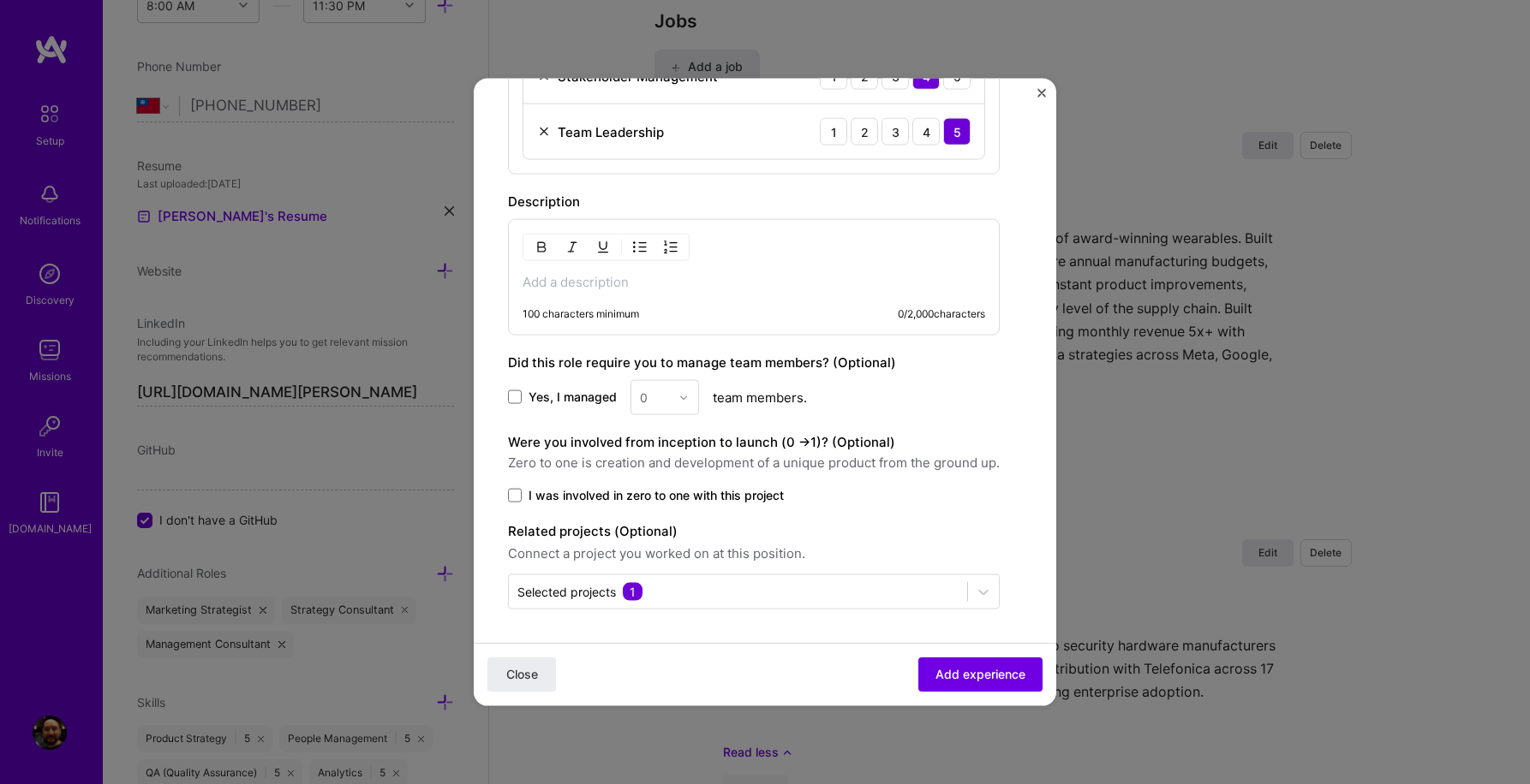
click at [516, 393] on span at bounding box center [515, 397] width 13 height 13
click at [0, 0] on input "Yes, I managed" at bounding box center [0, 0] width 0 height 0
click at [681, 398] on img at bounding box center [683, 397] width 11 height 11
click at [665, 562] on div "5" at bounding box center [664, 569] width 59 height 32
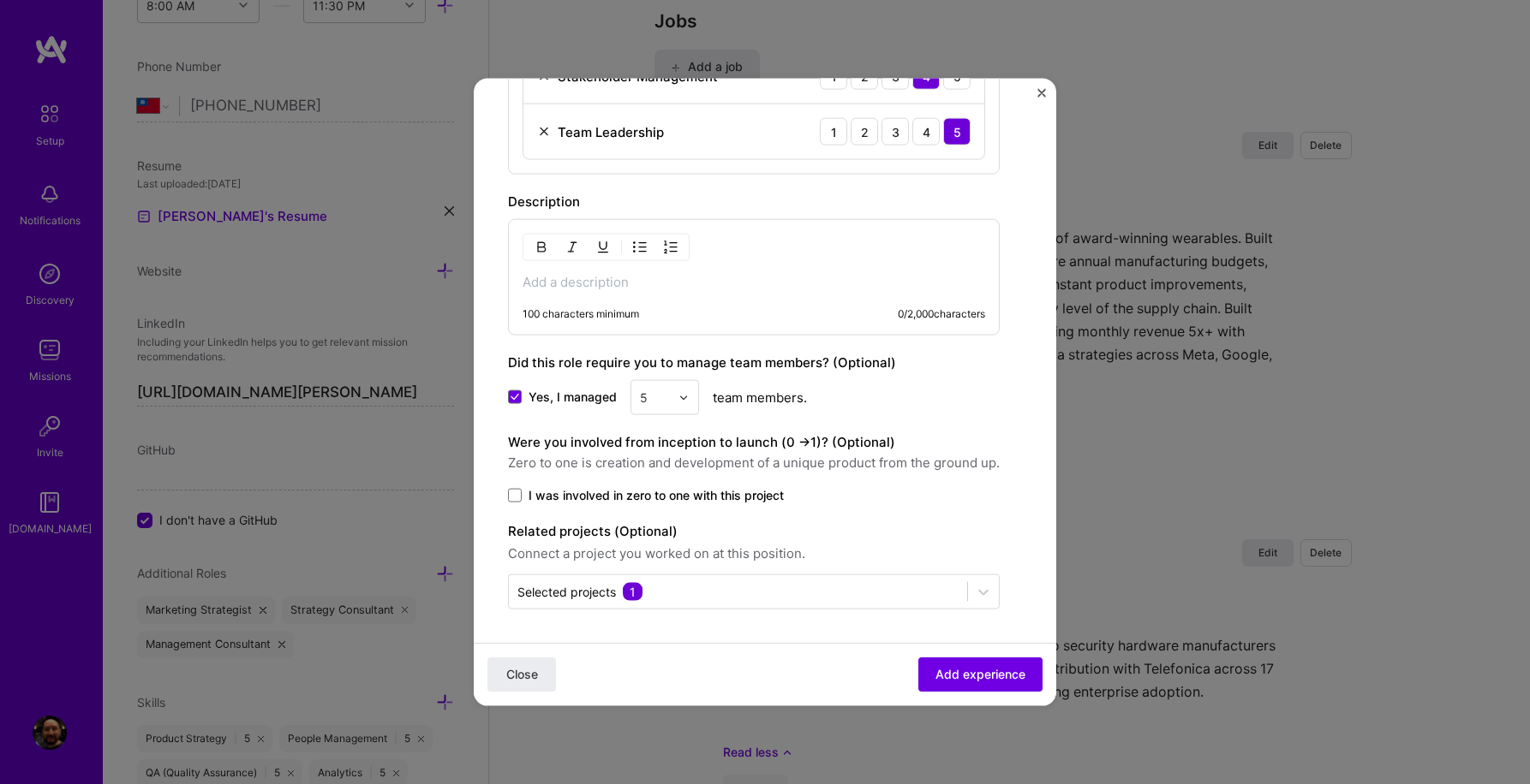
click at [994, 400] on div "Yes, I managed option 5, selected. Select is focused ,type to refine list, pres…" at bounding box center [753, 397] width 492 height 35
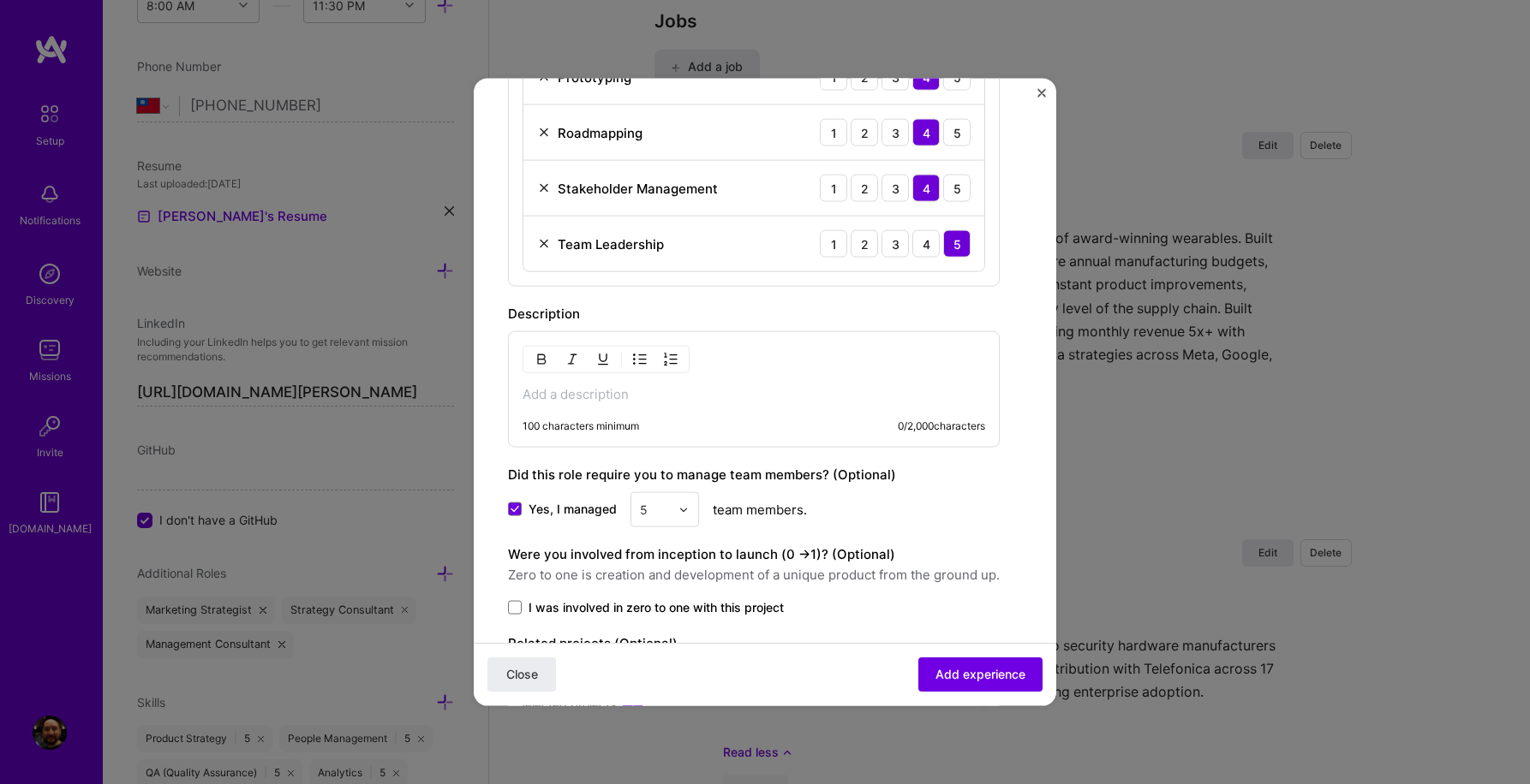
scroll to position [1109, 0]
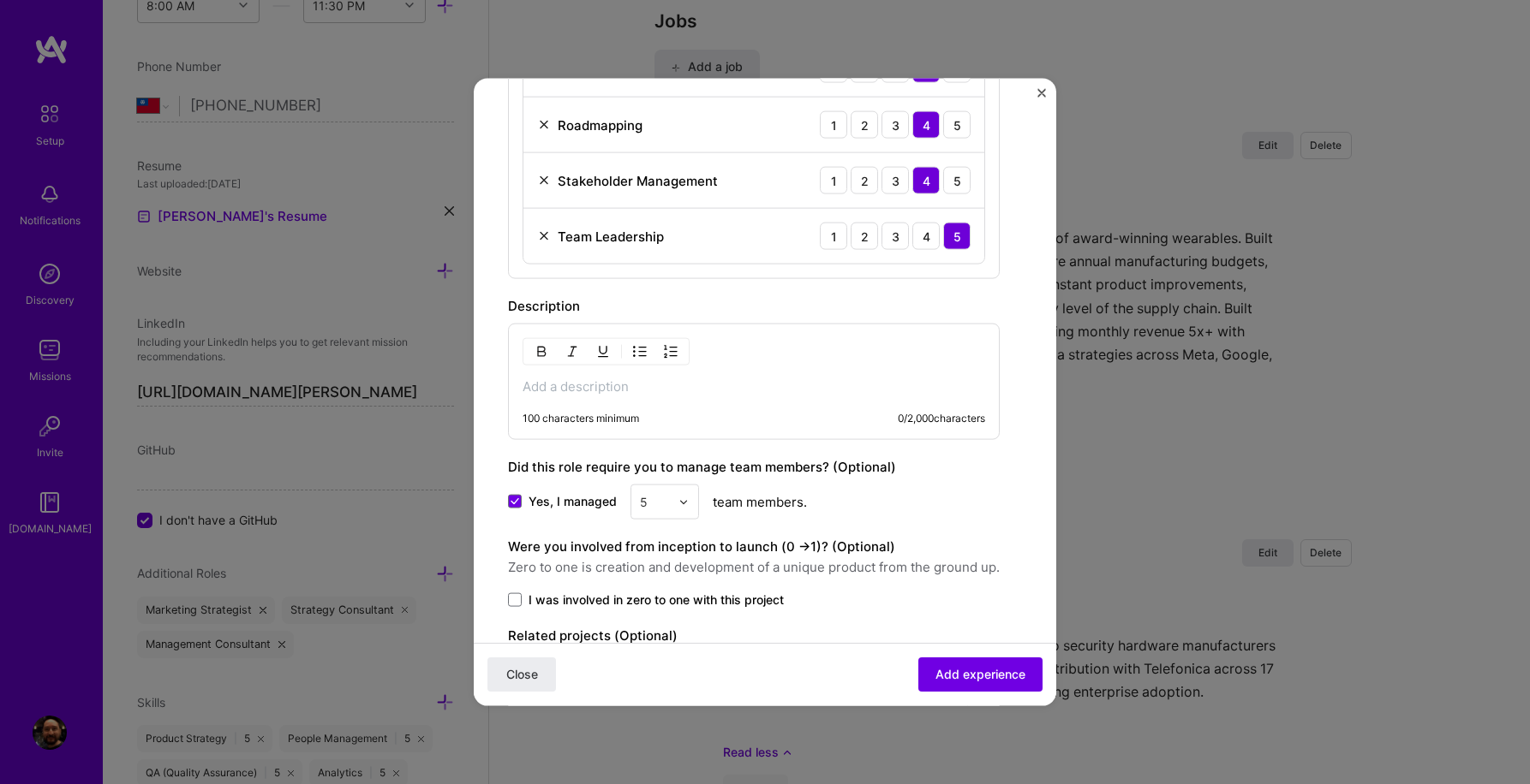
click at [604, 393] on p at bounding box center [753, 387] width 463 height 17
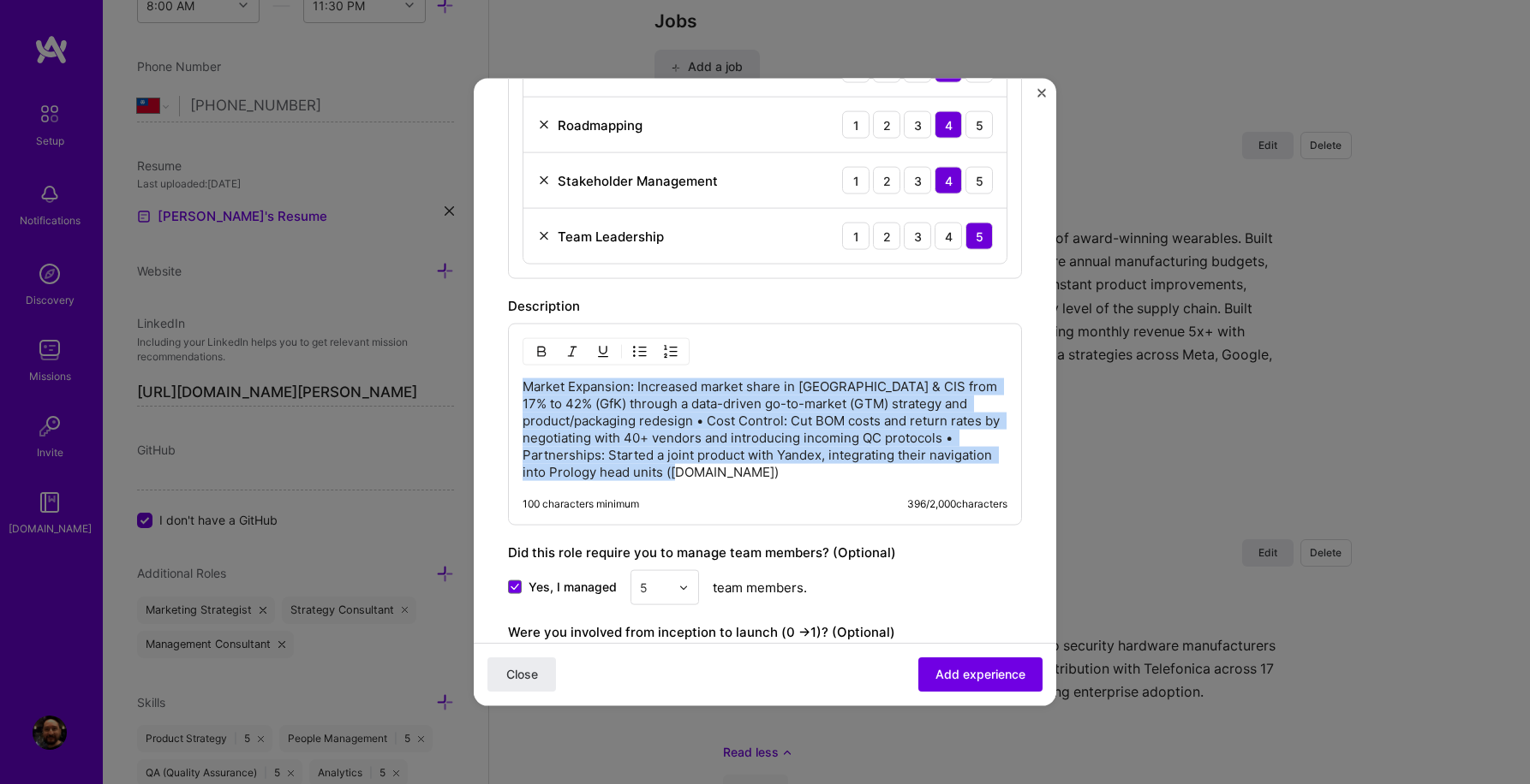
drag, startPoint x: 767, startPoint y: 479, endPoint x: 481, endPoint y: 381, distance: 302.3
click at [644, 347] on img "button" at bounding box center [640, 352] width 13 height 13
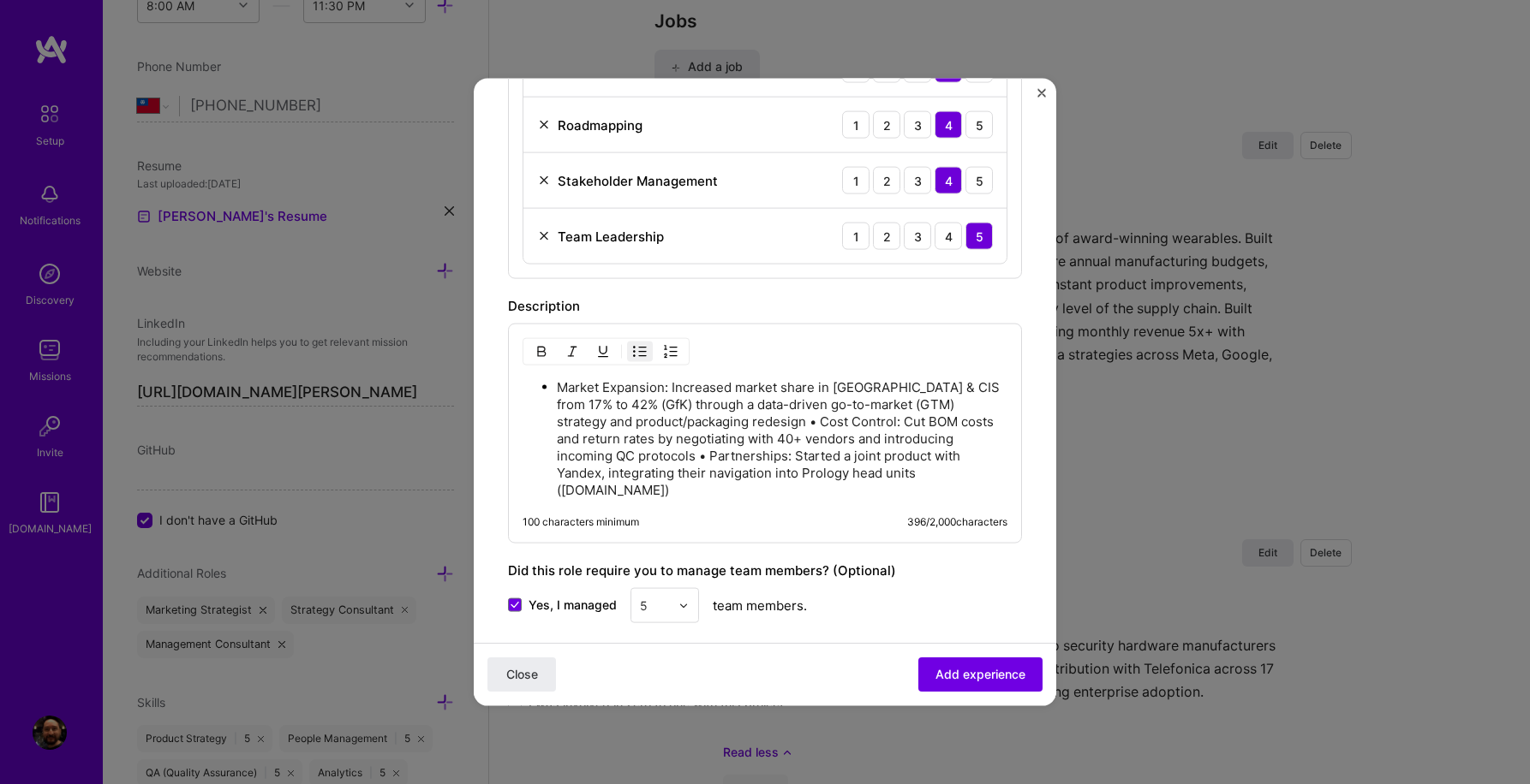
click at [731, 424] on p "Market Expansion: Increased market share in Russia & CIS from 17% to 42% (GfK) …" at bounding box center [781, 439] width 450 height 120
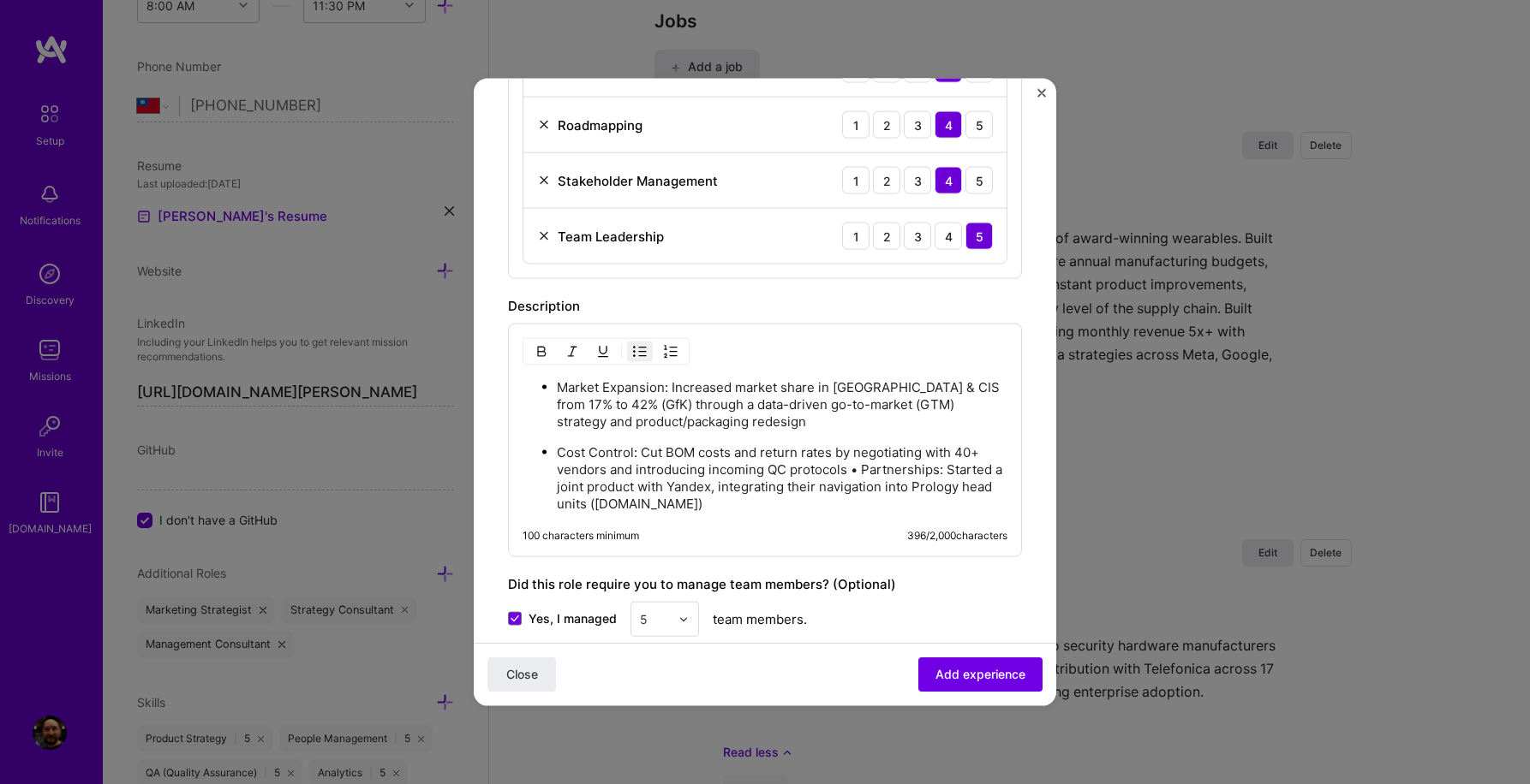
click at [859, 470] on p "Cost Control: Cut BOM costs and return rates by negotiating with 40+ vendors an…" at bounding box center [781, 478] width 450 height 68
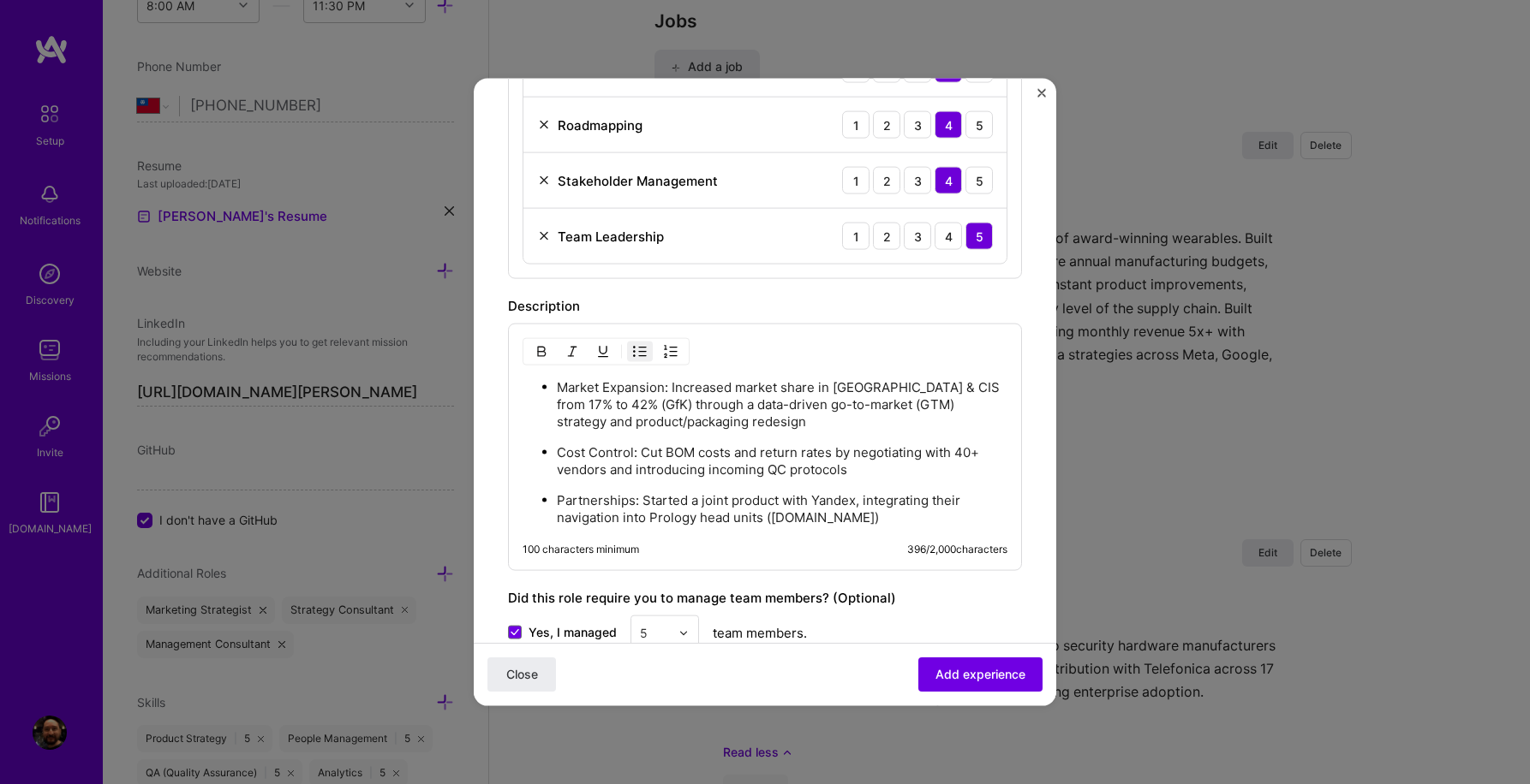
click at [568, 397] on p "Market Expansion: Increased market share in Russia & CIS from 17% to 42% (GfK) …" at bounding box center [781, 404] width 450 height 51
drag, startPoint x: 568, startPoint y: 397, endPoint x: 586, endPoint y: 396, distance: 18.0
click at [586, 396] on p "Market Expansion: Increased market share in Russia & CIS from 17% to 42% (GfK) …" at bounding box center [781, 404] width 450 height 51
click at [574, 385] on p "Market Expansion: Increased market share in Russia & CIS from 17% to 42% (GfK) …" at bounding box center [781, 404] width 450 height 51
drag, startPoint x: 574, startPoint y: 385, endPoint x: 613, endPoint y: 388, distance: 39.1
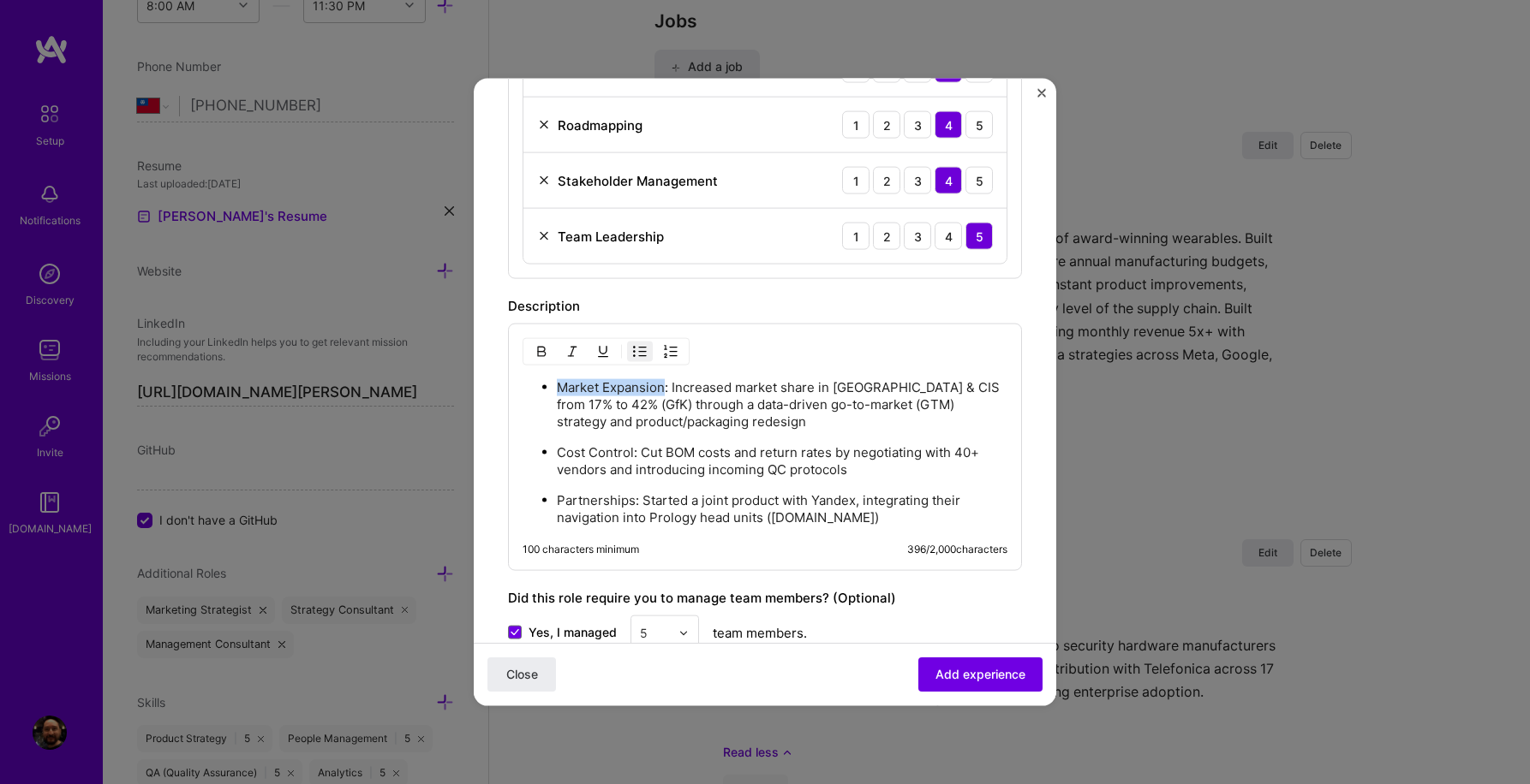
click at [613, 388] on p "Market Expansion: Increased market share in Russia & CIS from 17% to 42% (GfK) …" at bounding box center [781, 404] width 450 height 51
click at [543, 346] on img "button" at bounding box center [541, 352] width 13 height 13
click at [569, 451] on p "Cost Control: Cut BOM costs and return rates by negotiating with 40+ vendors an…" at bounding box center [781, 462] width 450 height 35
drag, startPoint x: 569, startPoint y: 451, endPoint x: 594, endPoint y: 451, distance: 25.0
click at [594, 451] on p "Cost Control: Cut BOM costs and return rates by negotiating with 40+ vendors an…" at bounding box center [781, 462] width 450 height 35
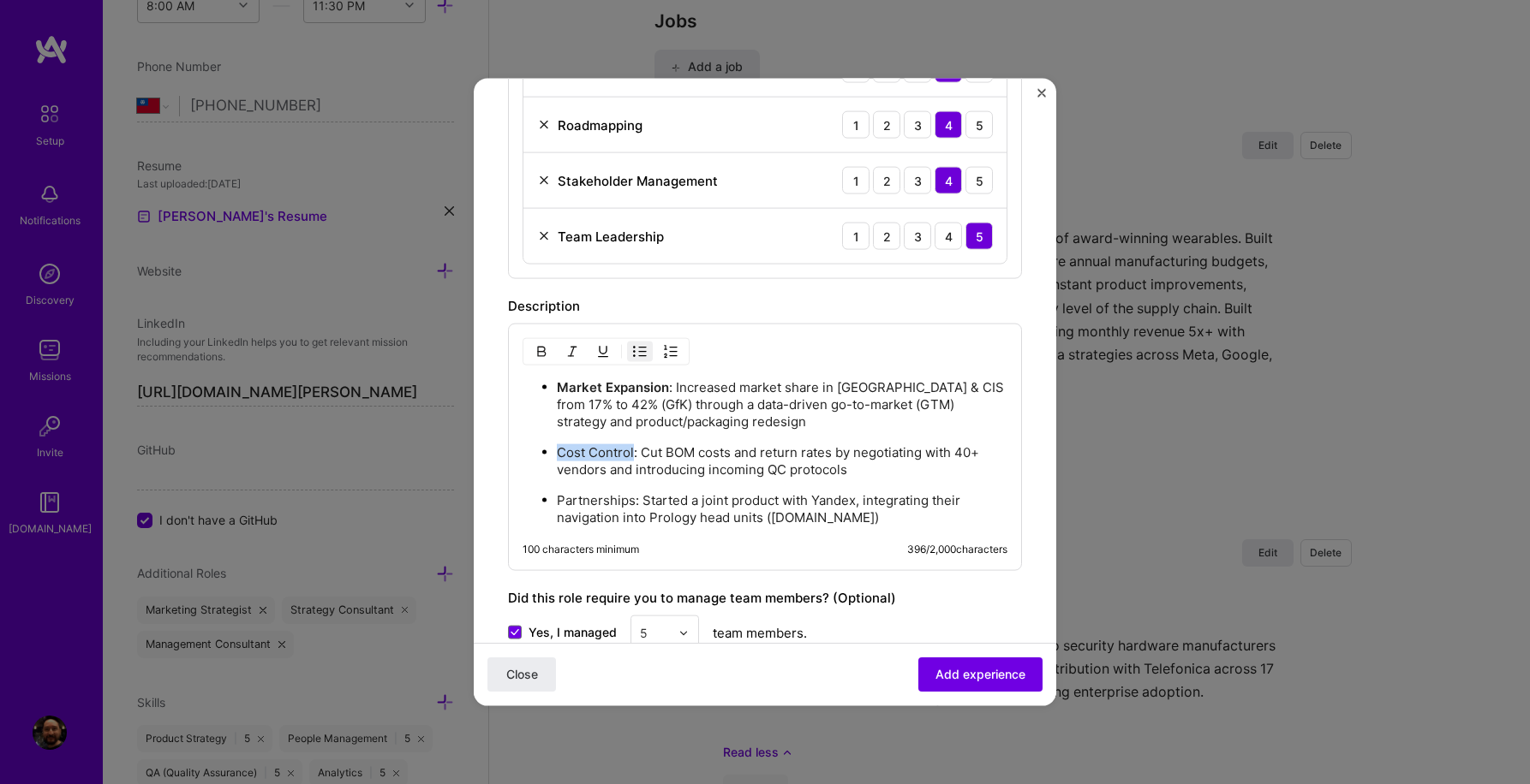
click at [539, 351] on img "button" at bounding box center [541, 352] width 13 height 13
click at [580, 497] on p "Partnerships: Started a joint product with Yandex, integrating their navigation…" at bounding box center [781, 510] width 450 height 35
drag, startPoint x: 580, startPoint y: 497, endPoint x: 600, endPoint y: 497, distance: 20.0
click at [600, 497] on p "Partnerships: Started a joint product with Yandex, integrating their navigation…" at bounding box center [781, 510] width 450 height 35
click at [534, 355] on img "button" at bounding box center [541, 352] width 13 height 13
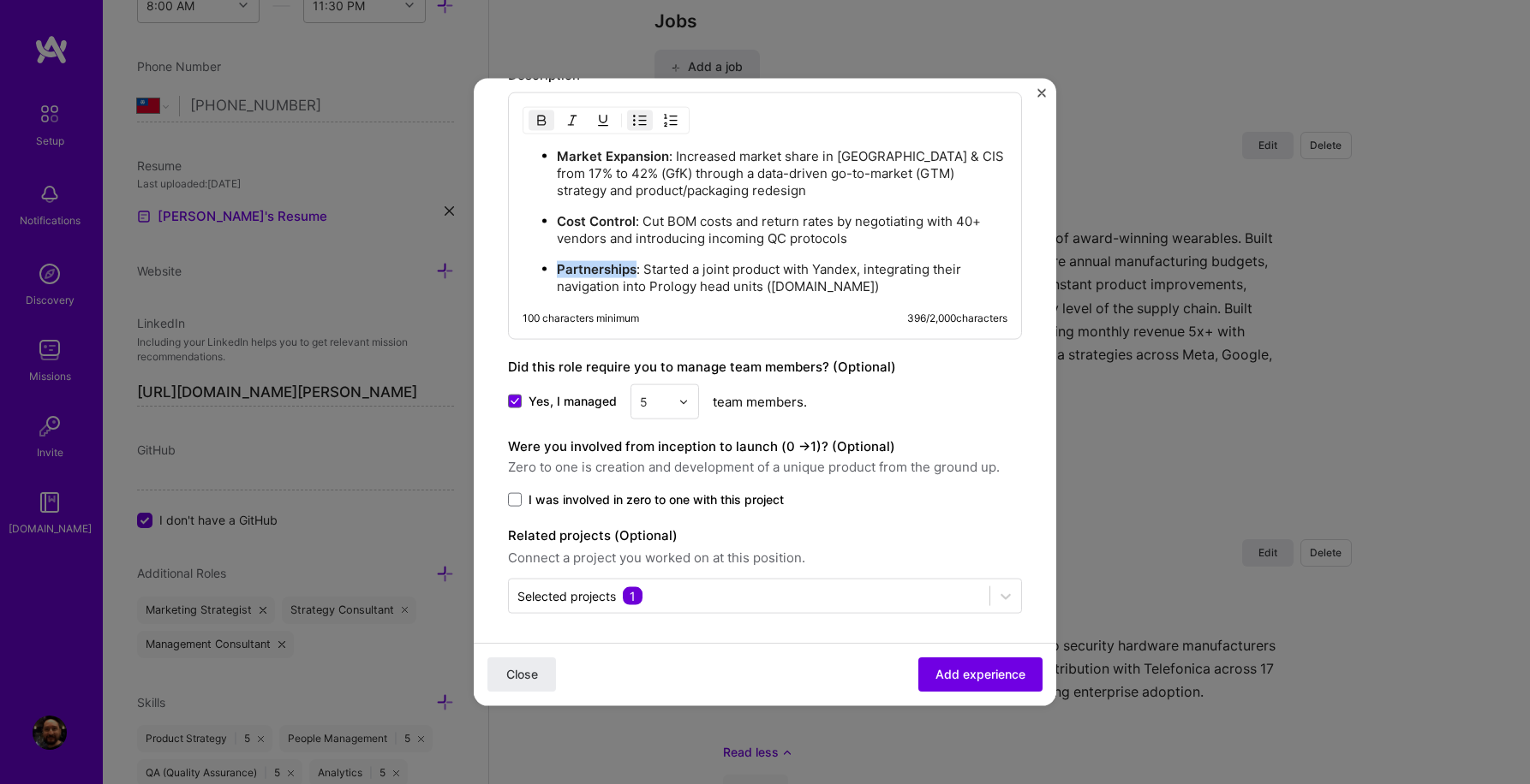
scroll to position [1343, 0]
click at [961, 678] on span "Add experience" at bounding box center [980, 674] width 89 height 17
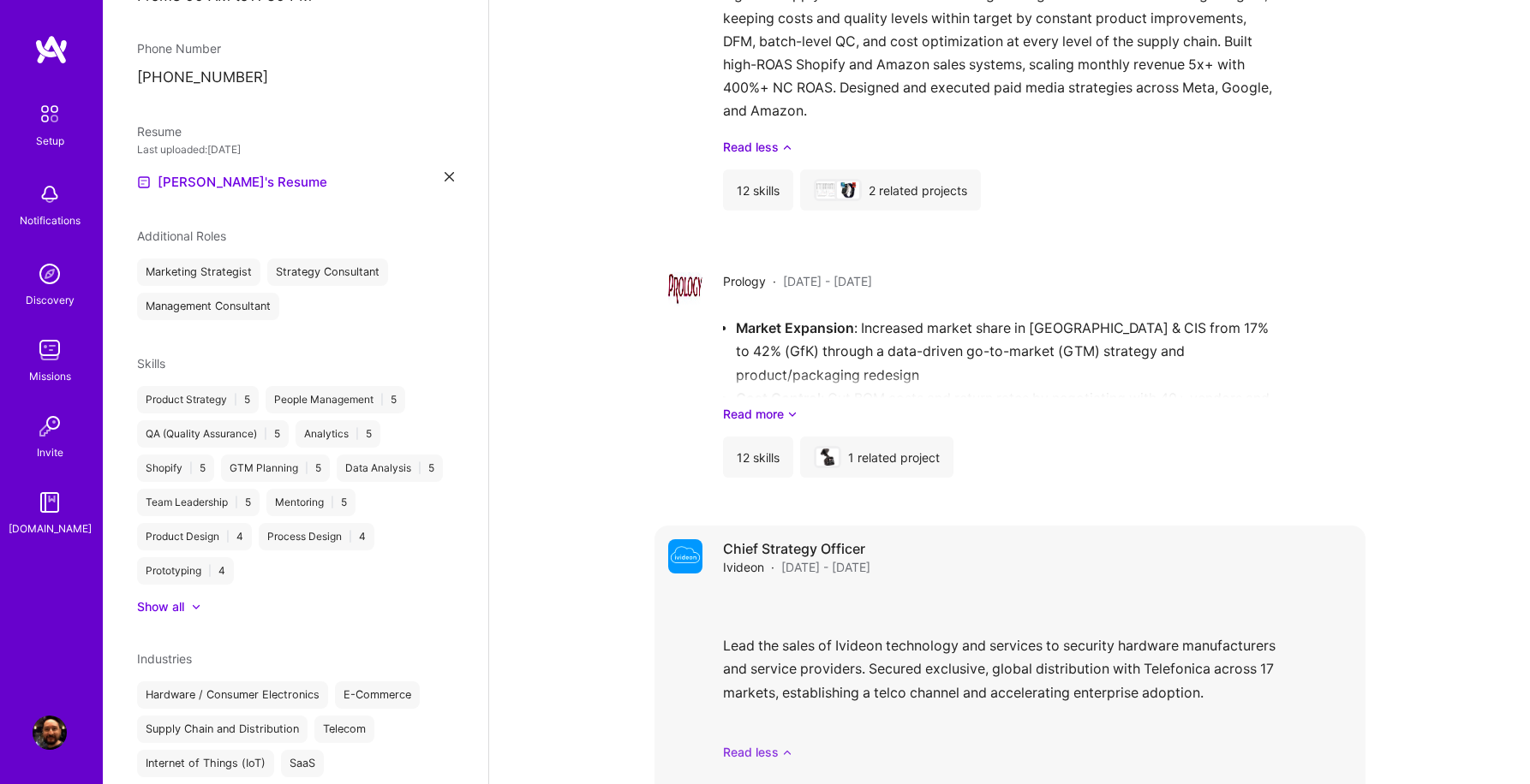
scroll to position [1210, 0]
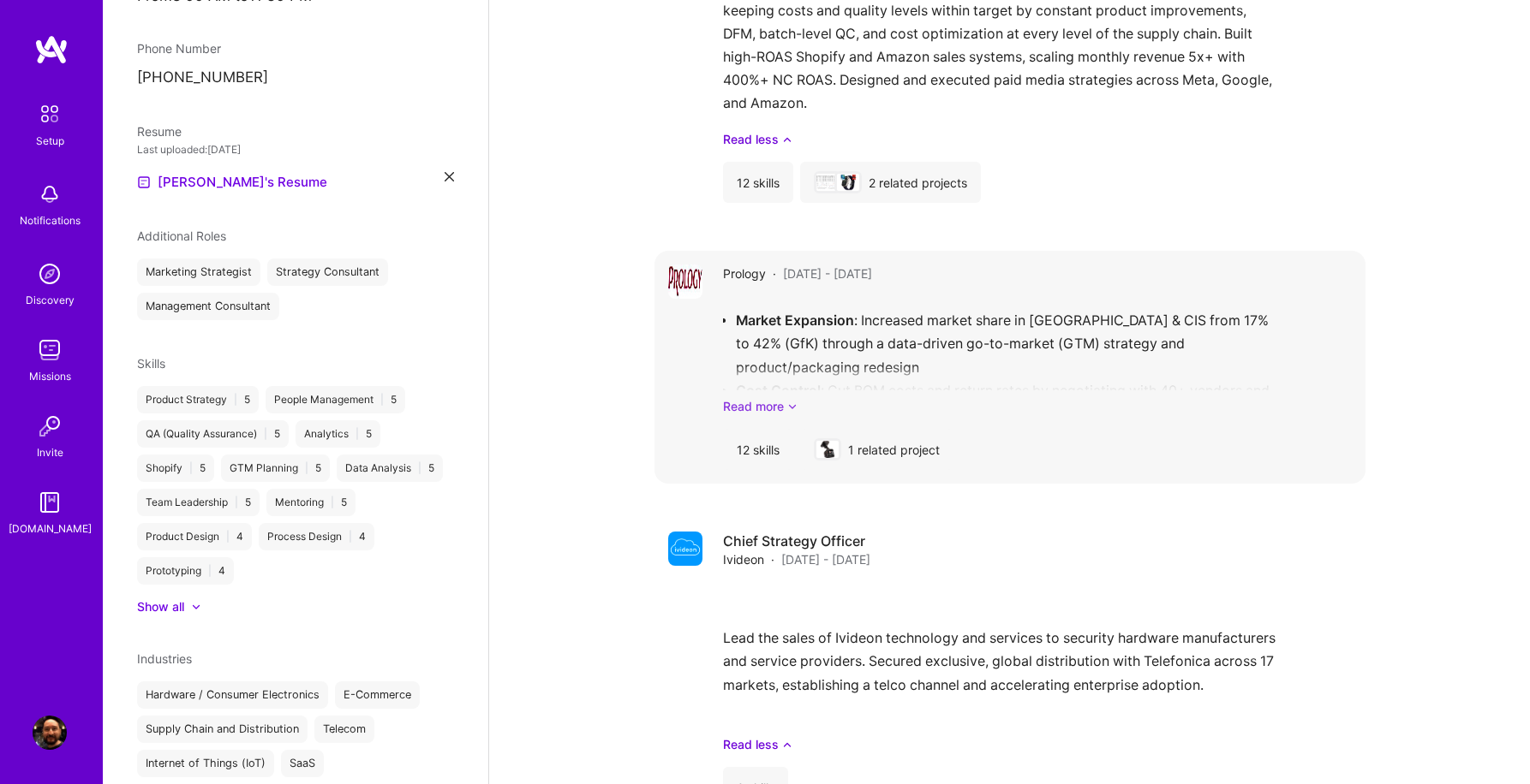
click at [785, 397] on link "Read more" at bounding box center [1036, 406] width 628 height 18
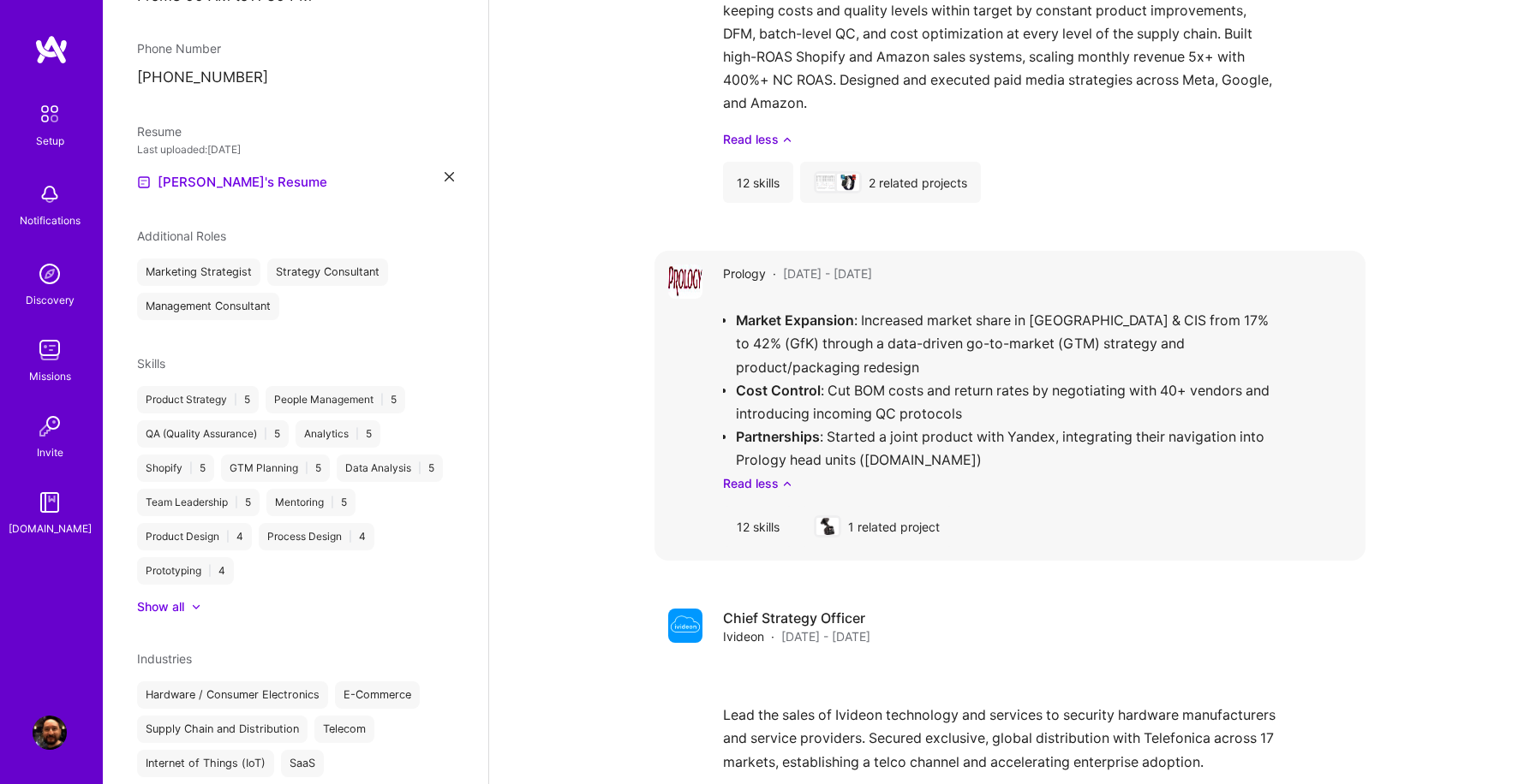
click at [1102, 265] on div "Prology · Oct 2016 - Jul 2019" at bounding box center [1036, 273] width 628 height 18
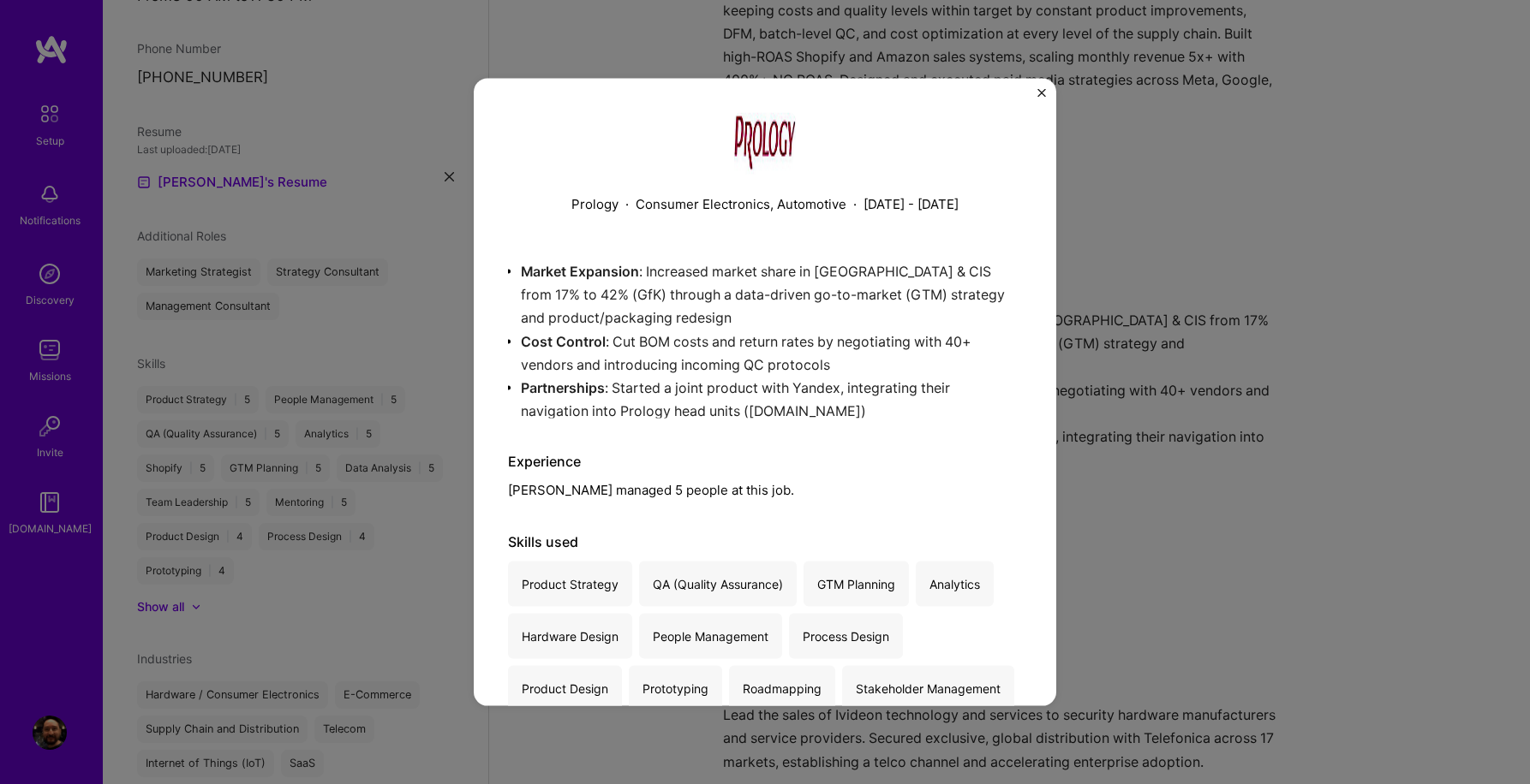
click at [1040, 92] on img "Close" at bounding box center [1041, 93] width 9 height 9
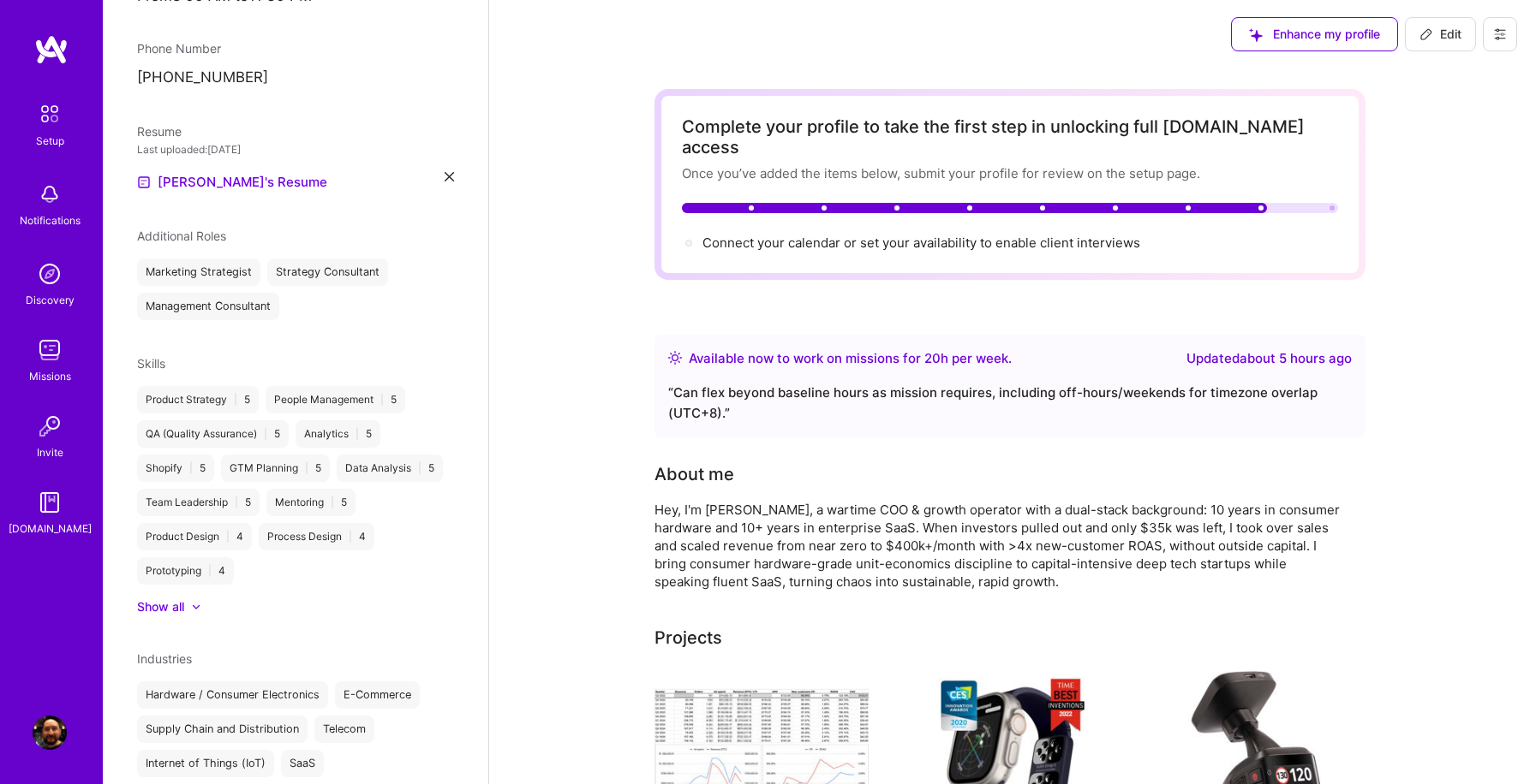
click at [1441, 38] on span "Edit" at bounding box center [1441, 35] width 42 height 17
select select "TW"
select select "Right Now"
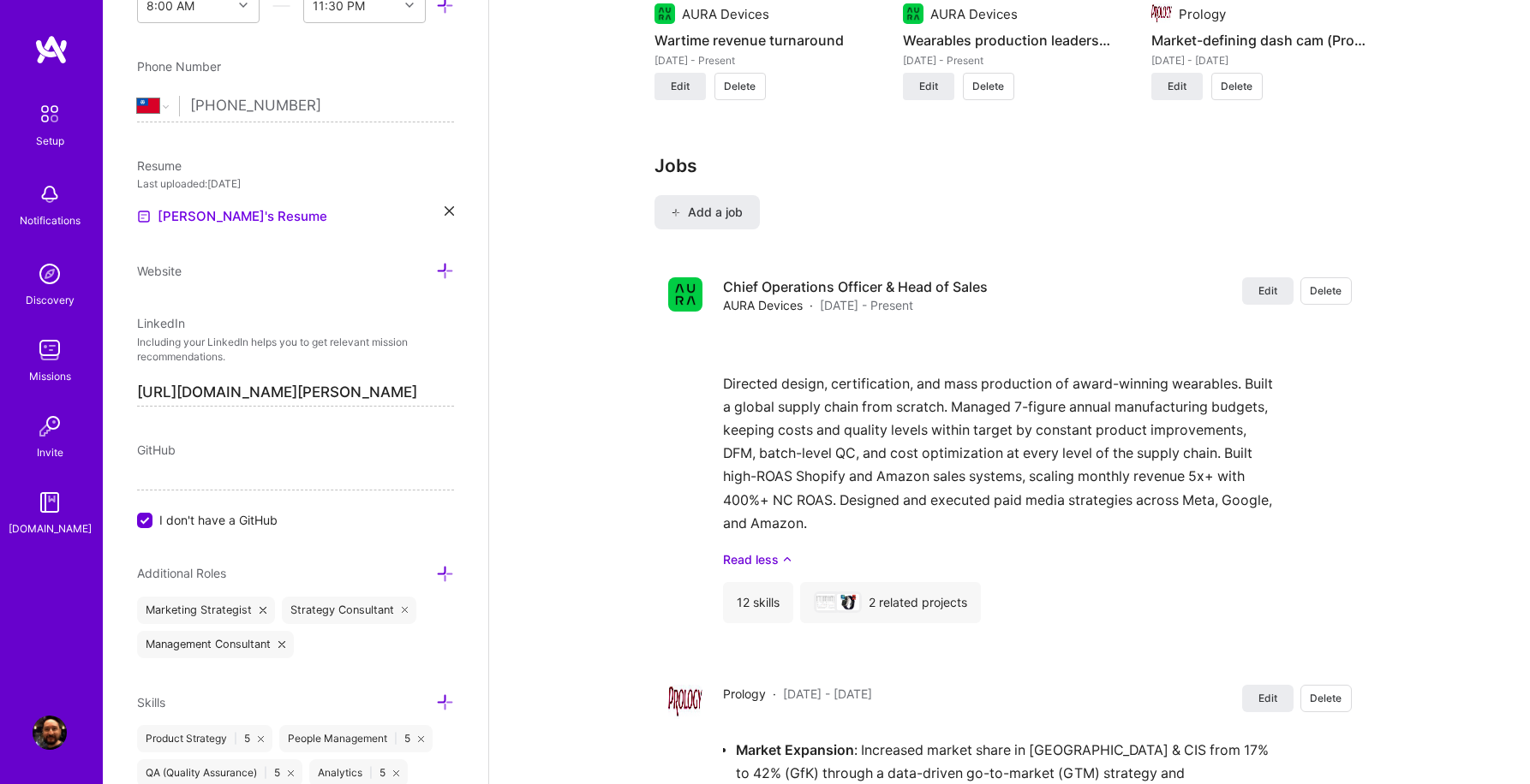
scroll to position [2106, 0]
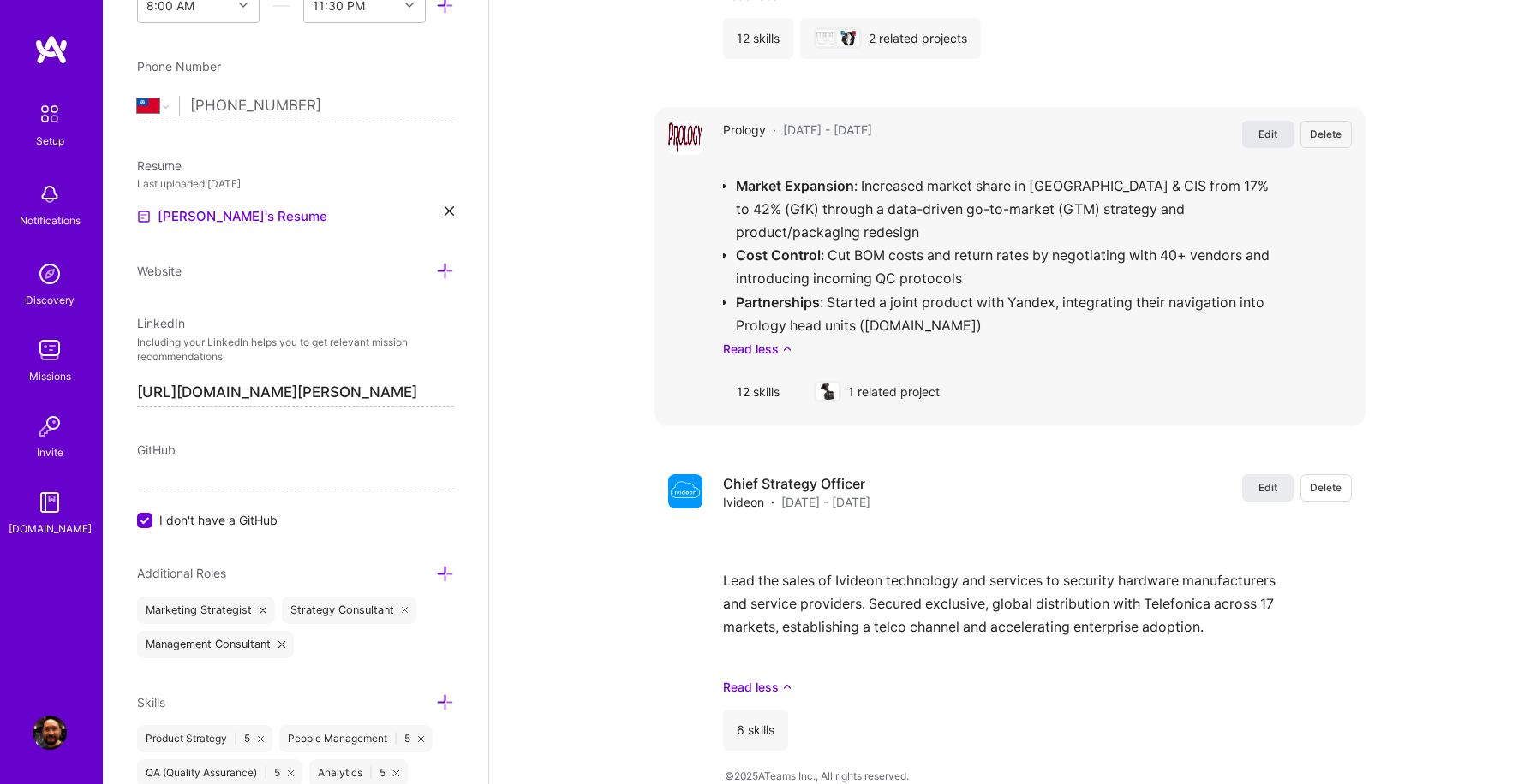
click at [1263, 127] on span "Edit" at bounding box center [1267, 134] width 19 height 14
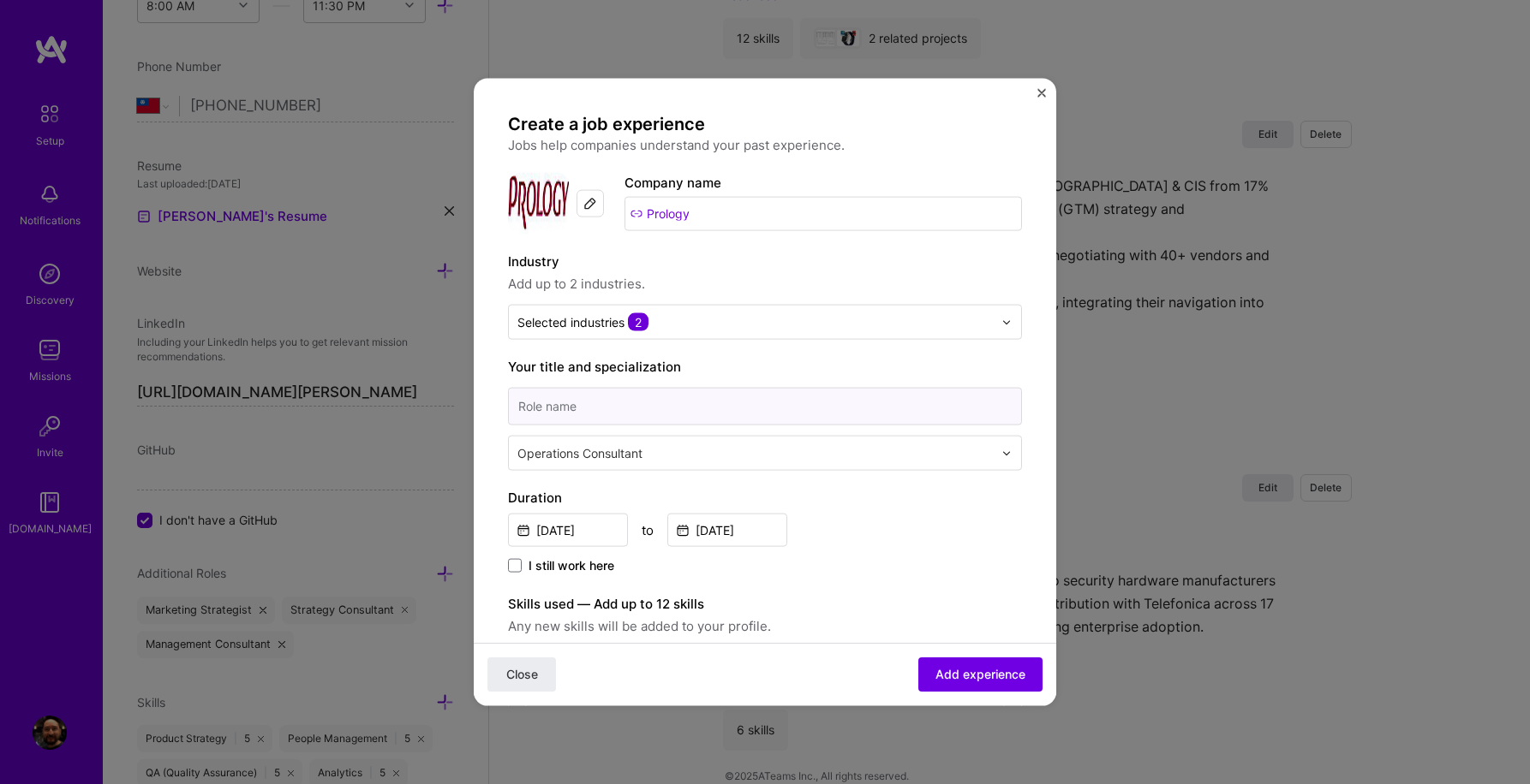
click at [548, 401] on input at bounding box center [765, 406] width 514 height 38
paste input "Director of Product & Partnerships"
type input "Director of Product & Partnerships"
click at [965, 671] on span "Add experience" at bounding box center [980, 674] width 89 height 17
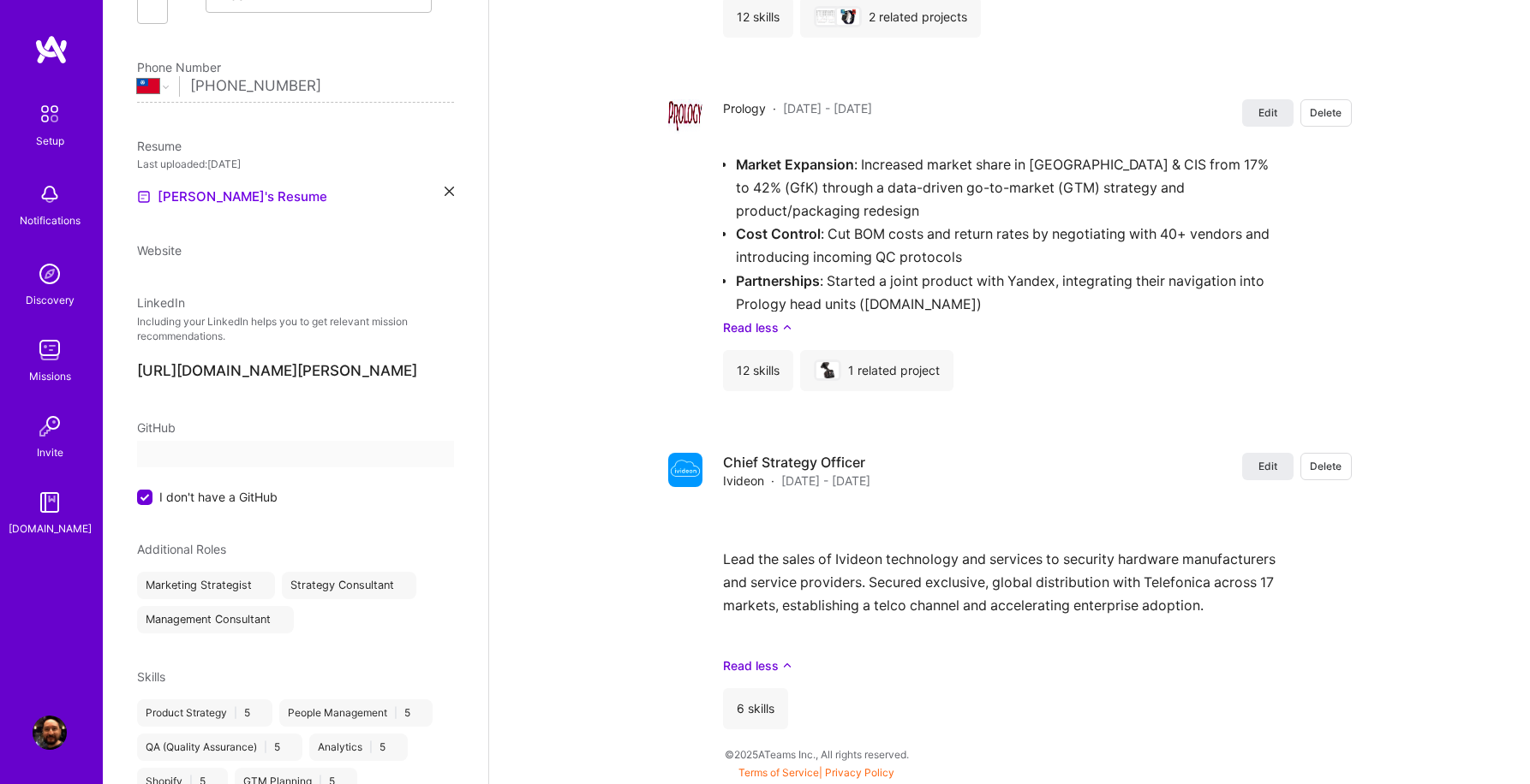
select select "TW"
select select "Right Now"
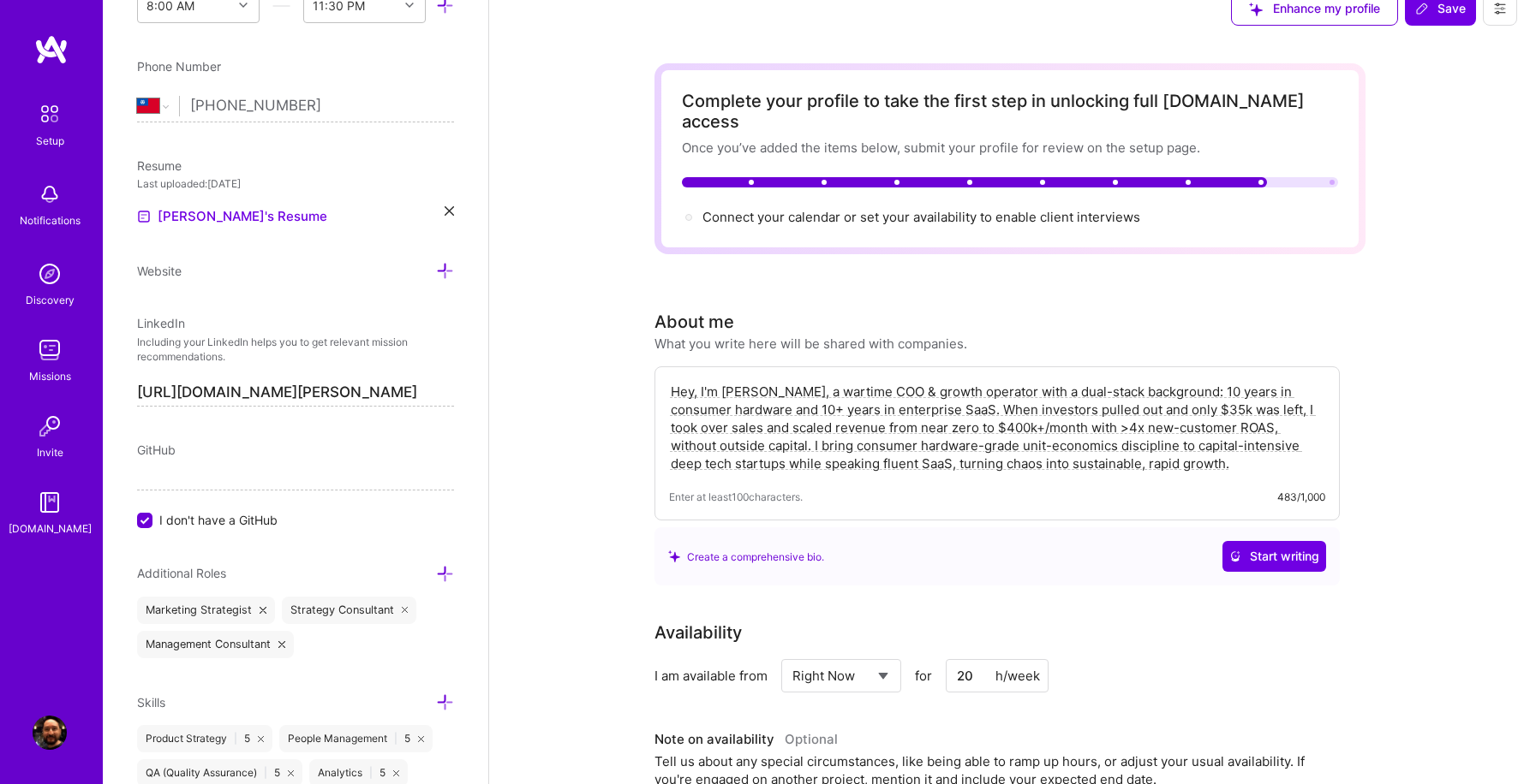
scroll to position [0, 0]
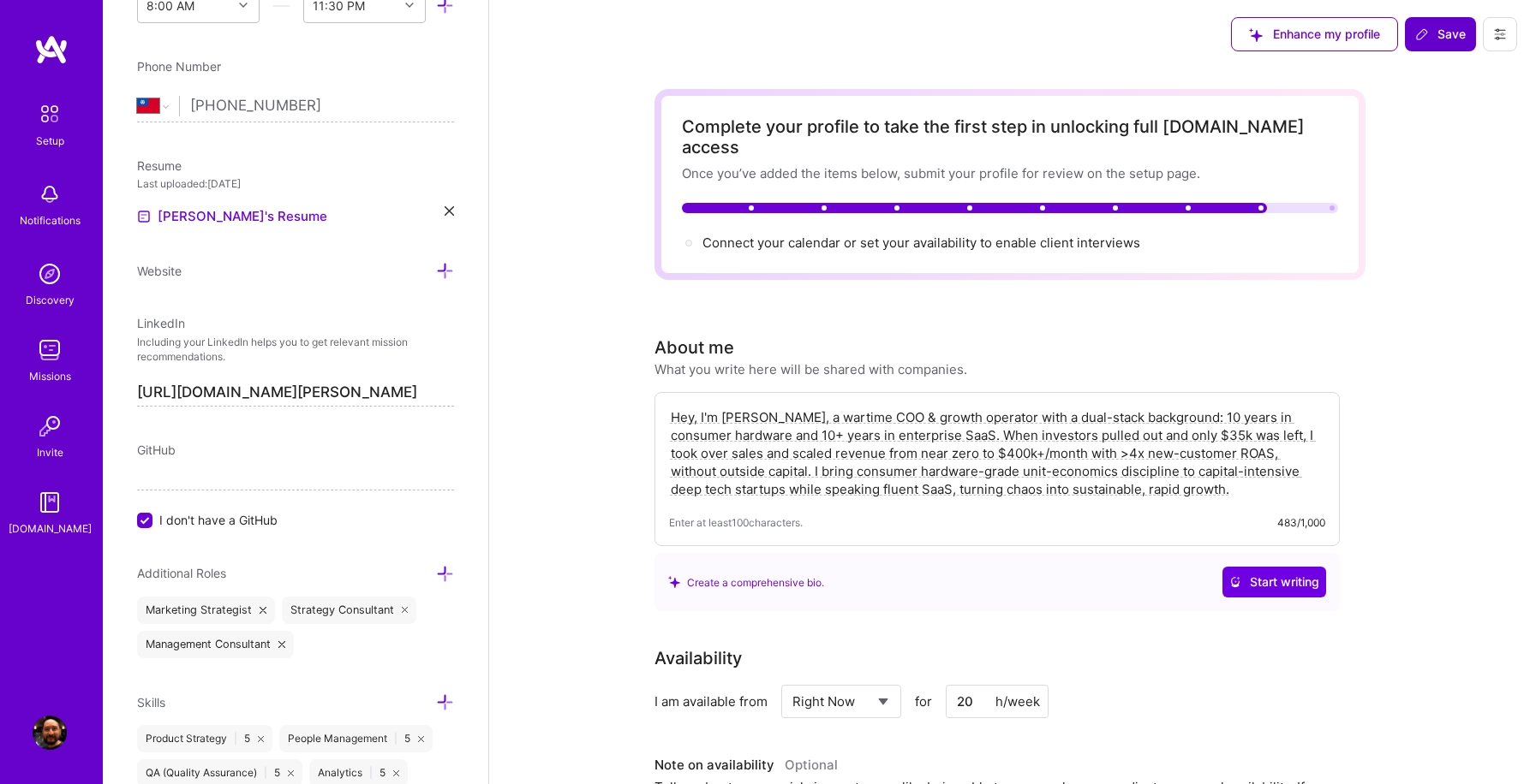
click at [1445, 33] on span "Save" at bounding box center [1440, 35] width 51 height 17
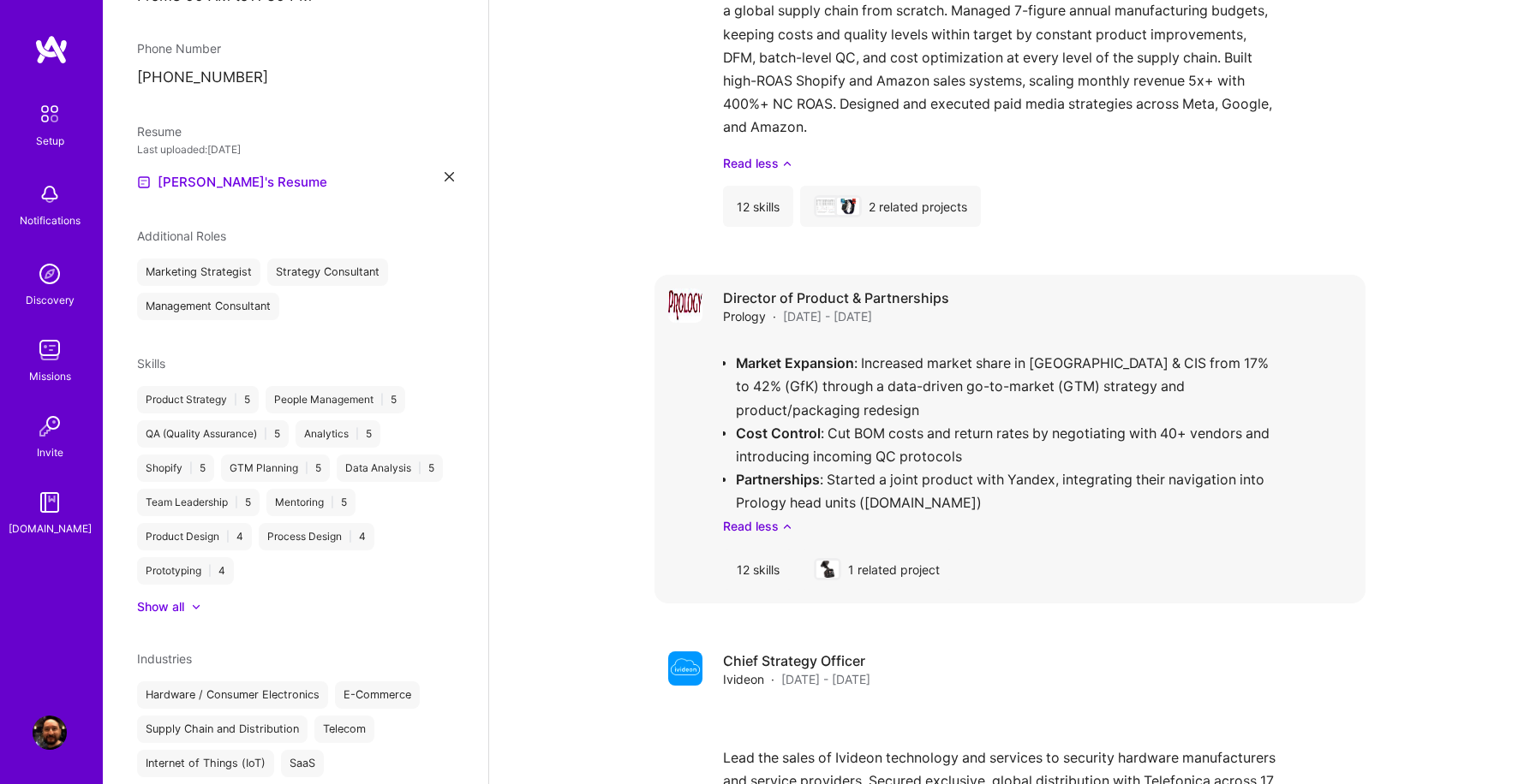
scroll to position [1364, 0]
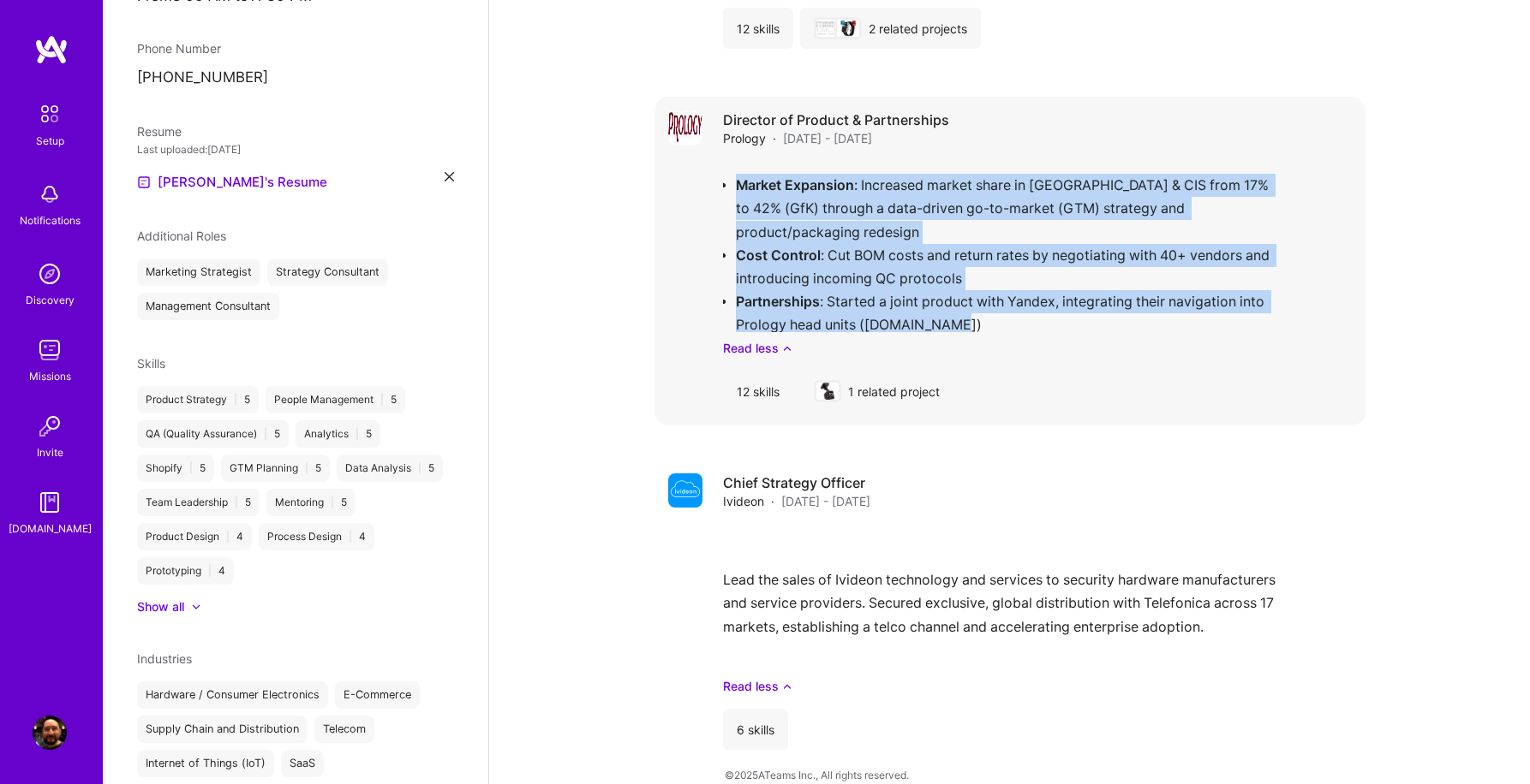
drag, startPoint x: 964, startPoint y: 306, endPoint x: 737, endPoint y: 165, distance: 267.2
click at [737, 165] on div "Market Expansion : Increased market share in Russia & CIS from 17% to 42% (GfK)…" at bounding box center [1036, 259] width 628 height 196
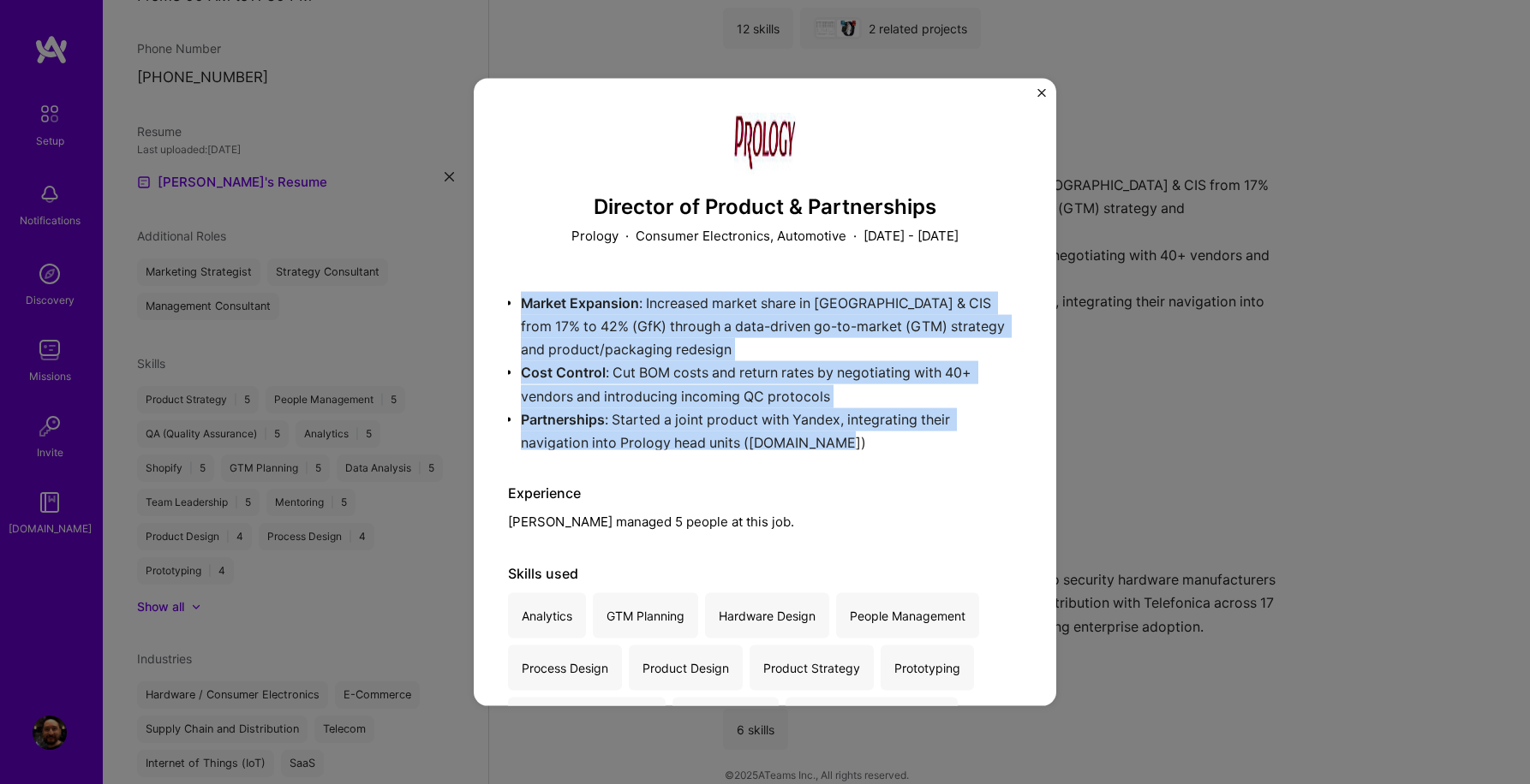
drag, startPoint x: 522, startPoint y: 297, endPoint x: 860, endPoint y: 459, distance: 374.8
click at [860, 459] on div "Director of Product & Partnerships Prology · Consumer Electronics, Automotive ·…" at bounding box center [765, 525] width 514 height 826
copy ul "Market Expansion : Increased market share in Russia & CIS from 17% to 42% (GfK)…"
click at [1041, 92] on img "Close" at bounding box center [1041, 93] width 9 height 9
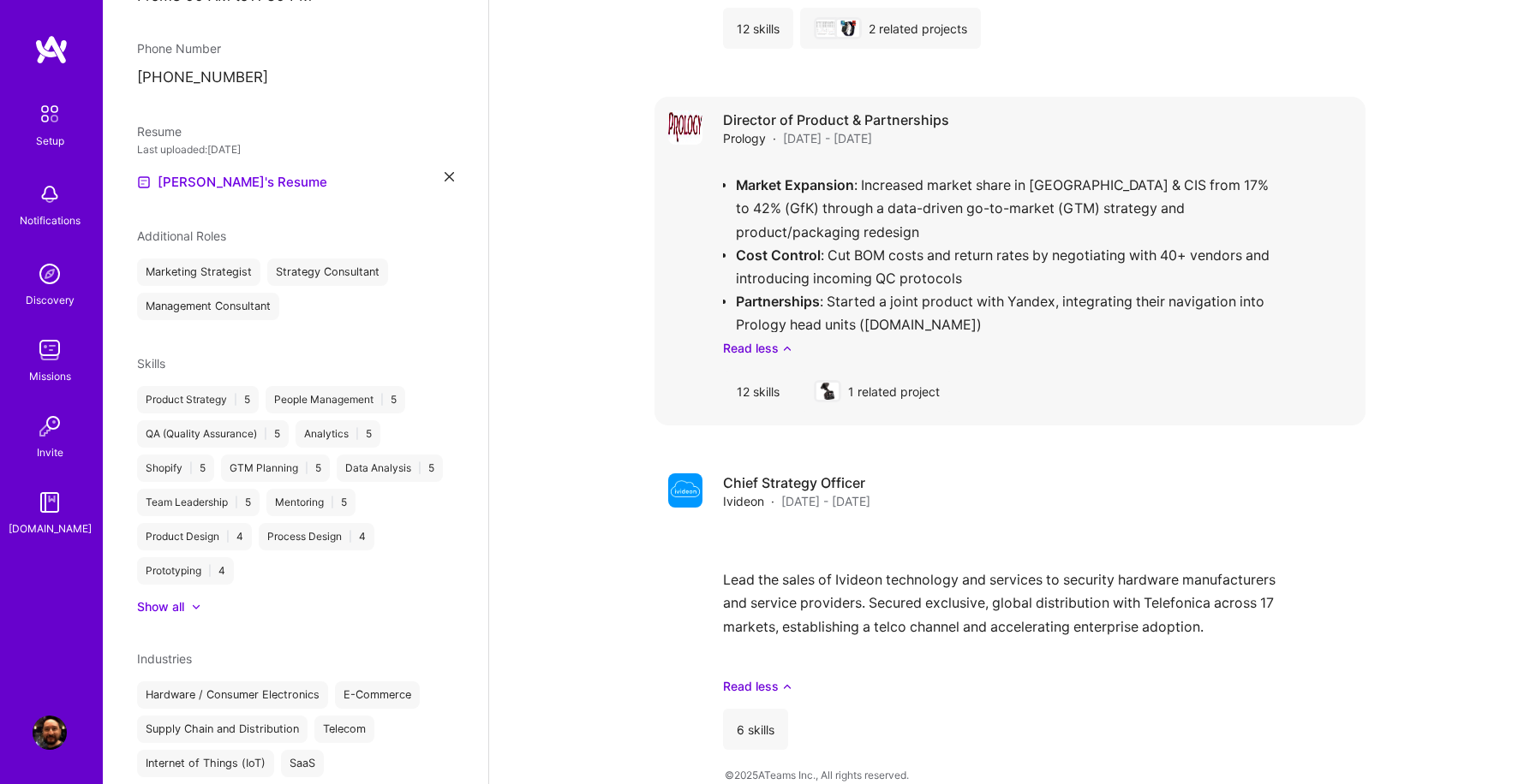
click at [1061, 194] on div "Market Expansion : Increased market share in Russia & CIS from 17% to 42% (GfK)…" at bounding box center [1036, 259] width 628 height 196
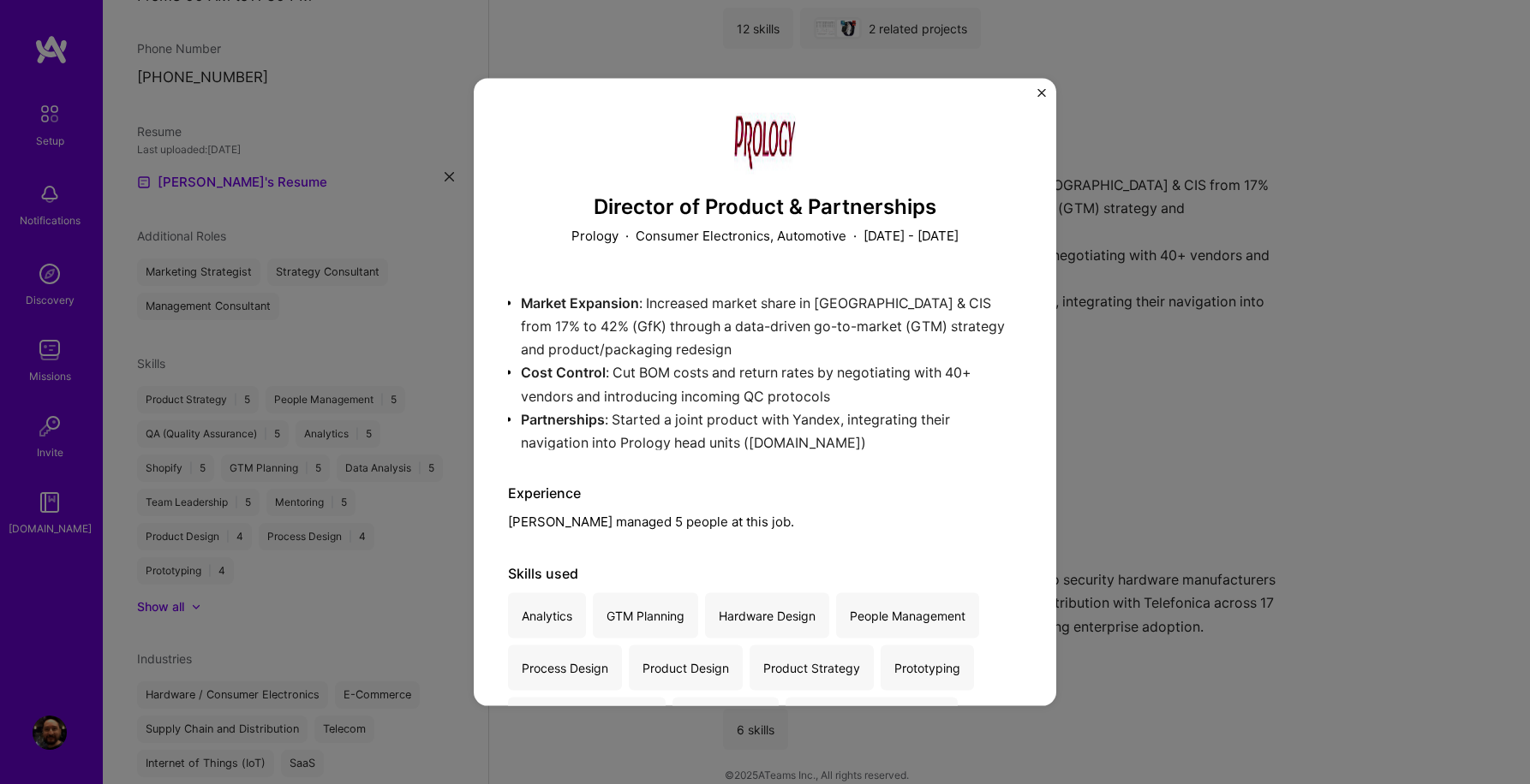
click at [1036, 90] on div "Director of Product & Partnerships Prology · Consumer Electronics, Automotive ·…" at bounding box center [764, 392] width 582 height 627
click at [1041, 90] on img "Close" at bounding box center [1041, 93] width 9 height 9
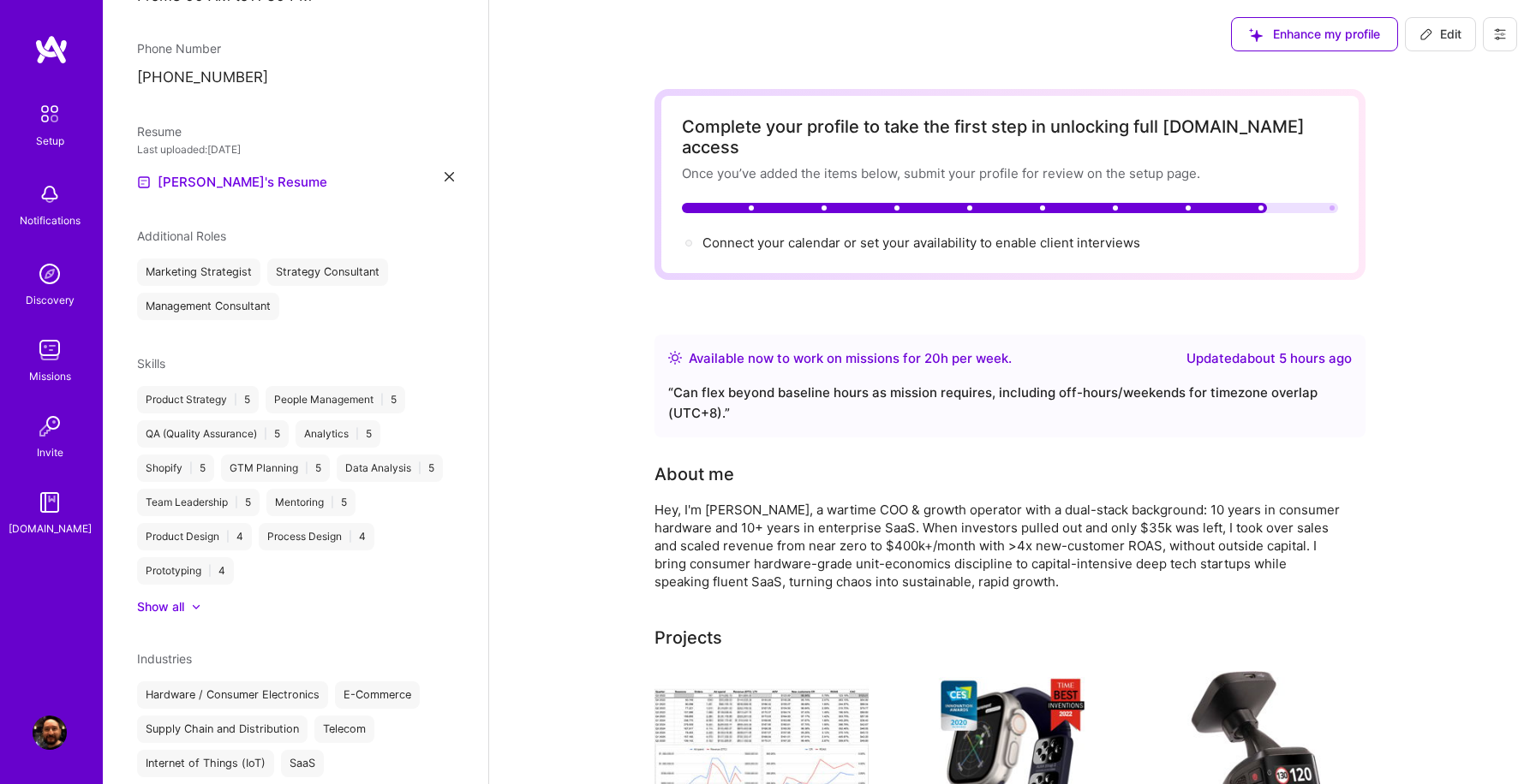
click at [1438, 29] on span "Edit" at bounding box center [1441, 35] width 42 height 17
select select "TW"
select select "Right Now"
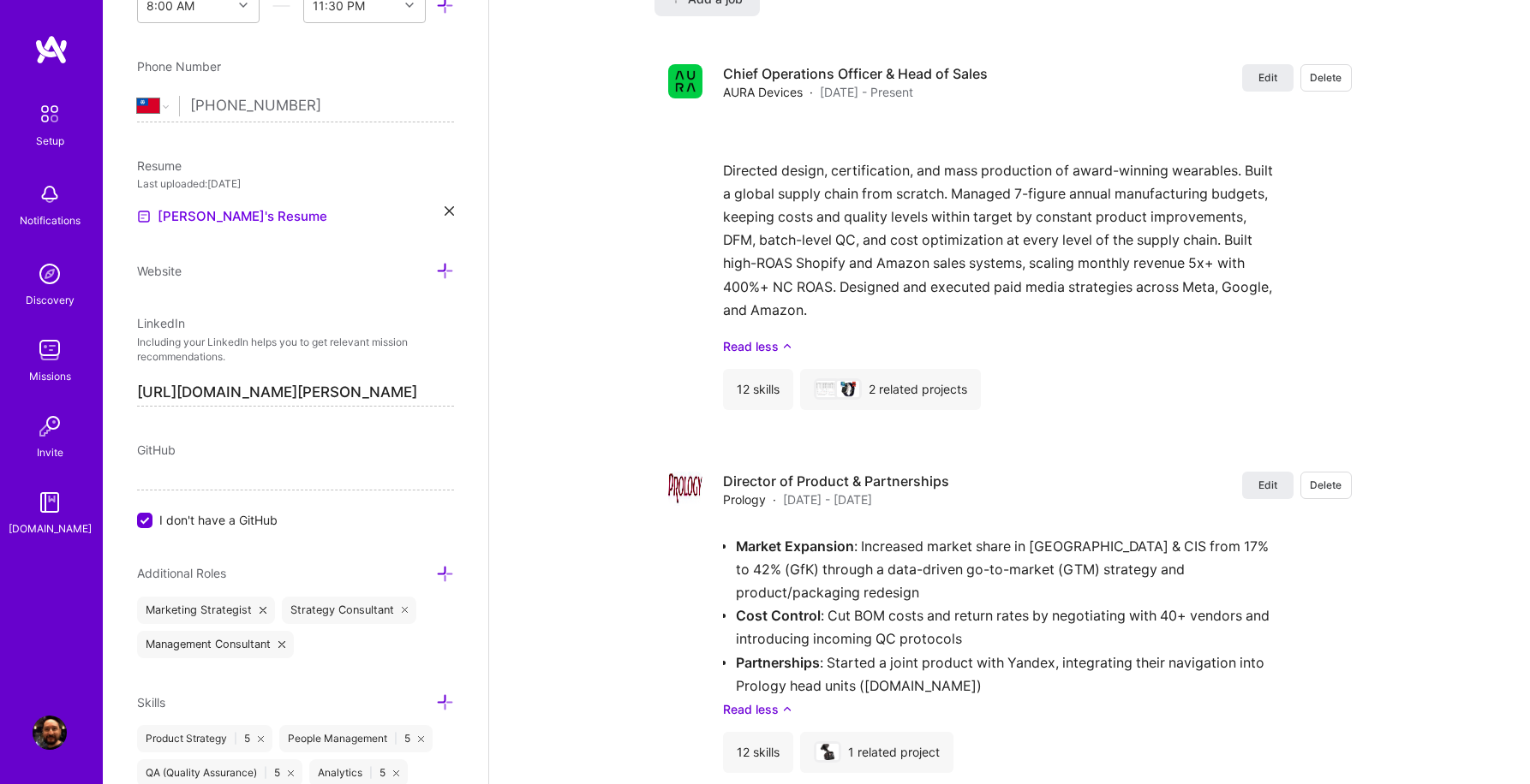
scroll to position [1921, 0]
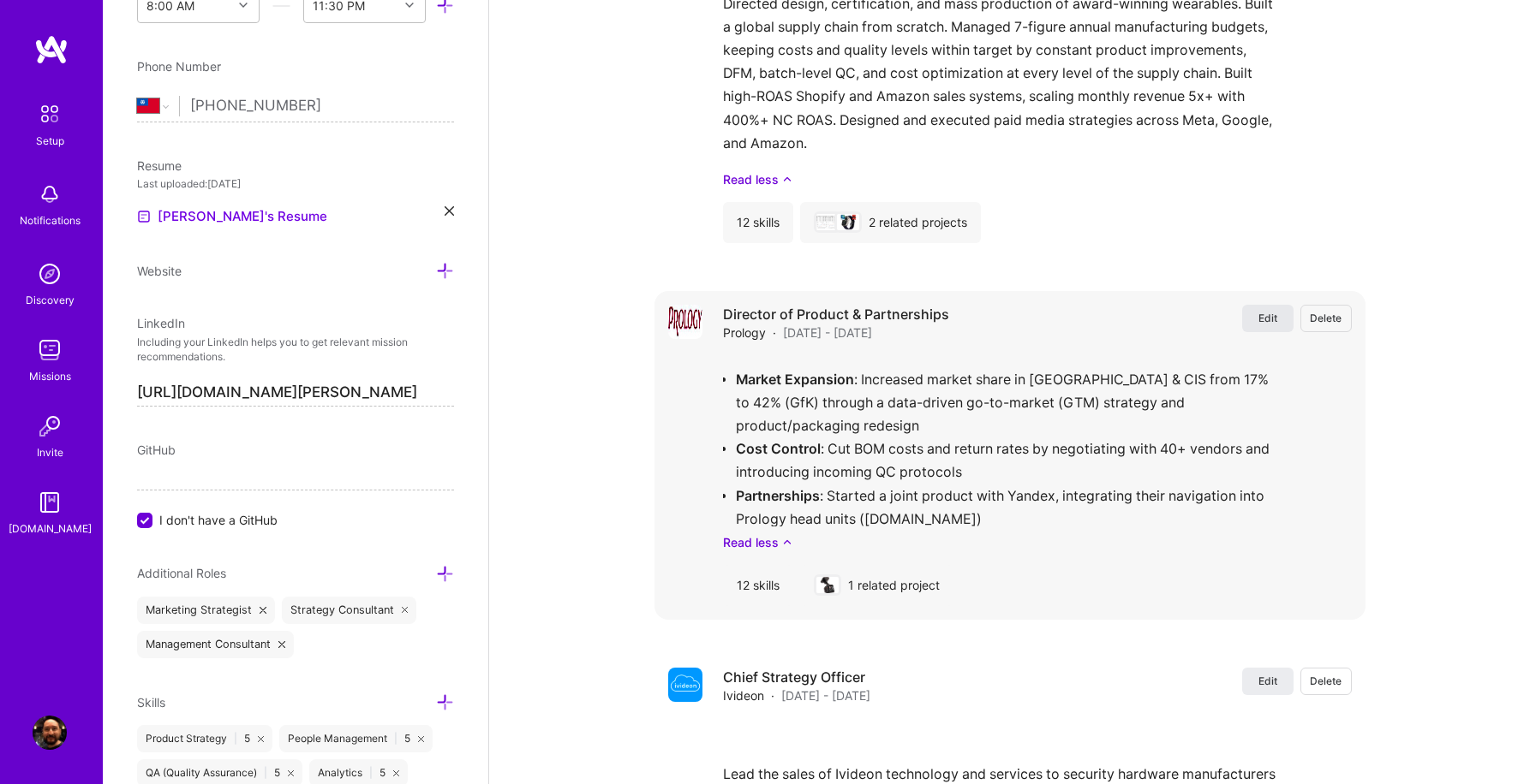
click at [1265, 311] on span "Edit" at bounding box center [1267, 317] width 19 height 14
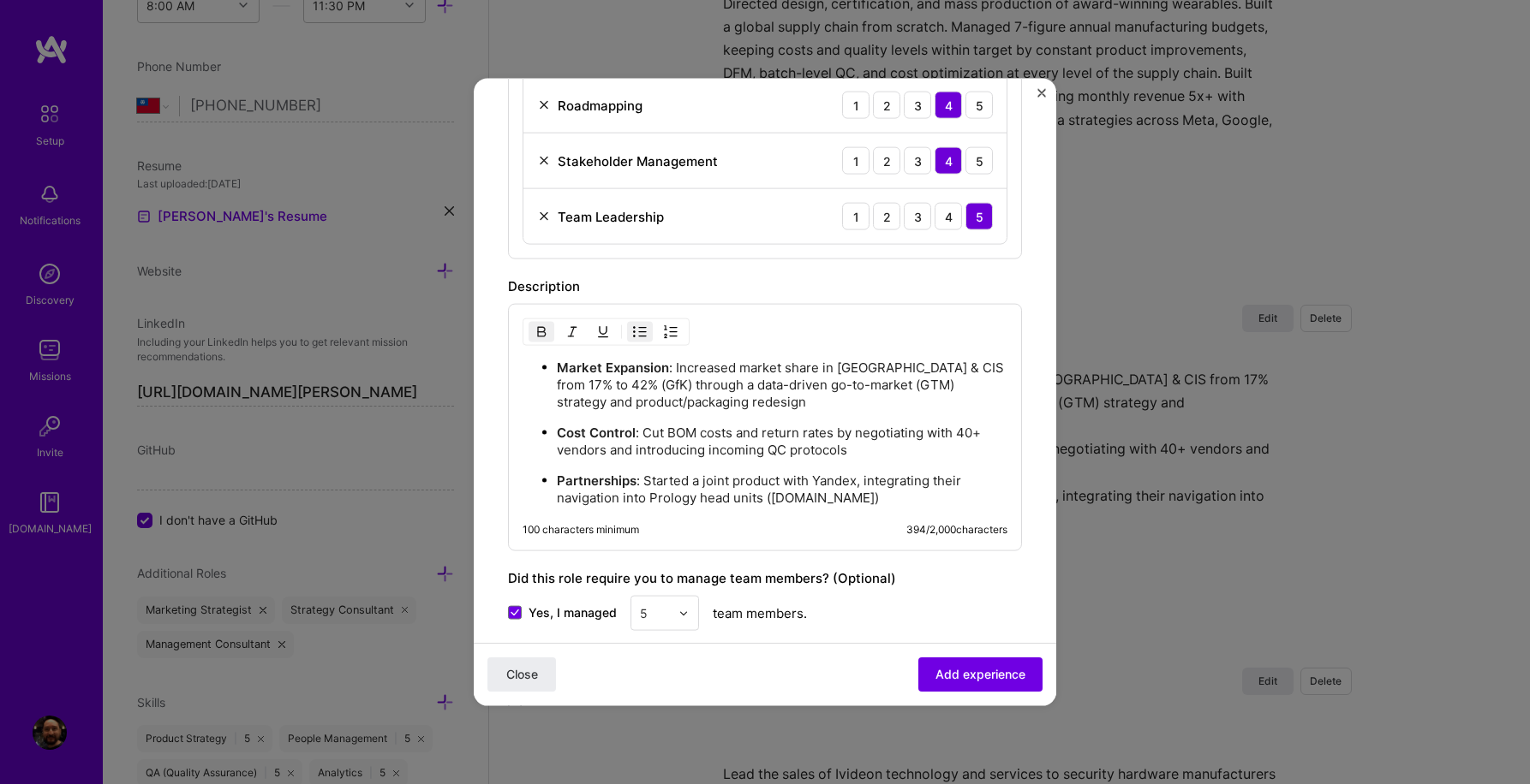
scroll to position [1129, 0]
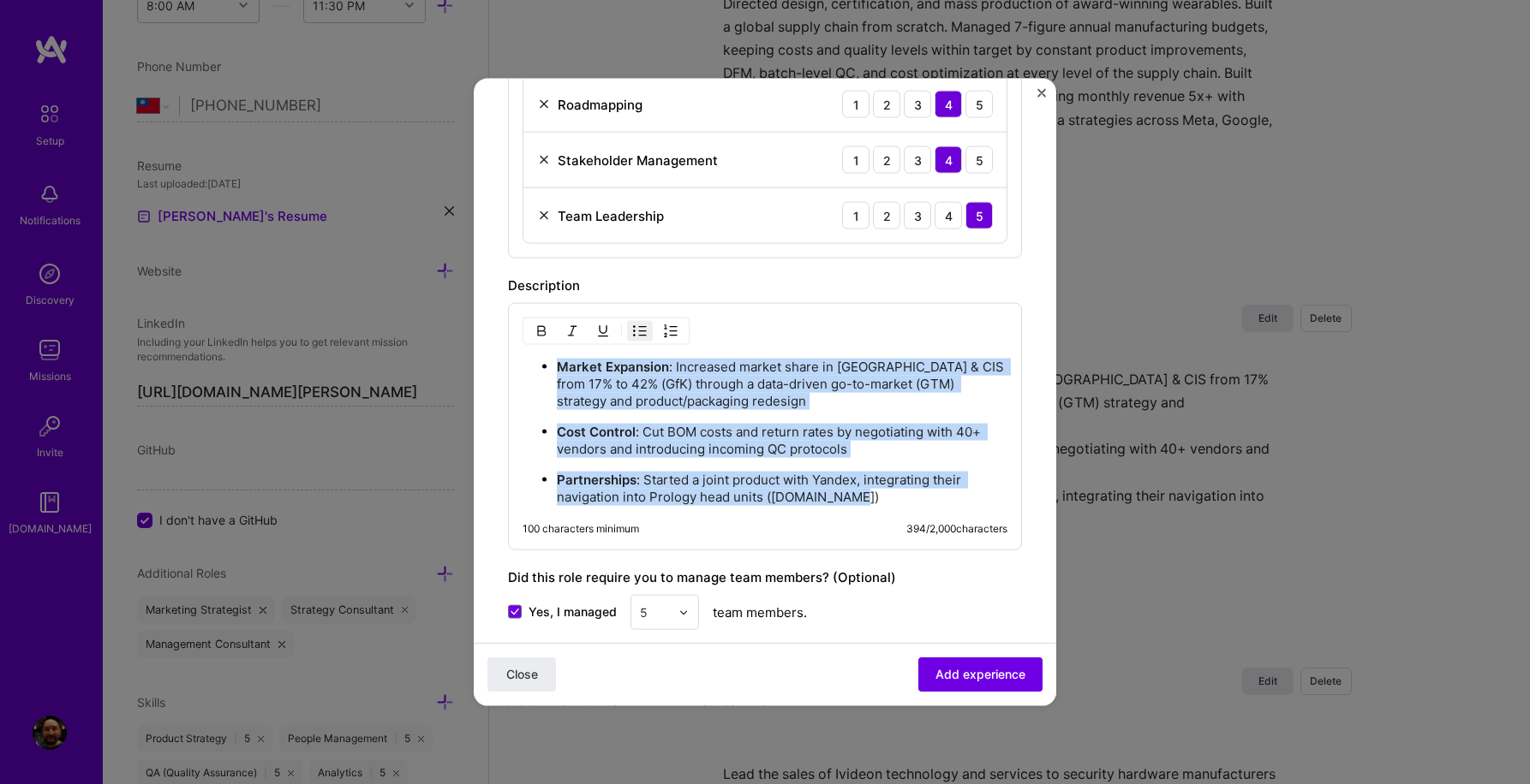
drag, startPoint x: 865, startPoint y: 498, endPoint x: 454, endPoint y: 325, distance: 445.9
click at [454, 325] on div "Create a job experience Jobs help companies understand your past experience. Co…" at bounding box center [765, 392] width 1530 height 784
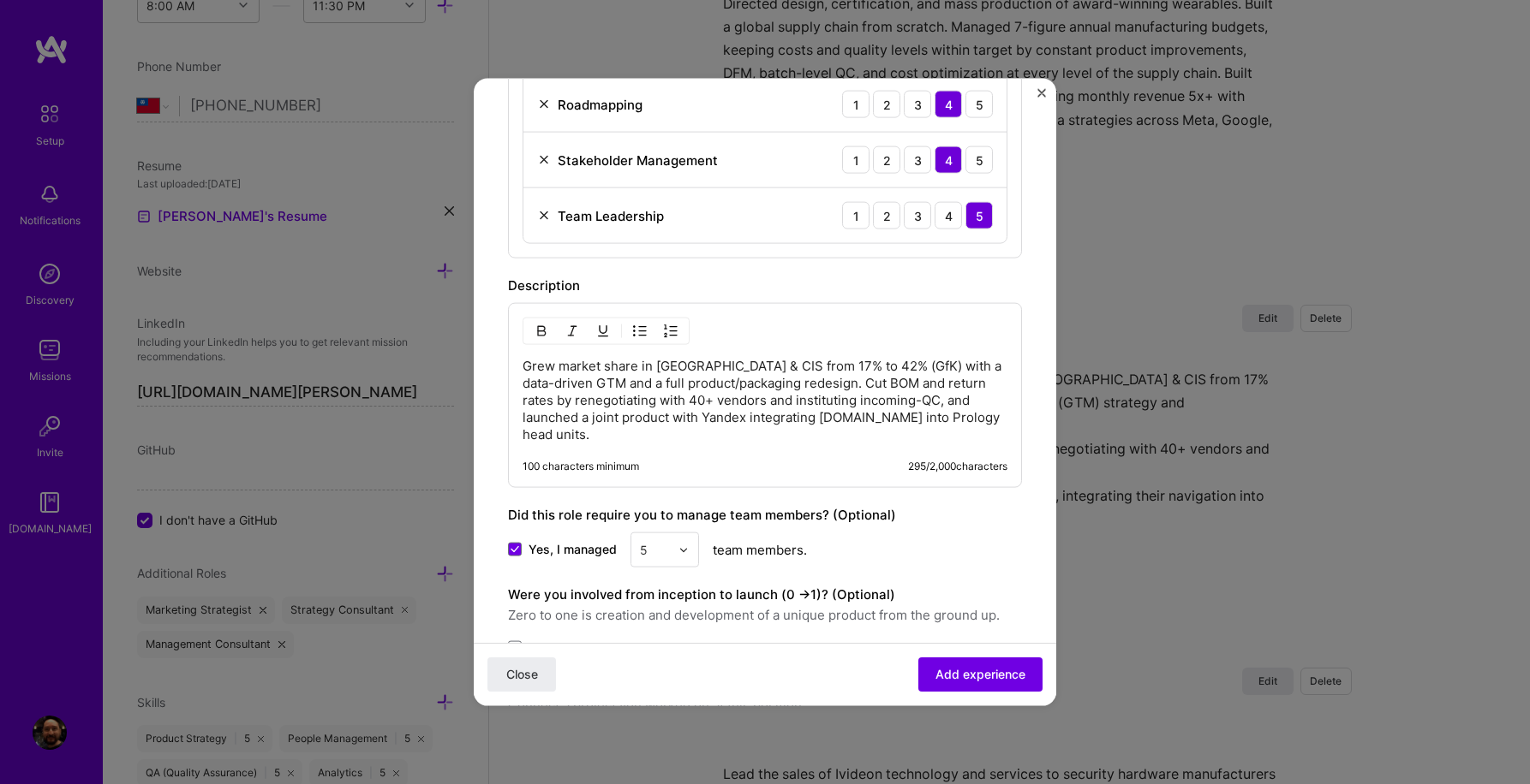
click at [586, 420] on p "Grew market share in Russia & CIS from 17% to 42% (GfK) with a data-driven GTM …" at bounding box center [765, 400] width 485 height 86
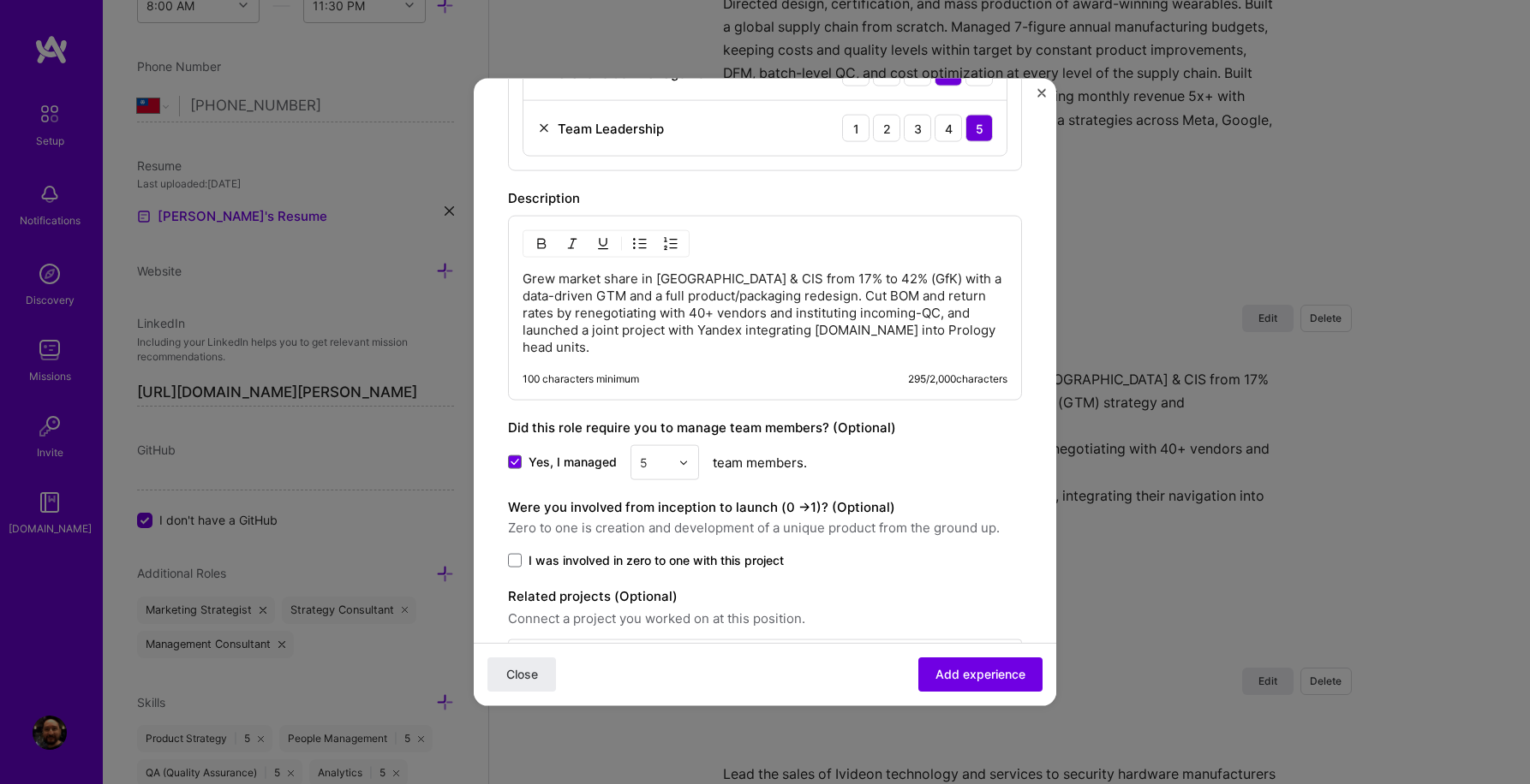
scroll to position [1265, 0]
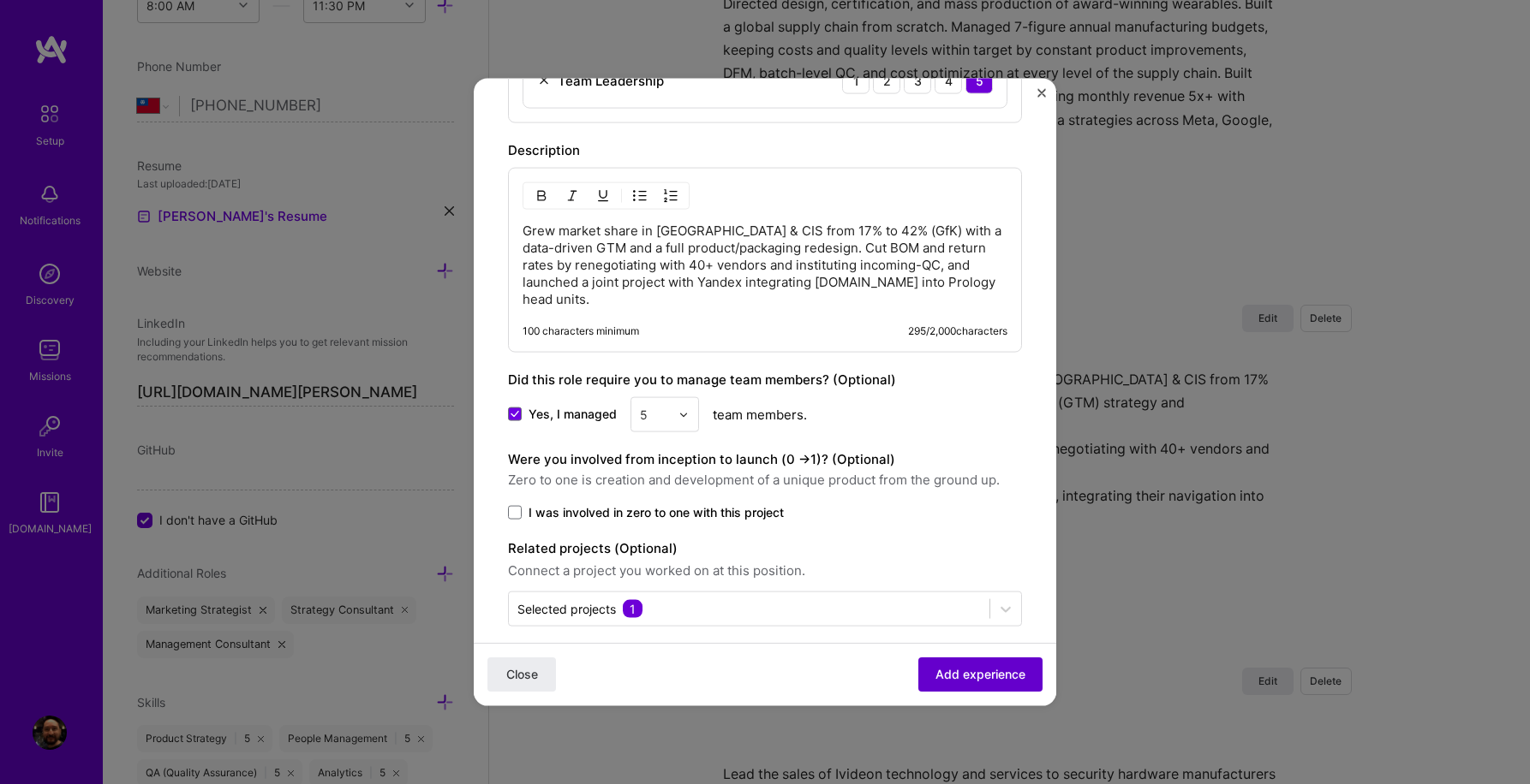
click at [975, 677] on span "Add experience" at bounding box center [980, 674] width 89 height 17
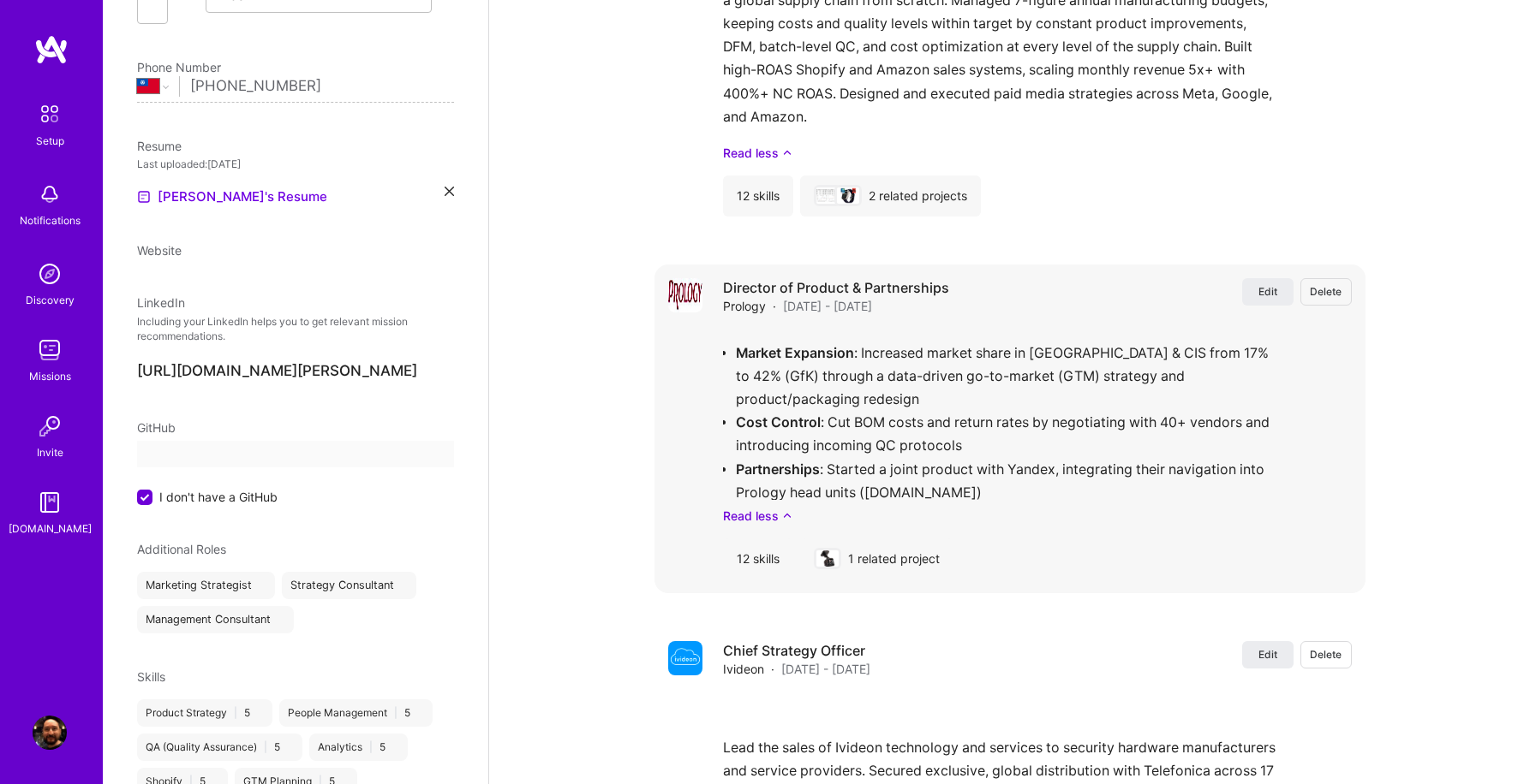
select select "TW"
select select "Right Now"
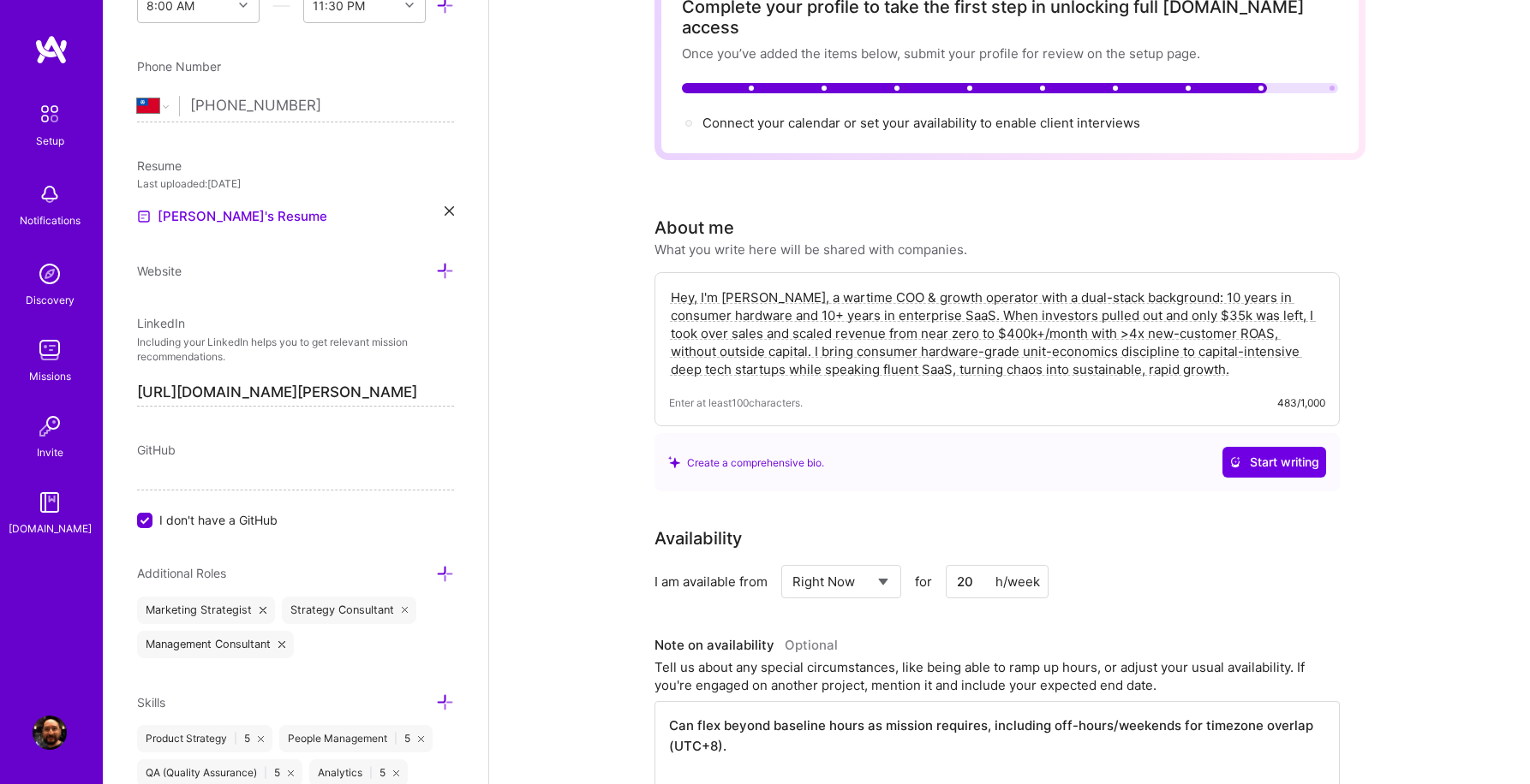
scroll to position [0, 0]
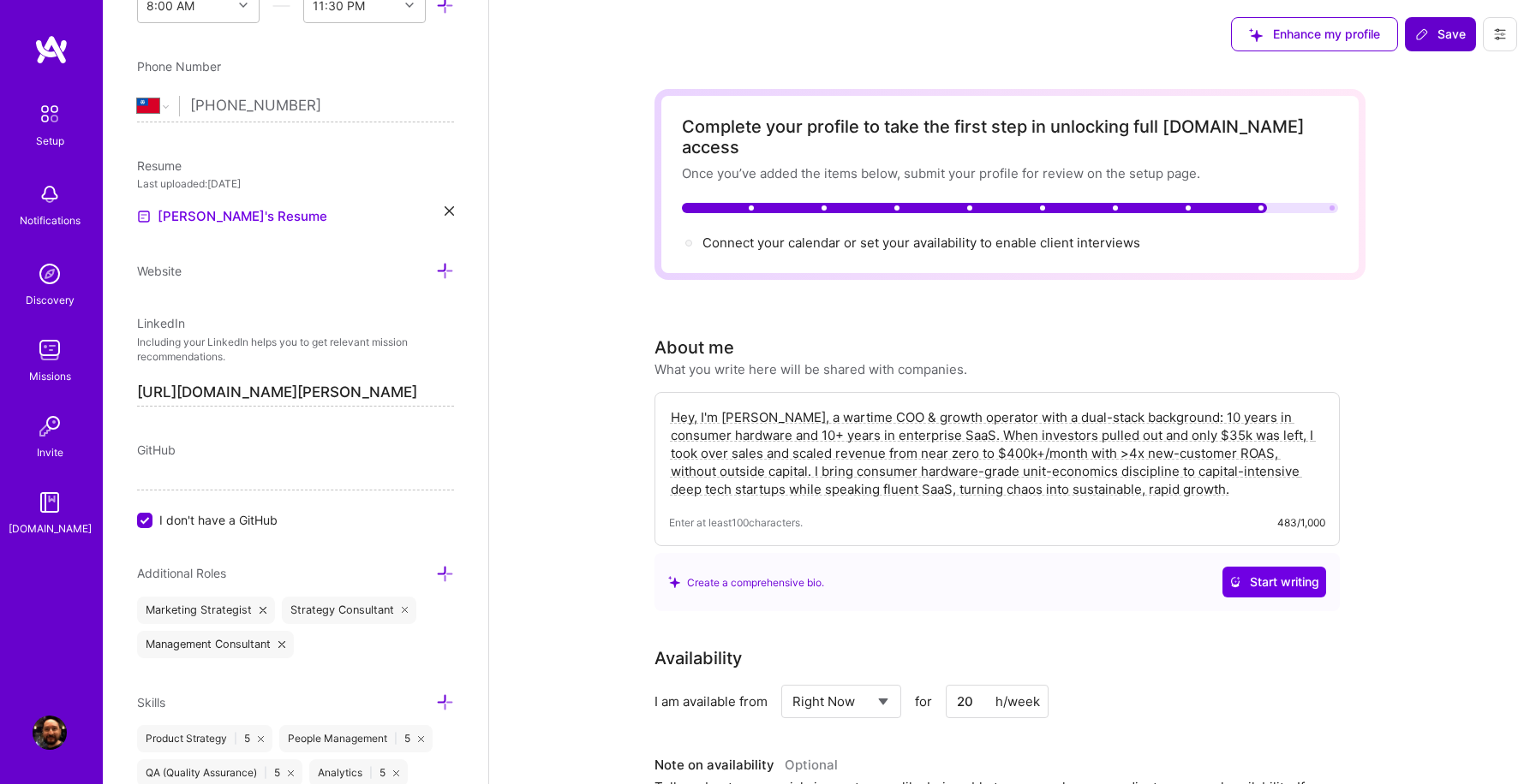
click at [1451, 30] on span "Save" at bounding box center [1440, 35] width 51 height 17
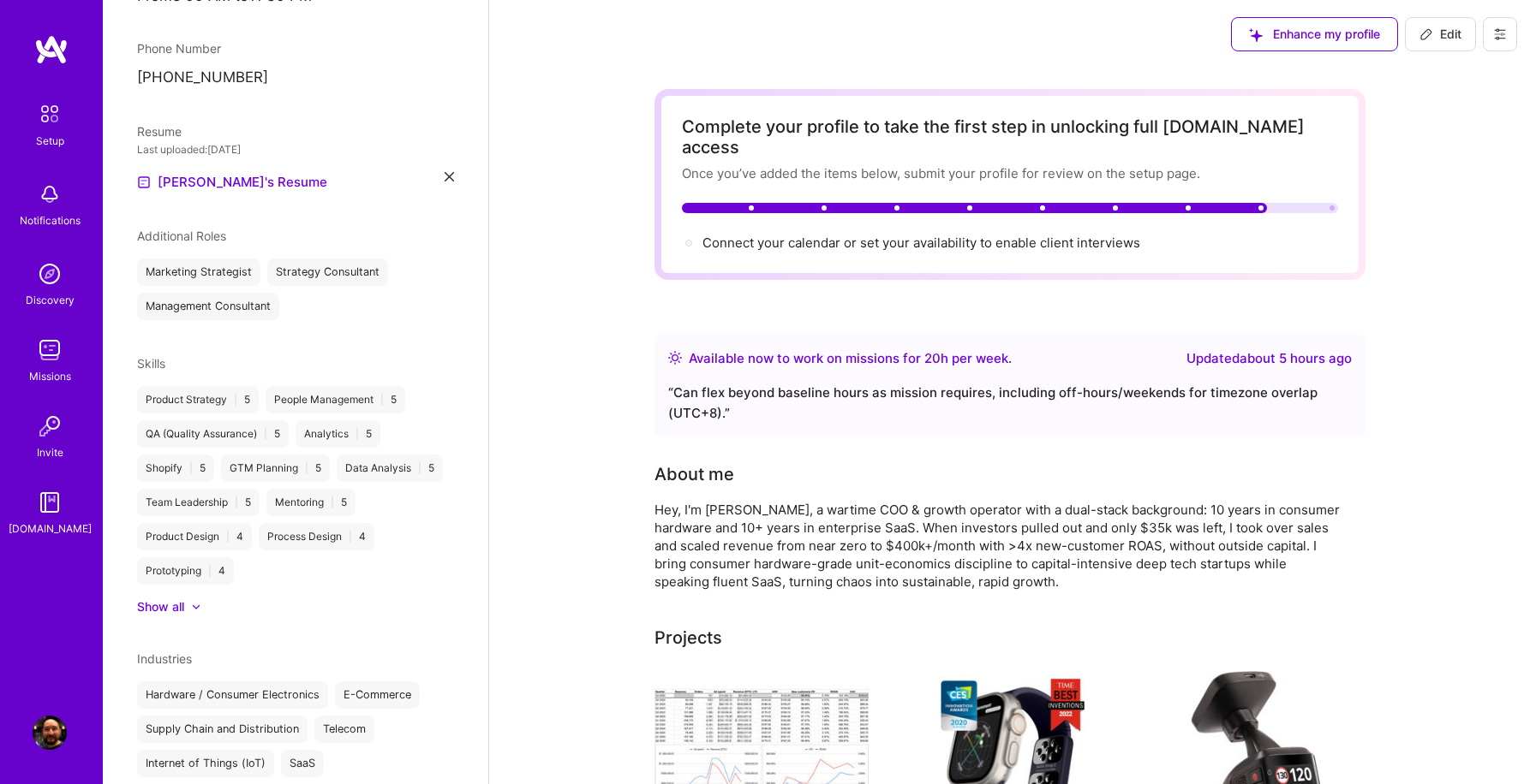
scroll to position [694, 0]
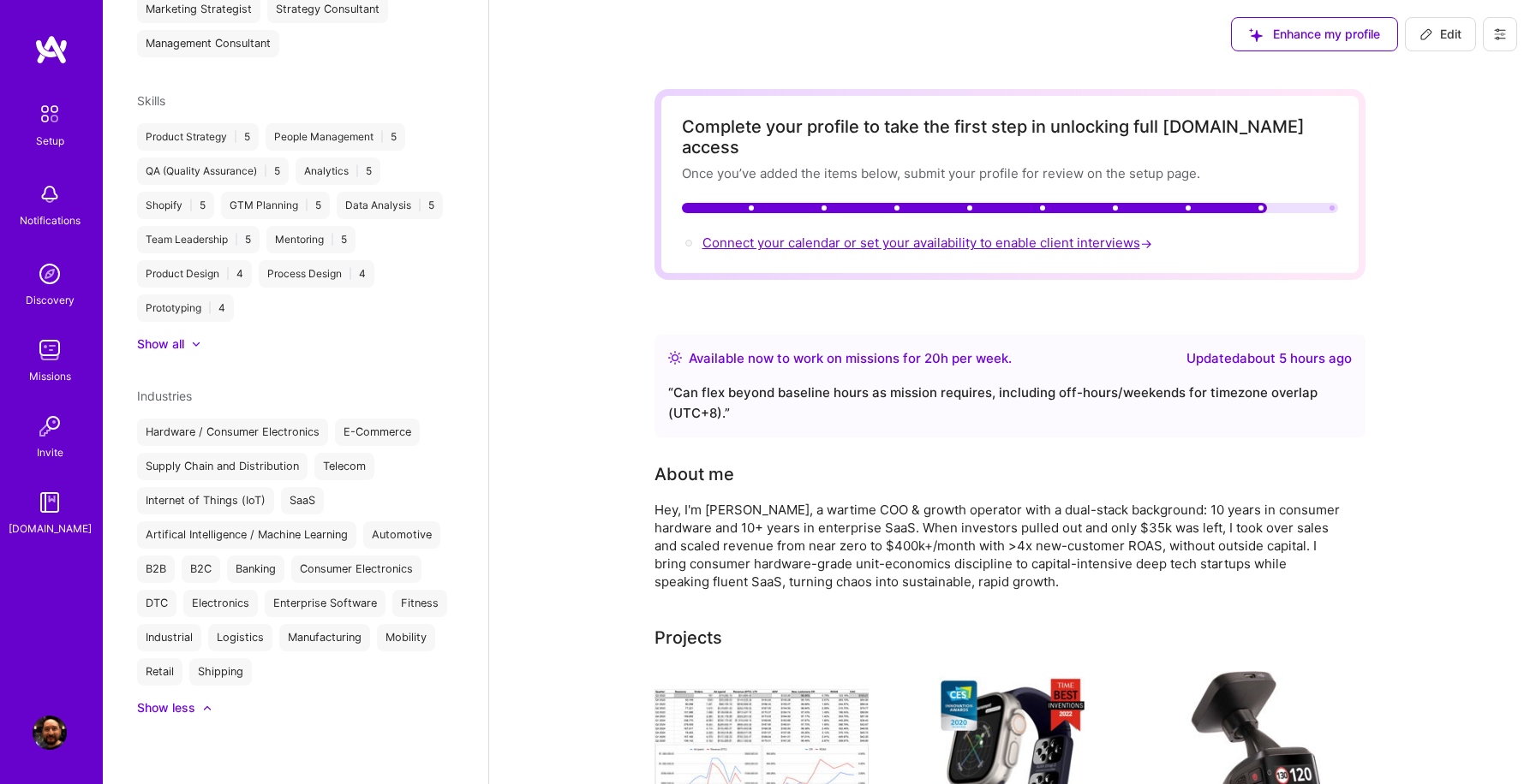
click at [943, 235] on span "Connect your calendar or set your availability to enable client interviews →" at bounding box center [929, 242] width 453 height 16
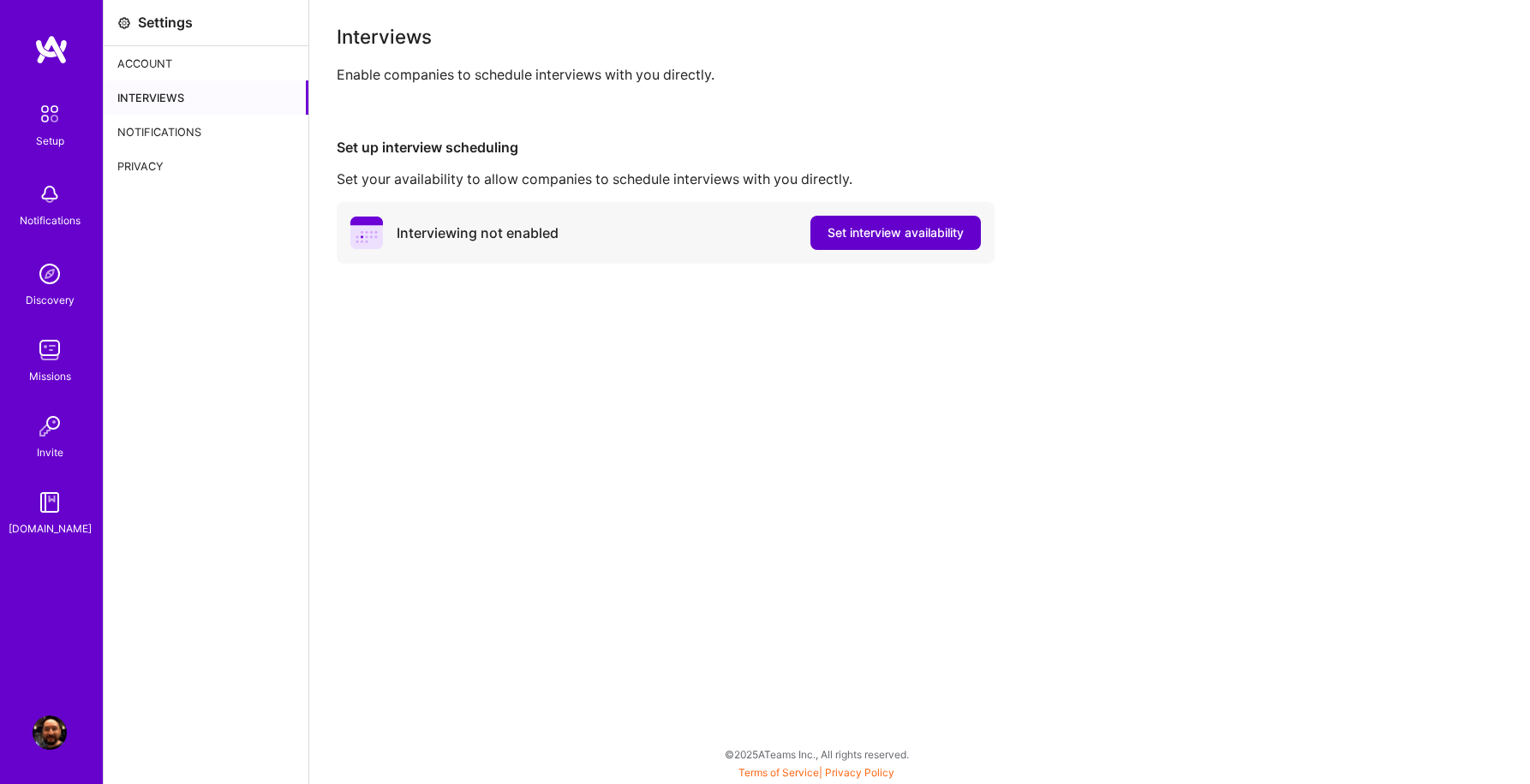
click at [915, 232] on span "Set interview availability" at bounding box center [896, 233] width 137 height 17
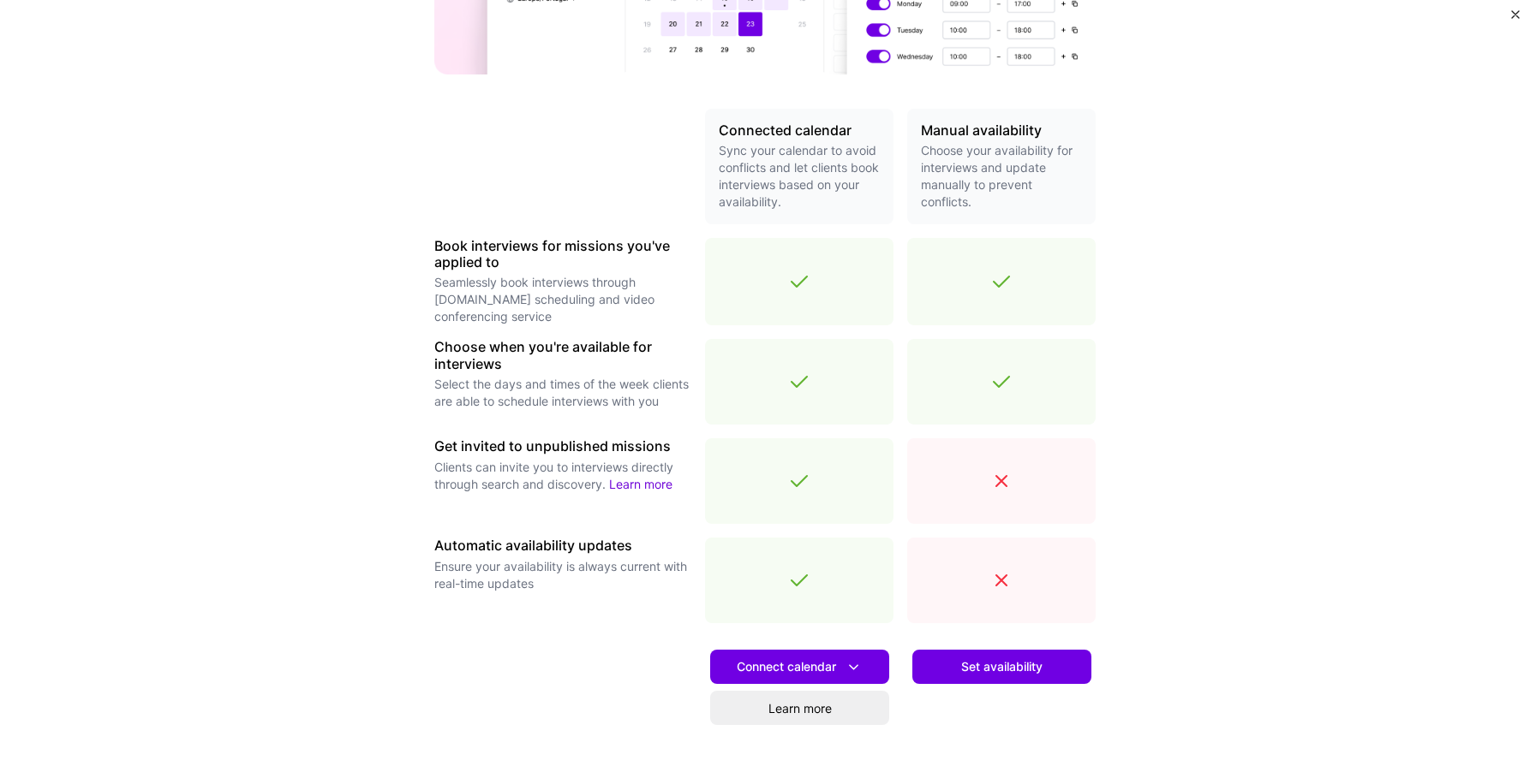
scroll to position [416, 0]
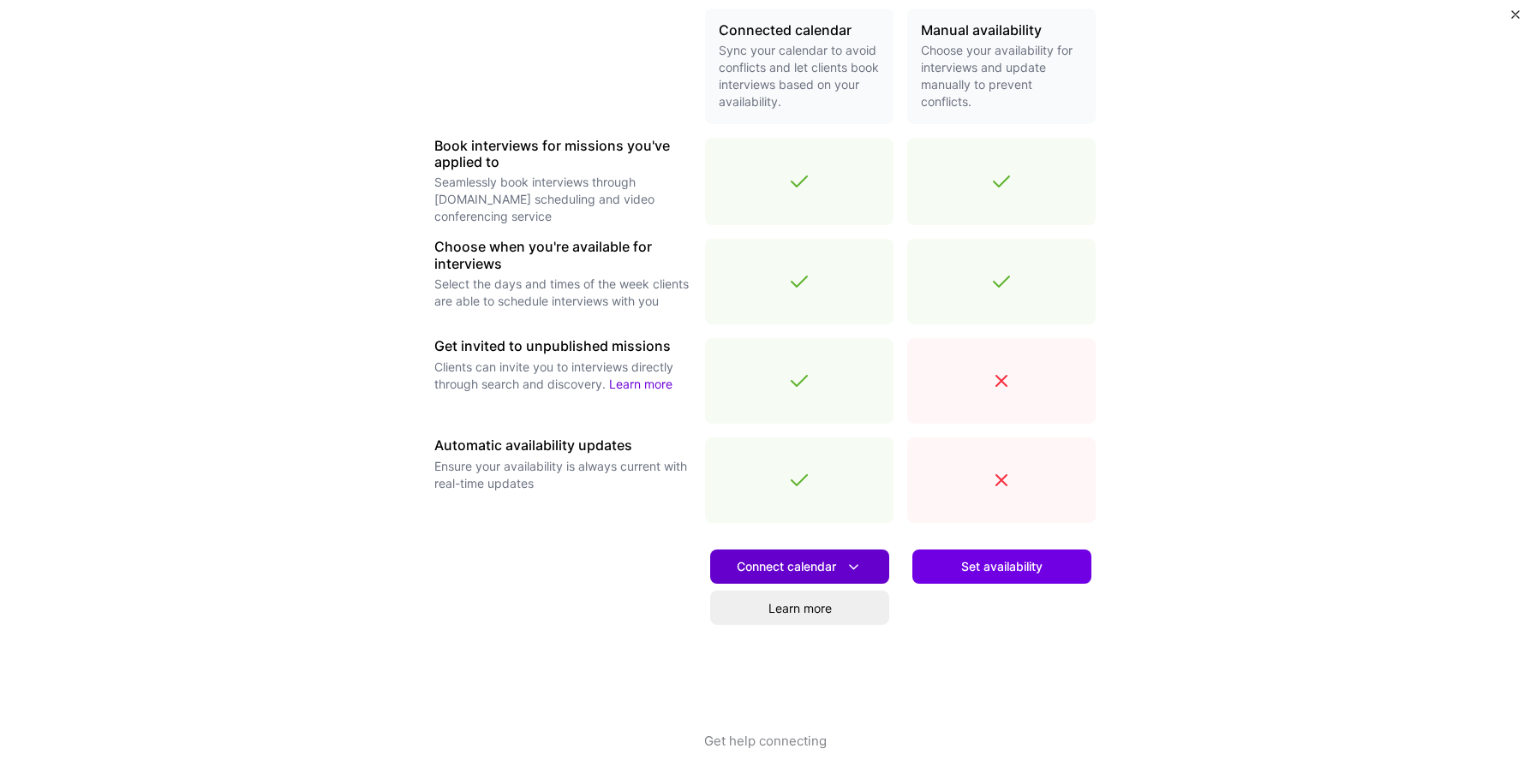
click at [859, 562] on icon at bounding box center [854, 567] width 18 height 18
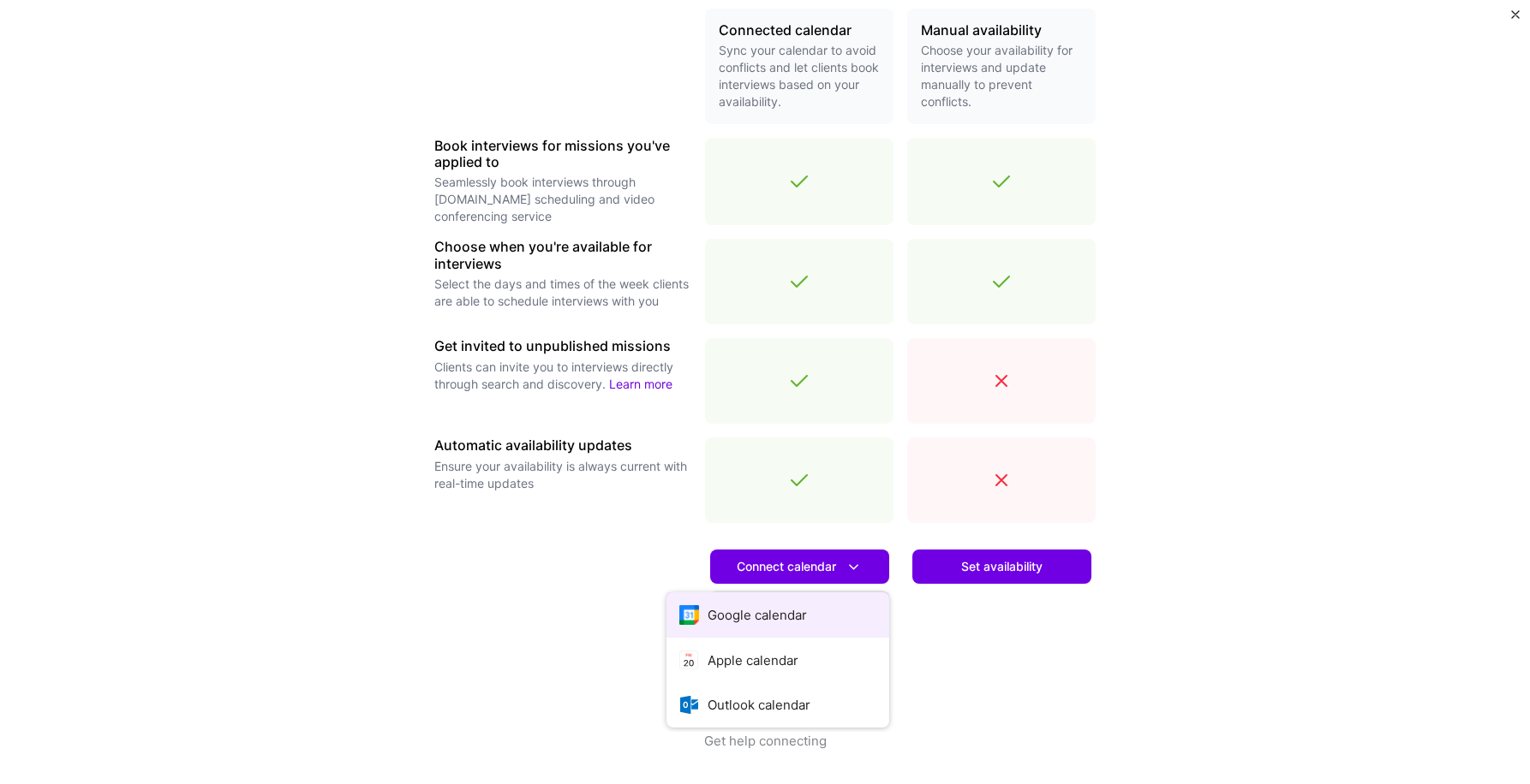
click at [811, 609] on button "Google calendar" at bounding box center [777, 615] width 222 height 45
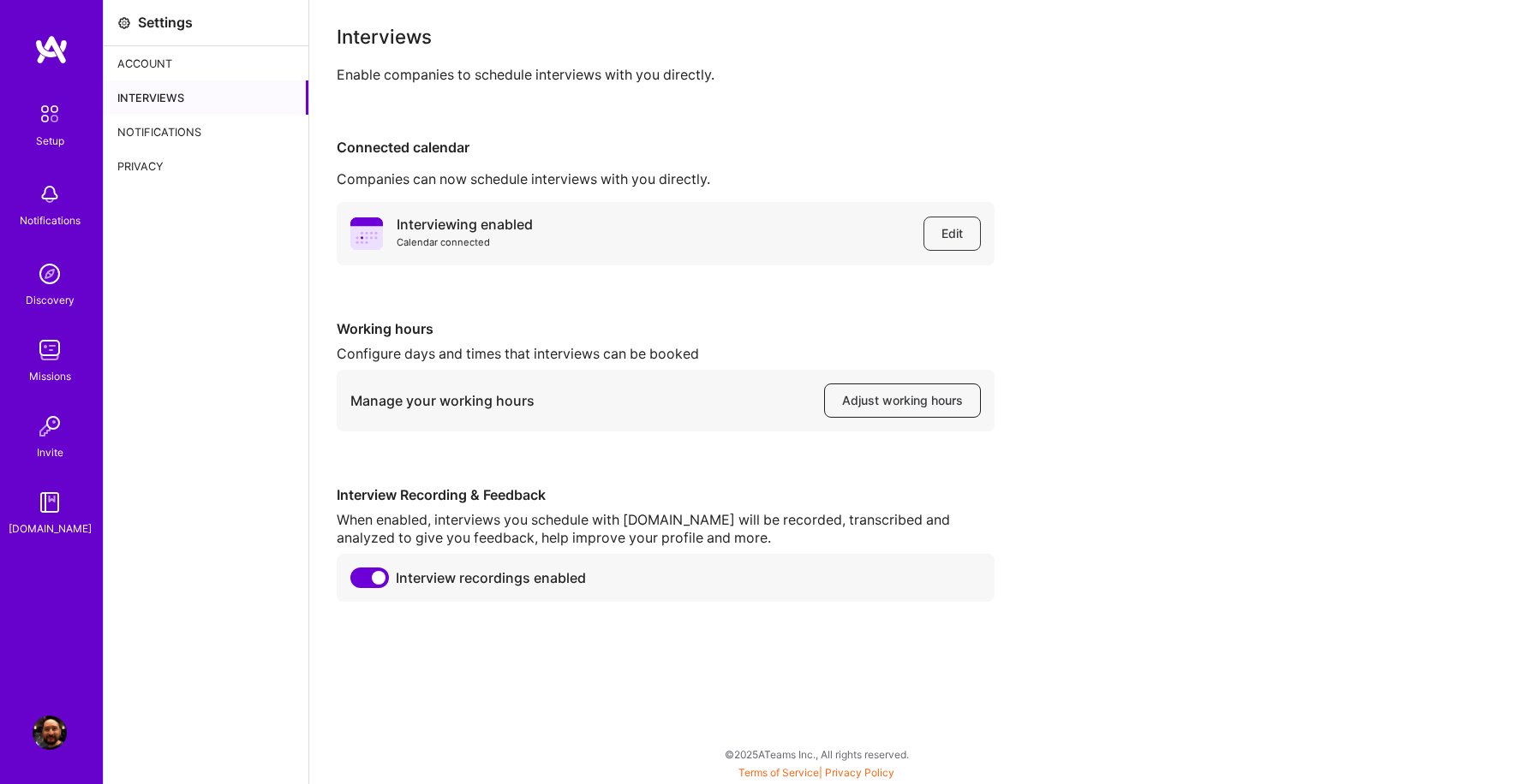
click at [905, 403] on span "Adjust working hours" at bounding box center [902, 401] width 120 height 17
click at [45, 124] on img at bounding box center [49, 114] width 36 height 36
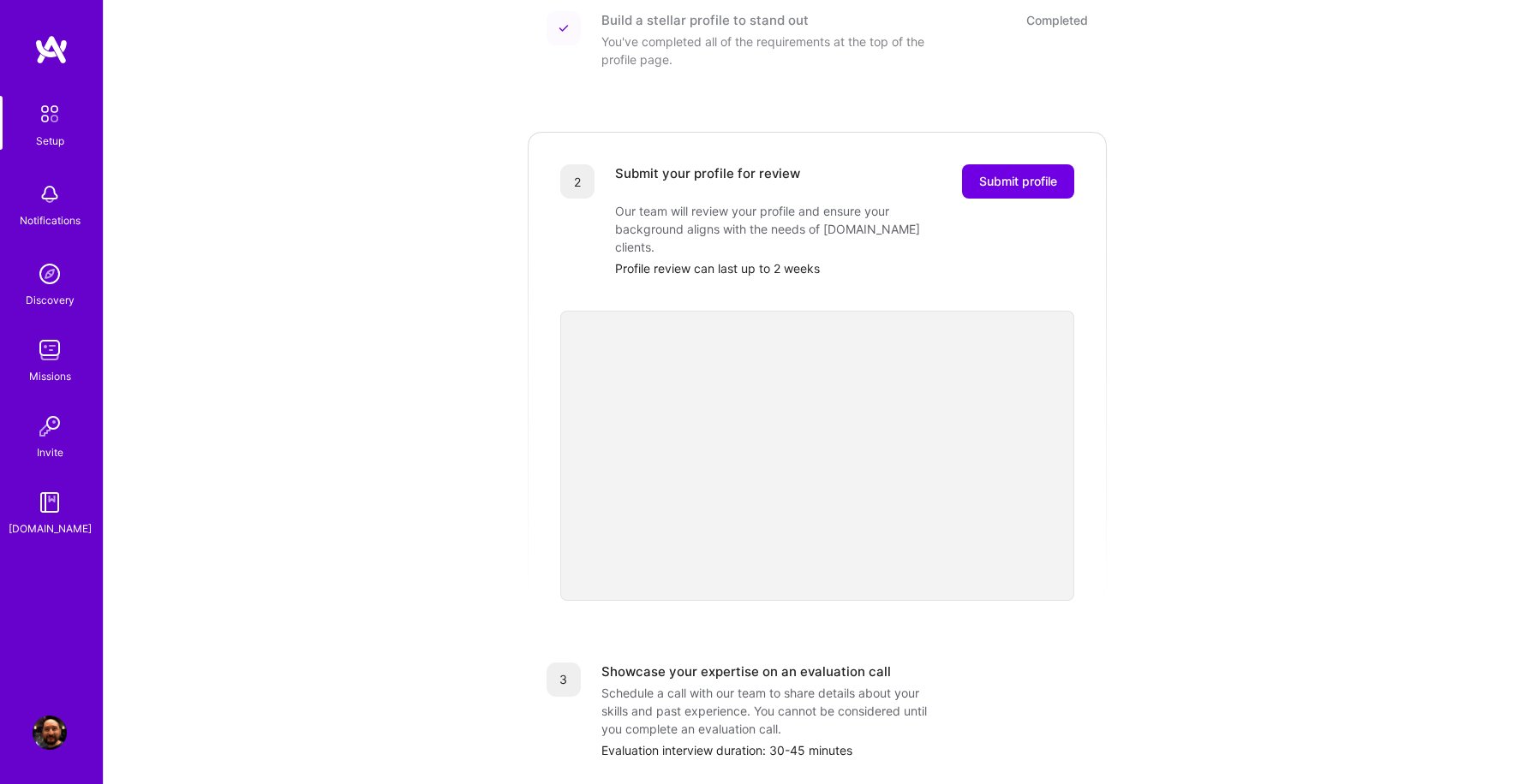
scroll to position [261, 0]
click at [1342, 284] on div "Getting started as an [DOMAIN_NAME] Builder Complete the steps below to request…" at bounding box center [817, 388] width 1062 height 1273
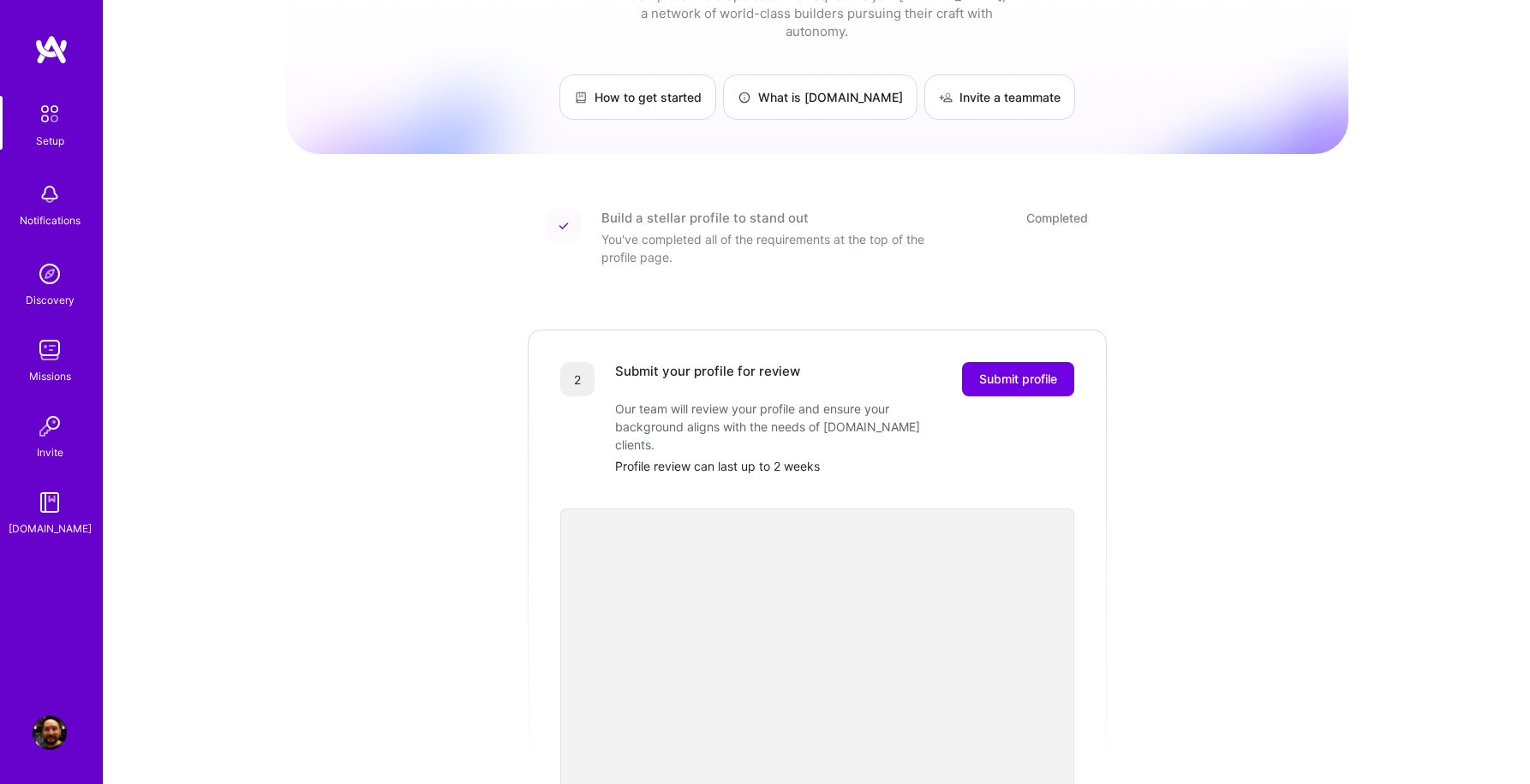
scroll to position [0, 0]
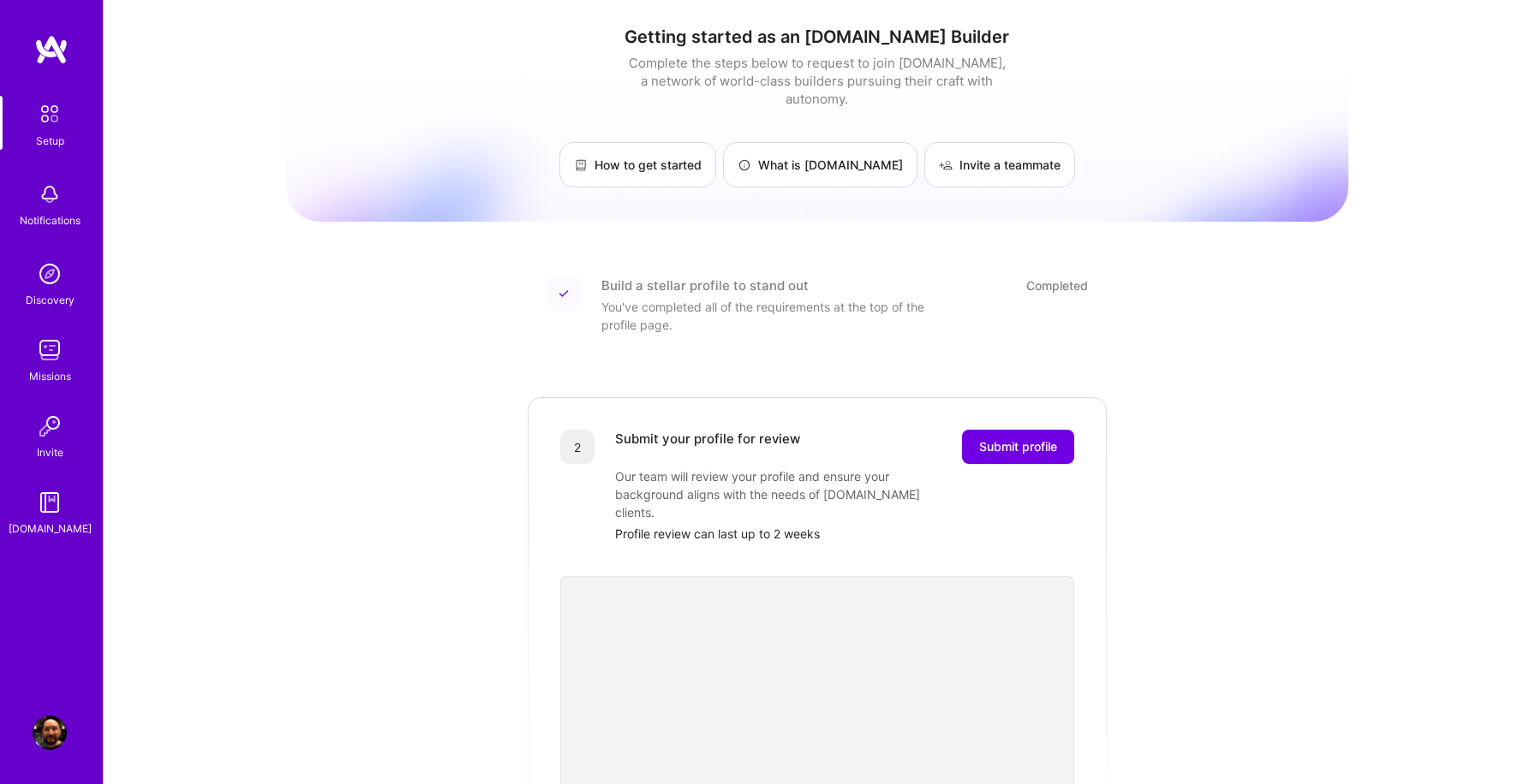
click at [56, 120] on img at bounding box center [49, 114] width 36 height 36
click at [50, 736] on img at bounding box center [50, 733] width 35 height 35
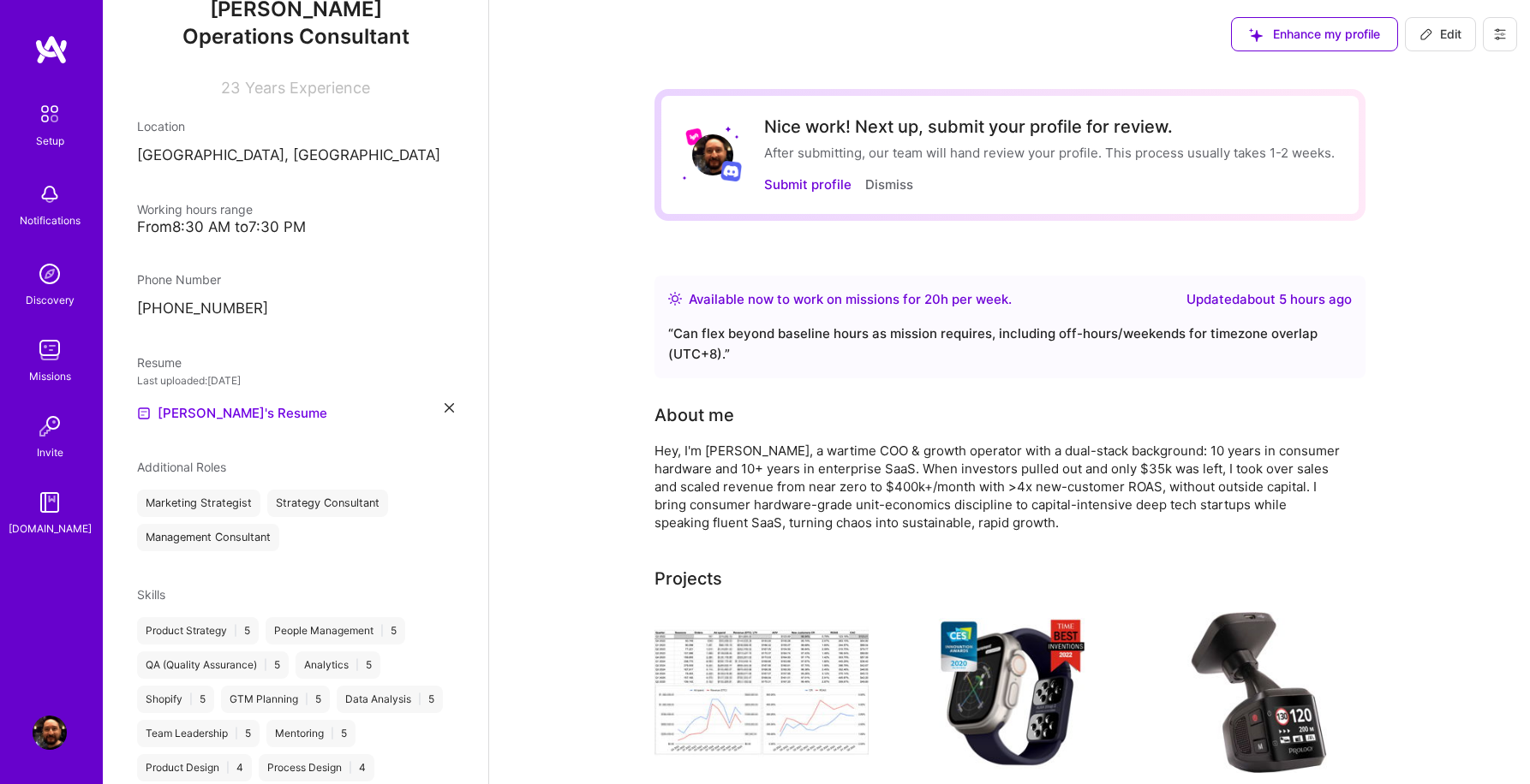
click at [1494, 38] on icon at bounding box center [1499, 34] width 13 height 13
click at [1462, 83] on button "Settings" at bounding box center [1452, 72] width 128 height 43
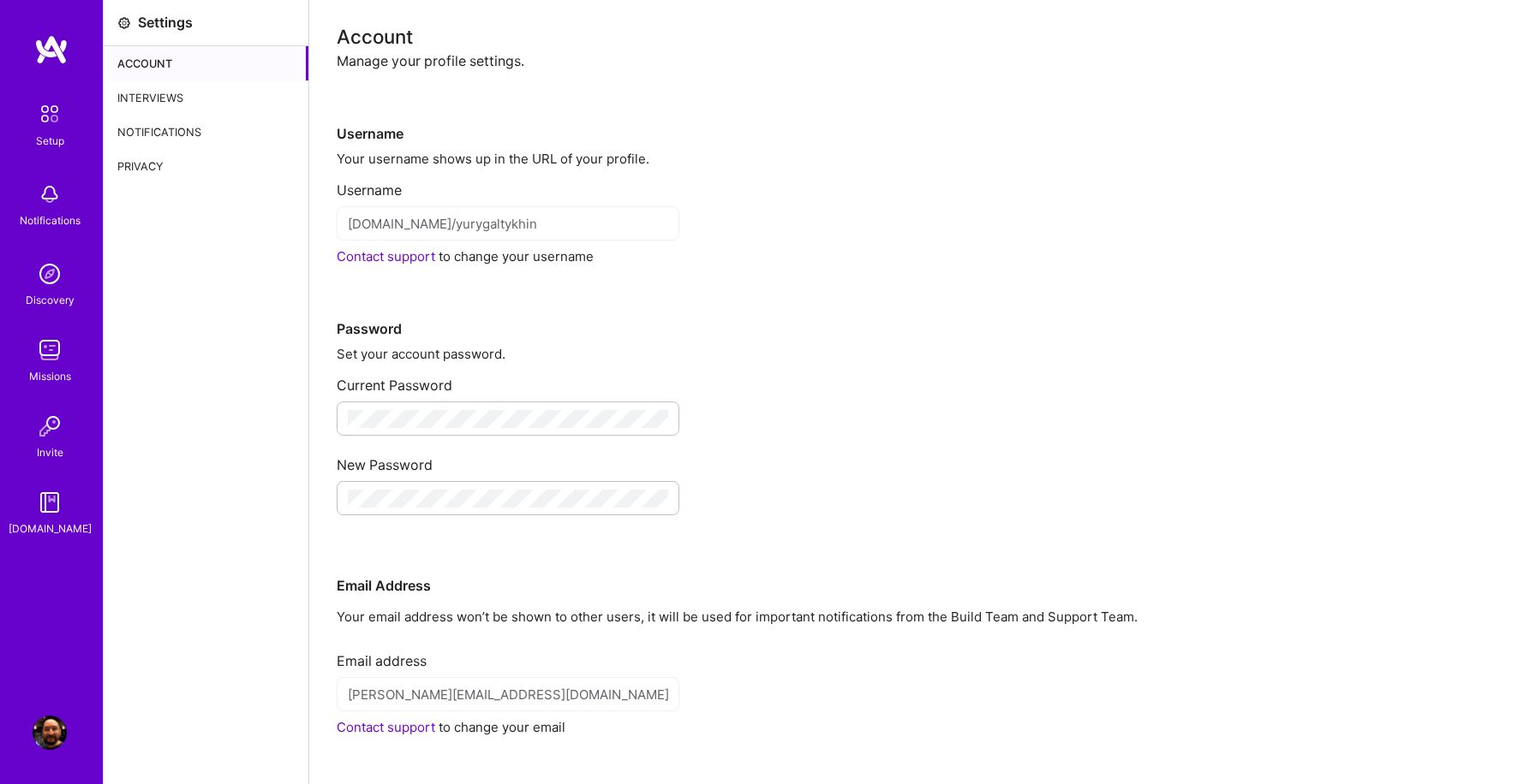
click at [166, 98] on div "Interviews" at bounding box center [206, 98] width 205 height 35
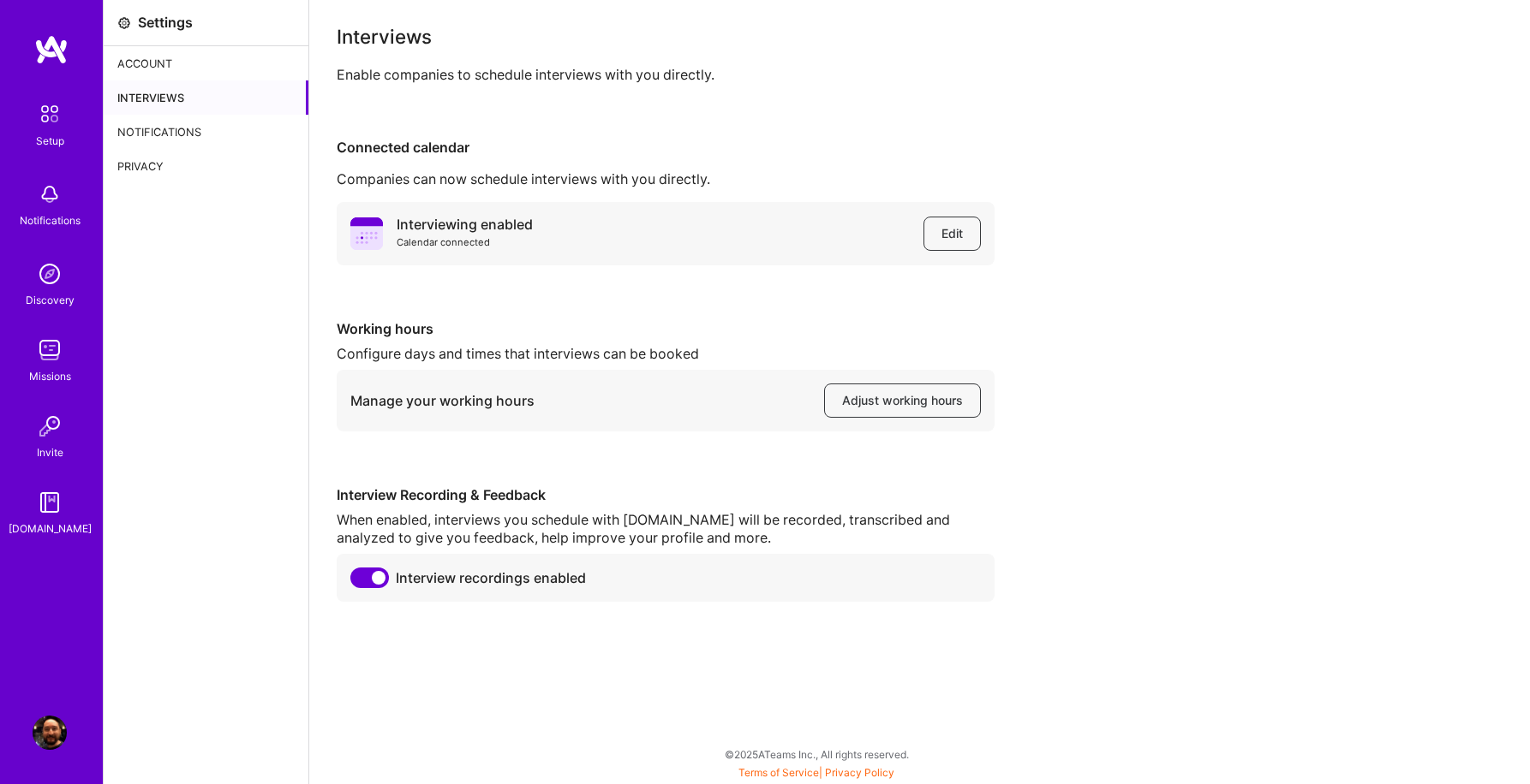
click at [153, 128] on div "Notifications" at bounding box center [206, 132] width 205 height 35
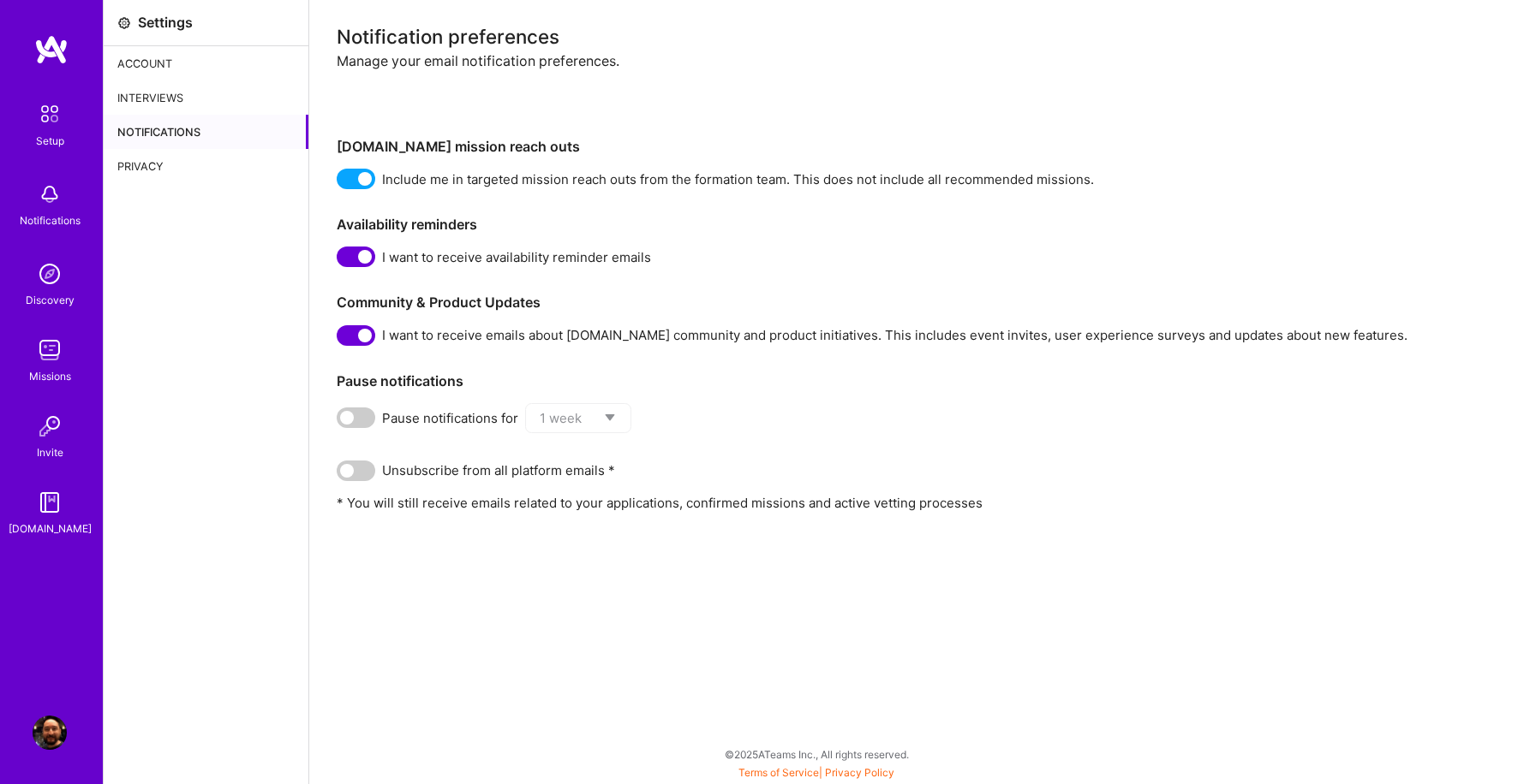
click at [155, 167] on div "Privacy" at bounding box center [206, 166] width 205 height 35
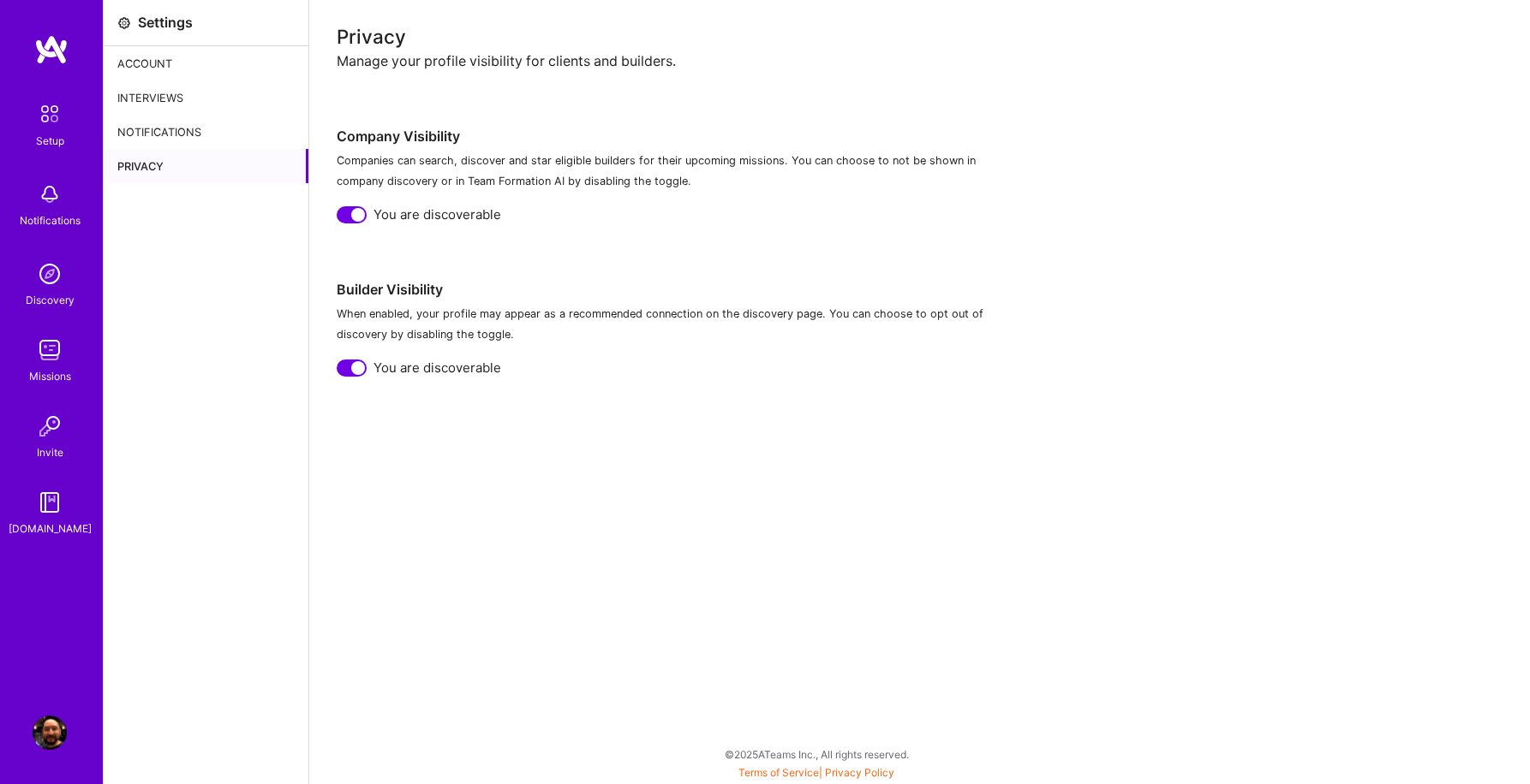
click at [59, 124] on img at bounding box center [49, 114] width 36 height 36
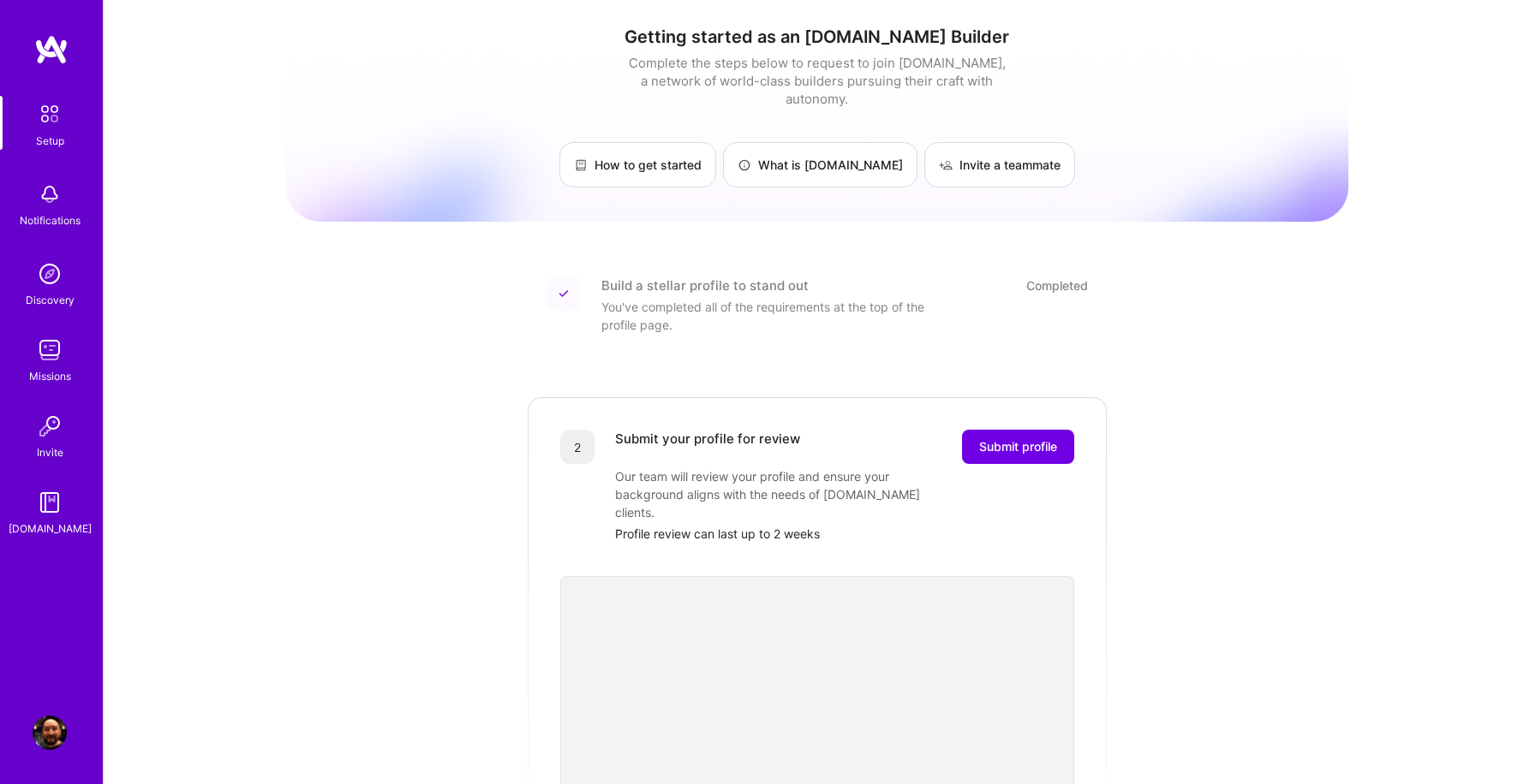
click at [53, 735] on img at bounding box center [50, 733] width 35 height 35
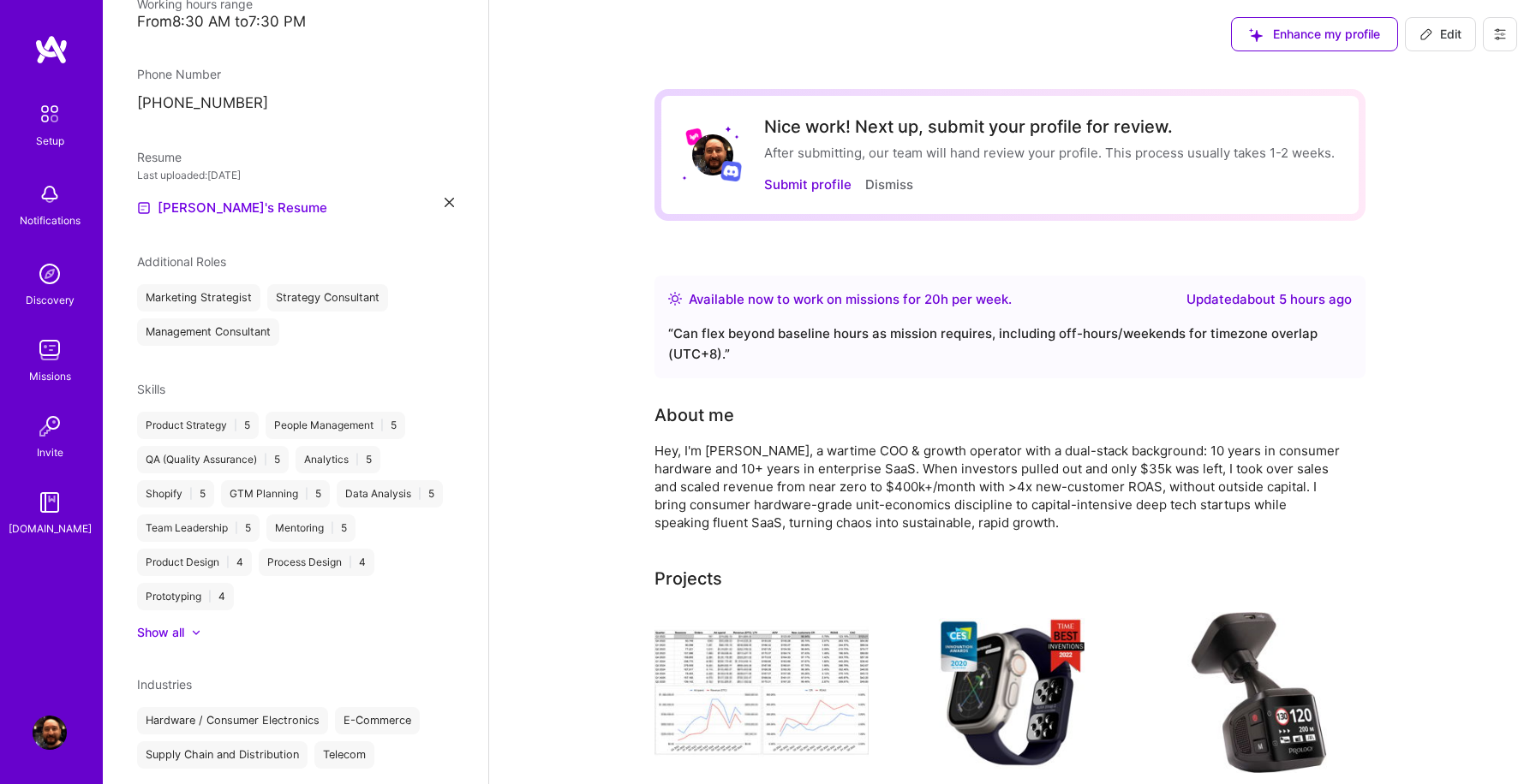
scroll to position [488, 0]
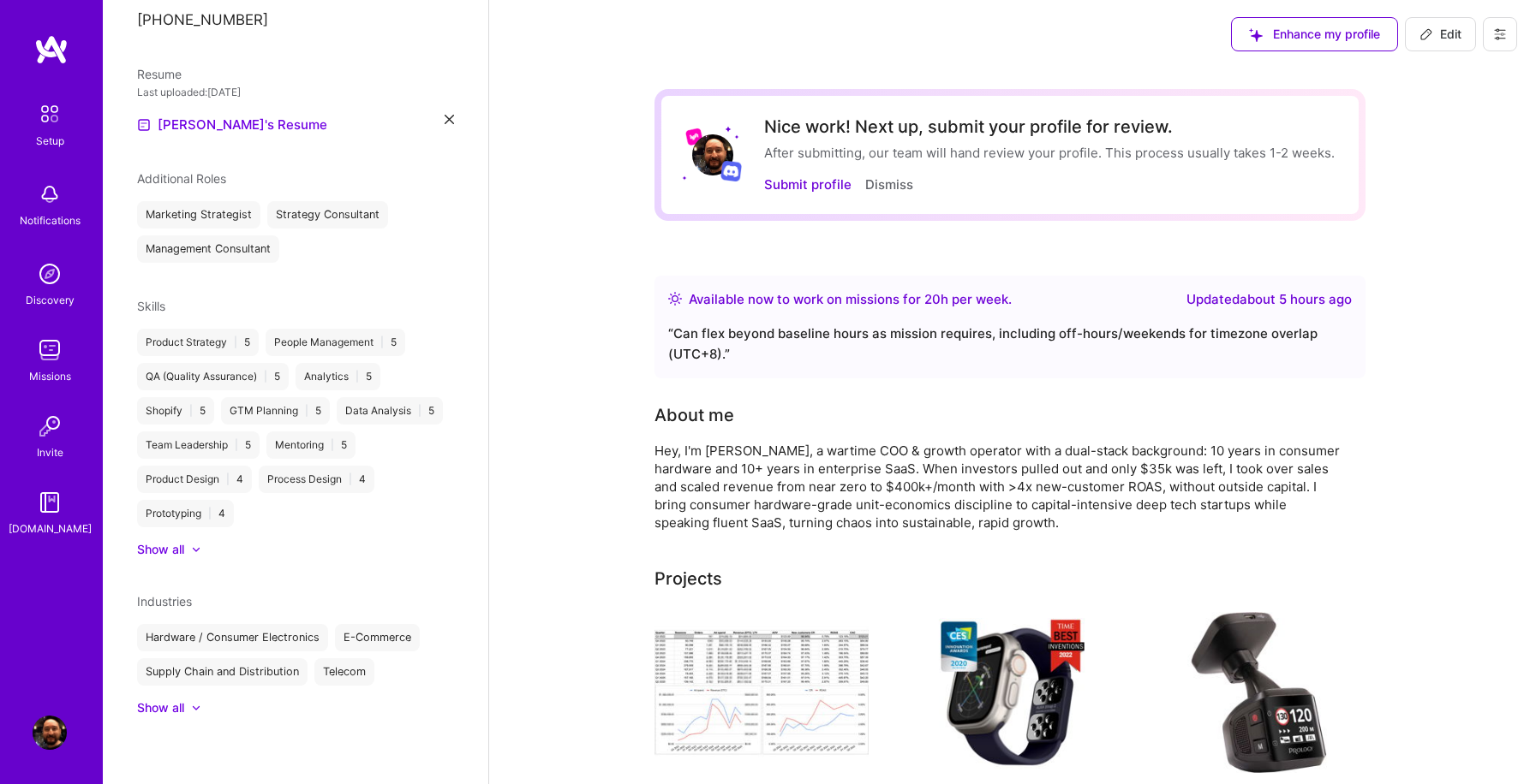
click at [198, 707] on icon at bounding box center [196, 708] width 6 height 4
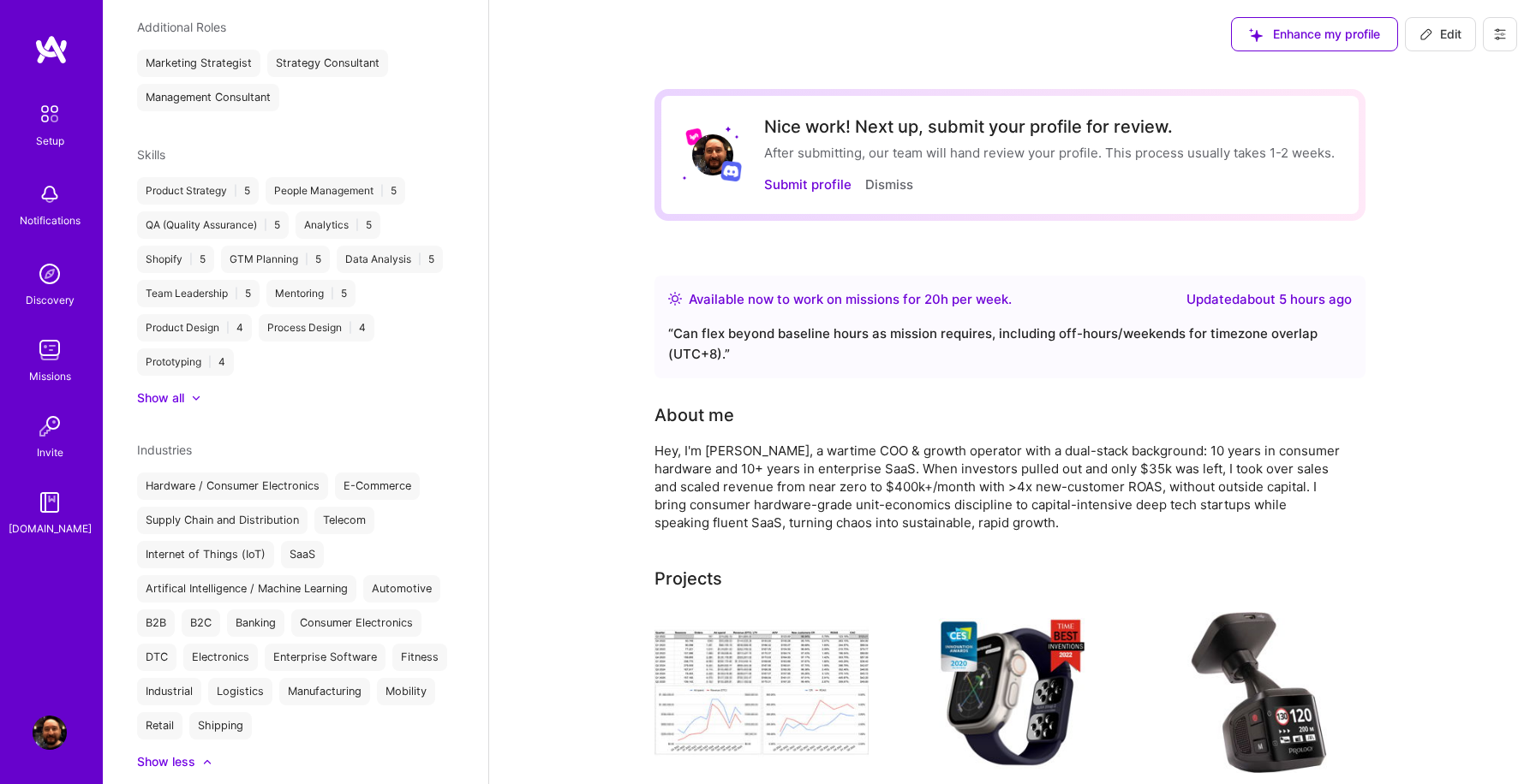
scroll to position [694, 0]
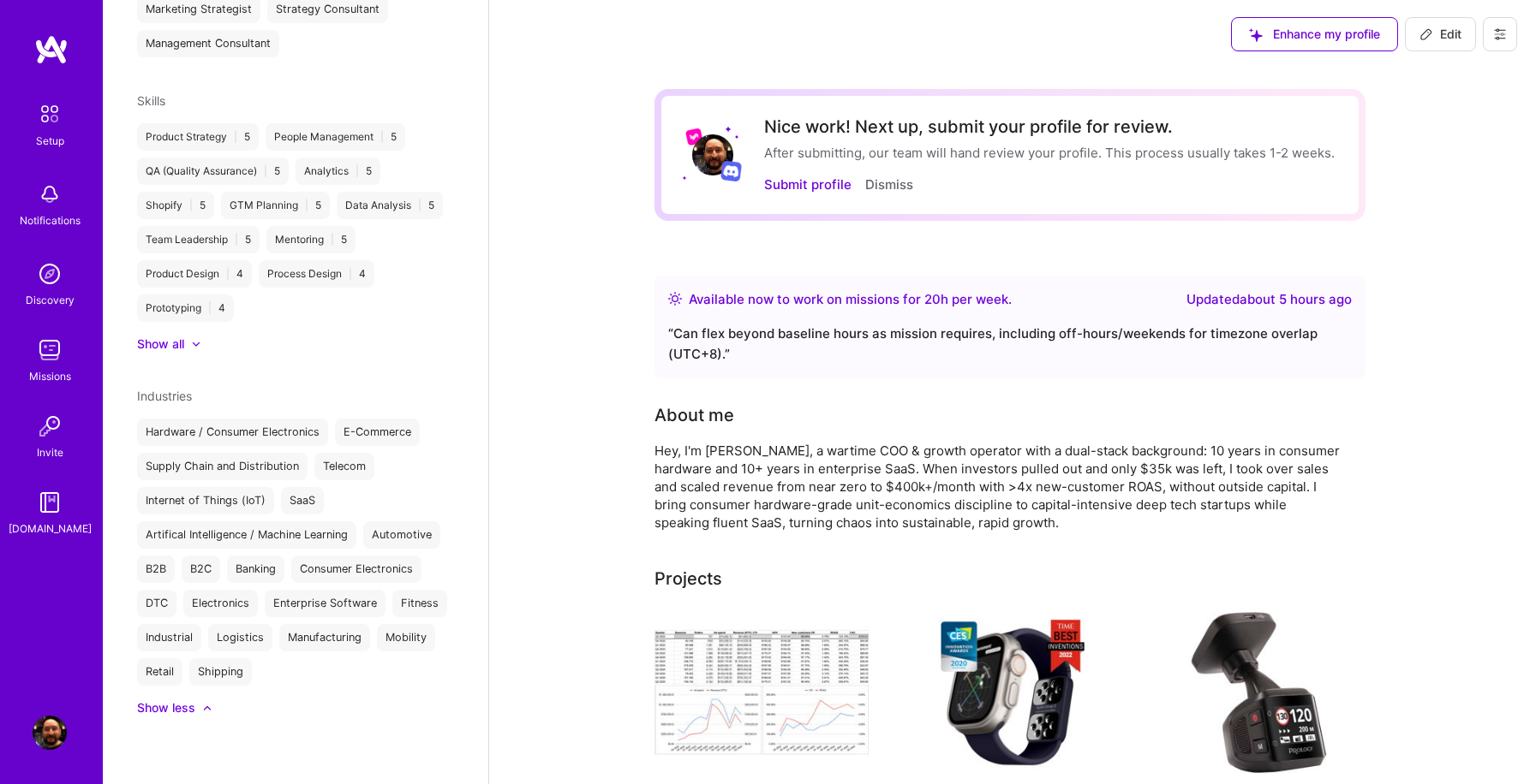
click at [187, 343] on div at bounding box center [187, 344] width 7 height 17
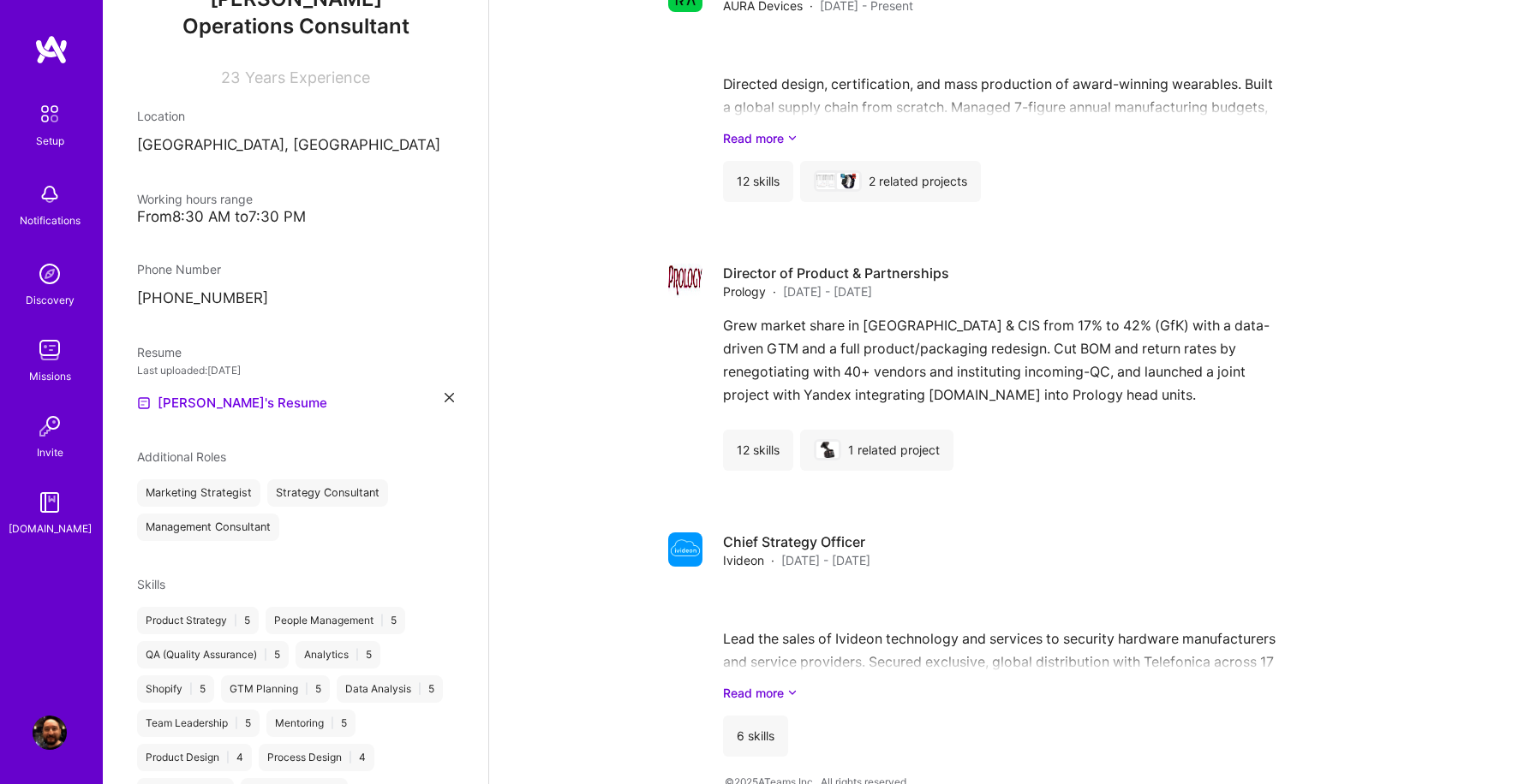
scroll to position [1049, 0]
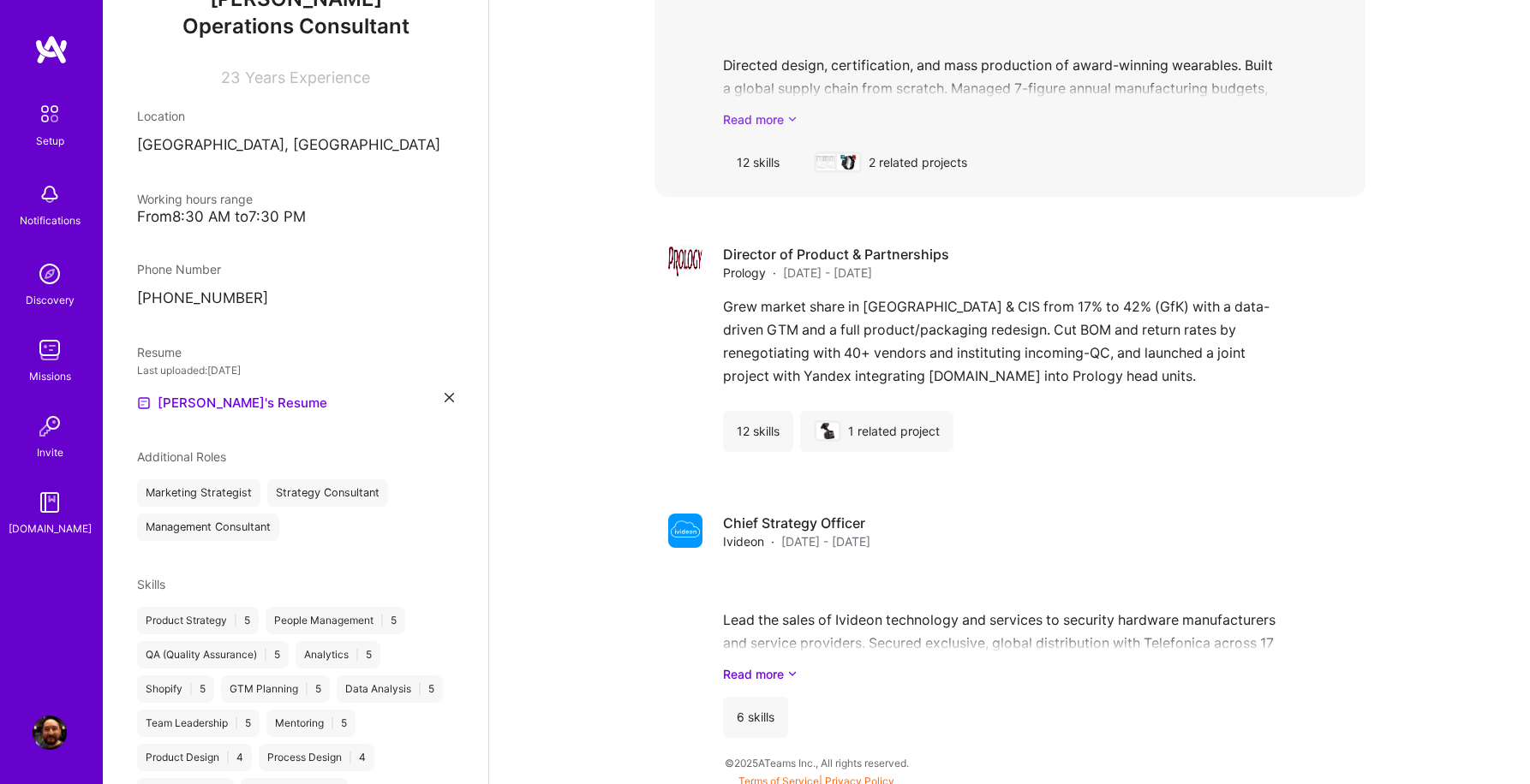
click at [785, 113] on link "Read more" at bounding box center [1036, 119] width 628 height 18
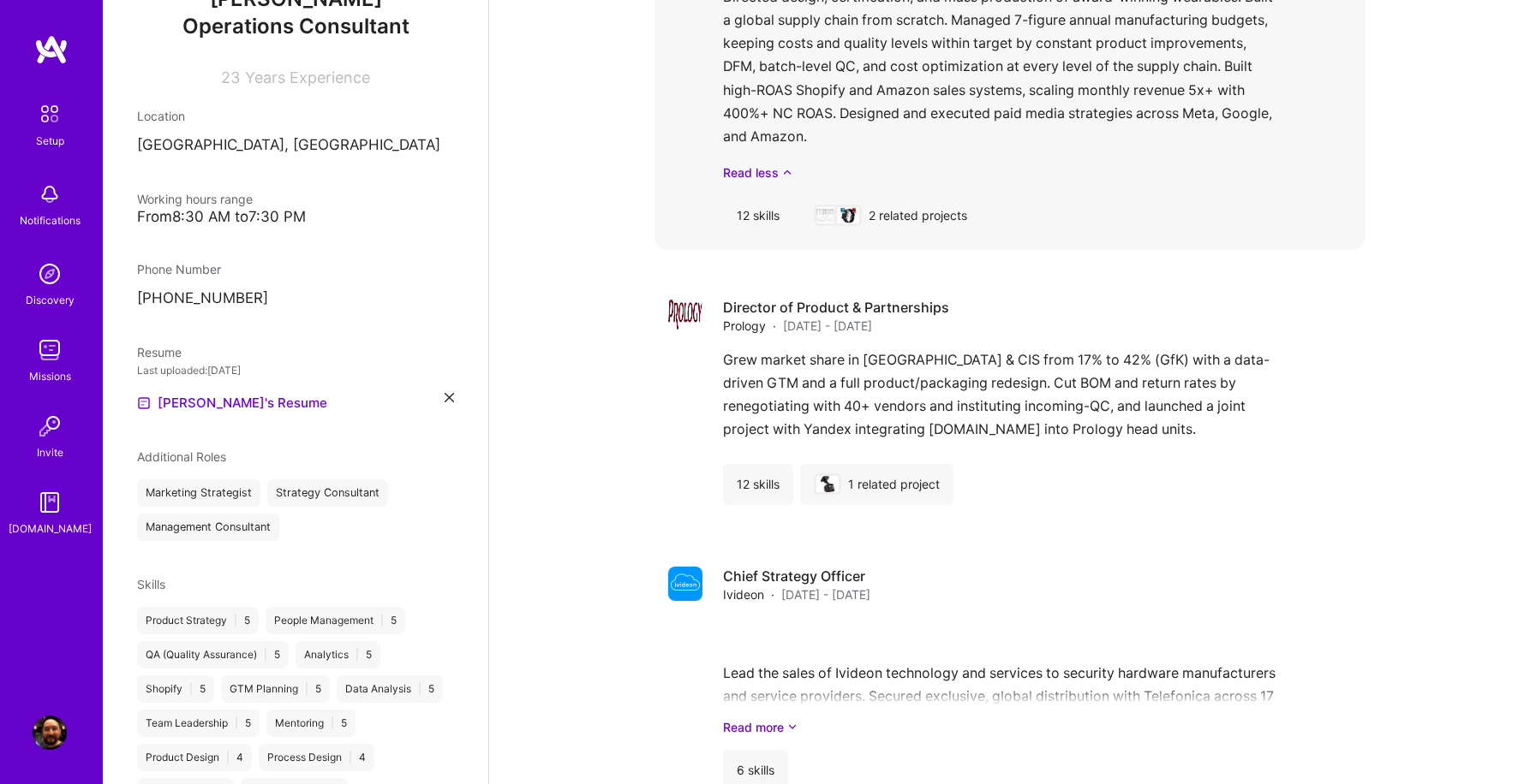
scroll to position [1178, 0]
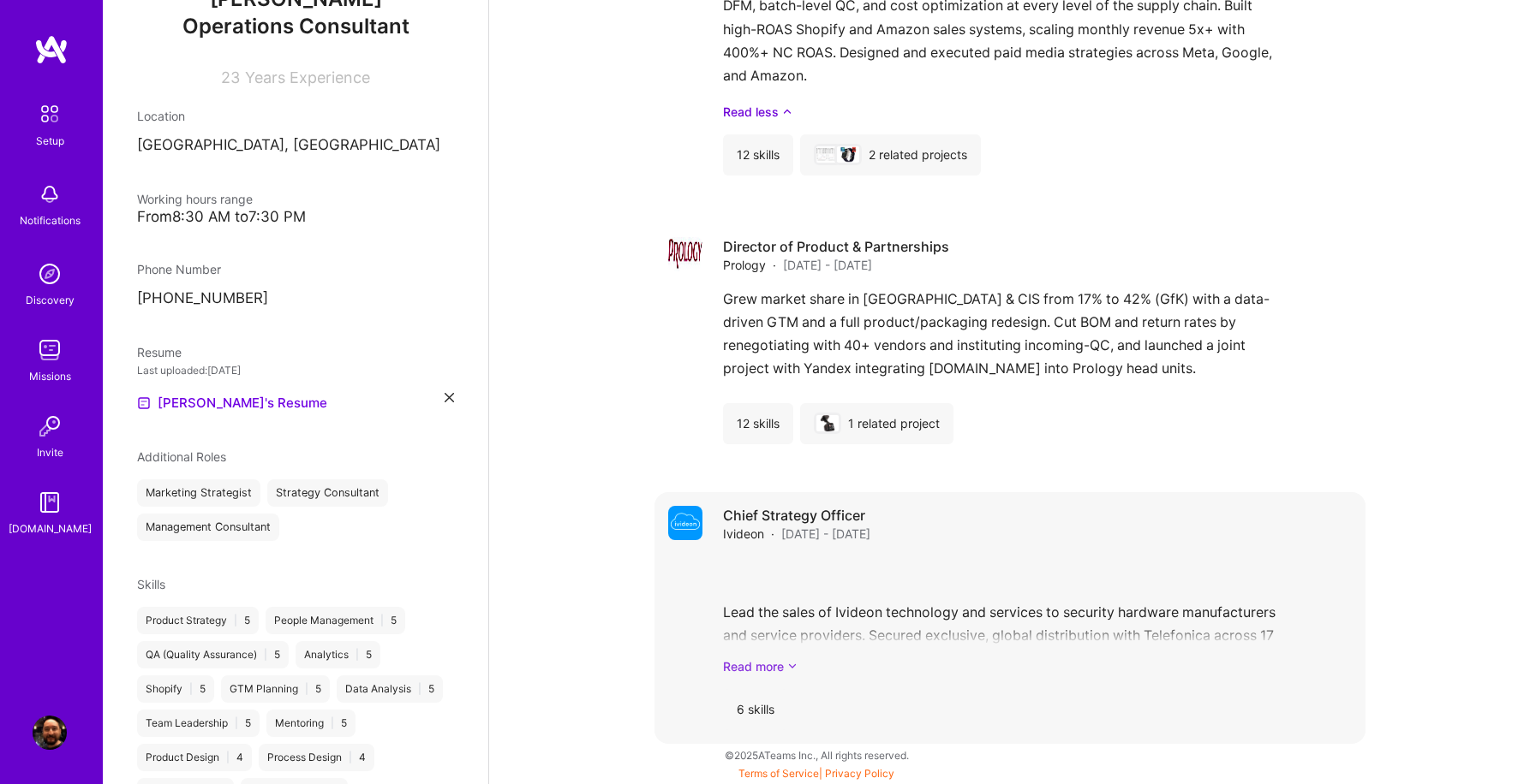
click at [793, 669] on icon at bounding box center [792, 667] width 11 height 18
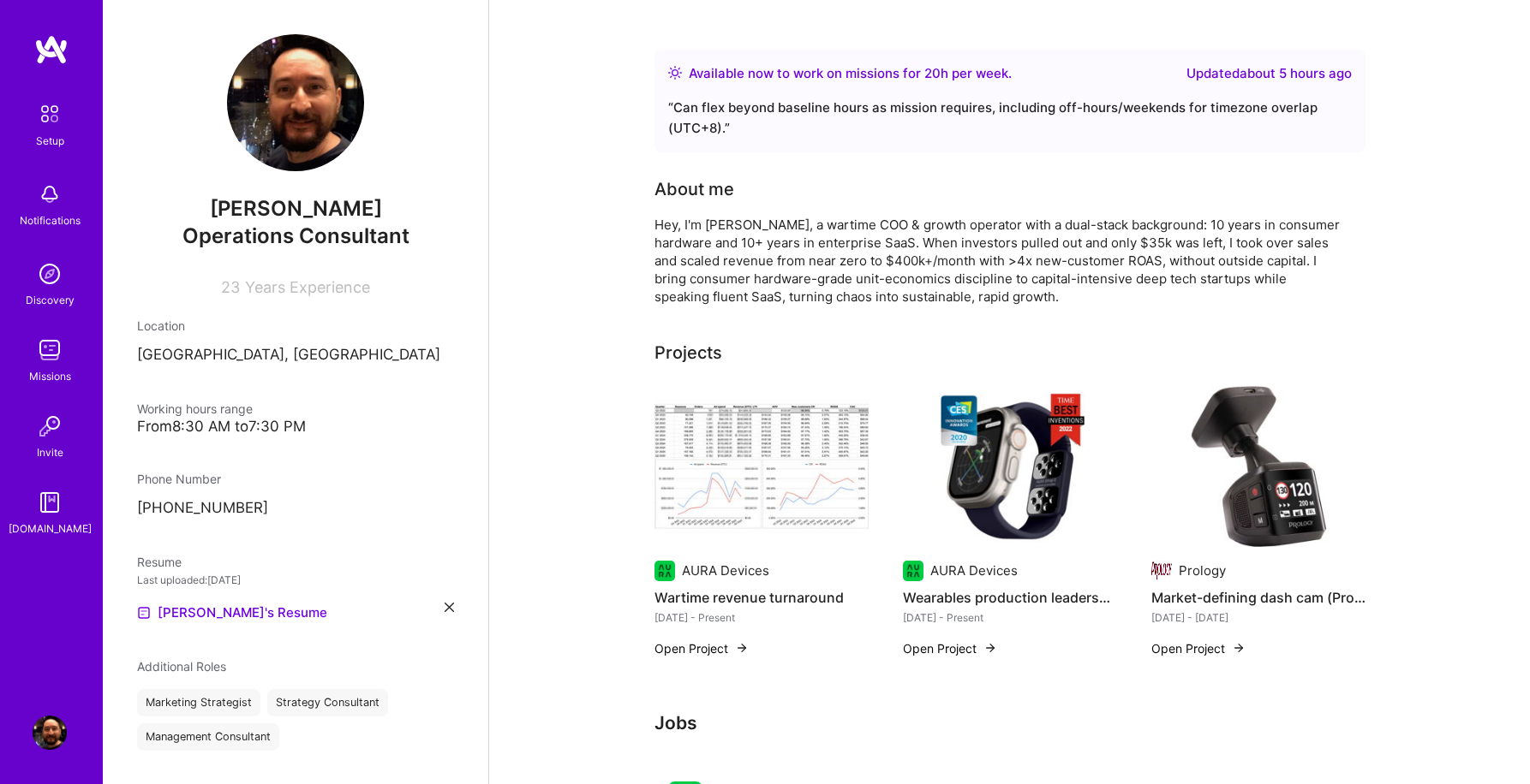
scroll to position [0, 0]
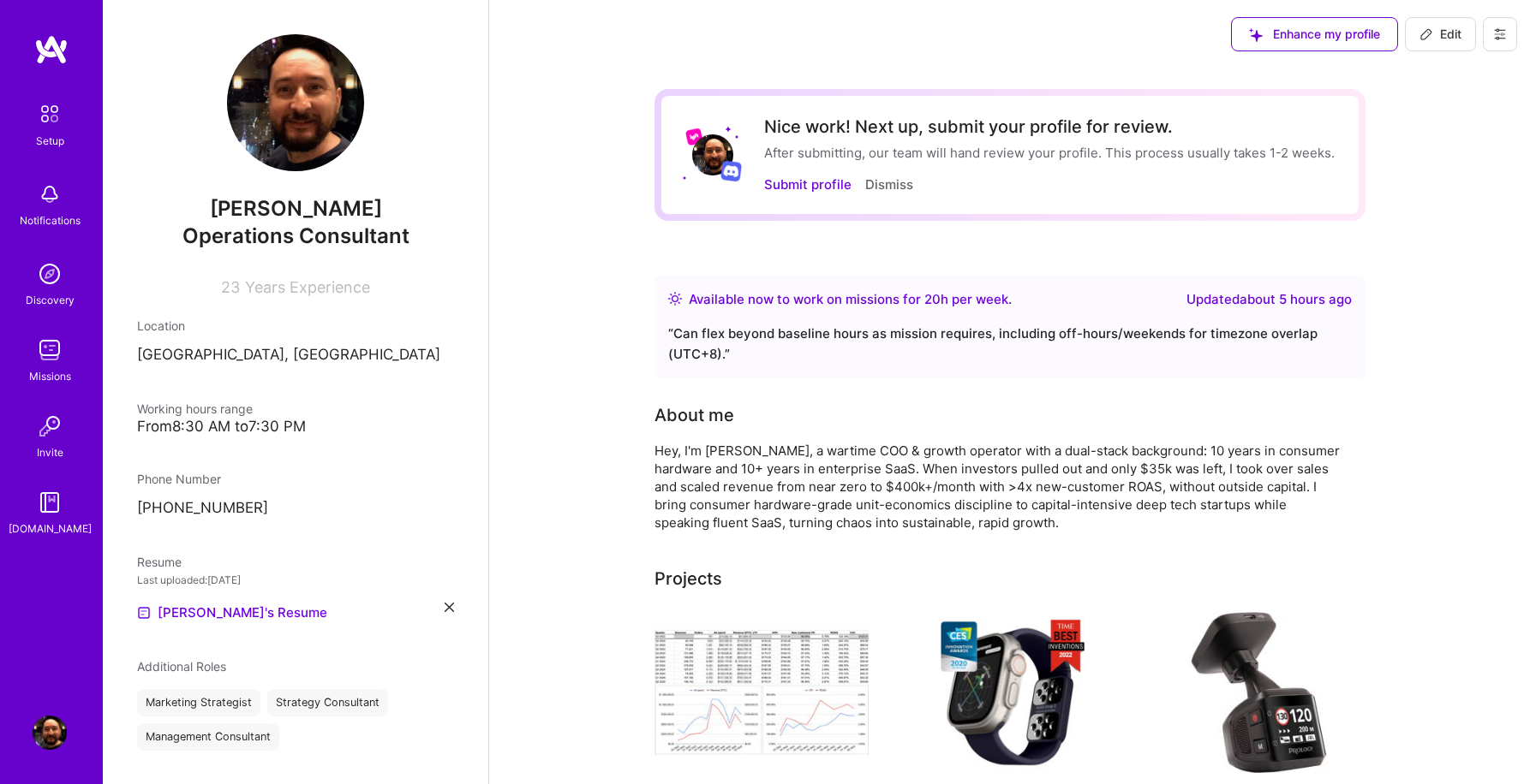
click at [263, 423] on div "From 8:30 AM to 7:30 PM" at bounding box center [294, 426] width 317 height 18
click at [1437, 29] on span "Edit" at bounding box center [1441, 35] width 42 height 17
select select "TW"
select select "Right Now"
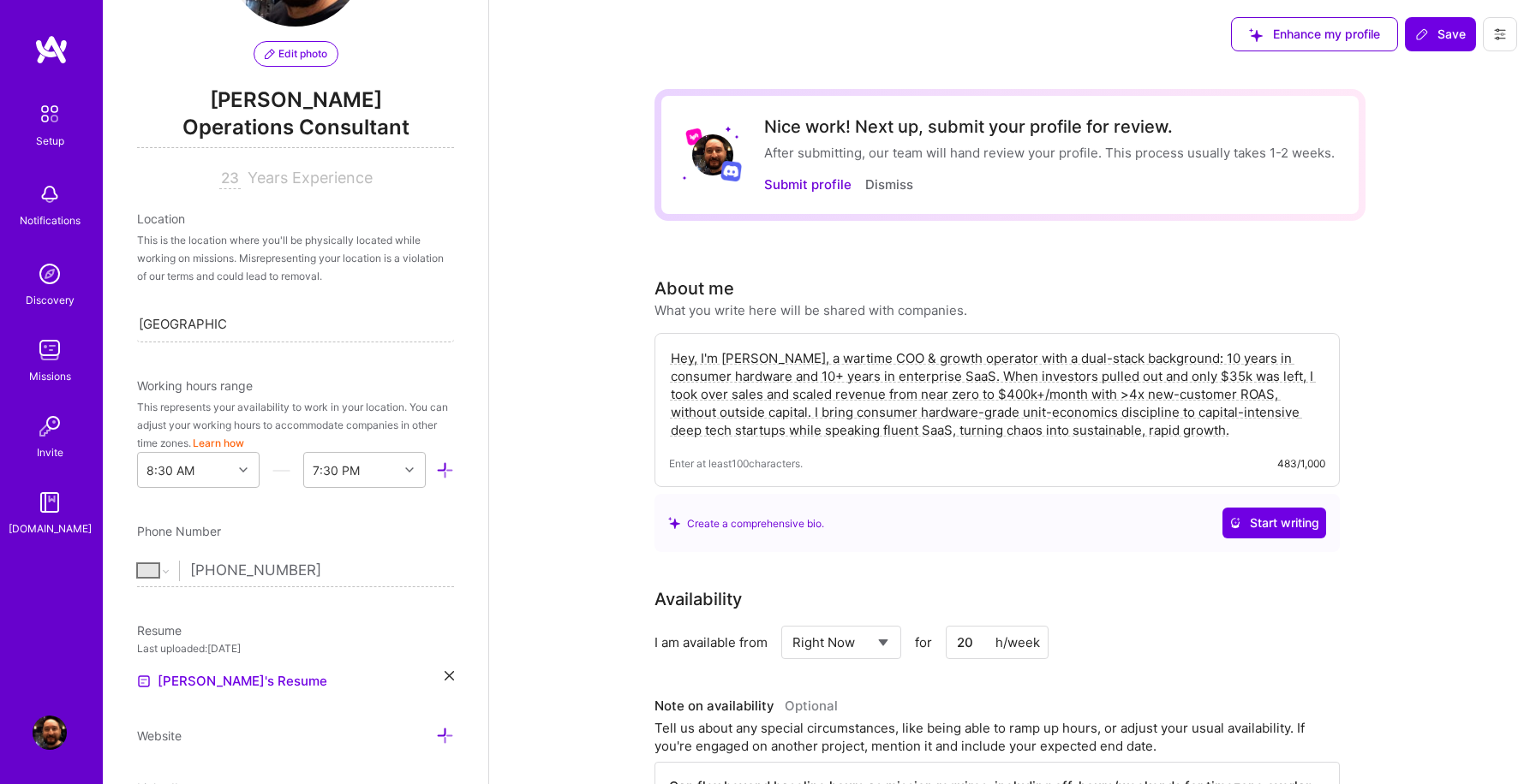
scroll to position [136, 0]
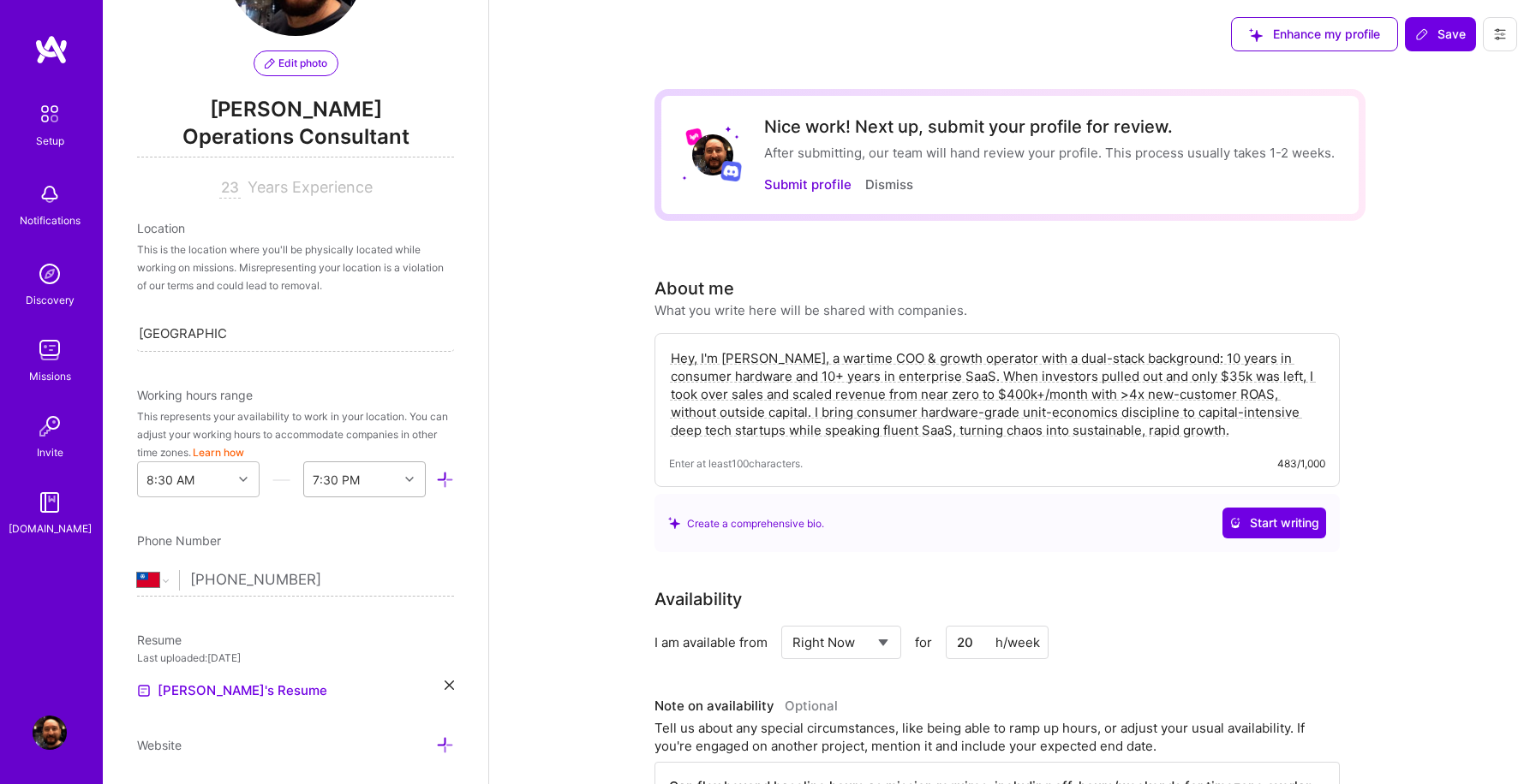
click at [405, 479] on icon at bounding box center [409, 479] width 9 height 9
click at [357, 654] on div "11:30 PM" at bounding box center [364, 657] width 122 height 32
click at [240, 481] on icon at bounding box center [242, 479] width 9 height 9
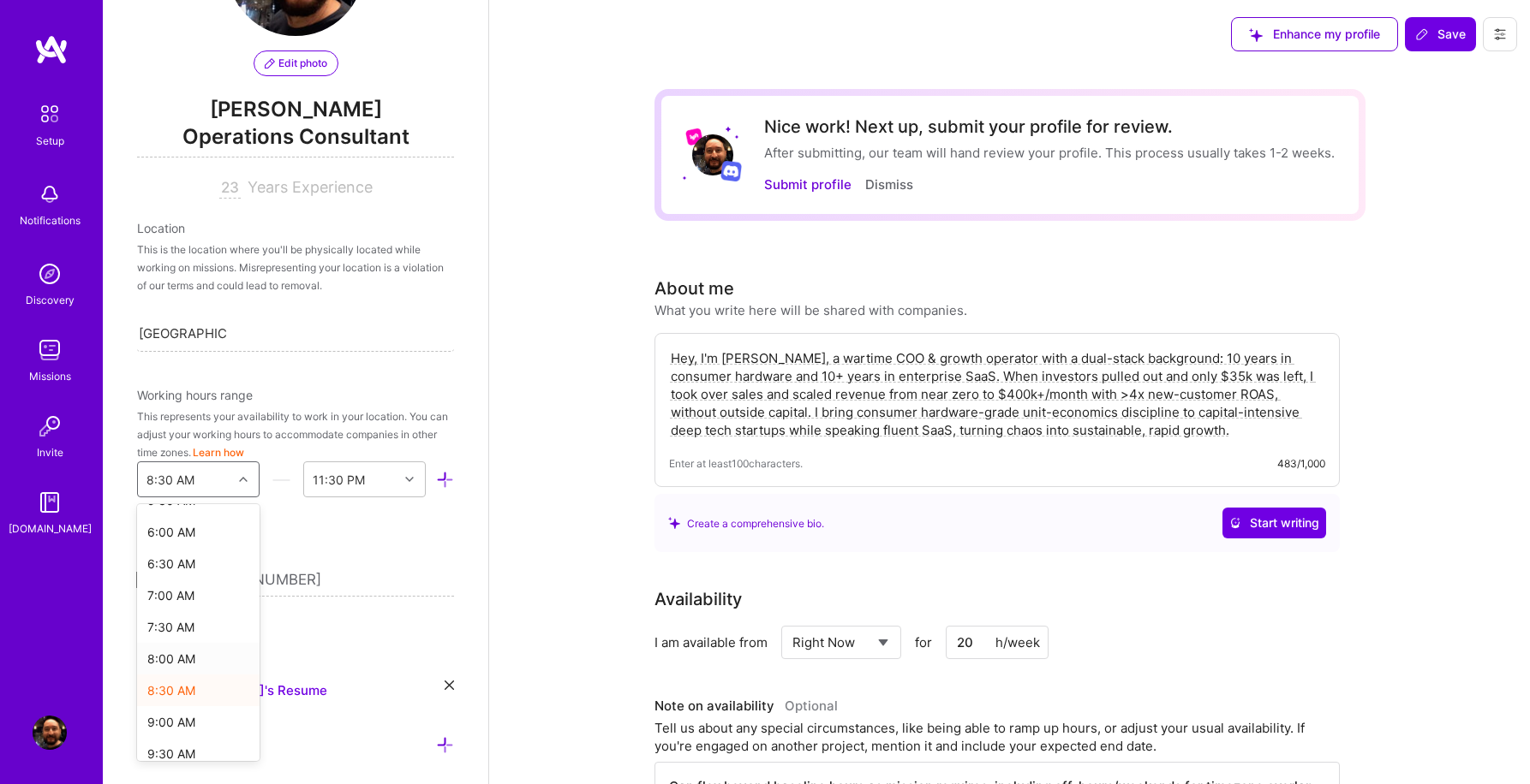
click at [175, 660] on div "8:00 AM" at bounding box center [197, 658] width 122 height 32
click at [409, 476] on icon at bounding box center [409, 479] width 9 height 9
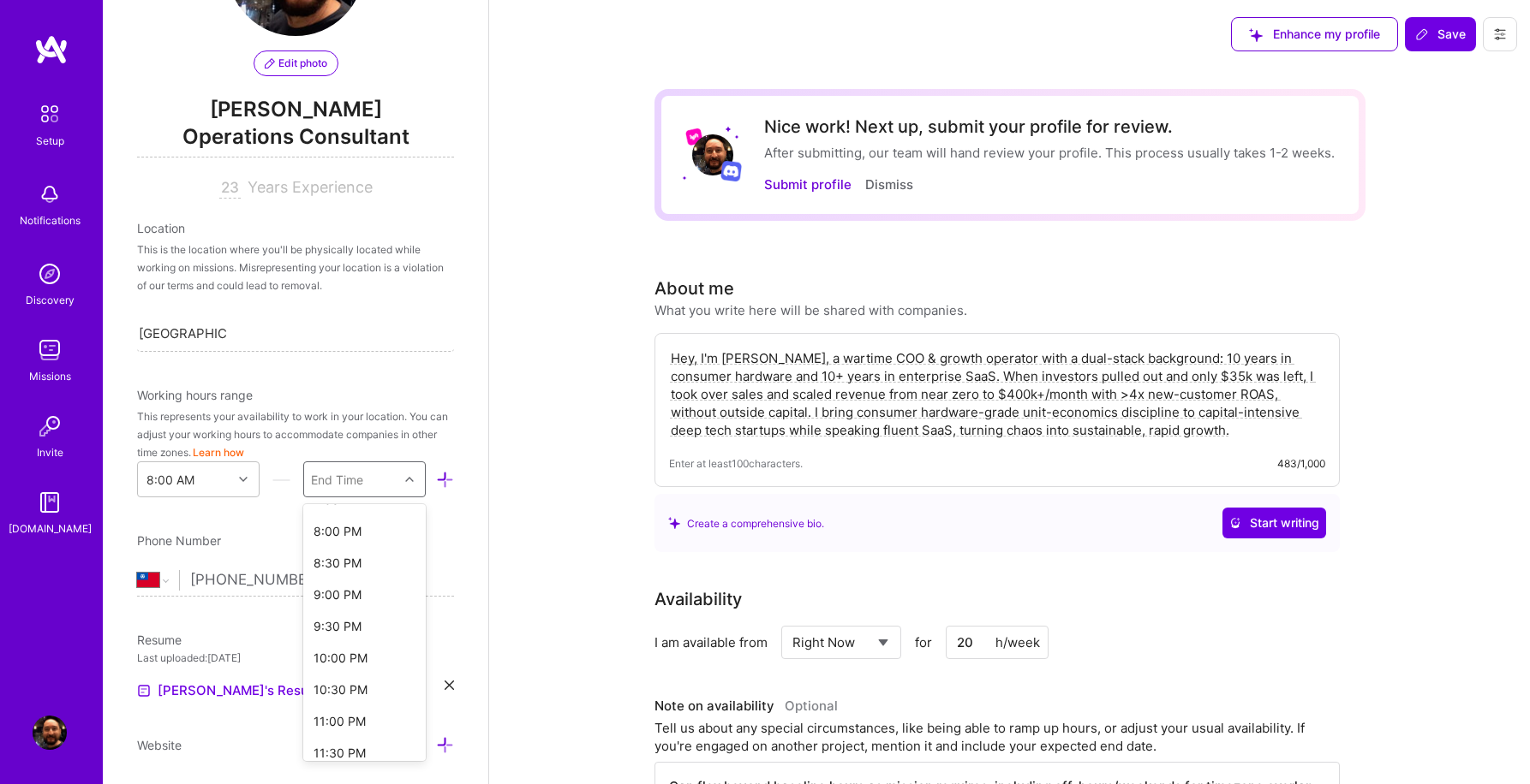
scroll to position [764, 0]
click at [349, 737] on div "11:30 PM" at bounding box center [364, 742] width 122 height 32
click at [436, 556] on input "[PHONE_NUMBER]" at bounding box center [322, 581] width 264 height 50
click at [1439, 35] on span "Save" at bounding box center [1440, 35] width 51 height 17
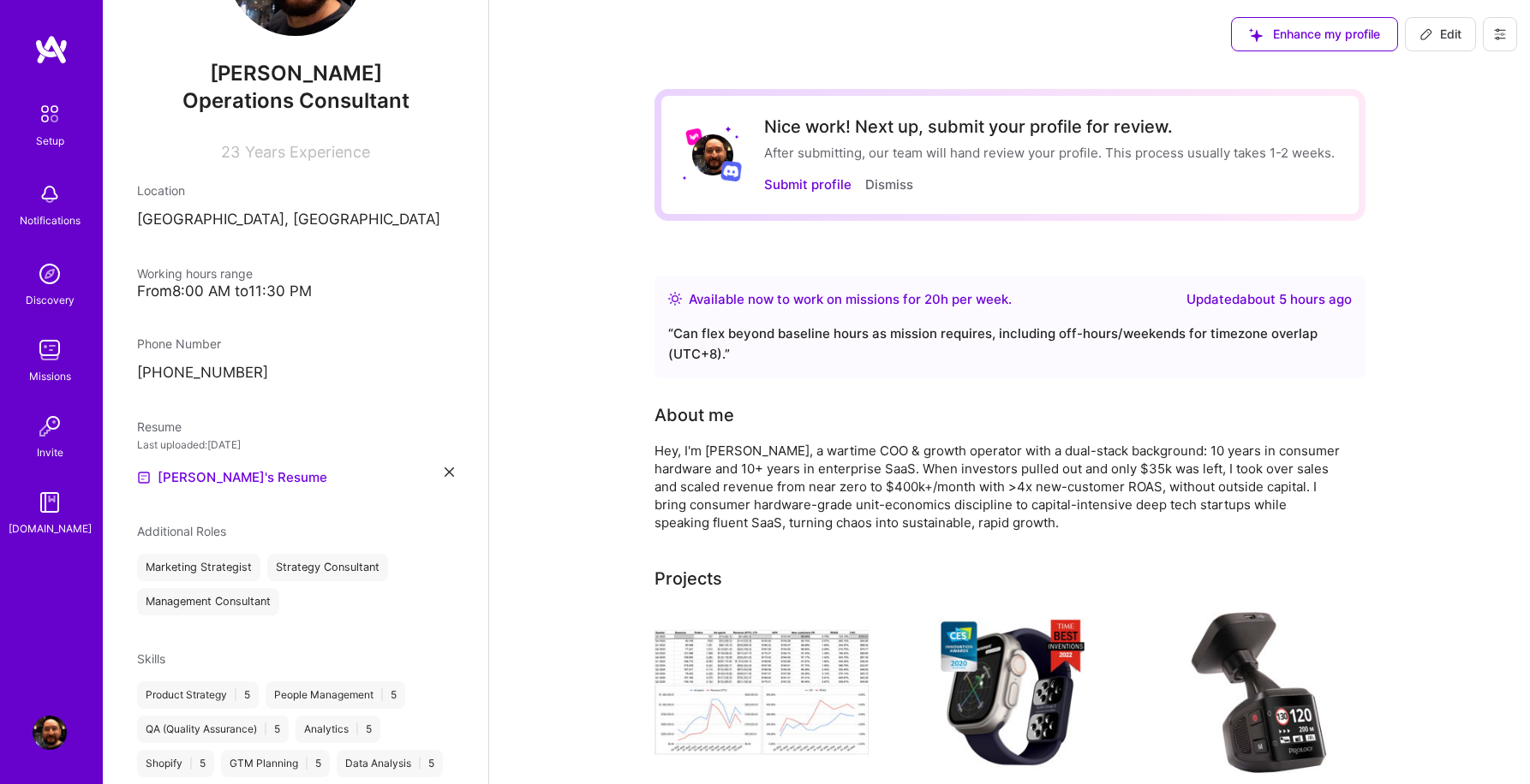
click at [902, 298] on div "Available now to work on missions for 20 h per week ." at bounding box center [851, 299] width 323 height 20
click at [1448, 32] on span "Edit" at bounding box center [1441, 35] width 42 height 17
select select "TW"
select select "Right Now"
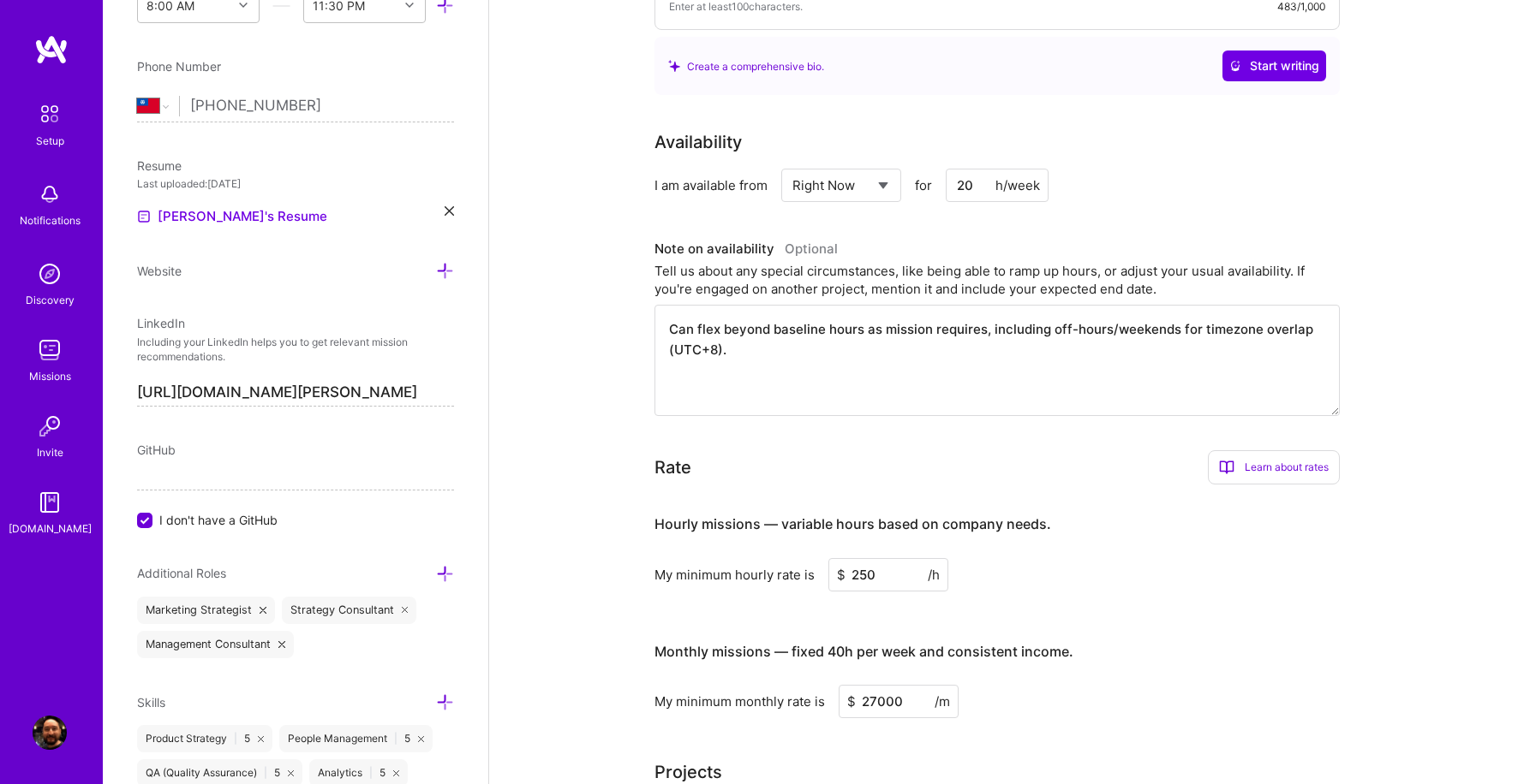
scroll to position [494, 0]
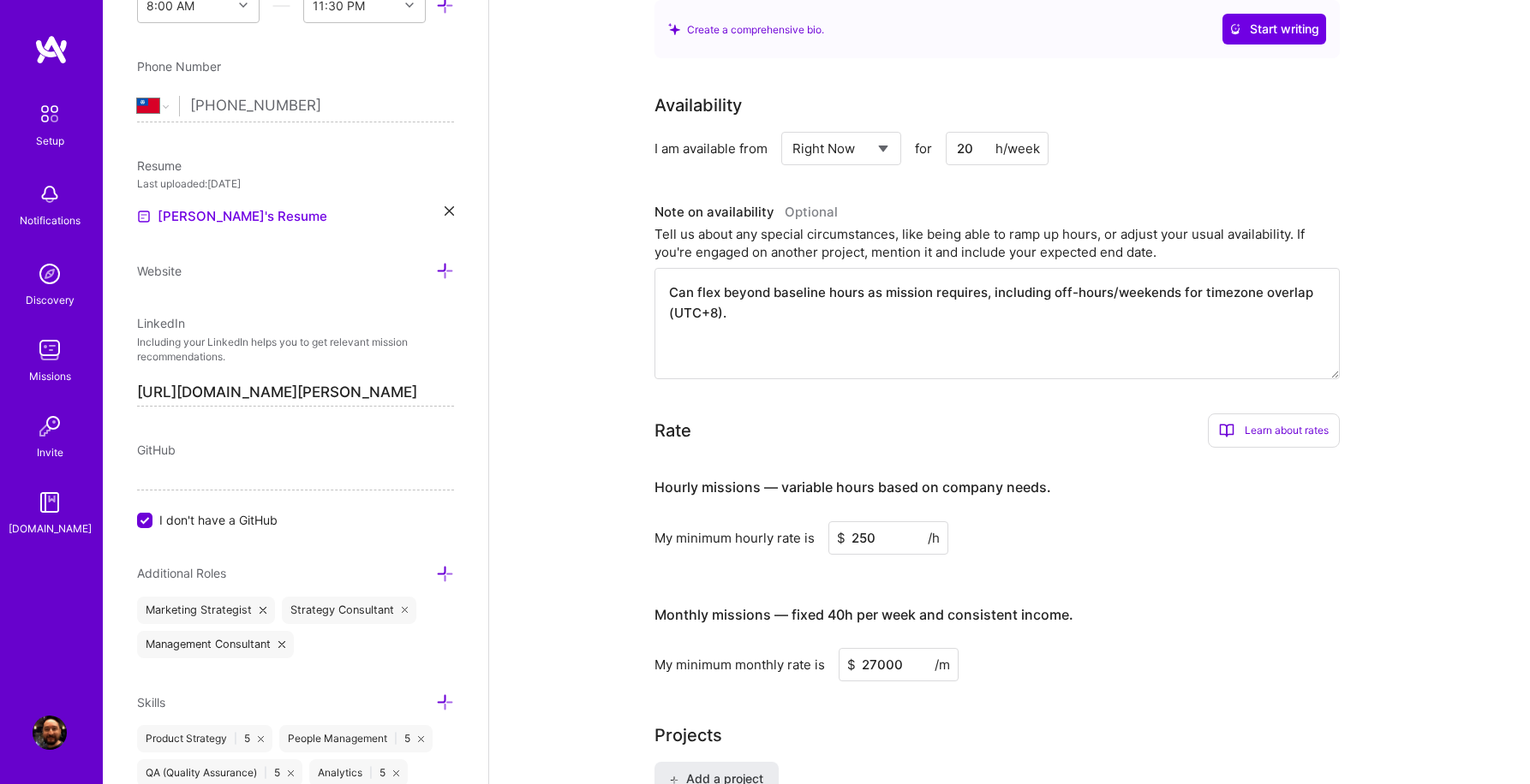
click at [915, 661] on input "27000" at bounding box center [898, 665] width 120 height 34
type input "2"
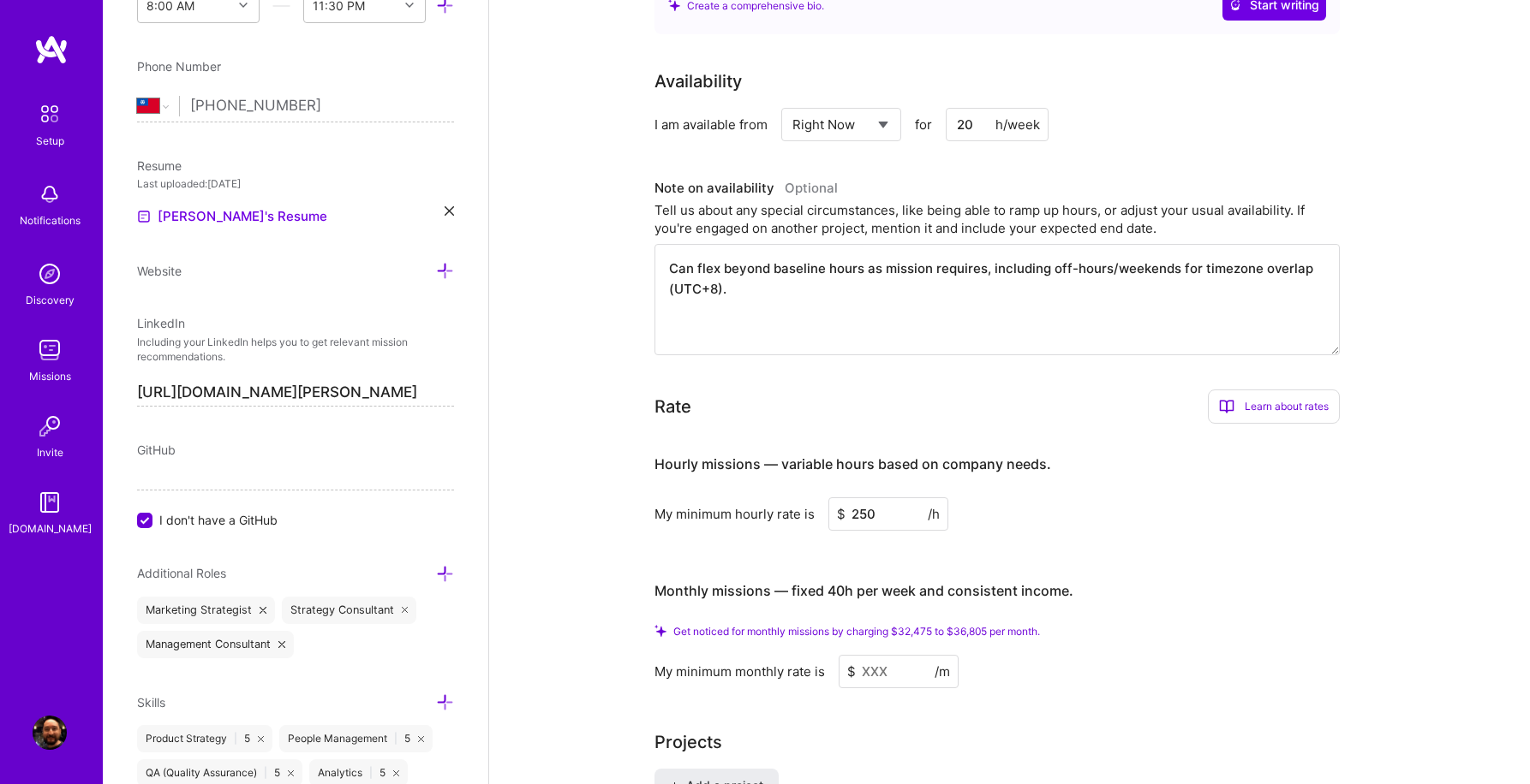
scroll to position [576, 0]
type input "2"
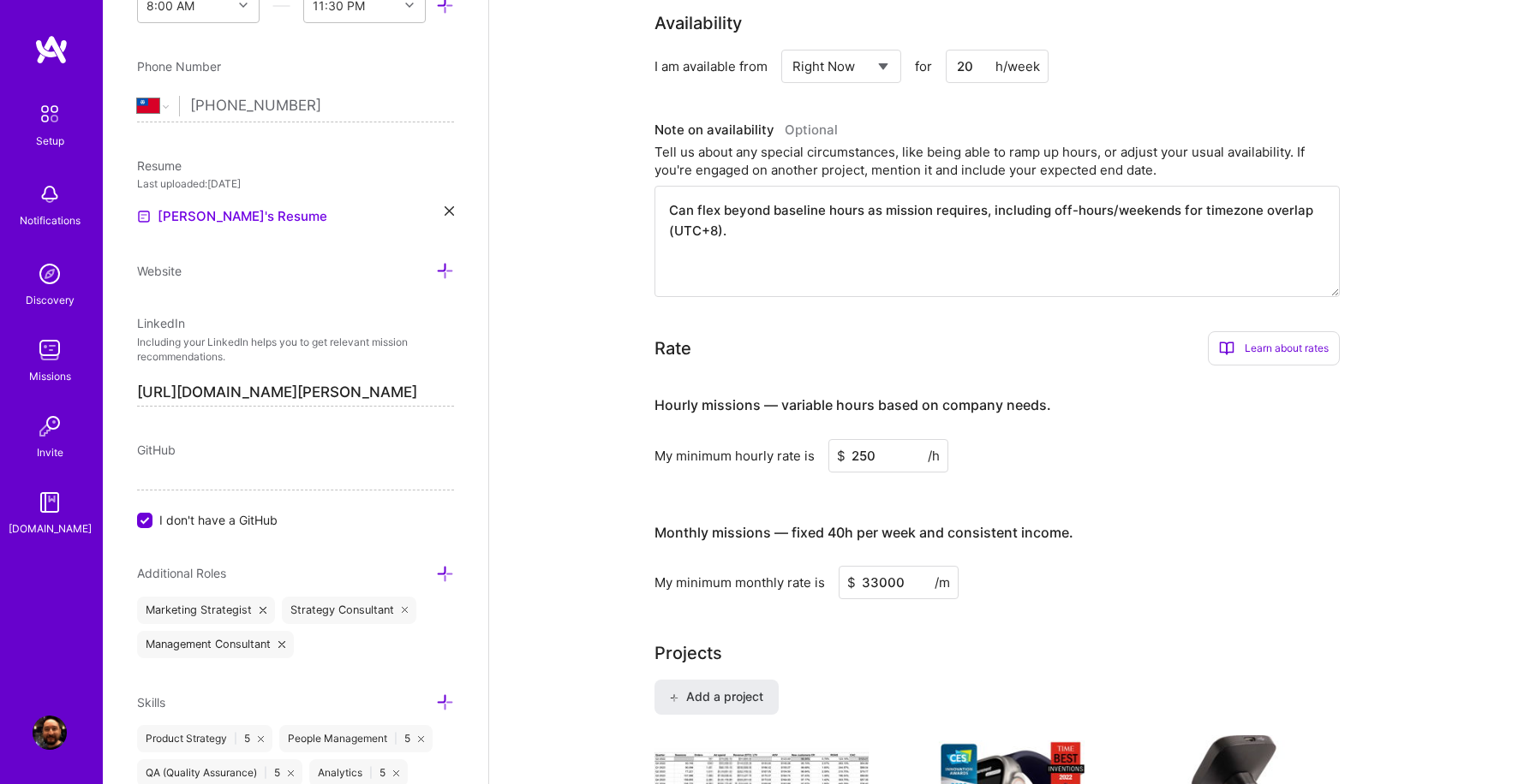
type input "33000"
click at [1143, 598] on div "My minimum monthly rate is $ 33000 /m" at bounding box center [997, 582] width 685 height 34
click at [898, 456] on input "250" at bounding box center [888, 456] width 120 height 34
type input "2"
type input "250"
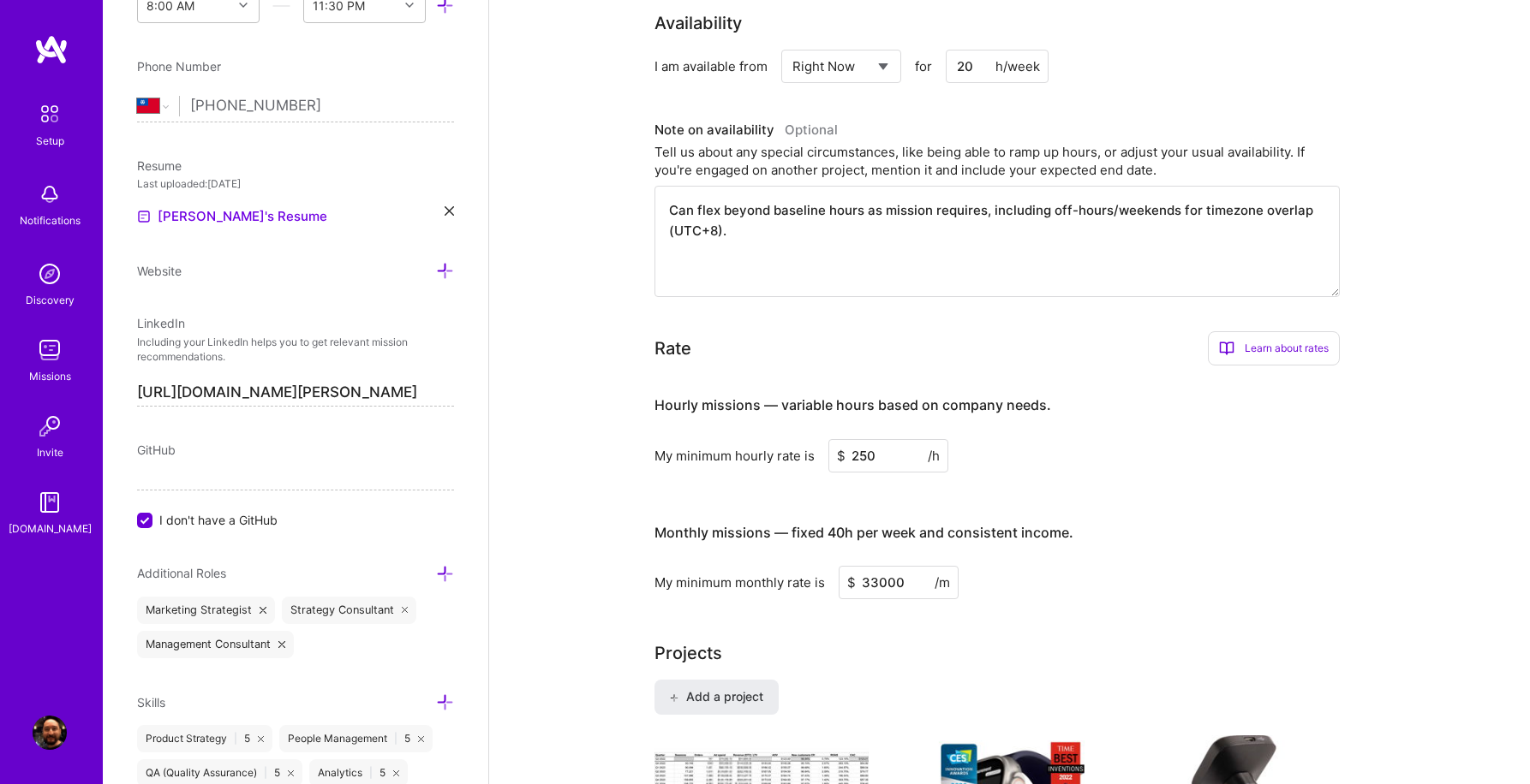
click at [1062, 468] on div "My minimum hourly rate is $ 250 /h" at bounding box center [997, 456] width 685 height 34
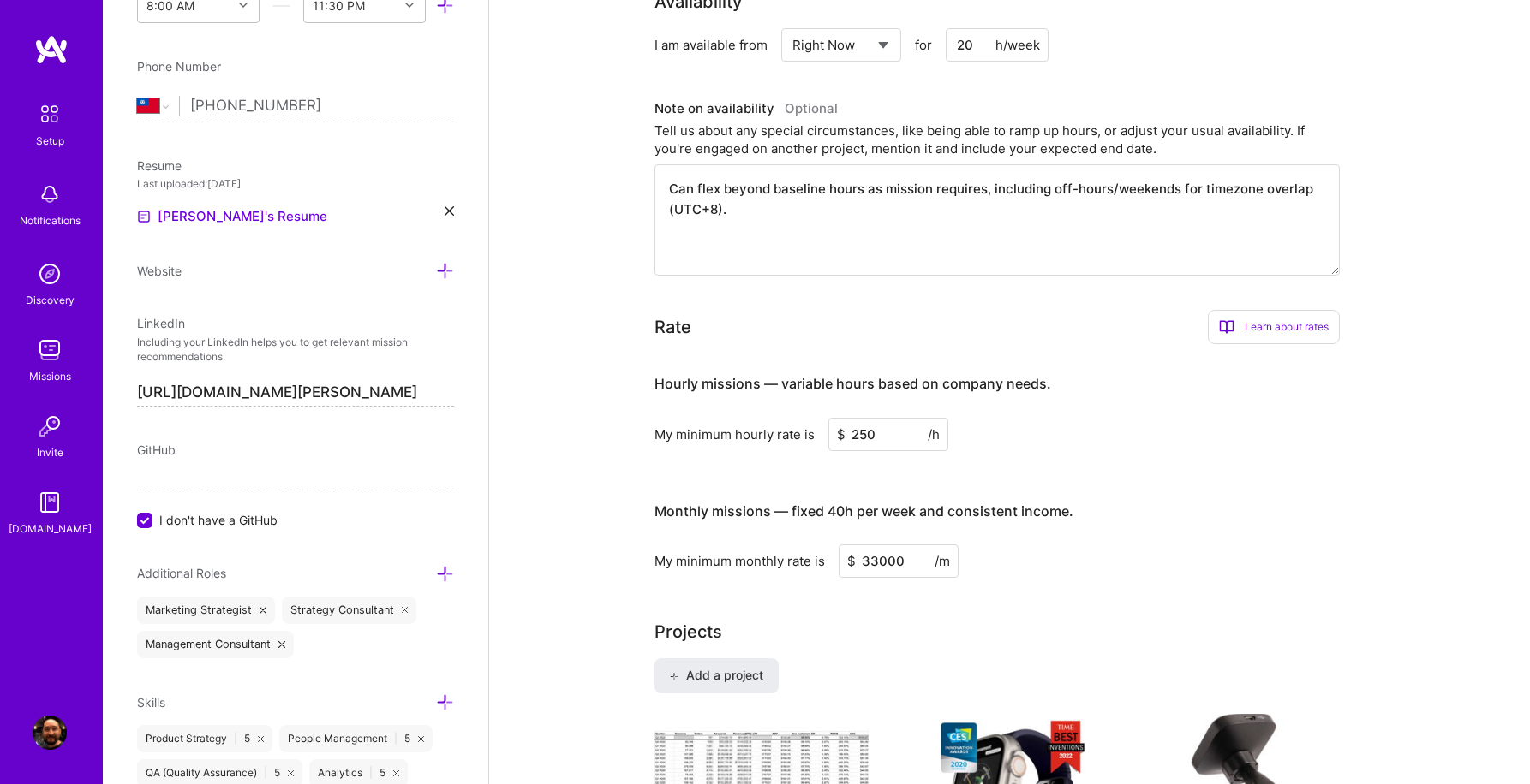
scroll to position [0, 0]
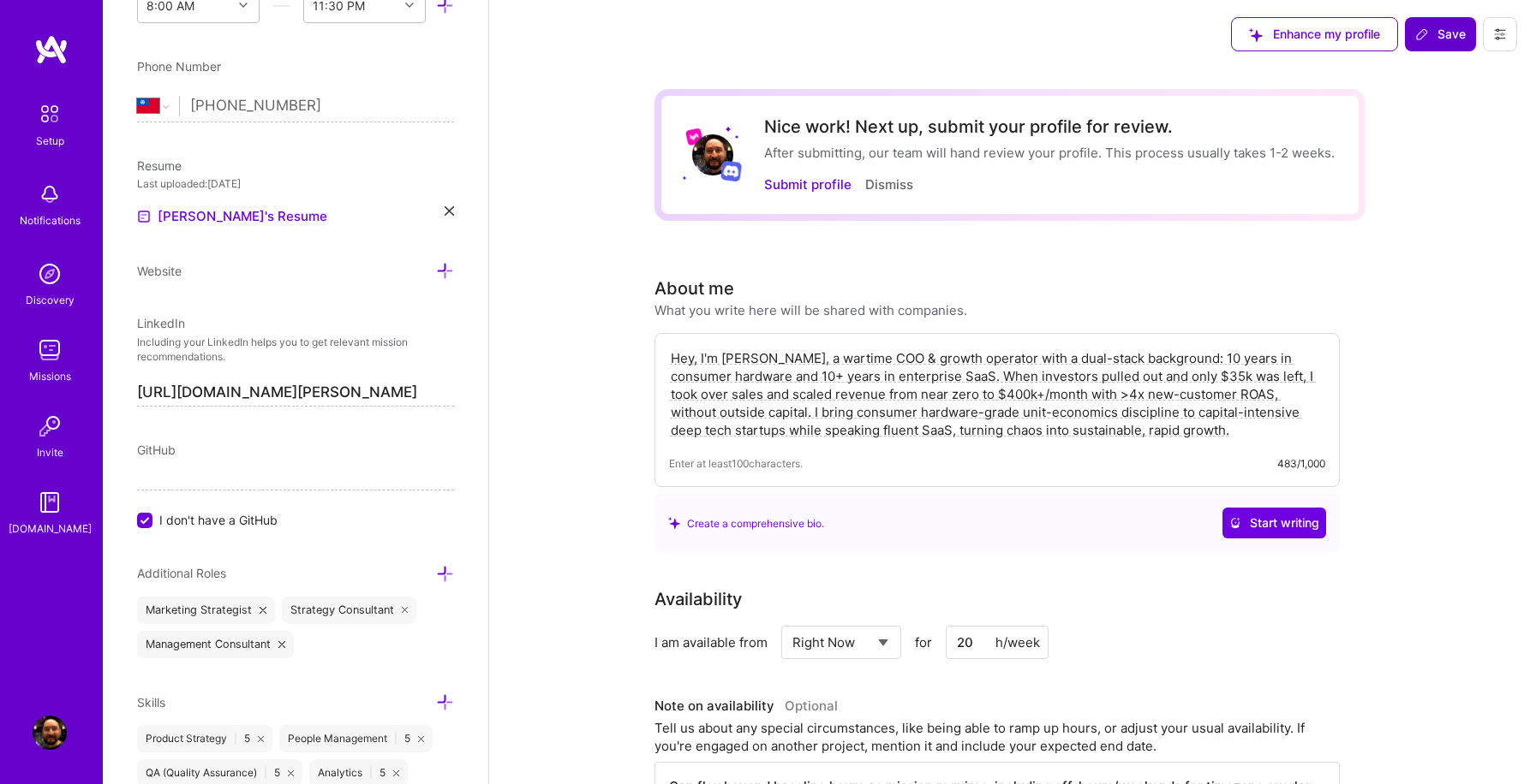
click at [1435, 36] on span "Save" at bounding box center [1440, 35] width 51 height 17
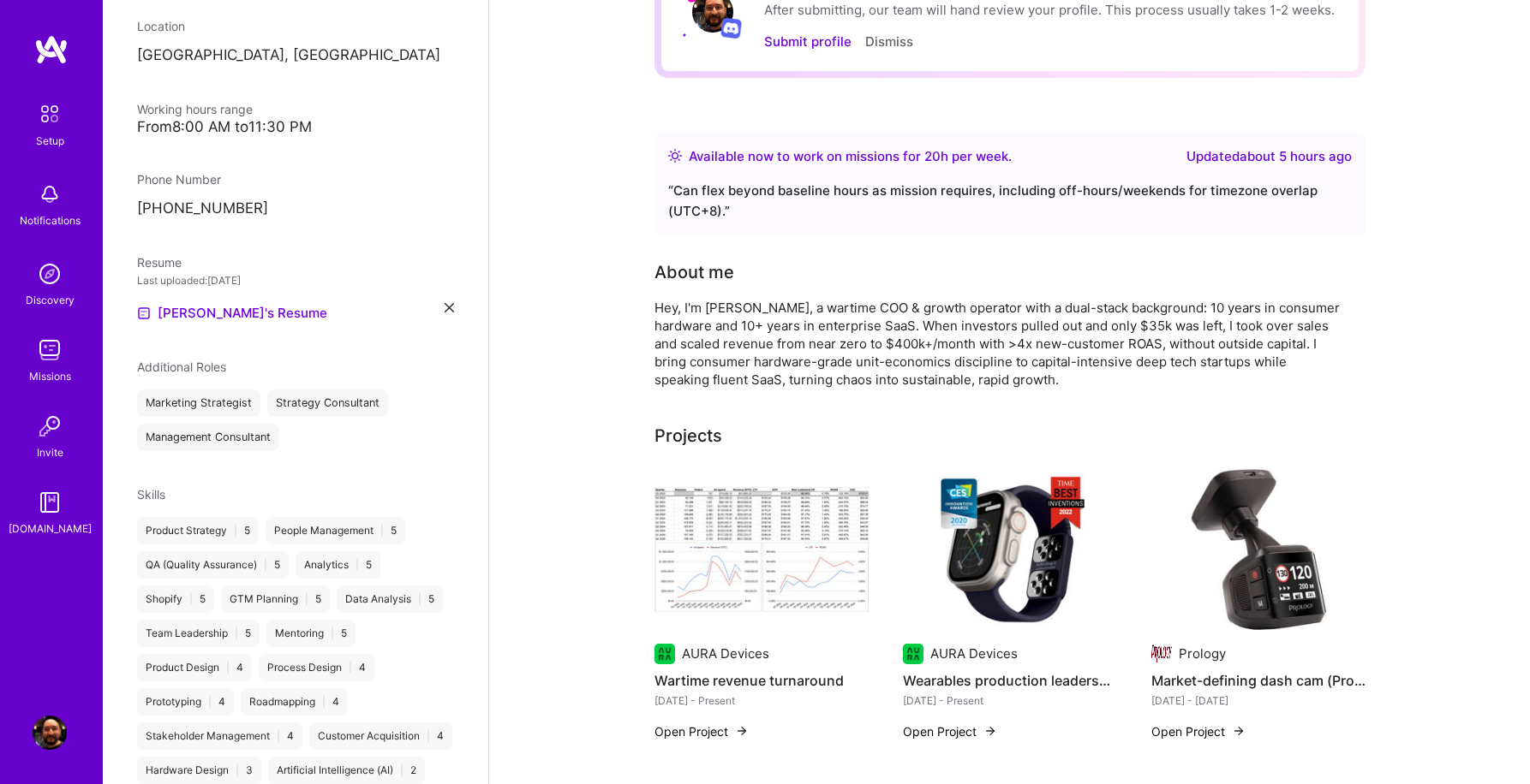
scroll to position [175, 0]
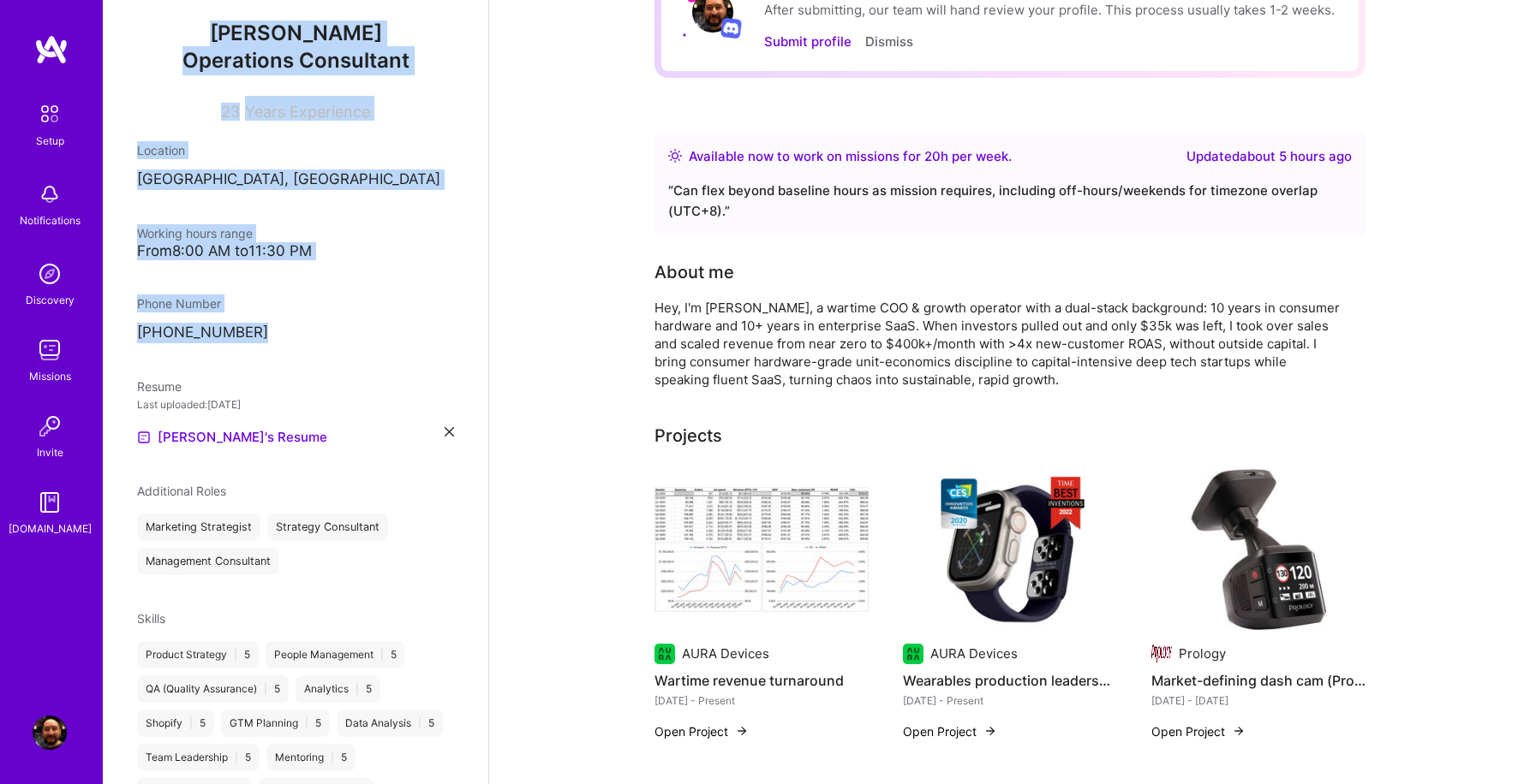
drag, startPoint x: 221, startPoint y: 28, endPoint x: 324, endPoint y: 347, distance: 335.2
click at [324, 347] on div "[PERSON_NAME] Operations Consultant 23 Years Experience Location [GEOGRAPHIC_DA…" at bounding box center [295, 392] width 385 height 784
copy div "[PERSON_NAME] Operations Consultant 23 Years Experience Location [GEOGRAPHIC_DA…"
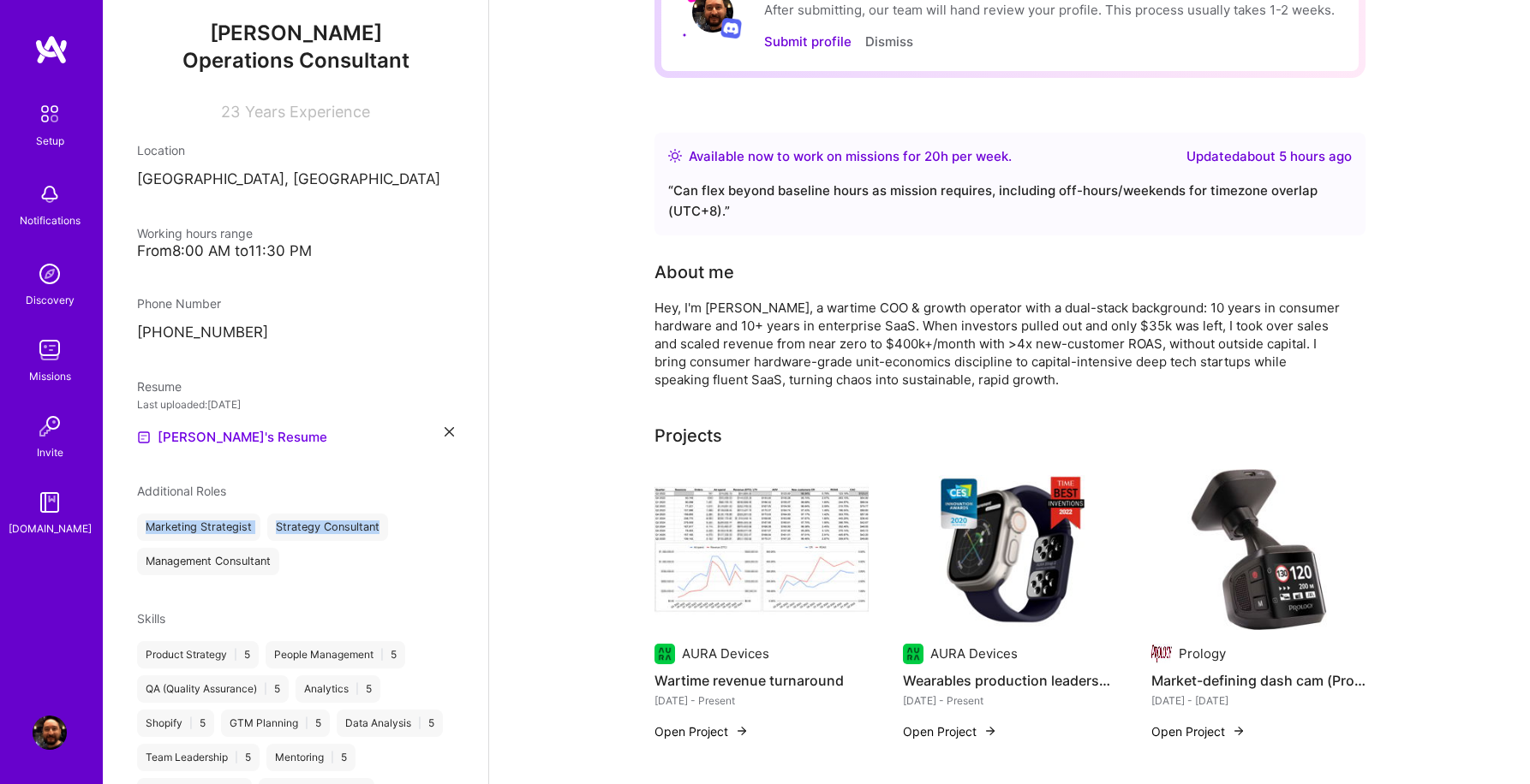
drag, startPoint x: 322, startPoint y: 565, endPoint x: 145, endPoint y: 508, distance: 186.0
click at [145, 508] on div "Additional Roles Marketing Strategist Strategy Consultant Management Consultant" at bounding box center [294, 528] width 317 height 93
click at [144, 504] on div "Additional Roles Marketing Strategist Strategy Consultant Management Consultant" at bounding box center [294, 528] width 317 height 93
drag, startPoint x: 144, startPoint y: 468, endPoint x: 295, endPoint y: 588, distance: 192.9
click at [295, 588] on div "[PERSON_NAME] Operations Consultant 23 Years Experience Location [GEOGRAPHIC_DA…" at bounding box center [295, 392] width 385 height 784
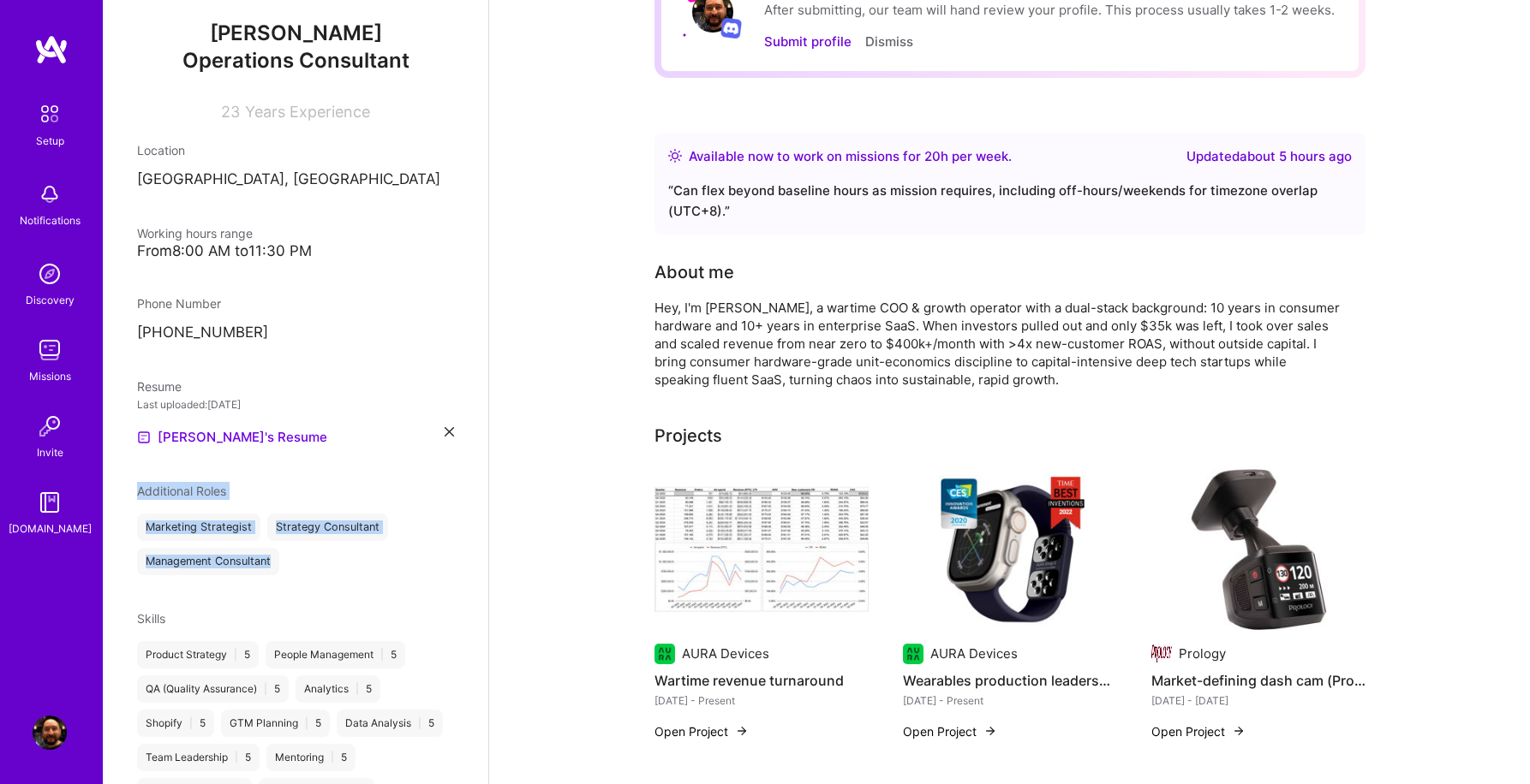
copy div "Additional Roles Marketing Strategist Strategy Consultant Management Consultant"
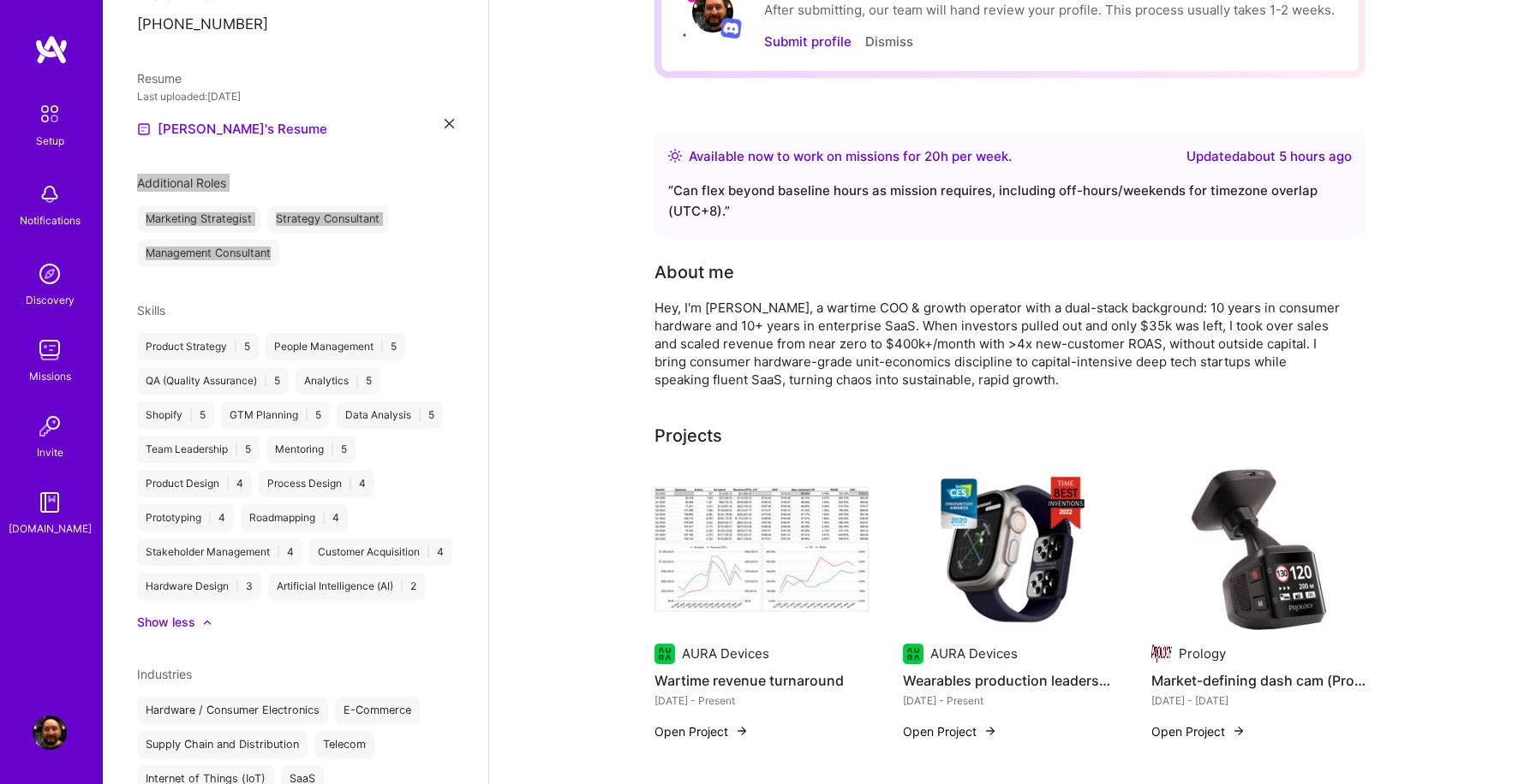
scroll to position [619, 0]
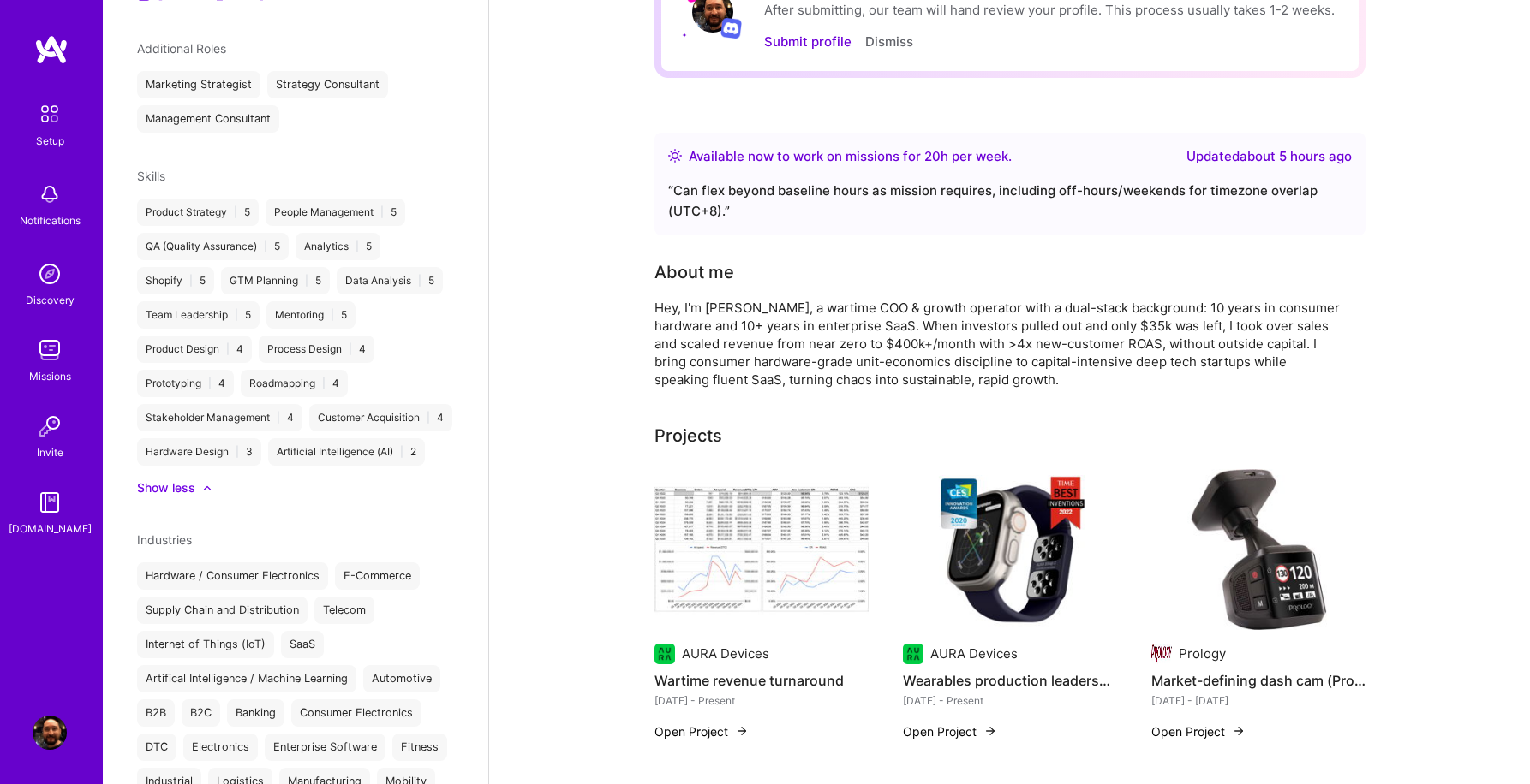
click at [149, 145] on div "[PERSON_NAME] Operations Consultant 23 Years Experience Location [GEOGRAPHIC_DA…" at bounding box center [295, 392] width 385 height 784
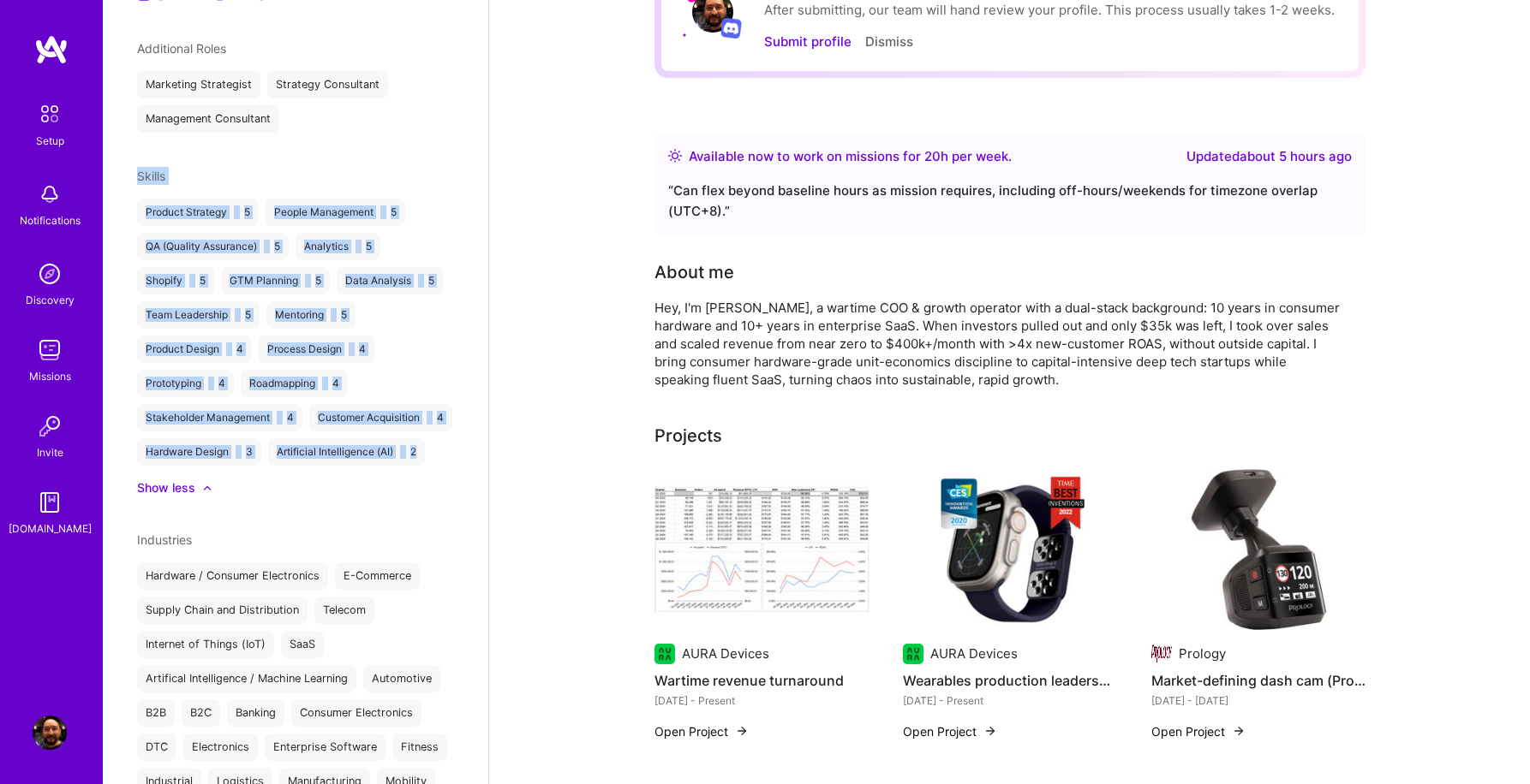
drag, startPoint x: 143, startPoint y: 144, endPoint x: 313, endPoint y: 497, distance: 391.8
click at [313, 497] on div "[PERSON_NAME] Operations Consultant 23 Years Experience Location [GEOGRAPHIC_DA…" at bounding box center [295, 392] width 385 height 784
copy div "Skills Product Strategy | 5 People Management | 5 QA (Quality Assurance) | 5 An…"
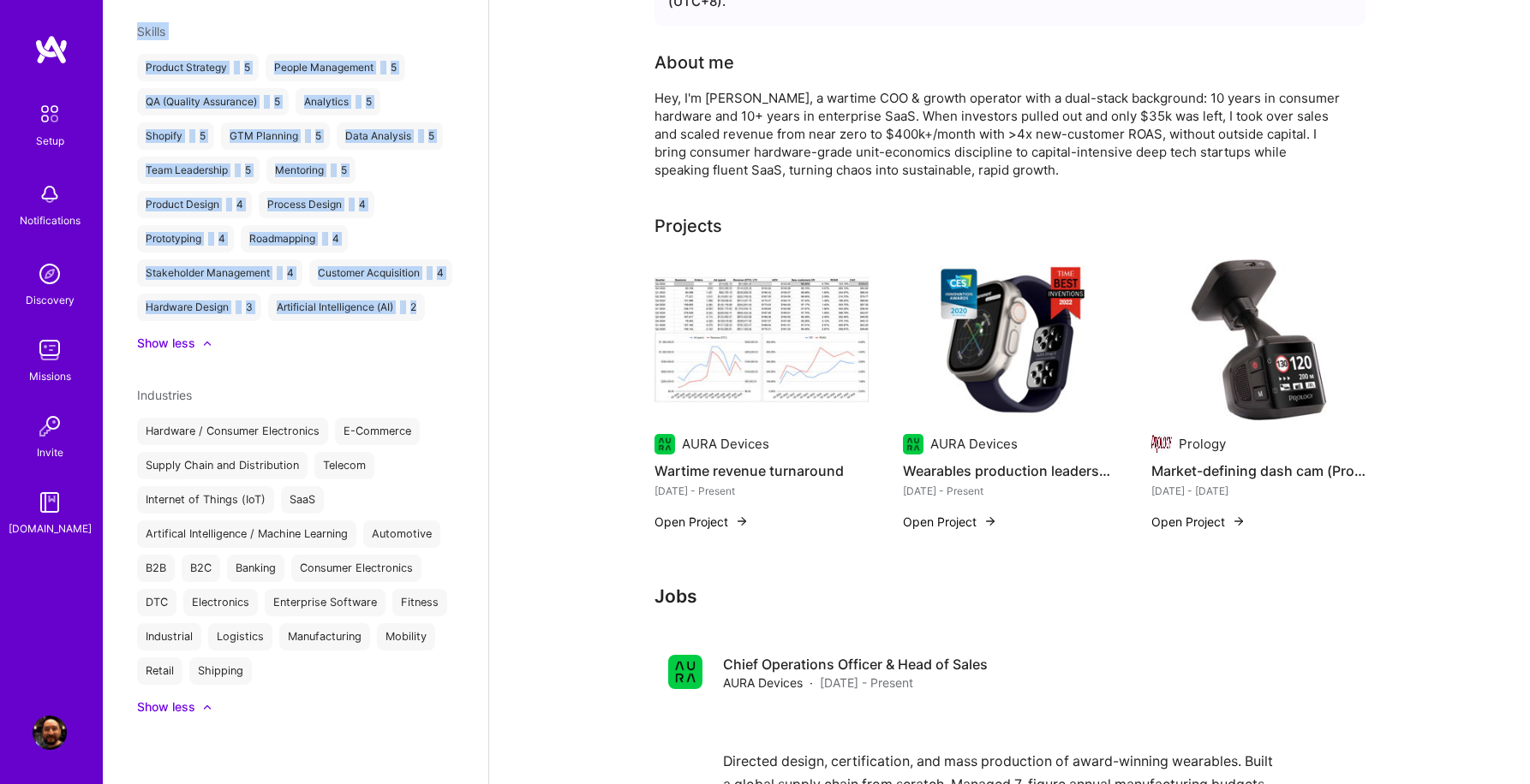
scroll to position [419, 0]
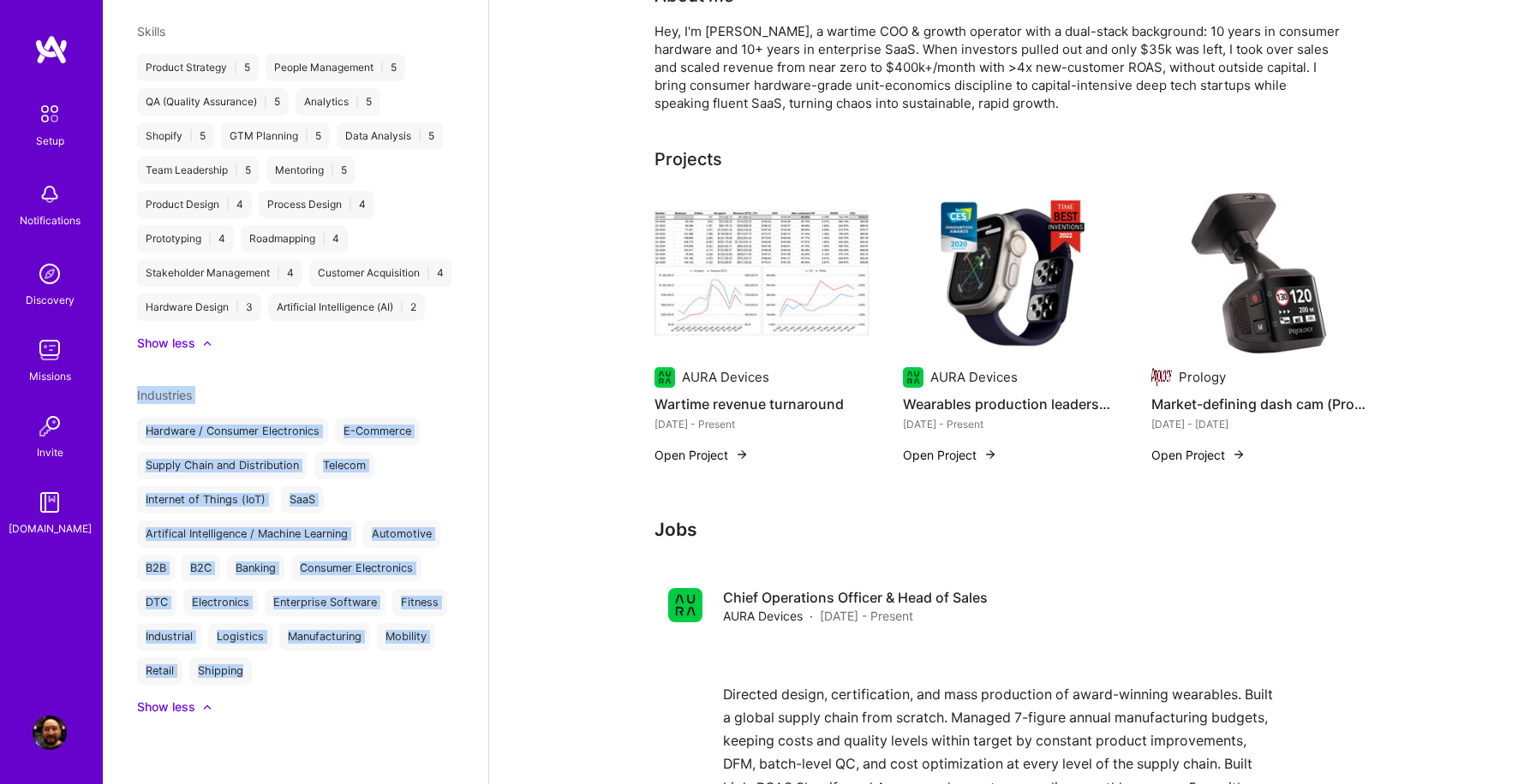
drag, startPoint x: 129, startPoint y: 377, endPoint x: 279, endPoint y: 679, distance: 337.2
click at [279, 679] on div "[PERSON_NAME] Operations Consultant 23 Years Experience Location [GEOGRAPHIC_DA…" at bounding box center [295, 392] width 385 height 784
copy div "Industries Hardware / Consumer Electronics E-Commerce Supply Chain and Distribu…"
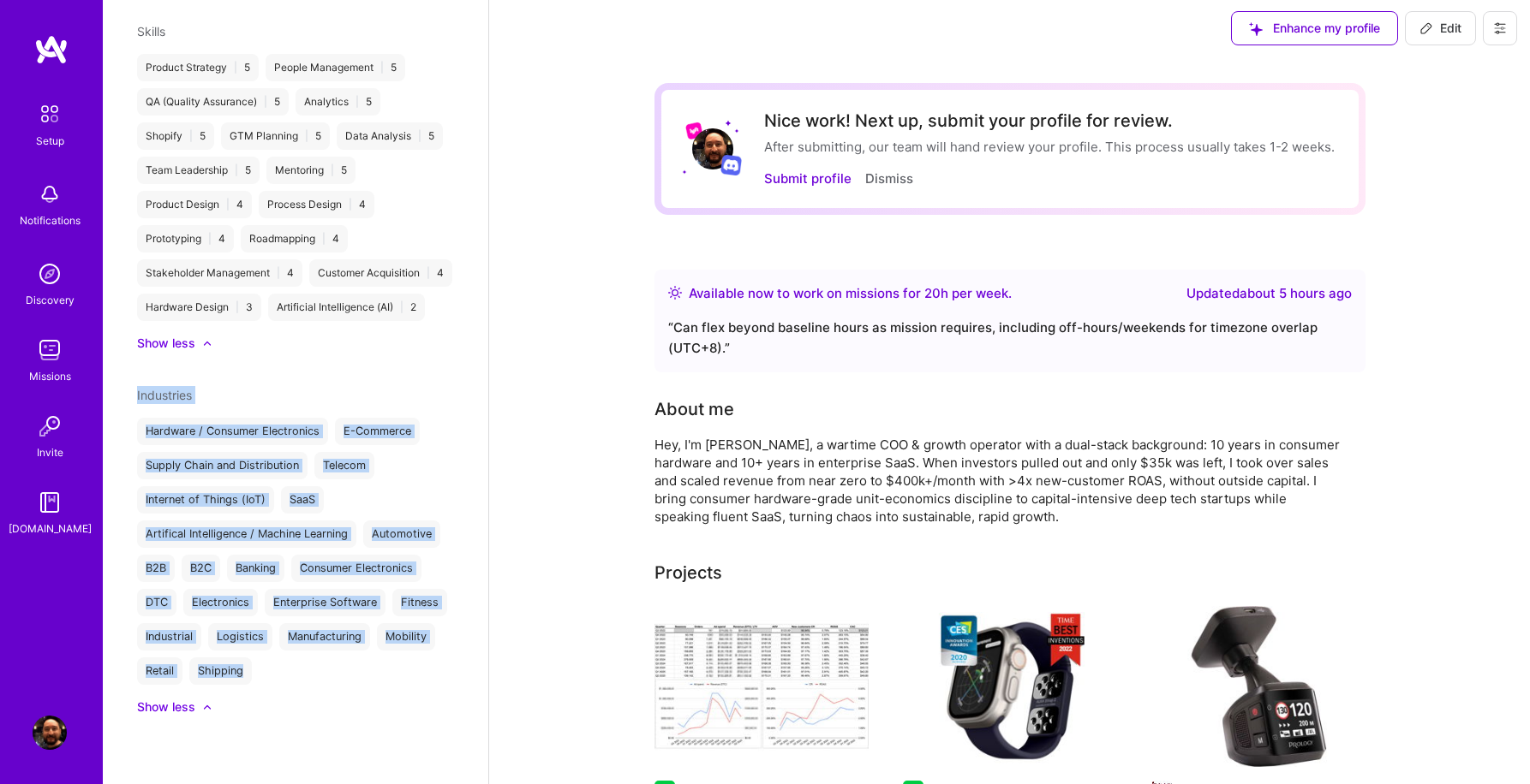
scroll to position [0, 0]
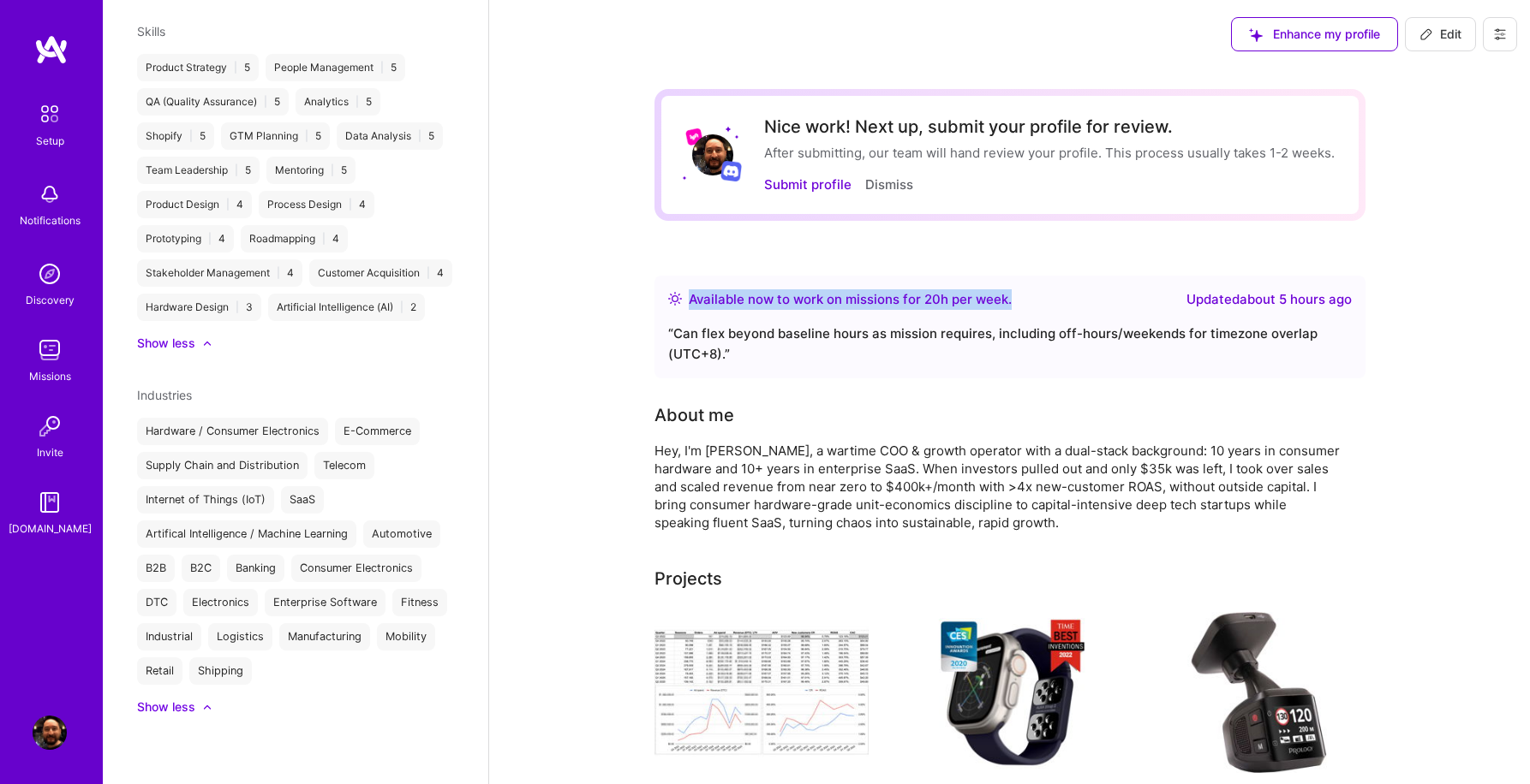
copy div "Available now to work on missions for 20 h per week ."
drag, startPoint x: 1035, startPoint y: 303, endPoint x: 694, endPoint y: 290, distance: 341.2
click at [694, 290] on div "Available now to work on missions for 20 h per week . Updated about 5 hours ago" at bounding box center [1009, 299] width 683 height 20
click at [829, 516] on div "Hey, I'm [PERSON_NAME], a wartime COO & growth operator with a dual-stack backg…" at bounding box center [997, 486] width 685 height 89
drag, startPoint x: 832, startPoint y: 499, endPoint x: 933, endPoint y: 499, distance: 101.0
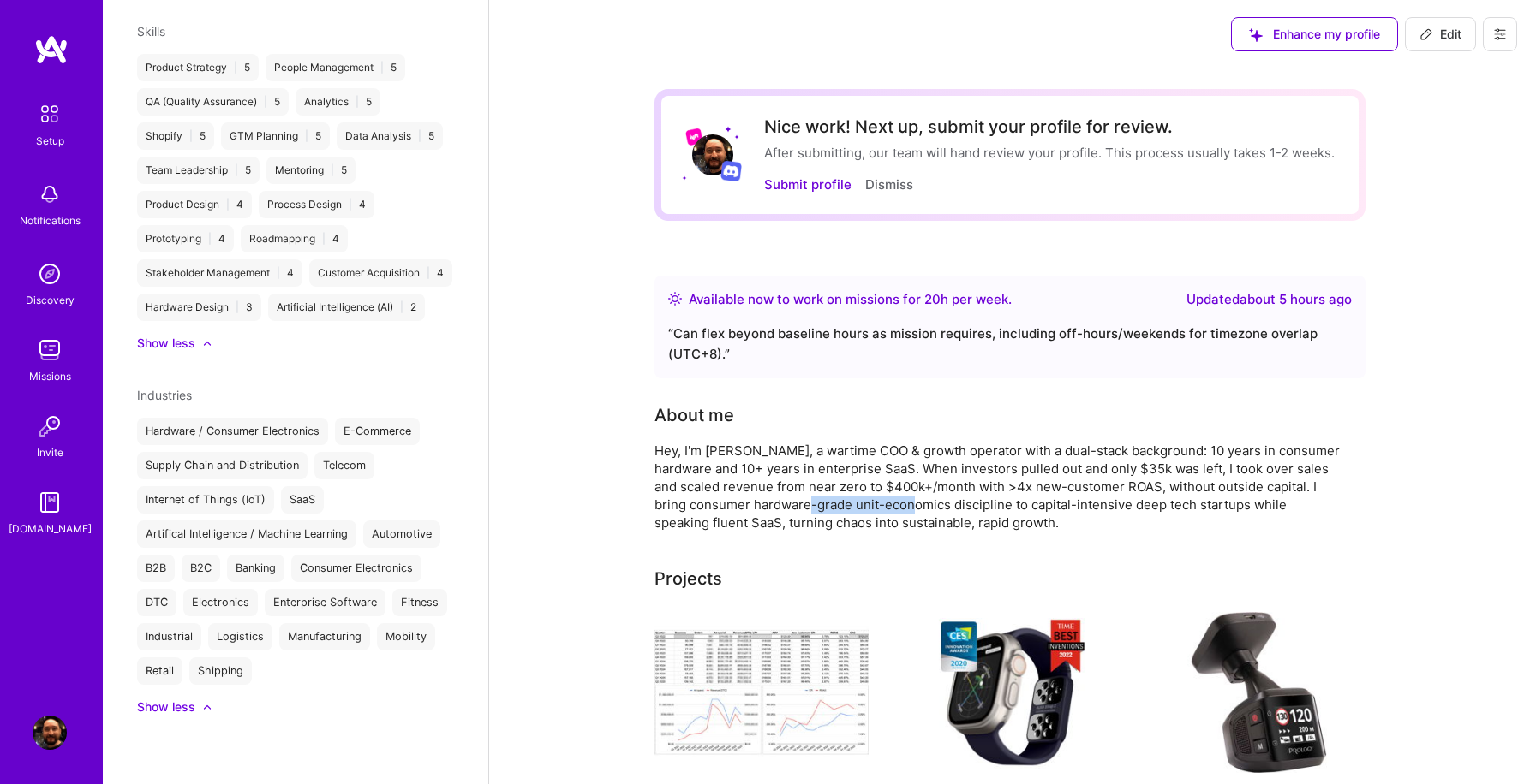
click at [933, 499] on div "Hey, I'm [PERSON_NAME], a wartime COO & growth operator with a dual-stack backg…" at bounding box center [997, 486] width 685 height 89
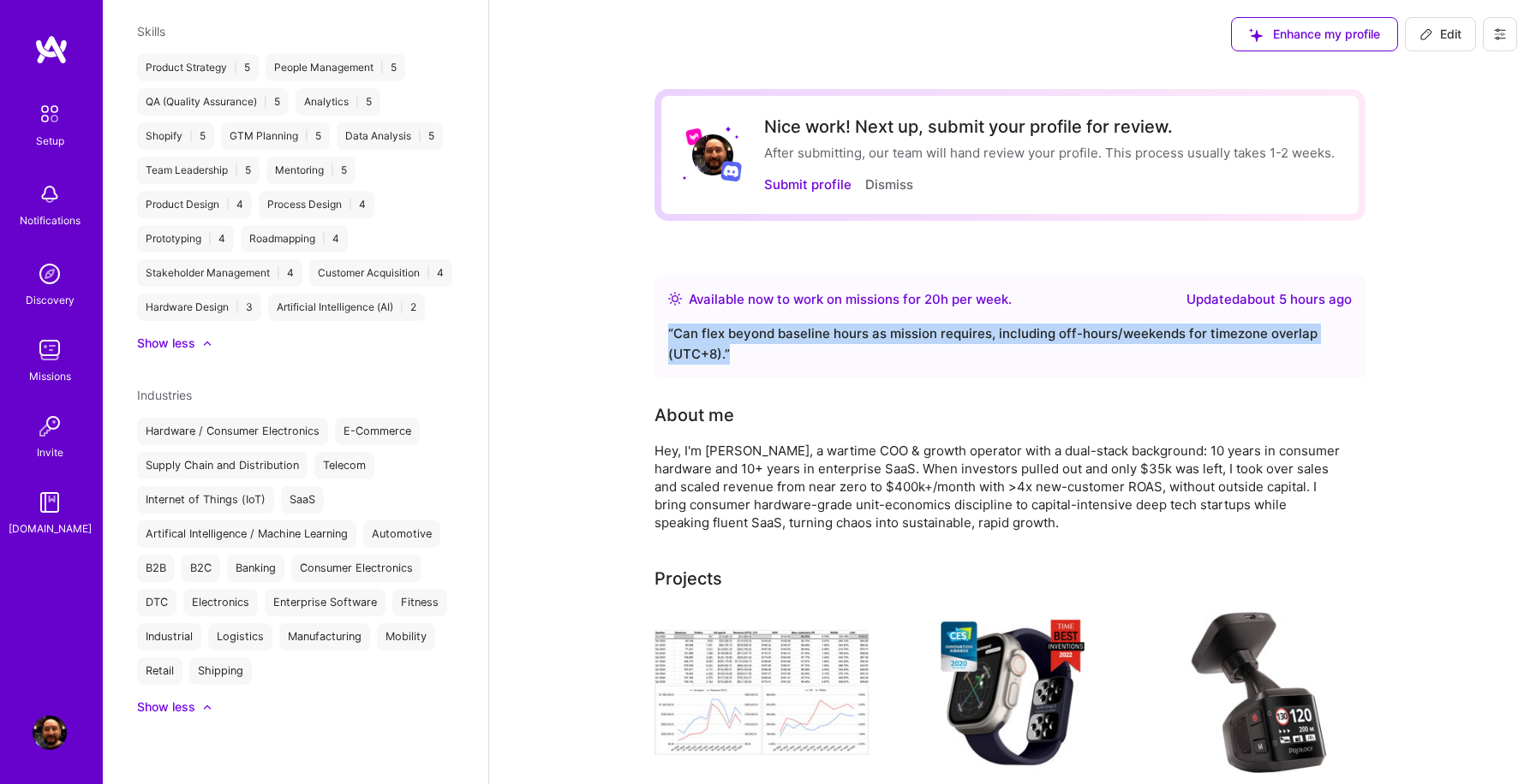
drag, startPoint x: 666, startPoint y: 330, endPoint x: 770, endPoint y: 366, distance: 110.1
click at [770, 366] on div "Available now to work on missions for 20 h per week . Updated about 5 hours ago…" at bounding box center [1009, 327] width 711 height 103
copy div "“ Can flex beyond baseline hours as mission requires, including off-hours/weeke…"
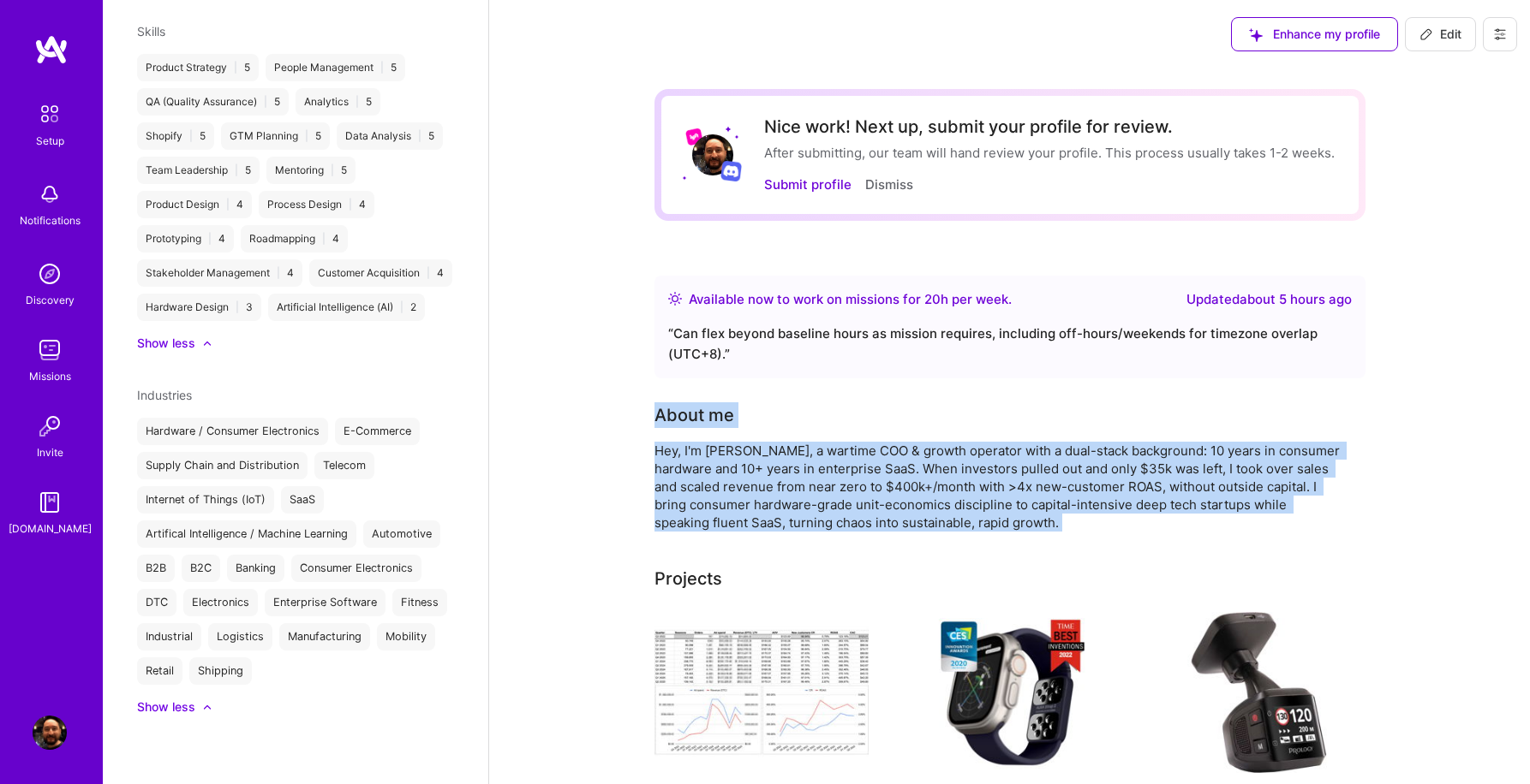
drag, startPoint x: 653, startPoint y: 413, endPoint x: 1103, endPoint y: 549, distance: 470.1
copy div "About me Hey, I'm [PERSON_NAME], a wartime COO & growth operator with a dual-st…"
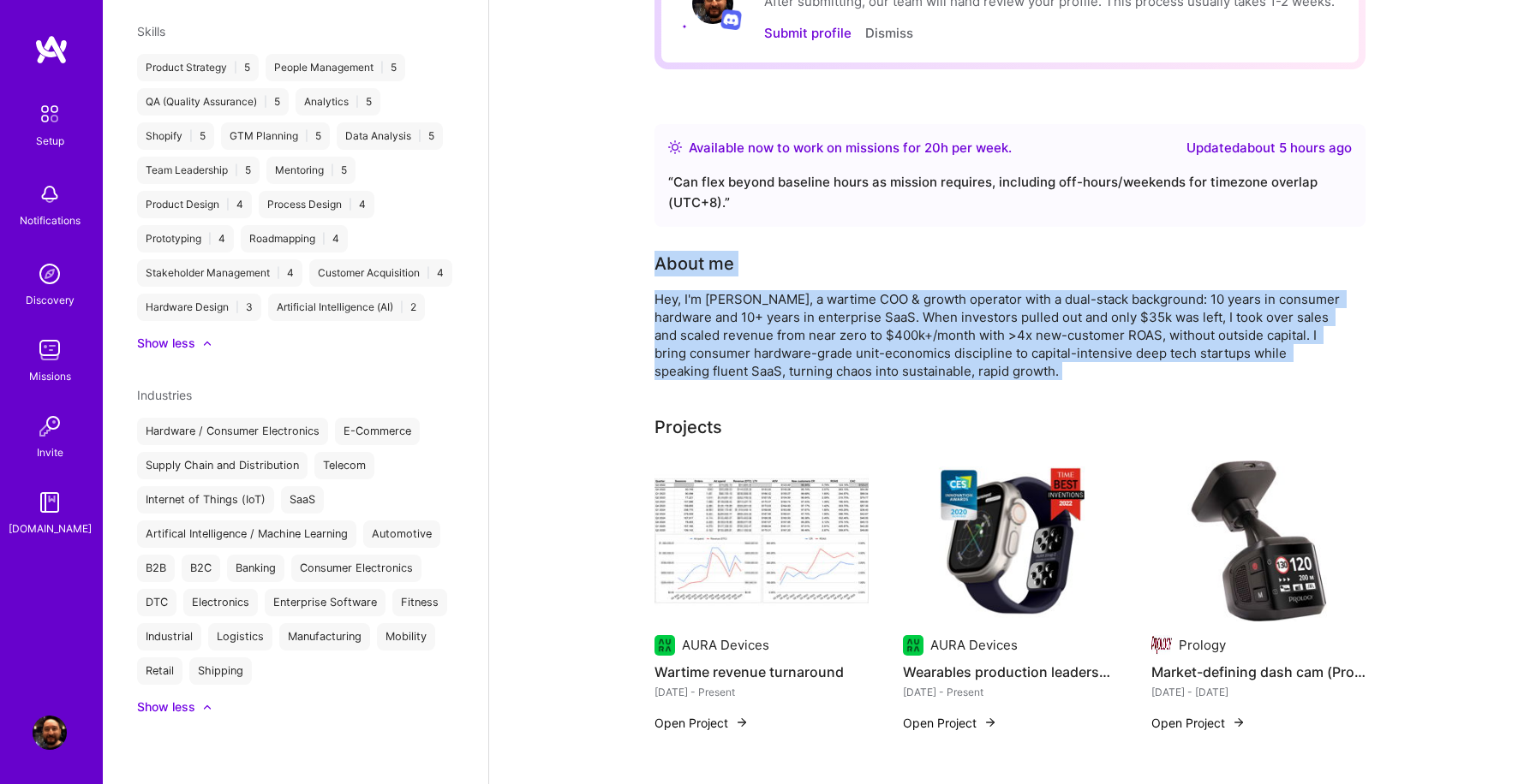
scroll to position [308, 0]
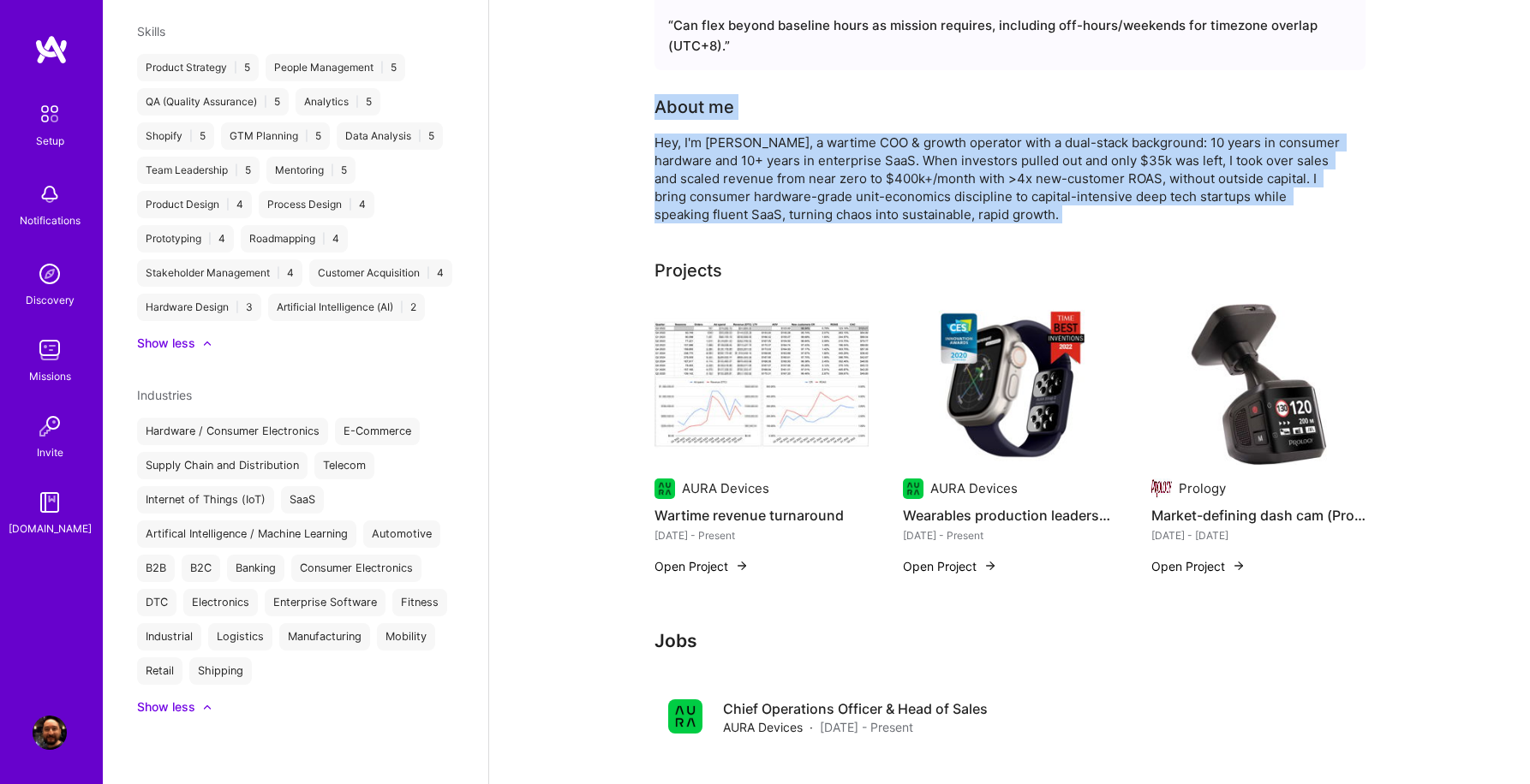
click at [784, 364] on img at bounding box center [761, 384] width 214 height 161
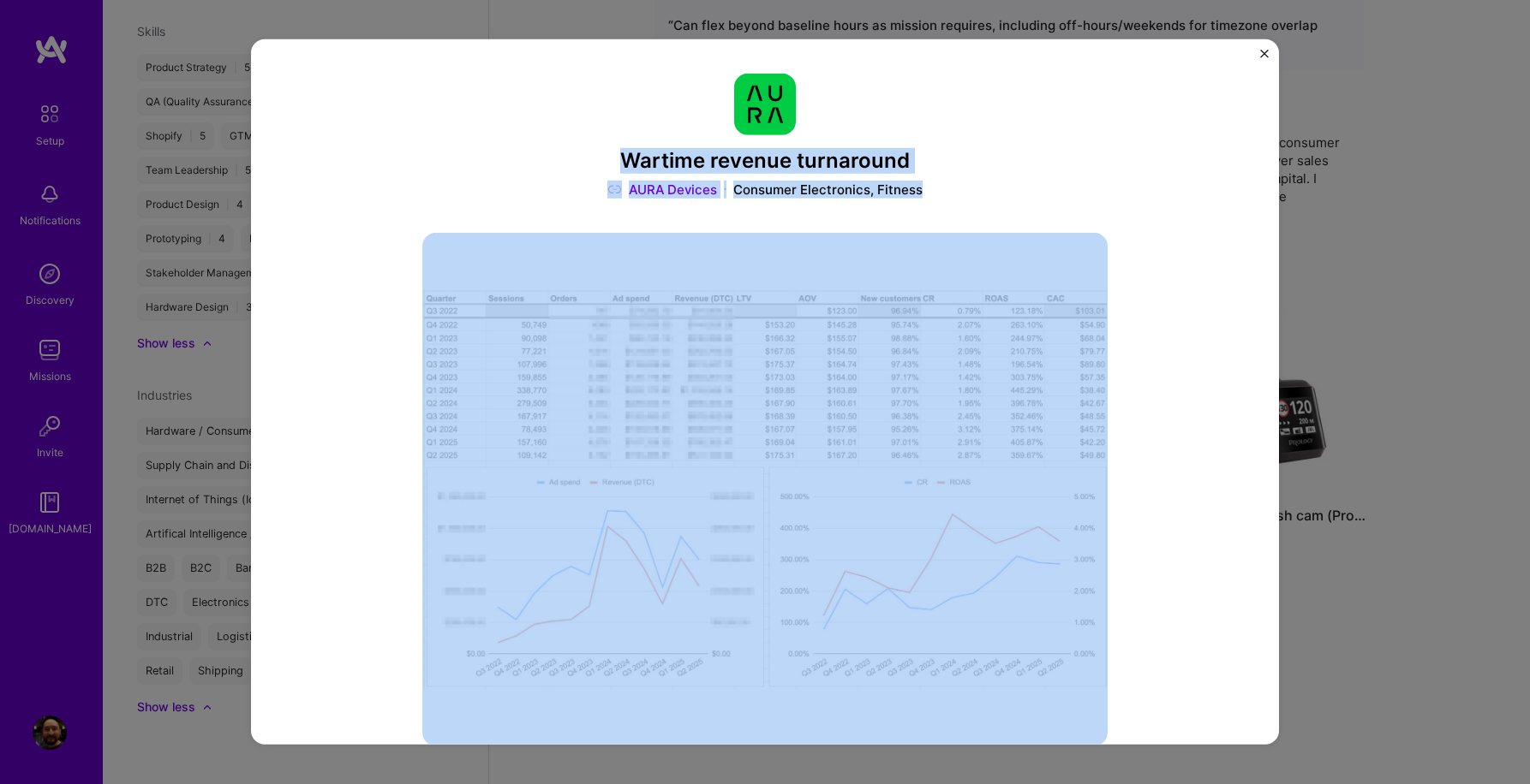
drag, startPoint x: 611, startPoint y: 158, endPoint x: 1005, endPoint y: 202, distance: 396.4
copy div "Wartime revenue turnaround AURA Devices Consumer Electronics, Fitness"
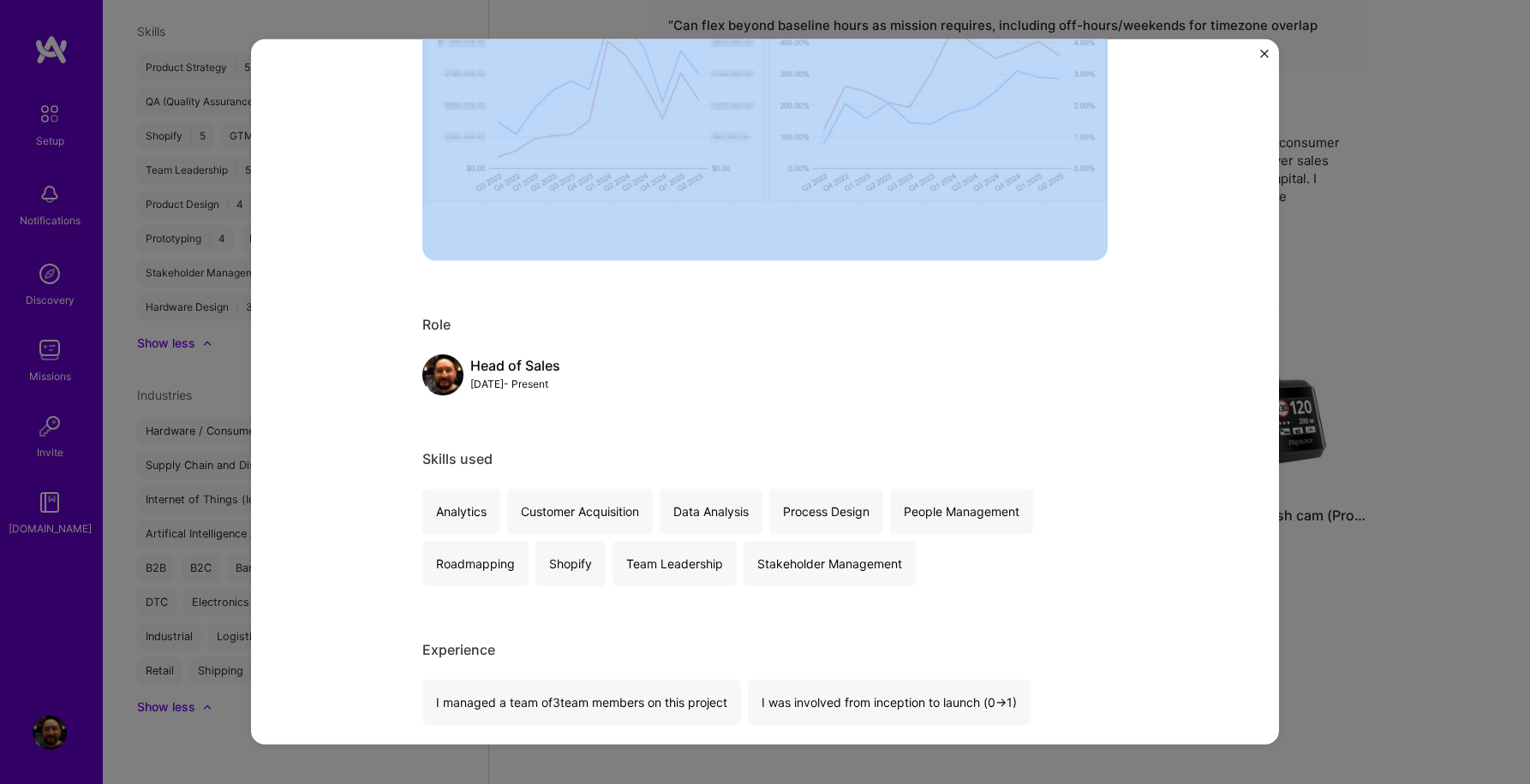
scroll to position [654, 0]
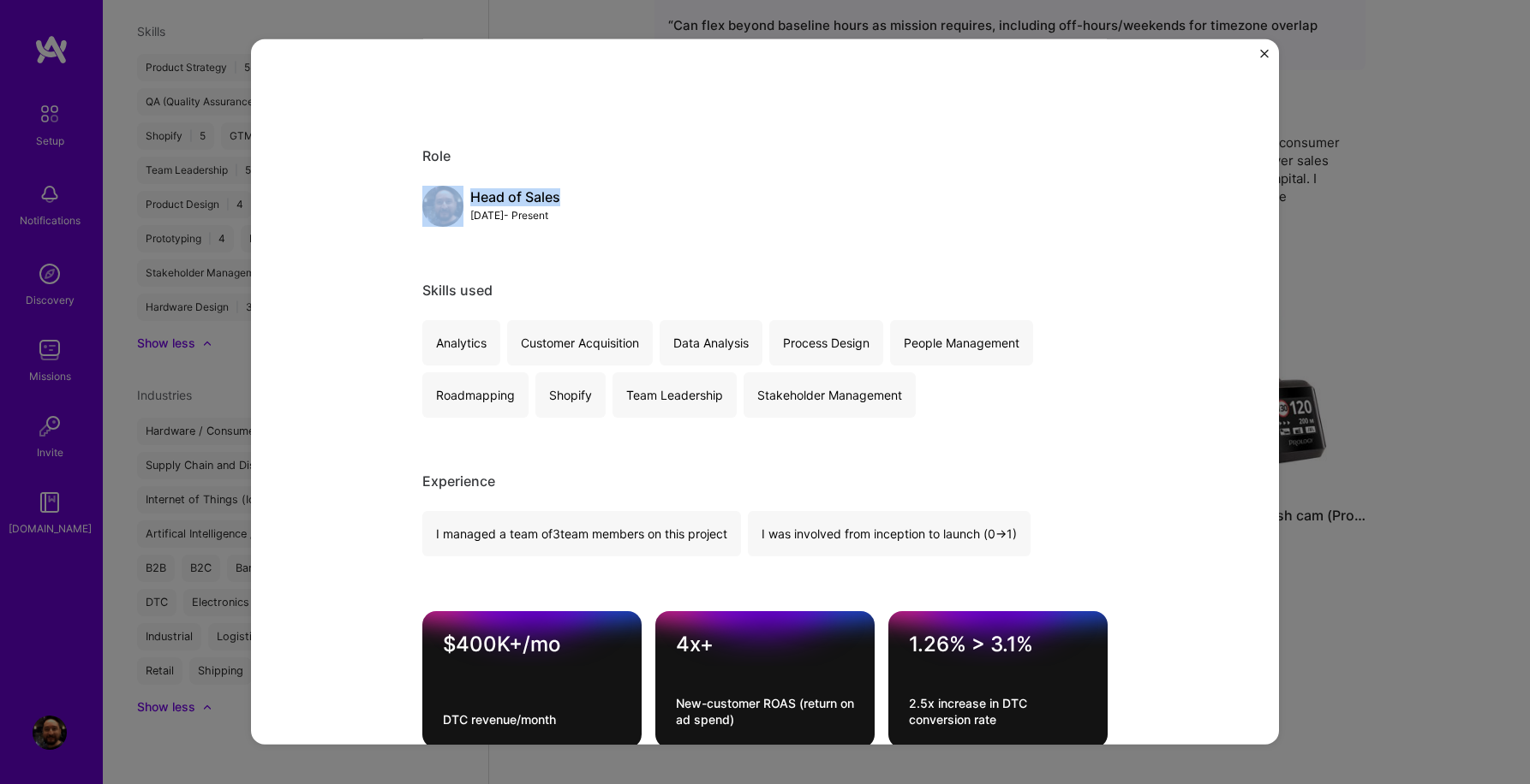
drag, startPoint x: 579, startPoint y: 197, endPoint x: 466, endPoint y: 196, distance: 113.0
click at [466, 196] on div "Head of Sales [DATE] - Present" at bounding box center [765, 206] width 685 height 41
drag, startPoint x: 595, startPoint y: 213, endPoint x: 470, endPoint y: 196, distance: 126.2
click at [470, 196] on div "Head of Sales [DATE] - Present" at bounding box center [765, 206] width 685 height 41
copy div "Head of Sales [DATE] - Present"
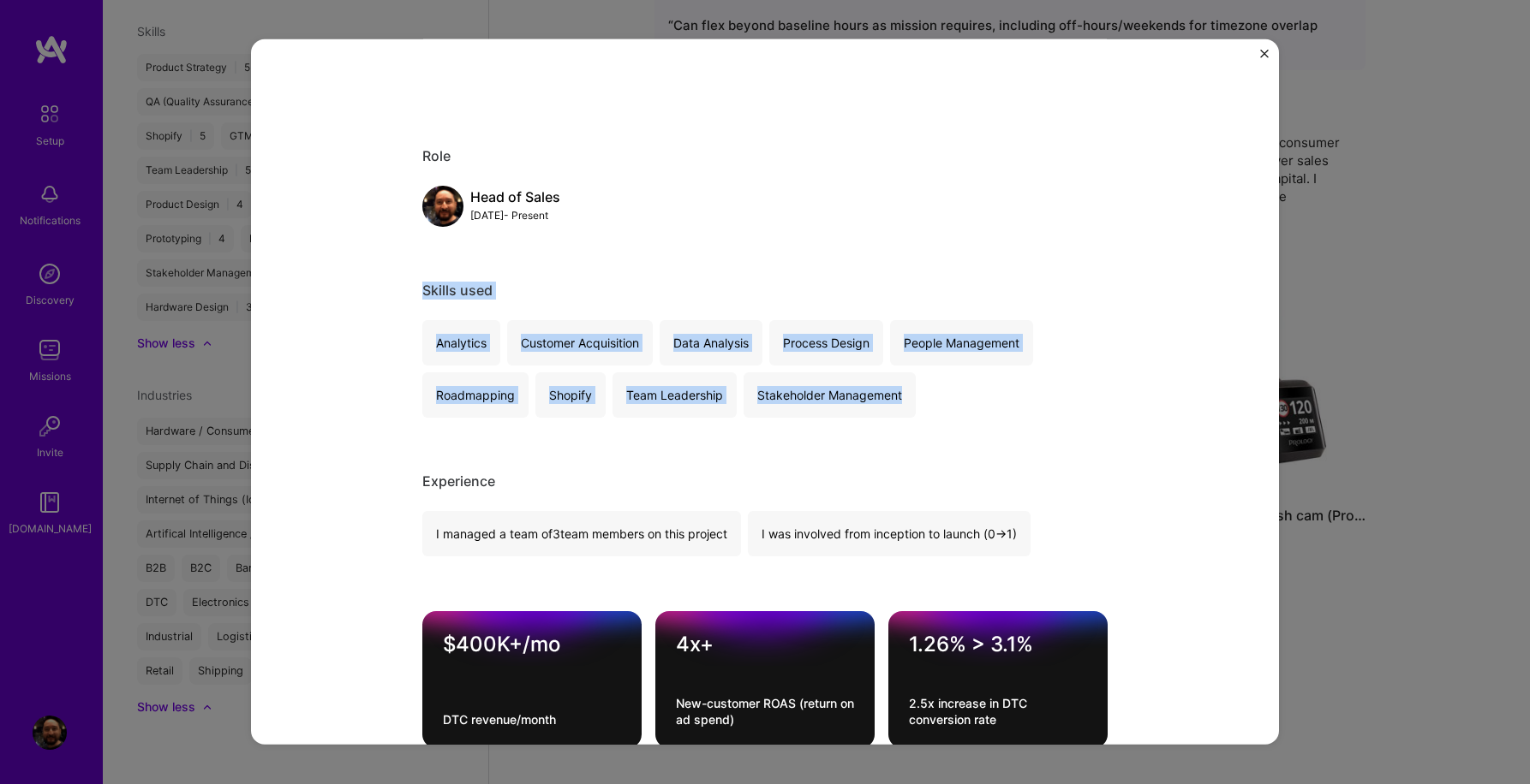
drag, startPoint x: 423, startPoint y: 290, endPoint x: 953, endPoint y: 401, distance: 541.5
click at [953, 401] on div "Skills used Analytics Customer Acquisition Data Analysis Process Design People …" at bounding box center [765, 350] width 685 height 137
copy div "Skills used Analytics Customer Acquisition Data Analysis Process Design People …"
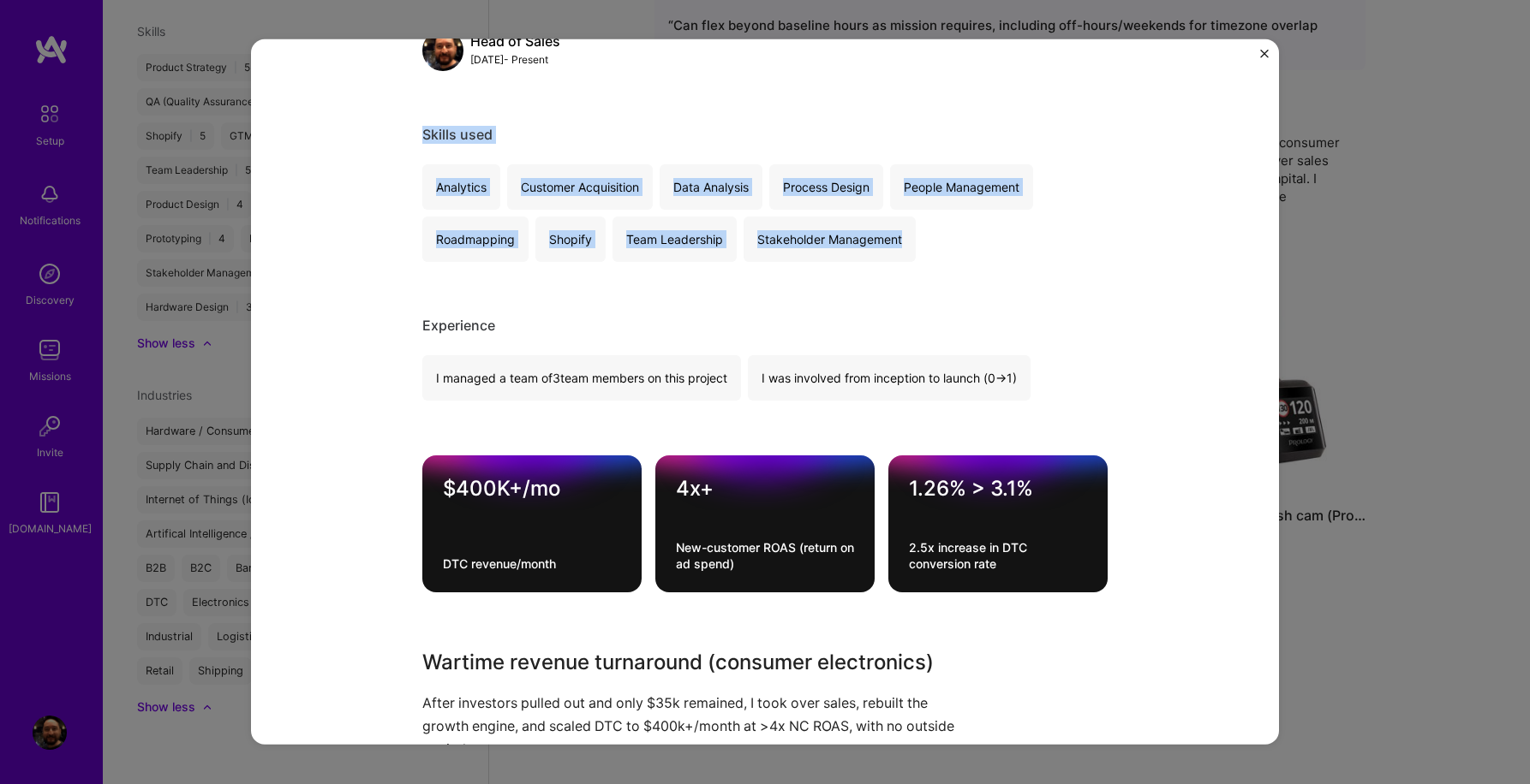
scroll to position [868, 0]
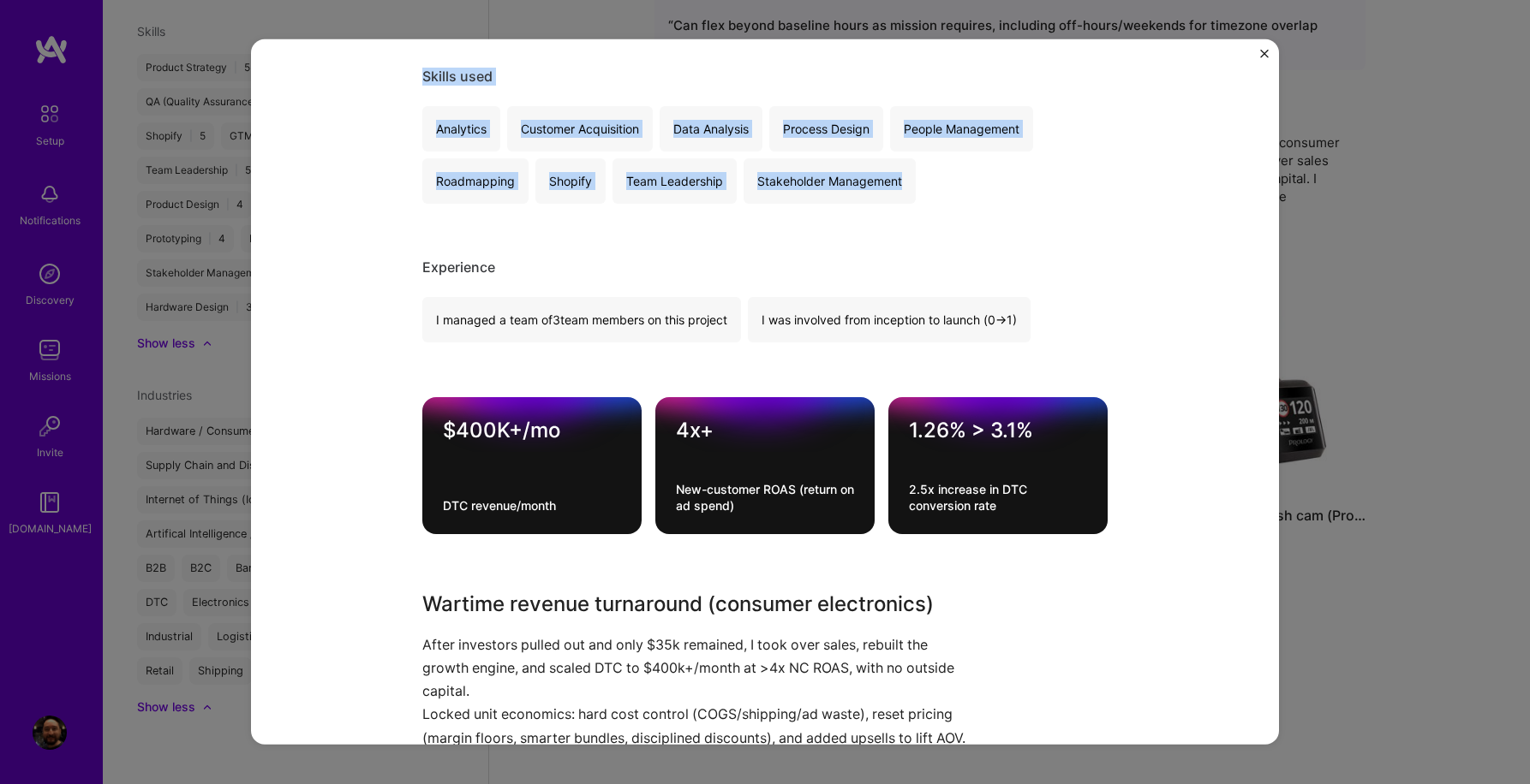
drag, startPoint x: 417, startPoint y: 265, endPoint x: 1054, endPoint y: 320, distance: 639.4
click at [1054, 320] on div "Wartime revenue turnaround AURA Devices Consumer Electronics, Fitness Role Head…" at bounding box center [765, 392] width 1028 height 705
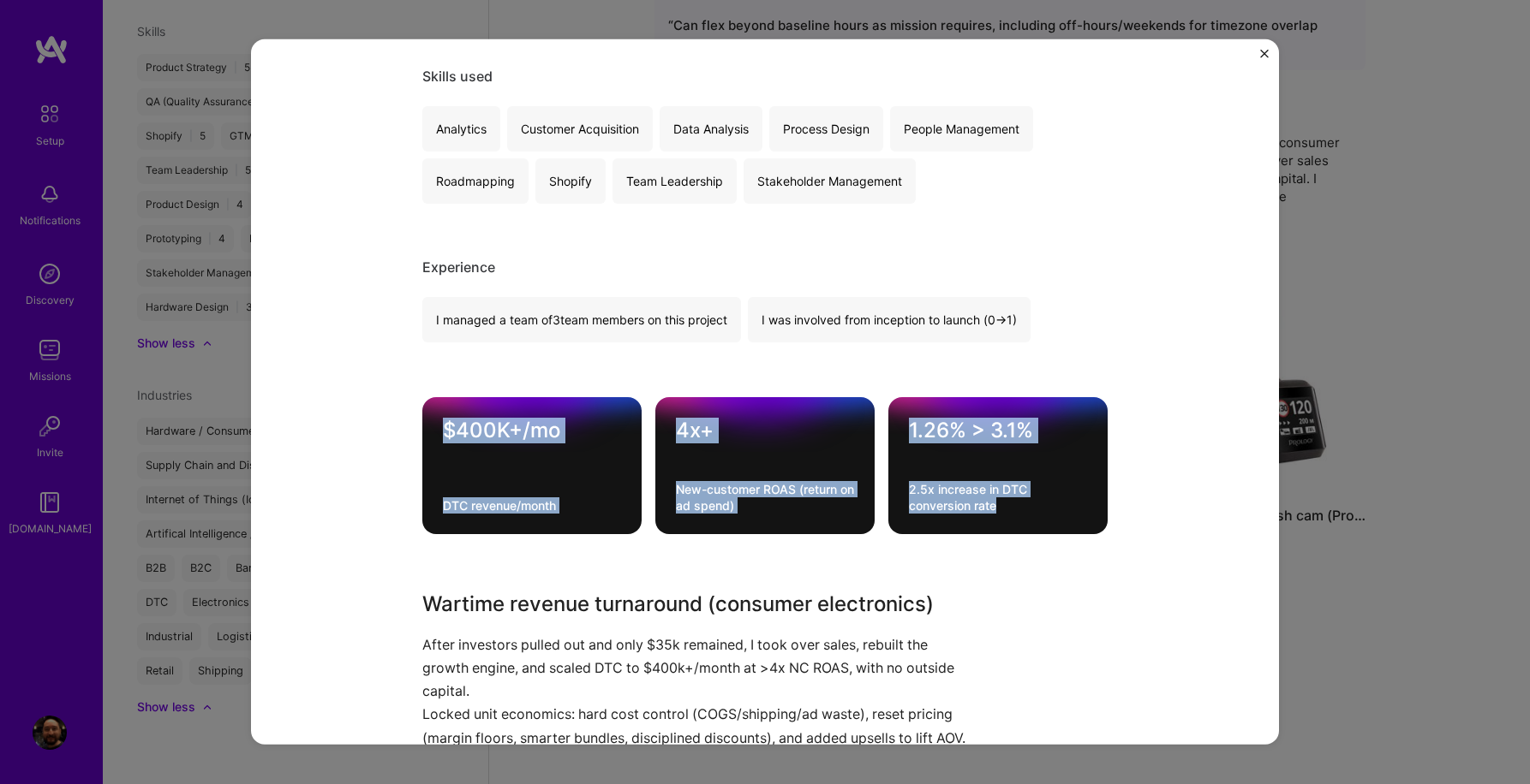
drag, startPoint x: 442, startPoint y: 427, endPoint x: 1084, endPoint y: 511, distance: 647.5
click at [1084, 511] on div "$400K+/mo DTC revenue/month 4x+ New-customer ROAS (return on ad spend) 1.26% > …" at bounding box center [765, 466] width 685 height 137
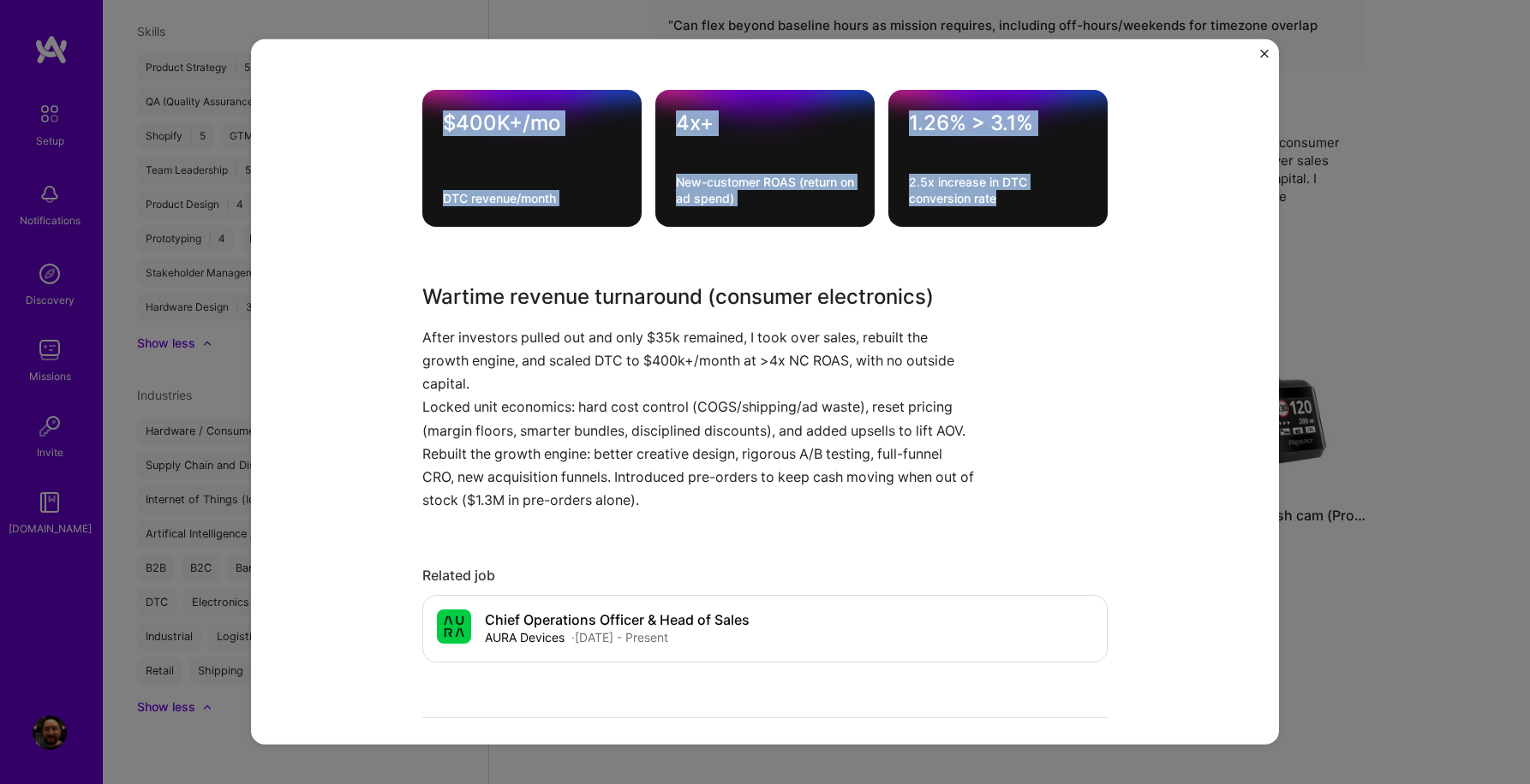
scroll to position [1249, 0]
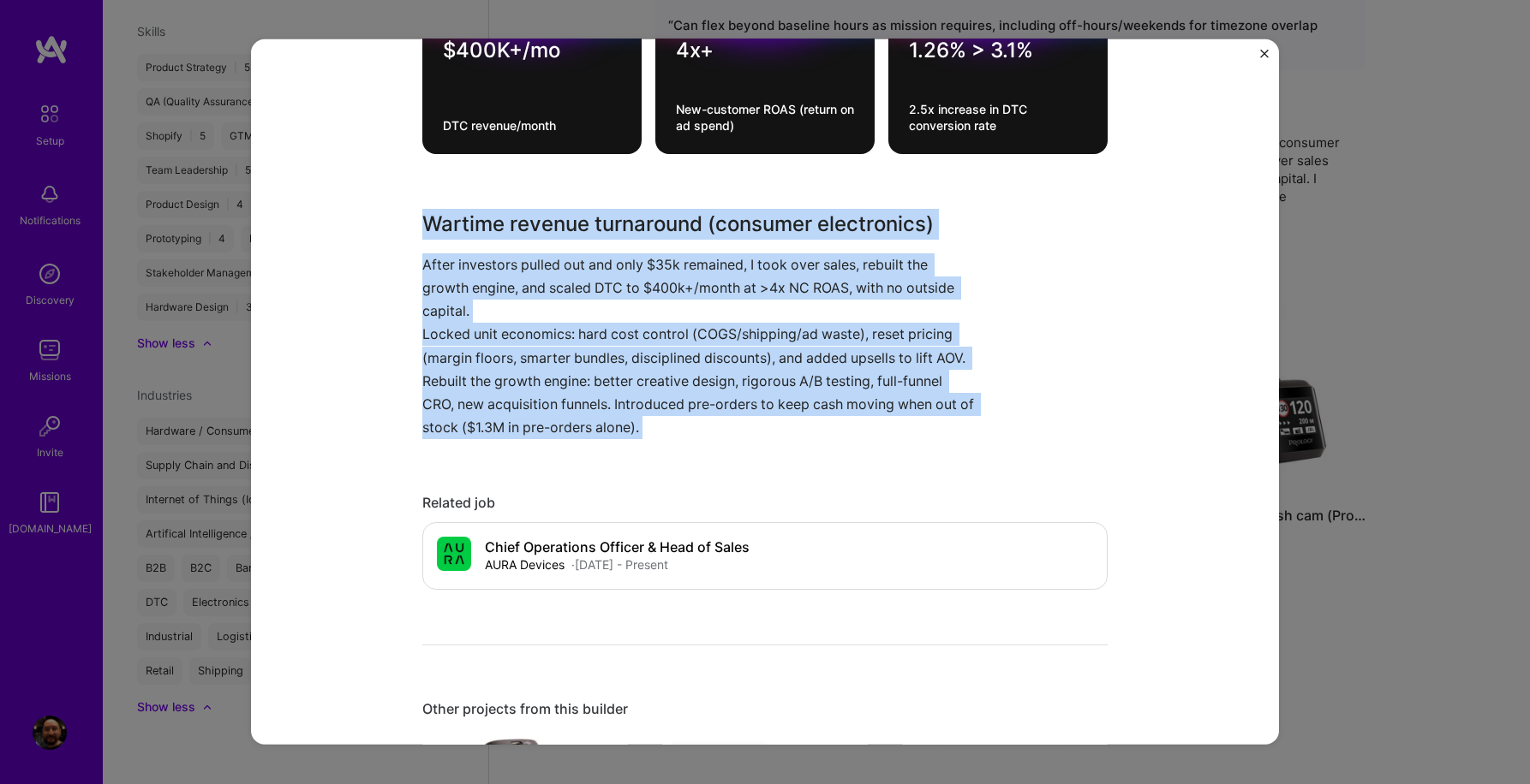
drag, startPoint x: 424, startPoint y: 222, endPoint x: 752, endPoint y: 440, distance: 393.8
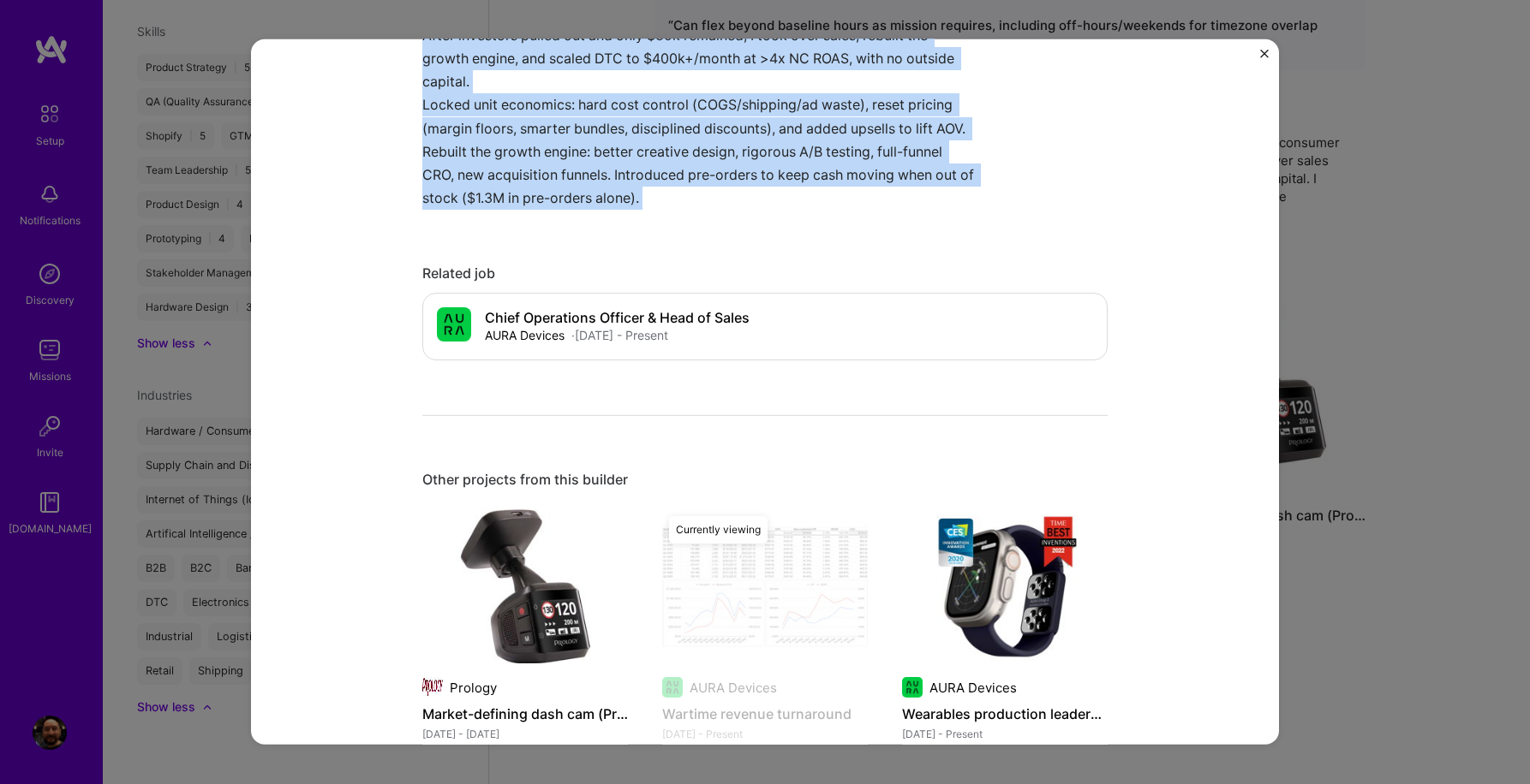
scroll to position [1555, 0]
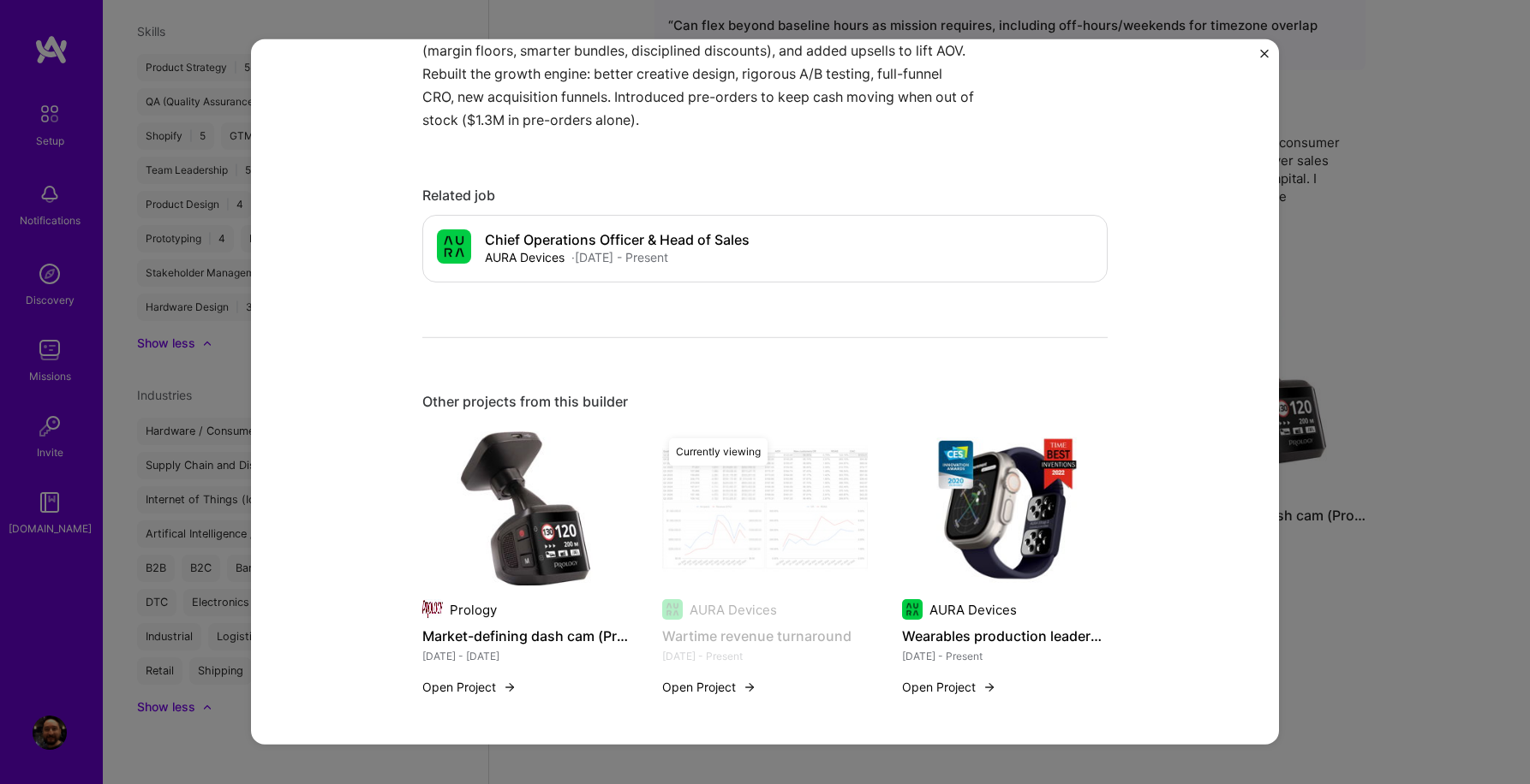
click at [975, 642] on h4 "Wearables production leadership" at bounding box center [1005, 636] width 206 height 22
click at [1008, 537] on img at bounding box center [1005, 509] width 206 height 154
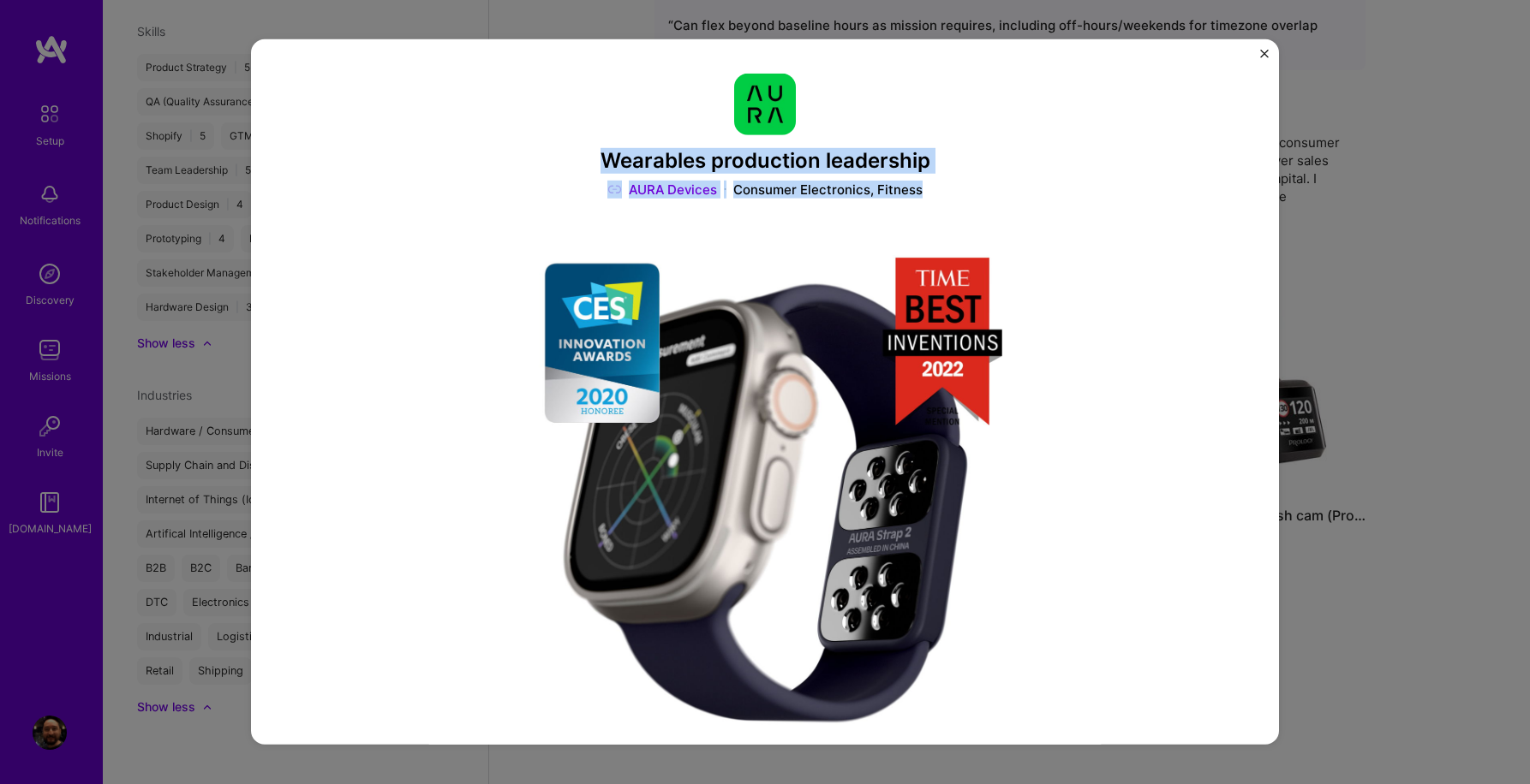
drag, startPoint x: 604, startPoint y: 160, endPoint x: 921, endPoint y: 195, distance: 318.9
click at [921, 195] on div "Wearables production leadership AURA Devices Consumer Electronics, Fitness" at bounding box center [765, 137] width 685 height 125
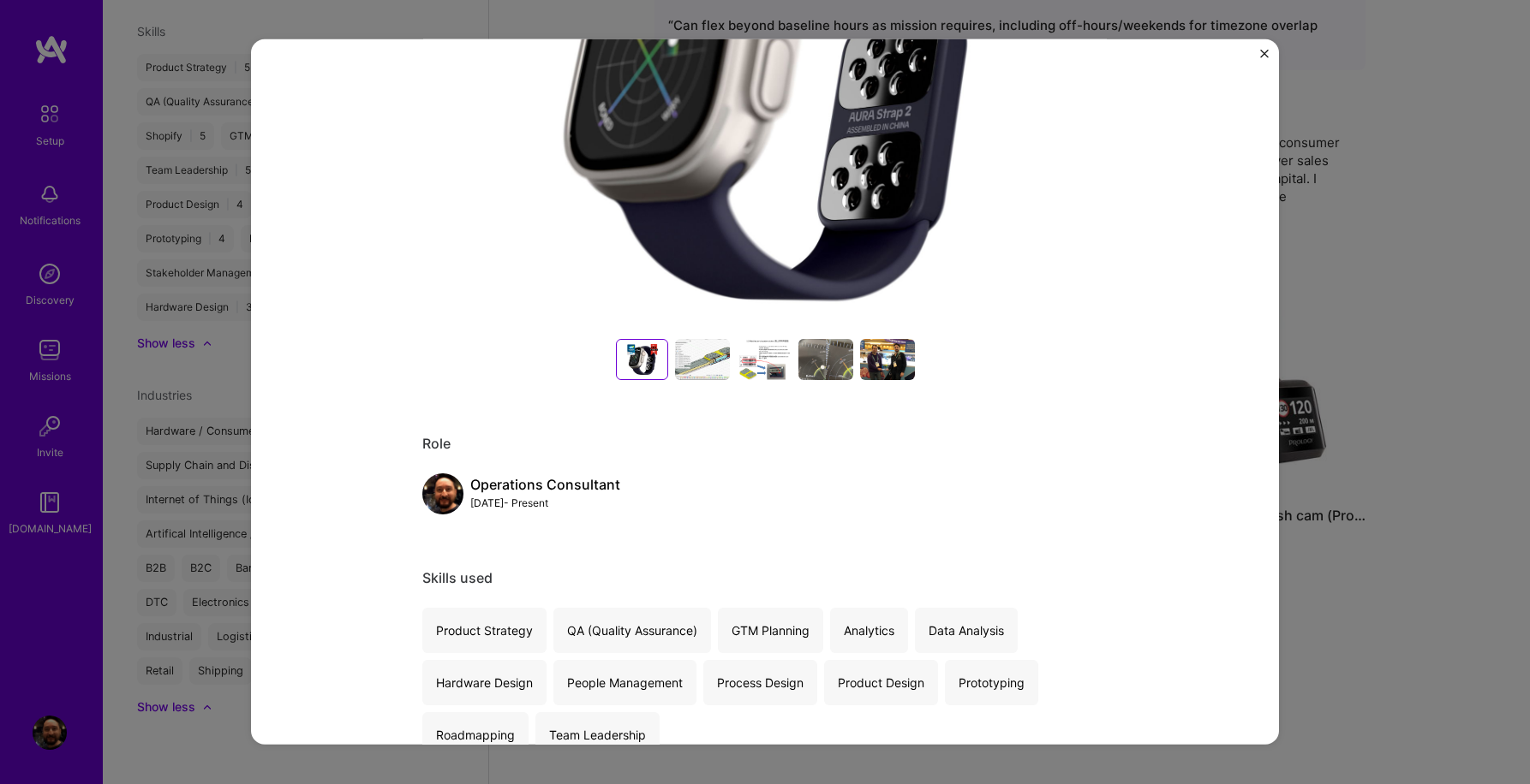
scroll to position [456, 0]
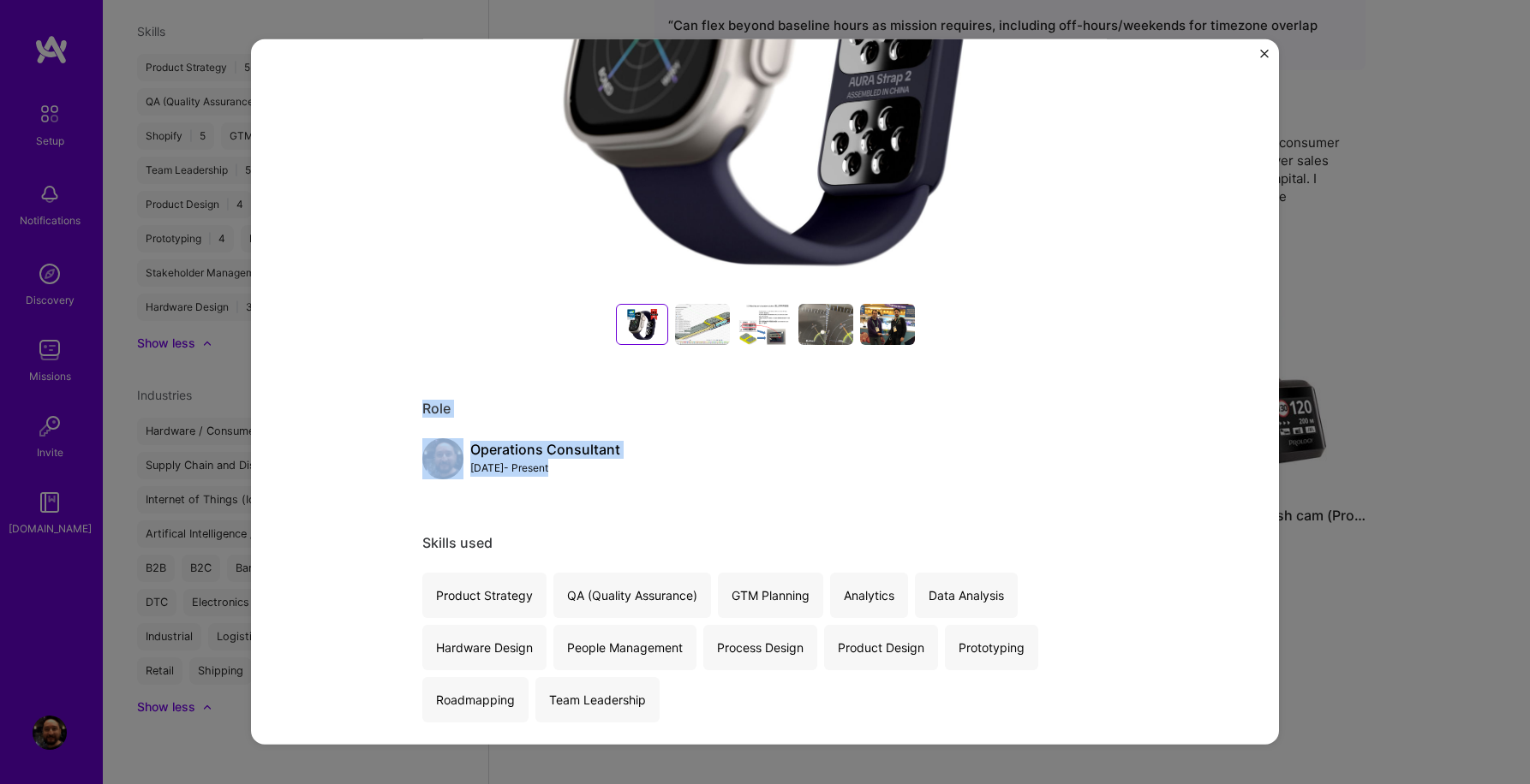
drag, startPoint x: 577, startPoint y: 468, endPoint x: 424, endPoint y: 409, distance: 164.0
click at [424, 409] on div "Role Operations Consultant [DATE] - Present" at bounding box center [765, 440] width 685 height 80
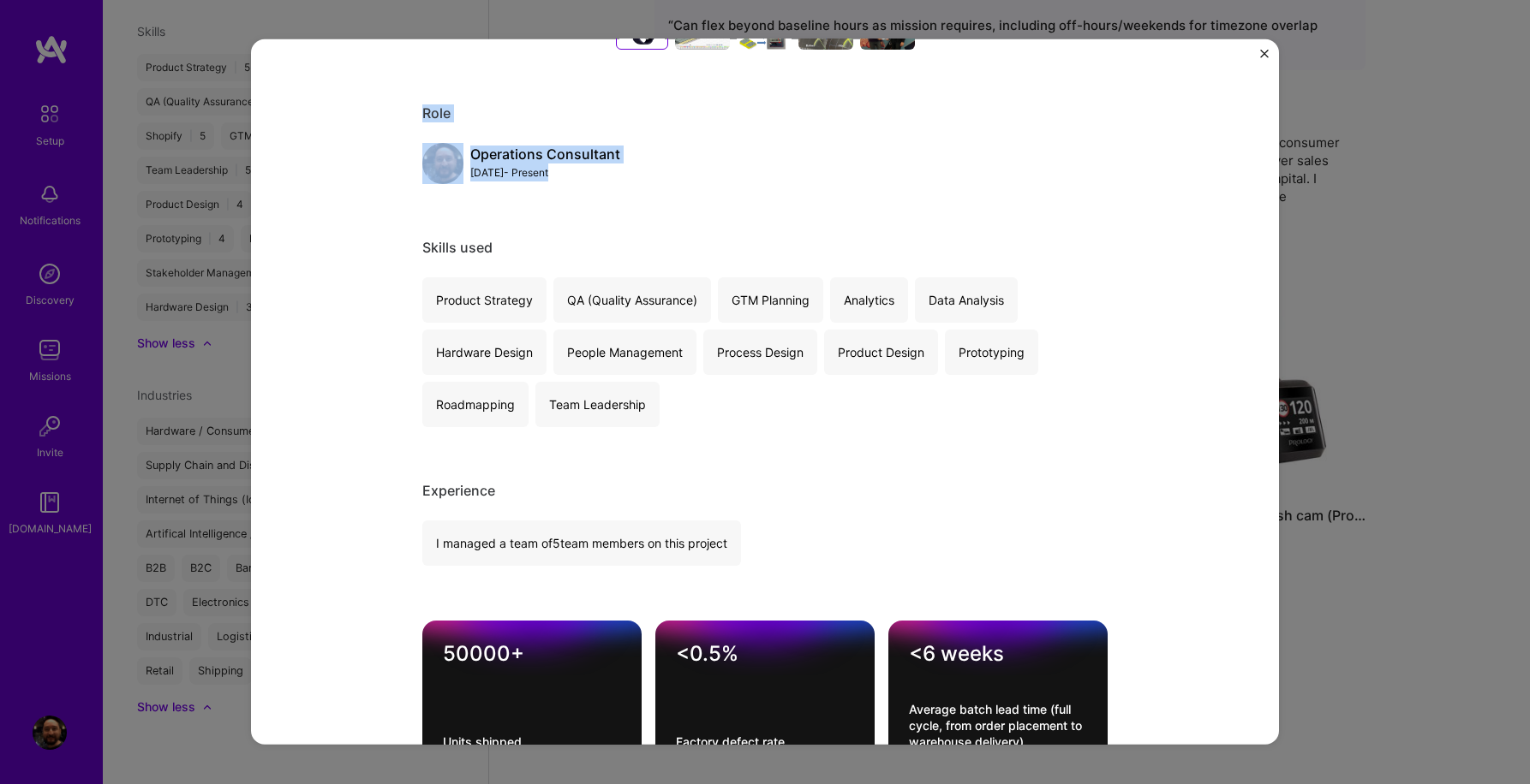
scroll to position [785, 0]
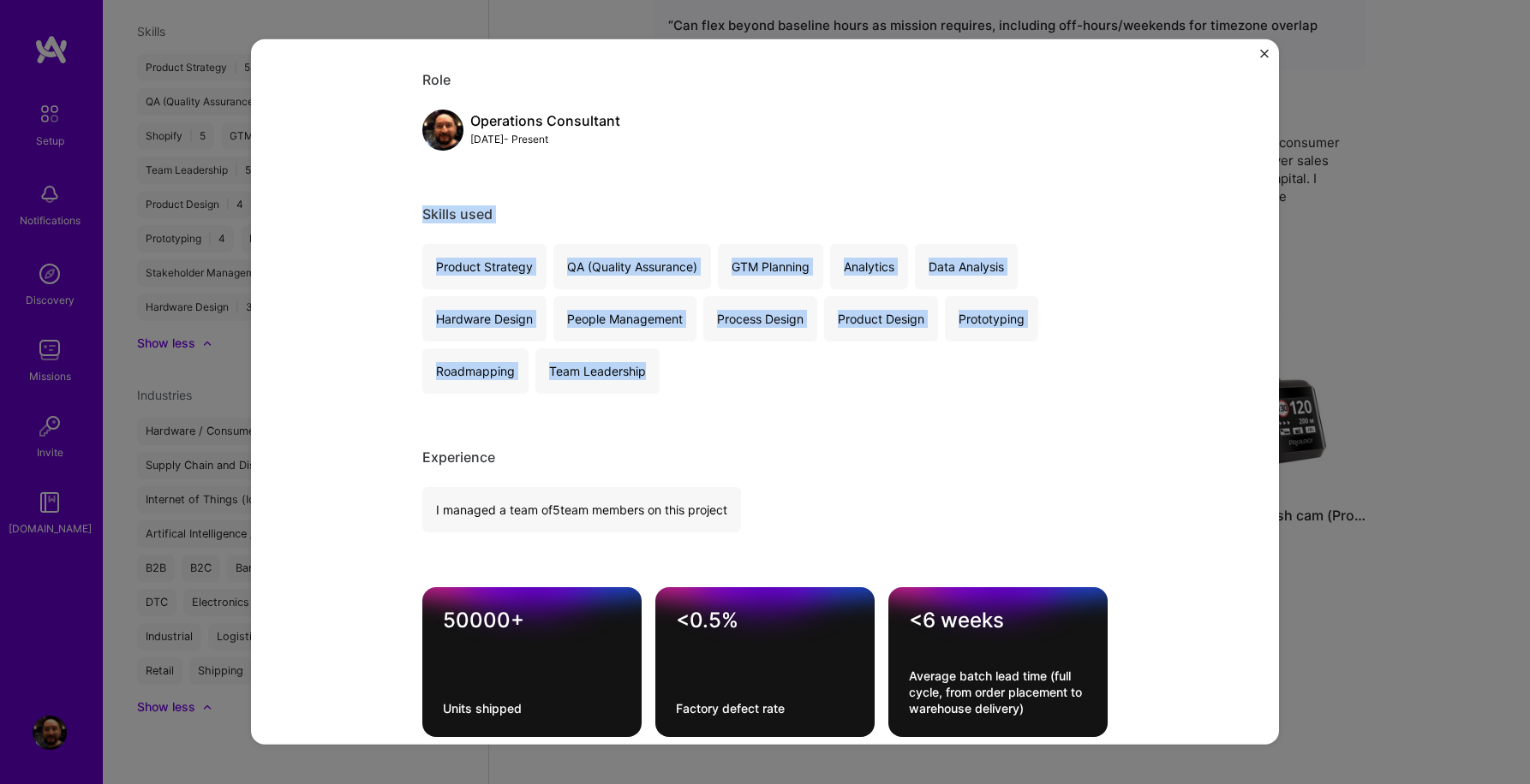
drag, startPoint x: 421, startPoint y: 214, endPoint x: 634, endPoint y: 382, distance: 271.3
click at [634, 382] on div "Wearables production leadership AURA Devices Consumer Electronics, Fitness Role…" at bounding box center [765, 392] width 1028 height 705
drag, startPoint x: 418, startPoint y: 457, endPoint x: 774, endPoint y: 514, distance: 360.5
click at [774, 514] on div "Wearables production leadership AURA Devices Consumer Electronics, Fitness Role…" at bounding box center [765, 392] width 1028 height 705
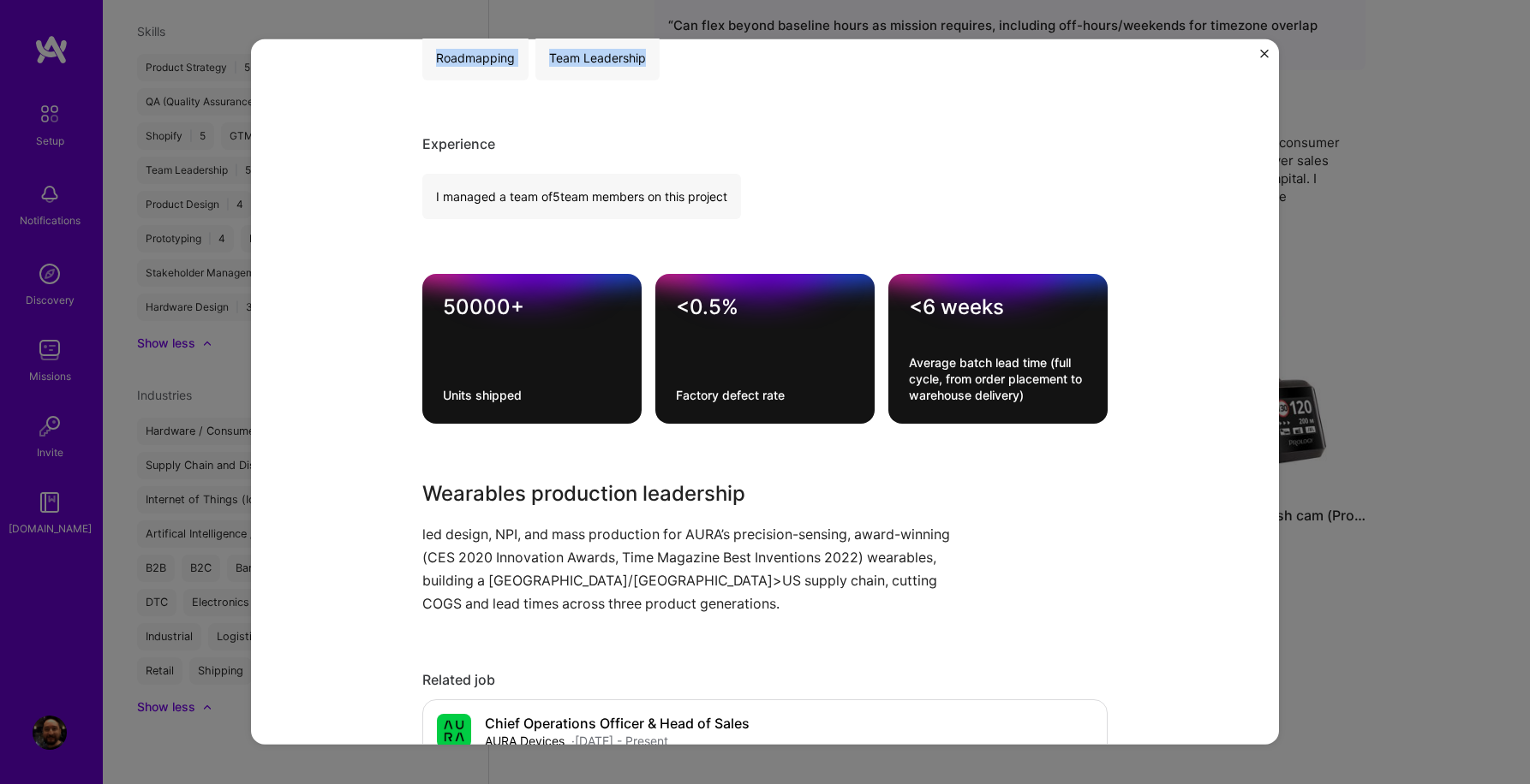
scroll to position [1223, 0]
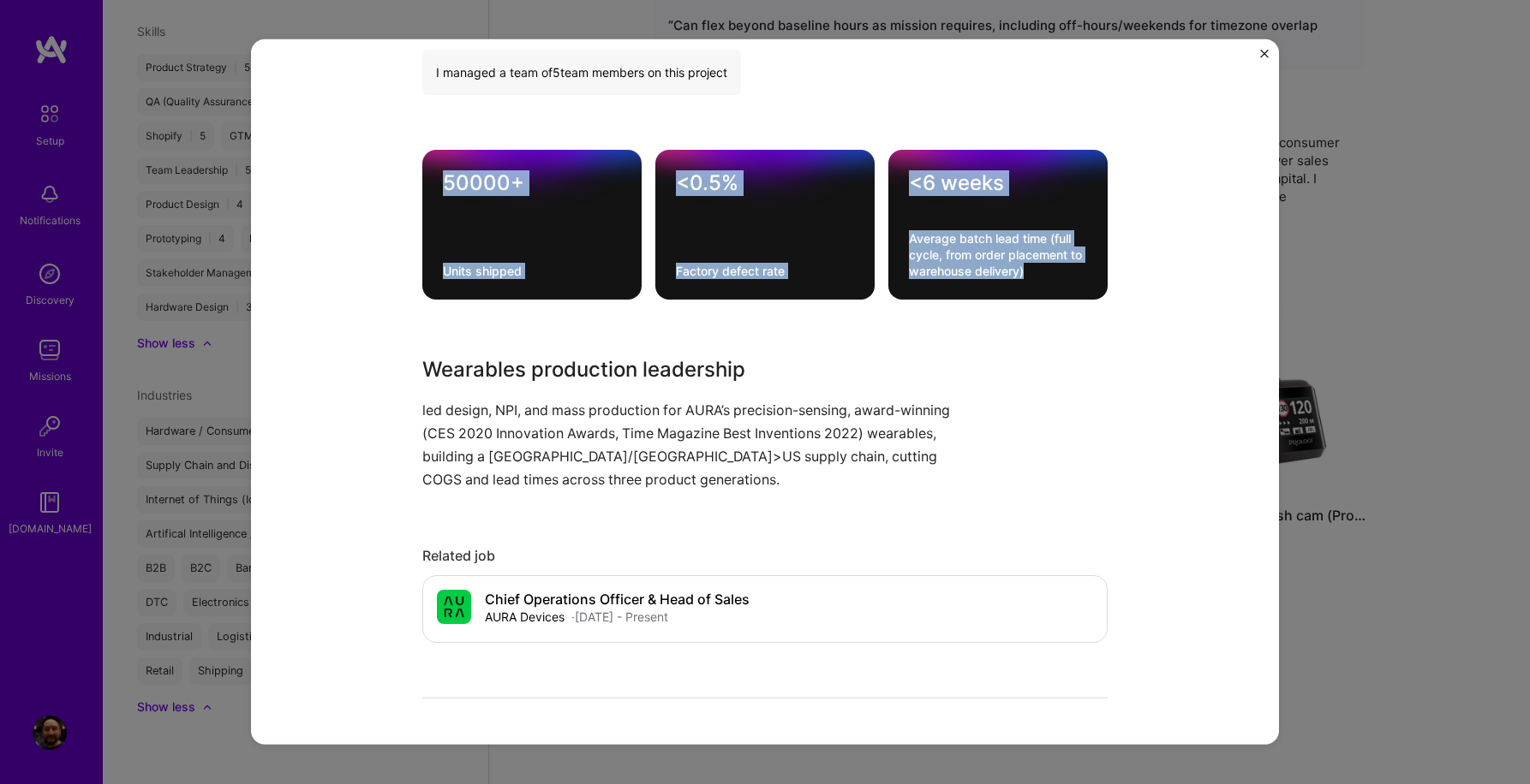
drag, startPoint x: 445, startPoint y: 177, endPoint x: 1044, endPoint y: 269, distance: 606.0
click at [1044, 269] on div "50000+ Units shipped <0.5% Factory defect rate <6 weeks Average batch lead time…" at bounding box center [765, 225] width 685 height 150
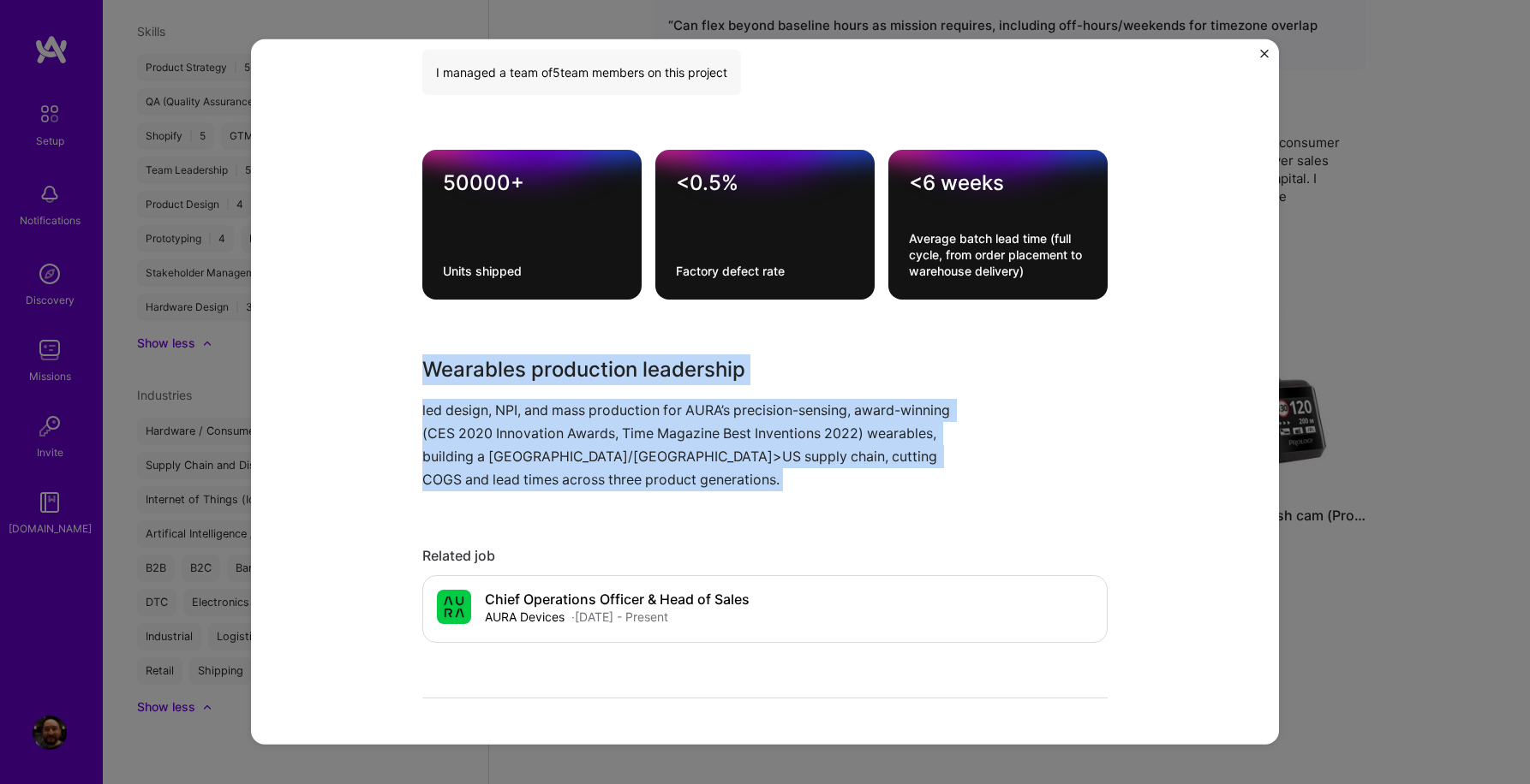
drag, startPoint x: 424, startPoint y: 367, endPoint x: 651, endPoint y: 510, distance: 268.3
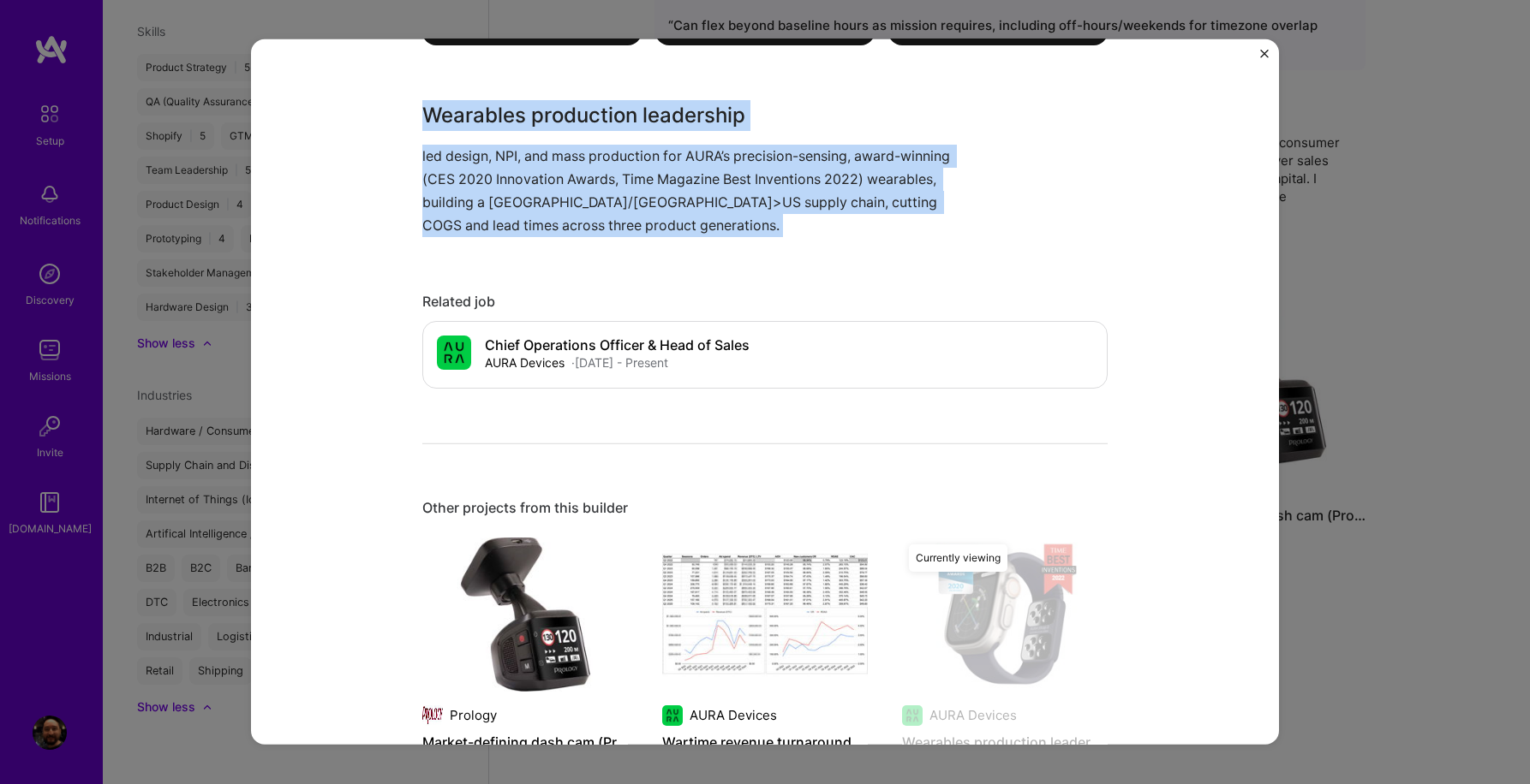
scroll to position [1588, 0]
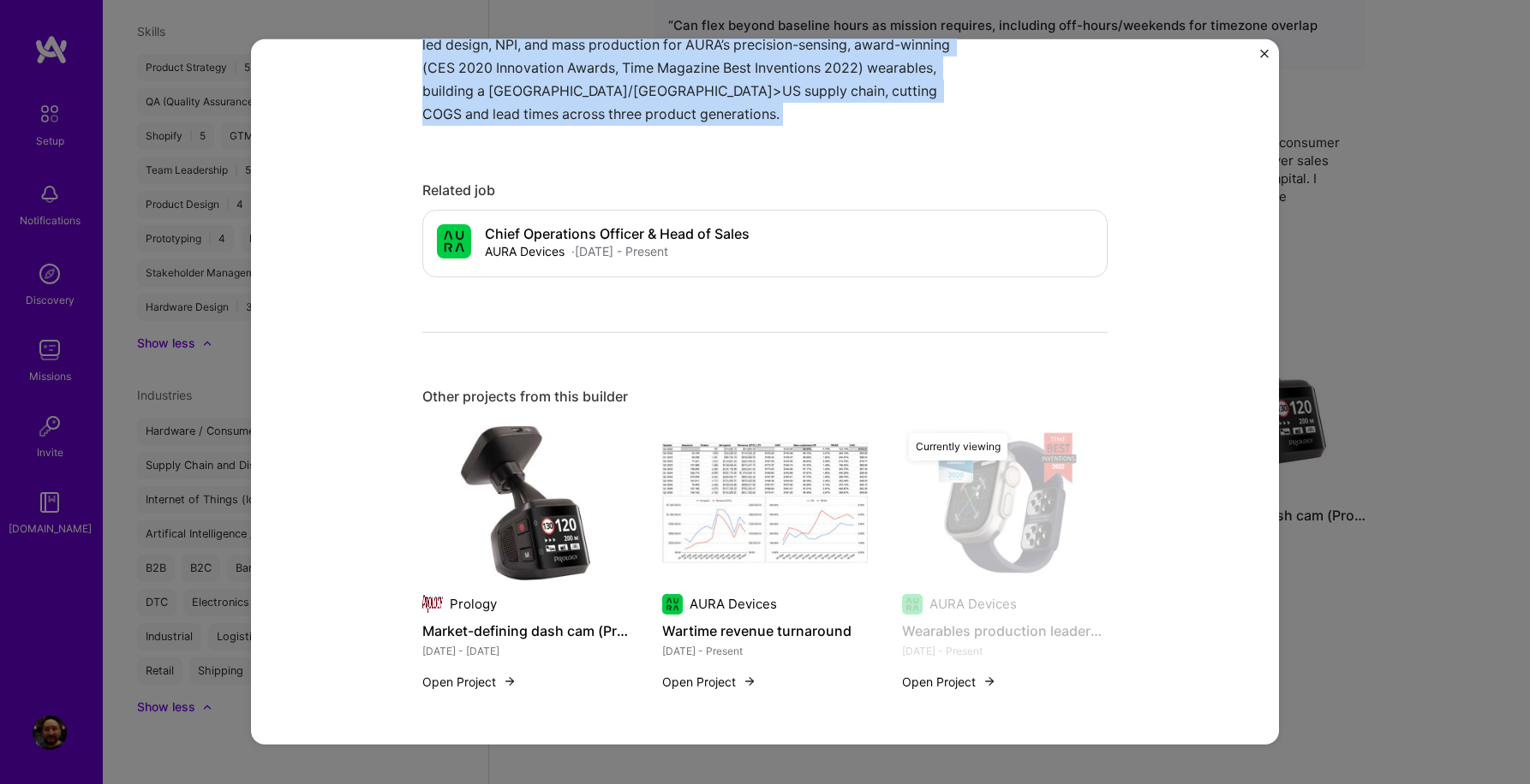
click at [501, 519] on img at bounding box center [525, 502] width 206 height 154
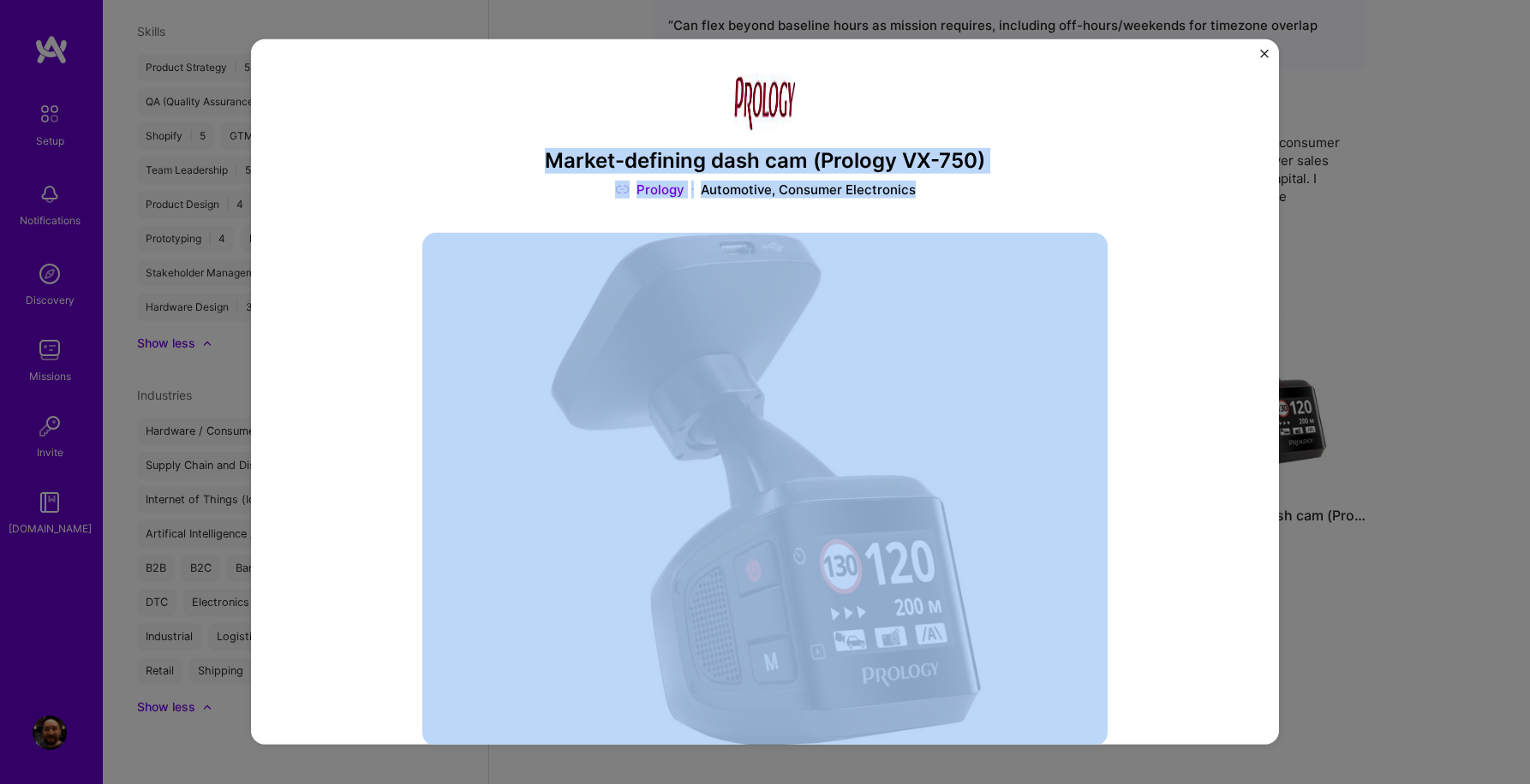
drag, startPoint x: 545, startPoint y: 161, endPoint x: 984, endPoint y: 205, distance: 441.2
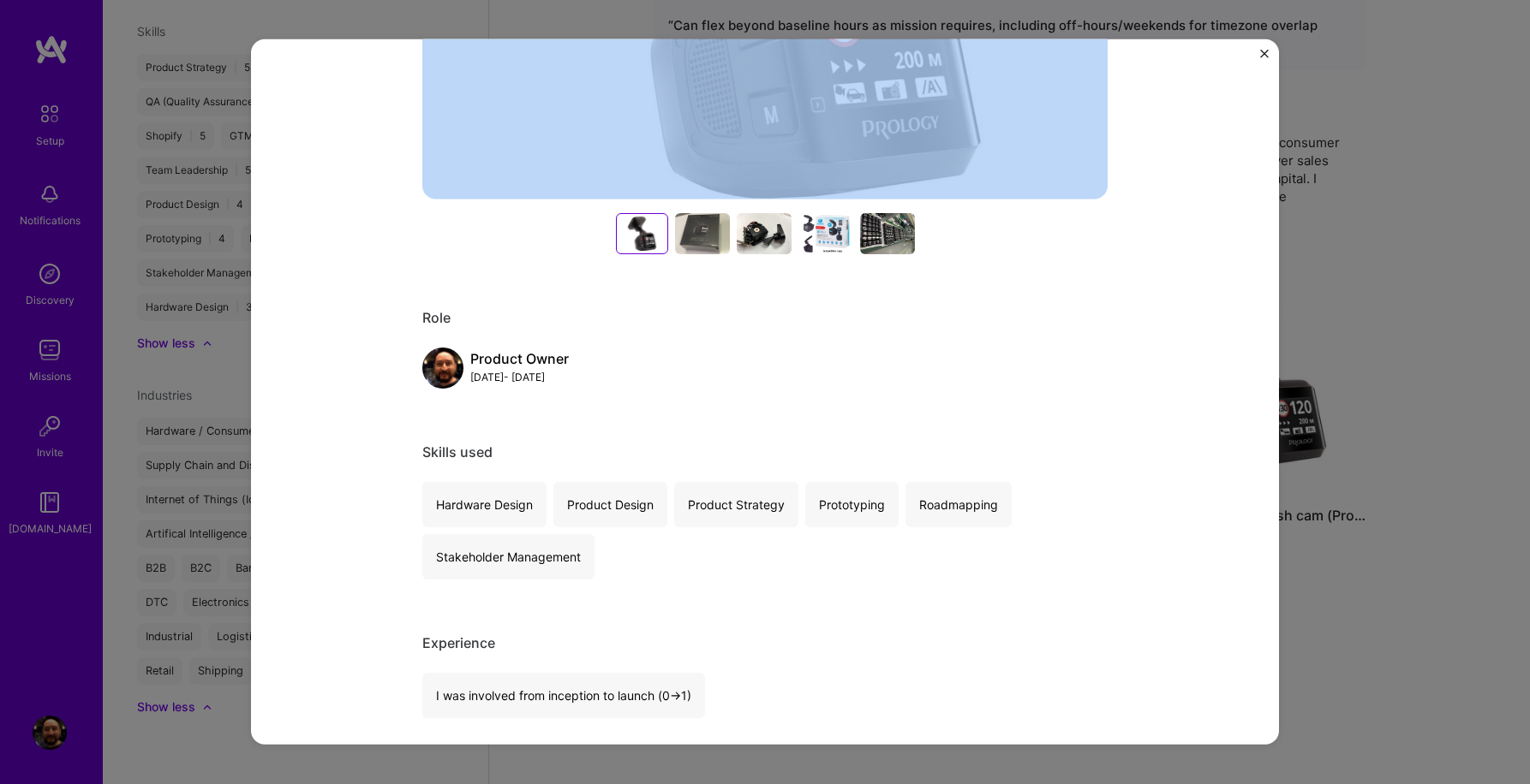
drag, startPoint x: 423, startPoint y: 316, endPoint x: 598, endPoint y: 383, distance: 187.4
click at [598, 383] on div "Role Product Owner [DATE] - [DATE]" at bounding box center [765, 348] width 685 height 80
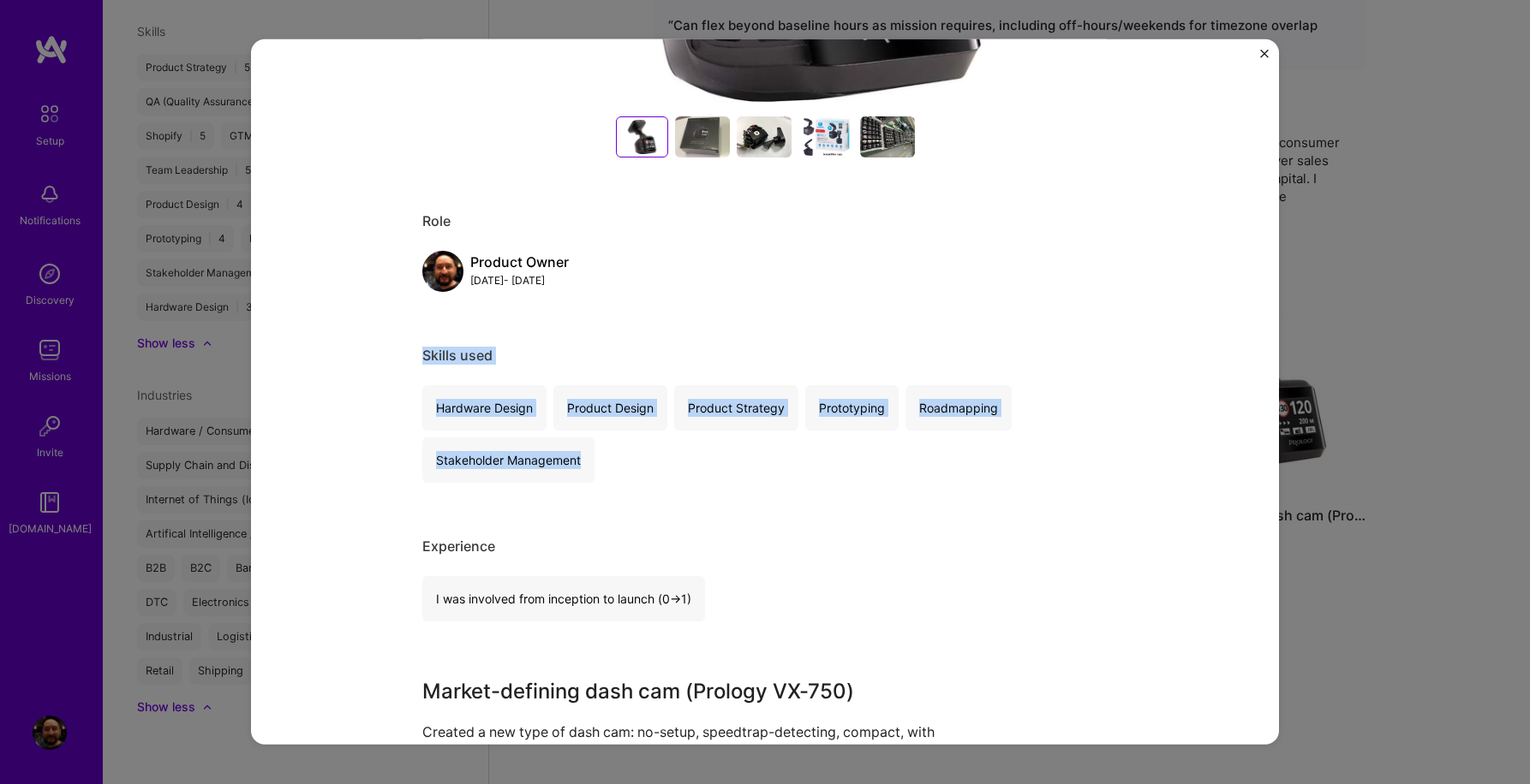
drag, startPoint x: 423, startPoint y: 354, endPoint x: 607, endPoint y: 463, distance: 213.9
click at [607, 463] on div "Skills used Hardware Design Product Design Product Strategy Prototyping Roadmap…" at bounding box center [765, 415] width 685 height 137
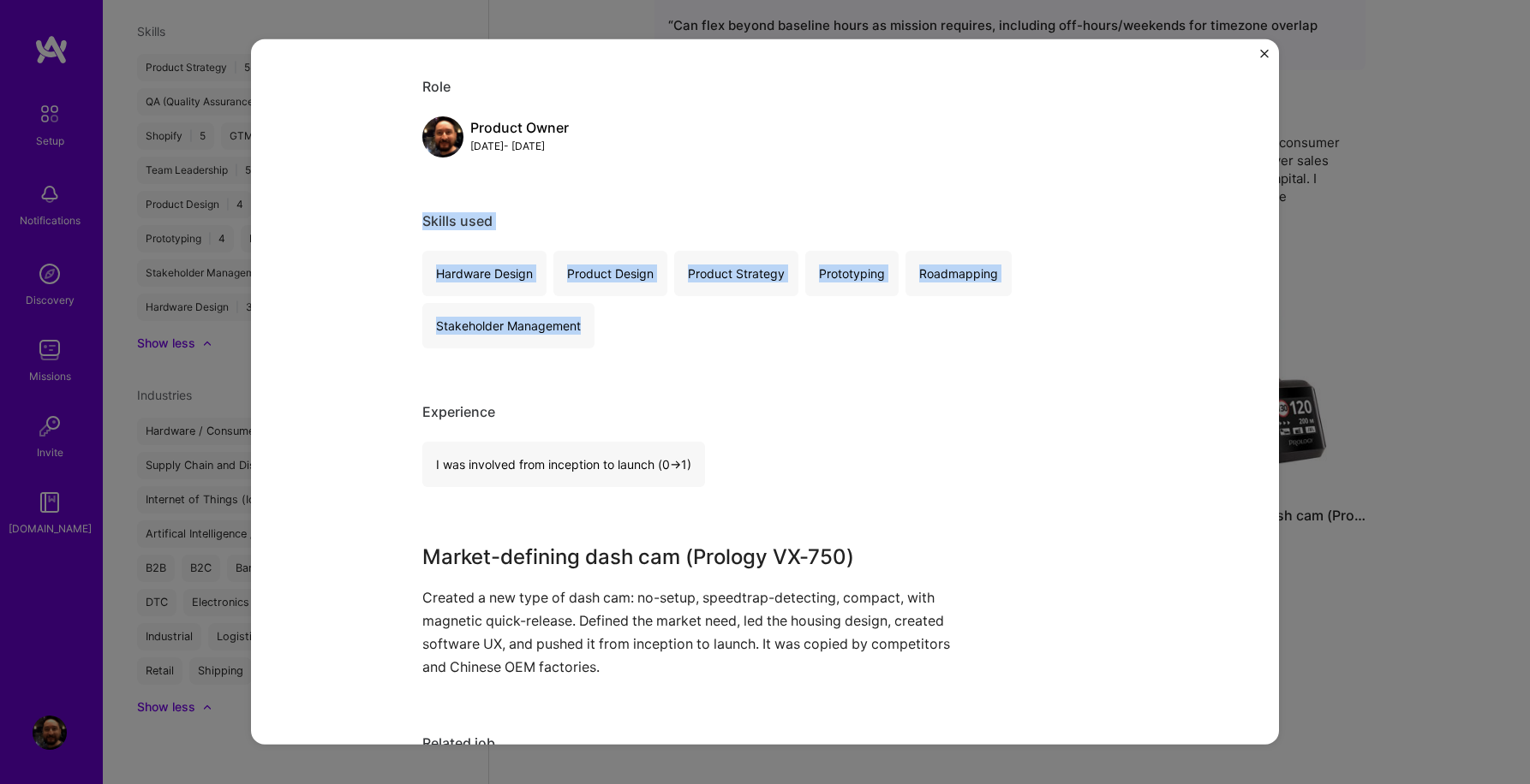
drag, startPoint x: 423, startPoint y: 409, endPoint x: 738, endPoint y: 478, distance: 322.5
click at [738, 478] on div "Experience I was involved from inception to launch (0 -> 1)" at bounding box center [765, 444] width 685 height 84
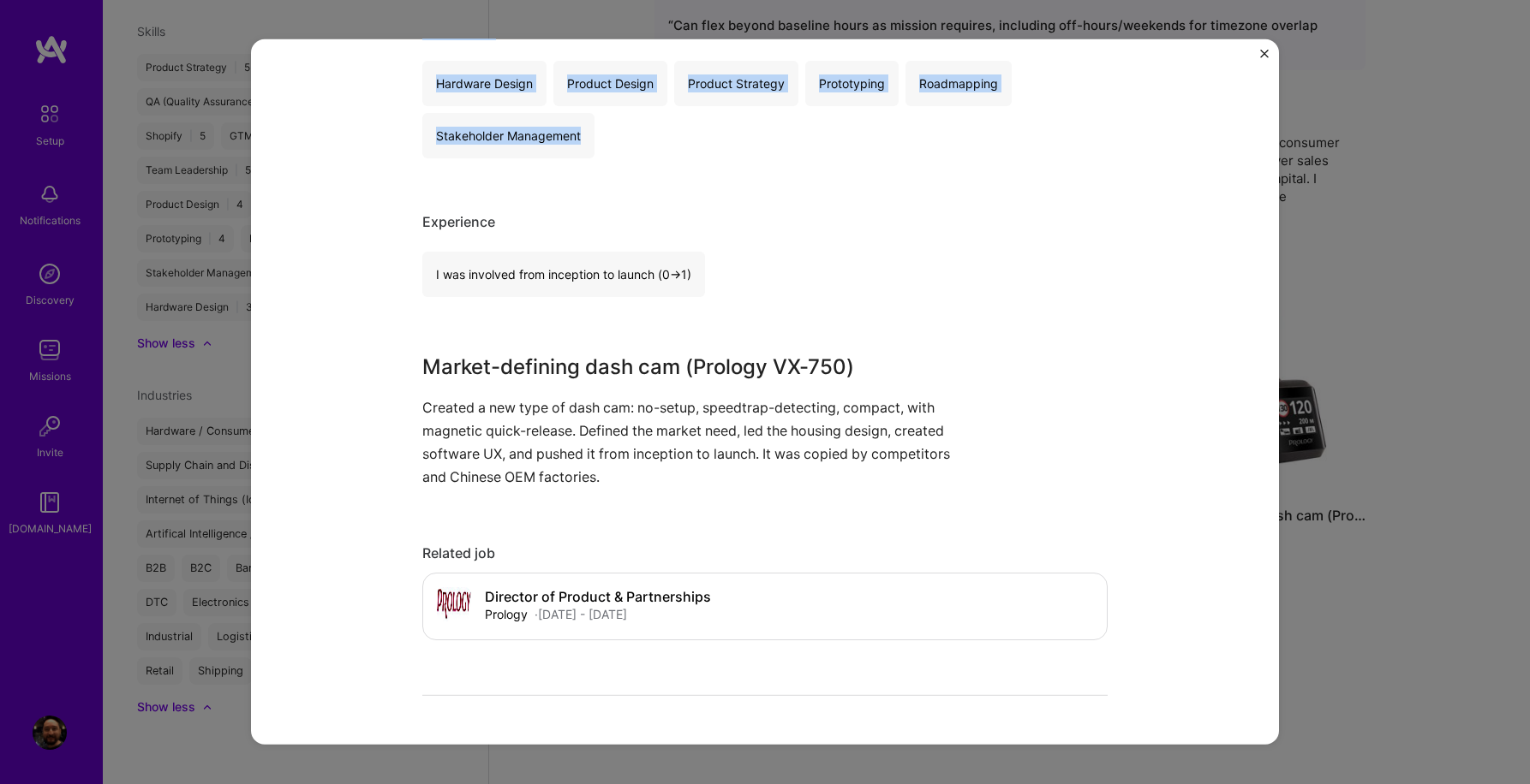
scroll to position [1053, 0]
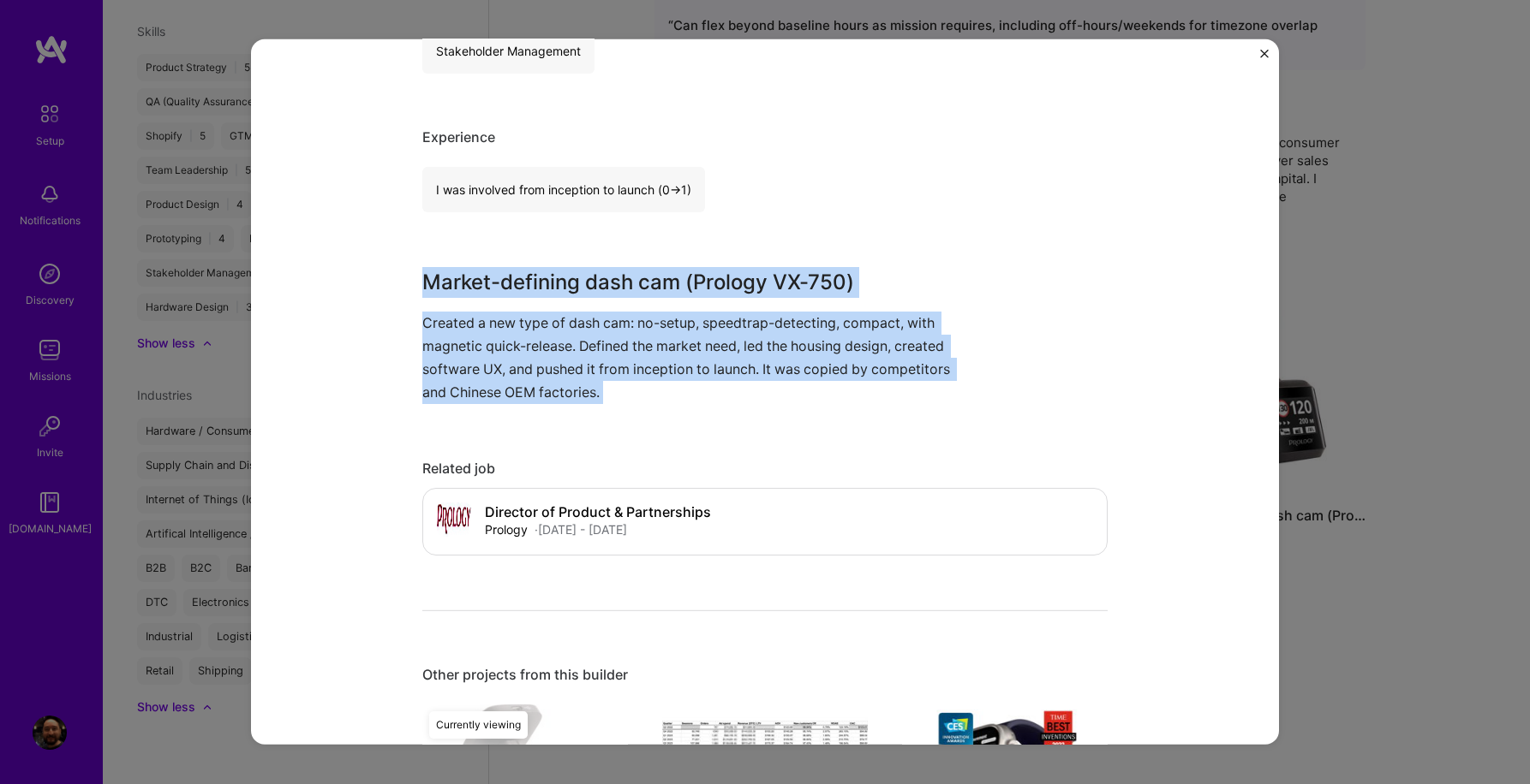
drag, startPoint x: 424, startPoint y: 282, endPoint x: 649, endPoint y: 406, distance: 256.9
click at [649, 406] on div "Market-defining dash cam (Prology VX-750) Prology Automotive, Consumer Electron…" at bounding box center [765, 5] width 685 height 1969
click at [375, 405] on div "Market-defining dash cam (Prology VX-750) Prology Automotive, Consumer Electron…" at bounding box center [765, 392] width 1028 height 705
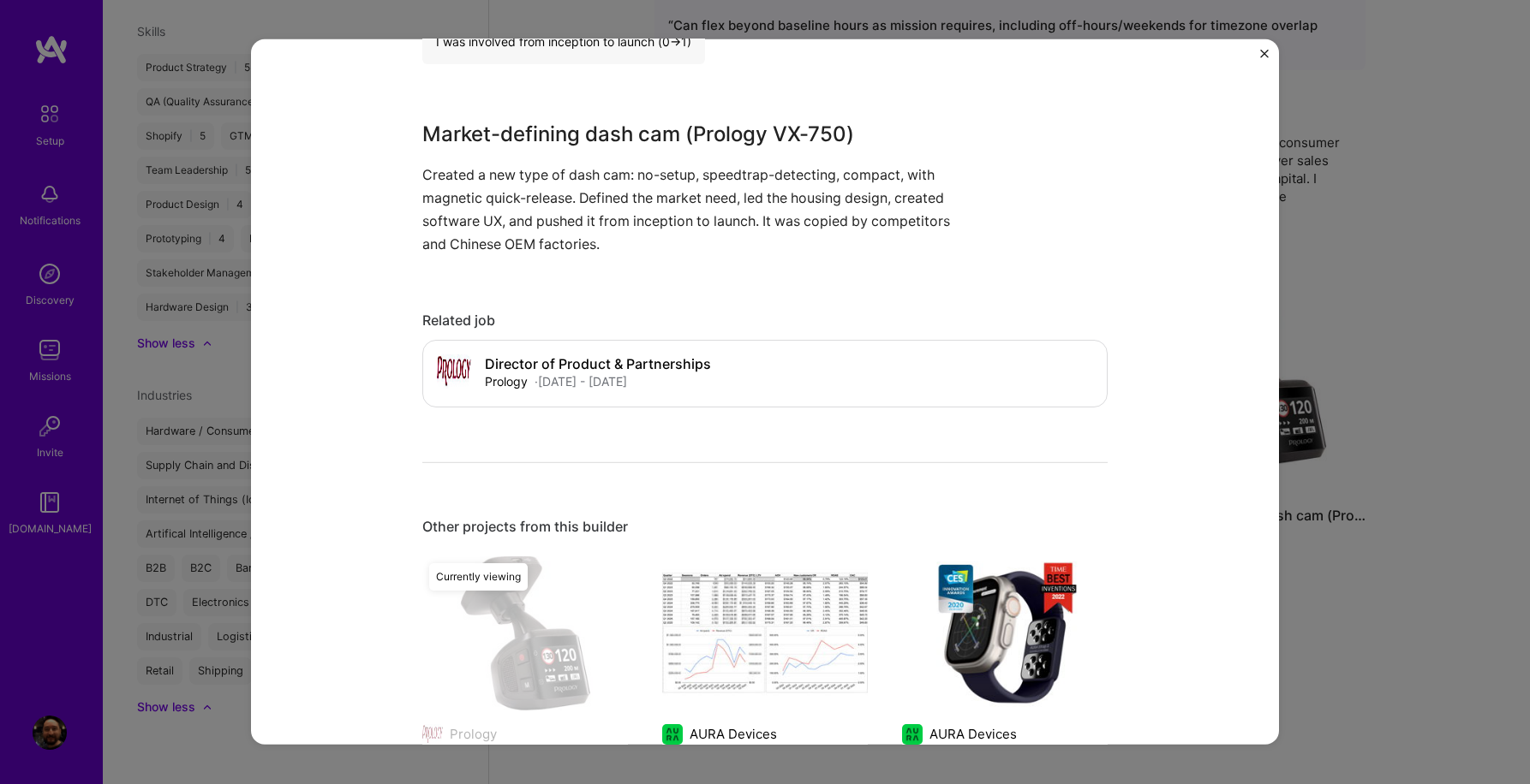
scroll to position [1331, 0]
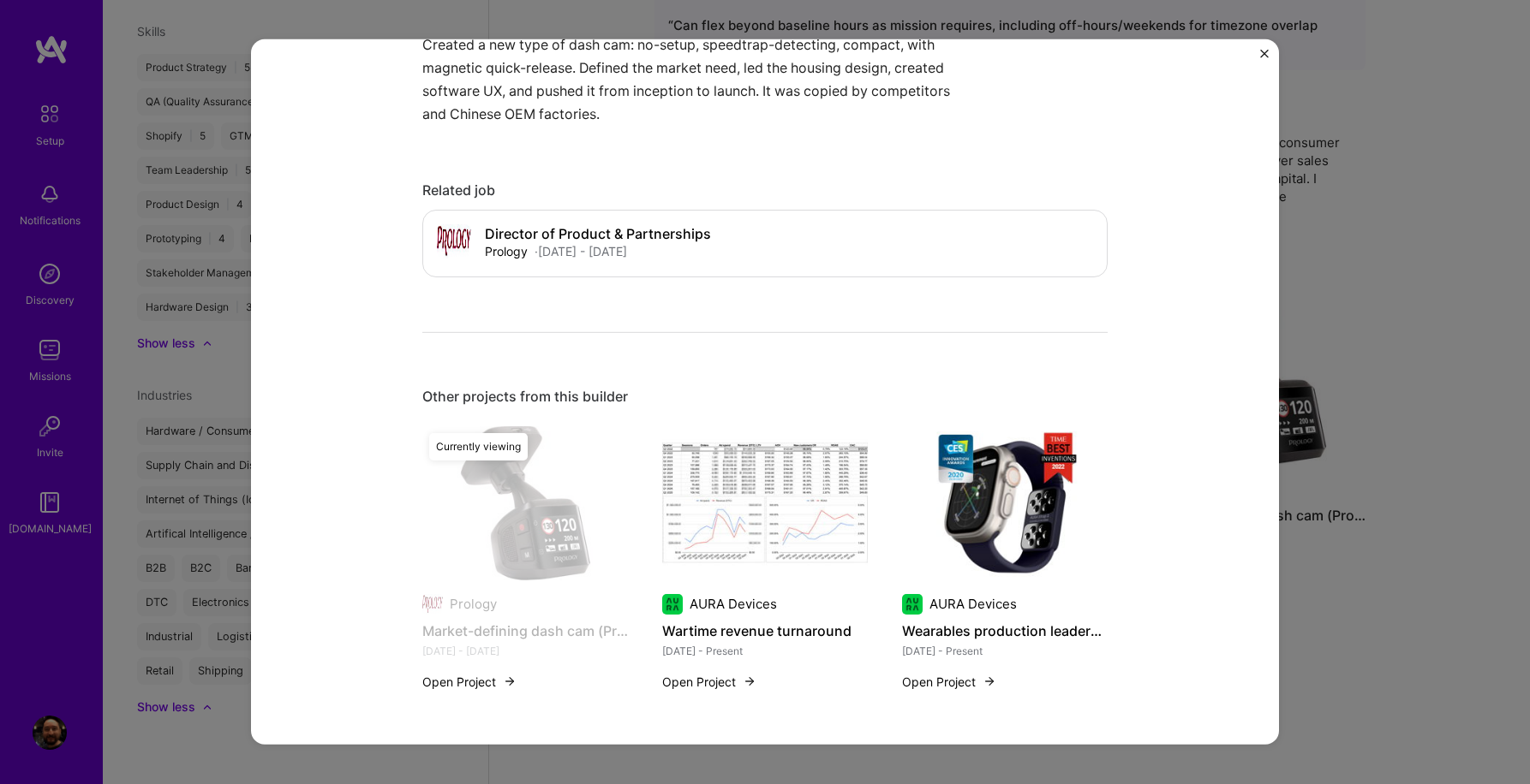
click at [1264, 51] on img "Close" at bounding box center [1263, 54] width 9 height 9
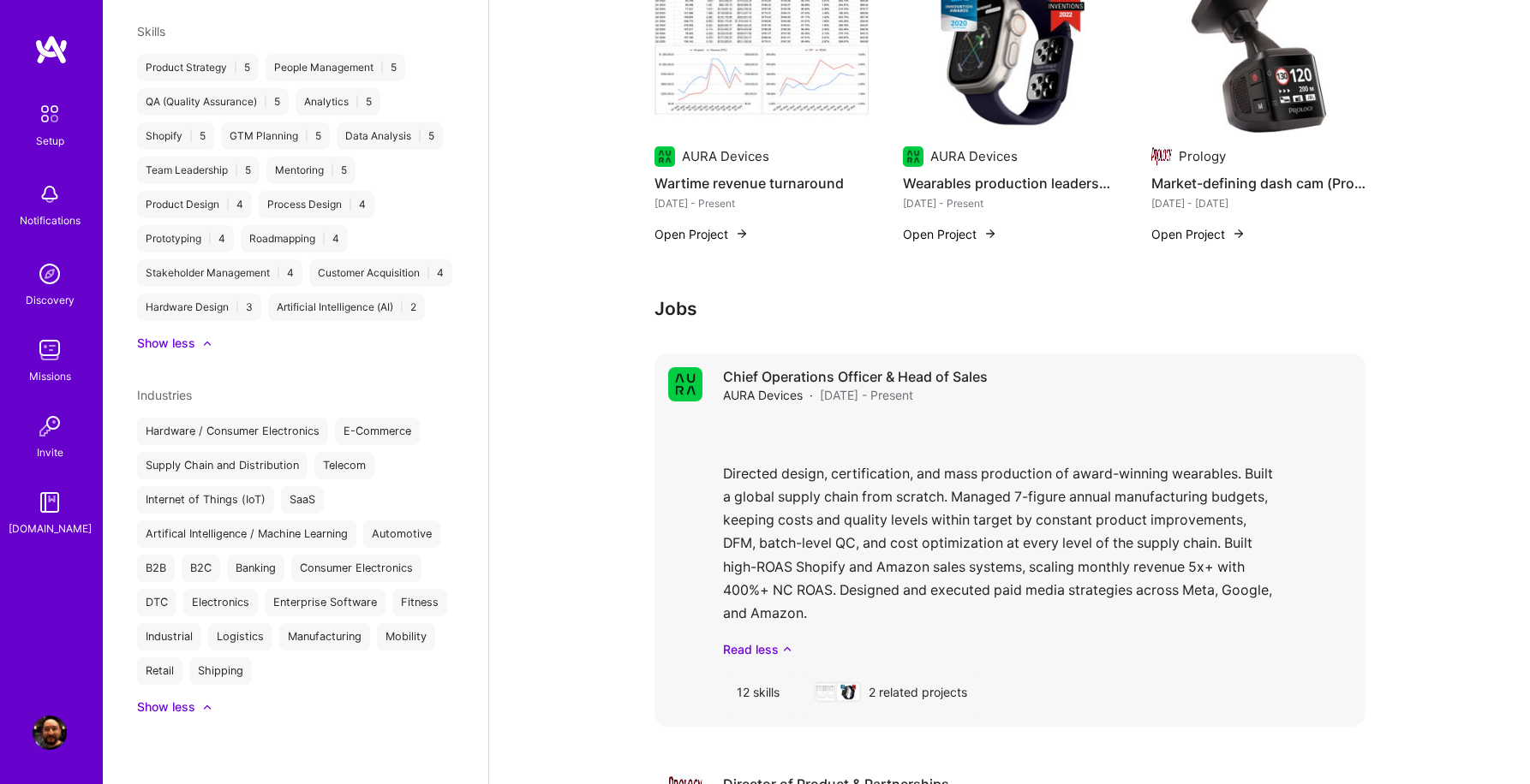
scroll to position [666, 0]
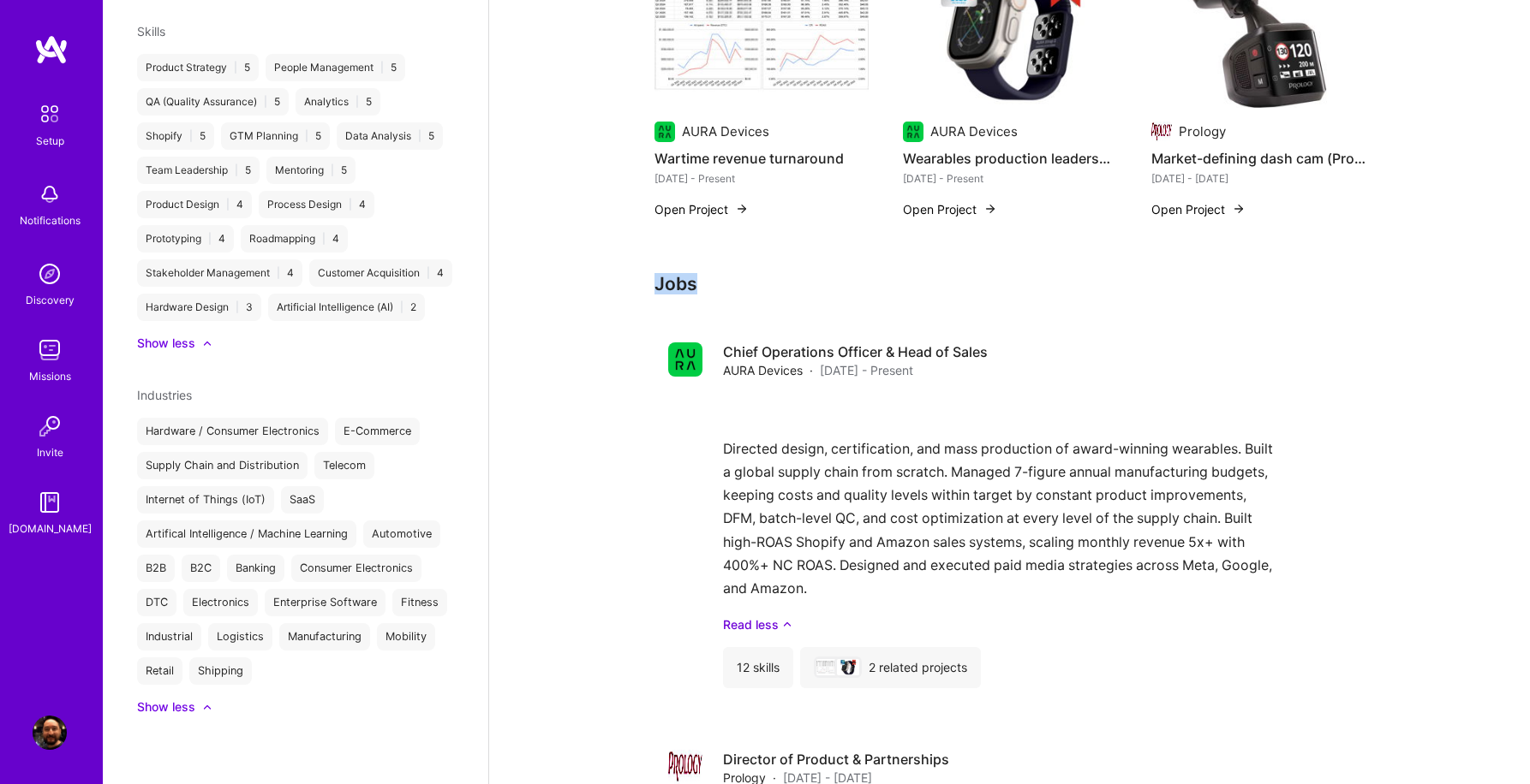
drag, startPoint x: 652, startPoint y: 282, endPoint x: 720, endPoint y: 282, distance: 68.0
click at [720, 282] on div "Nice work! Next up, submit your profile for review. After submitting, our team …" at bounding box center [1008, 377] width 1040 height 1947
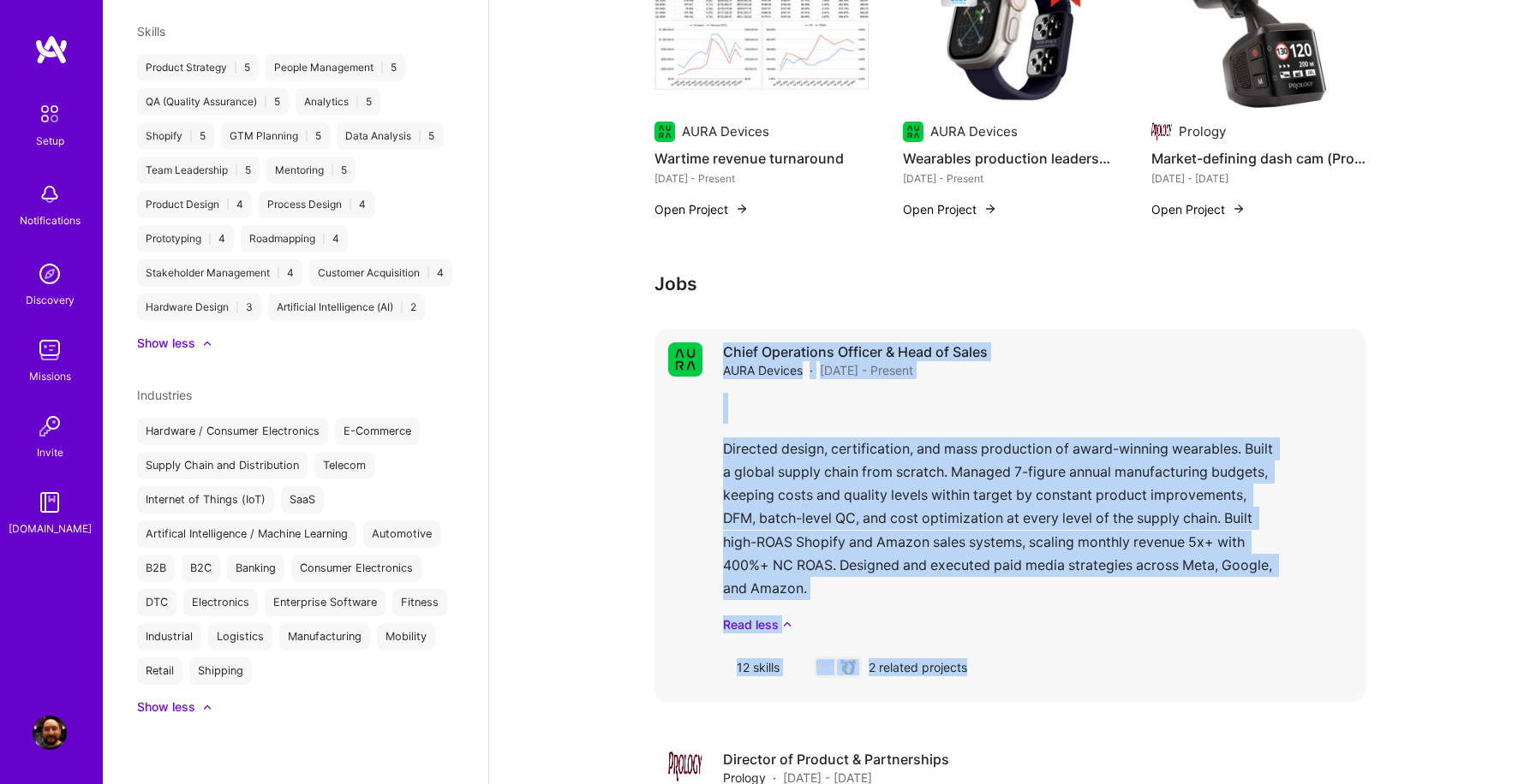
drag, startPoint x: 716, startPoint y: 348, endPoint x: 999, endPoint y: 663, distance: 423.5
click at [999, 663] on div "Chief Operations Officer & Head of Sales AURA Devices · [DATE] - Present Direct…" at bounding box center [1009, 516] width 711 height 373
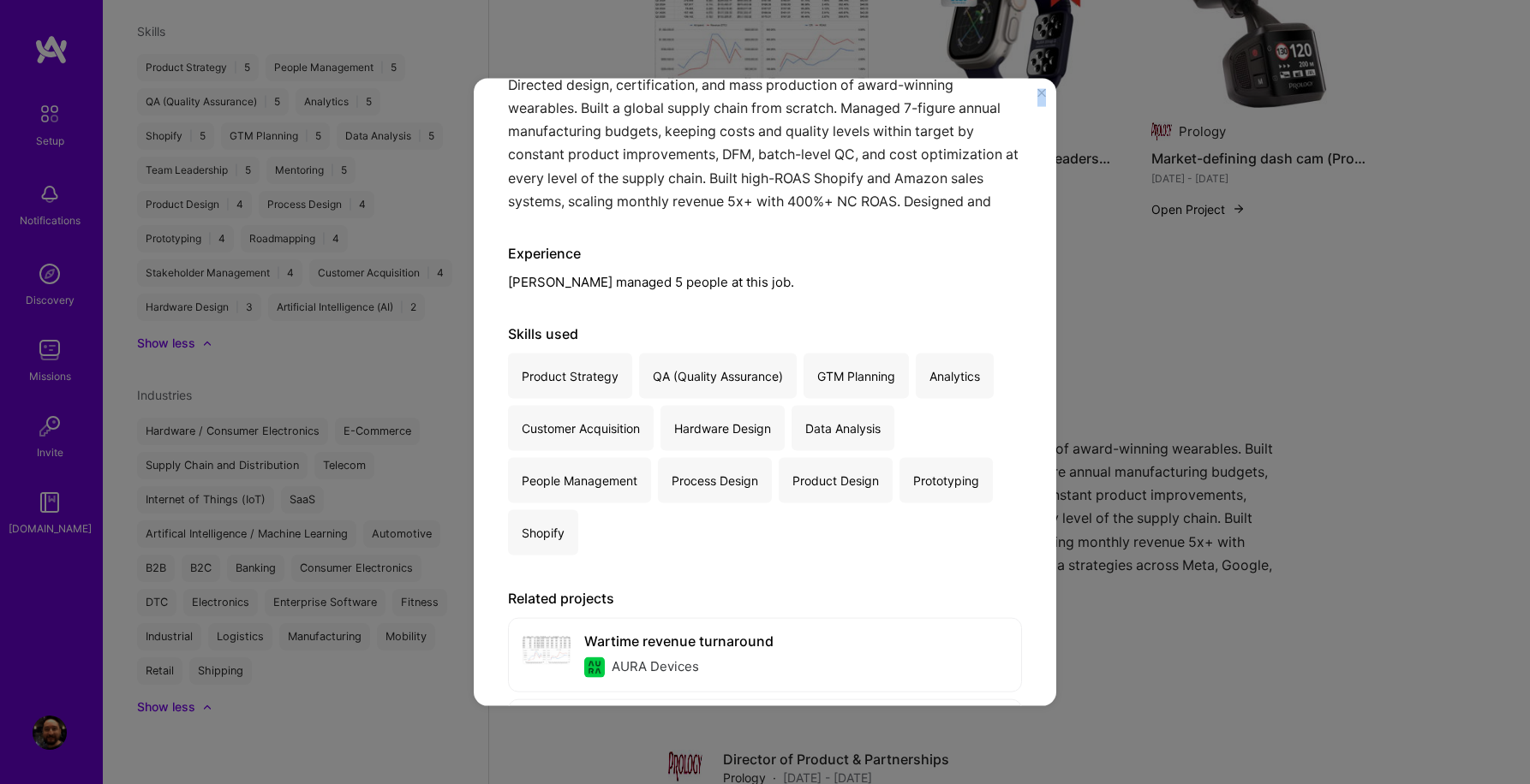
scroll to position [411, 0]
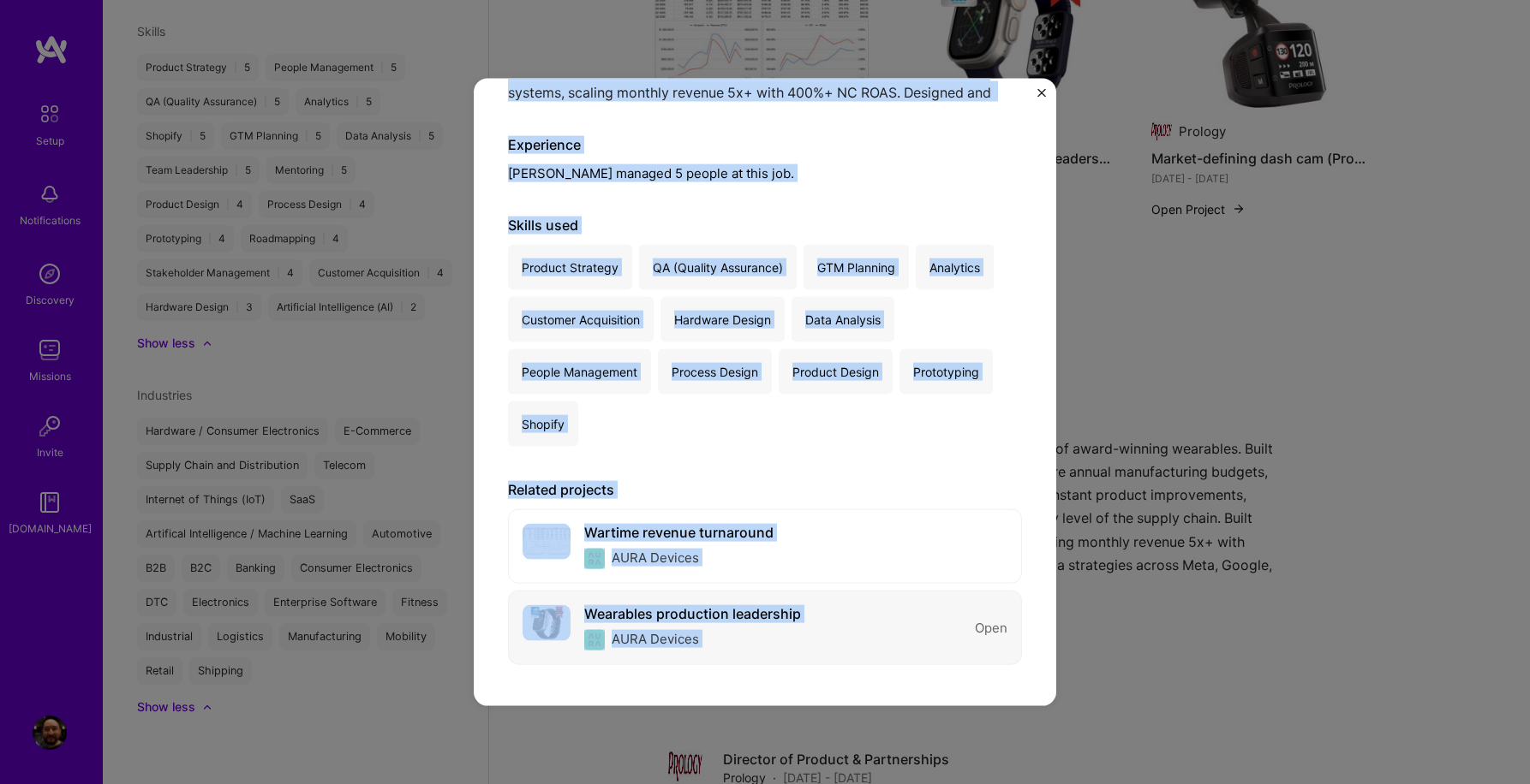
drag, startPoint x: 564, startPoint y: 204, endPoint x: 913, endPoint y: 627, distance: 548.4
click at [913, 627] on div "Chief Operations Officer & Head of Sales AURA Devices · Fitness, Hardware / Con…" at bounding box center [765, 196] width 514 height 952
click at [1044, 89] on img "Close" at bounding box center [1041, 93] width 9 height 9
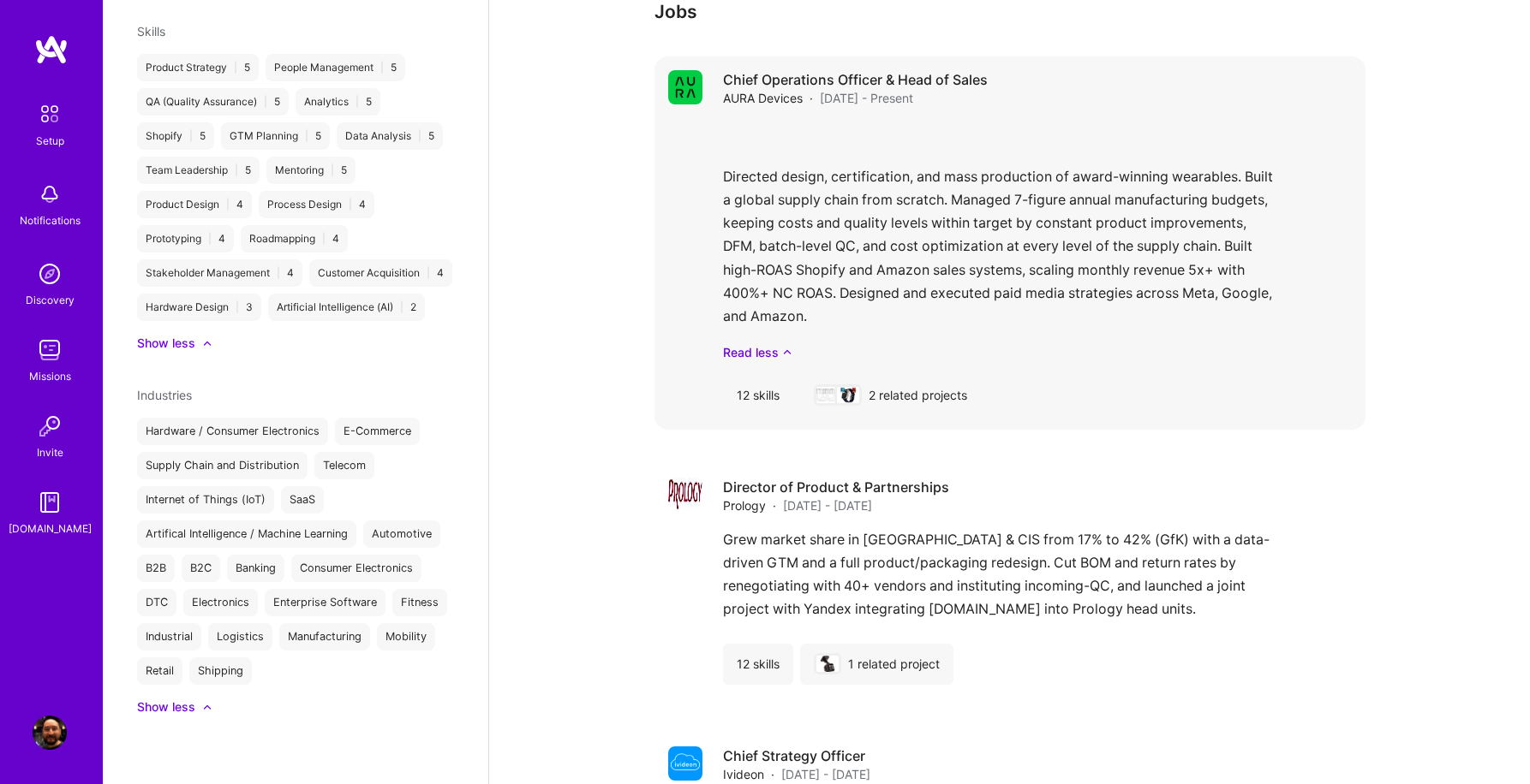
scroll to position [1023, 0]
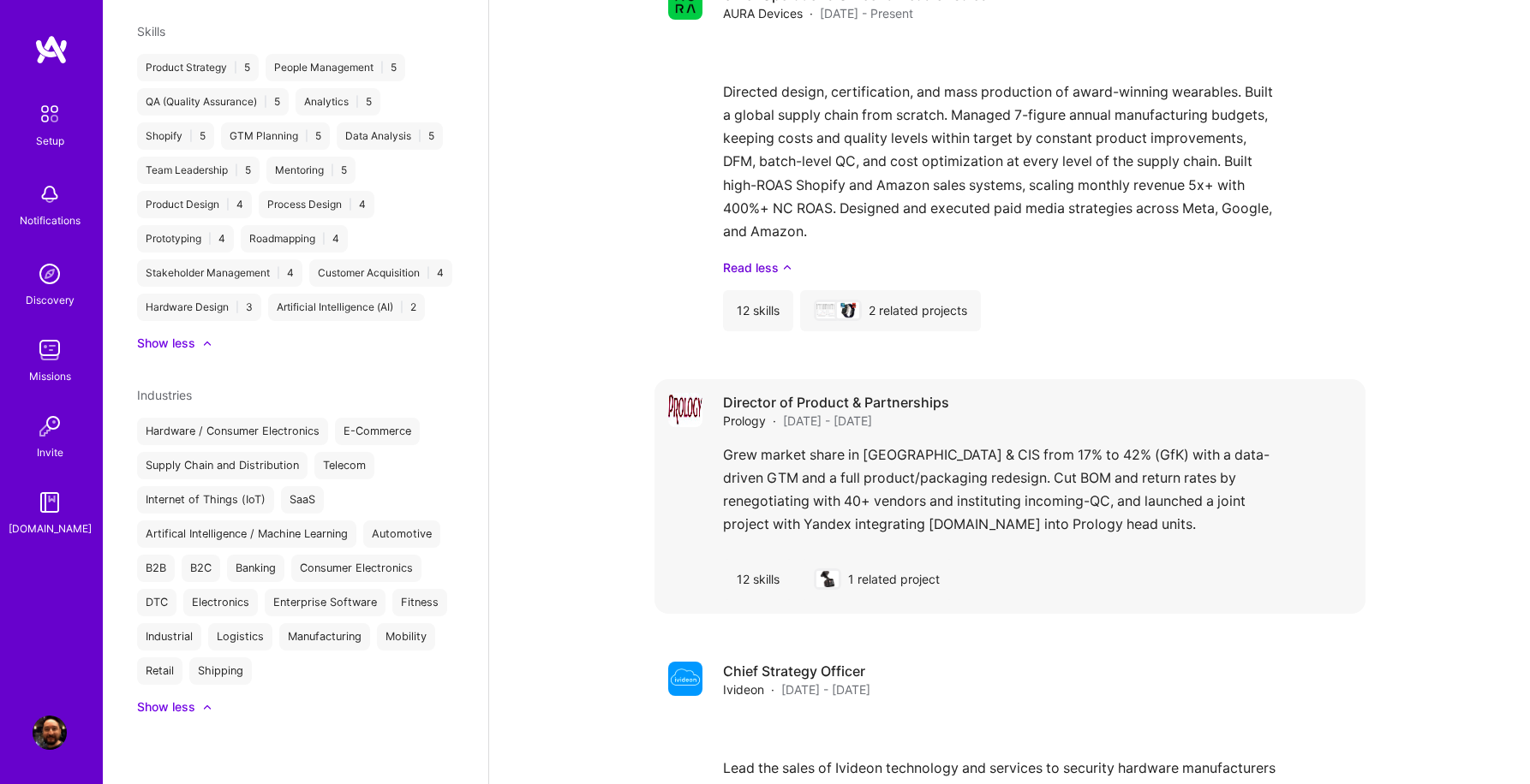
click at [862, 466] on div "Grew market share in [GEOGRAPHIC_DATA] & CIS from 17% to 42% (GfK) with a data-…" at bounding box center [1036, 494] width 628 height 102
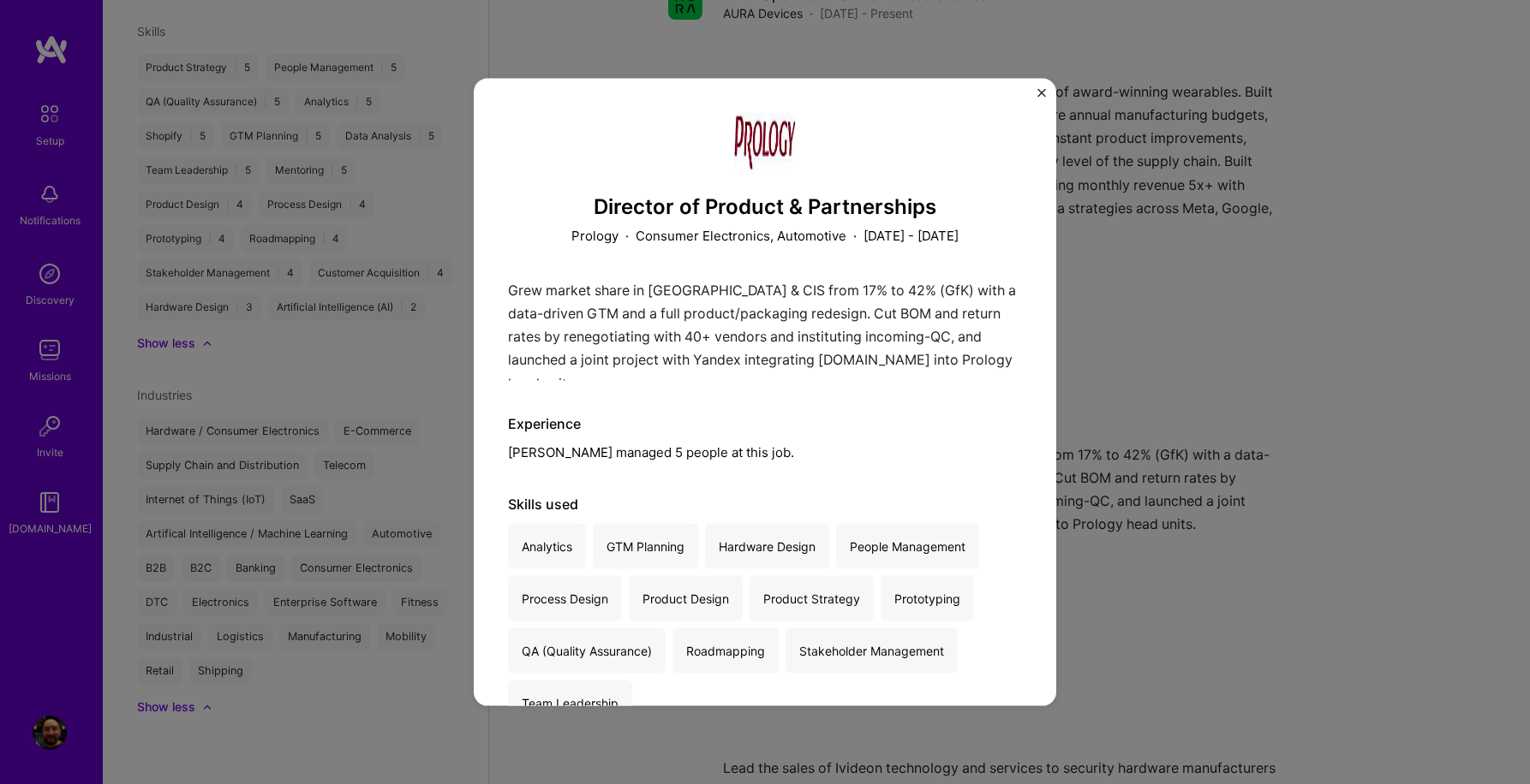
drag, startPoint x: 597, startPoint y: 203, endPoint x: 977, endPoint y: 259, distance: 384.1
click at [977, 259] on div "Director of Product & Partnerships Prology · Consumer Electronics, Automotive ·…" at bounding box center [765, 491] width 514 height 757
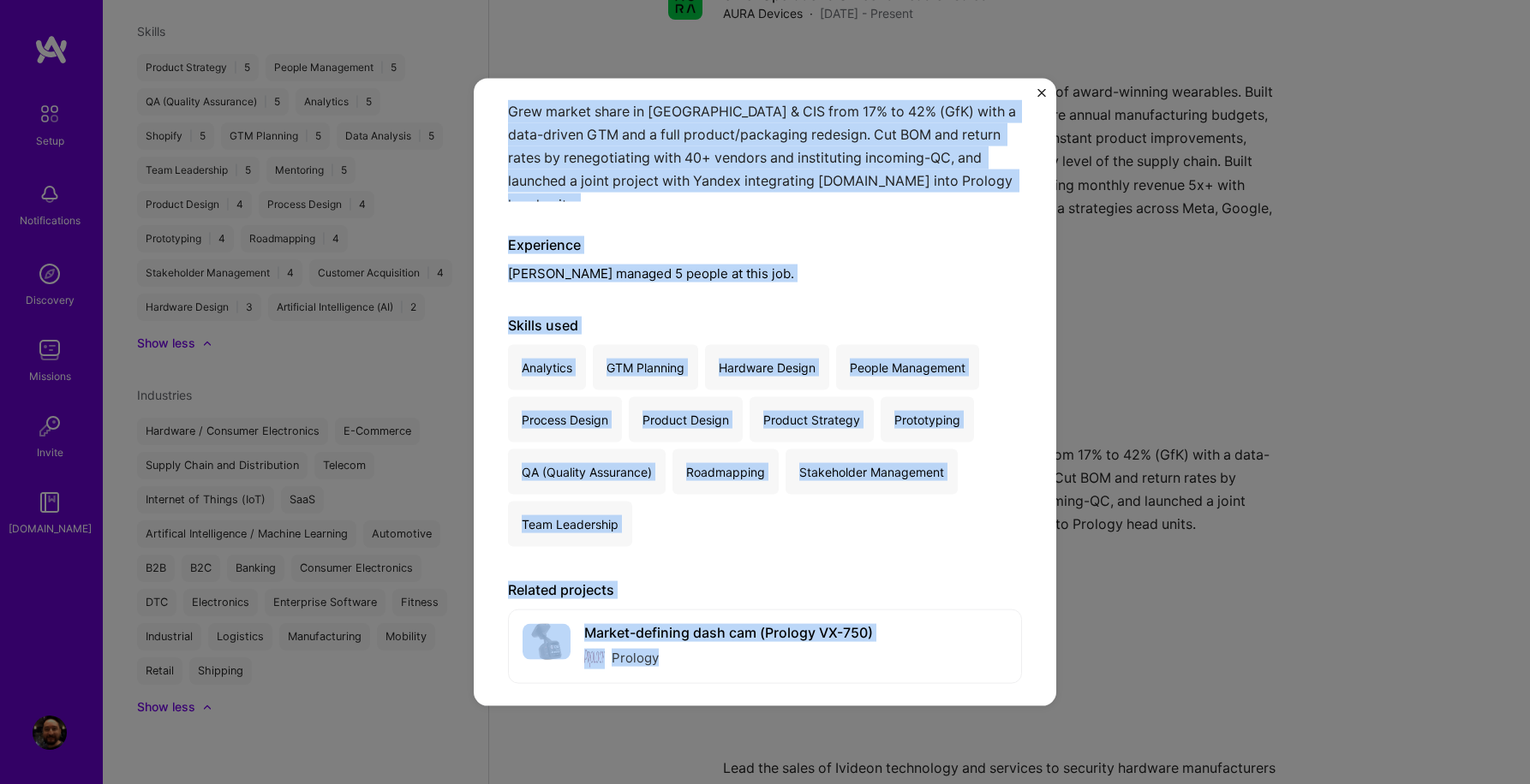
scroll to position [198, 0]
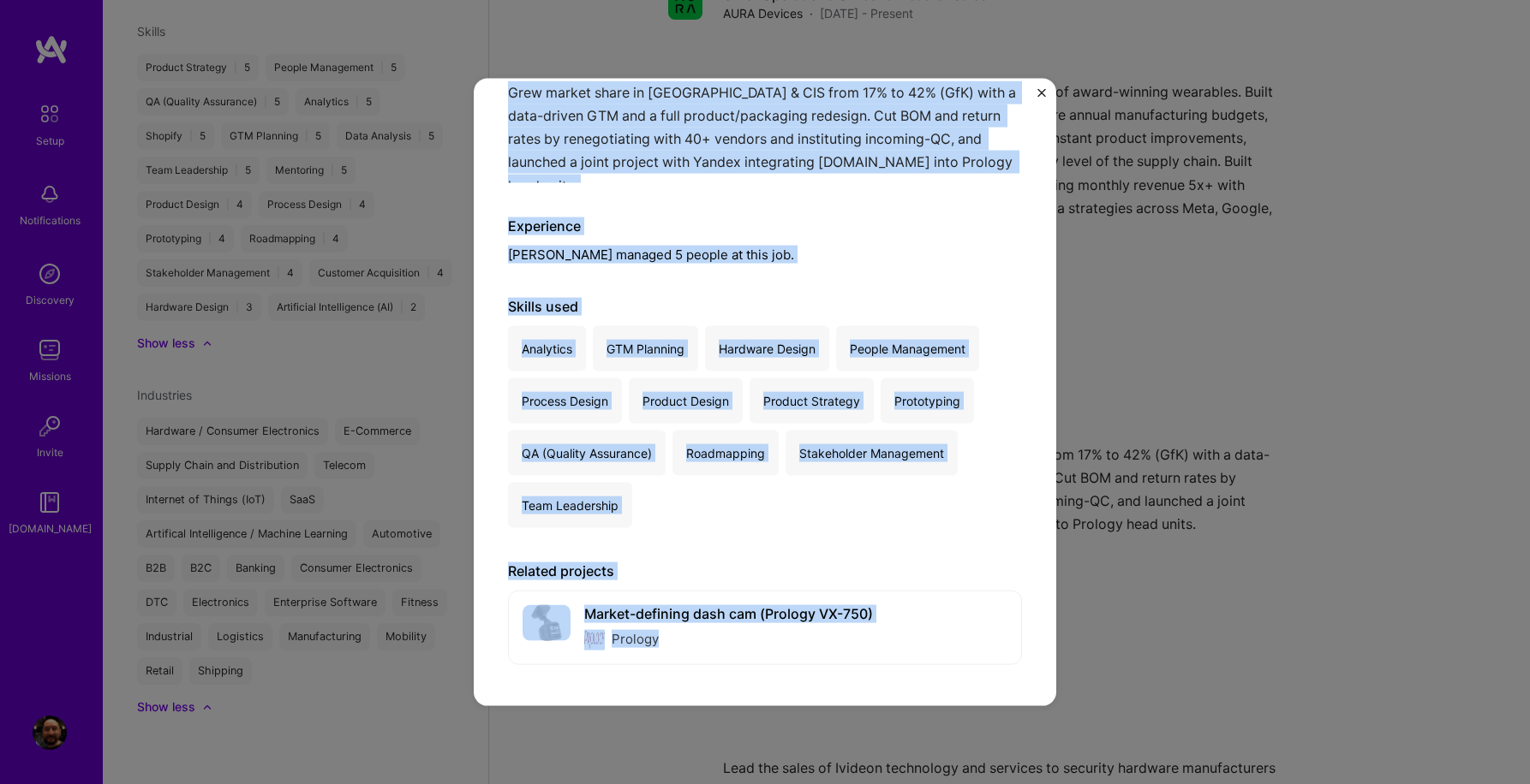
drag, startPoint x: 510, startPoint y: 288, endPoint x: 842, endPoint y: 666, distance: 503.1
click at [842, 666] on div "Director of Product & Partnerships Prology · Consumer Electronics, Automotive ·…" at bounding box center [765, 293] width 514 height 757
click at [764, 248] on div "Experience [PERSON_NAME] managed 5 people at this job." at bounding box center [765, 240] width 514 height 46
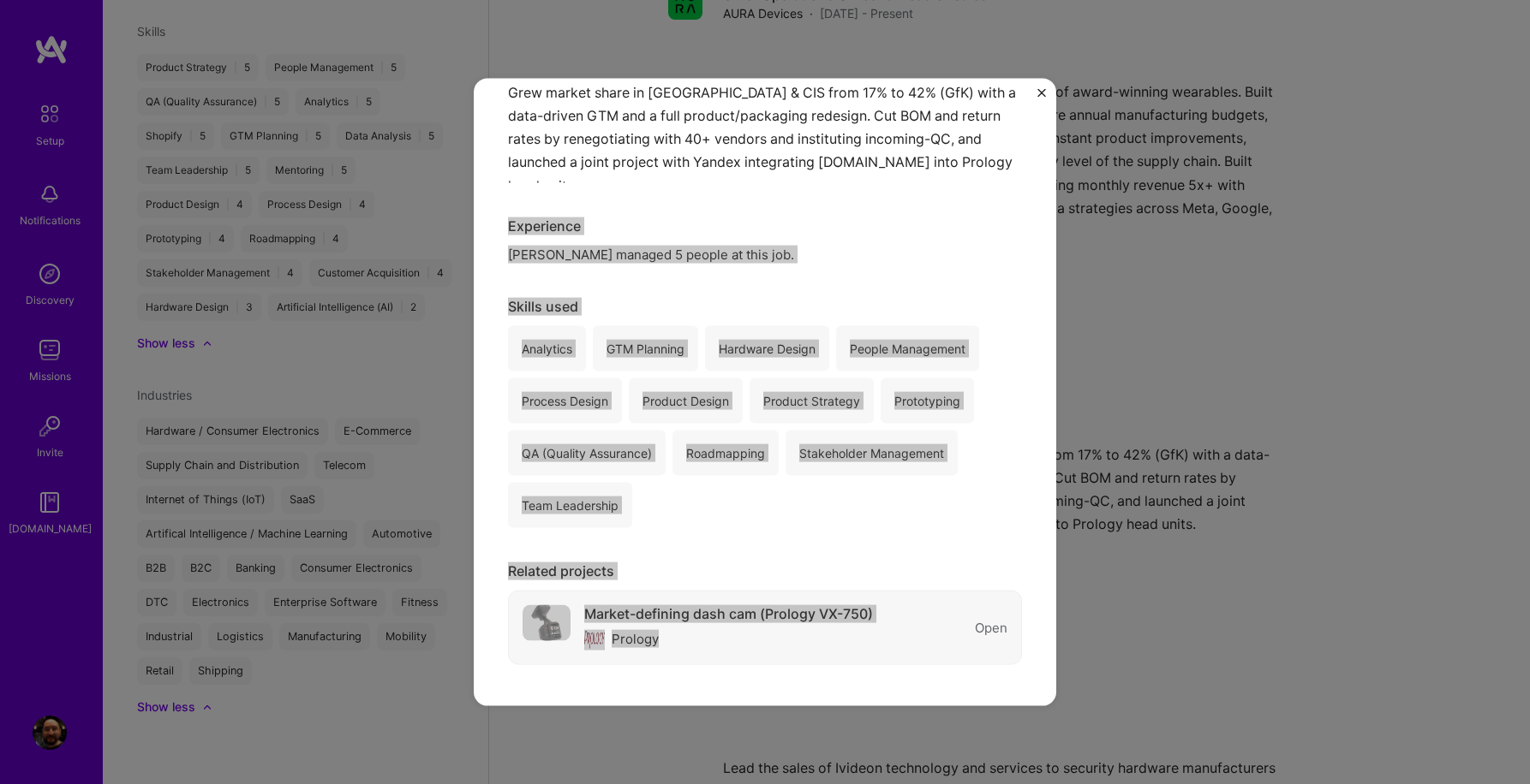
drag, startPoint x: 509, startPoint y: 222, endPoint x: 922, endPoint y: 657, distance: 599.8
click at [922, 657] on div "Director of Product & Partnerships Prology · Consumer Electronics, Automotive ·…" at bounding box center [765, 293] width 514 height 757
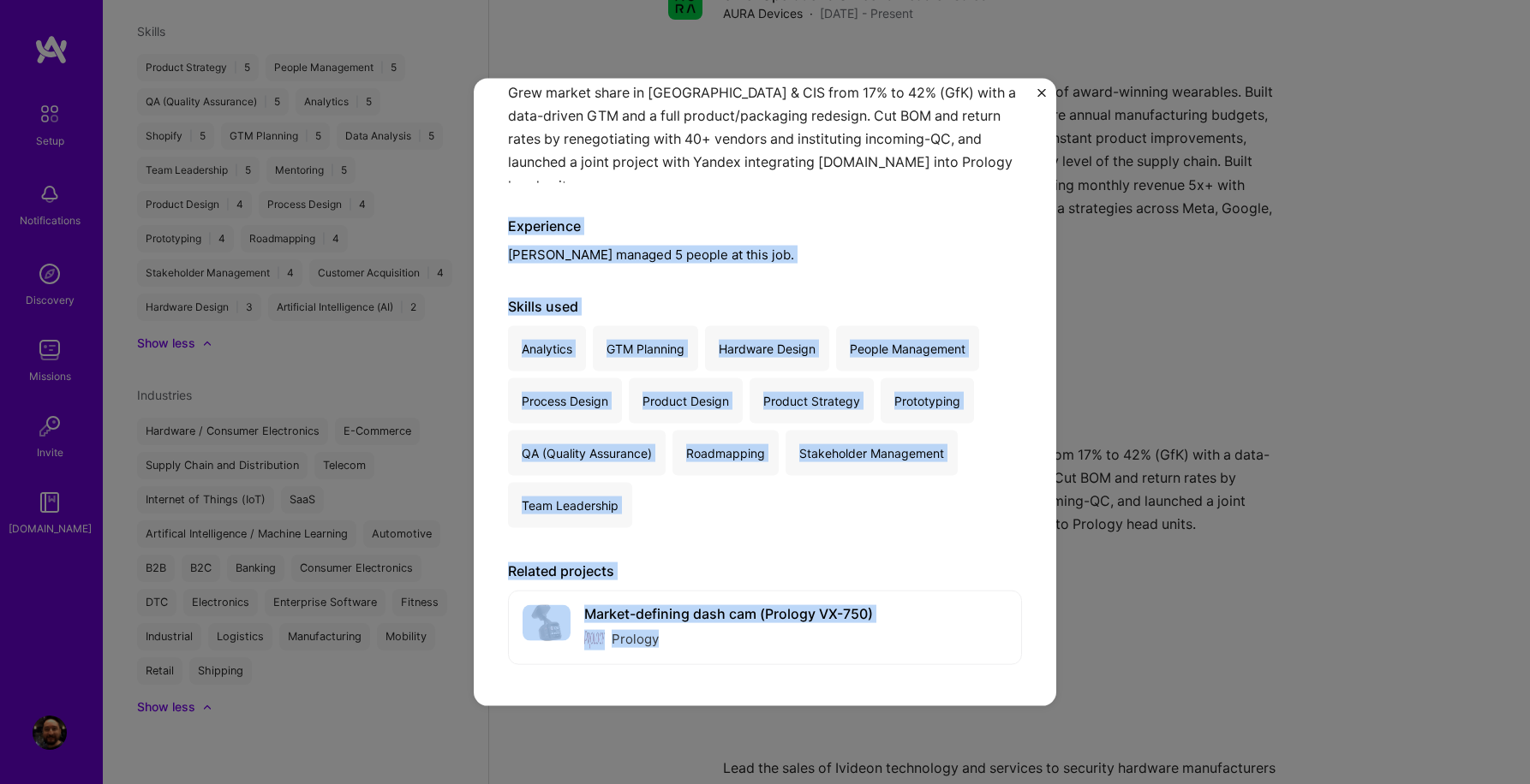
click at [1039, 91] on img "Close" at bounding box center [1041, 93] width 9 height 9
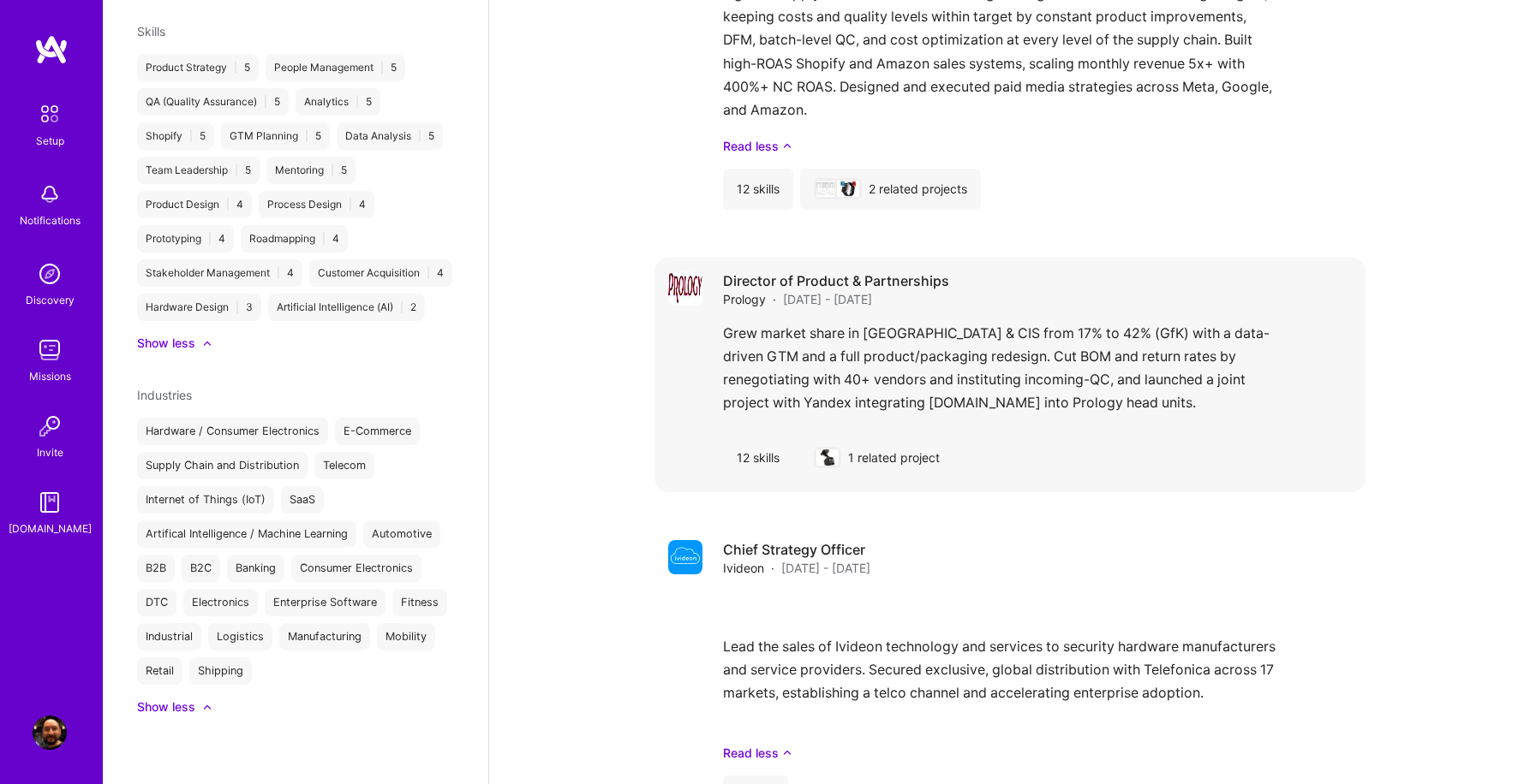
scroll to position [1230, 0]
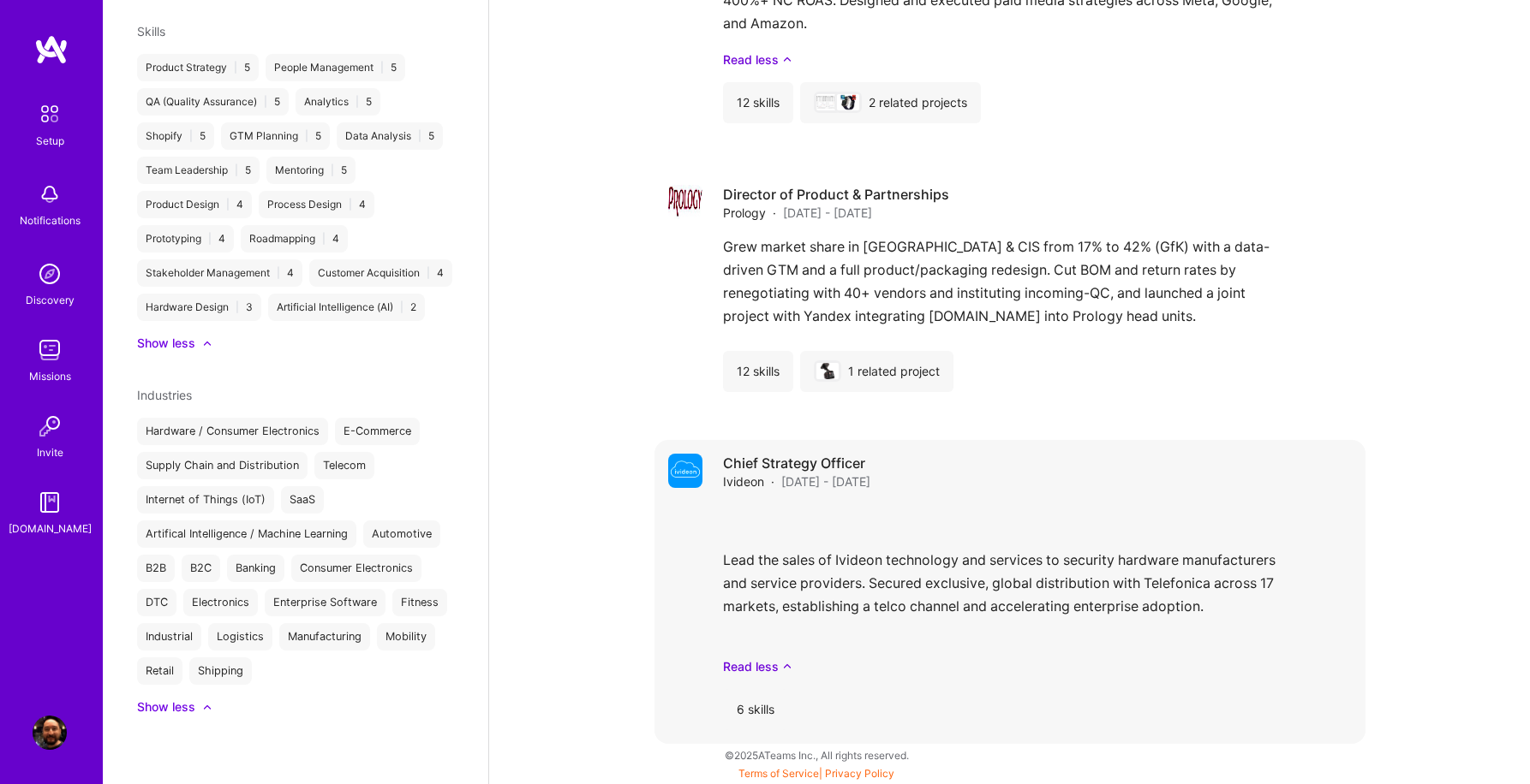
drag, startPoint x: 716, startPoint y: 462, endPoint x: 905, endPoint y: 487, distance: 190.6
click at [905, 487] on div "Chief Strategy Officer [PERSON_NAME][DATE] - [DATE] Lead the sales of Ivideon t…" at bounding box center [1009, 592] width 711 height 304
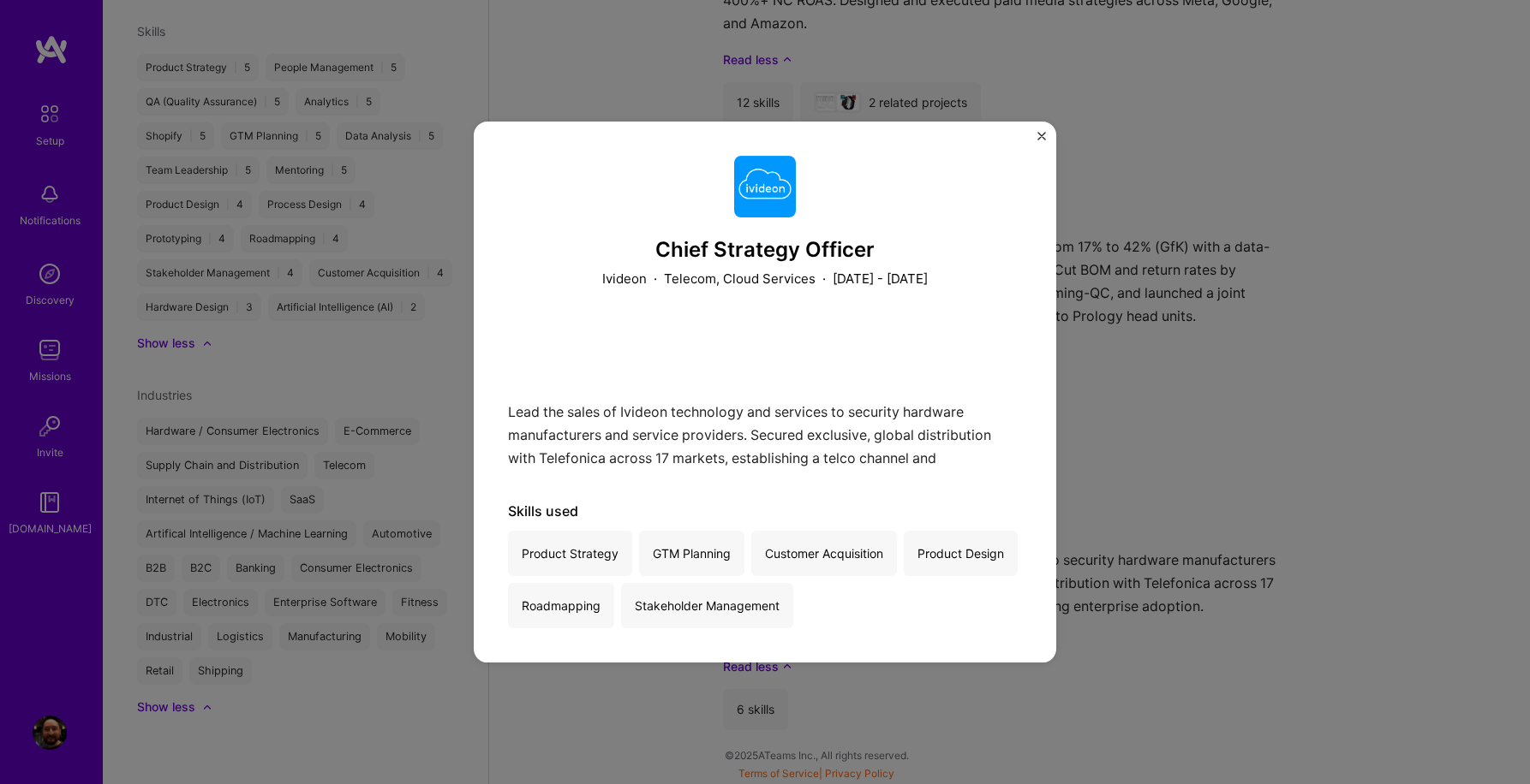
drag, startPoint x: 658, startPoint y: 249, endPoint x: 1001, endPoint y: 284, distance: 344.8
click at [1001, 284] on div "Chief Strategy Officer Ivideon · Telecom, Cloud Services · [DATE] - [DATE]" at bounding box center [765, 221] width 514 height 132
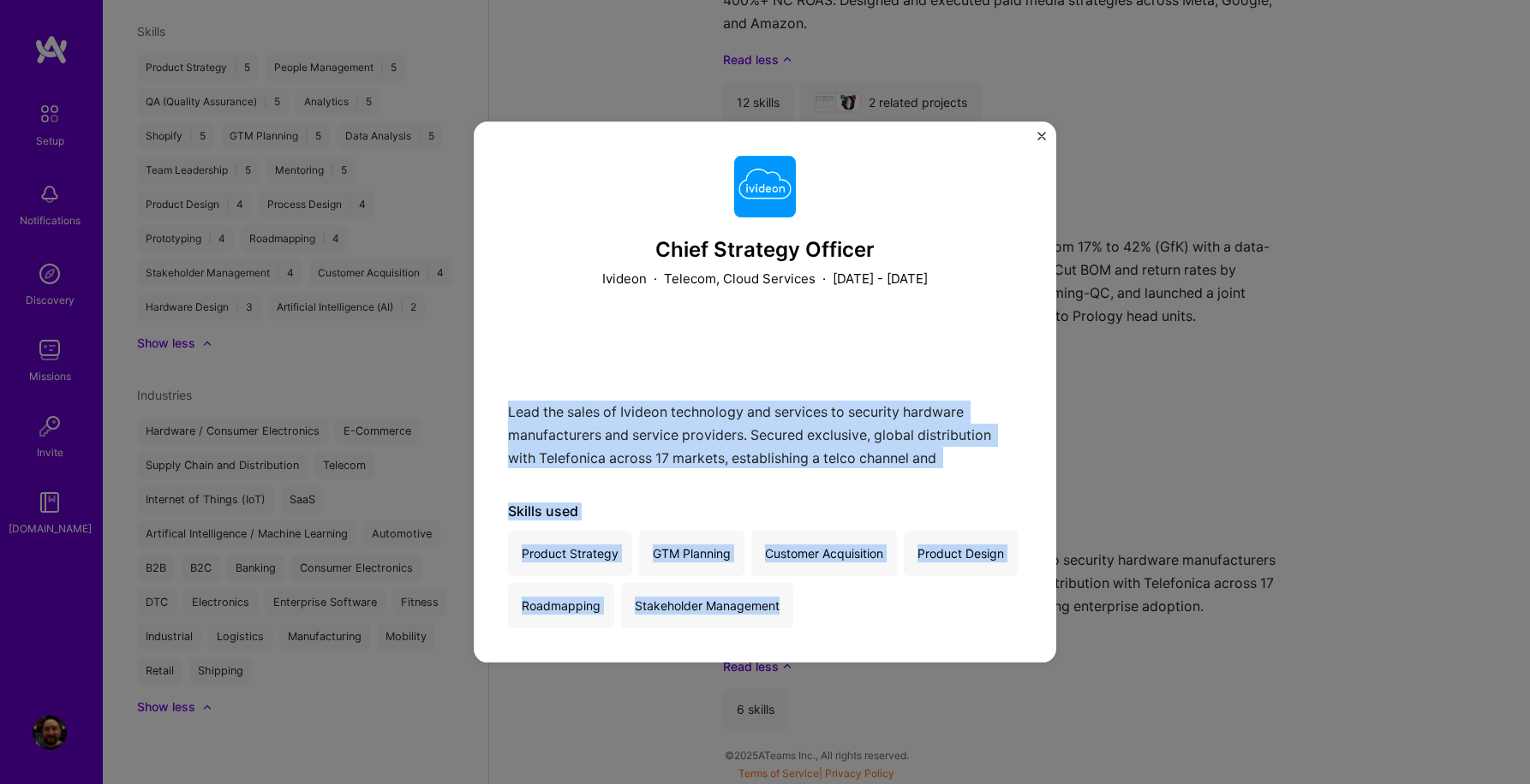
drag, startPoint x: 508, startPoint y: 411, endPoint x: 955, endPoint y: 623, distance: 494.7
click at [955, 623] on div "Chief Strategy Officer Ivideon · Telecom, Cloud Services · [DATE] - [DATE] Lead…" at bounding box center [765, 392] width 514 height 472
click at [671, 538] on div "GTM Planning" at bounding box center [691, 553] width 105 height 45
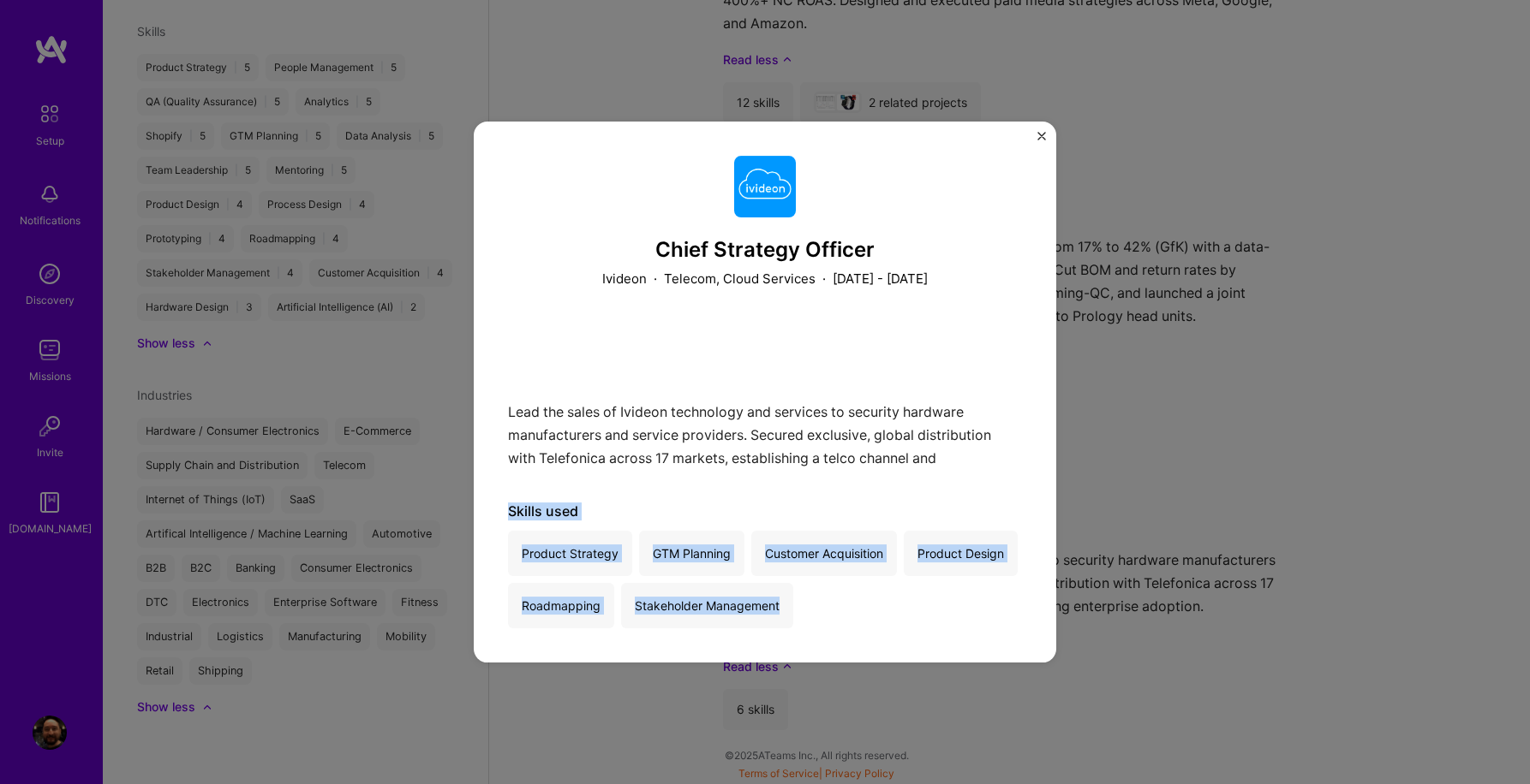
drag, startPoint x: 501, startPoint y: 506, endPoint x: 909, endPoint y: 608, distance: 420.6
click at [909, 608] on div "Chief Strategy Officer Ivideon · Telecom, Cloud Services · [DATE] - [DATE] Lead…" at bounding box center [764, 392] width 582 height 541
click at [1043, 137] on img "Close" at bounding box center [1041, 136] width 9 height 9
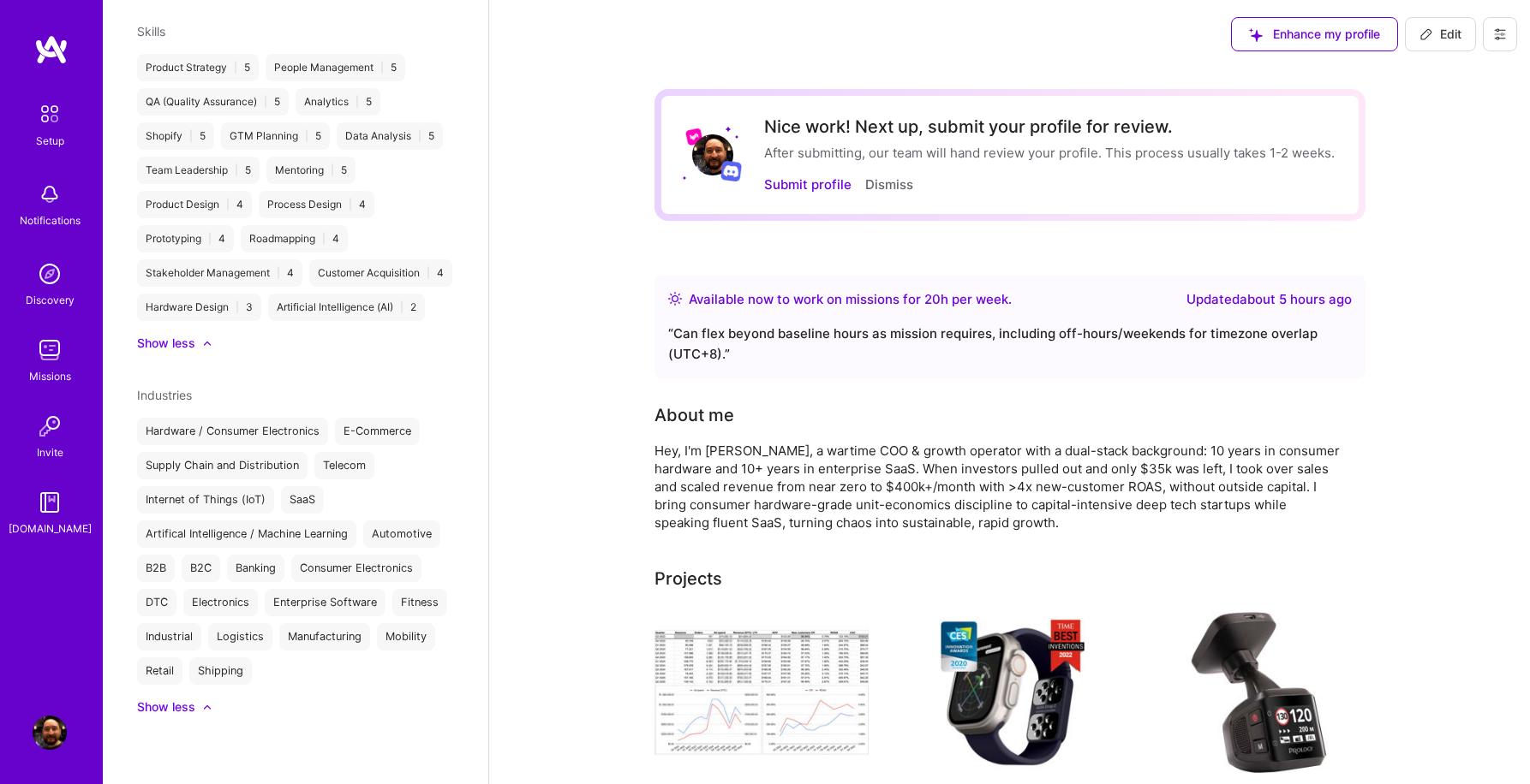
click at [1438, 36] on span "Edit" at bounding box center [1441, 35] width 42 height 17
select select "TW"
select select "Right Now"
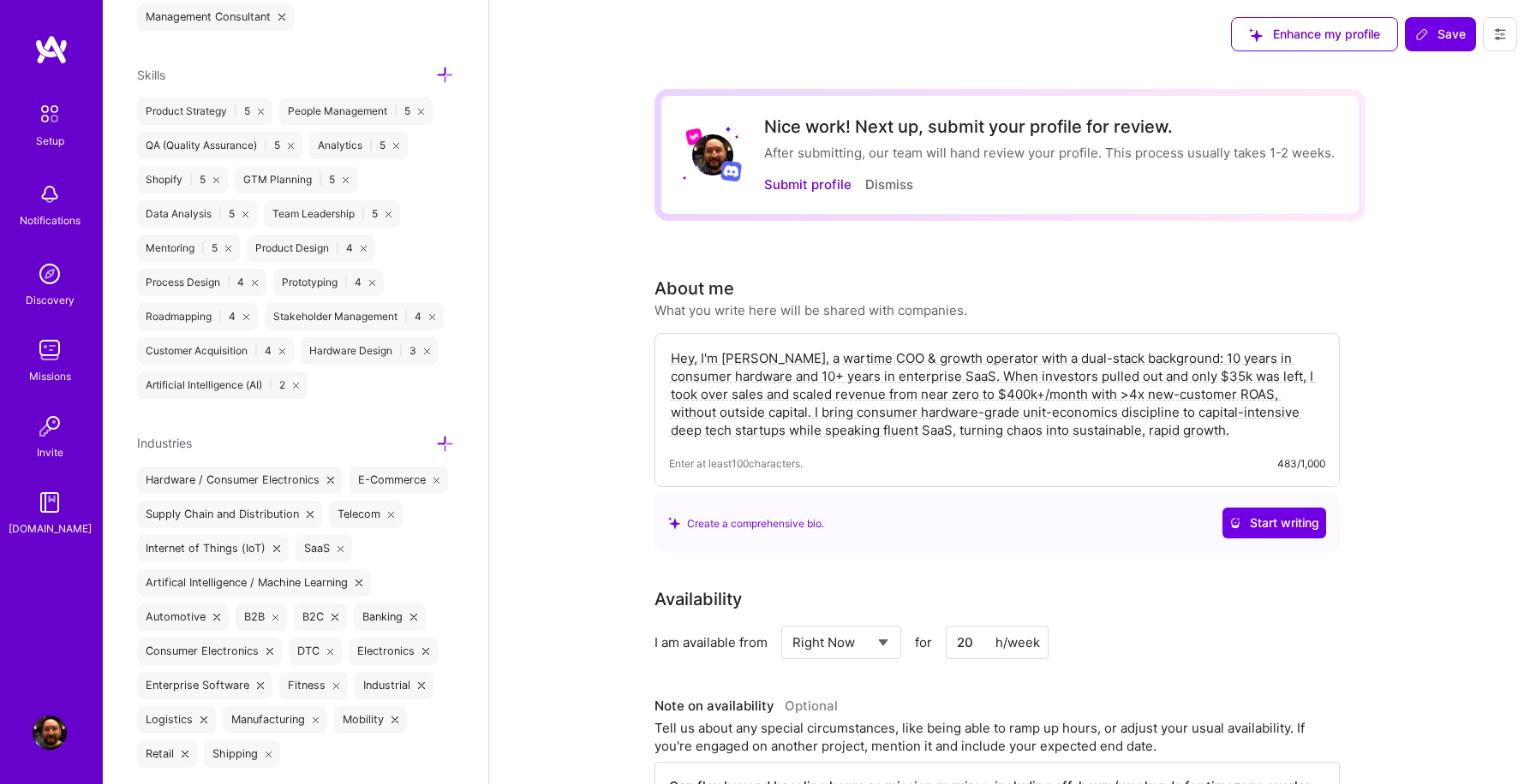
scroll to position [1283, 0]
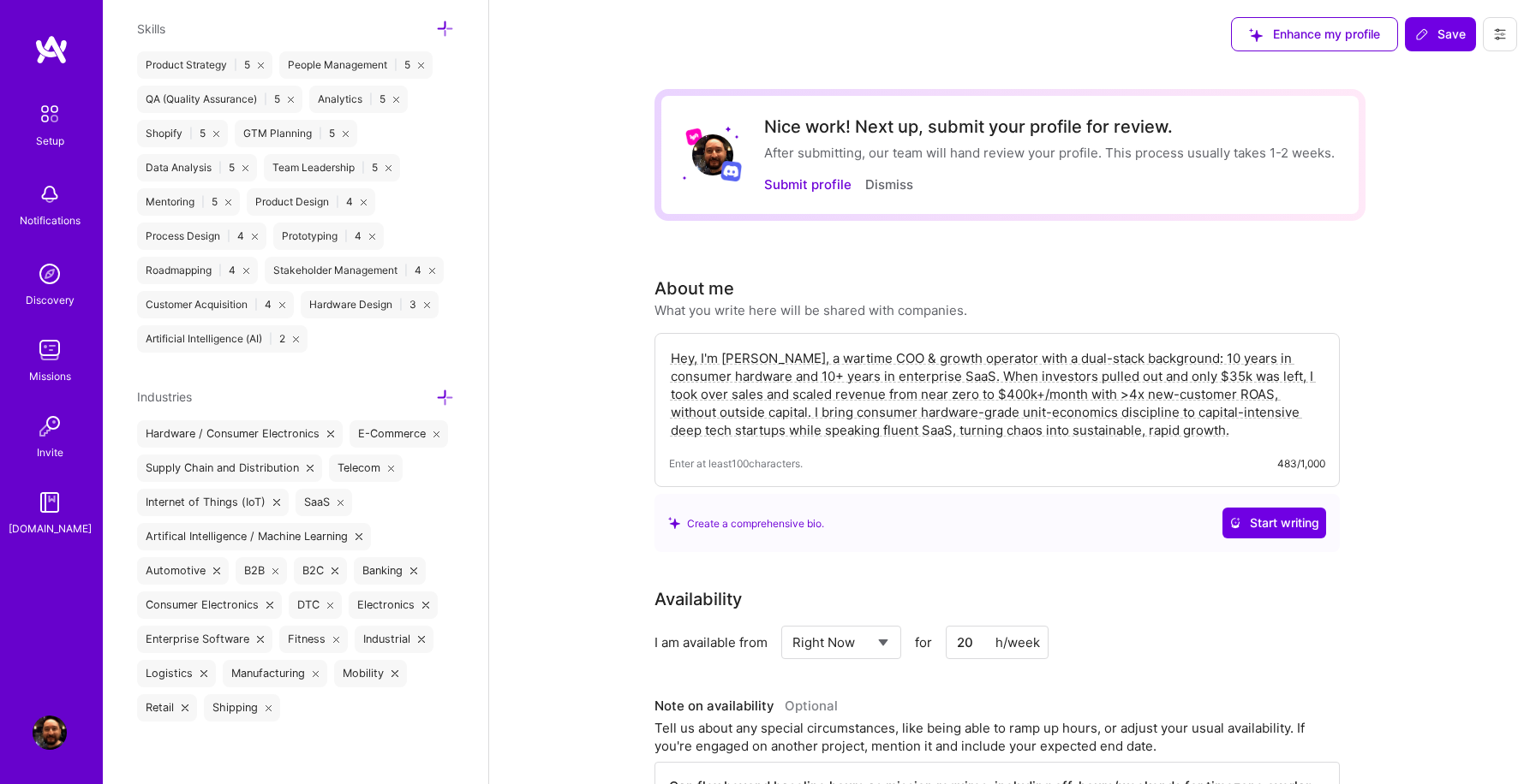
click at [233, 340] on div "Artificial Intelligence (AI) | 2" at bounding box center [221, 339] width 170 height 27
click at [293, 338] on div "Artificial Intelligence (AI) | 2" at bounding box center [221, 339] width 170 height 27
click at [296, 337] on icon at bounding box center [295, 340] width 6 height 6
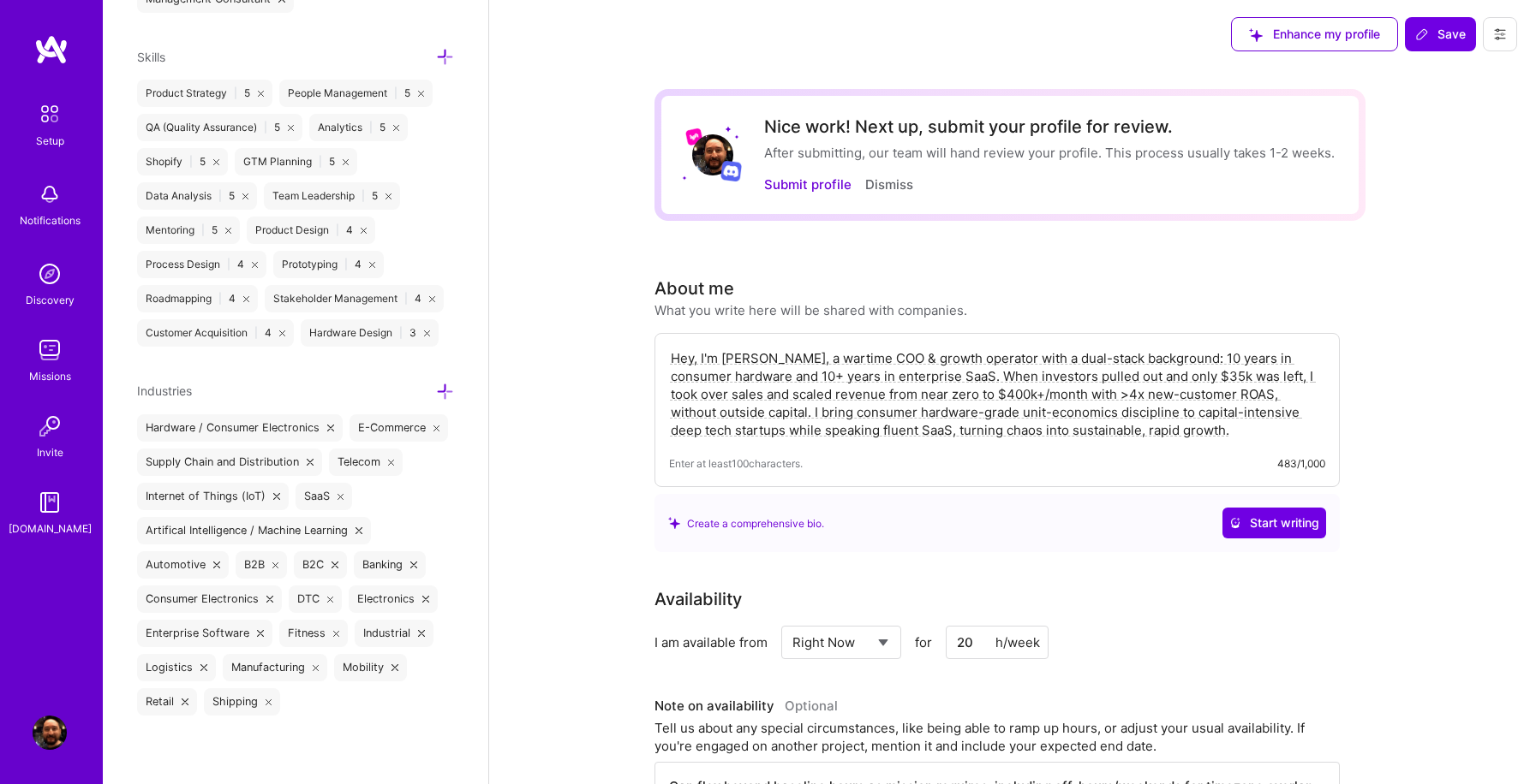
scroll to position [1253, 0]
click at [445, 55] on icon at bounding box center [445, 59] width 18 height 18
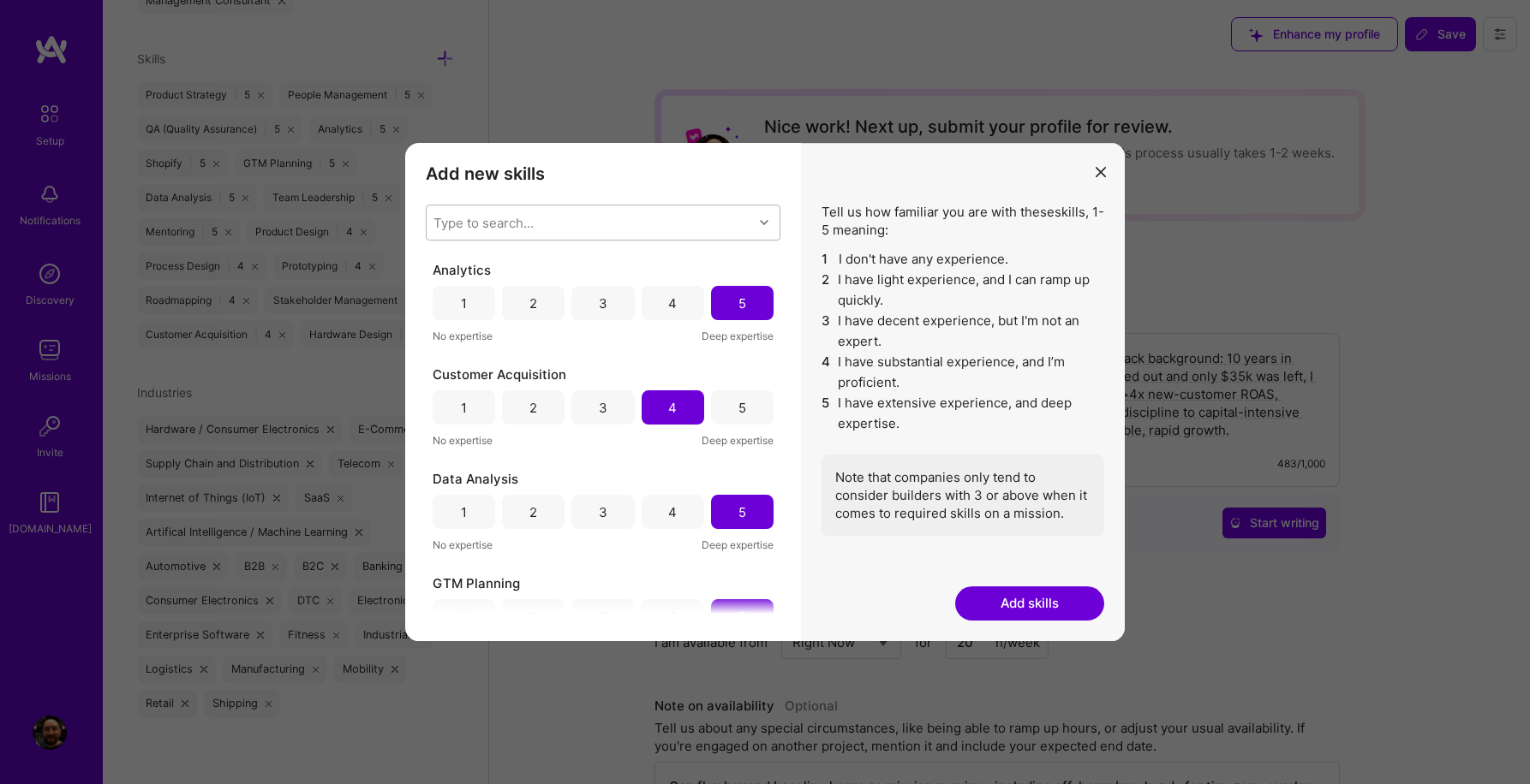
click at [463, 217] on div "Type to search..." at bounding box center [483, 222] width 100 height 18
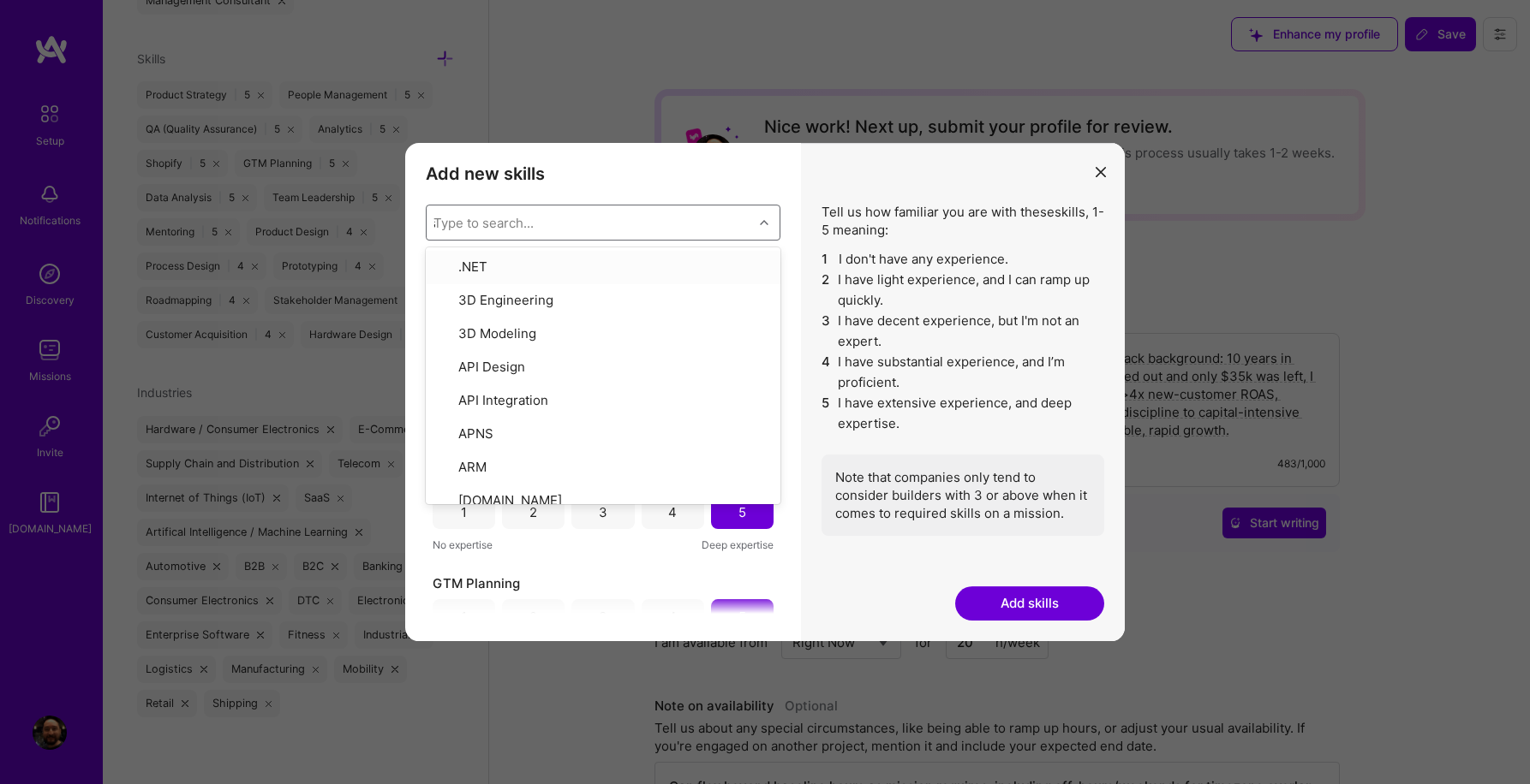
type input "ai"
click at [444, 326] on input "modal" at bounding box center [446, 331] width 12 height 12
checkbox input "false"
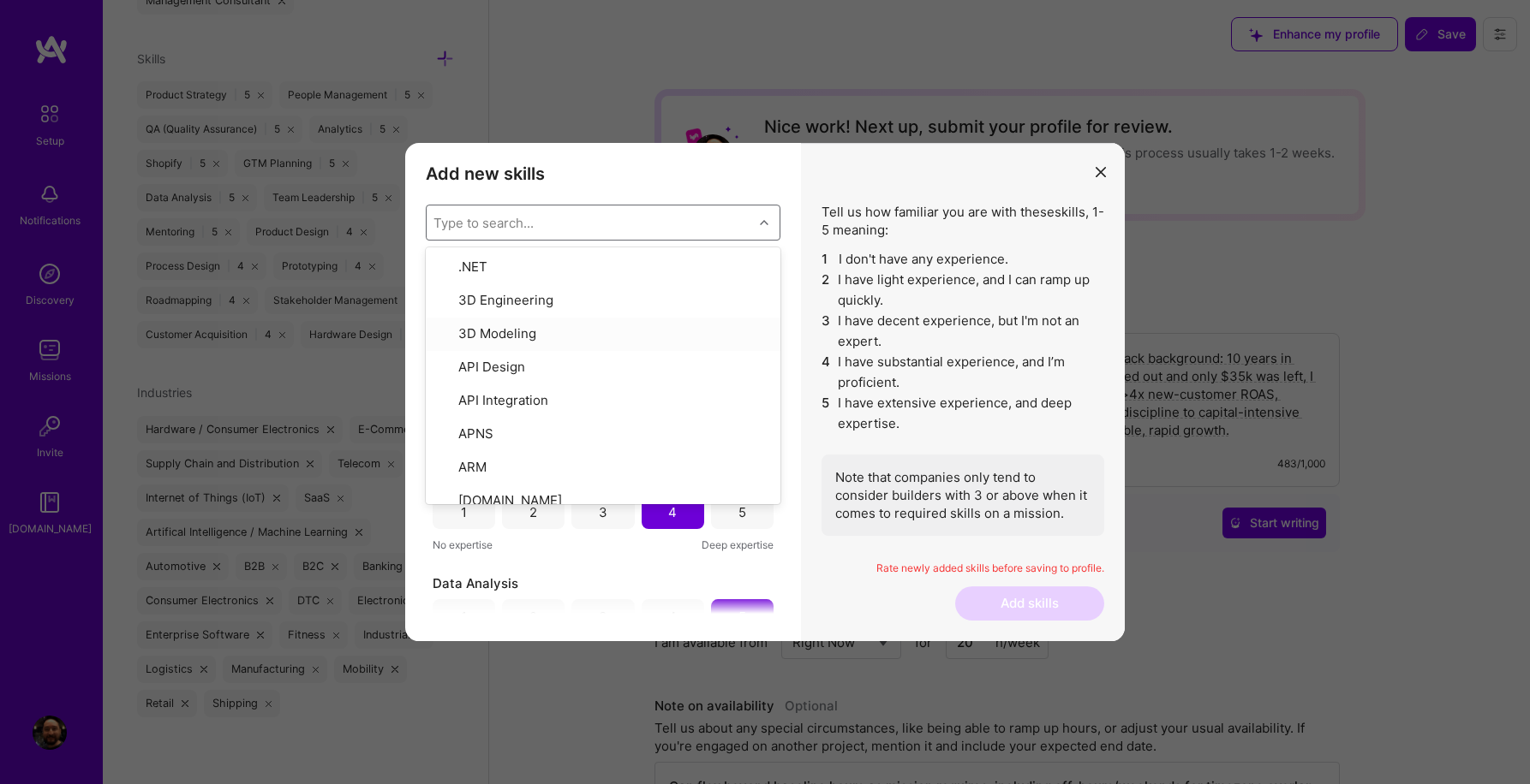
click at [826, 554] on div "Tell us how familiar you are with these skills , 1-5 meaning: 1 I don't have an…" at bounding box center [962, 392] width 323 height 498
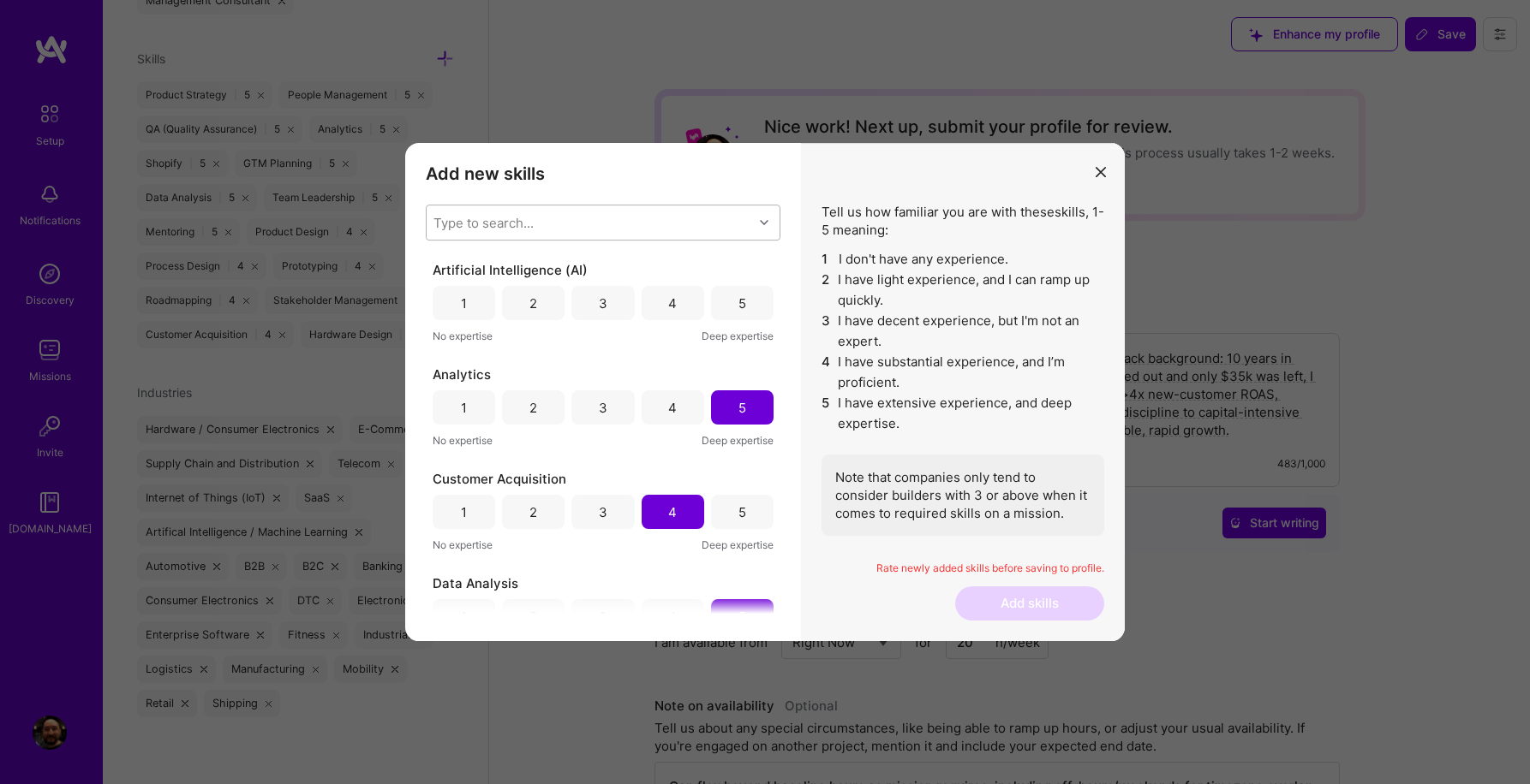
click at [668, 301] on div "4" at bounding box center [672, 303] width 9 height 18
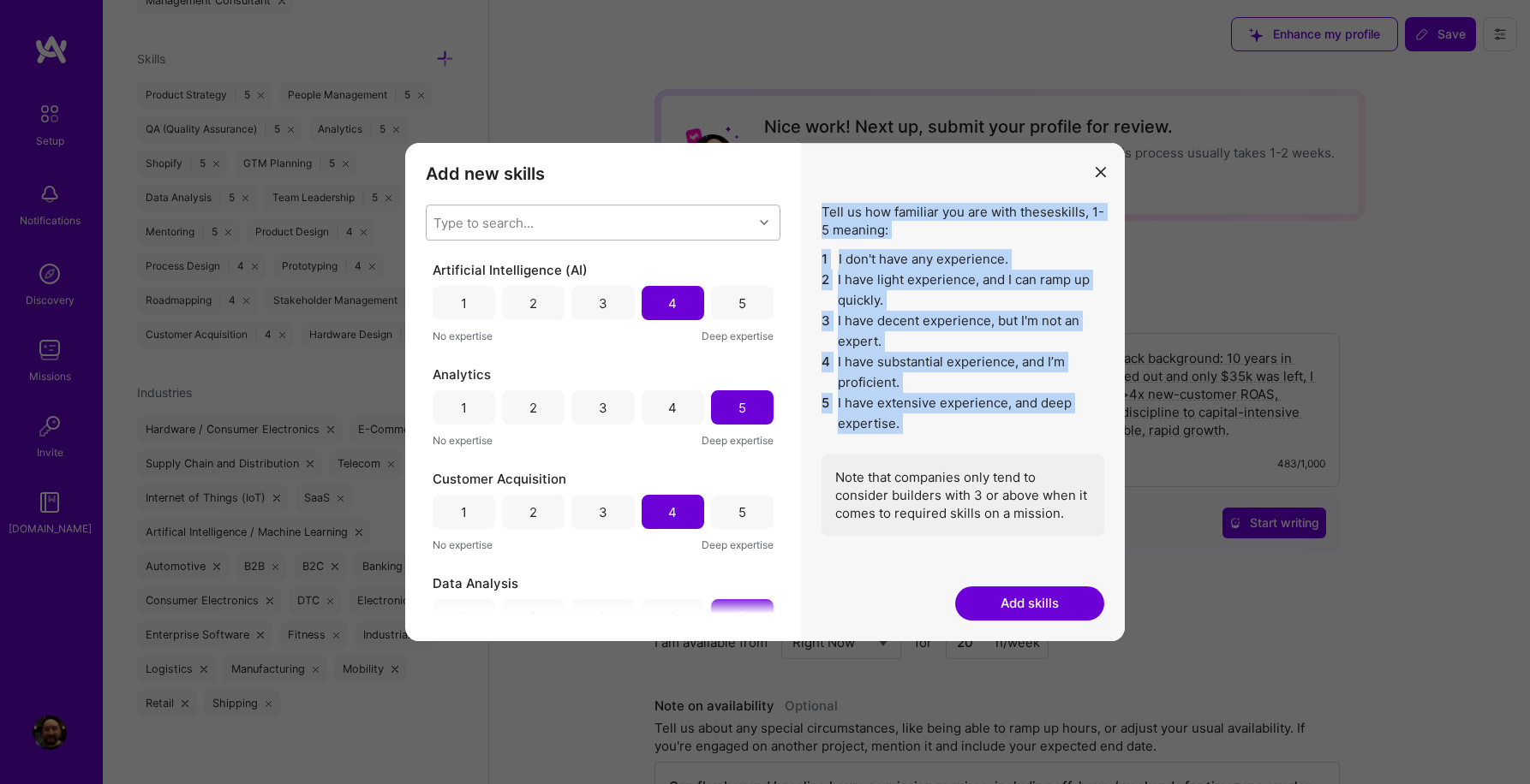
drag, startPoint x: 824, startPoint y: 212, endPoint x: 899, endPoint y: 440, distance: 240.0
click at [899, 440] on div "Tell us how familiar you are with these skills , 1-5 meaning: 1 I don't have an…" at bounding box center [963, 369] width 283 height 333
click at [1065, 514] on div "Note that companies only tend to consider builders with 3 or above when it come…" at bounding box center [963, 495] width 283 height 82
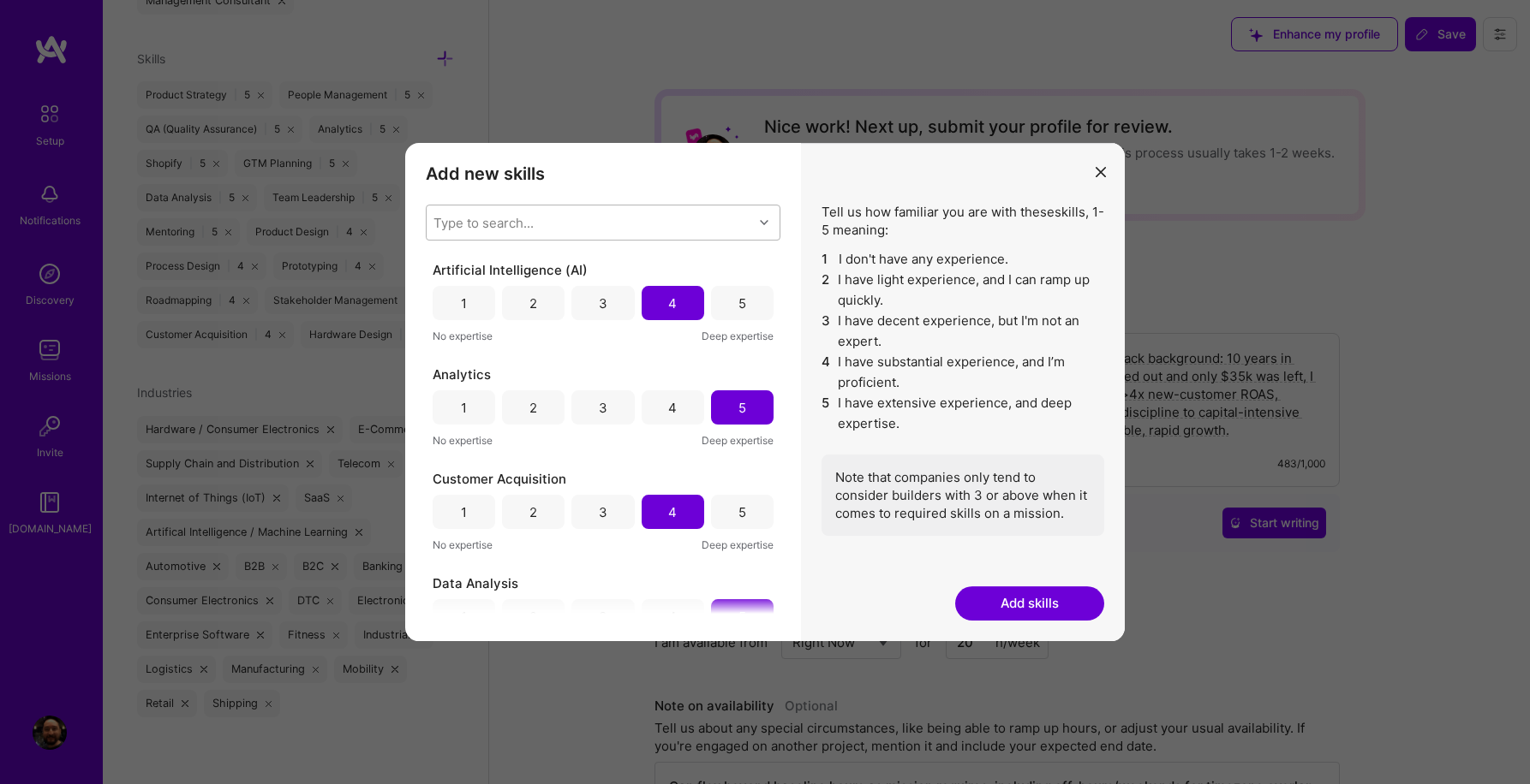
click at [595, 295] on div "3" at bounding box center [602, 303] width 63 height 35
click at [1030, 602] on button "Add skills" at bounding box center [1029, 604] width 149 height 35
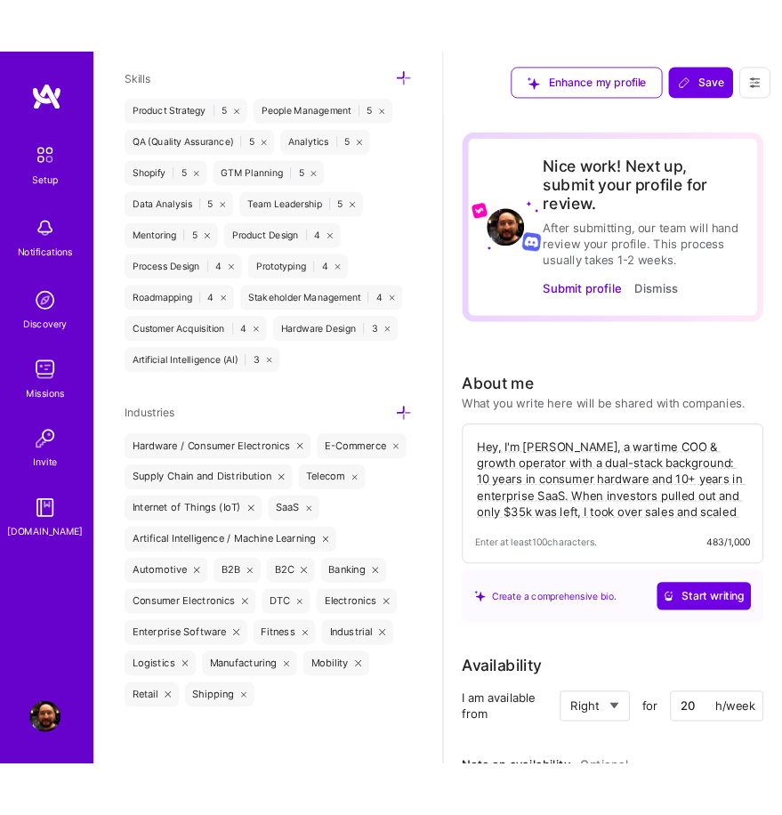
scroll to position [1310, 0]
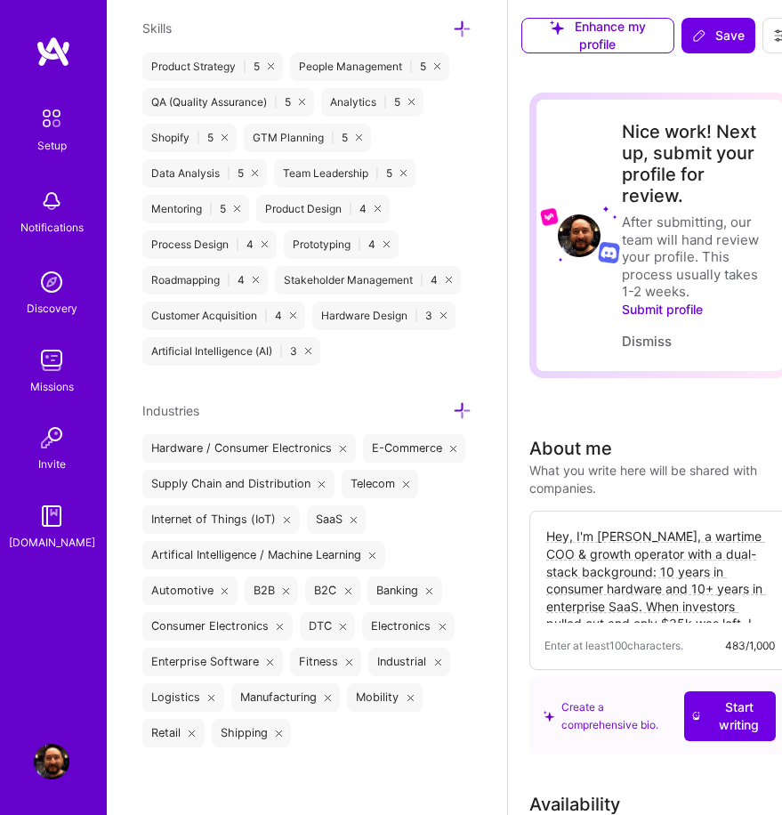
click at [283, 589] on icon at bounding box center [286, 591] width 7 height 7
click at [284, 589] on icon at bounding box center [287, 591] width 7 height 7
click at [309, 589] on icon at bounding box center [306, 591] width 7 height 7
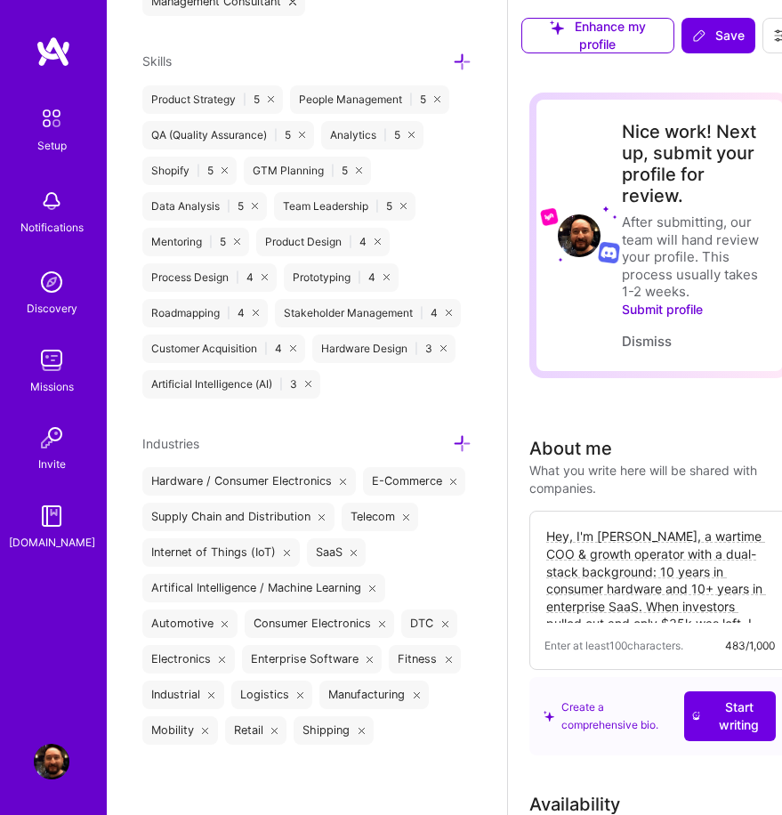
click at [379, 622] on icon at bounding box center [382, 624] width 7 height 7
click at [287, 621] on icon at bounding box center [288, 624] width 7 height 7
click at [321, 623] on icon at bounding box center [324, 624] width 7 height 7
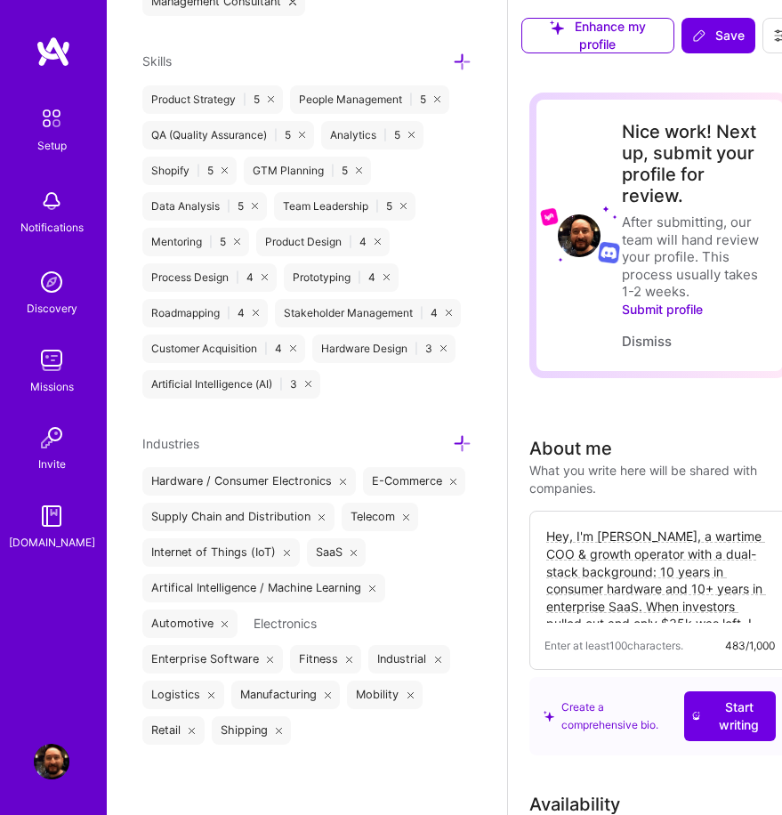
scroll to position [1242, 0]
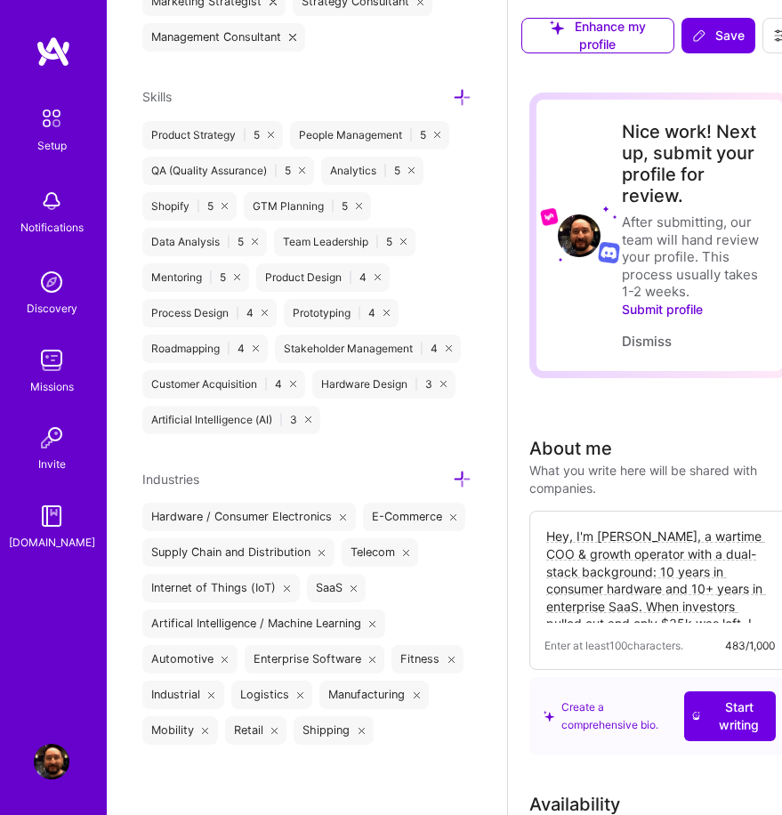
click at [448, 658] on icon at bounding box center [451, 660] width 7 height 7
click at [213, 692] on icon at bounding box center [211, 695] width 7 height 7
click at [407, 695] on icon at bounding box center [410, 695] width 7 height 7
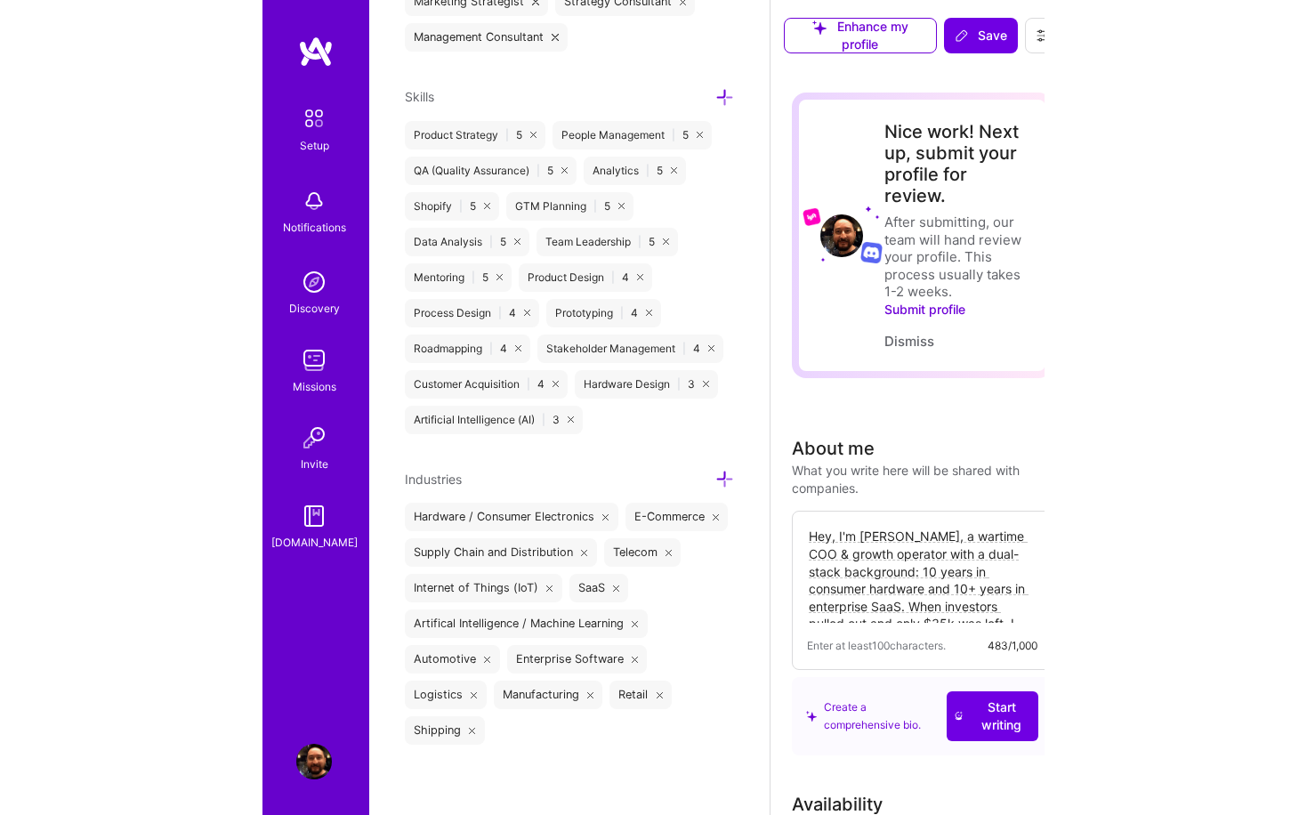
scroll to position [1206, 0]
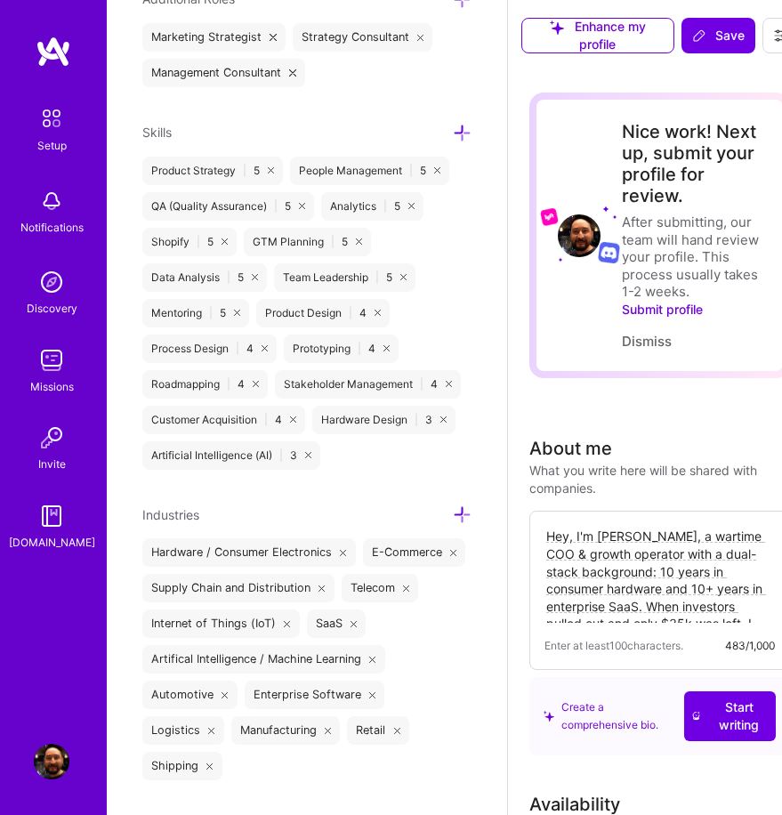
click at [393, 728] on icon at bounding box center [396, 731] width 7 height 7
click at [411, 728] on icon at bounding box center [414, 731] width 7 height 7
click at [465, 516] on icon at bounding box center [462, 515] width 19 height 19
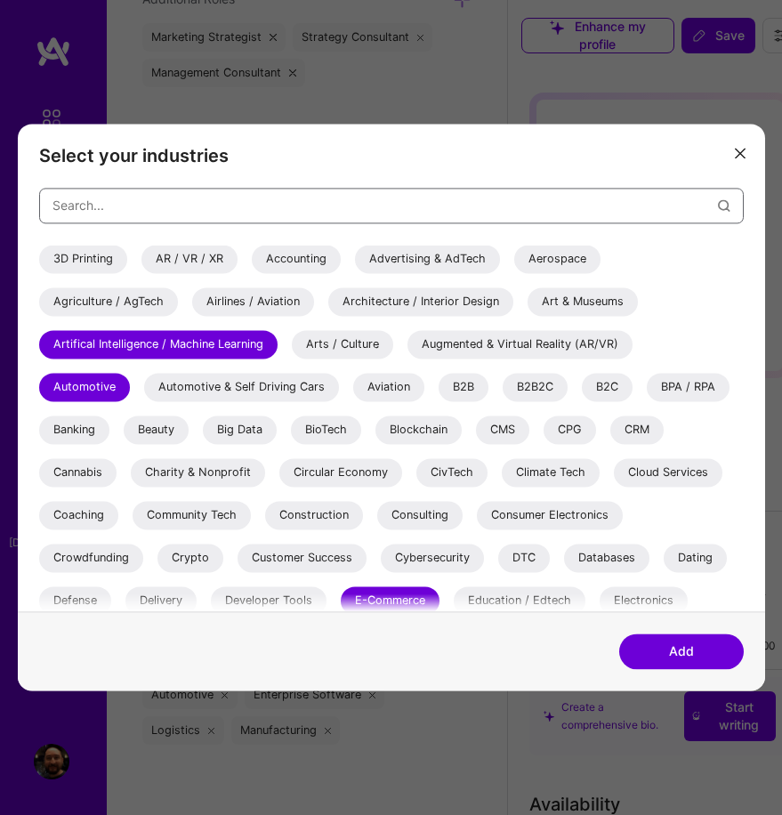
click at [398, 208] on input "modal" at bounding box center [386, 206] width 666 height 43
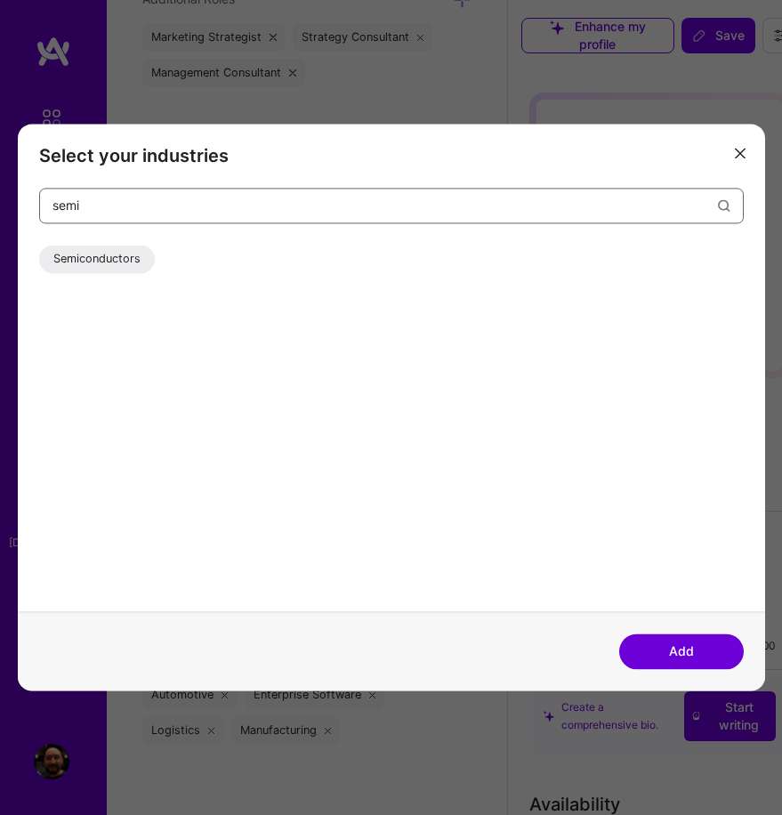
type input "semi"
click at [116, 253] on div "Semiconductors" at bounding box center [97, 259] width 116 height 28
click at [656, 643] on button "Add" at bounding box center [681, 653] width 125 height 36
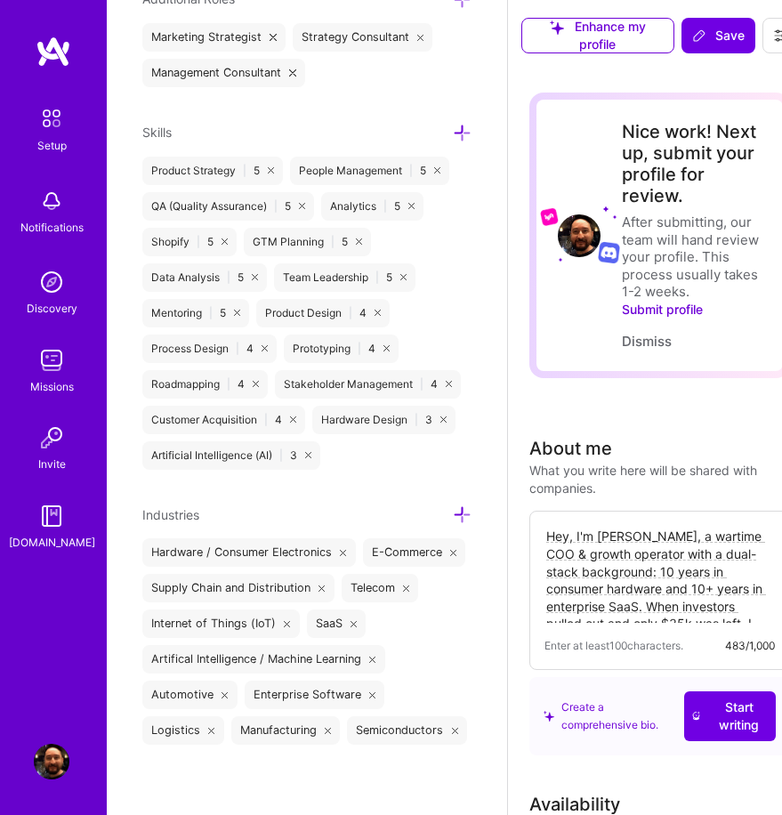
click at [460, 516] on icon at bounding box center [462, 515] width 19 height 19
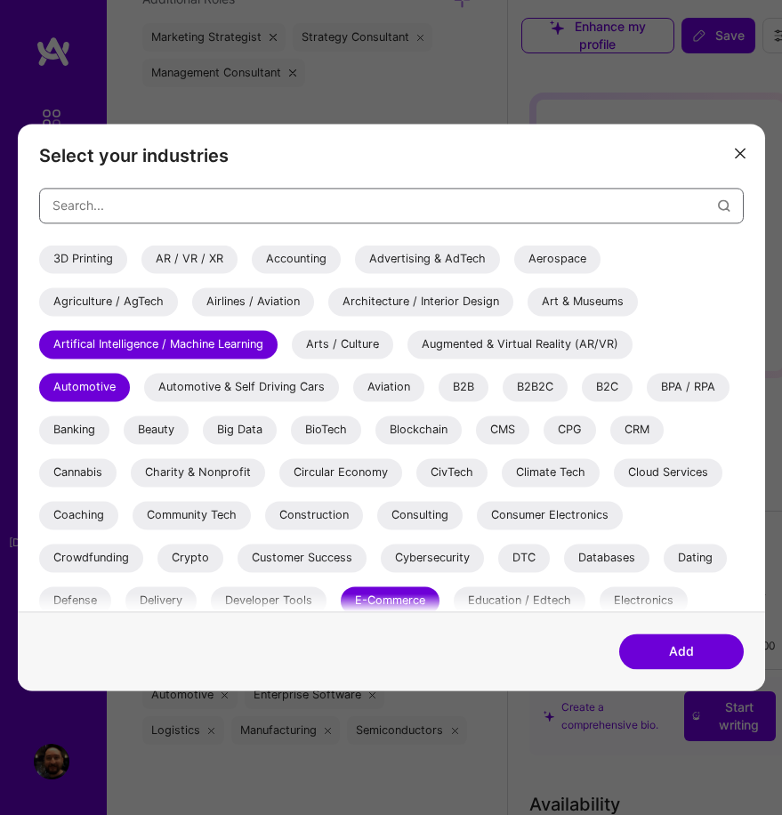
click at [123, 211] on input "modal" at bounding box center [386, 206] width 666 height 43
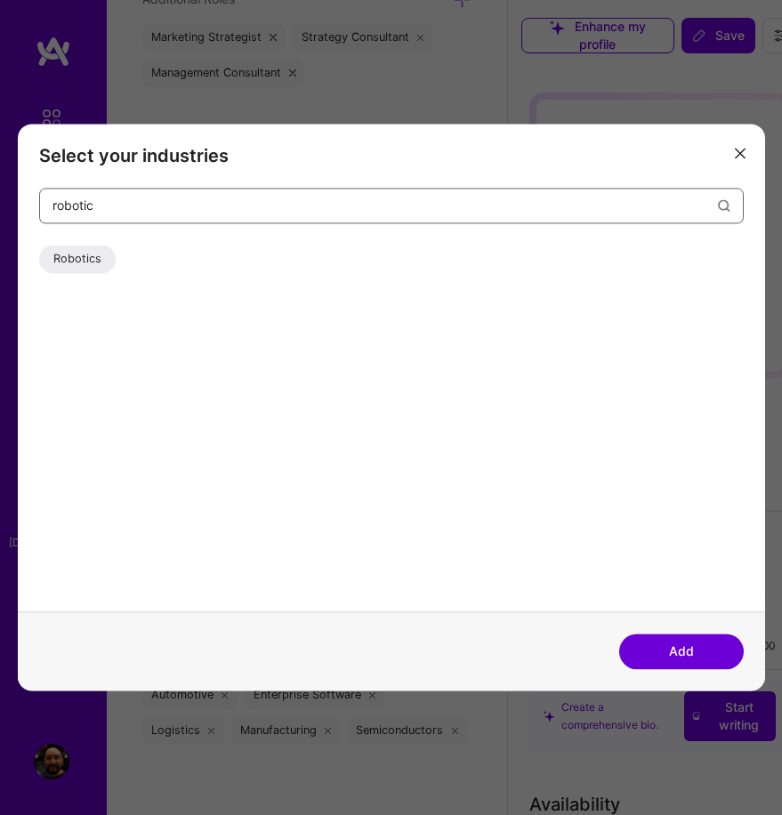
type input "robotic"
click at [84, 263] on div "Robotics" at bounding box center [77, 259] width 77 height 28
click at [653, 658] on button "Add" at bounding box center [681, 653] width 125 height 36
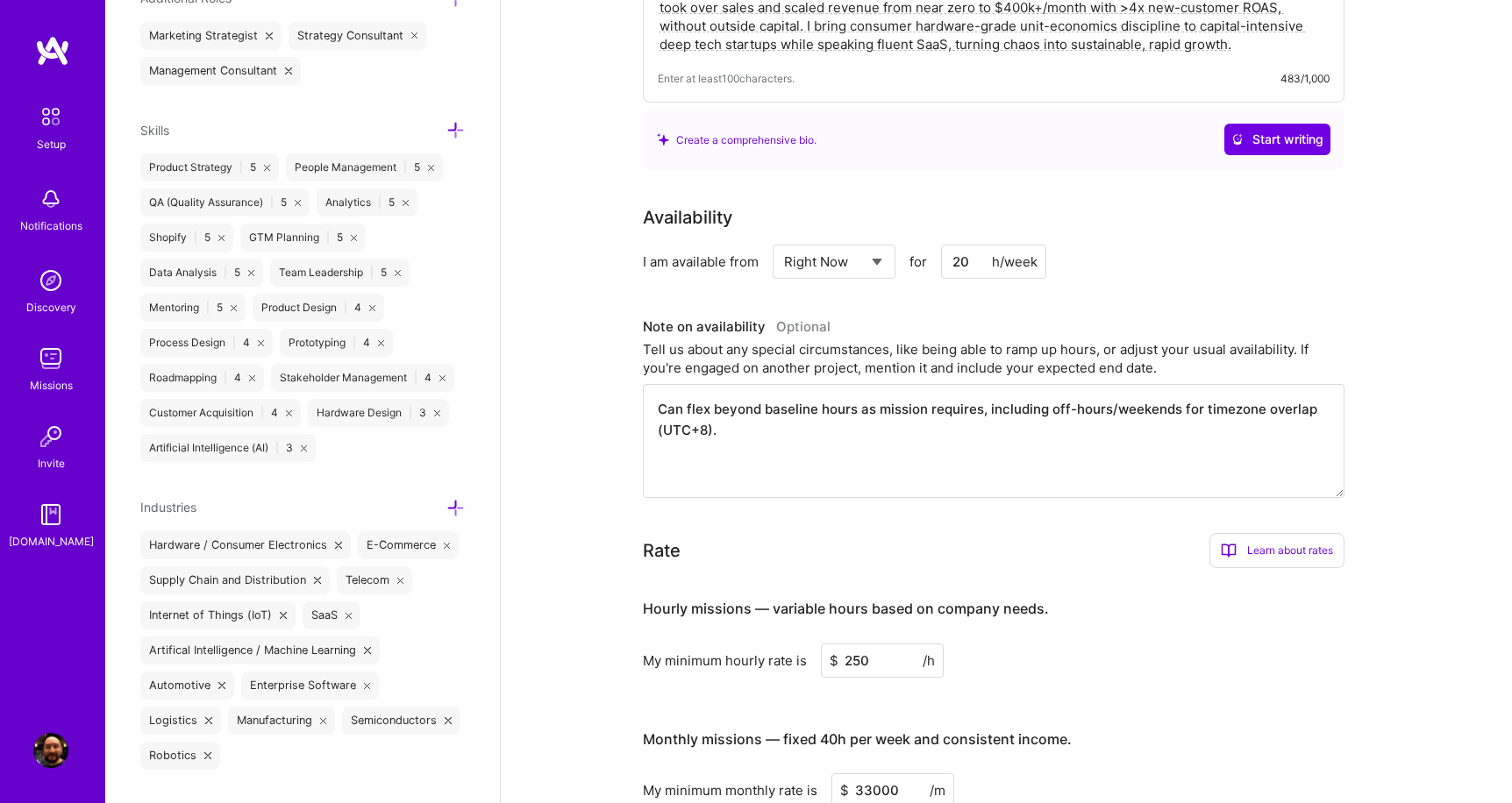
scroll to position [0, 0]
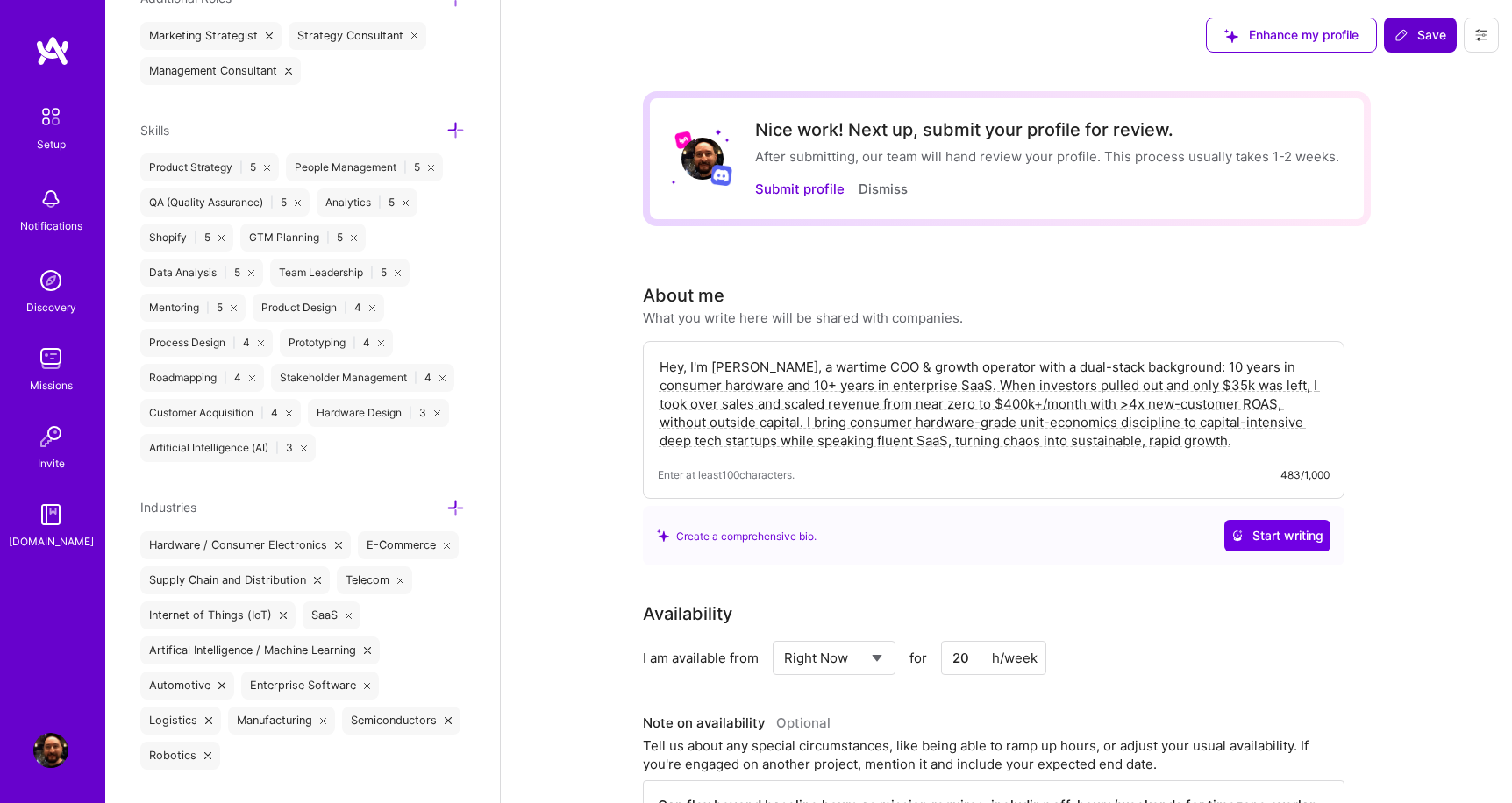
click at [1420, 35] on span "Save" at bounding box center [1420, 35] width 52 height 18
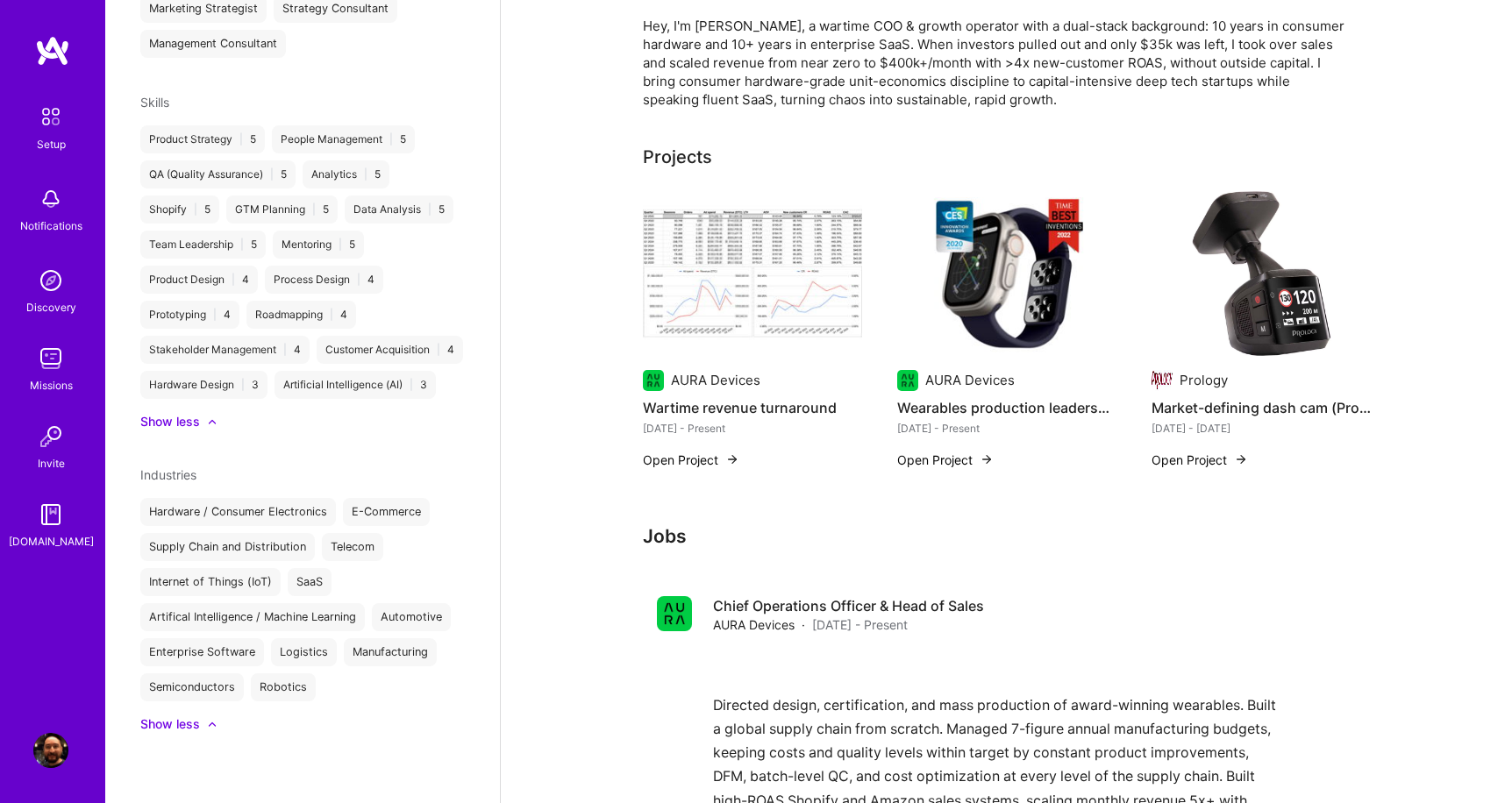
scroll to position [664, 0]
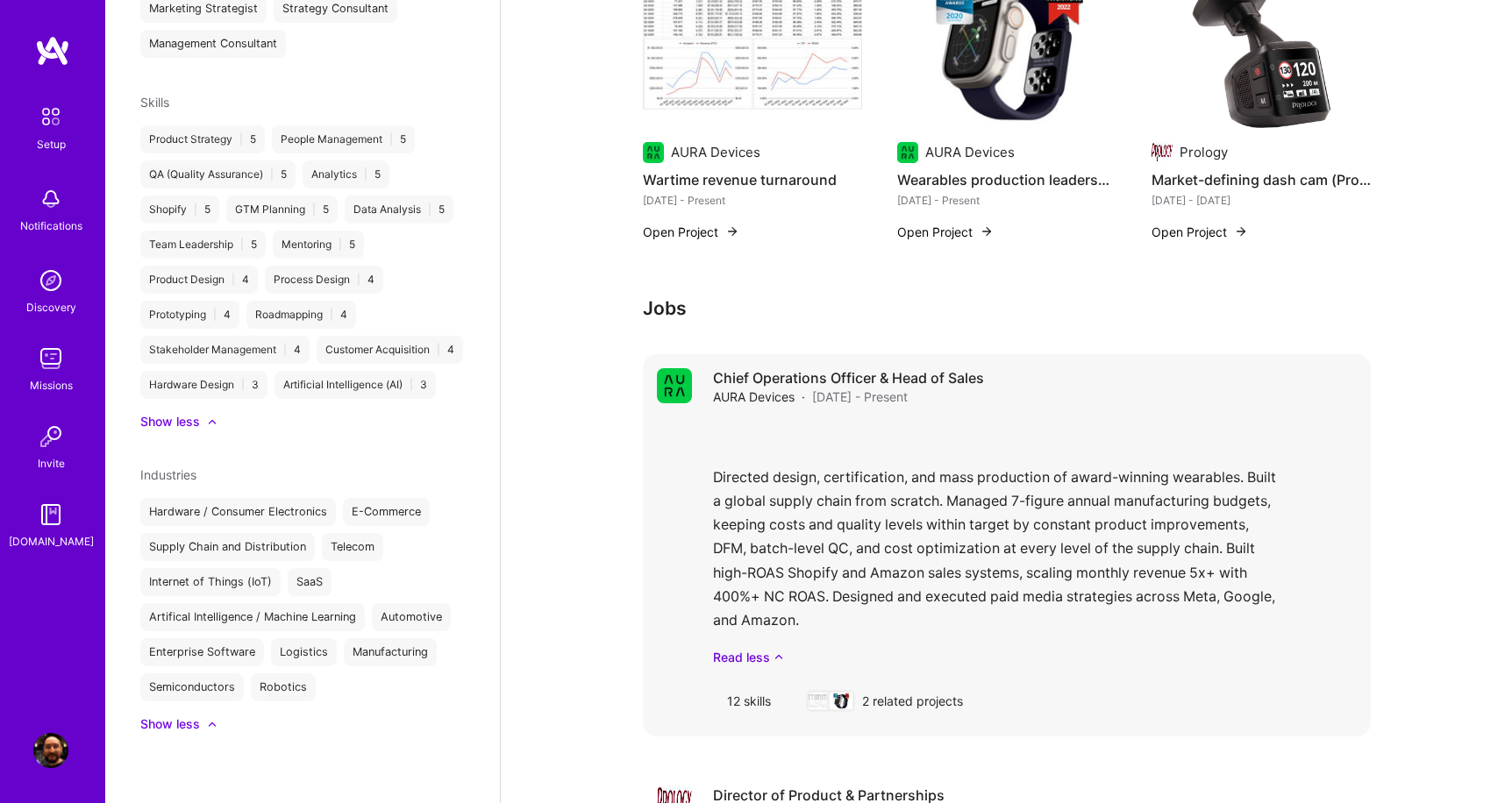
click at [745, 699] on div "12 skills" at bounding box center [749, 702] width 72 height 42
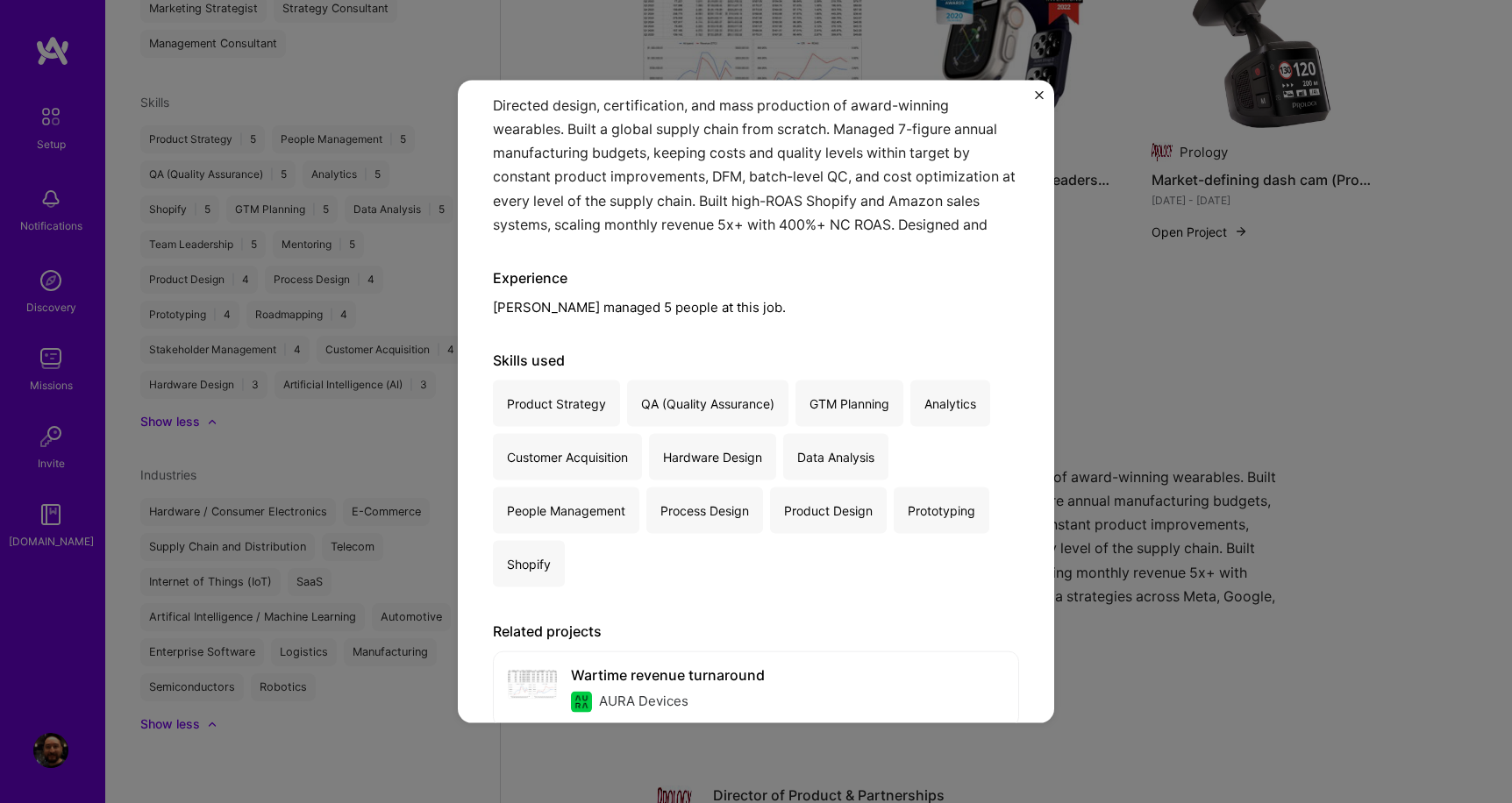
scroll to position [421, 0]
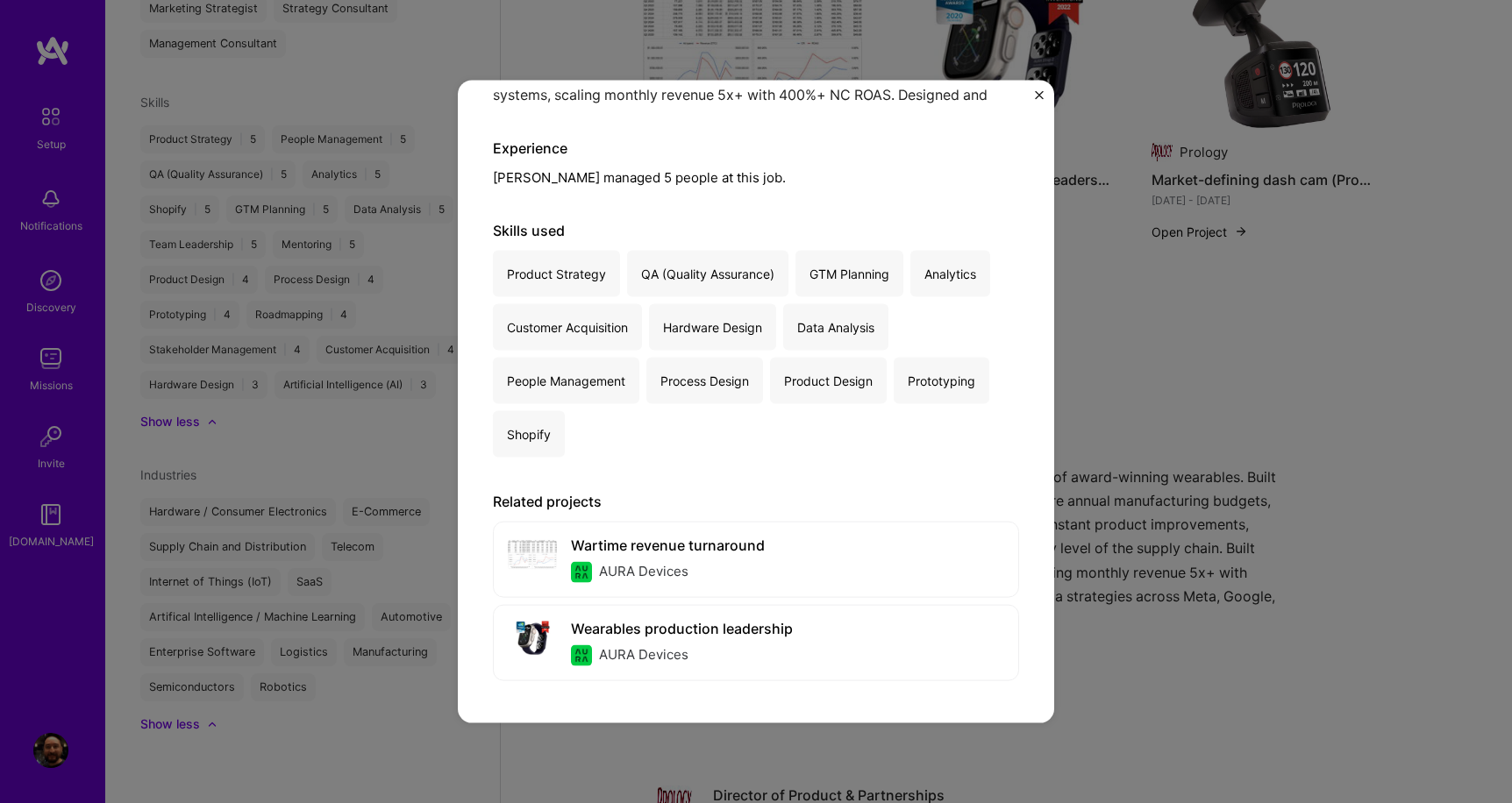
click at [1037, 96] on img "Close" at bounding box center [1039, 96] width 9 height 9
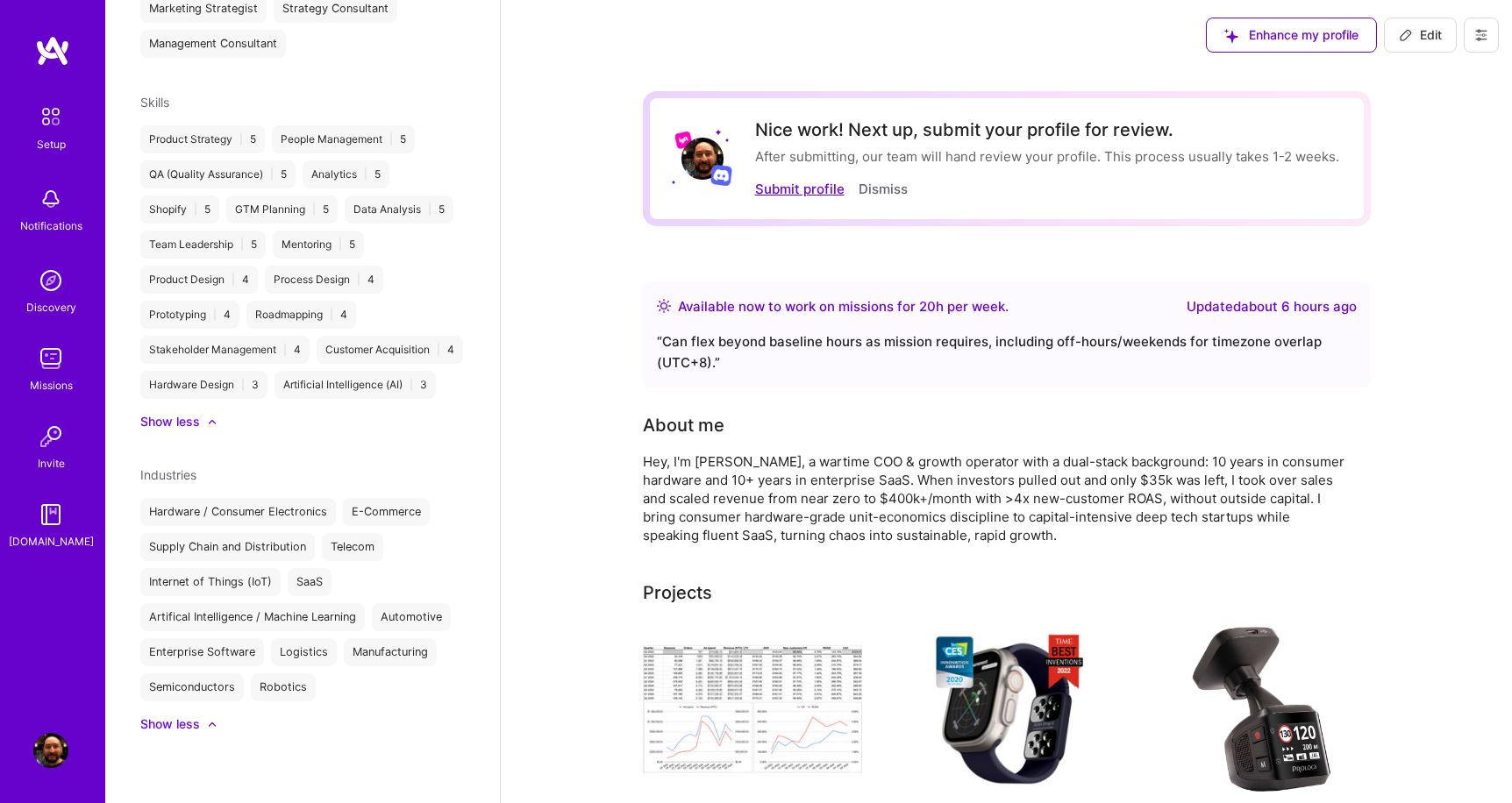
click at [796, 187] on button "Submit profile" at bounding box center [799, 188] width 90 height 19
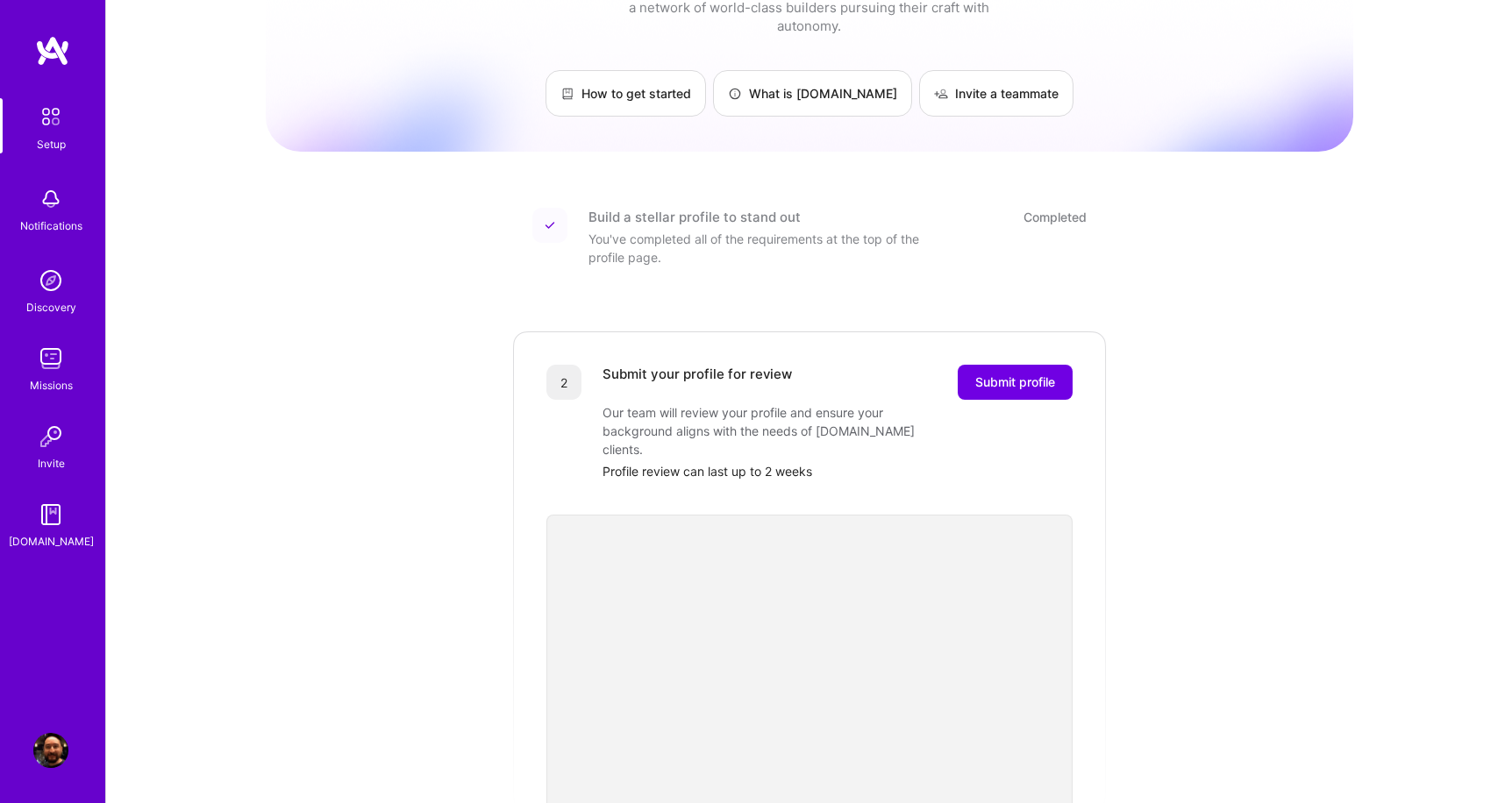
scroll to position [186, 0]
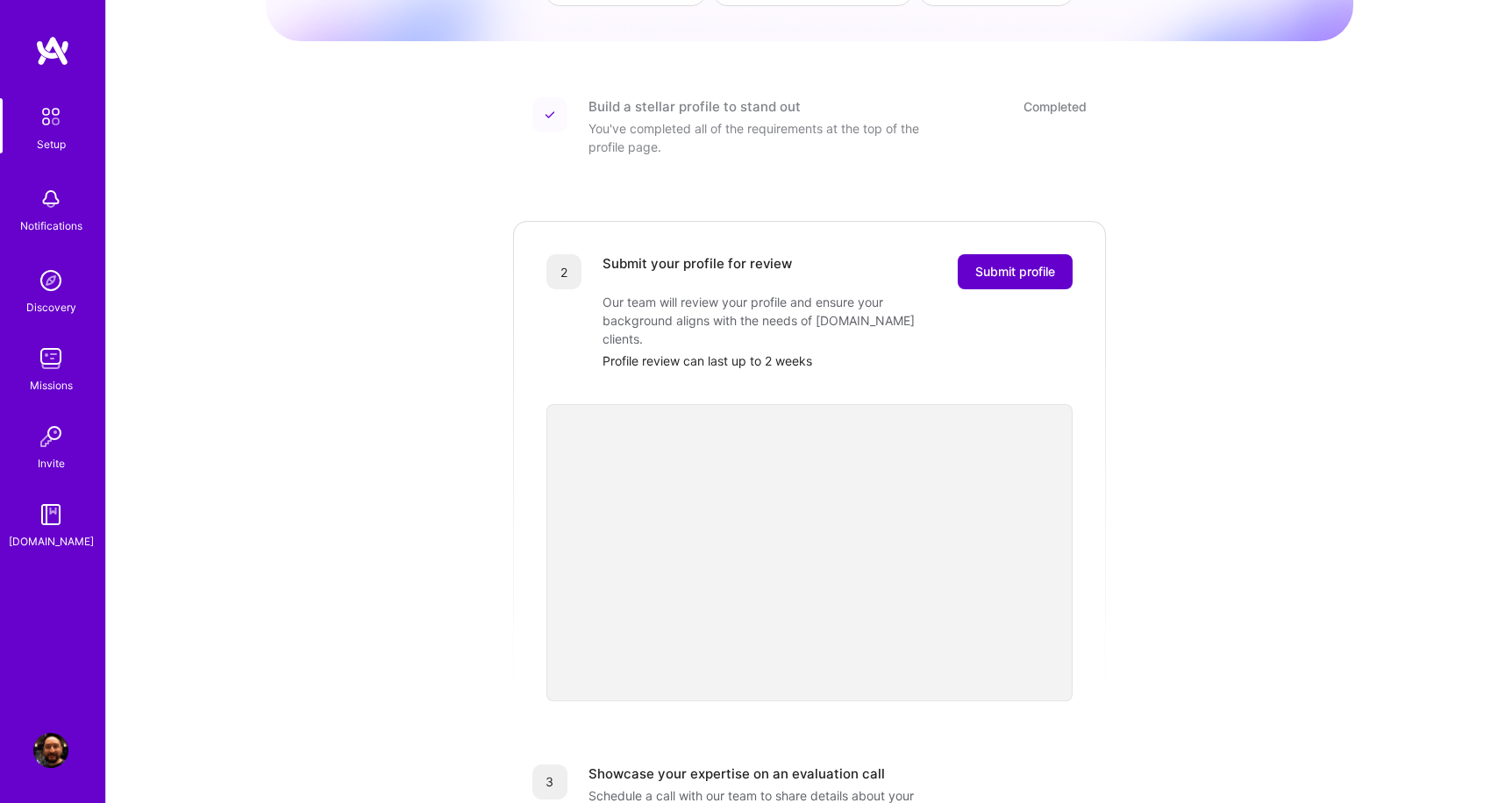
click at [1029, 263] on span "Submit profile" at bounding box center [1015, 272] width 80 height 18
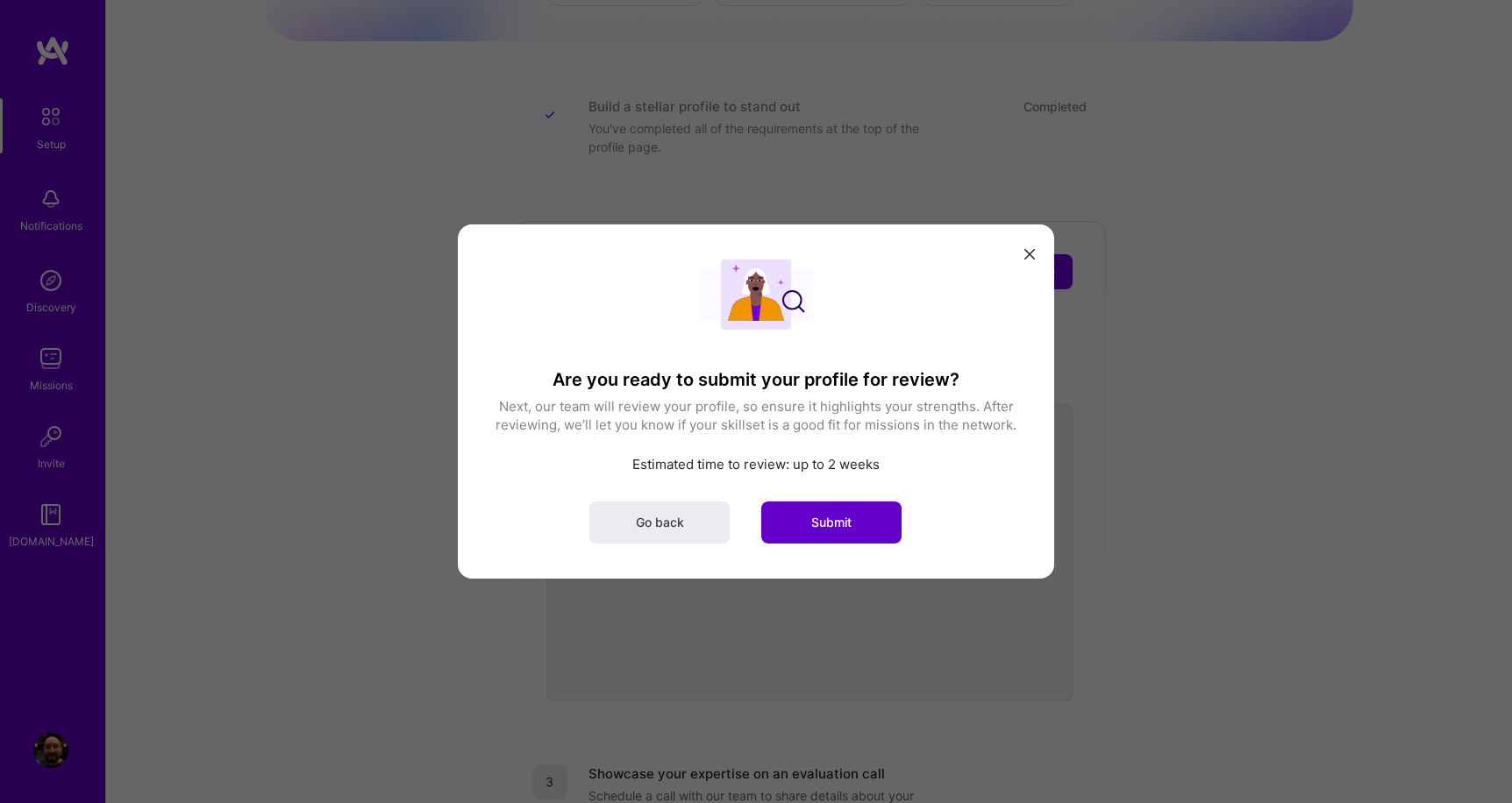
click at [834, 522] on span "Submit" at bounding box center [831, 523] width 40 height 18
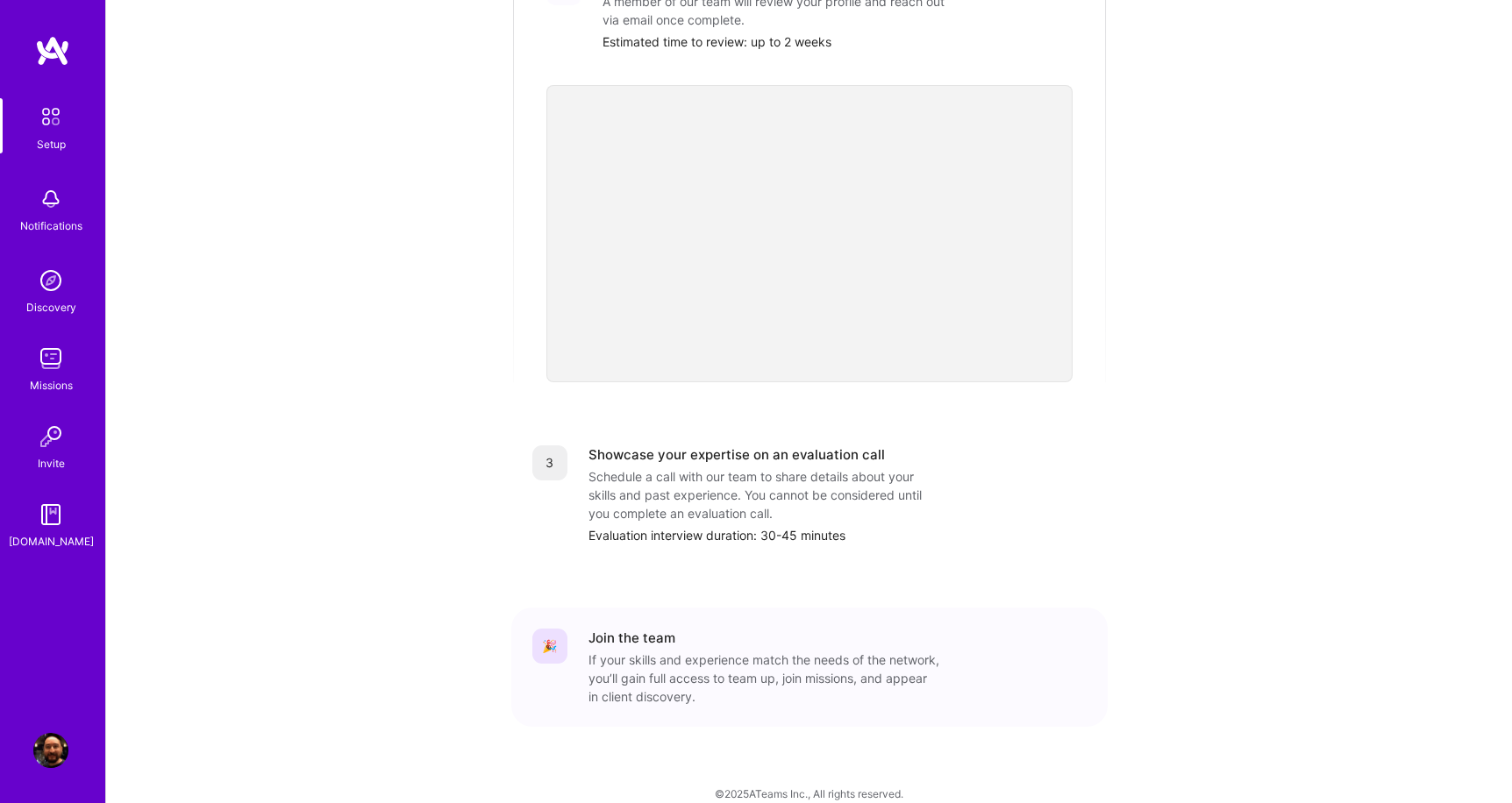
scroll to position [472, 0]
click at [48, 362] on img at bounding box center [51, 359] width 35 height 35
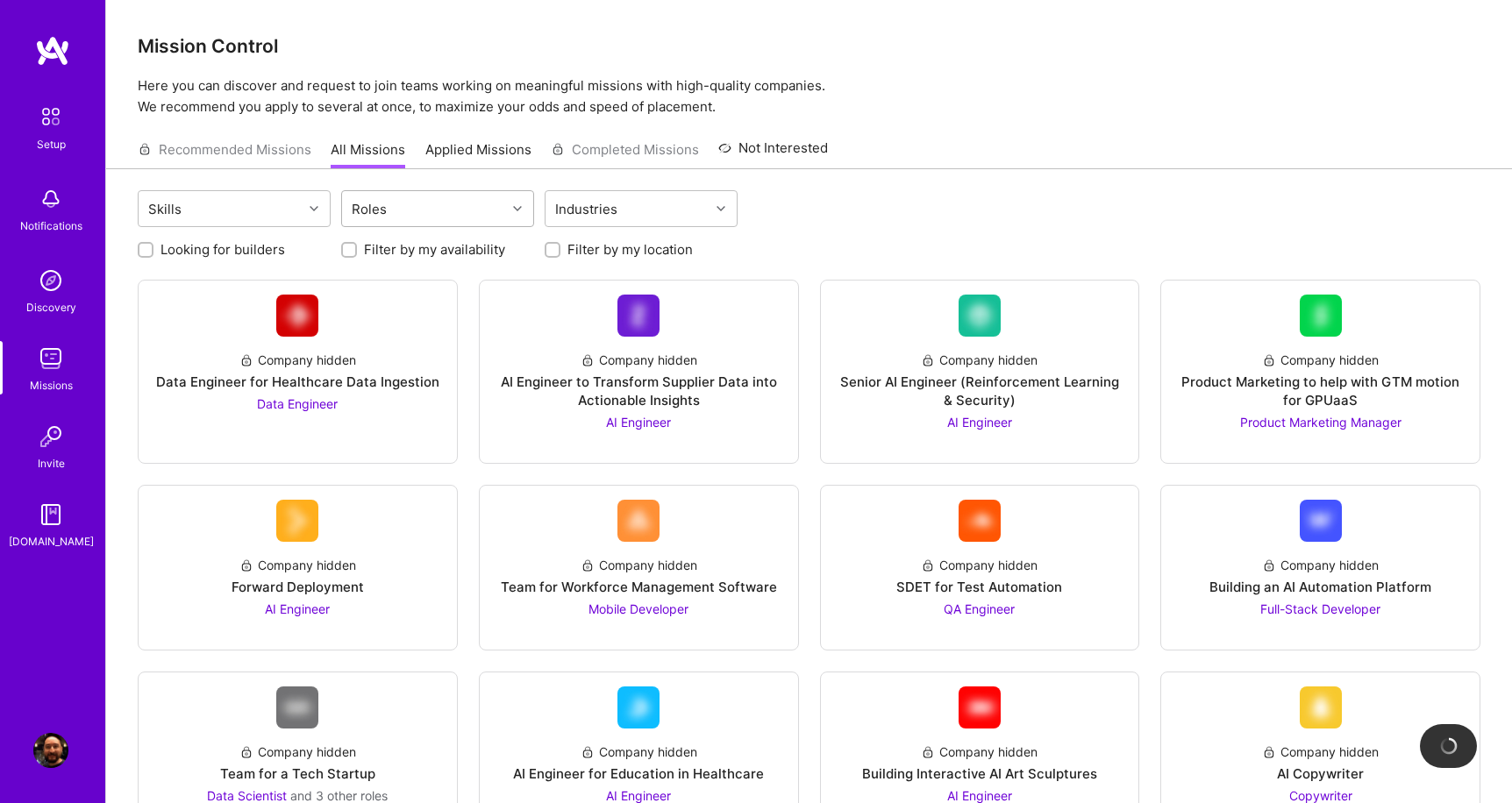
click at [492, 204] on div "Roles" at bounding box center [424, 209] width 164 height 35
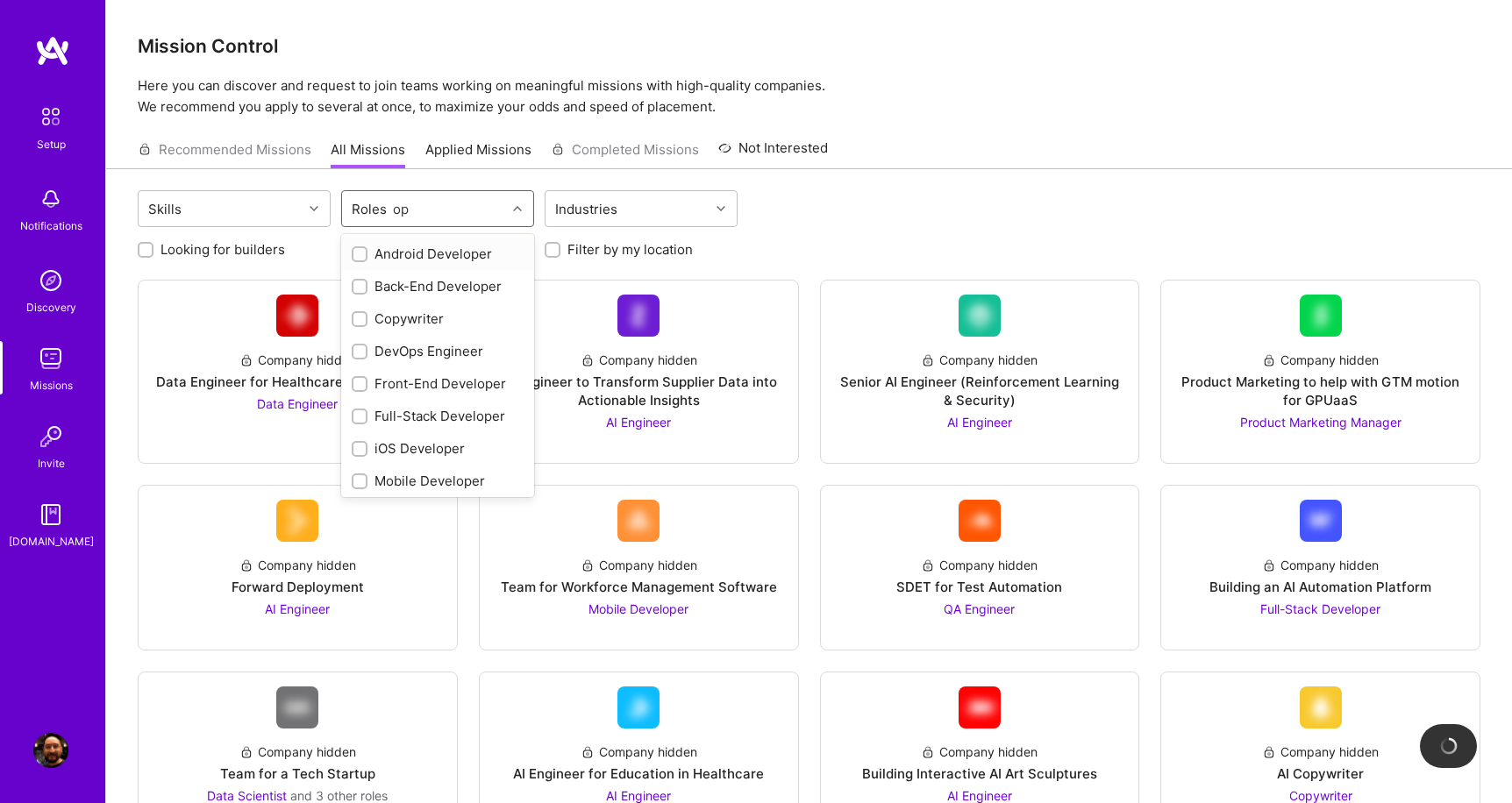
type input "o"
click at [311, 209] on icon at bounding box center [313, 208] width 9 height 9
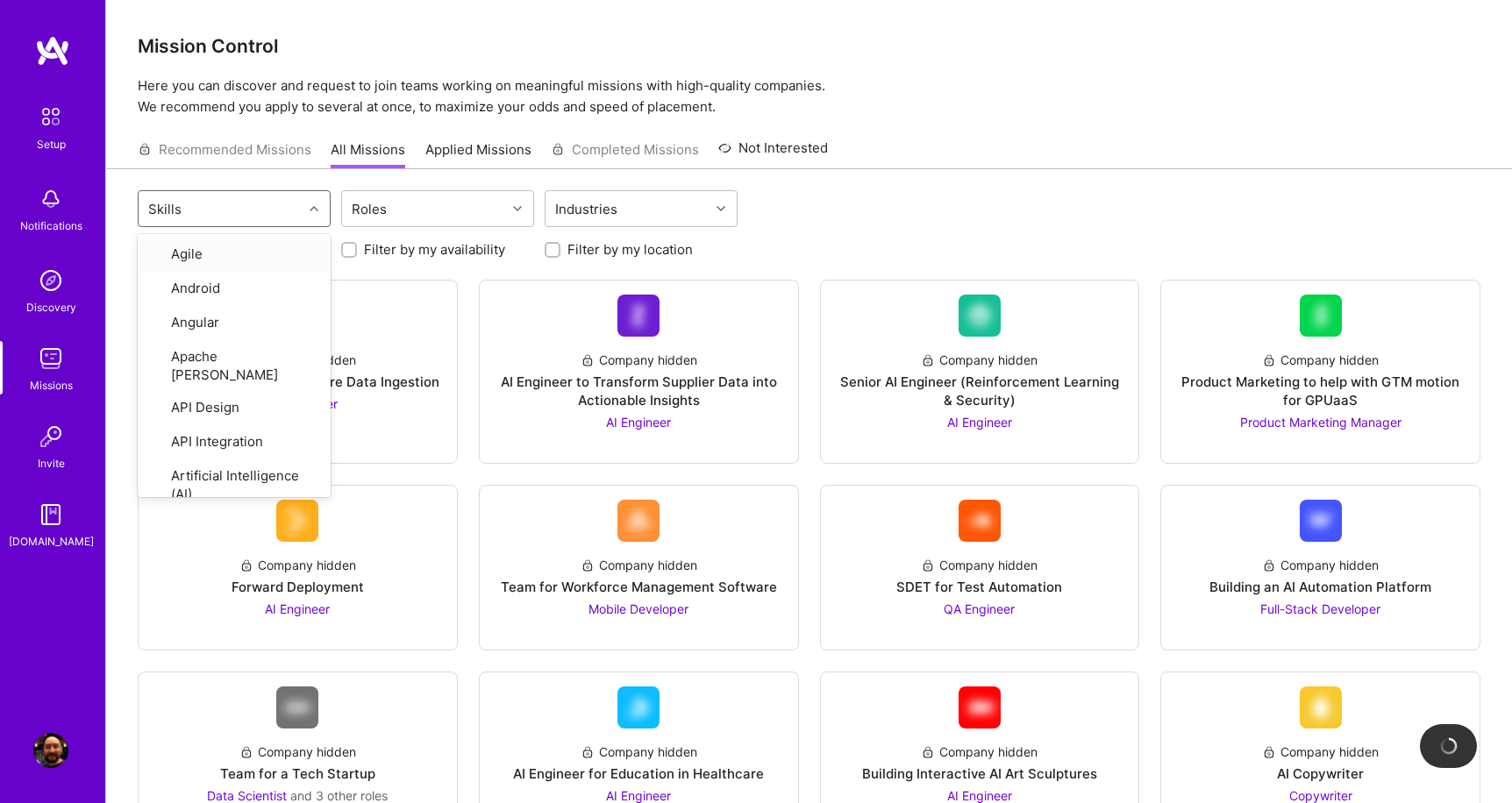
click at [830, 210] on div "option Agile focused, 1 of 72. 72 results available. Use Up and Down to choose …" at bounding box center [809, 211] width 1343 height 41
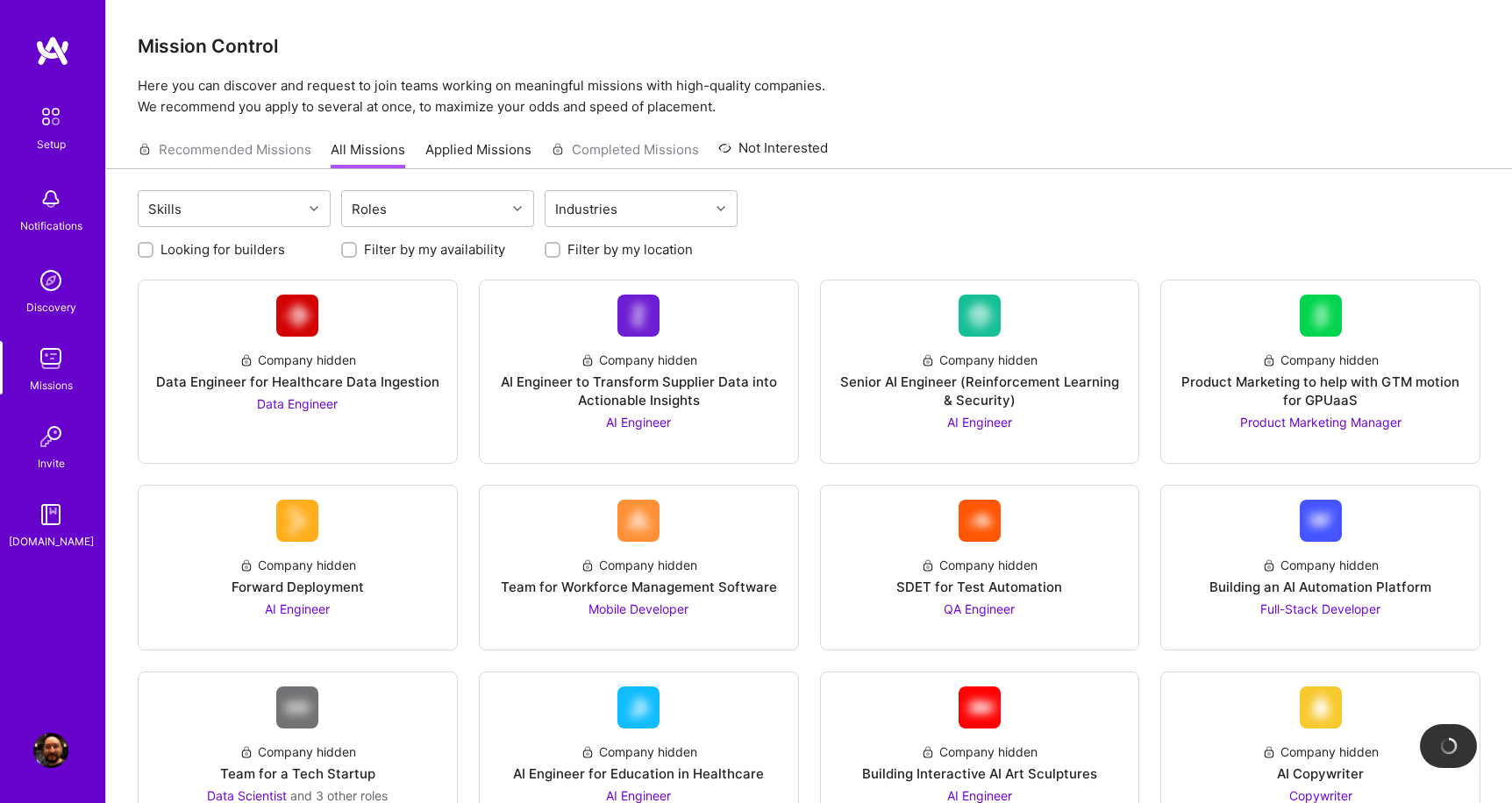
click at [218, 152] on div "Recommended Missions All Missions Applied Missions Completed Missions Not Inter…" at bounding box center [483, 150] width 690 height 37
click at [551, 251] on input "Filter by my location" at bounding box center [554, 250] width 12 height 12
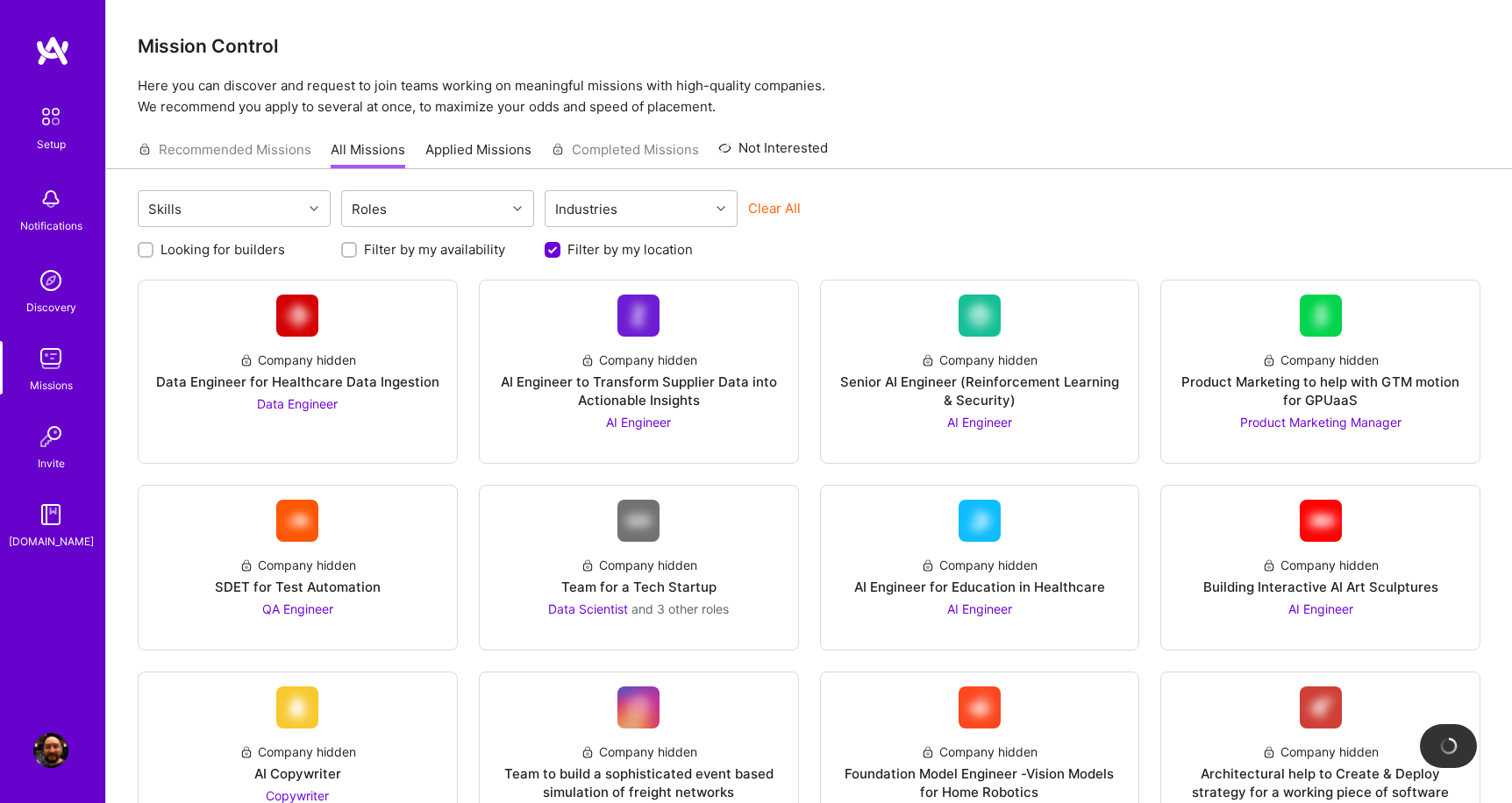
click at [551, 251] on input "Filter by my location" at bounding box center [554, 251] width 16 height 16
checkbox input "false"
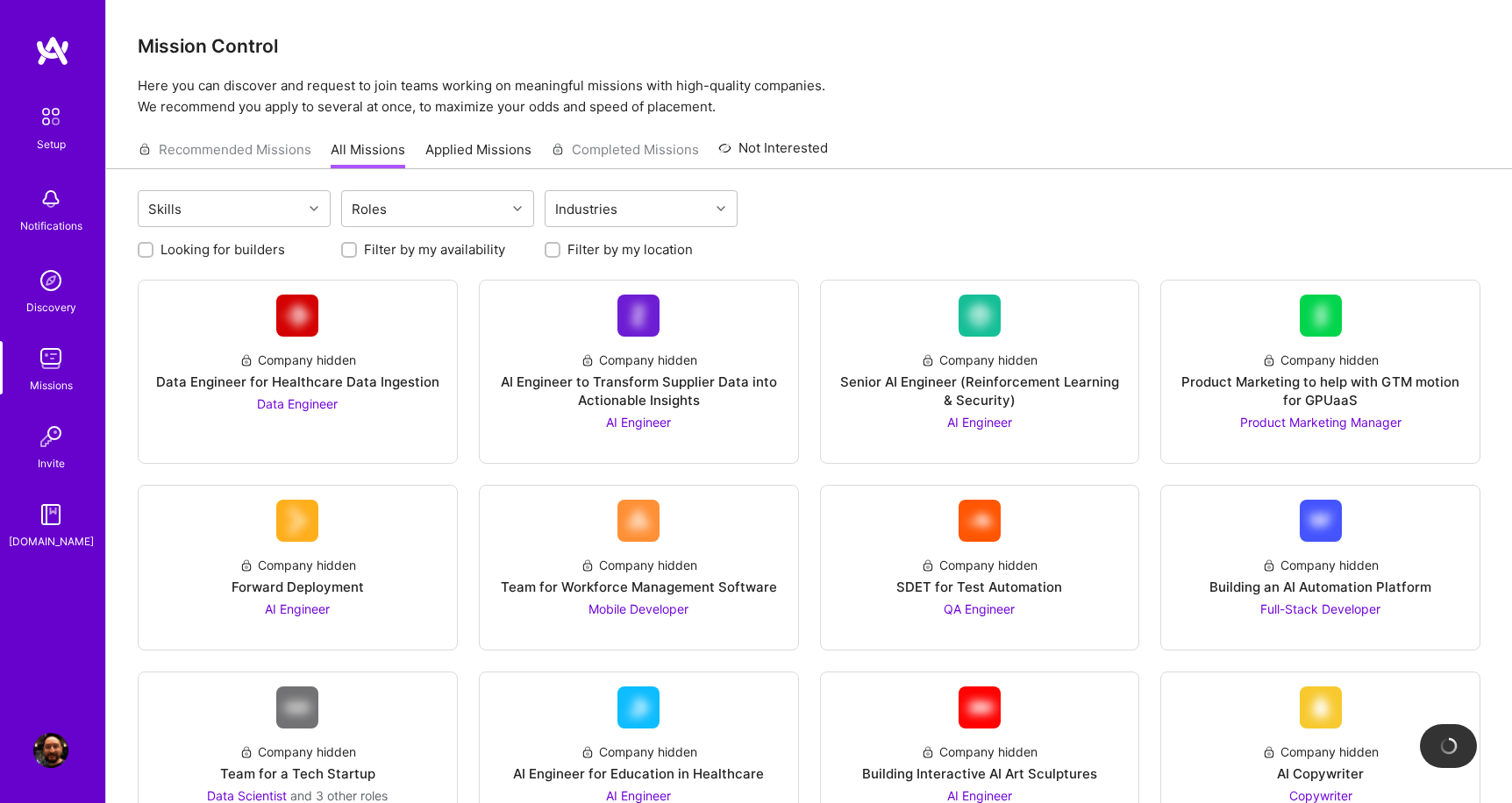
click at [480, 151] on link "Applied Missions" at bounding box center [479, 154] width 106 height 29
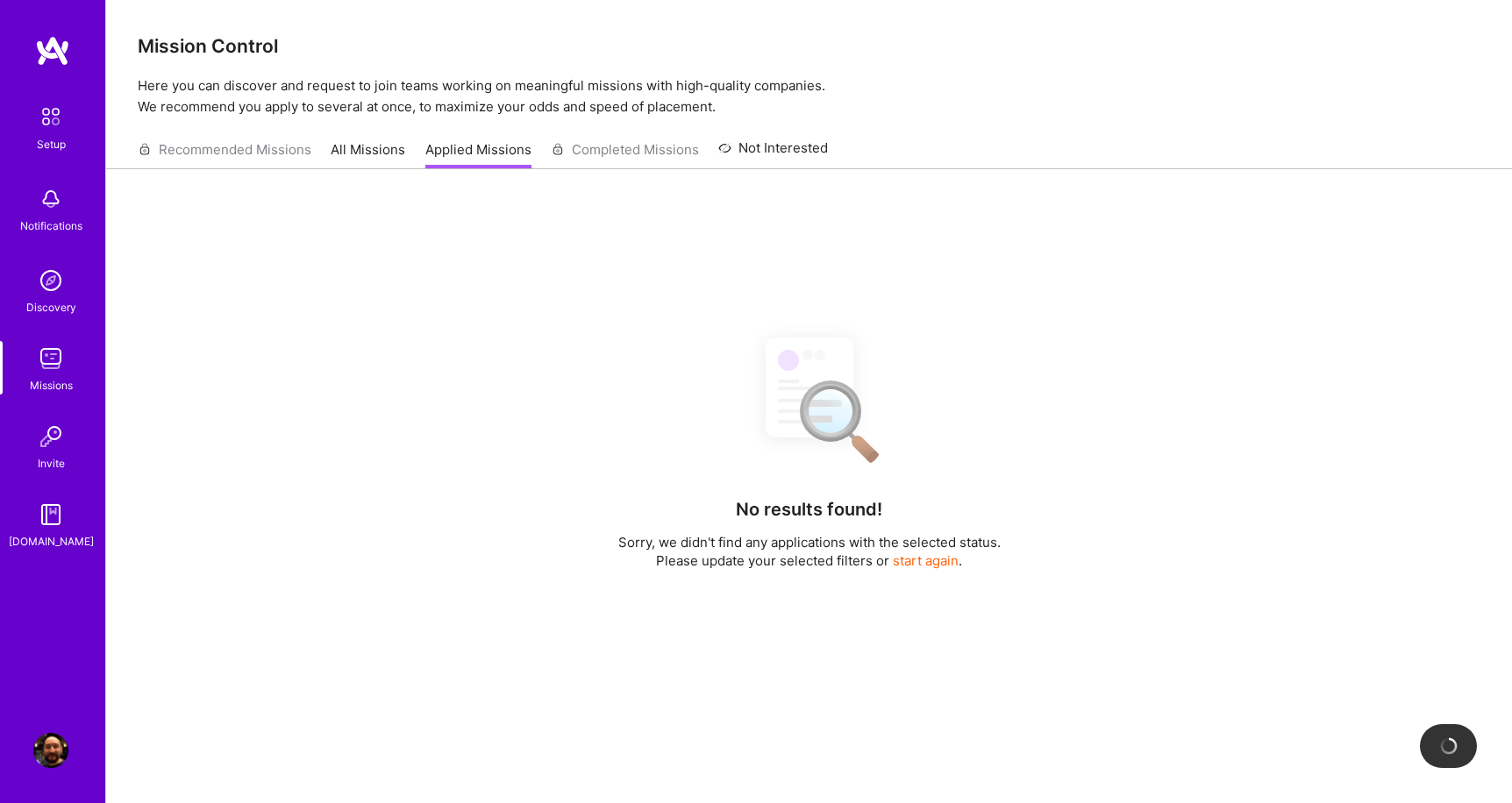
click at [601, 150] on div "Recommended Missions All Missions Applied Missions Completed Missions Not Inter…" at bounding box center [483, 150] width 690 height 37
click at [790, 154] on link "Not Interested" at bounding box center [773, 154] width 109 height 32
click at [354, 146] on link "All Missions" at bounding box center [369, 154] width 75 height 29
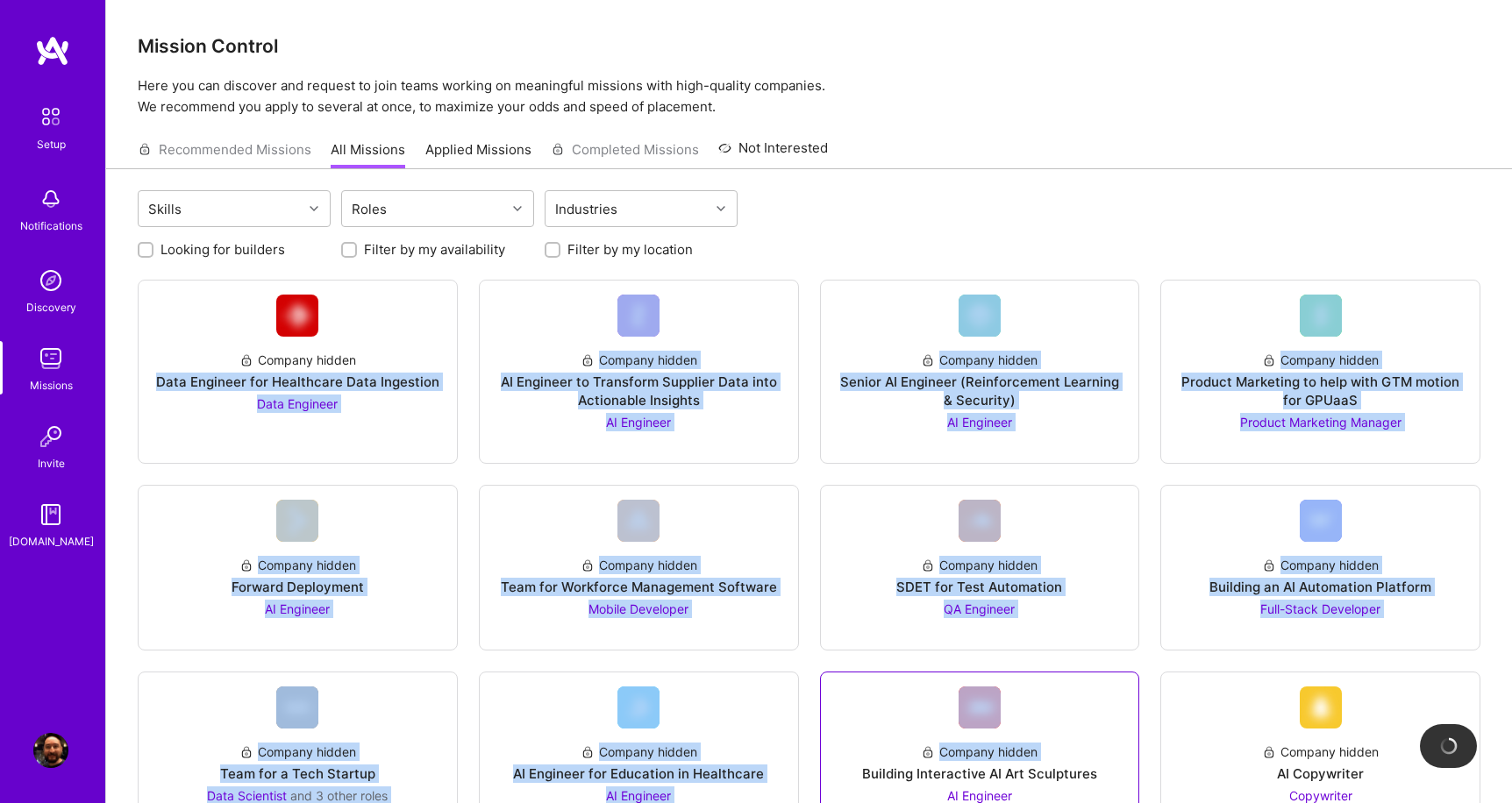
drag, startPoint x: 122, startPoint y: 307, endPoint x: 834, endPoint y: 764, distance: 846.0
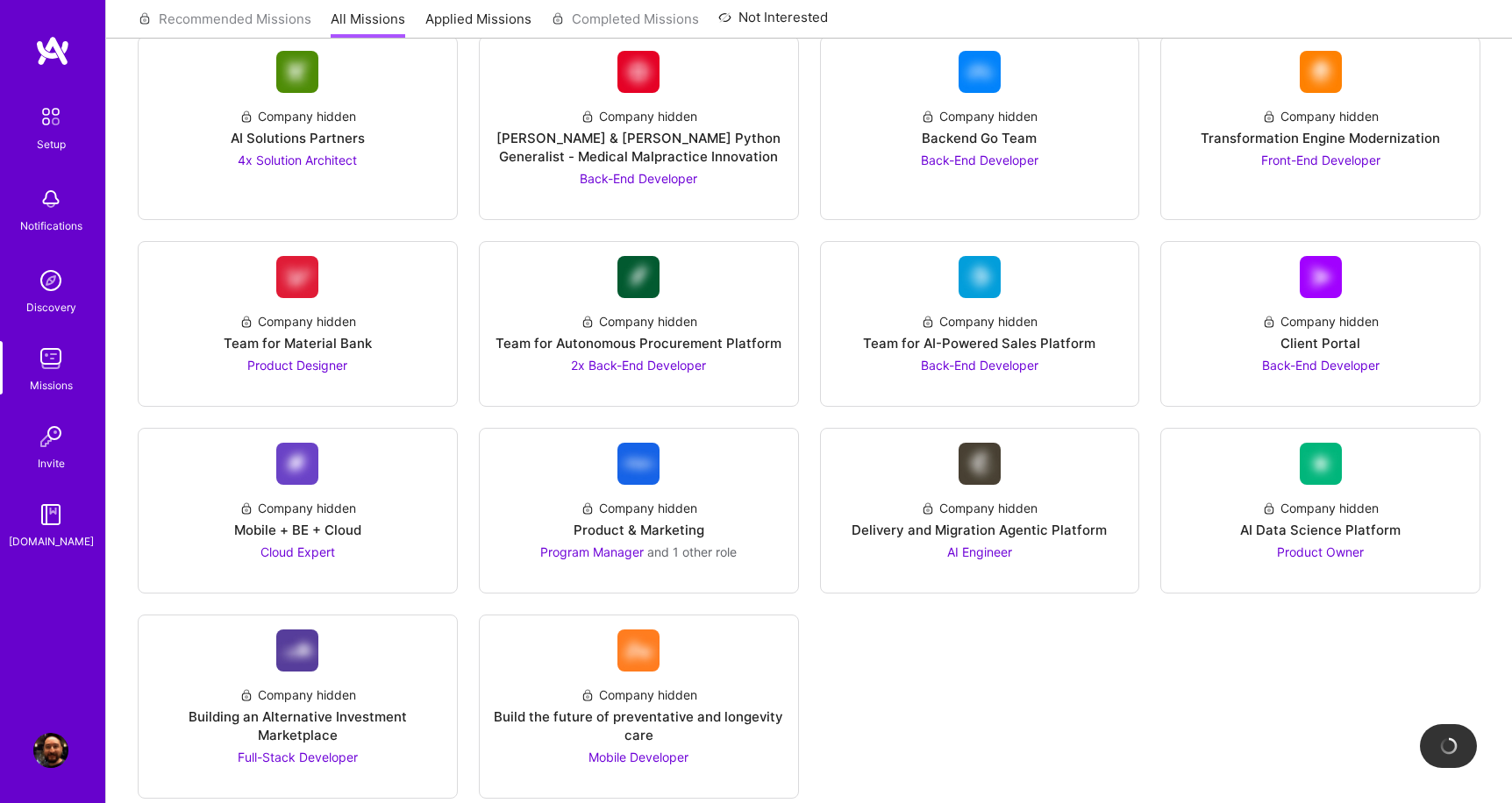
scroll to position [1905, 0]
